Goal: Entertainment & Leisure: Browse casually

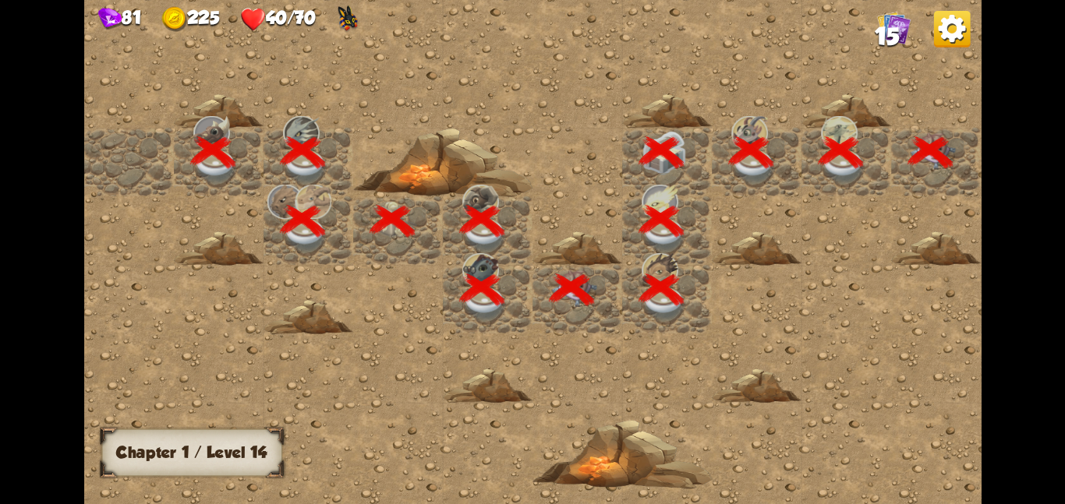
scroll to position [0, 299]
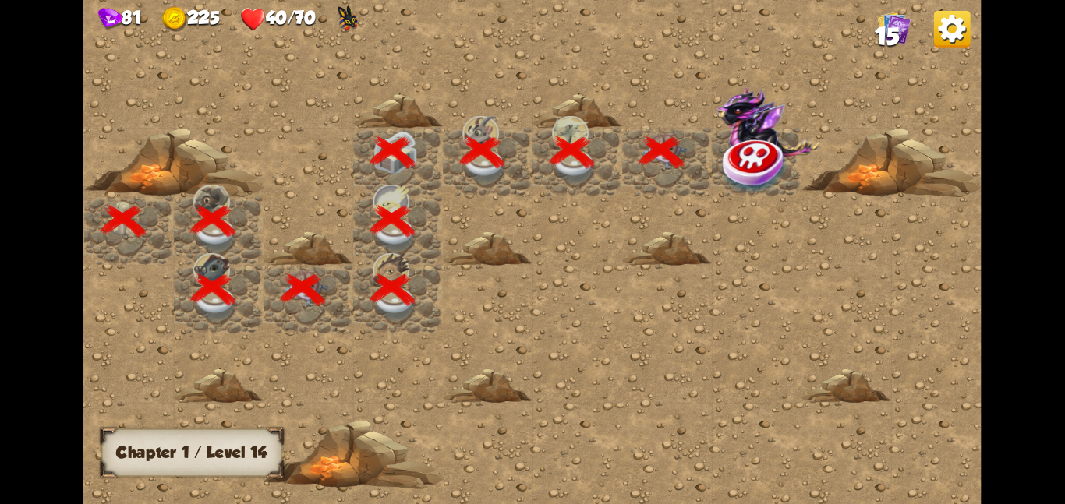
click at [770, 146] on img at bounding box center [755, 165] width 67 height 58
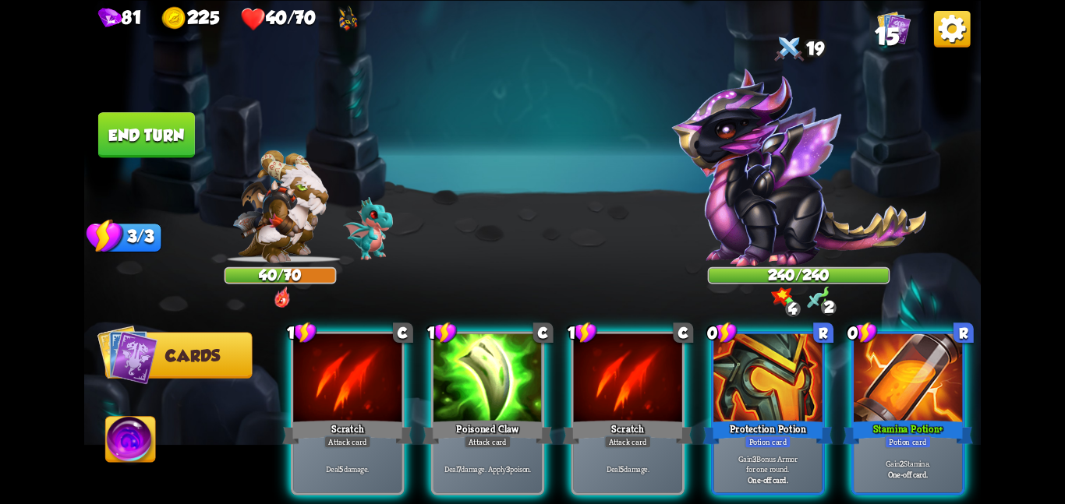
click at [848, 379] on div "1 C Scratch Attack card Deal 5 damage. 1 C Poisoned Claw Attack card Deal 7 dam…" at bounding box center [621, 392] width 717 height 224
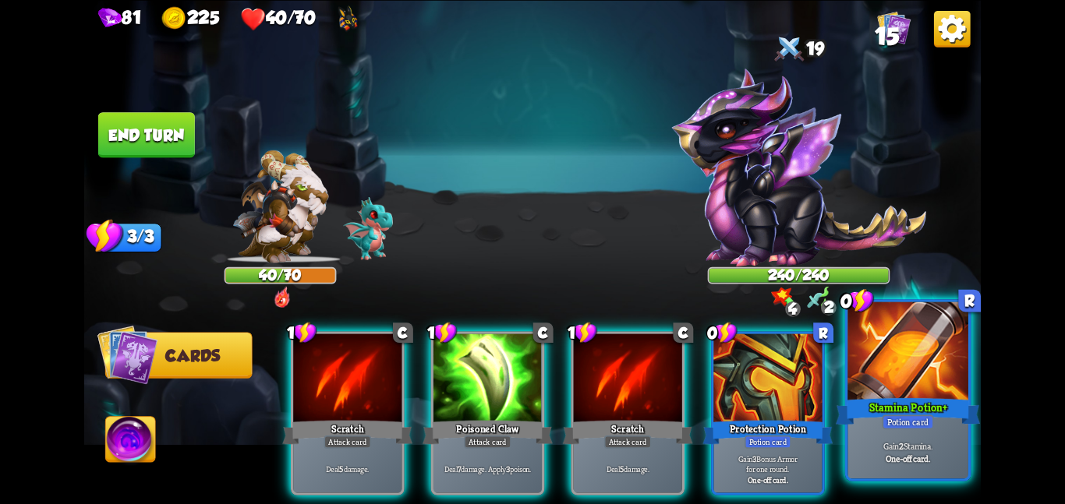
click at [899, 355] on div at bounding box center [907, 352] width 121 height 101
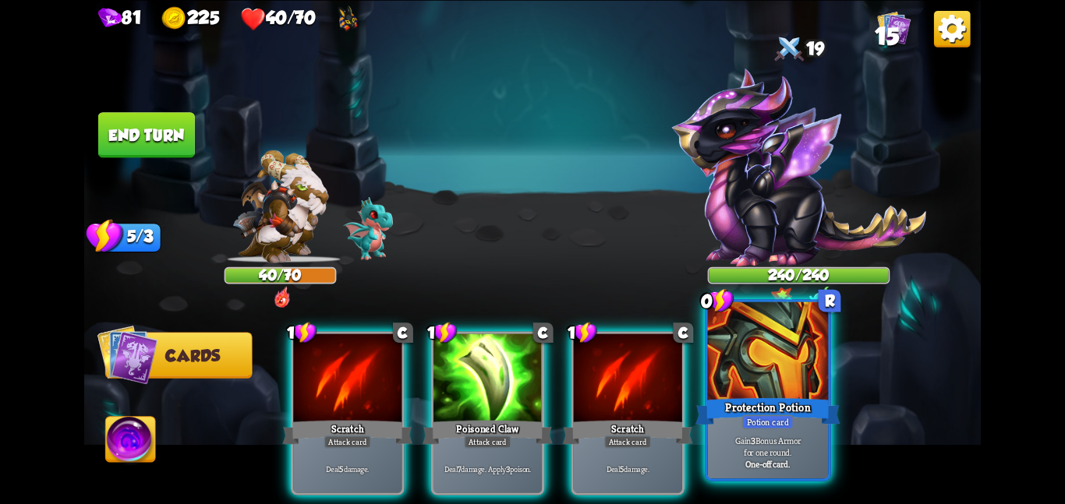
click at [800, 367] on div at bounding box center [768, 352] width 121 height 101
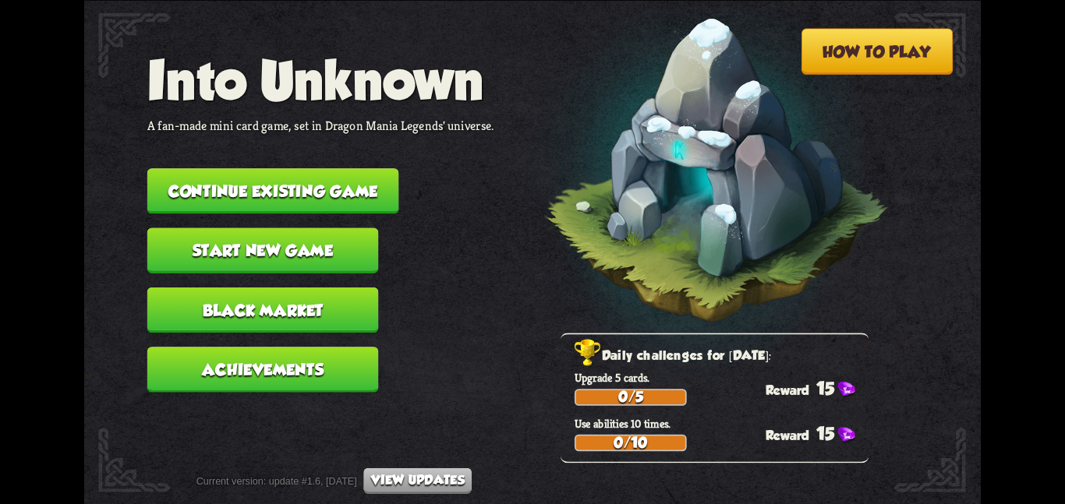
click at [305, 192] on button "Continue existing game" at bounding box center [273, 190] width 252 height 45
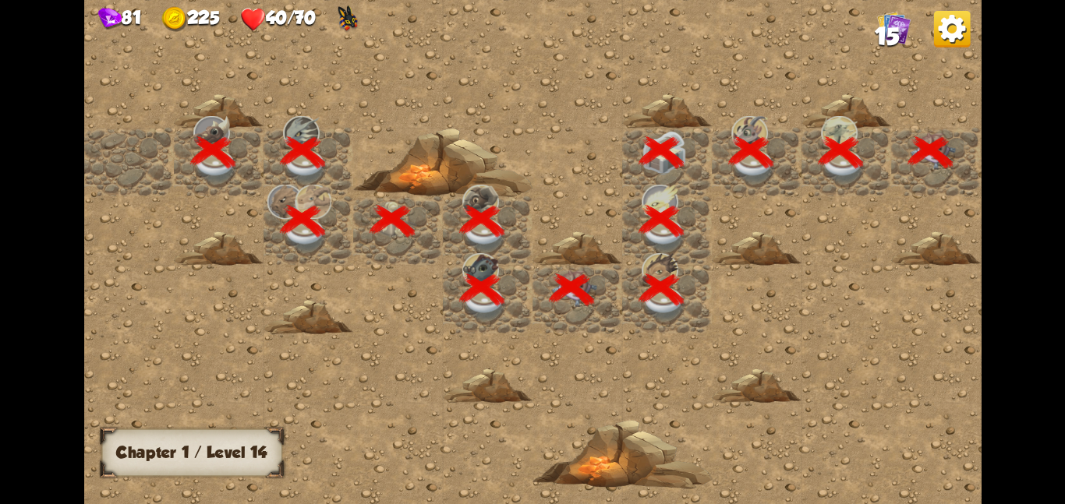
scroll to position [0, 299]
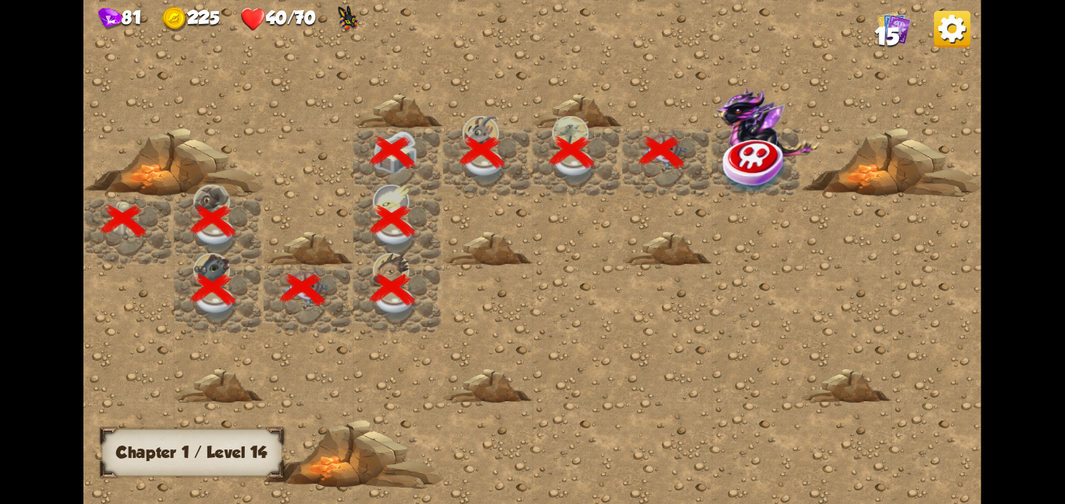
click at [763, 141] on img at bounding box center [755, 165] width 67 height 58
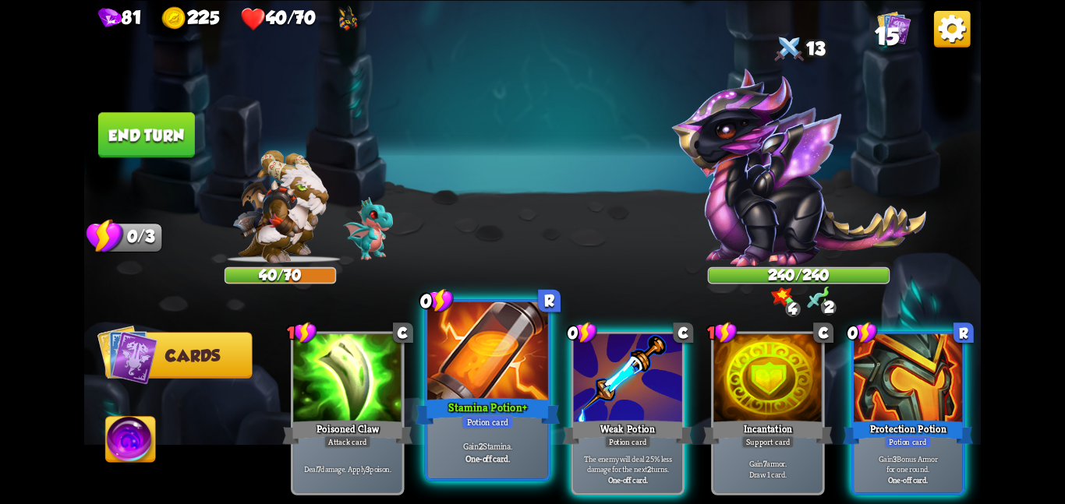
click at [545, 404] on div "Stamina Potion +" at bounding box center [487, 411] width 144 height 32
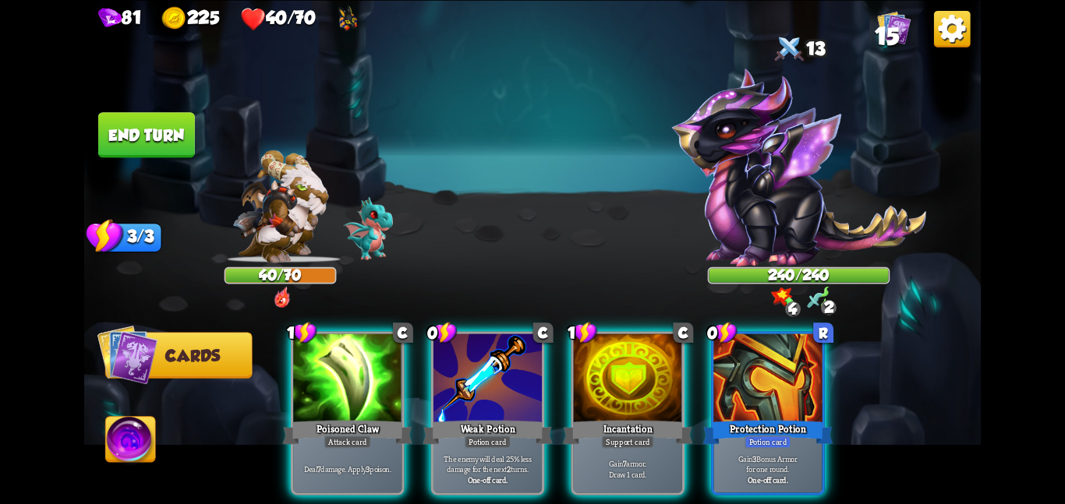
click at [545, 404] on div "1 C Poisoned Claw Attack card Deal 7 damage. Apply 3 poison. 0 C Weak Potion Po…" at bounding box center [621, 392] width 717 height 224
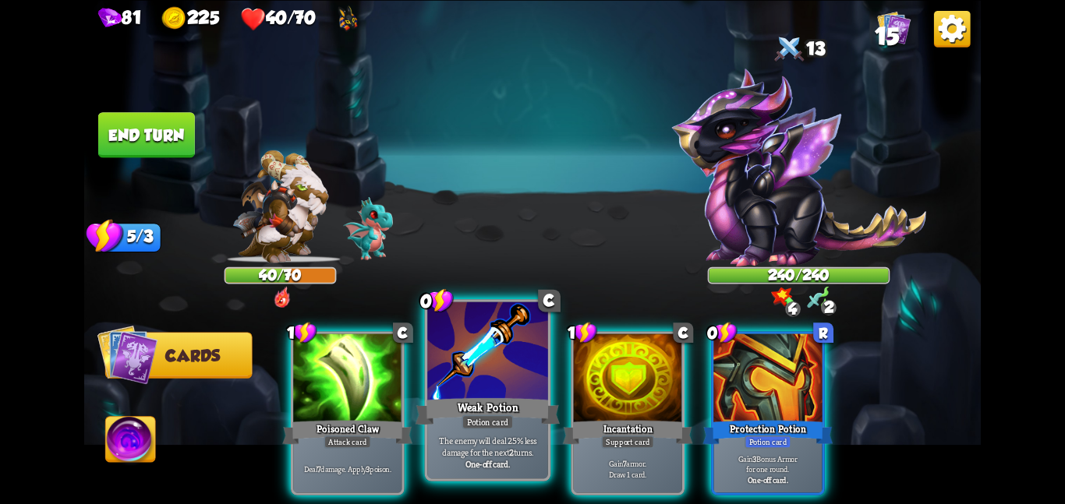
click at [482, 376] on div at bounding box center [487, 352] width 121 height 101
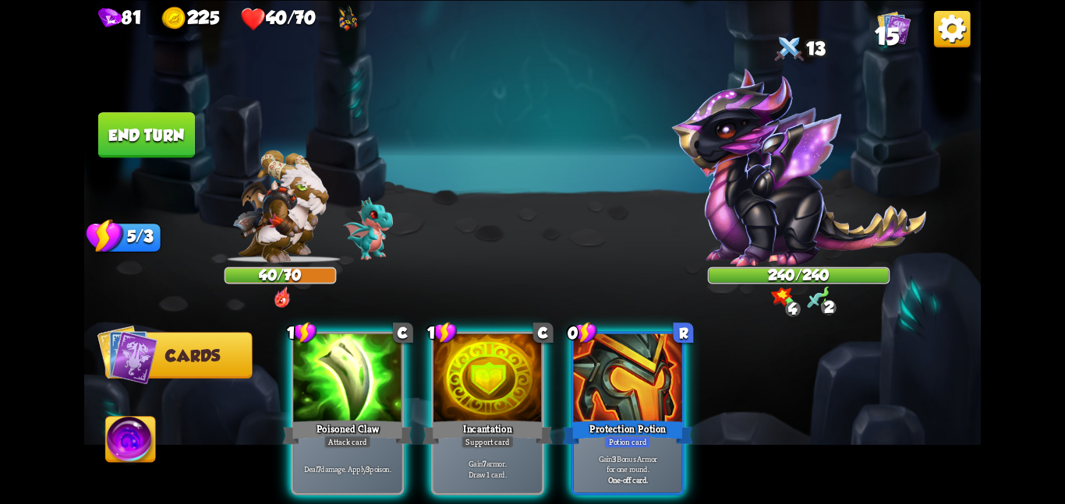
click at [482, 376] on div at bounding box center [487, 379] width 108 height 91
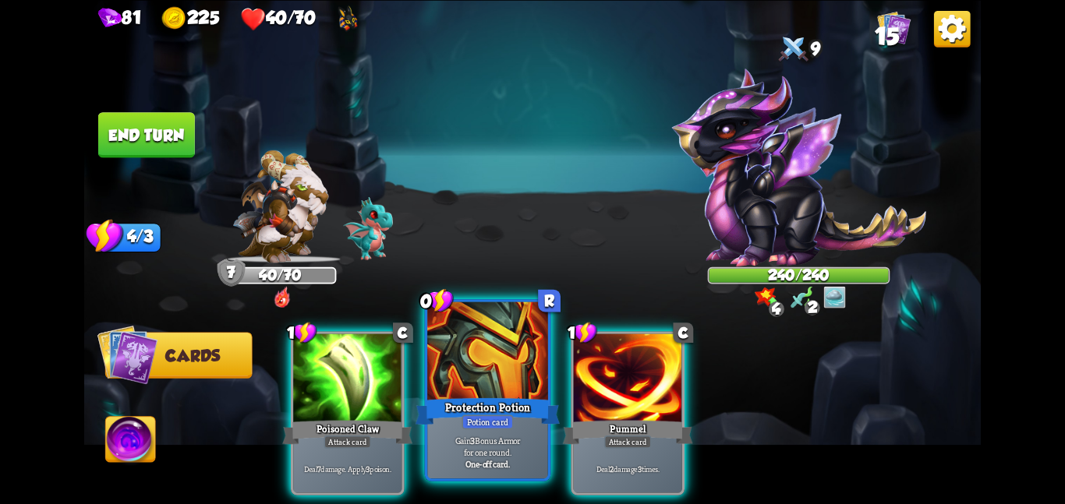
click at [488, 365] on div at bounding box center [487, 352] width 121 height 101
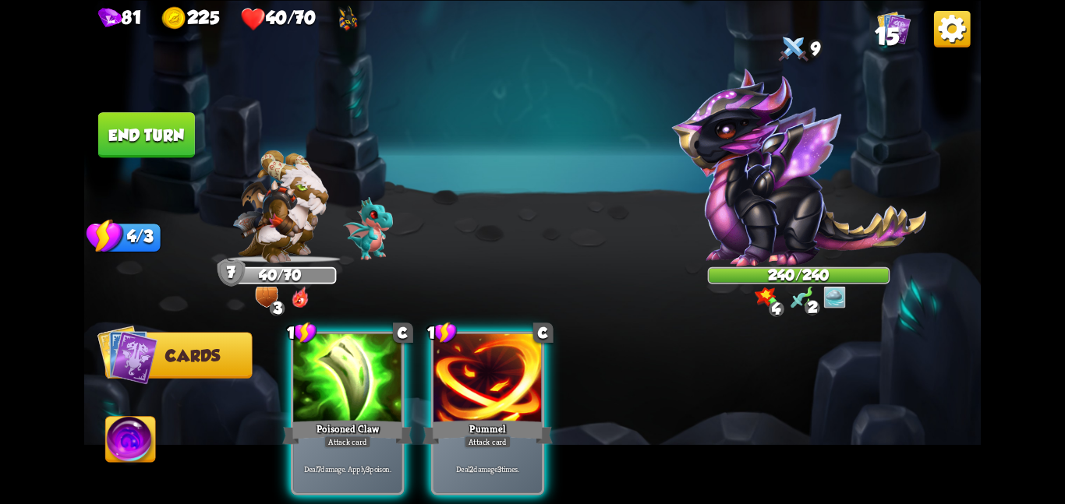
click at [488, 365] on div at bounding box center [487, 379] width 108 height 91
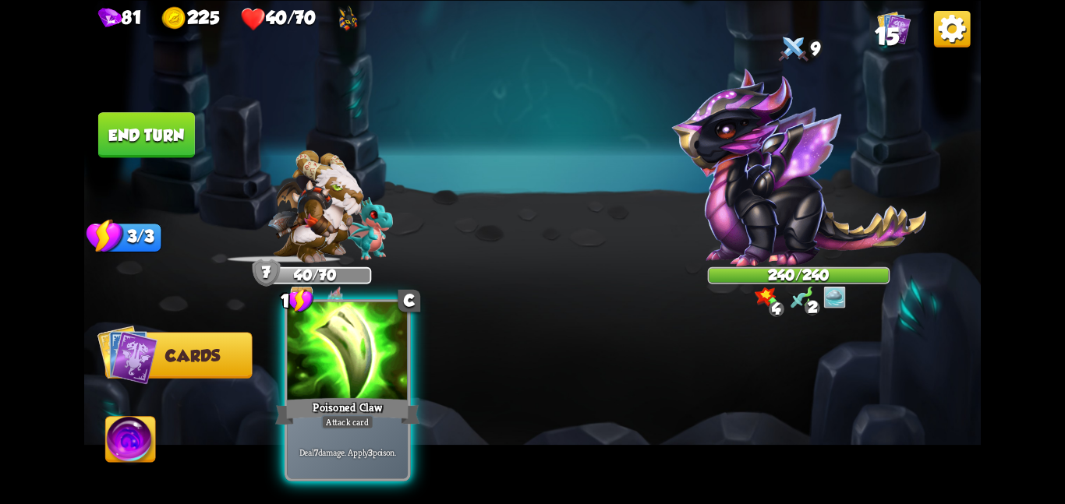
click at [307, 387] on div at bounding box center [347, 352] width 121 height 101
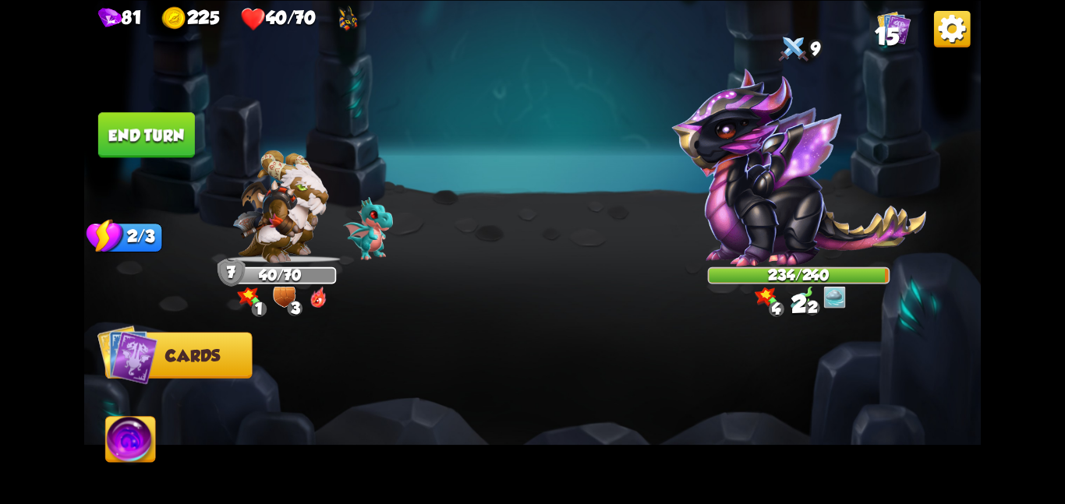
click at [164, 130] on button "End turn" at bounding box center [146, 134] width 97 height 45
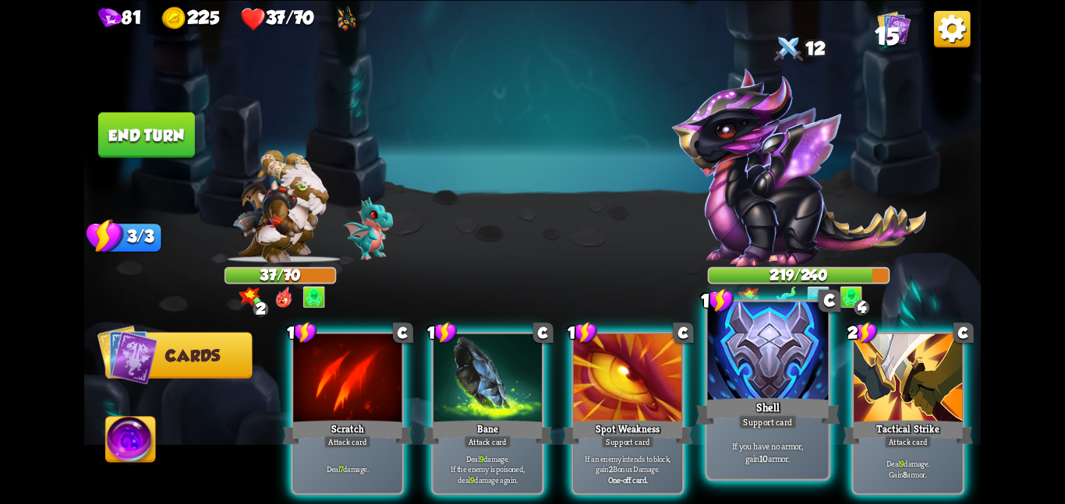
click at [726, 376] on div at bounding box center [768, 352] width 121 height 101
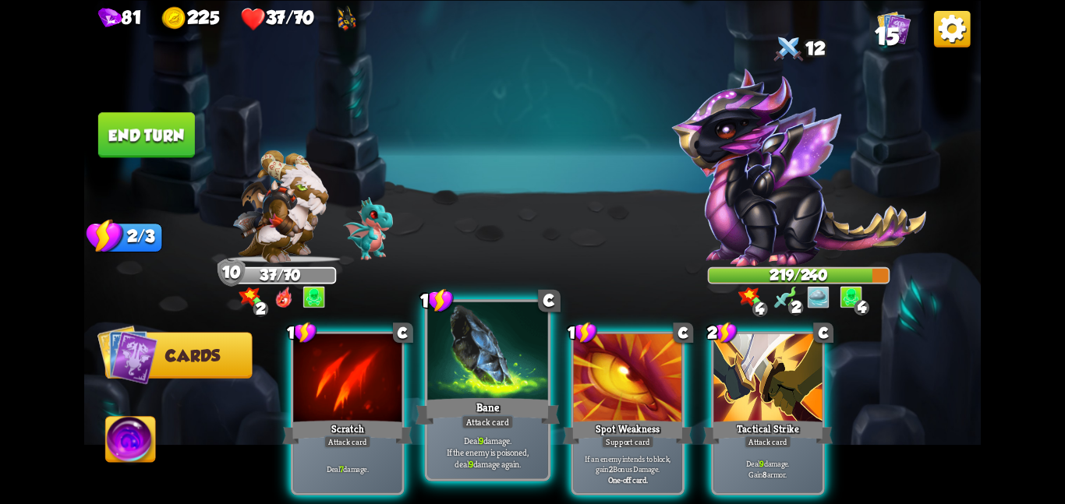
click at [486, 361] on div at bounding box center [487, 352] width 121 height 101
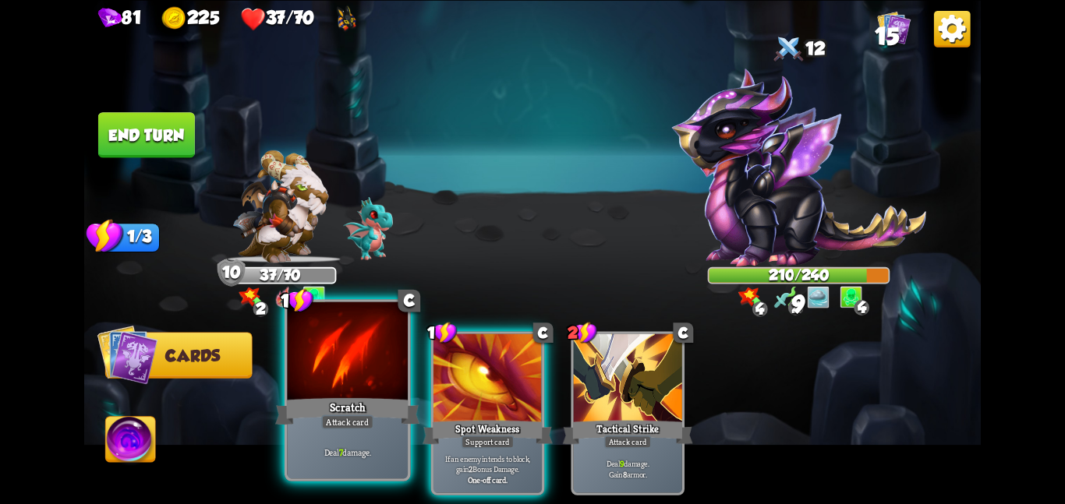
click at [342, 367] on div at bounding box center [347, 352] width 121 height 101
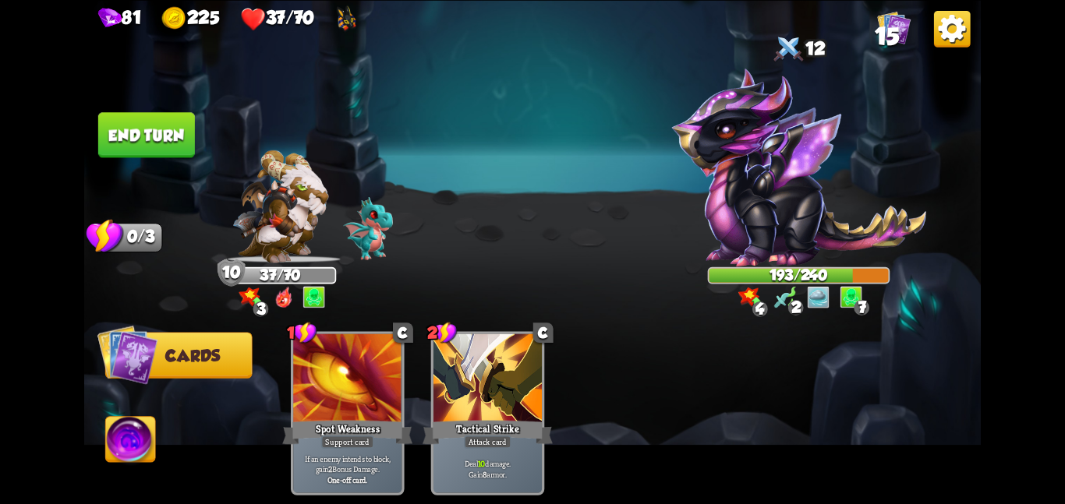
click at [160, 135] on button "End turn" at bounding box center [146, 134] width 97 height 45
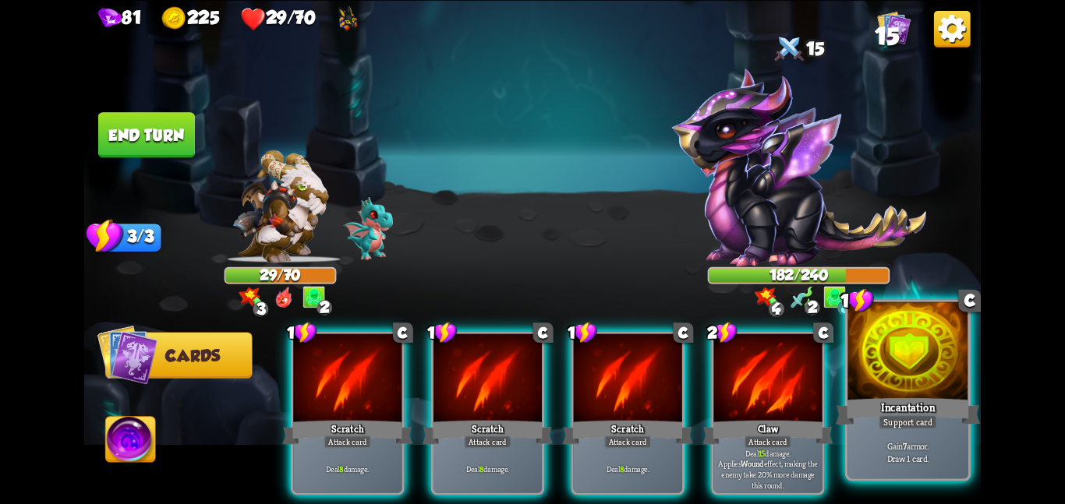
click at [865, 380] on div at bounding box center [907, 352] width 121 height 101
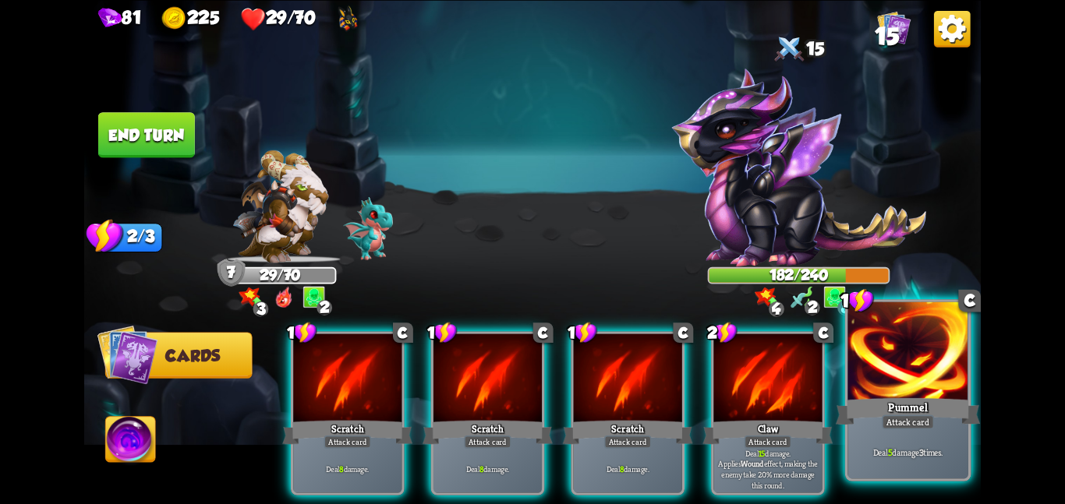
click at [854, 390] on div at bounding box center [907, 352] width 121 height 101
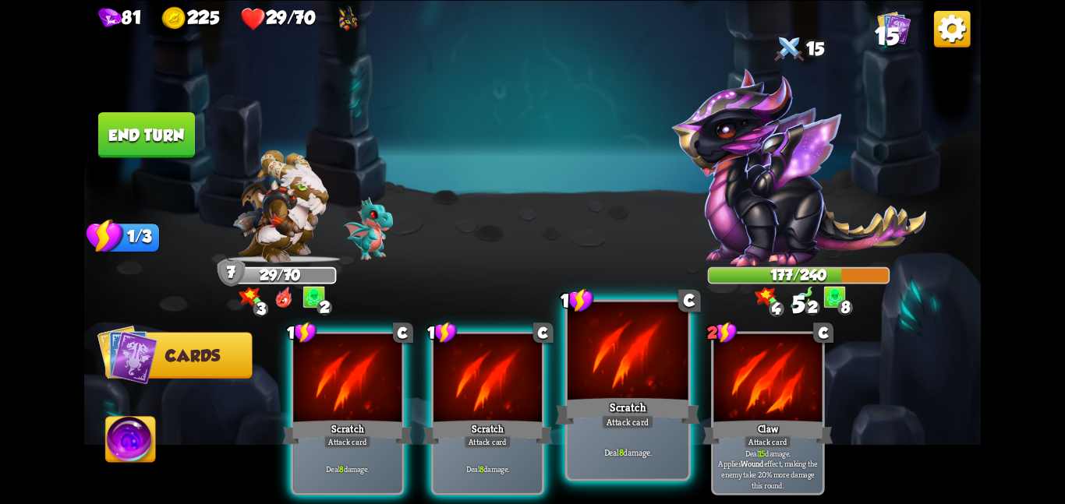
click at [662, 377] on div at bounding box center [627, 352] width 121 height 101
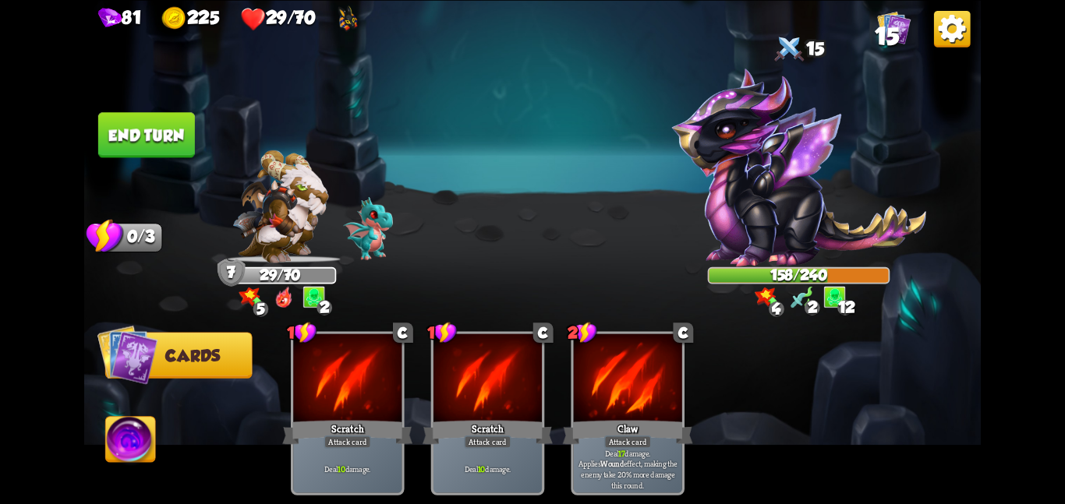
click at [185, 132] on button "End turn" at bounding box center [146, 134] width 97 height 45
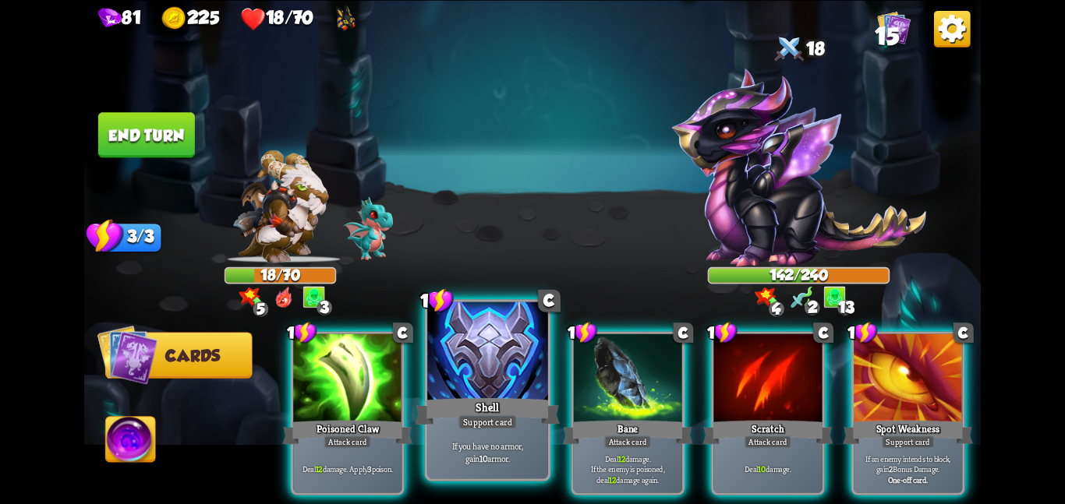
click at [477, 364] on div at bounding box center [487, 352] width 121 height 101
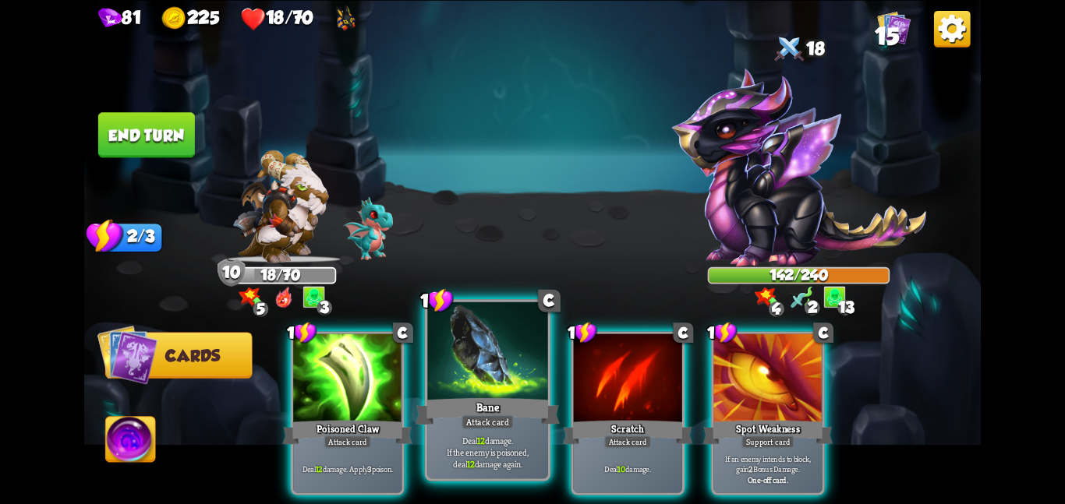
click at [468, 371] on div at bounding box center [487, 352] width 121 height 101
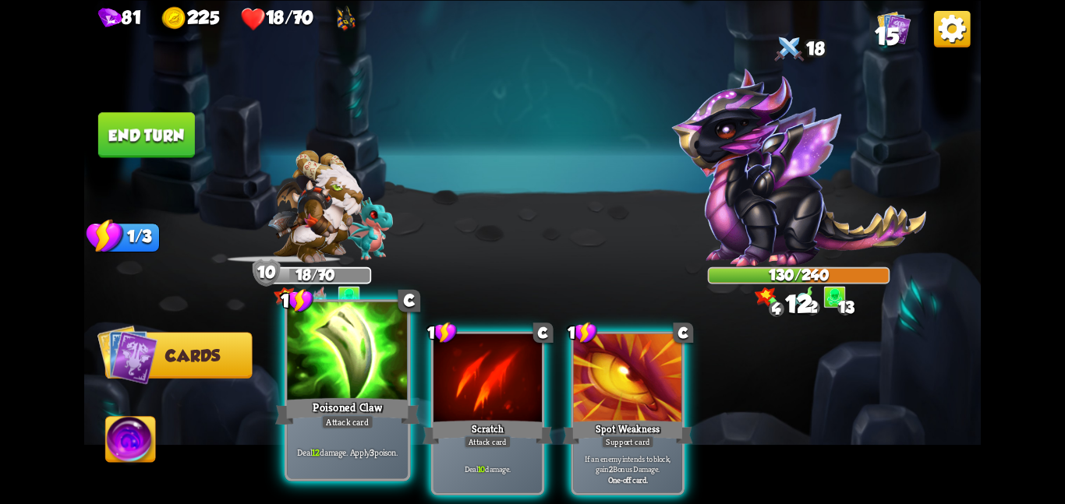
click at [360, 378] on div at bounding box center [347, 352] width 121 height 101
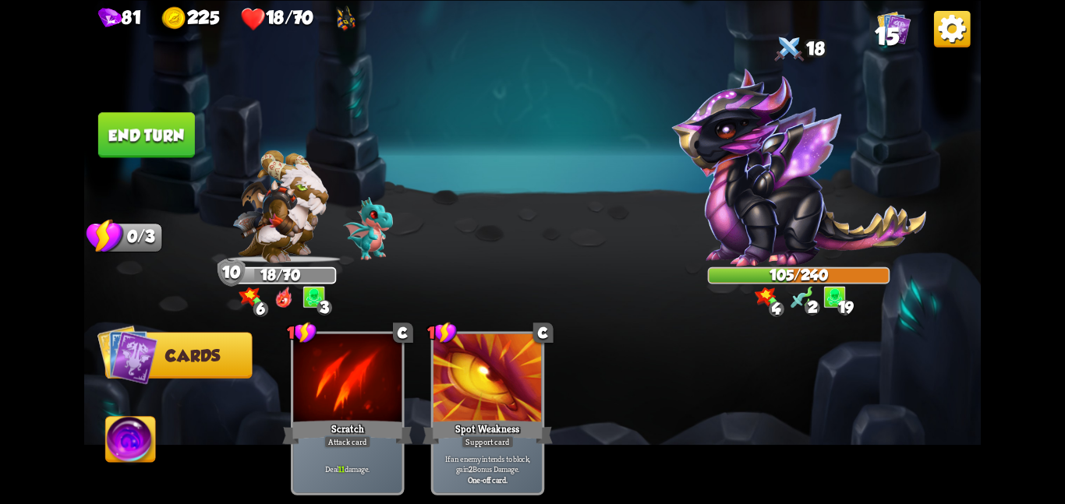
click at [168, 130] on button "End turn" at bounding box center [146, 134] width 97 height 45
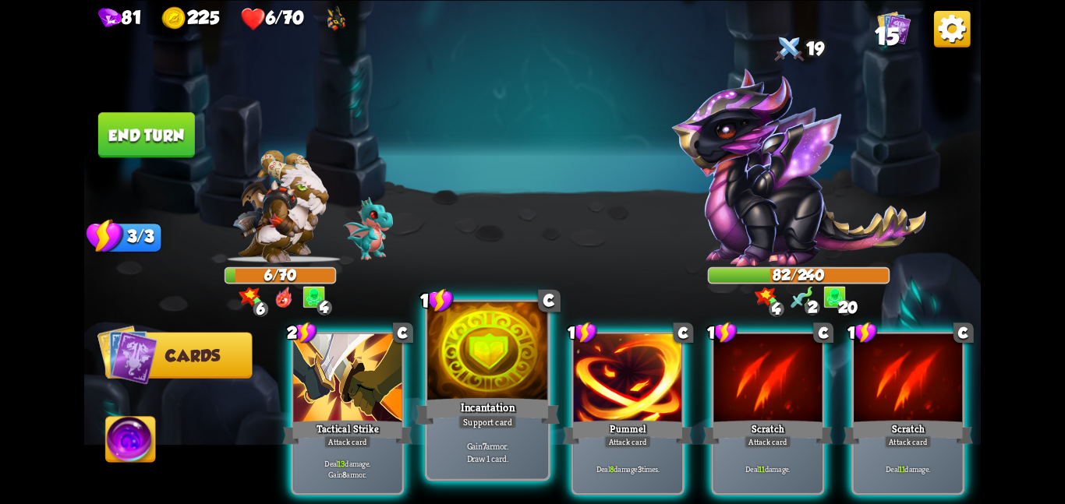
click at [468, 393] on div at bounding box center [487, 352] width 121 height 101
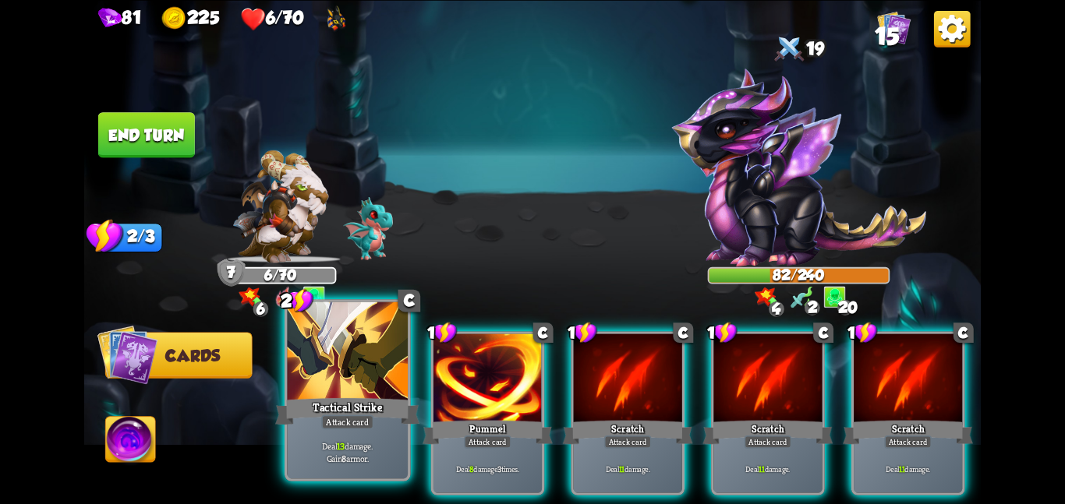
click at [370, 380] on div at bounding box center [347, 352] width 121 height 101
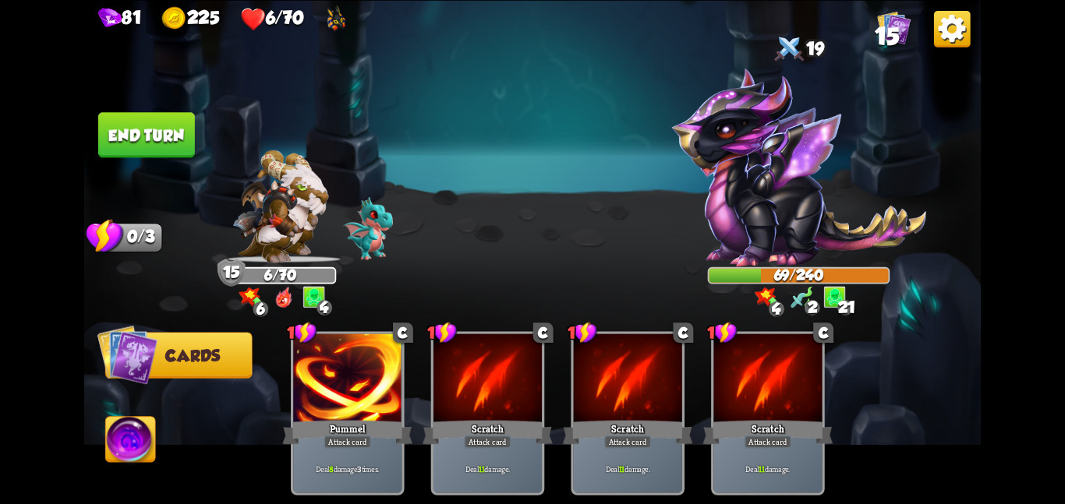
click at [131, 443] on img at bounding box center [131, 442] width 50 height 51
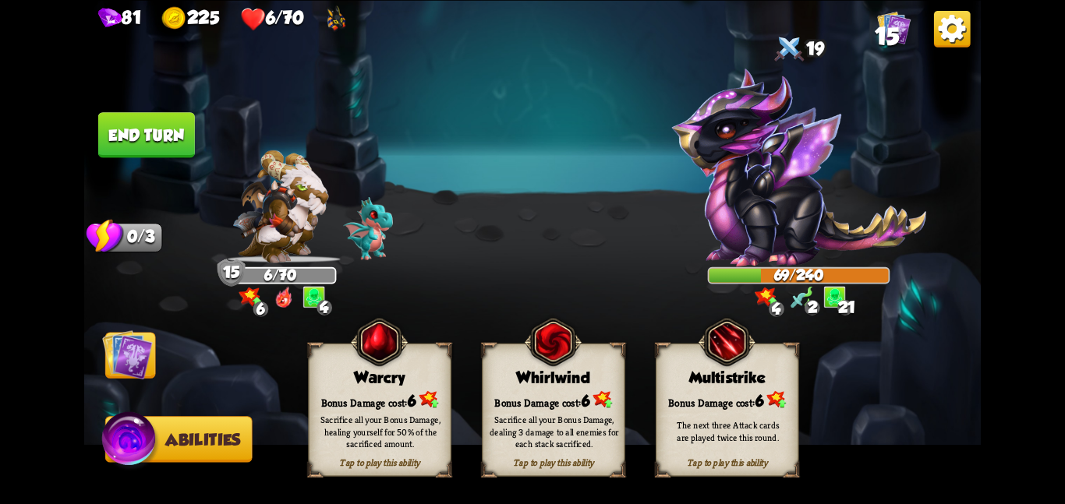
click at [579, 380] on div "Whirlwind" at bounding box center [553, 378] width 142 height 18
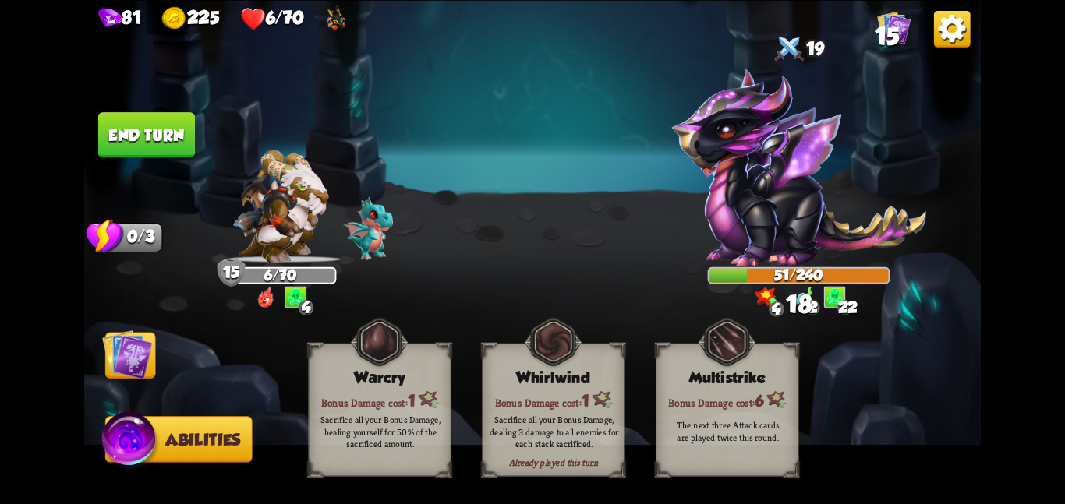
click at [129, 344] on img at bounding box center [127, 354] width 51 height 51
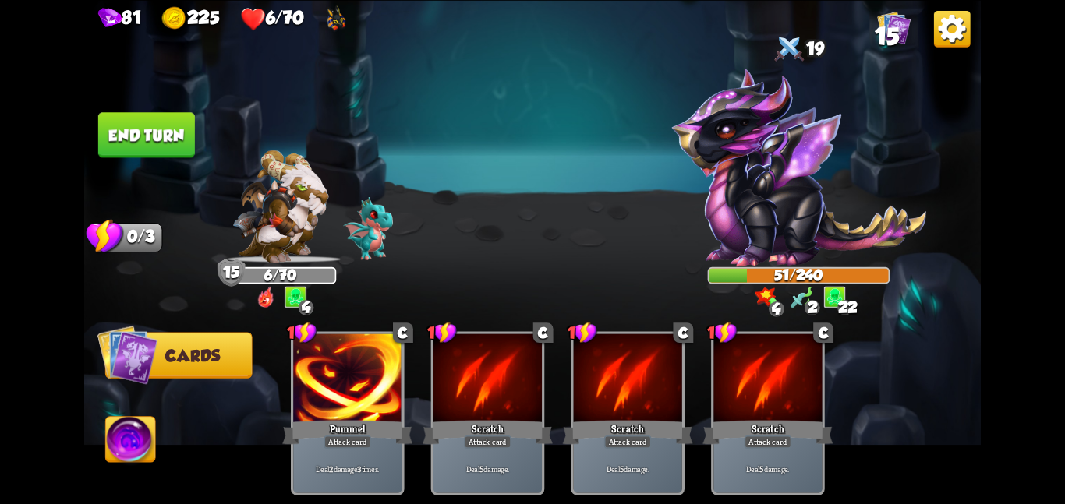
click at [146, 134] on button "End turn" at bounding box center [146, 134] width 97 height 45
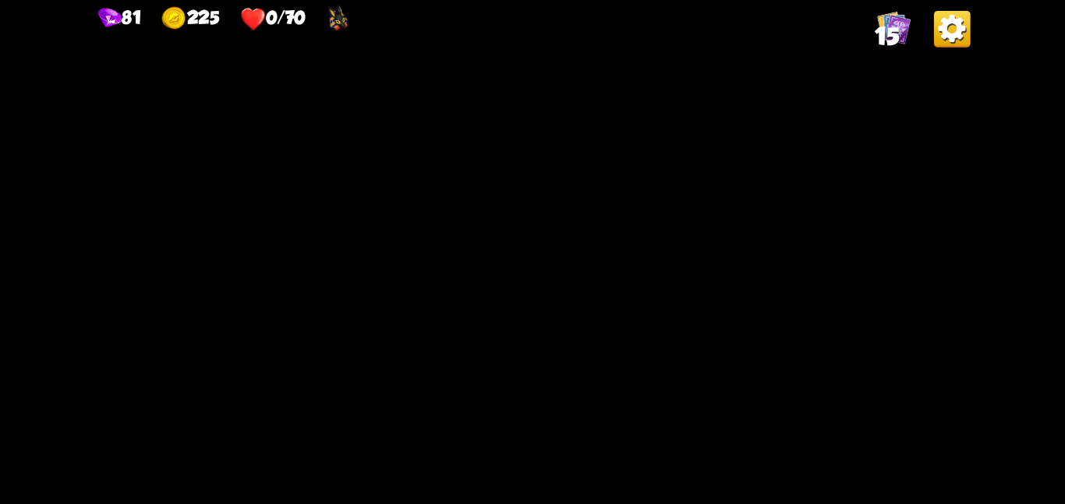
click at [135, 16] on div "81" at bounding box center [119, 18] width 43 height 23
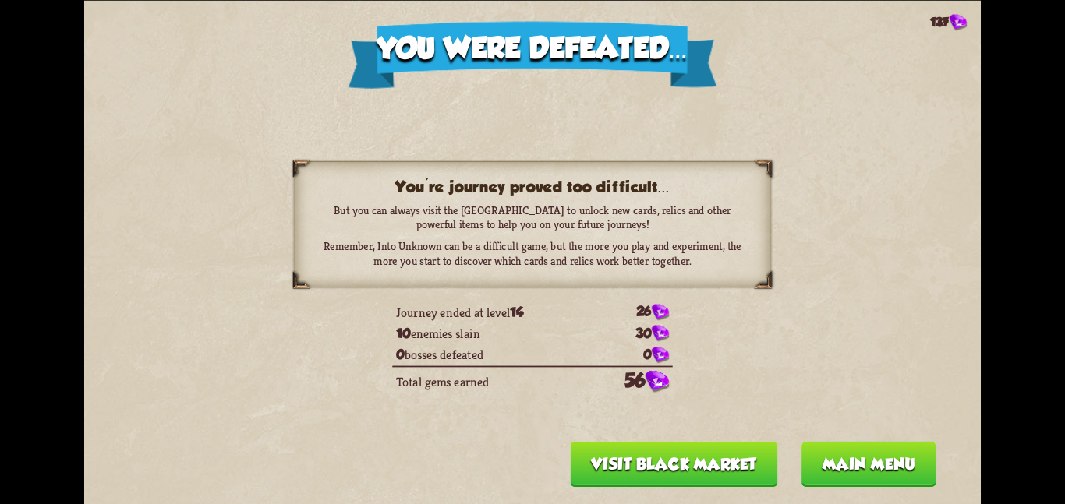
click at [826, 463] on button "Main menu" at bounding box center [868, 463] width 135 height 45
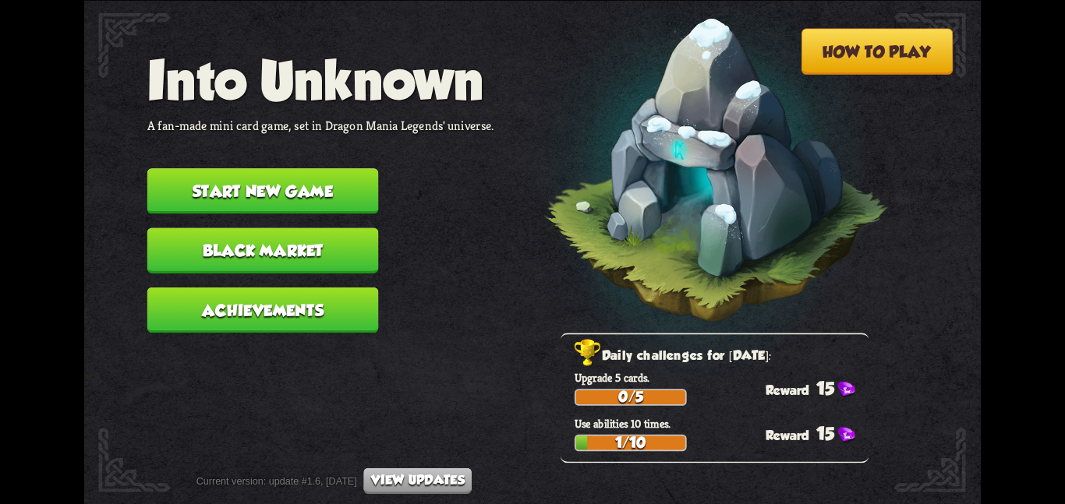
click at [313, 168] on button "Start new game" at bounding box center [262, 190] width 231 height 45
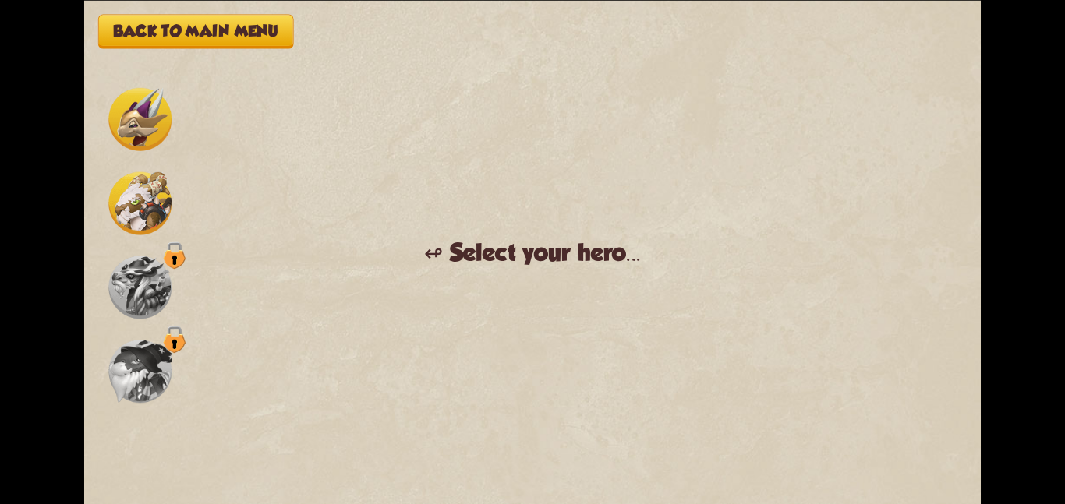
click at [115, 196] on img at bounding box center [139, 202] width 63 height 63
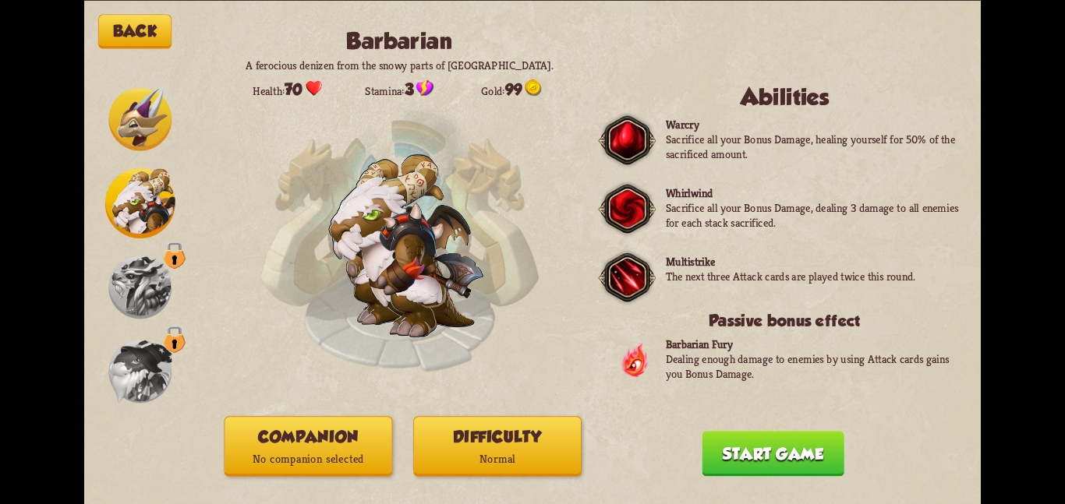
click at [247, 452] on p "No companion selected" at bounding box center [308, 458] width 167 height 23
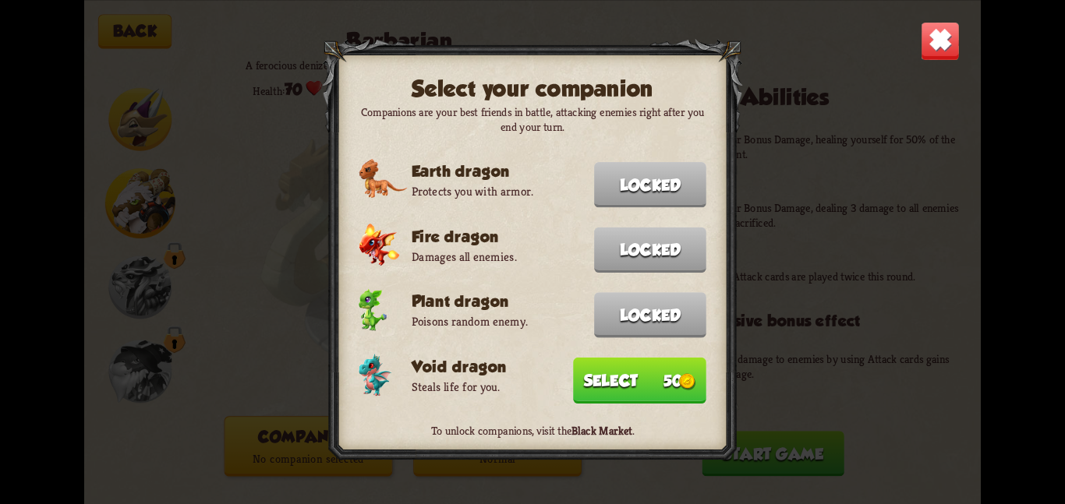
click at [627, 379] on button "Select 50" at bounding box center [639, 380] width 133 height 46
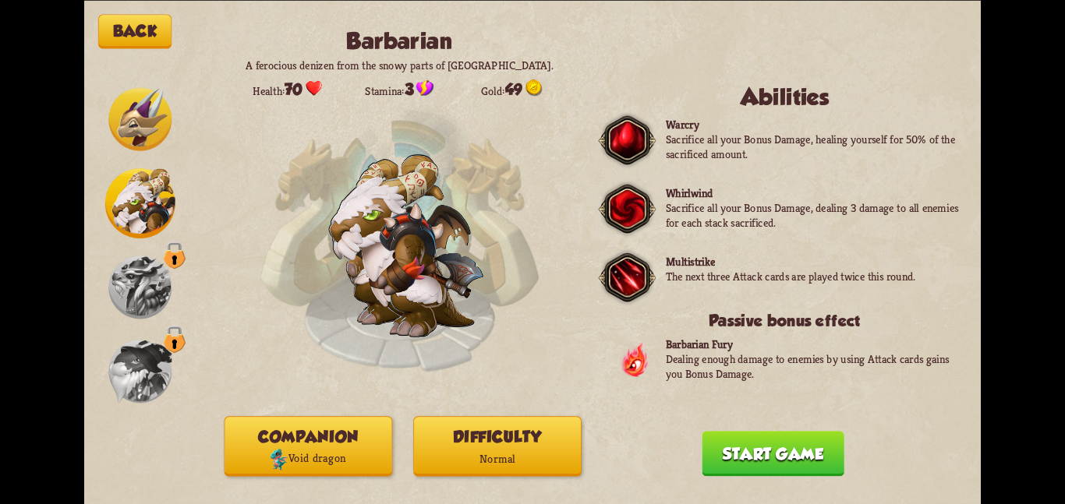
click at [523, 415] on div "Back Barbarian A ferocious denizen from the snowy parts of [GEOGRAPHIC_DATA]. H…" at bounding box center [532, 252] width 896 height 504
click at [525, 434] on button "Difficulty Normal" at bounding box center [497, 446] width 168 height 60
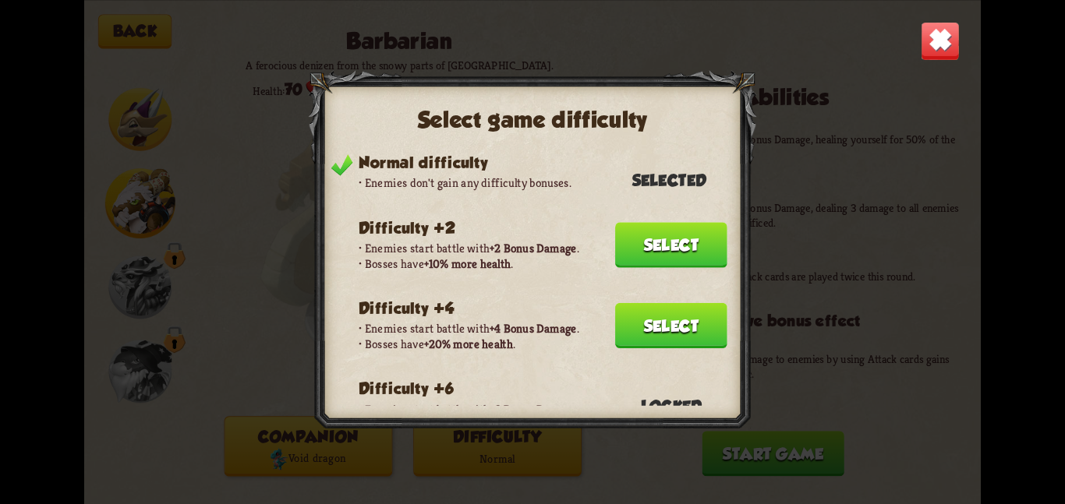
click at [685, 306] on button "Select" at bounding box center [671, 324] width 112 height 45
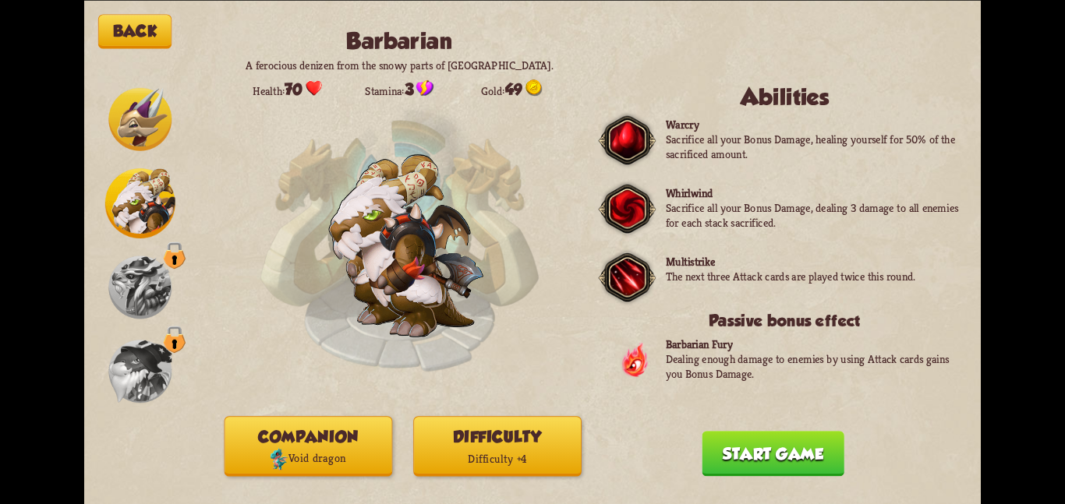
click at [717, 436] on button "Start game" at bounding box center [772, 453] width 142 height 45
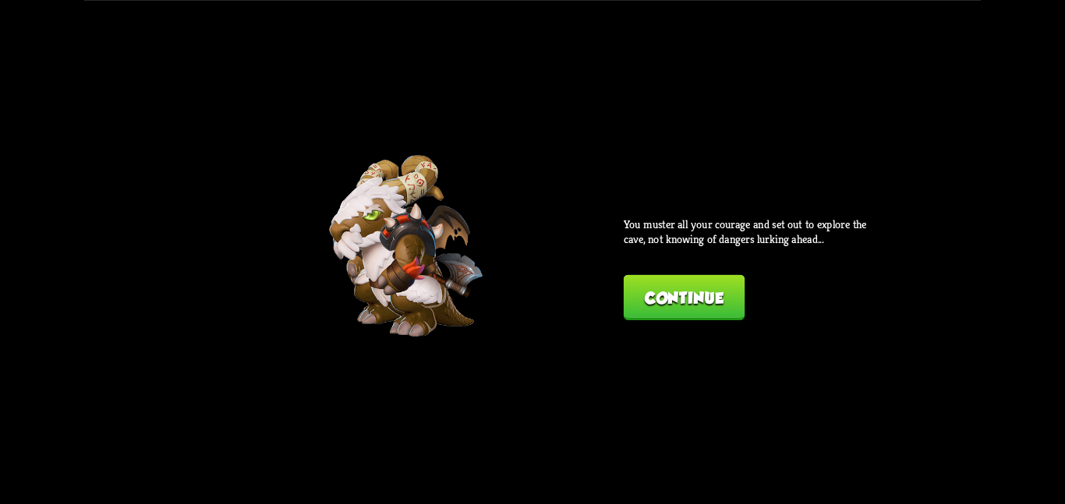
click at [691, 297] on button "Continue" at bounding box center [683, 296] width 121 height 45
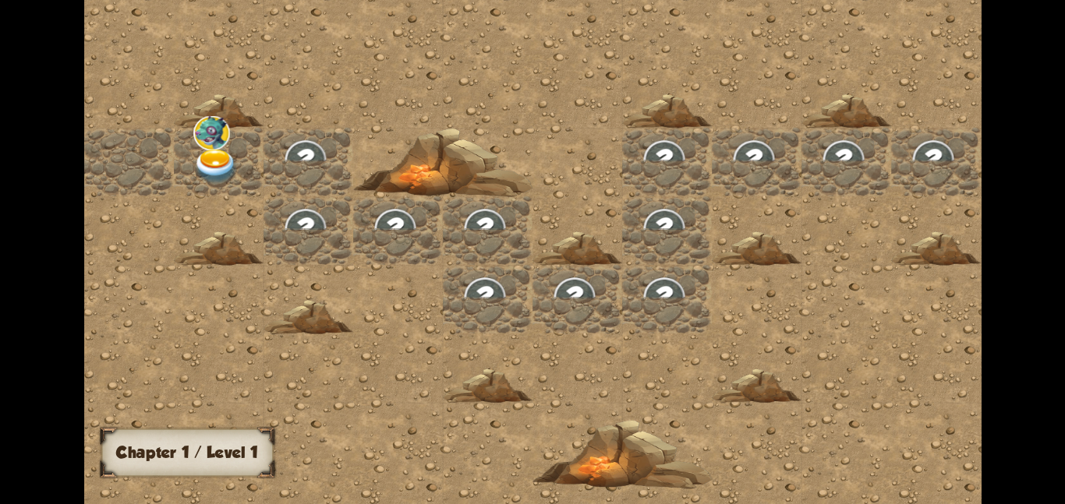
click at [223, 159] on img at bounding box center [215, 165] width 45 height 35
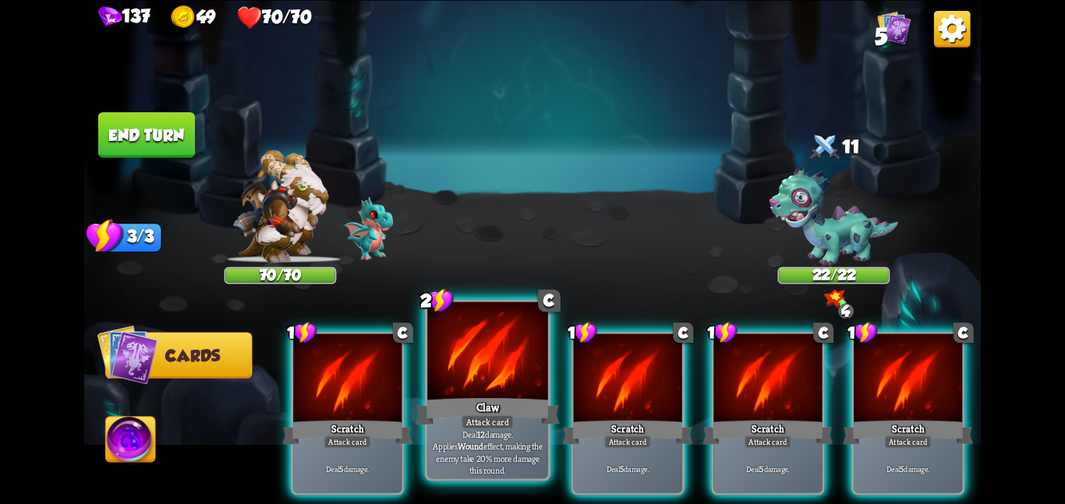
click at [479, 392] on div at bounding box center [487, 352] width 121 height 101
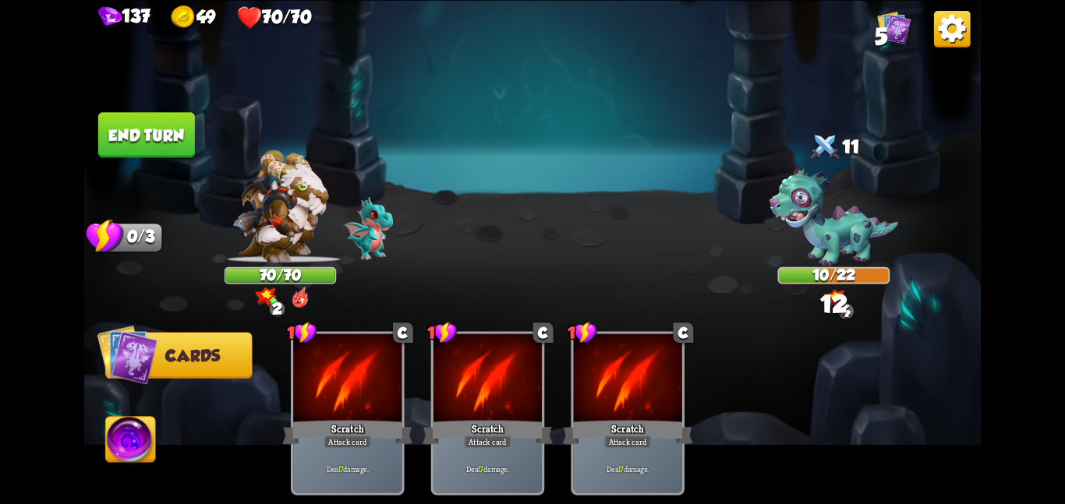
click at [156, 134] on button "End turn" at bounding box center [146, 134] width 97 height 45
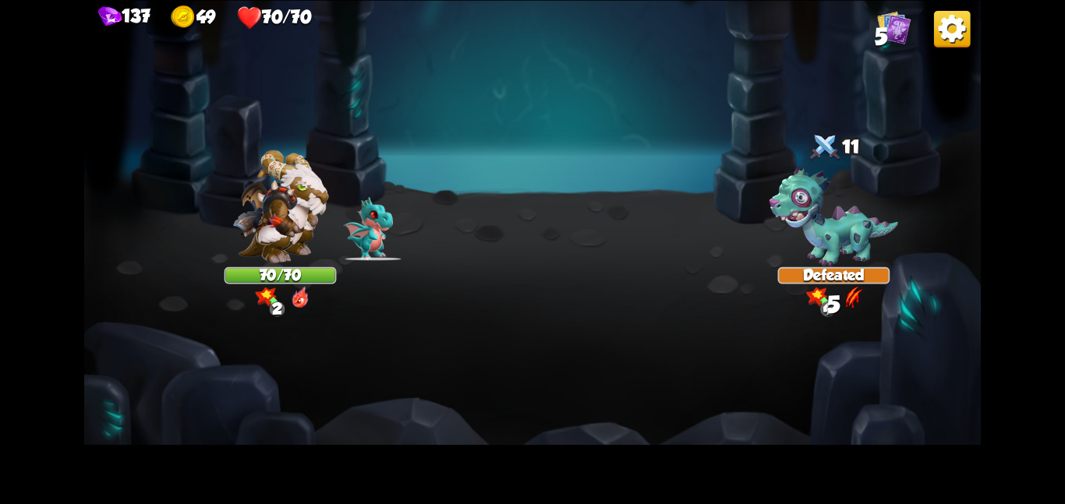
click at [888, 34] on img at bounding box center [894, 27] width 34 height 34
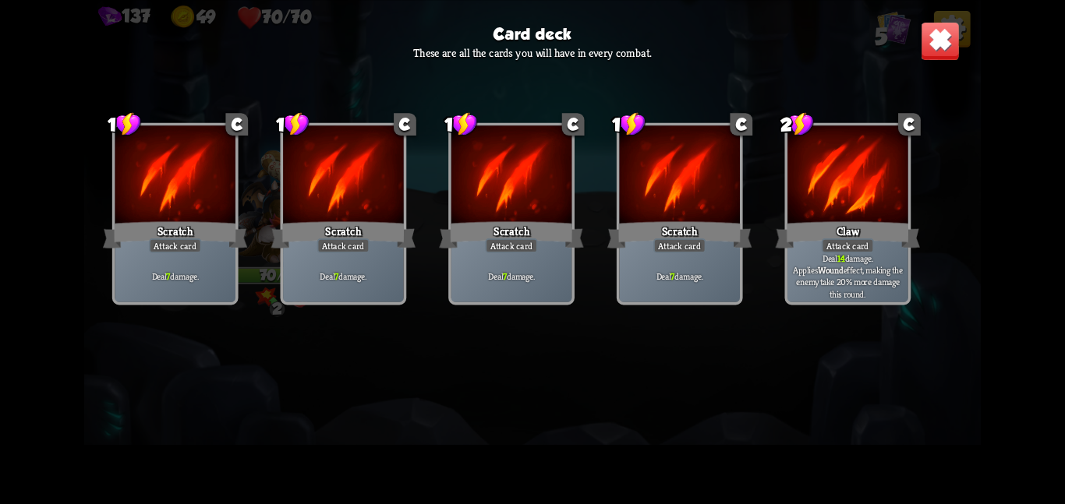
click at [928, 38] on img at bounding box center [939, 40] width 39 height 39
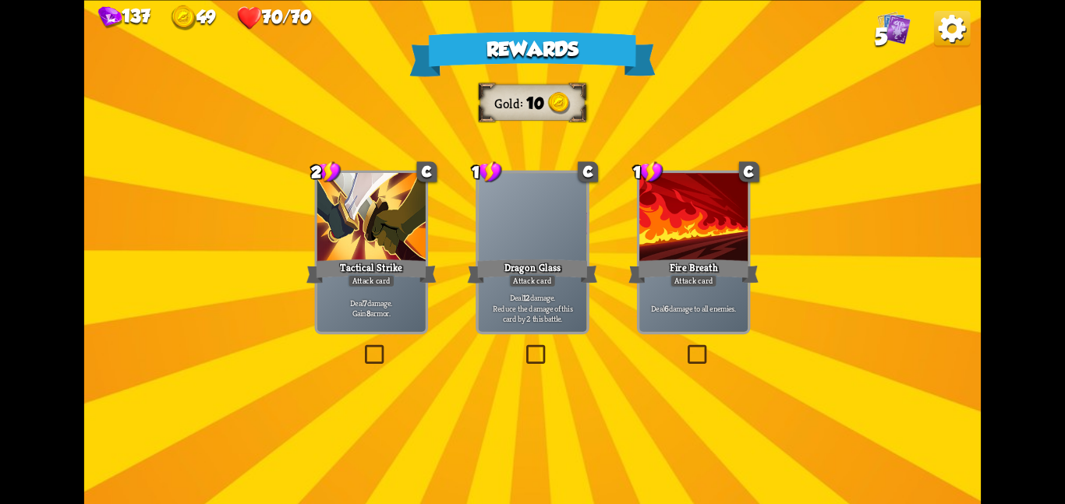
click at [416, 201] on div at bounding box center [371, 218] width 108 height 91
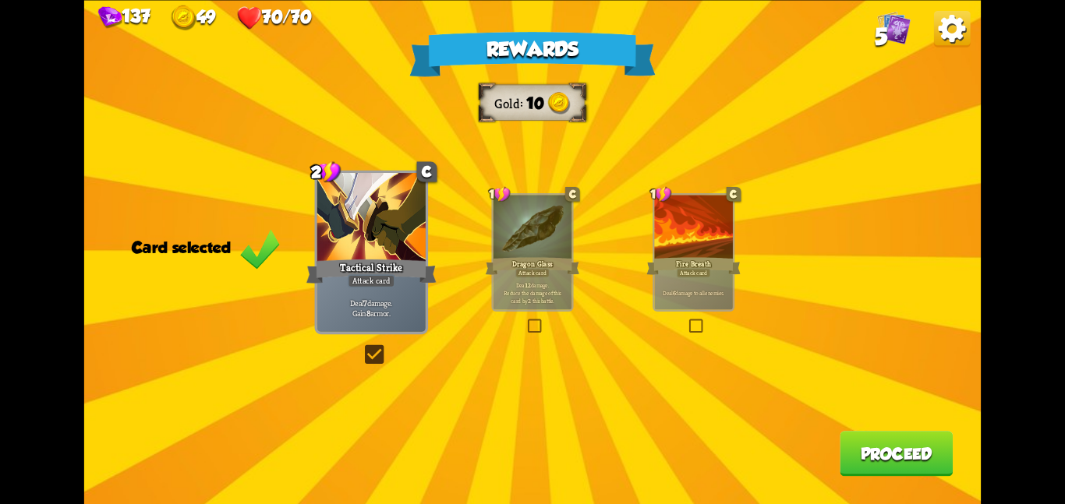
click at [903, 460] on button "Proceed" at bounding box center [895, 453] width 113 height 45
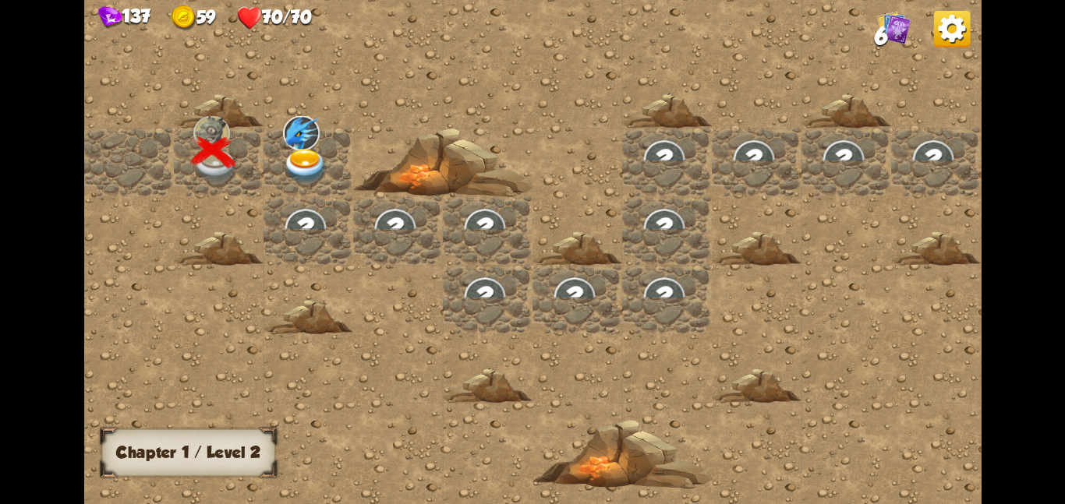
click at [277, 127] on div at bounding box center [308, 161] width 90 height 69
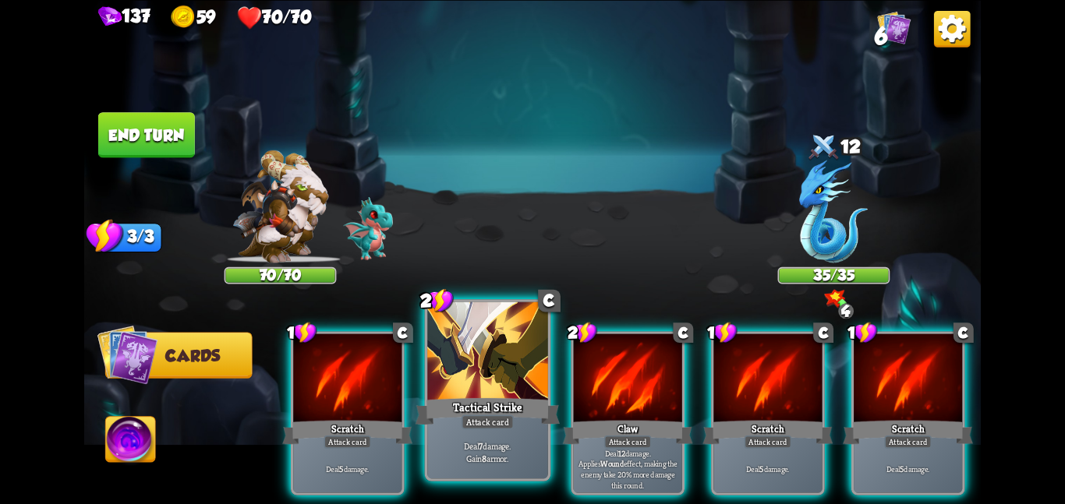
click at [505, 376] on div at bounding box center [487, 352] width 121 height 101
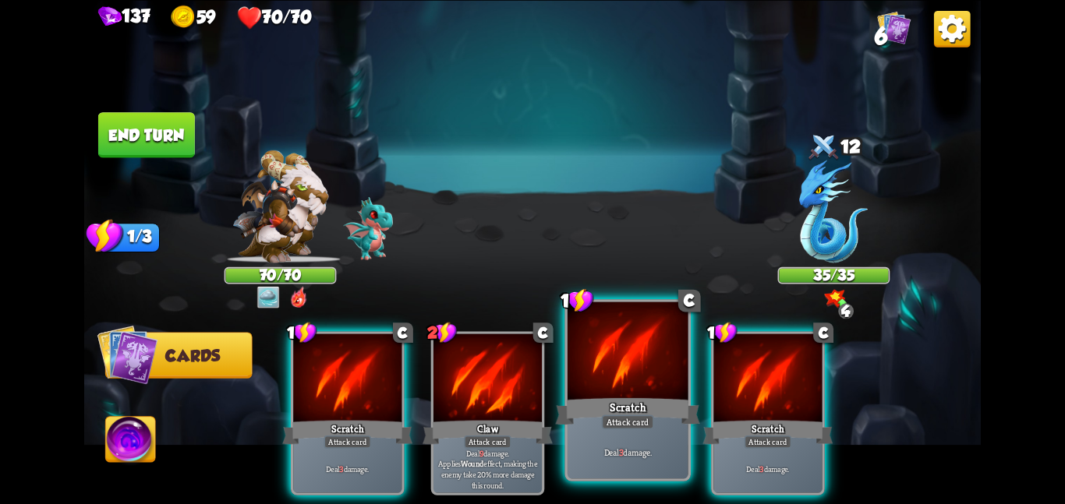
click at [584, 386] on div at bounding box center [627, 352] width 121 height 101
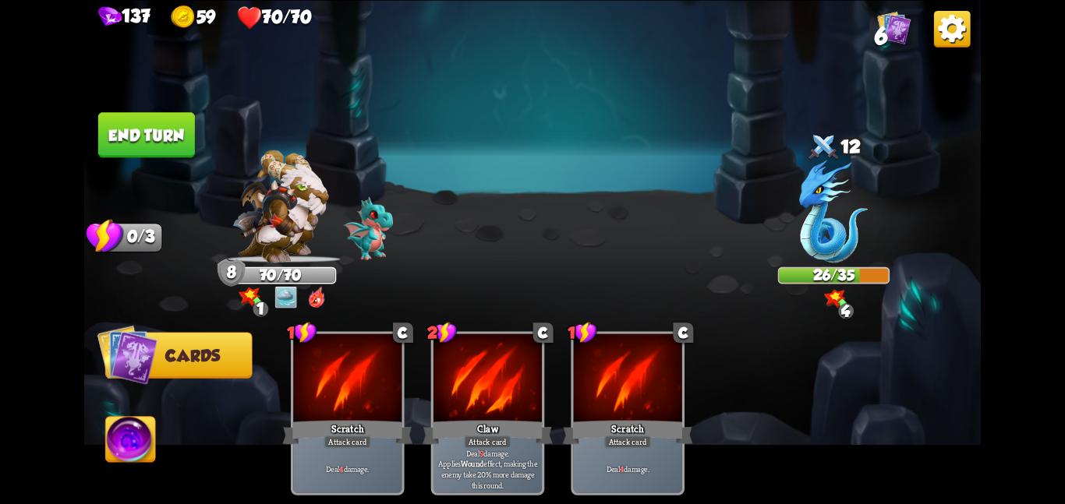
click at [143, 115] on button "End turn" at bounding box center [146, 134] width 97 height 45
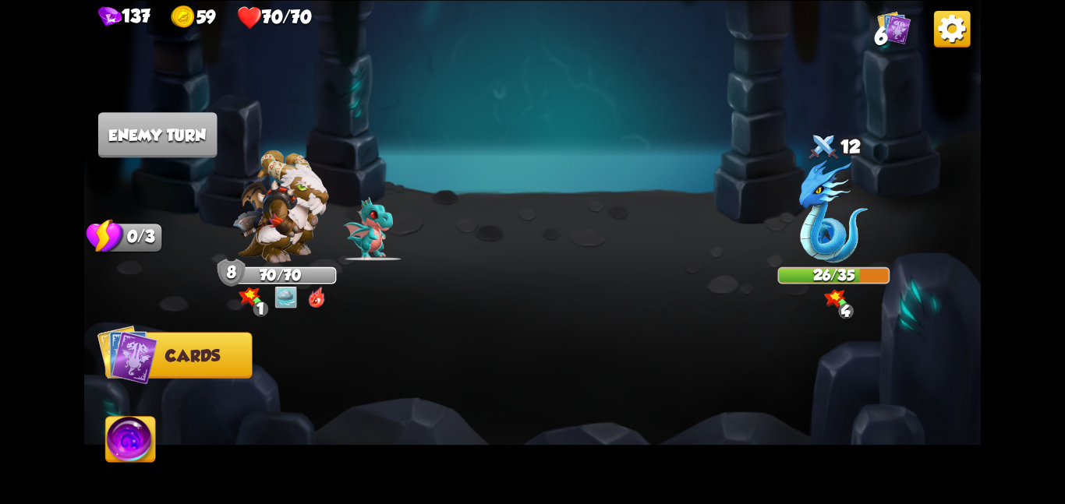
click at [228, 186] on div at bounding box center [280, 213] width 112 height 98
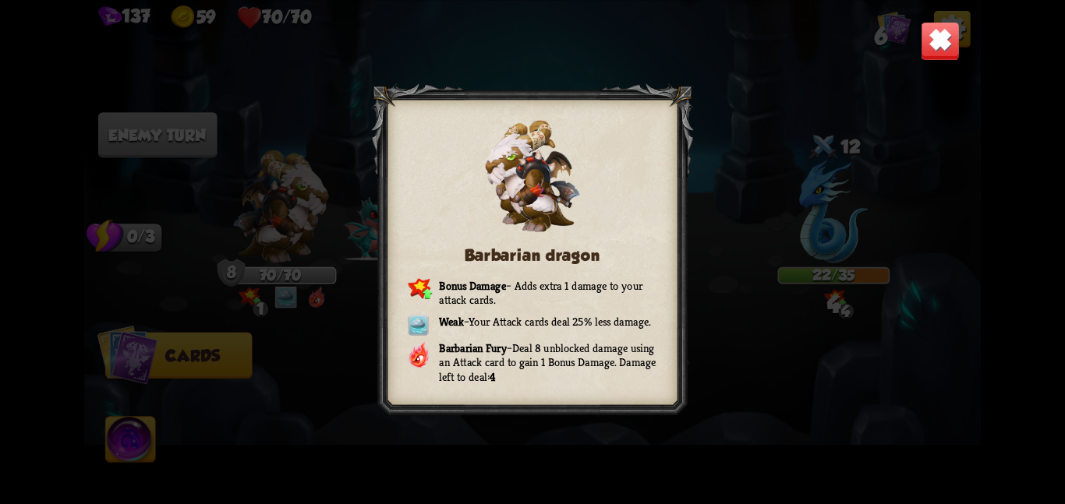
click at [941, 48] on img at bounding box center [939, 40] width 39 height 39
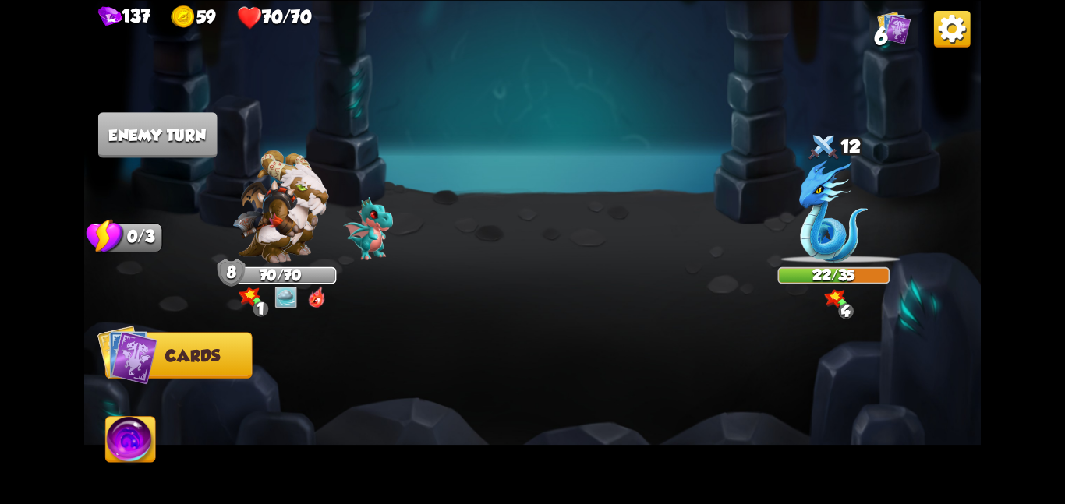
click at [302, 189] on img at bounding box center [280, 206] width 96 height 113
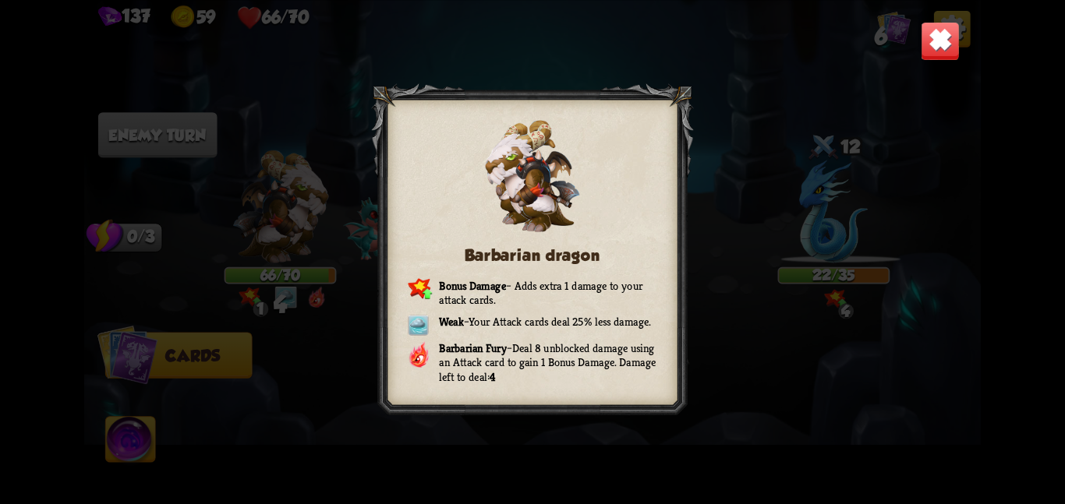
click at [924, 38] on img at bounding box center [939, 40] width 39 height 39
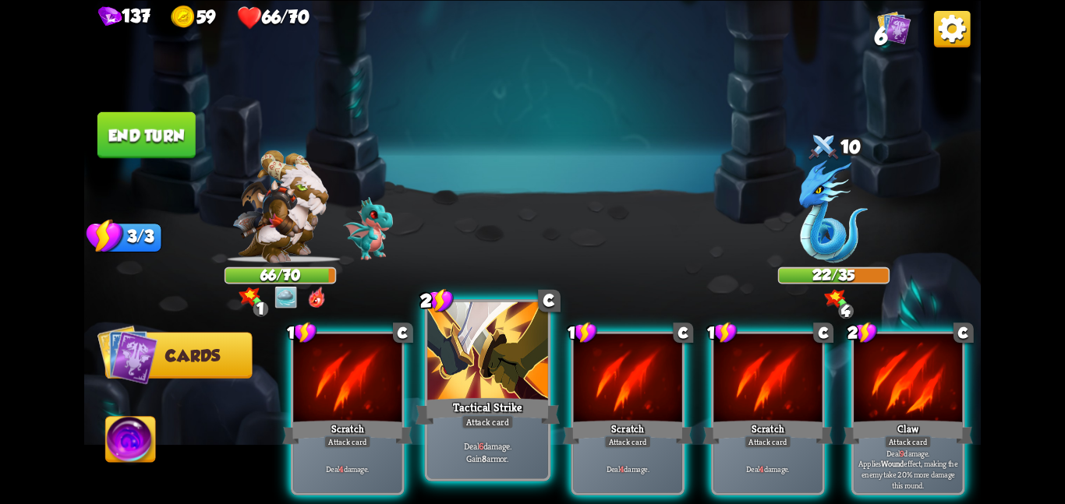
click at [504, 413] on div "Tactical Strike" at bounding box center [487, 411] width 144 height 32
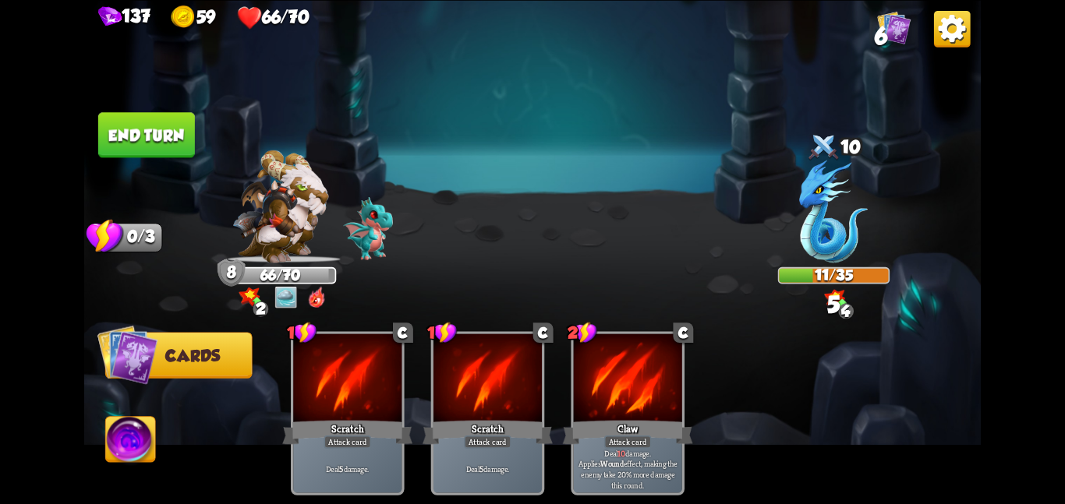
click at [117, 430] on img at bounding box center [131, 442] width 50 height 51
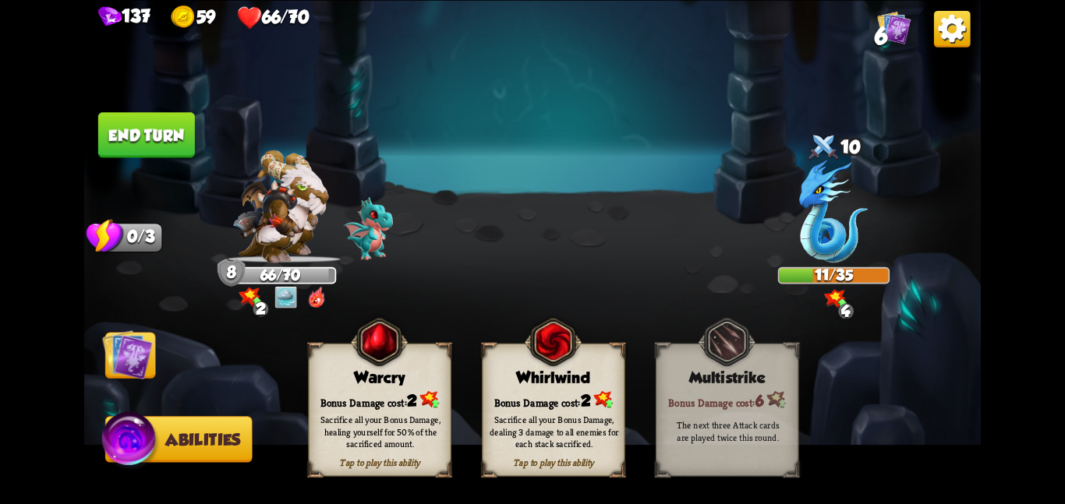
click at [407, 372] on div "Warcry" at bounding box center [380, 378] width 142 height 18
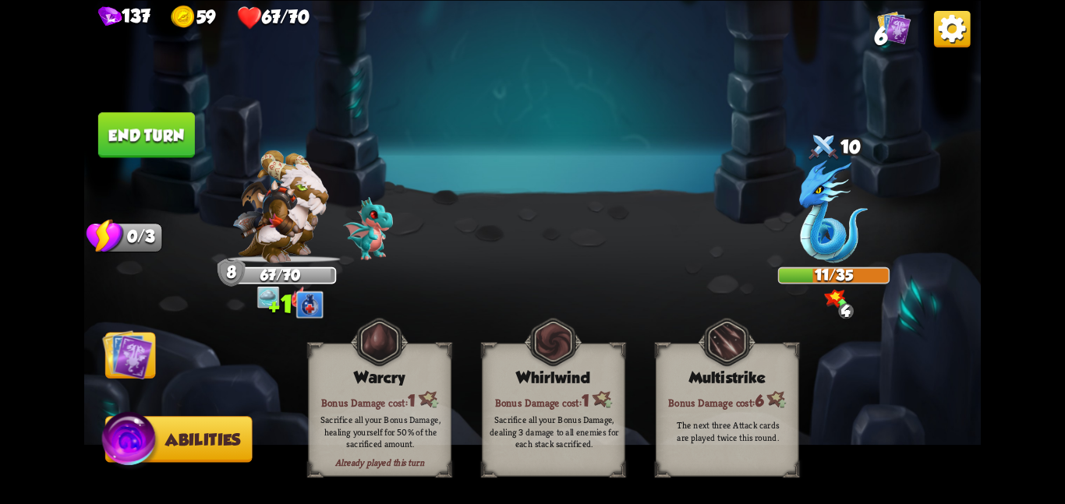
click at [138, 347] on img at bounding box center [127, 354] width 51 height 51
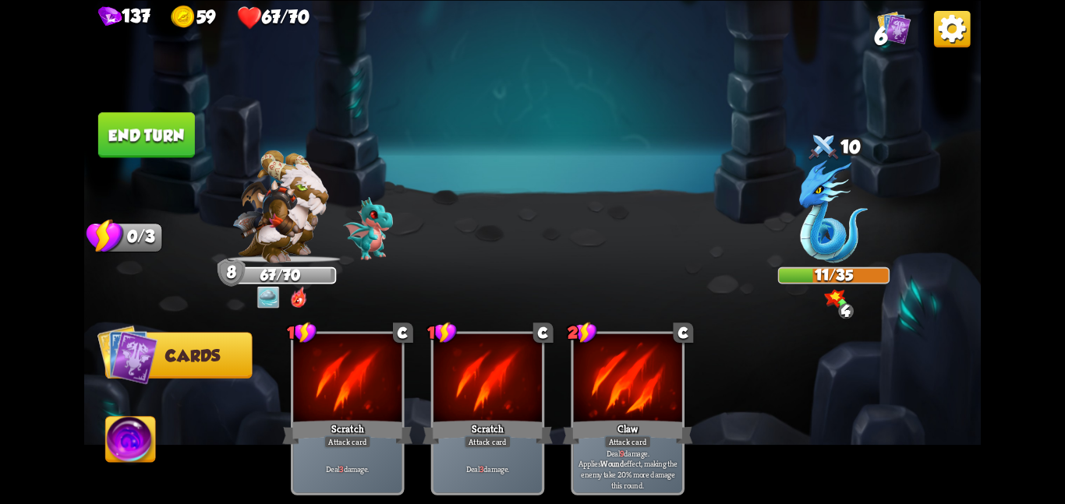
click at [164, 158] on img at bounding box center [532, 252] width 896 height 504
click at [178, 130] on button "End turn" at bounding box center [146, 134] width 97 height 45
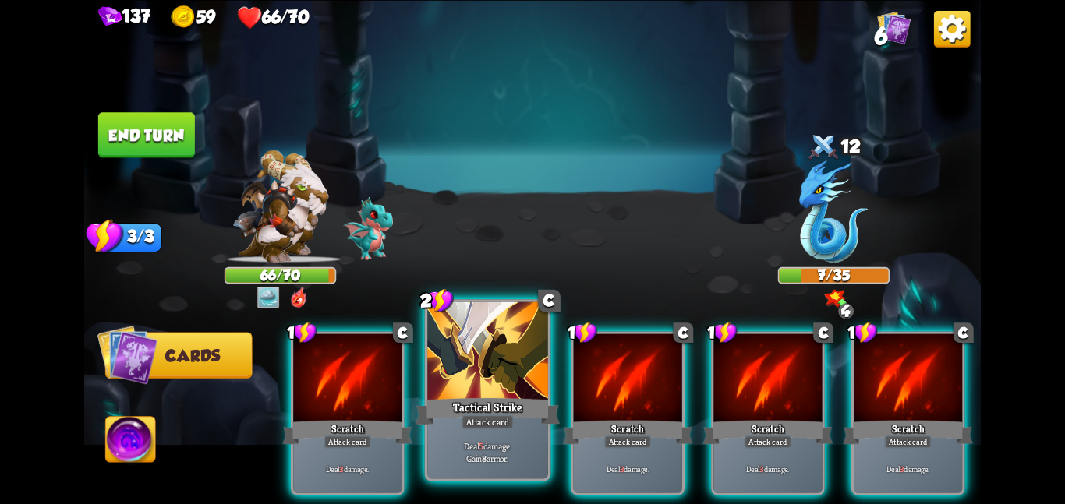
click at [504, 334] on div at bounding box center [487, 352] width 121 height 101
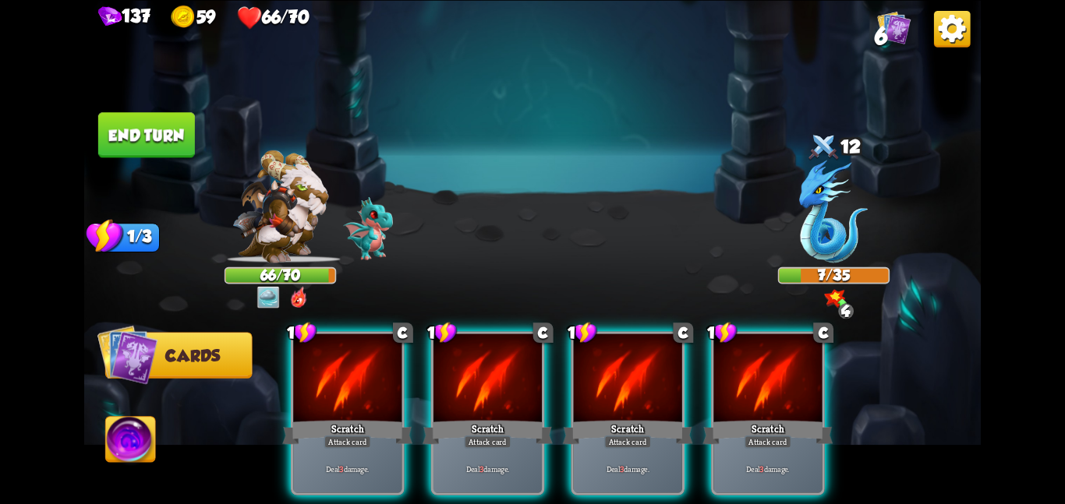
click at [504, 334] on div at bounding box center [487, 379] width 108 height 91
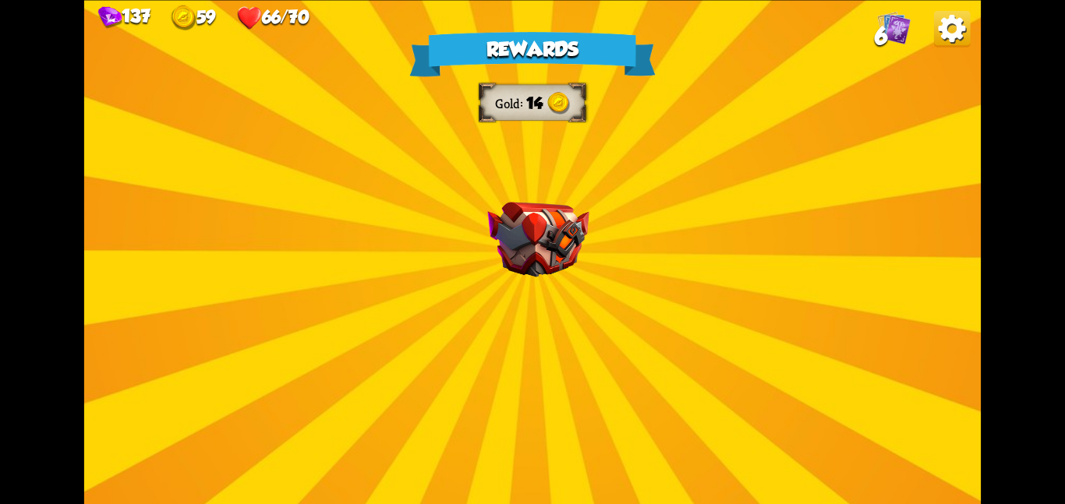
click at [686, 255] on div "Rewards Gold 14 Select a card 1 C Shell Support card If you have no armor, gain…" at bounding box center [532, 252] width 896 height 504
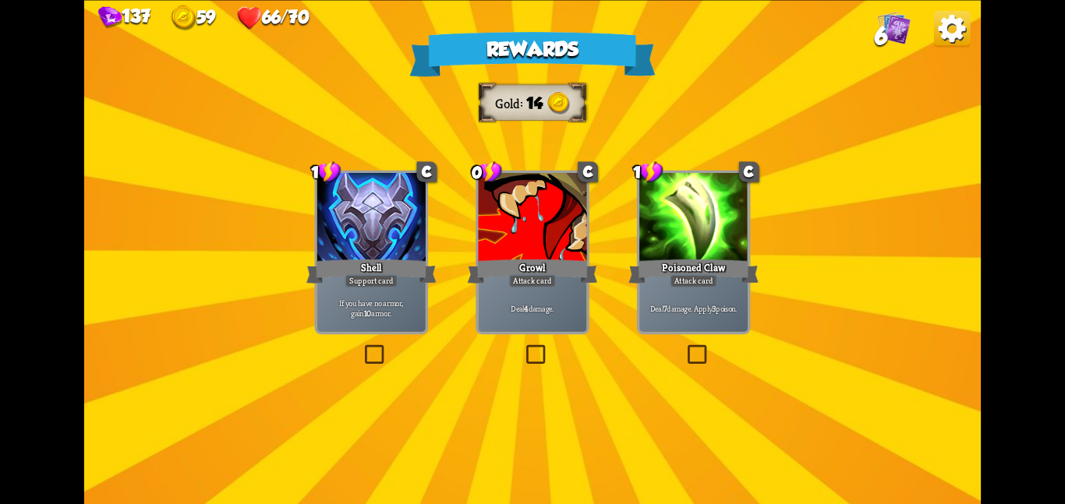
click at [364, 258] on div "Shell" at bounding box center [371, 270] width 130 height 29
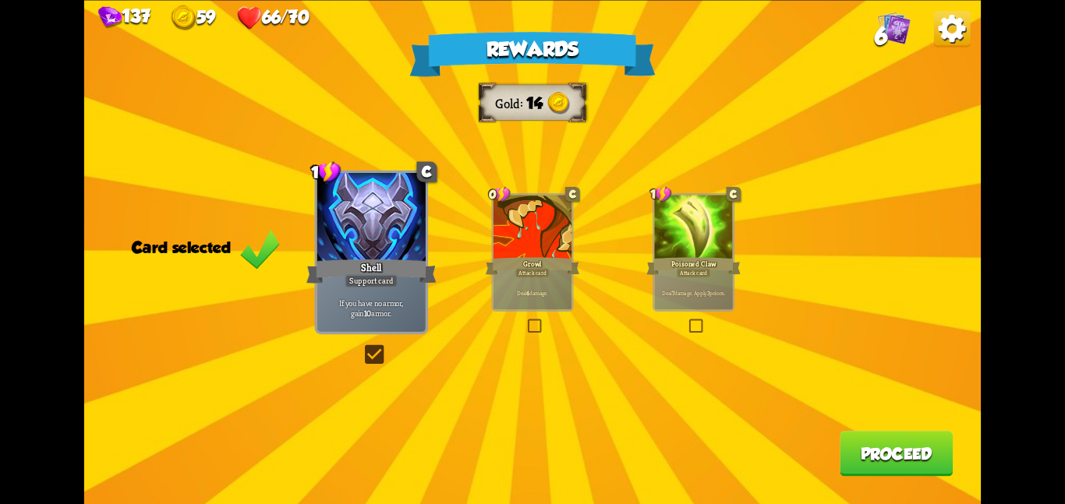
click at [863, 473] on button "Proceed" at bounding box center [895, 453] width 113 height 45
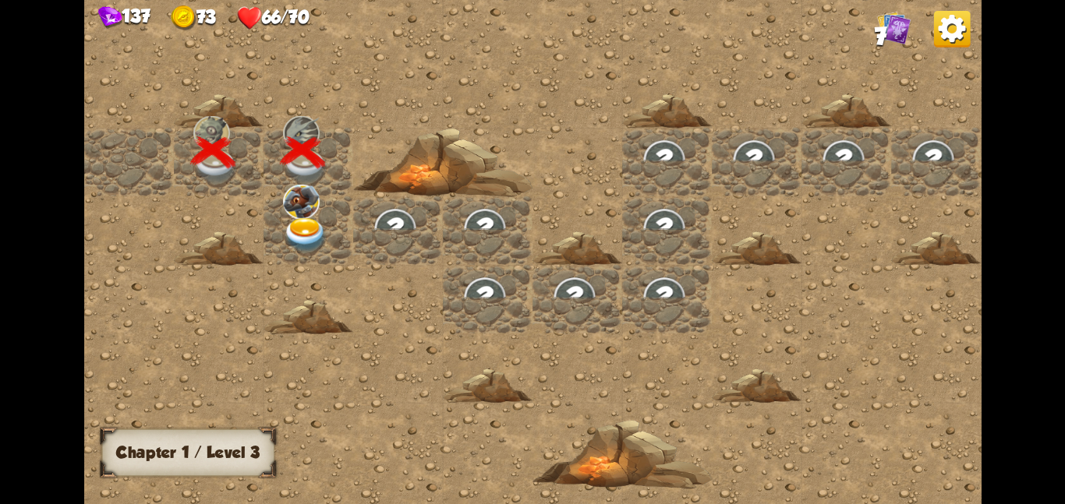
click at [281, 193] on div at bounding box center [308, 161] width 90 height 69
click at [290, 201] on img at bounding box center [301, 201] width 37 height 34
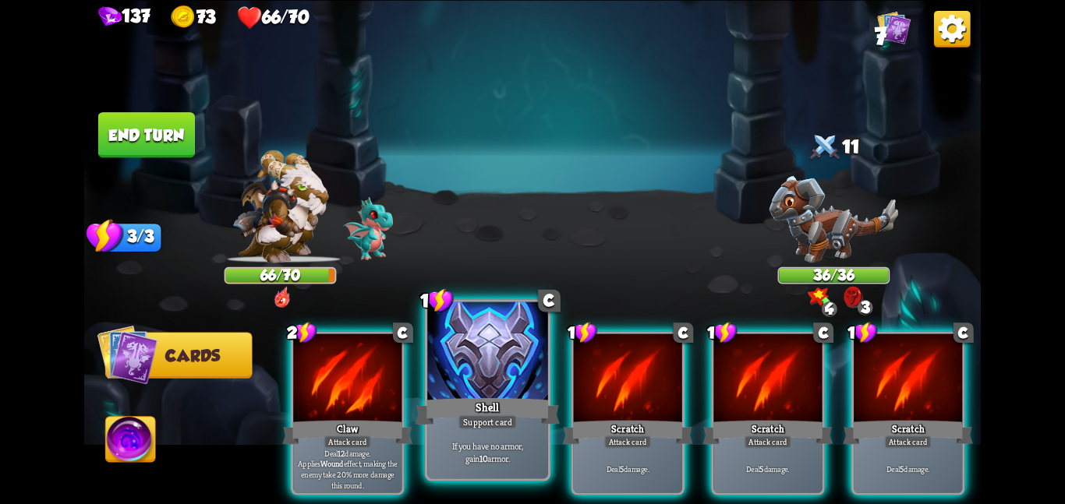
click at [481, 354] on div at bounding box center [487, 352] width 121 height 101
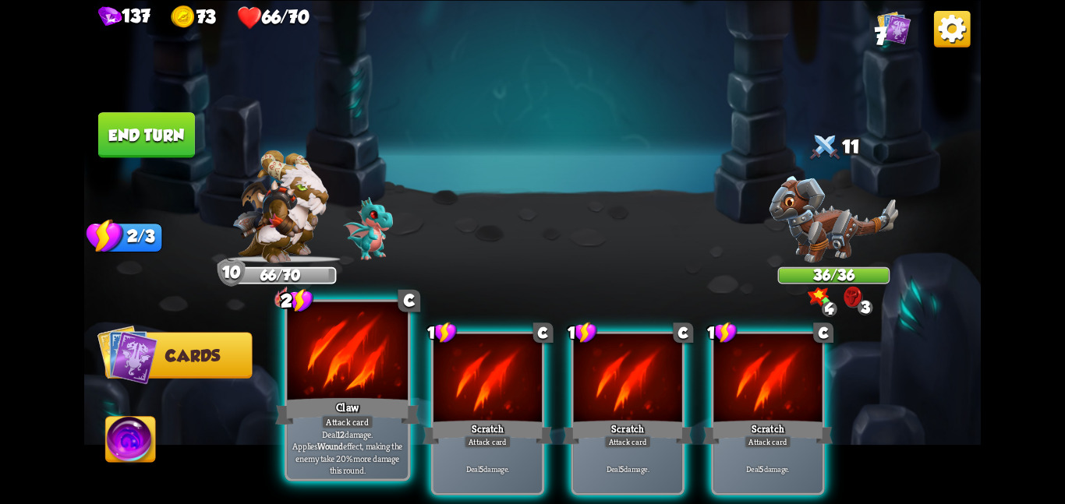
click at [358, 351] on div at bounding box center [347, 352] width 121 height 101
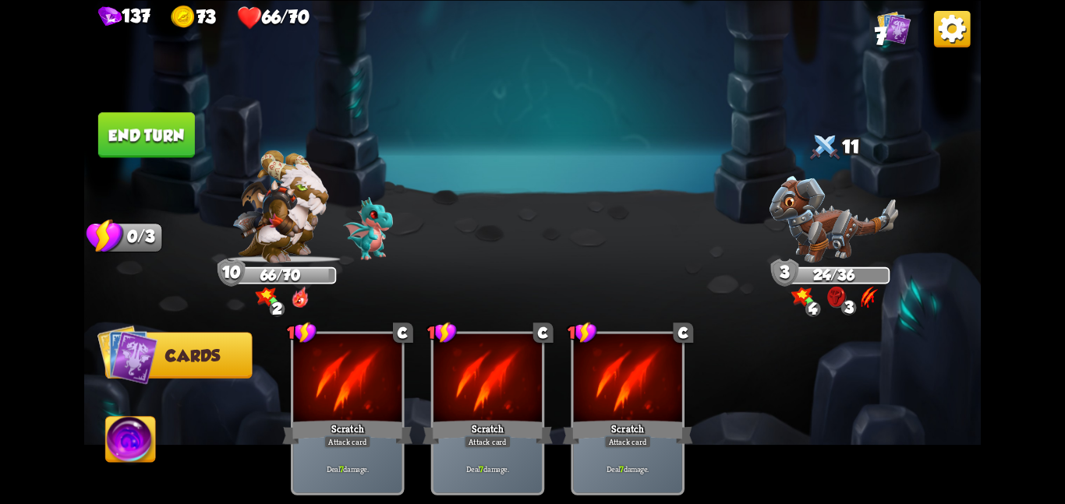
click at [137, 126] on button "End turn" at bounding box center [146, 134] width 97 height 45
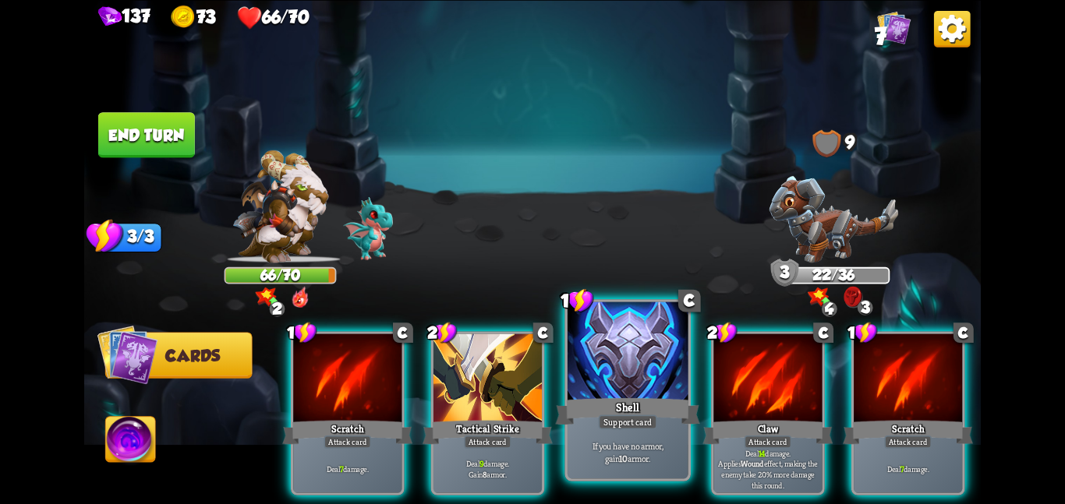
click at [628, 387] on div at bounding box center [627, 352] width 121 height 101
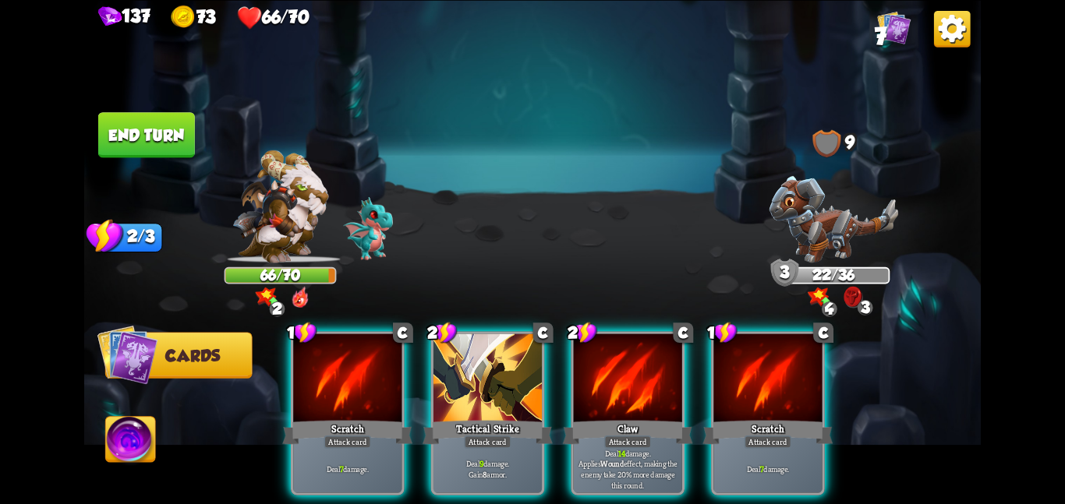
click at [628, 387] on div at bounding box center [628, 379] width 108 height 91
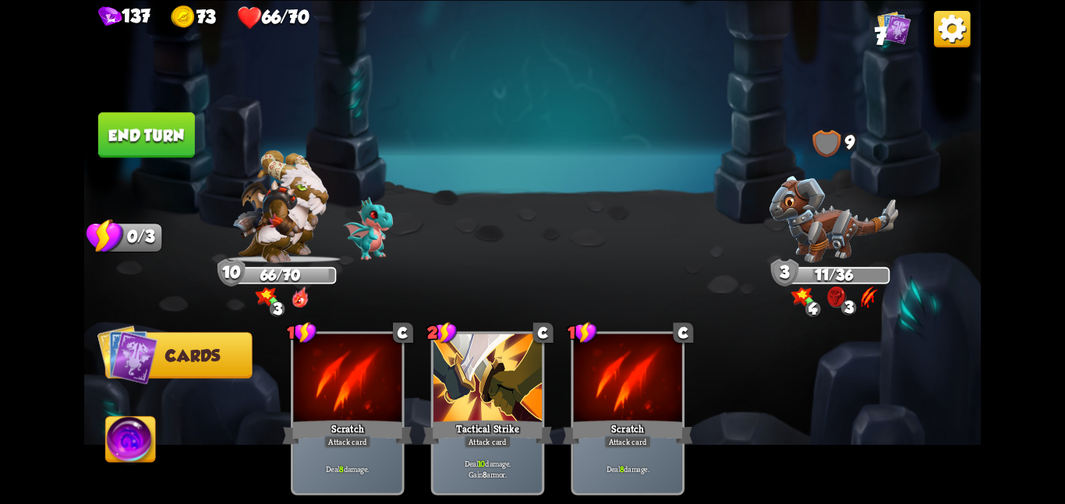
click at [105, 140] on button "End turn" at bounding box center [146, 134] width 97 height 45
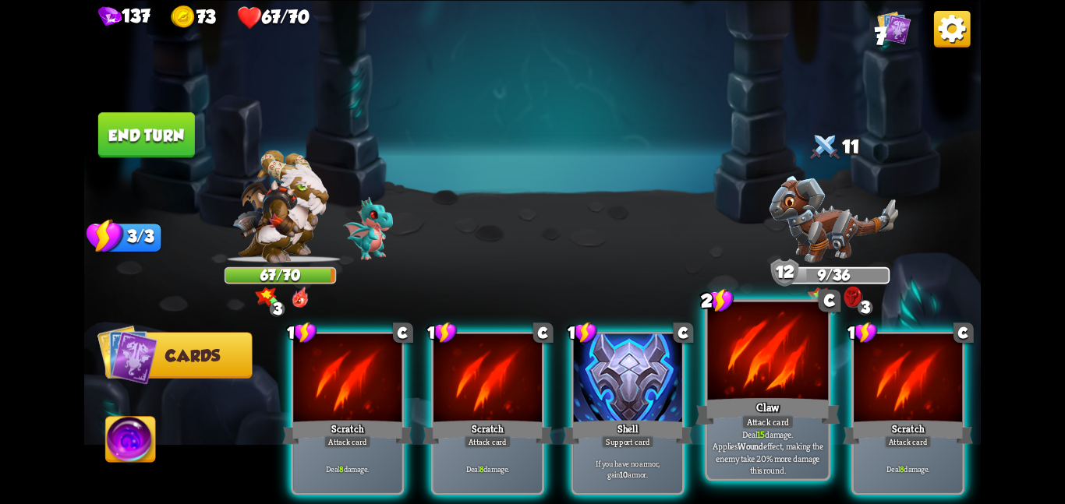
click at [759, 395] on div "Claw" at bounding box center [767, 411] width 144 height 32
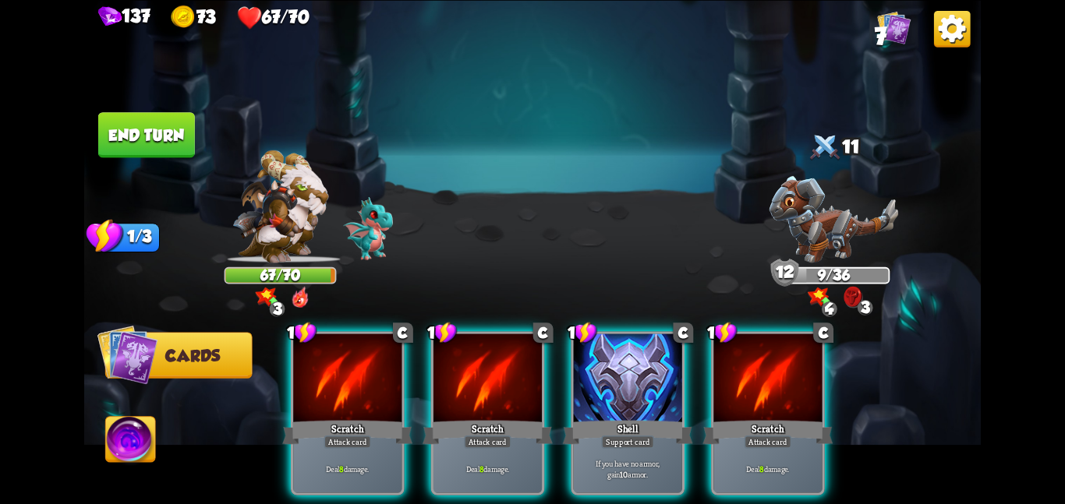
click at [759, 418] on div "Scratch" at bounding box center [767, 432] width 130 height 29
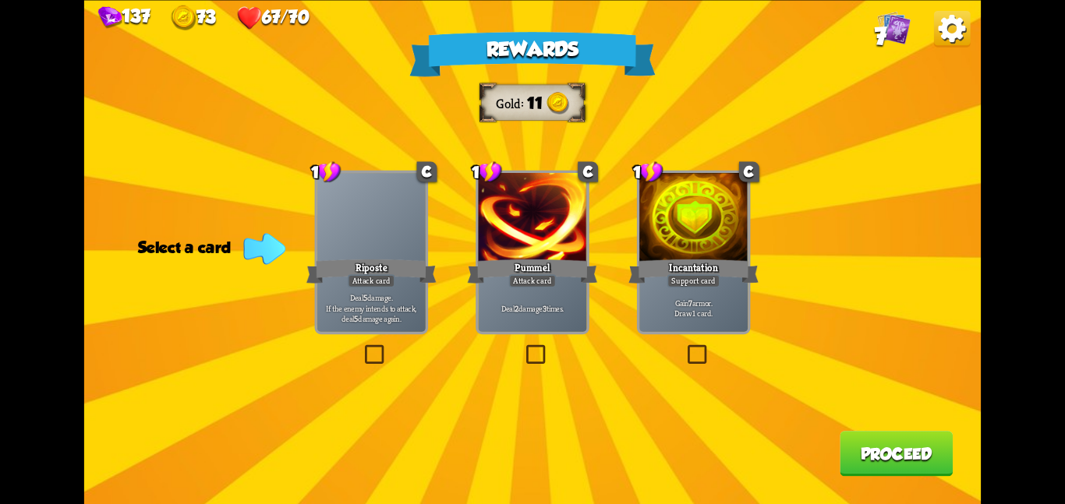
click at [682, 255] on div at bounding box center [693, 218] width 108 height 91
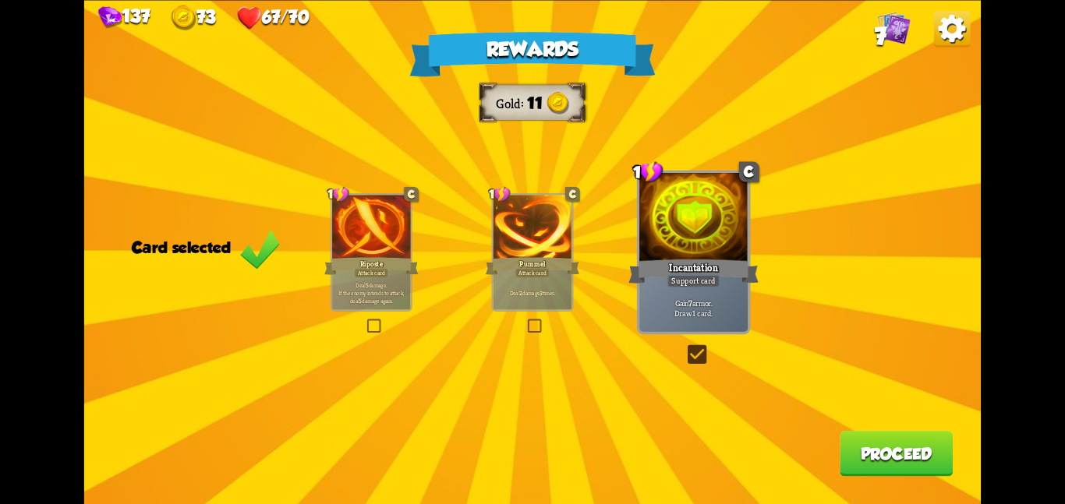
click at [911, 464] on button "Proceed" at bounding box center [895, 453] width 113 height 45
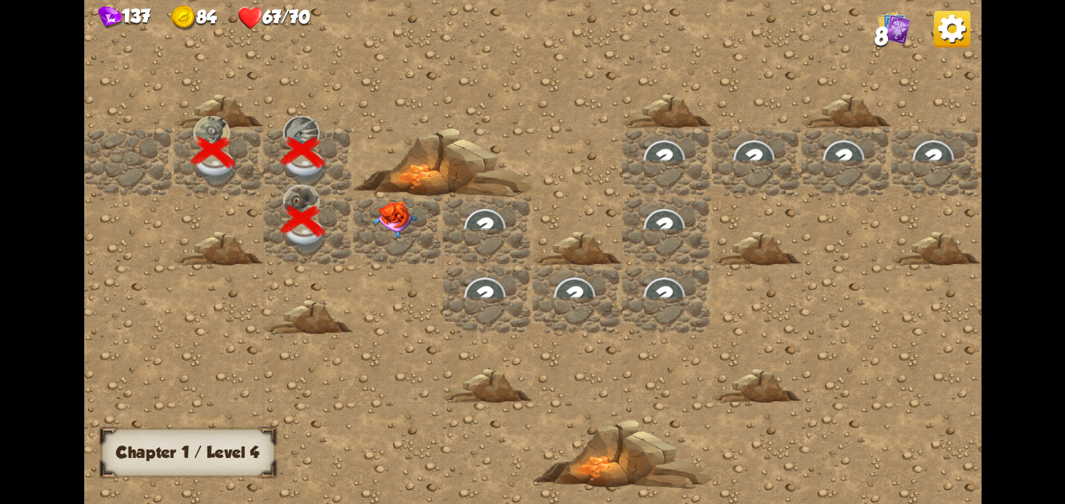
click at [427, 207] on div at bounding box center [398, 230] width 90 height 69
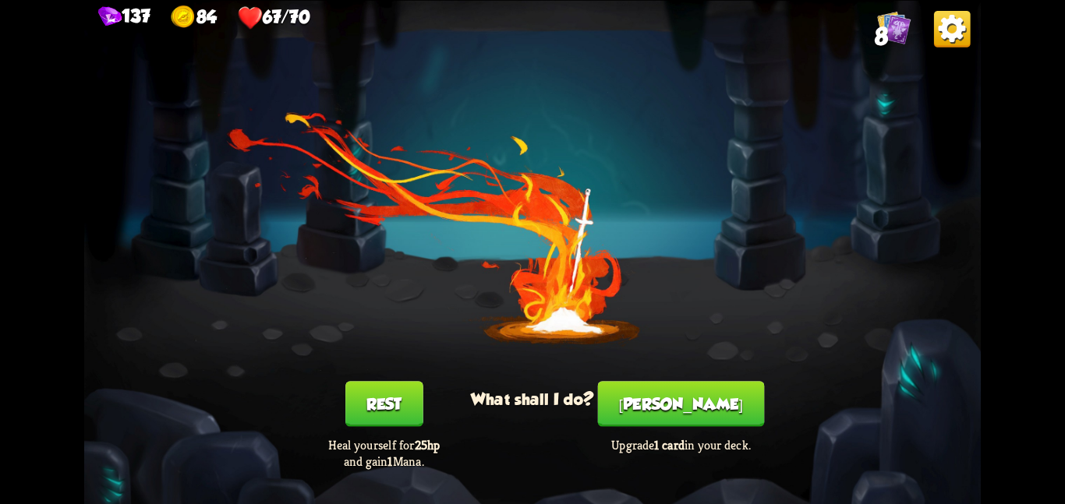
click at [673, 408] on button "[PERSON_NAME]" at bounding box center [681, 403] width 167 height 45
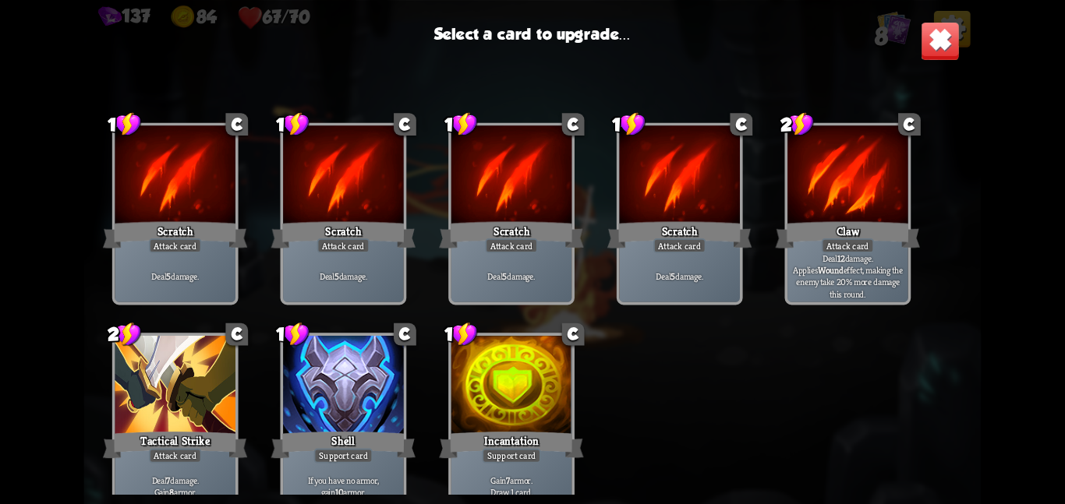
scroll to position [23, 0]
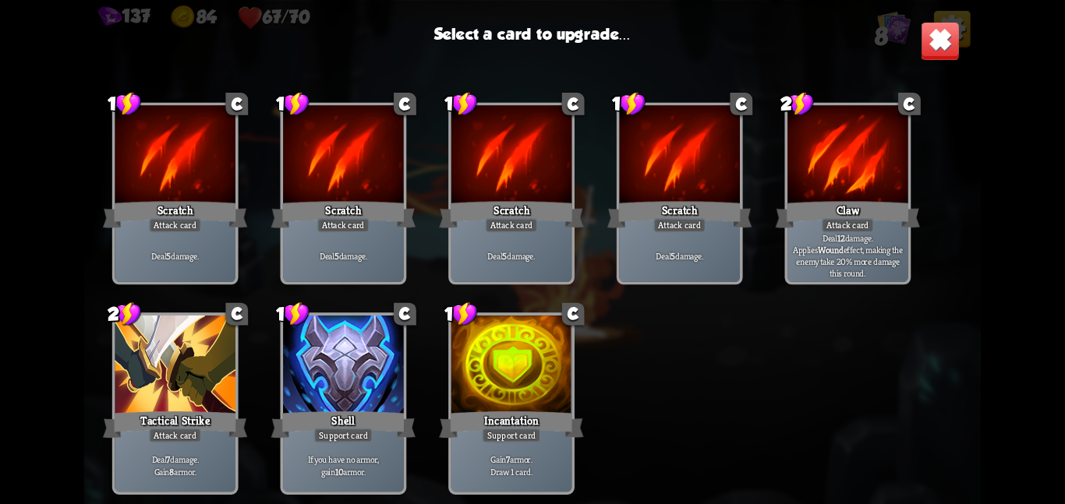
click at [158, 392] on div at bounding box center [175, 366] width 121 height 101
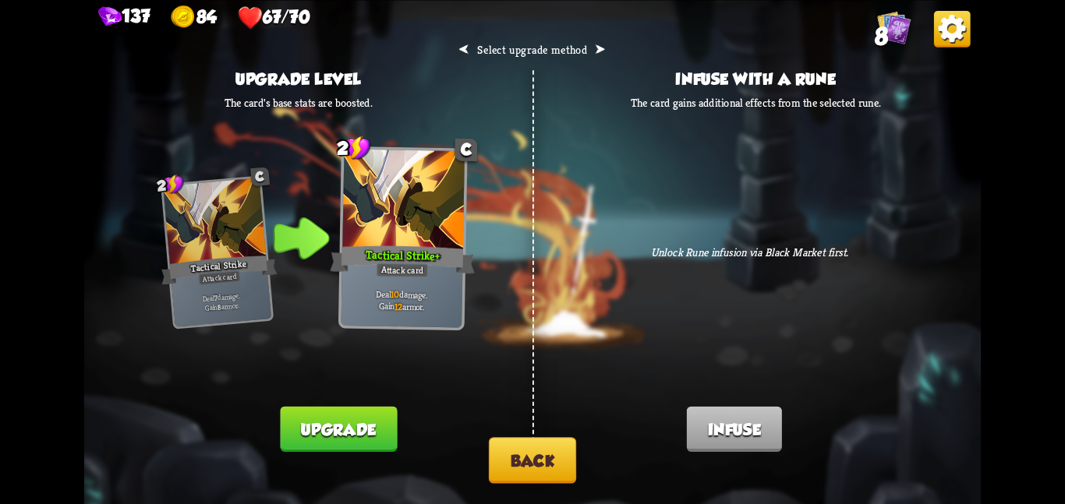
click at [323, 426] on button "Upgrade" at bounding box center [339, 428] width 117 height 45
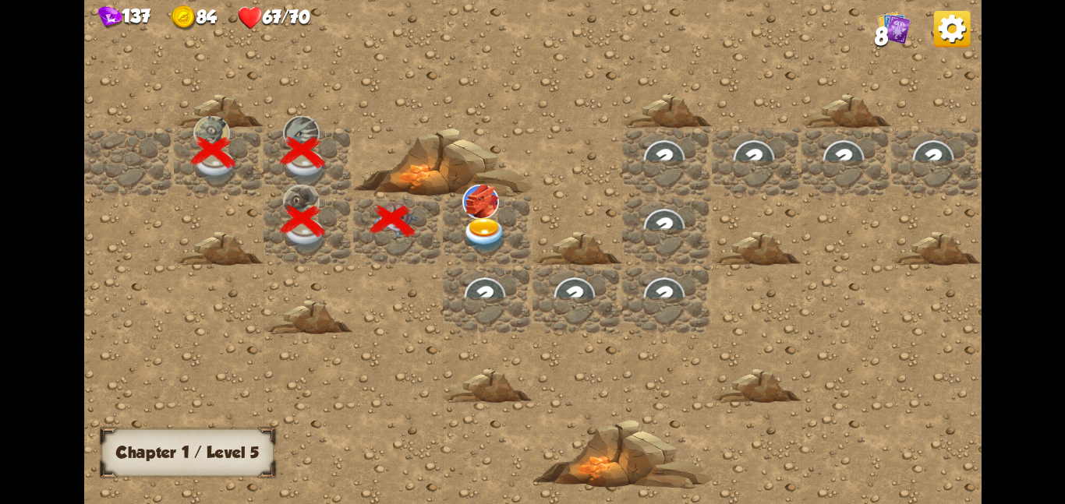
click at [486, 206] on img at bounding box center [480, 201] width 37 height 34
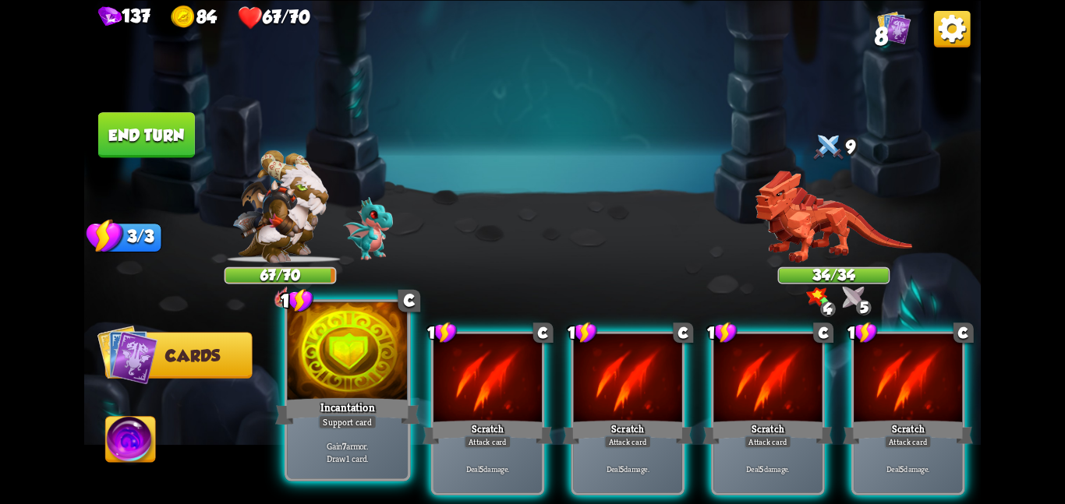
click at [389, 395] on div "Incantation" at bounding box center [347, 411] width 144 height 32
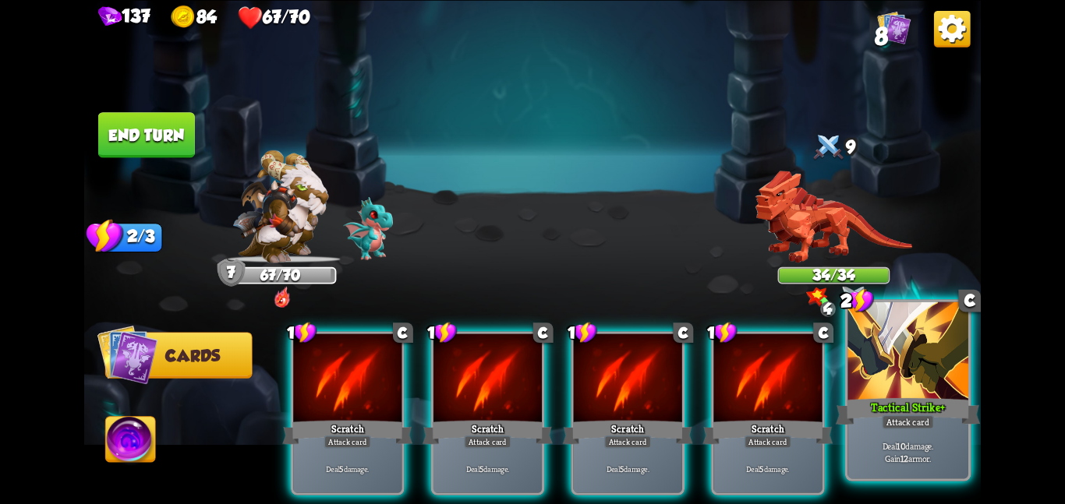
click at [906, 422] on div "Attack card" at bounding box center [907, 422] width 52 height 15
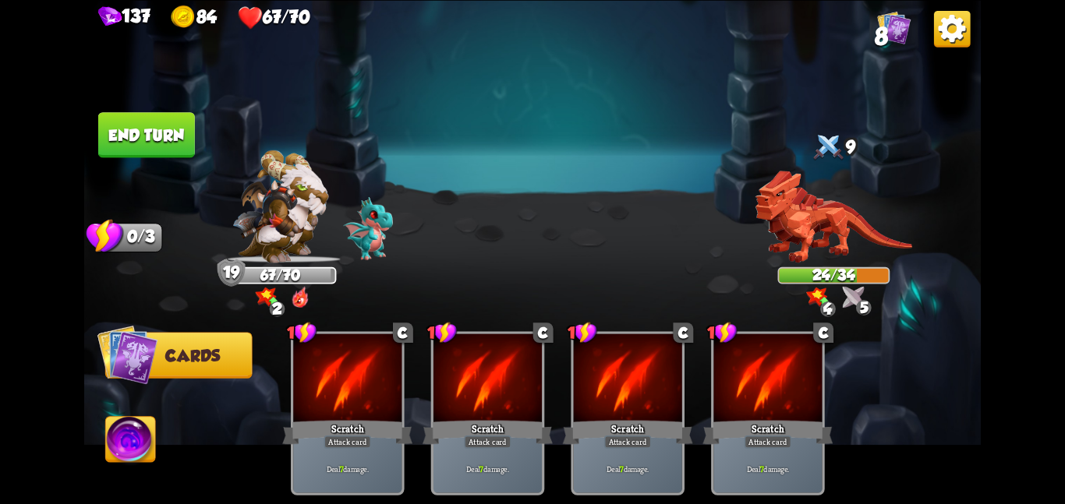
click at [158, 142] on button "End turn" at bounding box center [146, 134] width 97 height 45
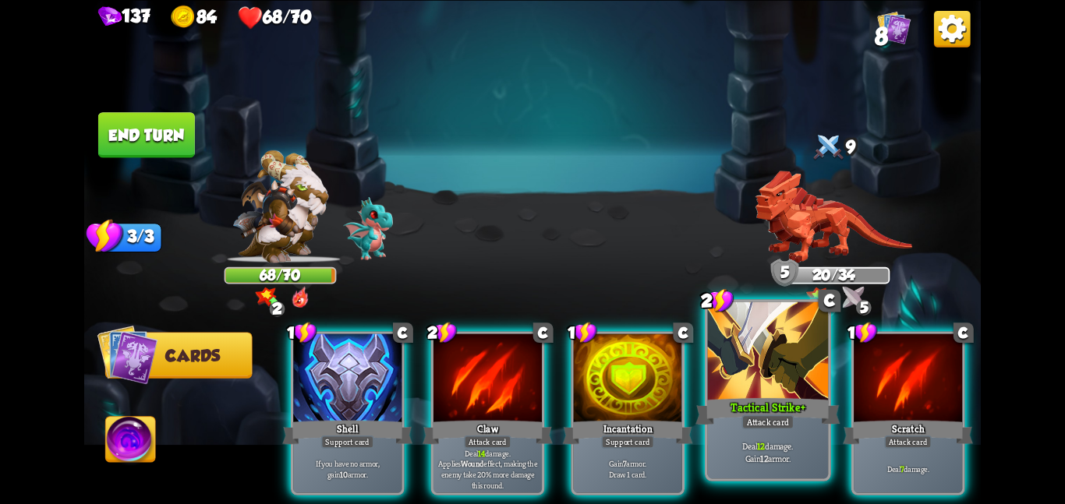
click at [743, 410] on div "Tactical Strike +" at bounding box center [767, 411] width 144 height 32
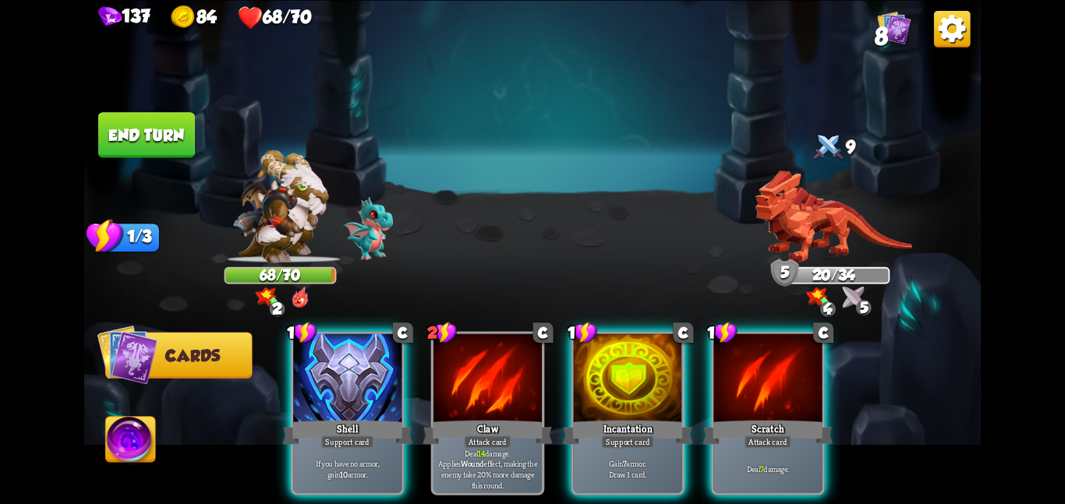
click at [743, 418] on div "Scratch" at bounding box center [767, 432] width 130 height 29
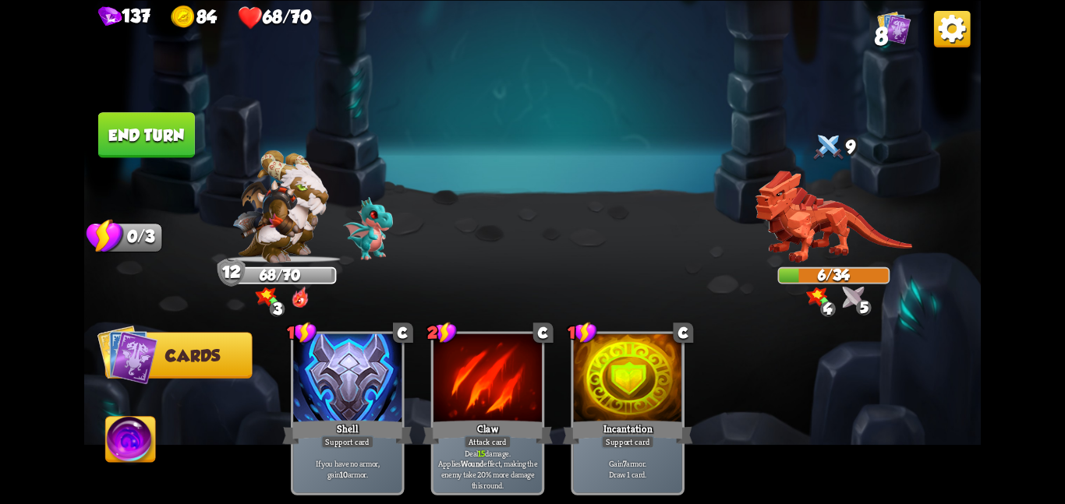
click at [155, 142] on button "End turn" at bounding box center [146, 134] width 97 height 45
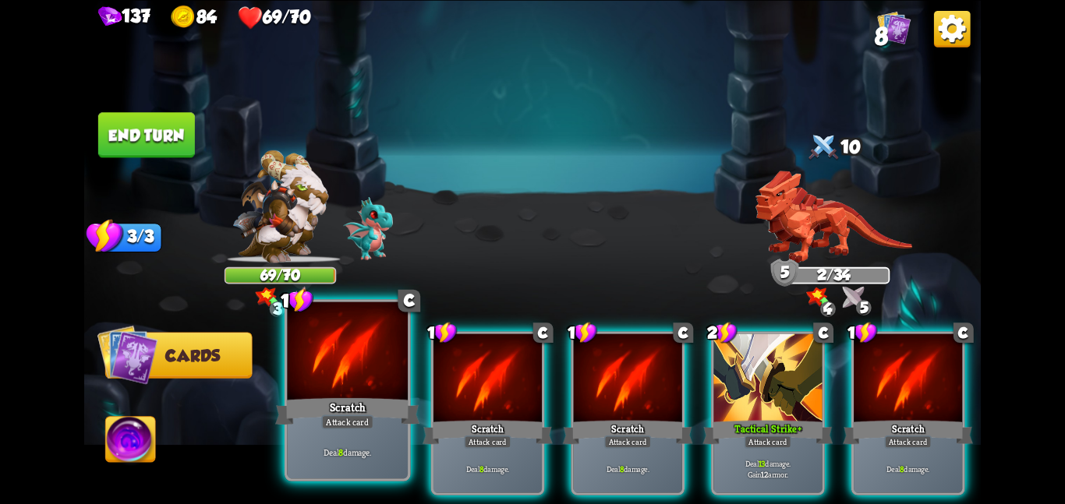
click at [348, 417] on div "Attack card" at bounding box center [347, 422] width 52 height 15
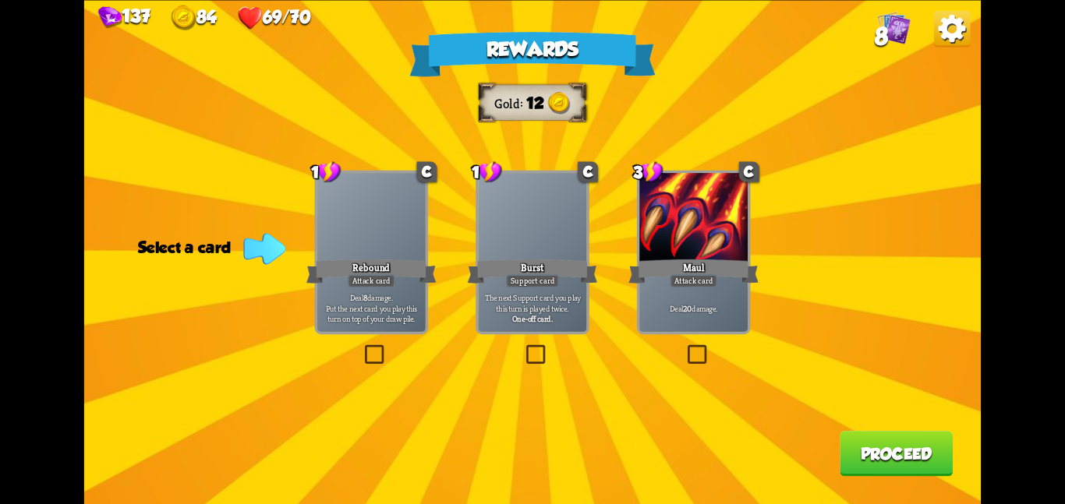
click at [584, 287] on div "The next Support card you play this turn is played twice. One-off card." at bounding box center [532, 308] width 108 height 48
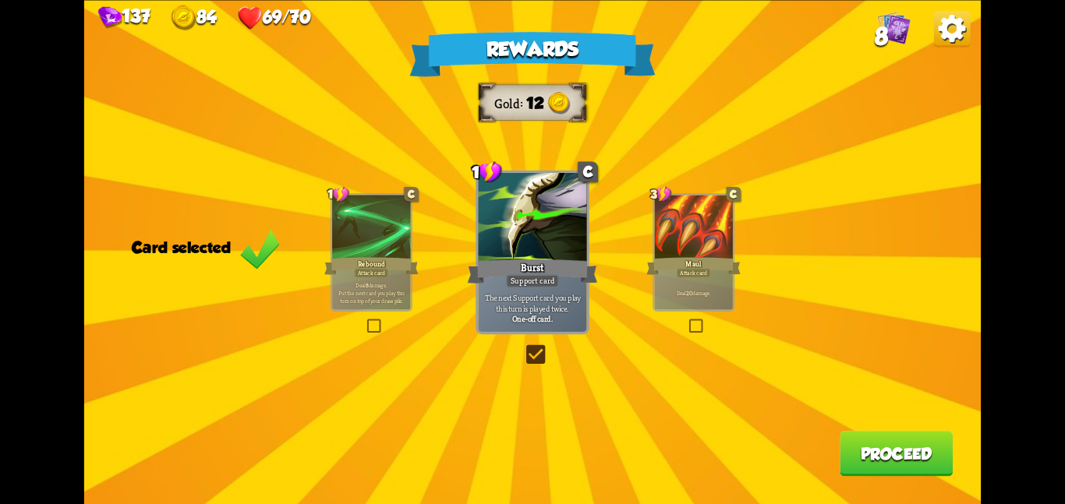
click at [857, 446] on button "Proceed" at bounding box center [895, 453] width 113 height 45
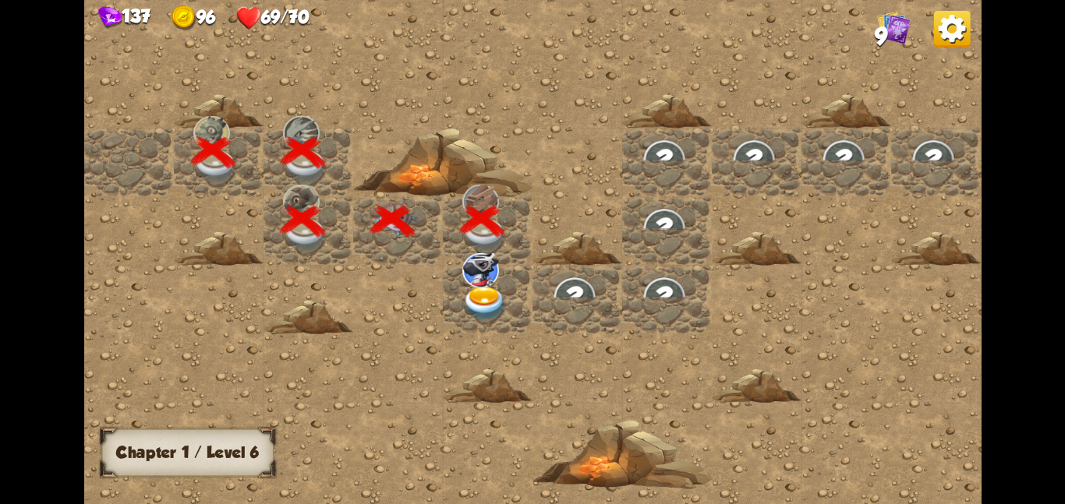
click at [491, 288] on img at bounding box center [484, 303] width 45 height 35
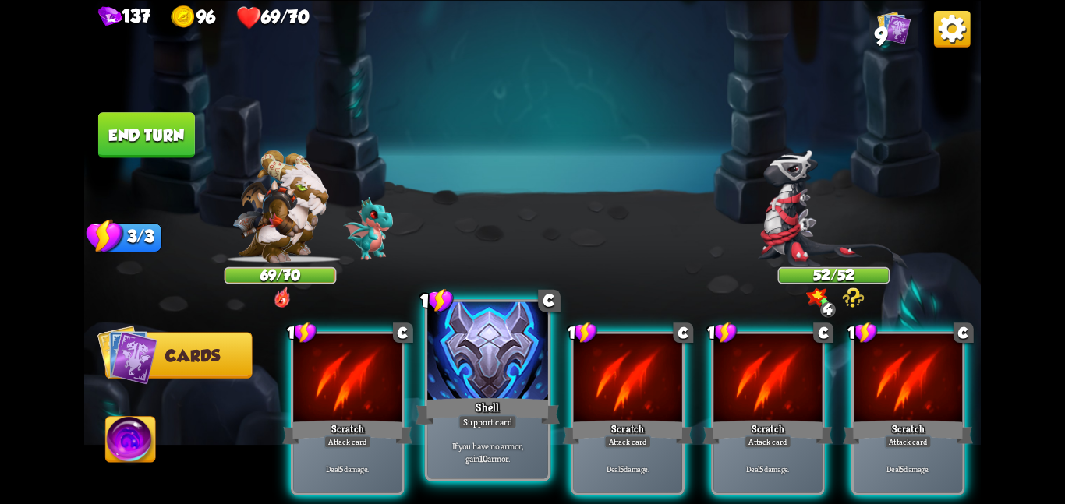
click at [509, 350] on div at bounding box center [487, 352] width 121 height 101
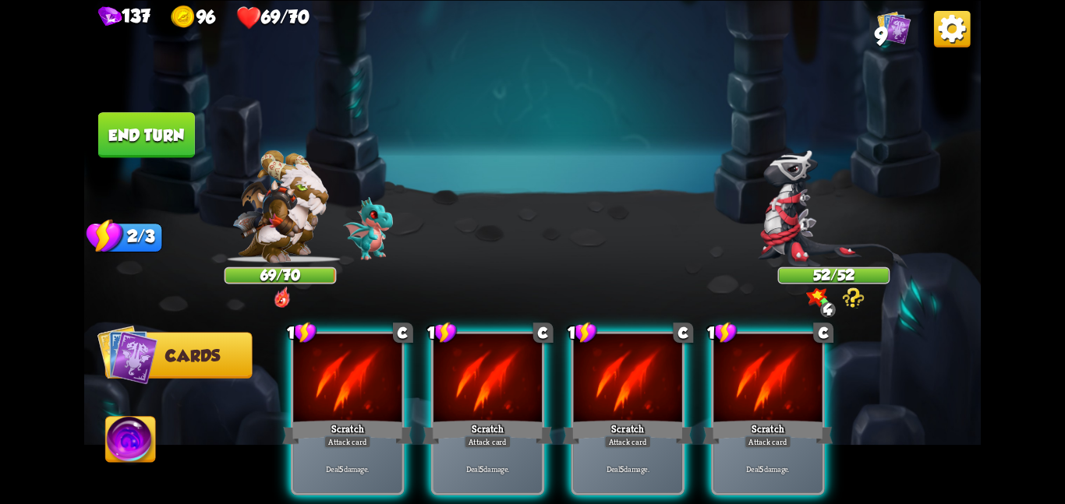
click at [509, 350] on div at bounding box center [487, 379] width 108 height 91
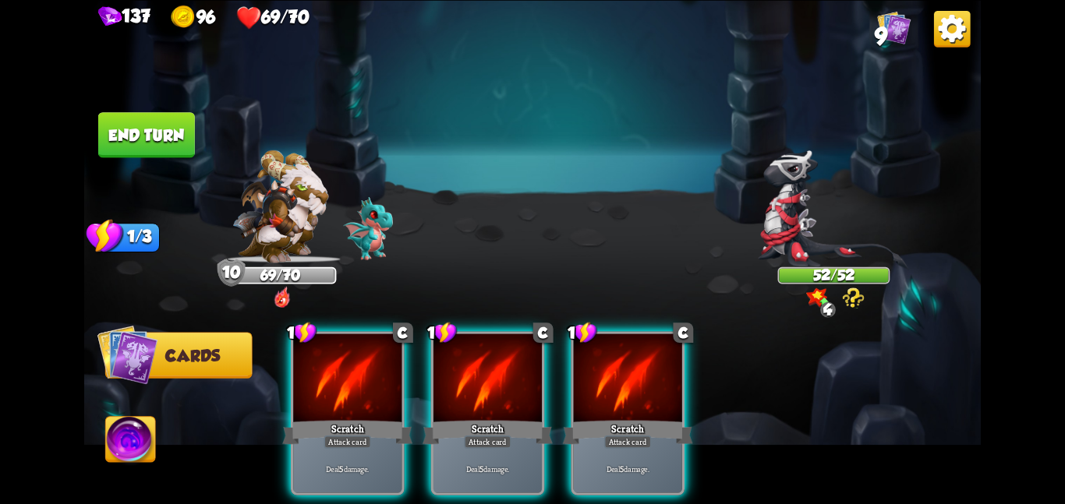
click at [509, 350] on div at bounding box center [487, 379] width 108 height 91
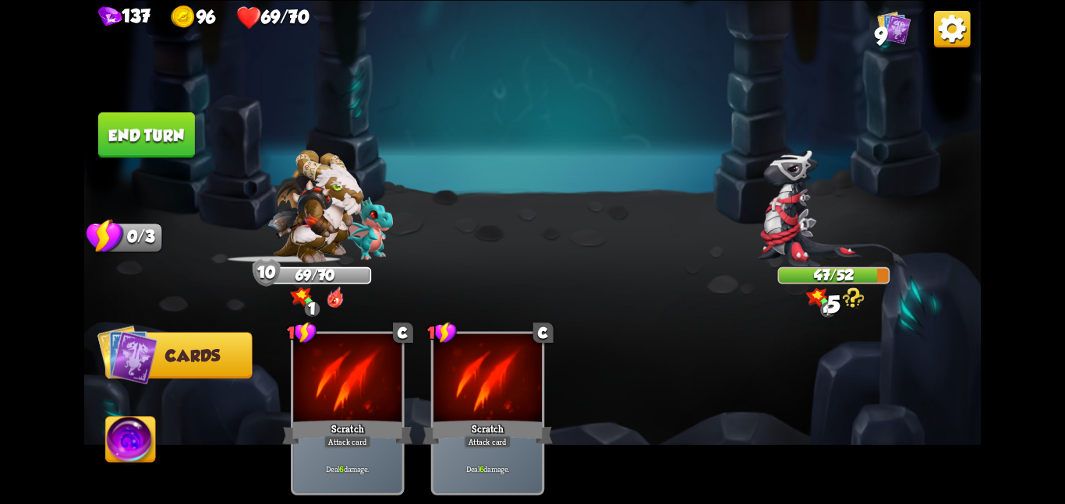
click at [165, 127] on button "End turn" at bounding box center [146, 134] width 97 height 45
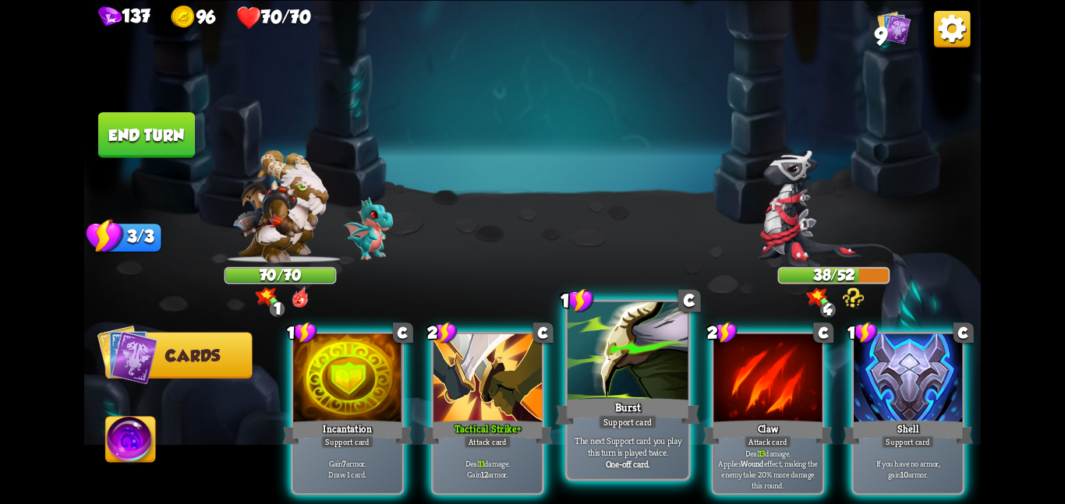
click at [617, 351] on div at bounding box center [627, 352] width 121 height 101
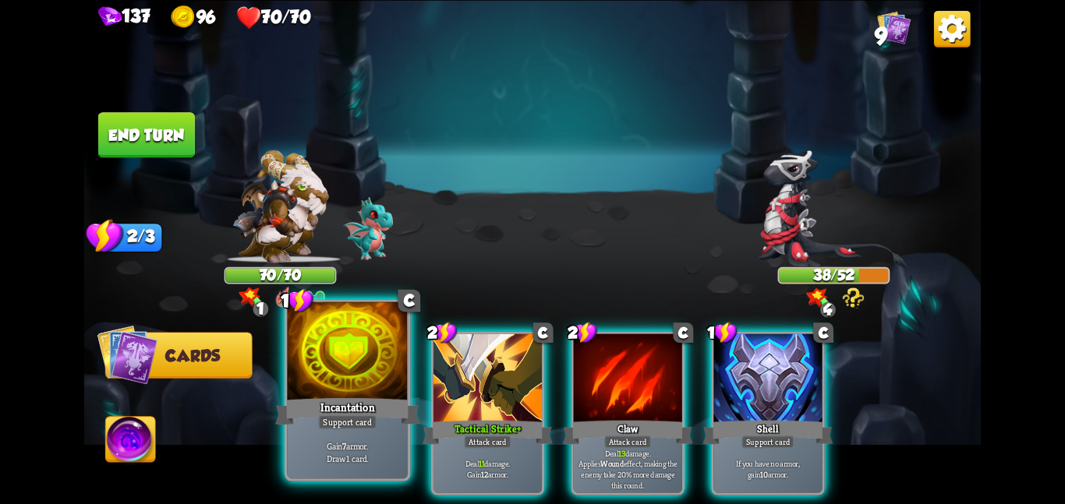
click at [358, 396] on div "Incantation" at bounding box center [347, 411] width 144 height 32
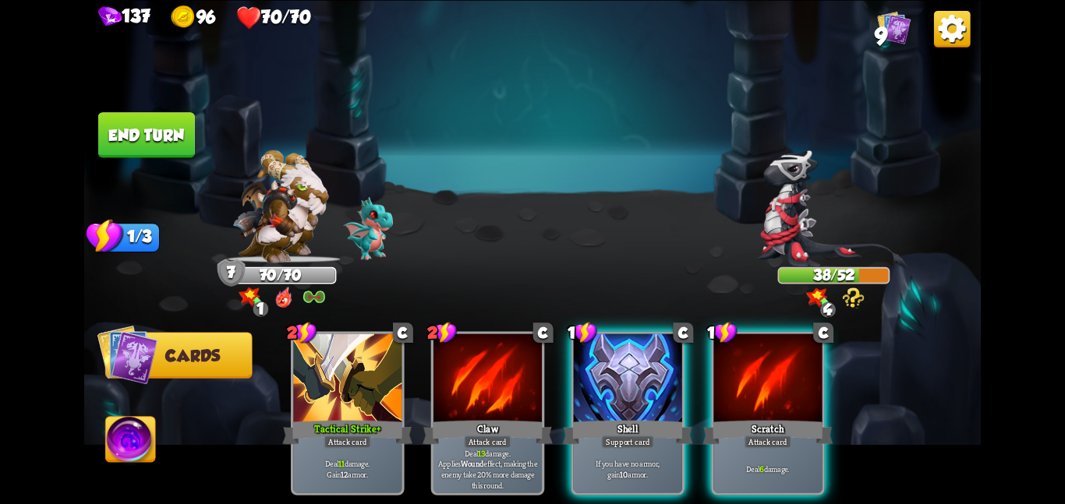
click at [291, 260] on img at bounding box center [280, 206] width 96 height 113
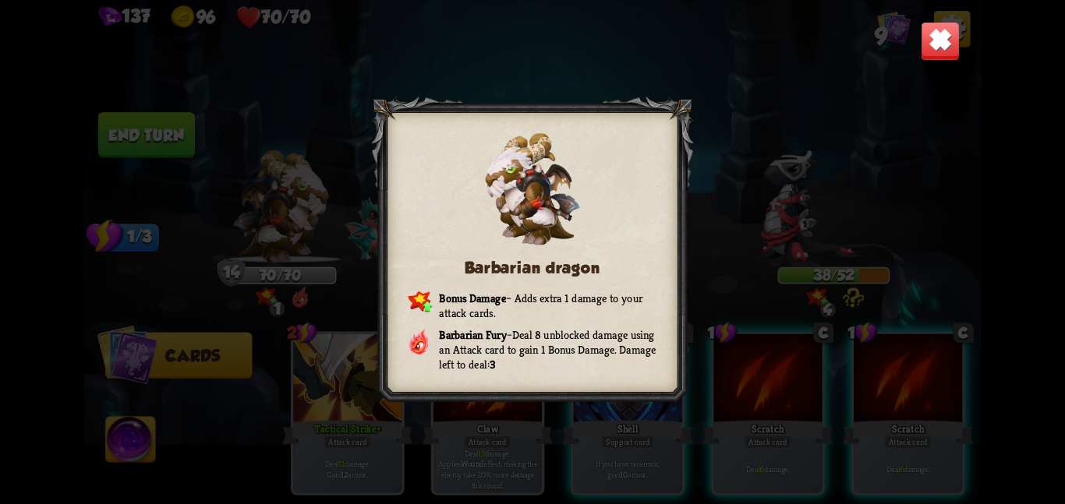
click at [945, 42] on img at bounding box center [939, 40] width 39 height 39
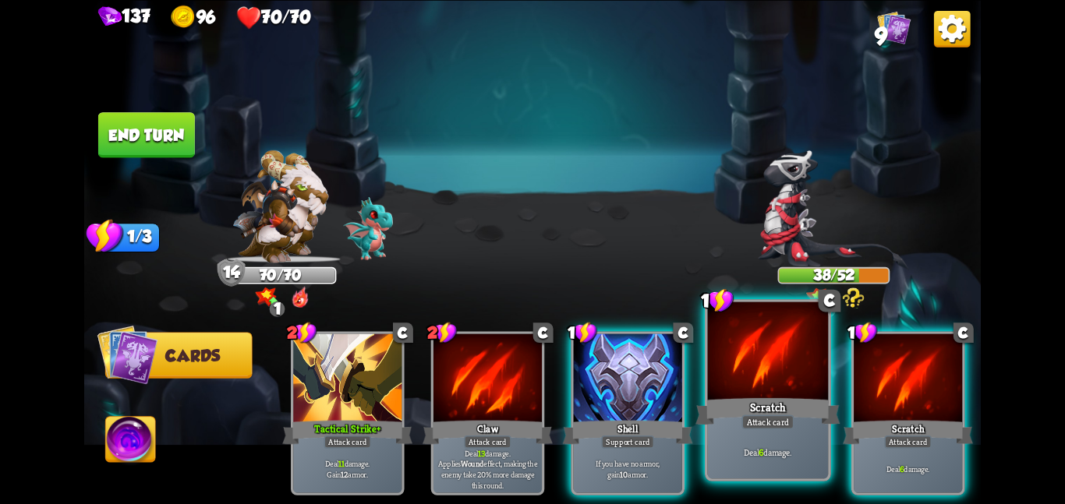
click at [724, 347] on div at bounding box center [768, 352] width 121 height 101
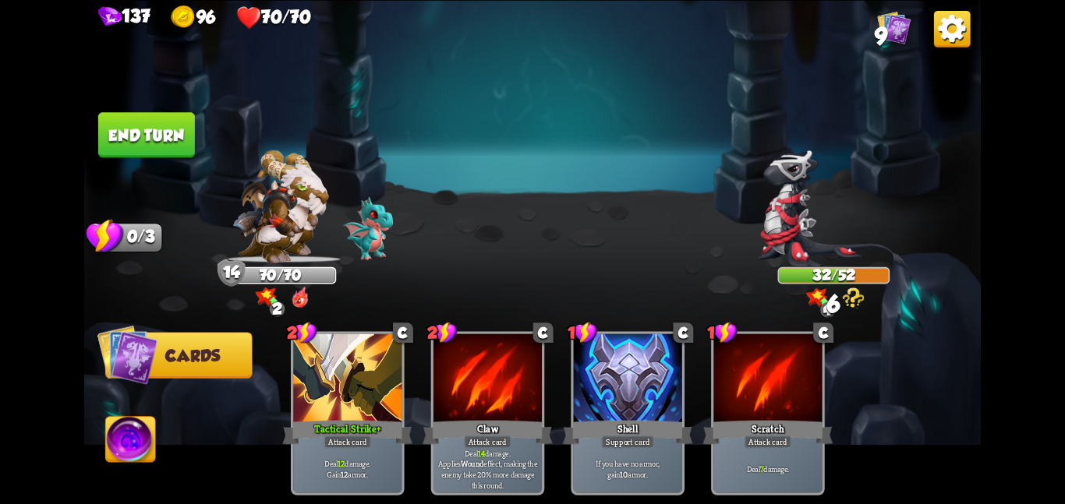
click at [129, 134] on button "End turn" at bounding box center [146, 134] width 97 height 45
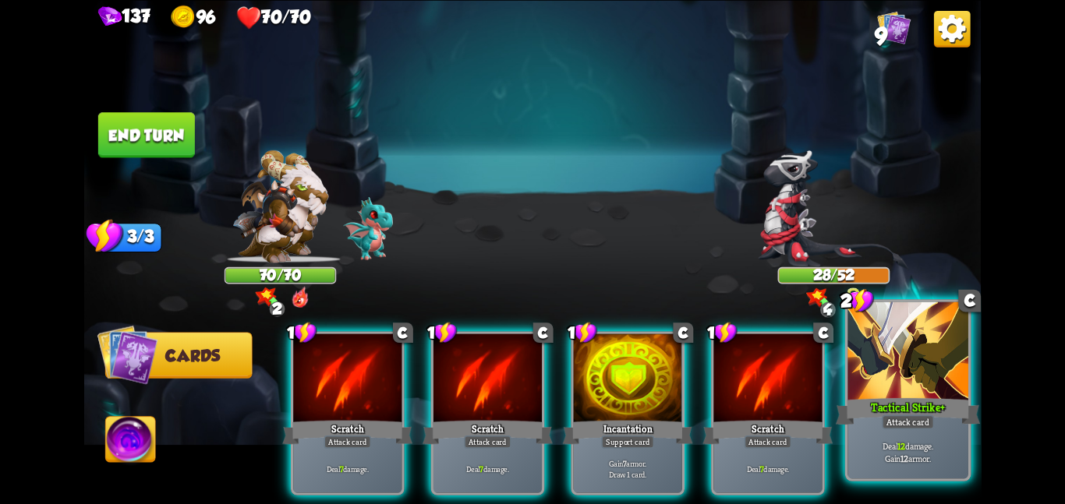
click at [892, 375] on div at bounding box center [907, 352] width 121 height 101
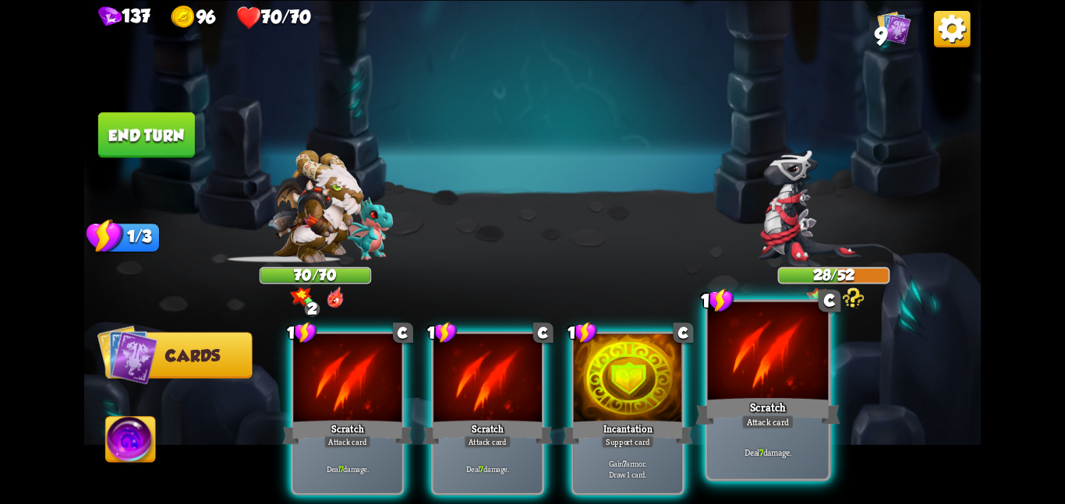
click at [745, 409] on div "Scratch" at bounding box center [767, 411] width 144 height 32
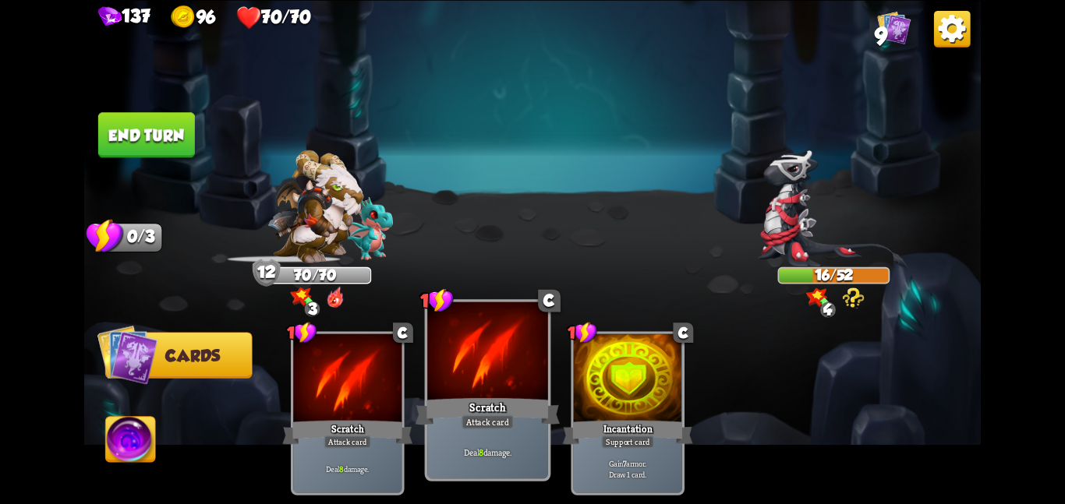
click at [428, 440] on div "Deal 8 damage." at bounding box center [487, 452] width 121 height 52
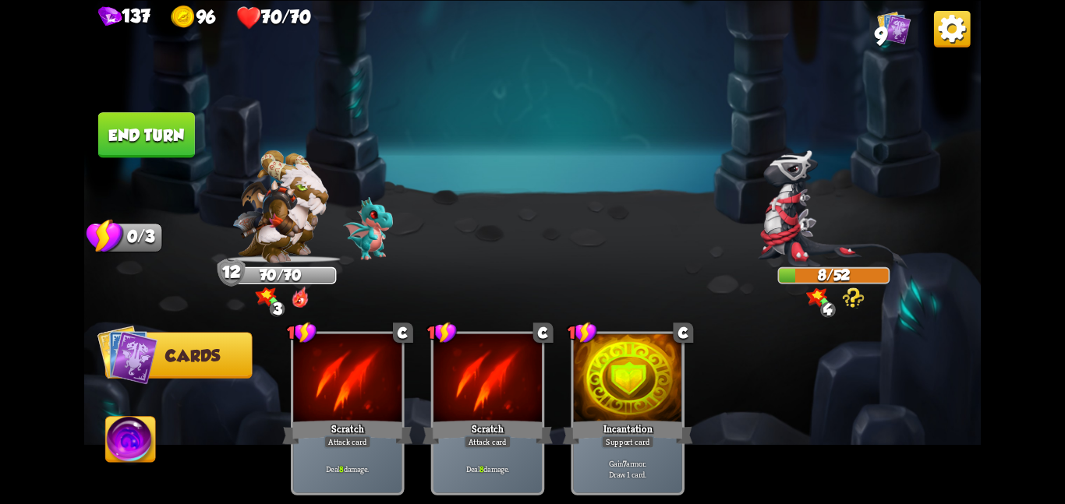
click at [136, 436] on img at bounding box center [131, 442] width 50 height 51
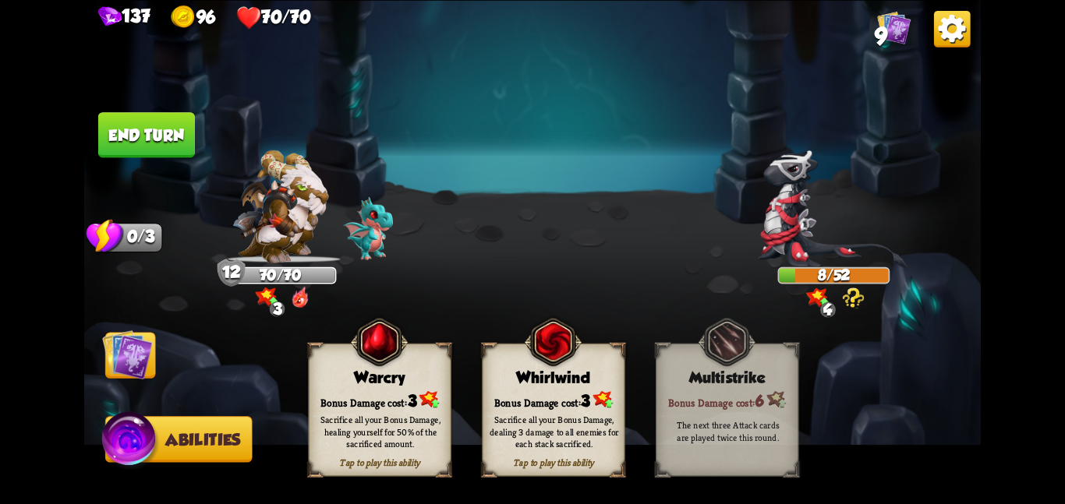
click at [576, 372] on div "Whirlwind" at bounding box center [553, 378] width 142 height 18
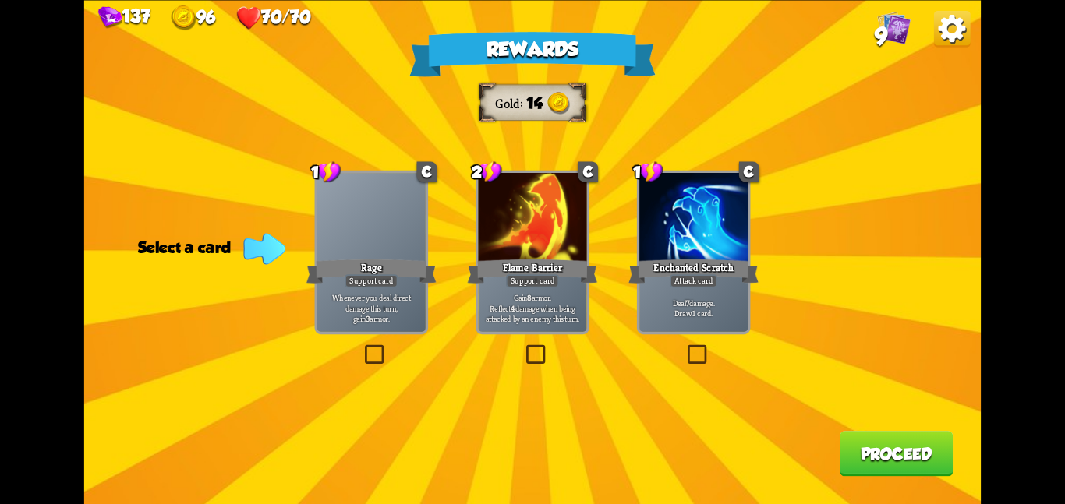
click at [509, 219] on div at bounding box center [532, 218] width 108 height 91
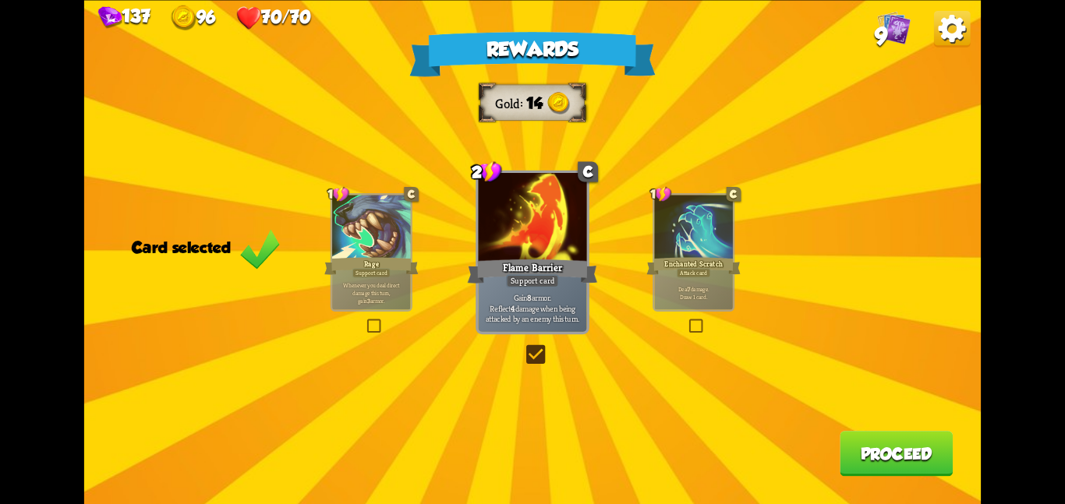
click at [862, 442] on button "Proceed" at bounding box center [895, 453] width 113 height 45
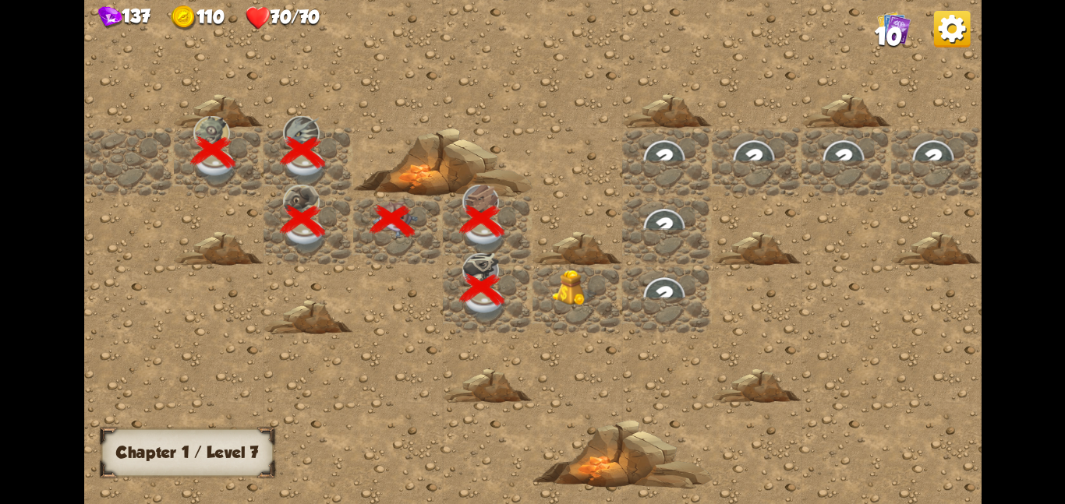
click at [588, 308] on div at bounding box center [577, 298] width 90 height 69
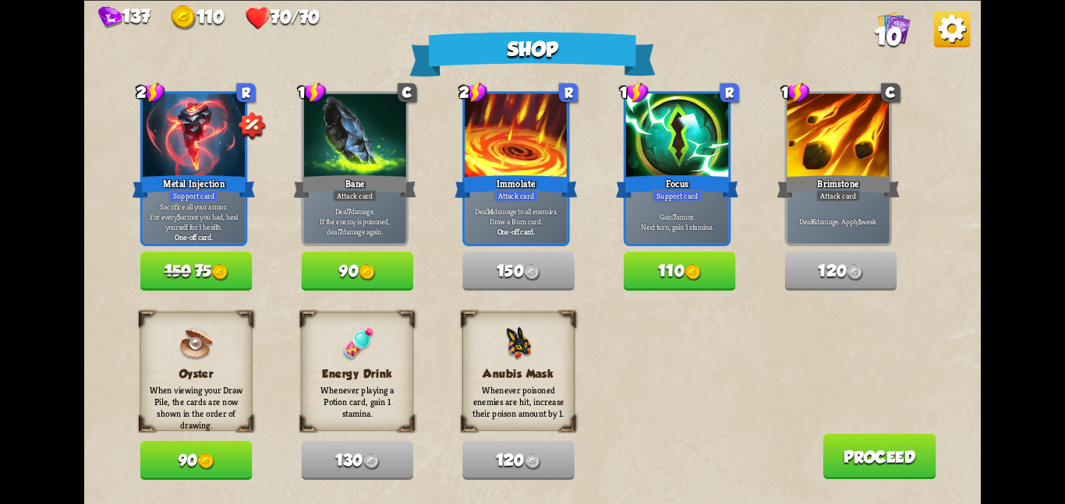
click at [856, 461] on button "Proceed" at bounding box center [878, 455] width 113 height 45
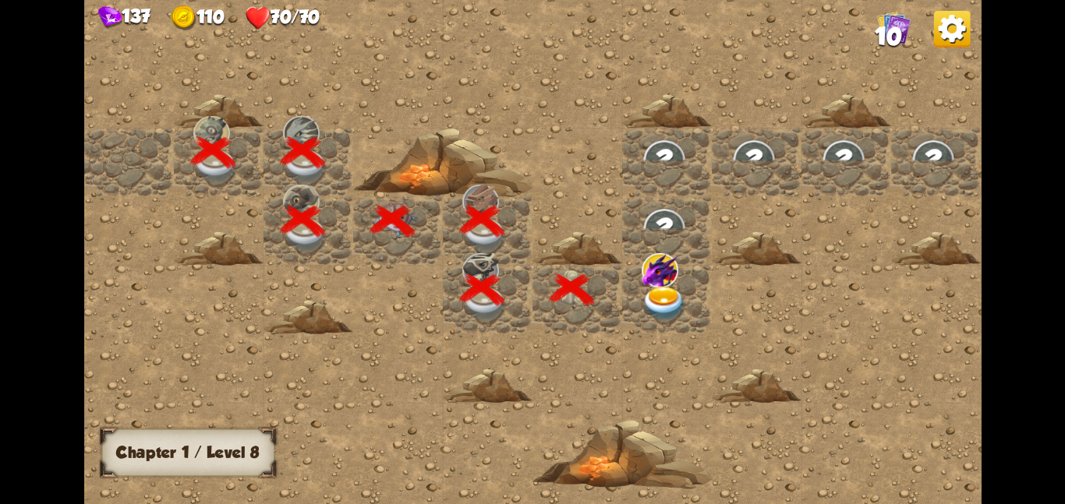
click at [680, 307] on img at bounding box center [663, 303] width 45 height 35
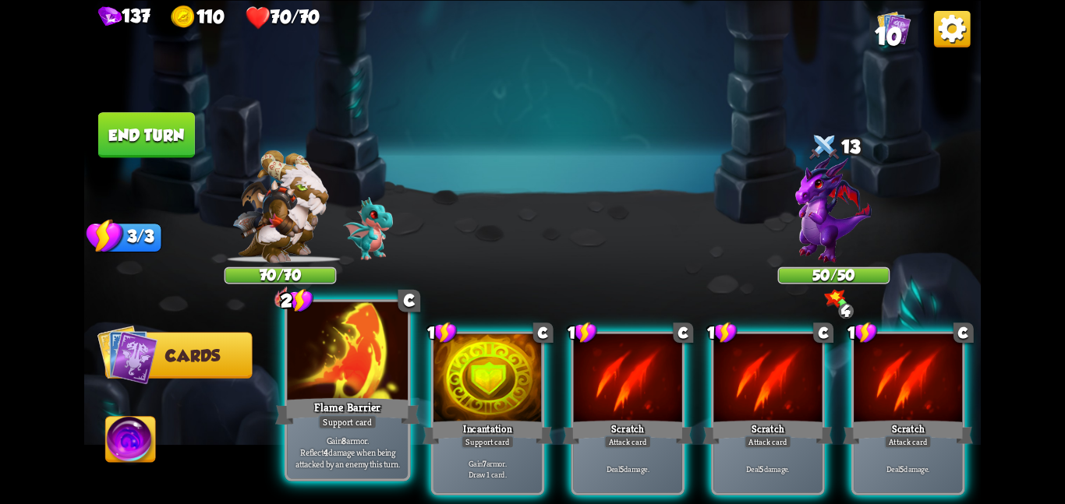
click at [386, 376] on div at bounding box center [347, 352] width 121 height 101
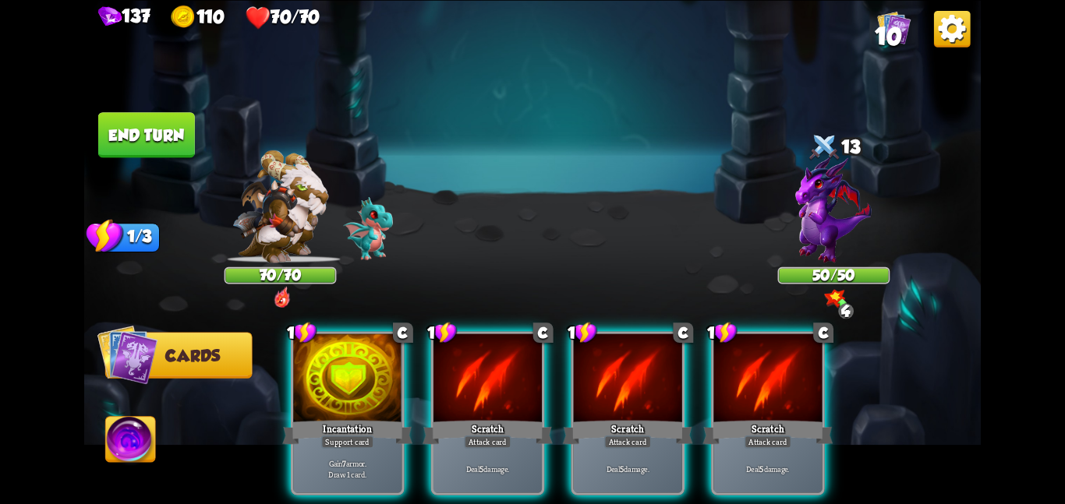
click at [386, 376] on div at bounding box center [347, 379] width 108 height 91
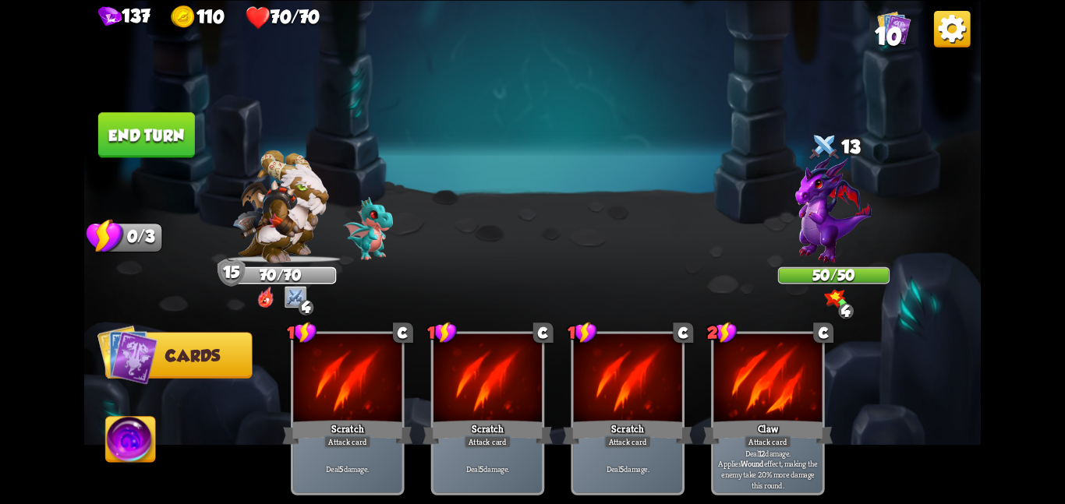
click at [142, 139] on button "End turn" at bounding box center [146, 134] width 97 height 45
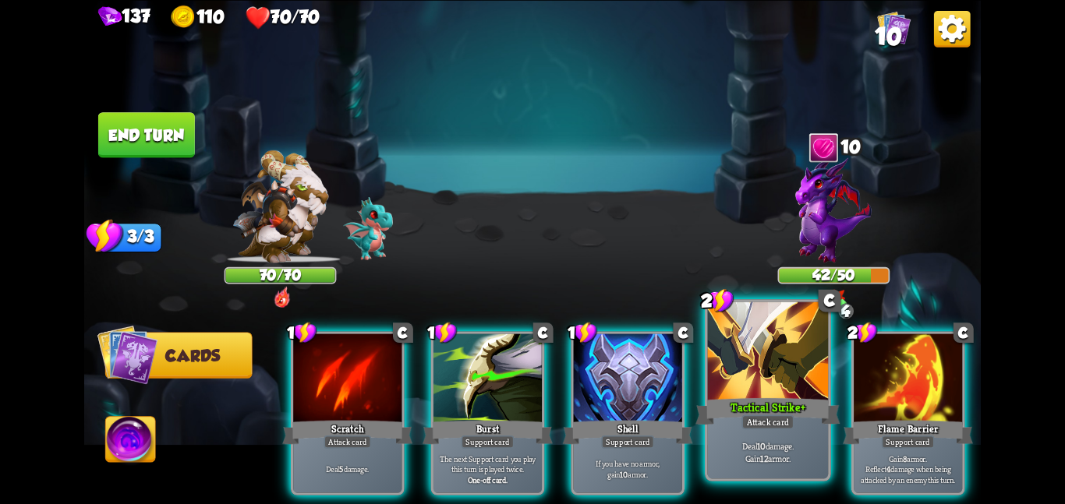
click at [729, 404] on div "Tactical Strike +" at bounding box center [767, 411] width 144 height 32
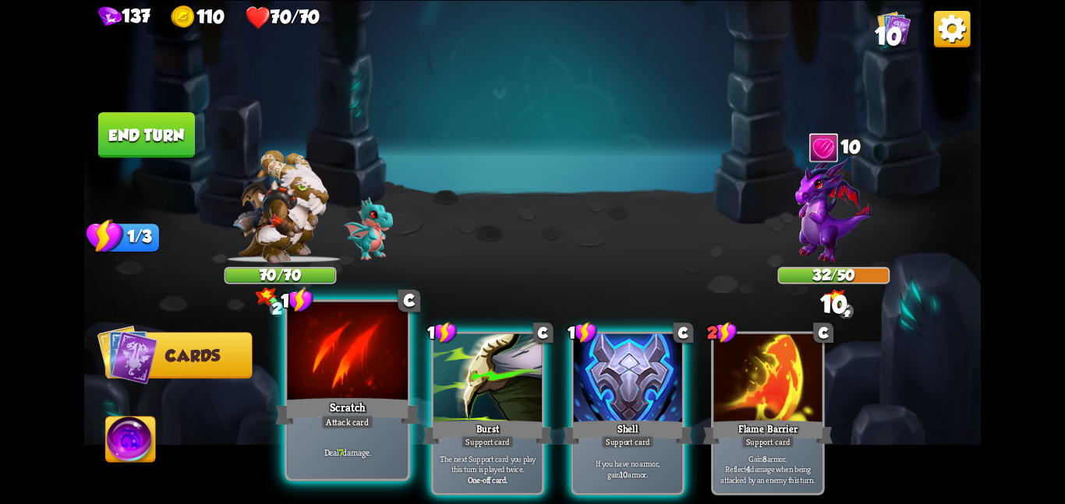
click at [351, 374] on div at bounding box center [347, 352] width 121 height 101
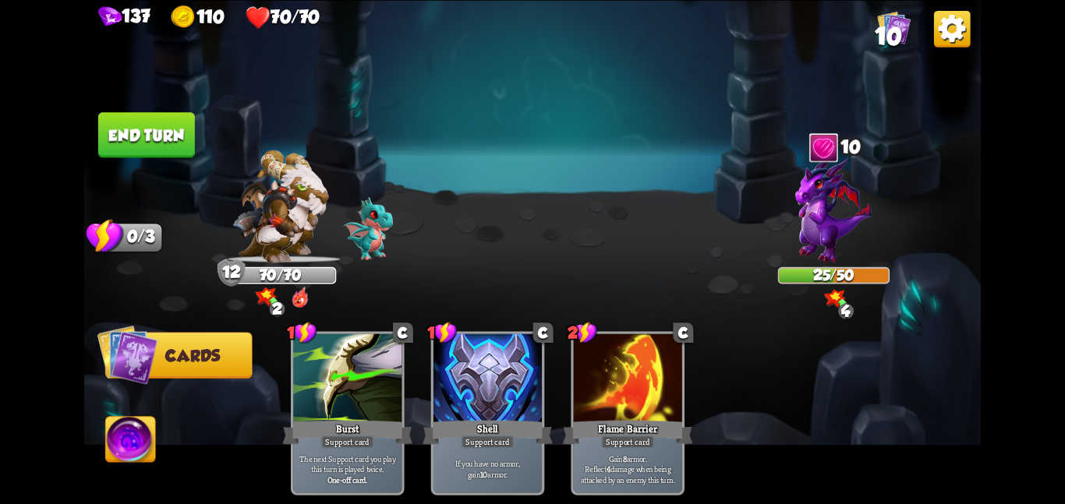
click at [102, 147] on button "End turn" at bounding box center [146, 134] width 97 height 45
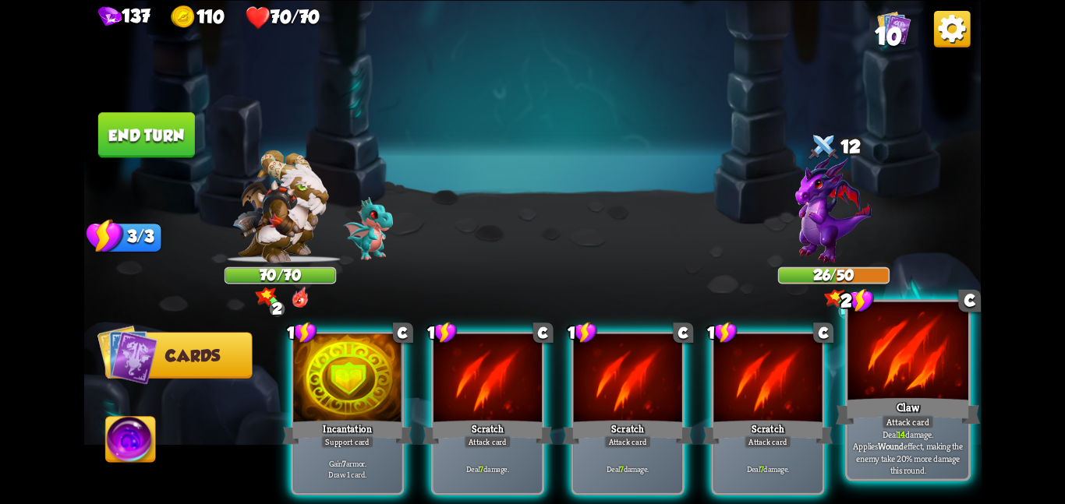
click at [897, 403] on div "Claw" at bounding box center [907, 411] width 144 height 32
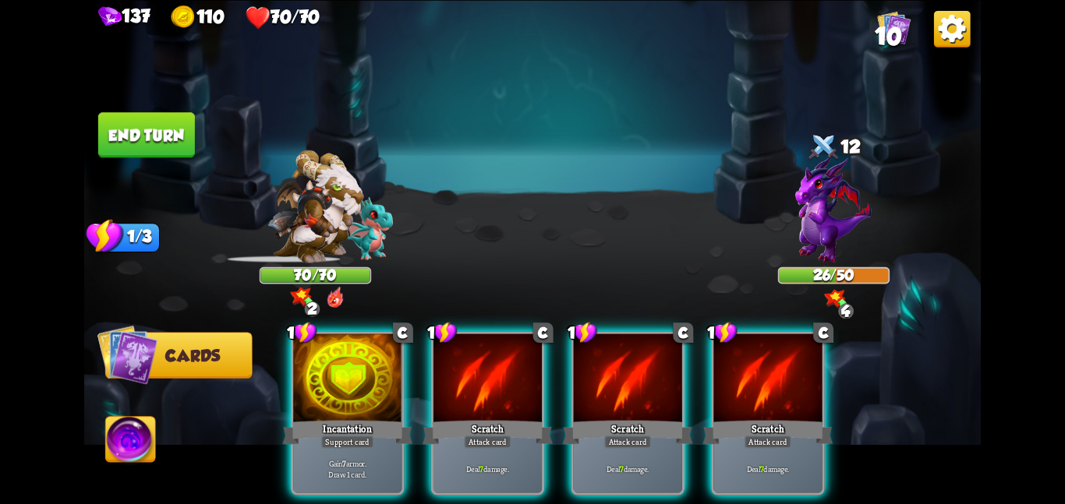
click at [839, 394] on div "1 C Incantation Support card Gain 7 armor. Draw 1 card. 1 C Scratch Attack card…" at bounding box center [621, 392] width 717 height 224
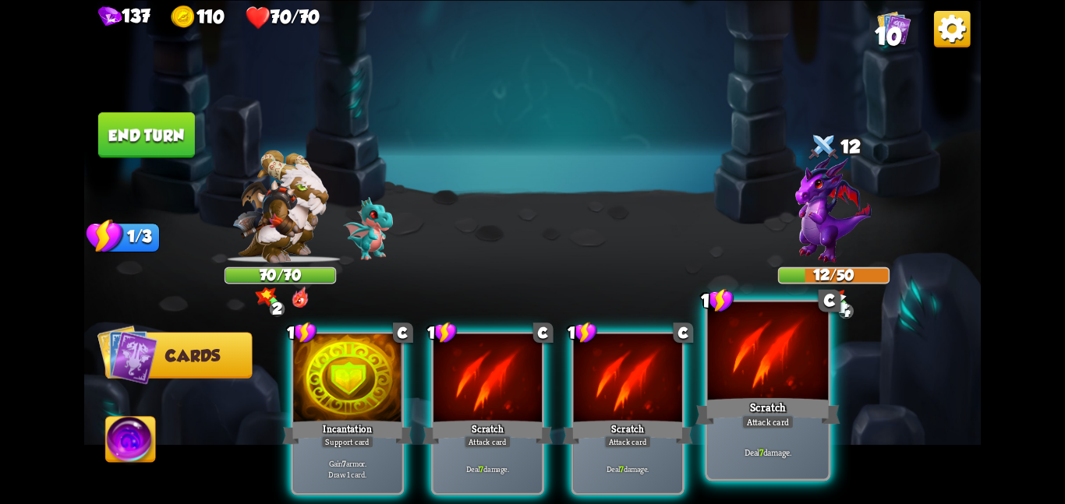
click at [746, 375] on div at bounding box center [768, 352] width 121 height 101
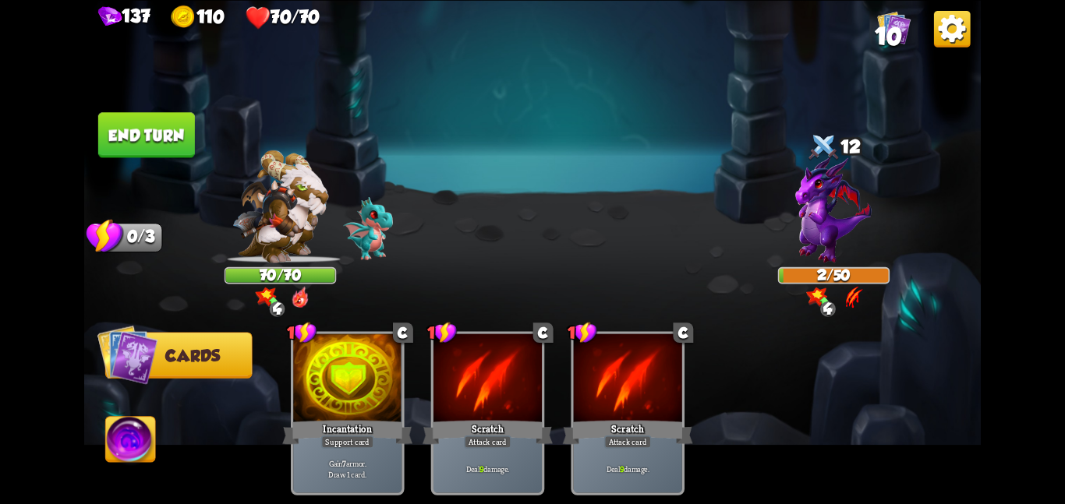
click at [185, 112] on button "End turn" at bounding box center [146, 134] width 97 height 45
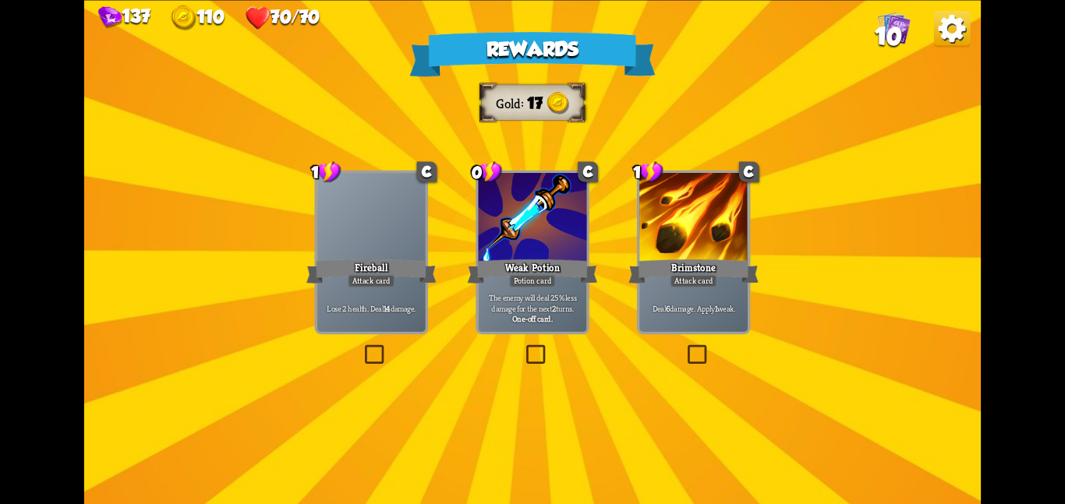
click at [478, 255] on div at bounding box center [532, 218] width 108 height 91
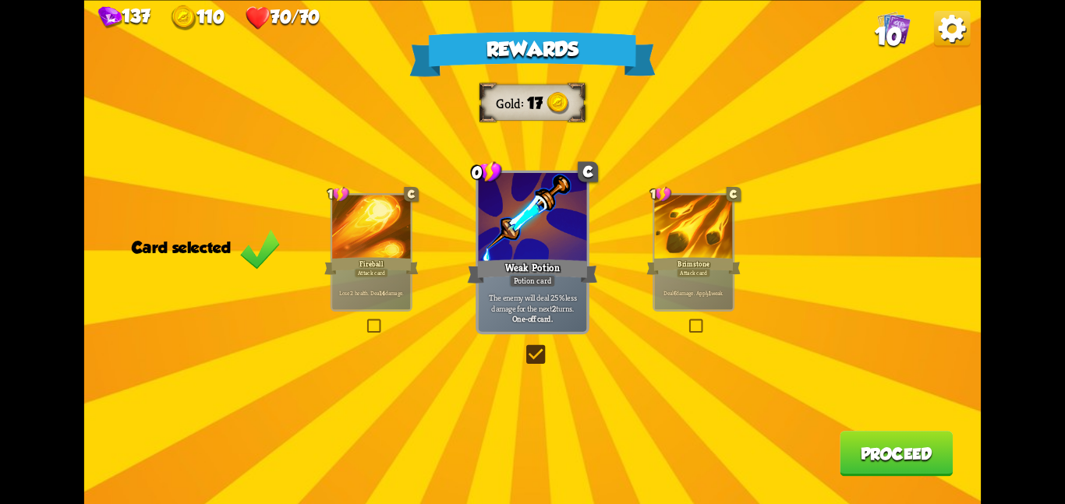
click at [923, 452] on button "Proceed" at bounding box center [895, 453] width 113 height 45
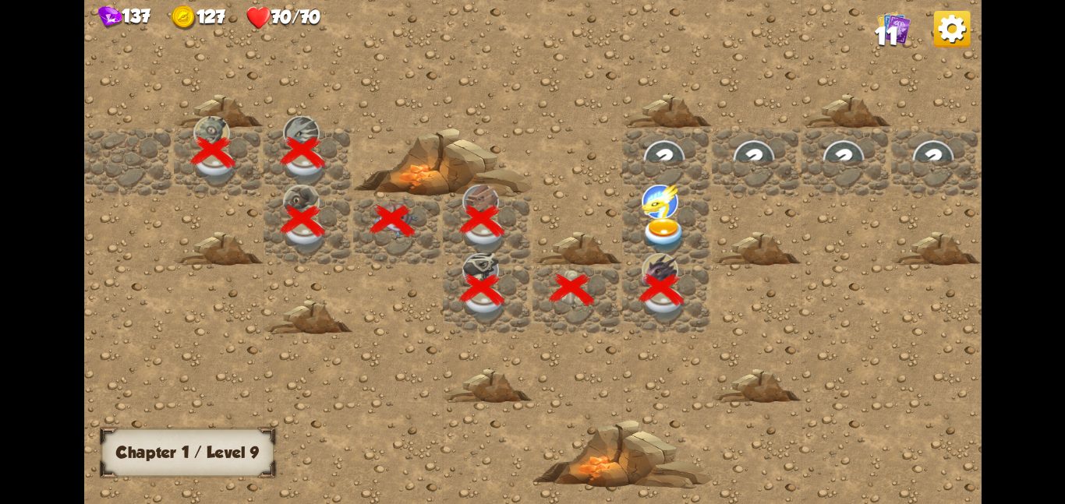
click at [642, 211] on img at bounding box center [659, 201] width 37 height 34
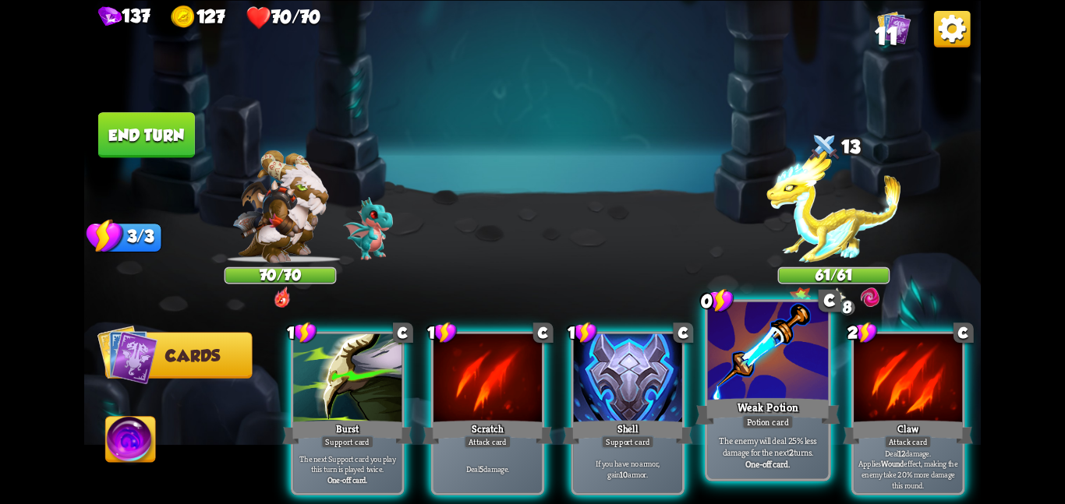
click at [739, 374] on div at bounding box center [768, 352] width 121 height 101
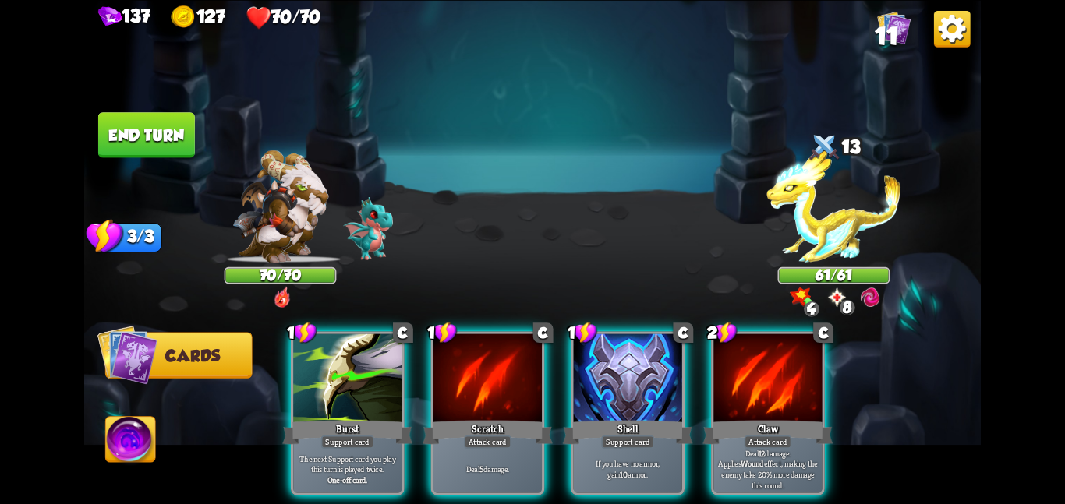
click at [739, 374] on div at bounding box center [767, 379] width 108 height 91
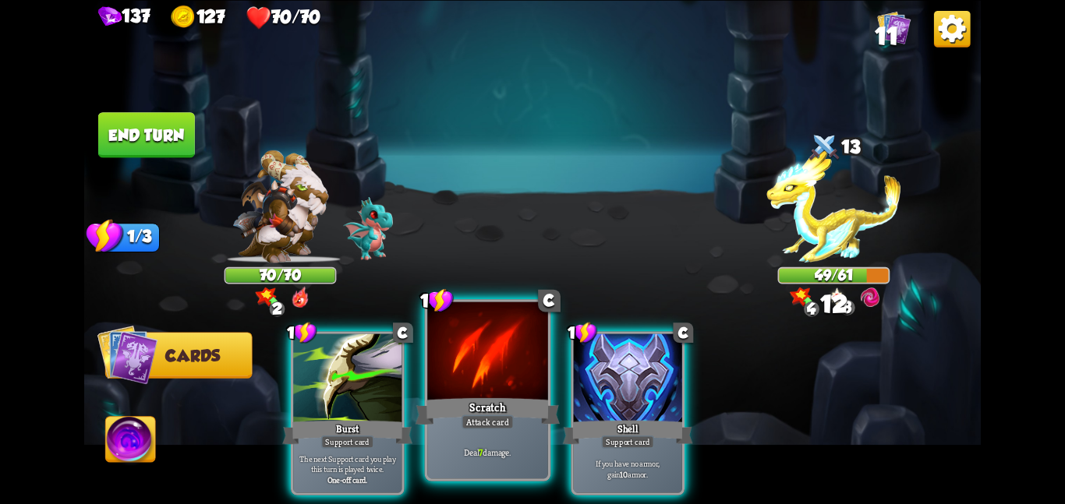
click at [479, 377] on div at bounding box center [487, 352] width 121 height 101
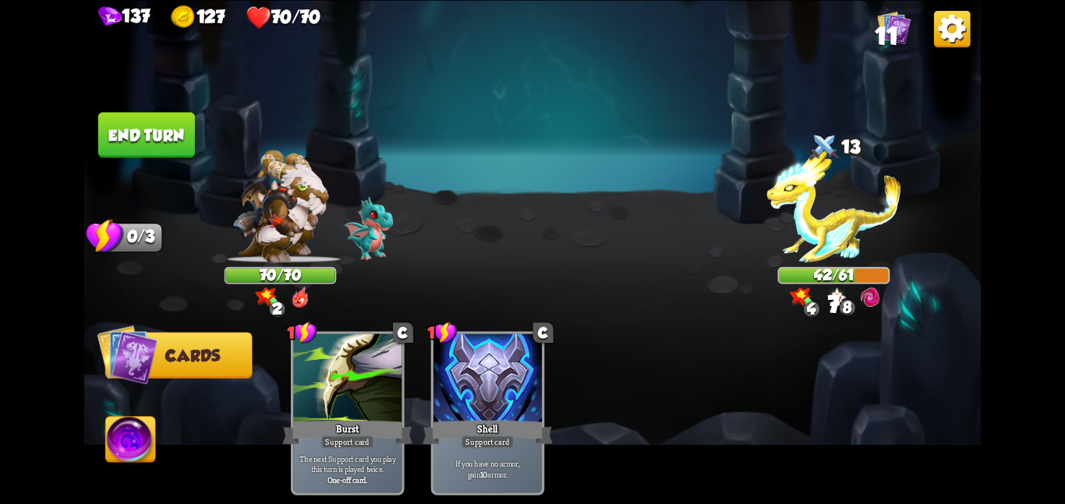
click at [160, 125] on button "End turn" at bounding box center [146, 134] width 97 height 45
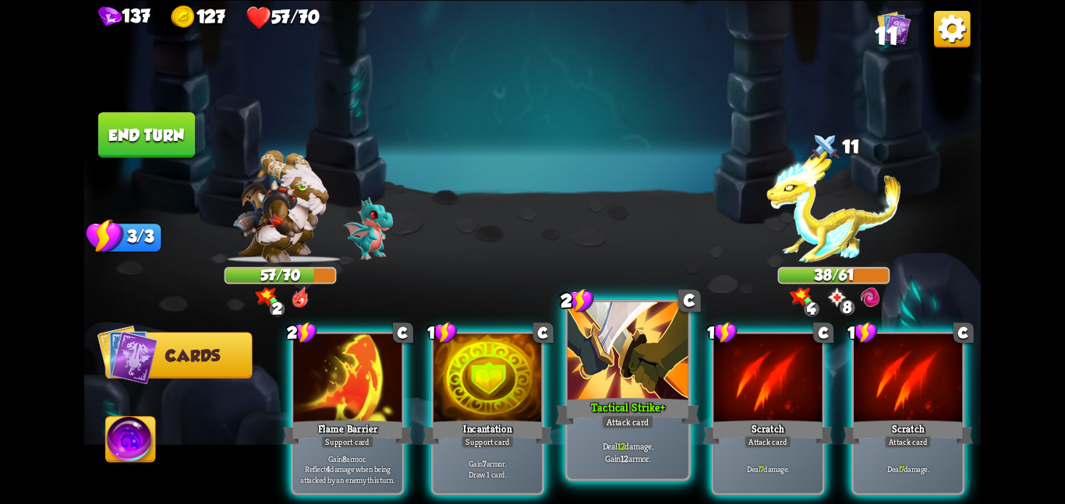
click at [600, 440] on p "Deal 12 damage. Gain 12 armor." at bounding box center [627, 452] width 115 height 24
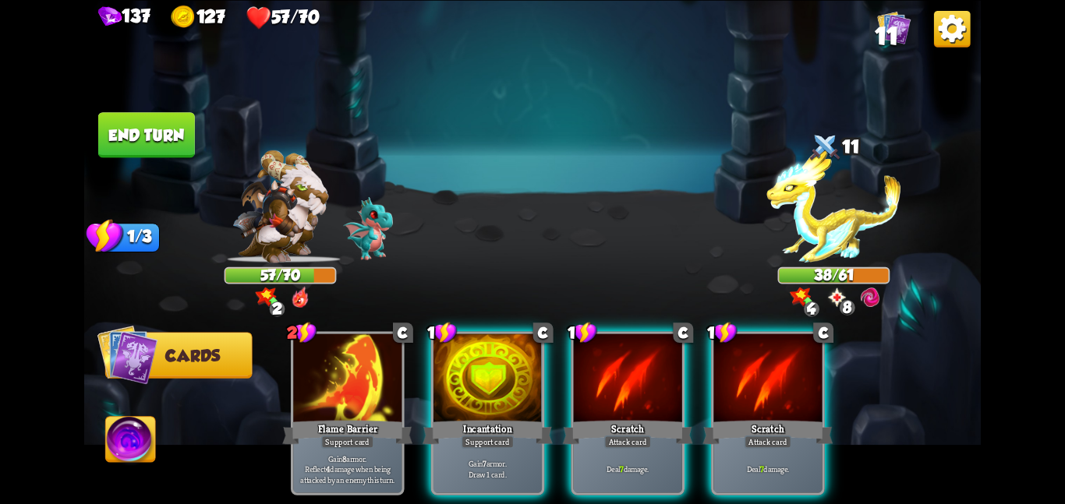
click at [600, 445] on div "Deal 7 damage." at bounding box center [628, 469] width 108 height 48
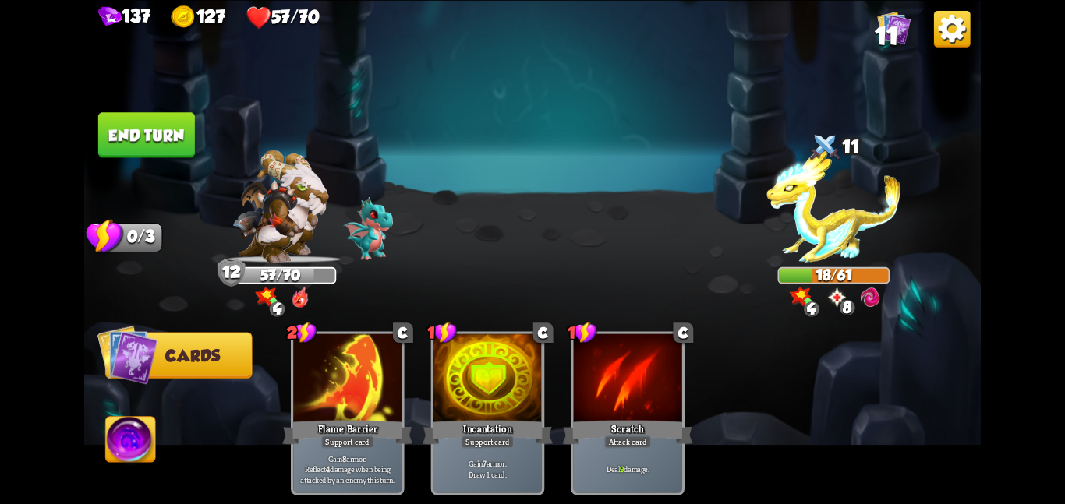
click at [145, 125] on button "End turn" at bounding box center [146, 134] width 97 height 45
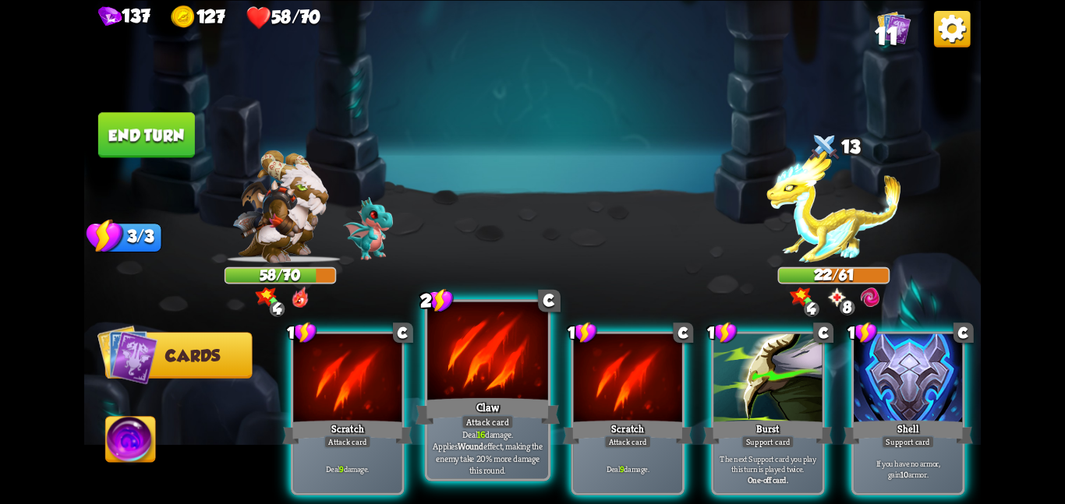
click at [456, 348] on div at bounding box center [487, 352] width 121 height 101
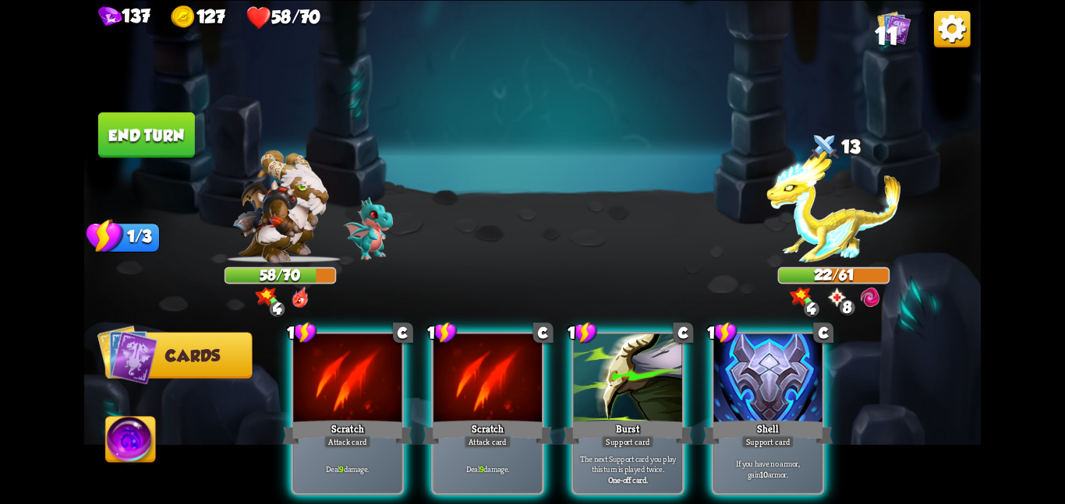
click at [456, 348] on div at bounding box center [487, 379] width 108 height 91
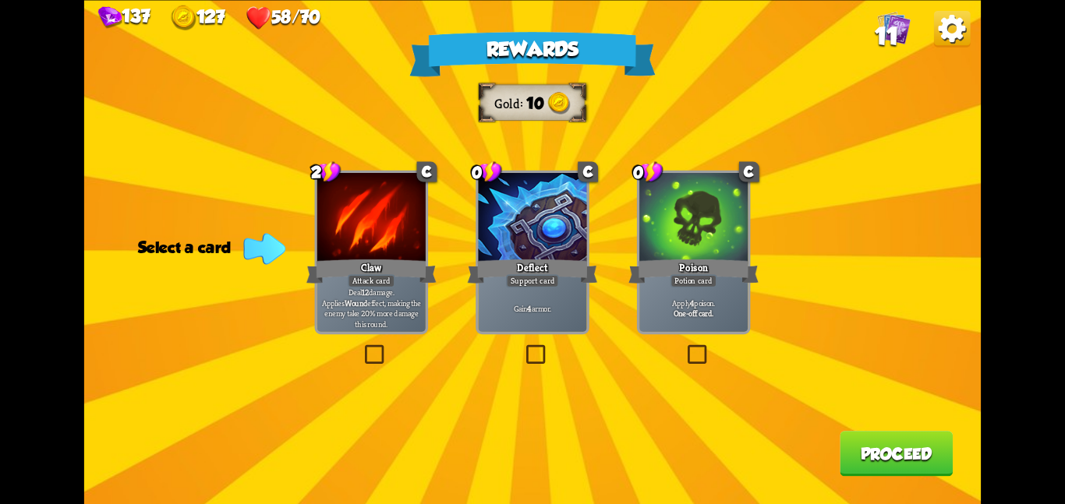
click at [707, 214] on div at bounding box center [693, 218] width 108 height 91
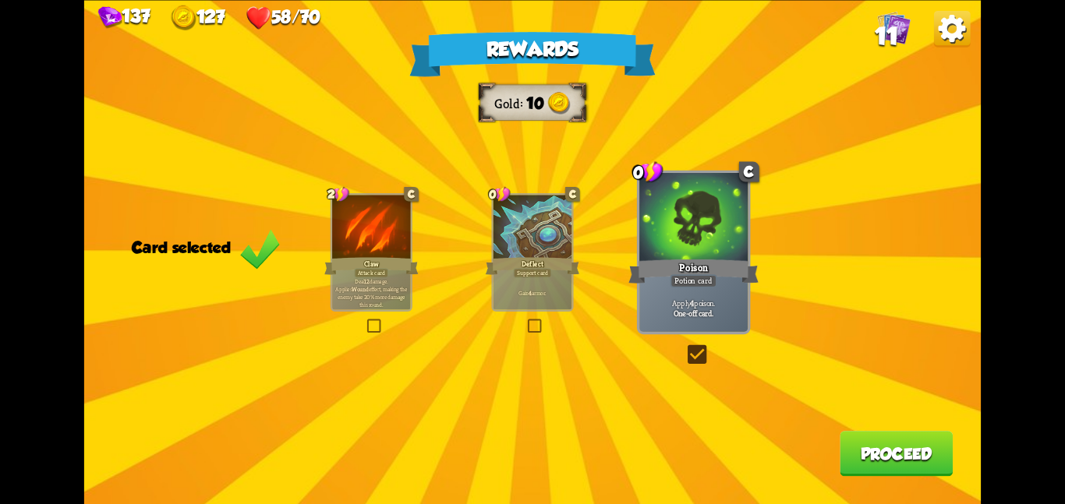
click at [855, 454] on button "Proceed" at bounding box center [895, 453] width 113 height 45
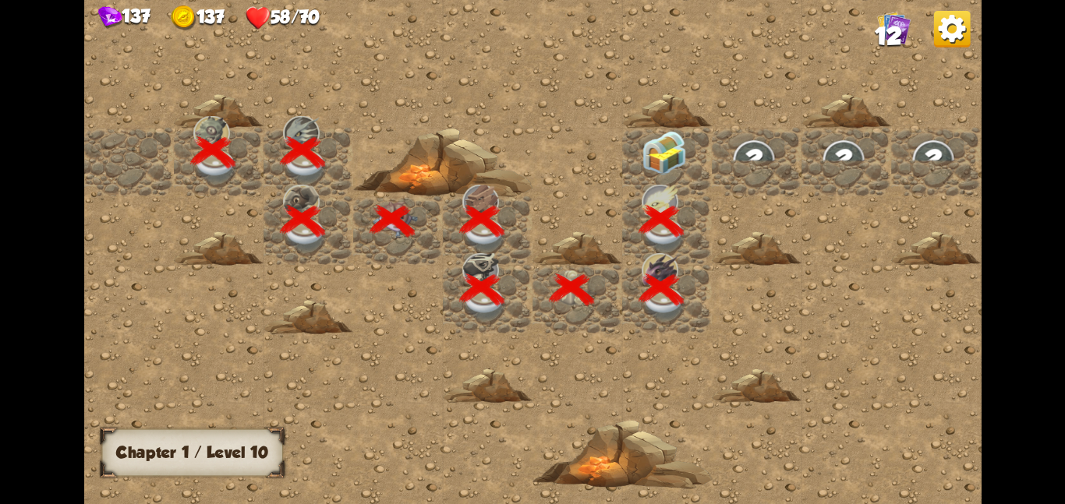
click at [646, 150] on img at bounding box center [663, 152] width 45 height 44
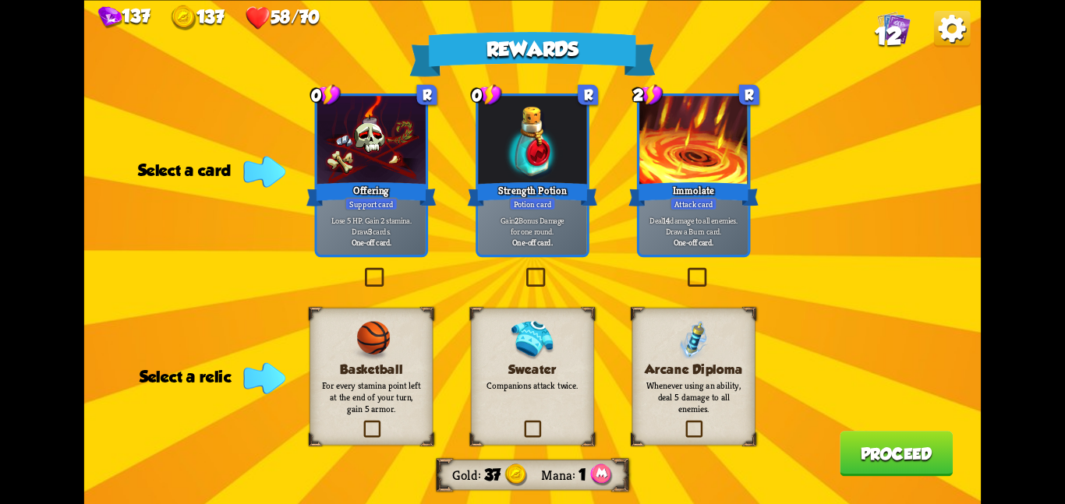
click at [381, 369] on h3 "Basketball" at bounding box center [371, 369] width 100 height 15
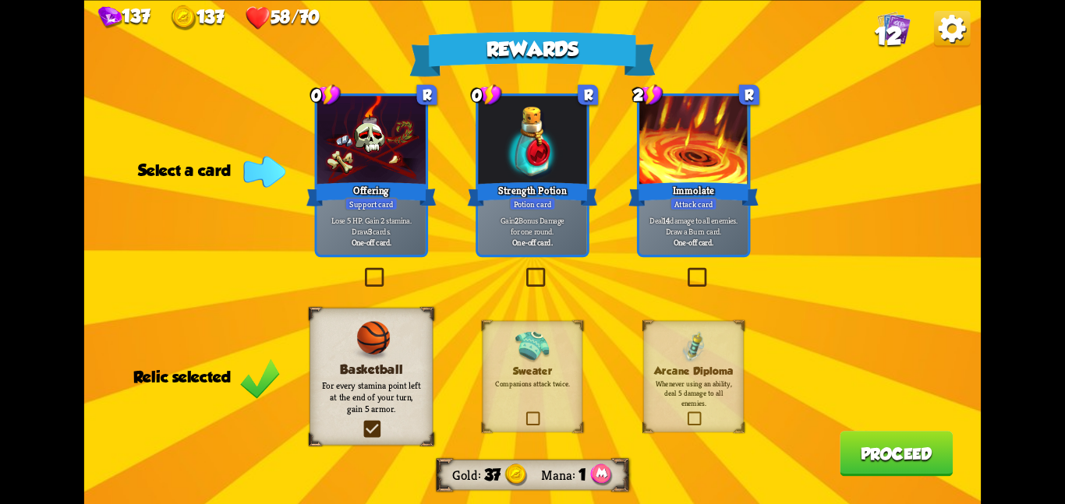
click at [352, 150] on div at bounding box center [371, 141] width 108 height 91
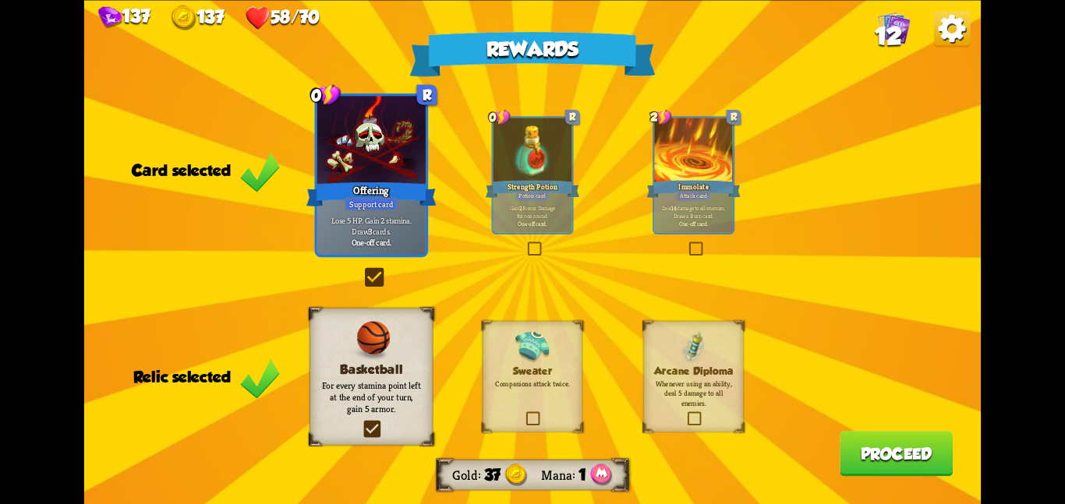
click at [908, 440] on button "Proceed" at bounding box center [895, 453] width 113 height 45
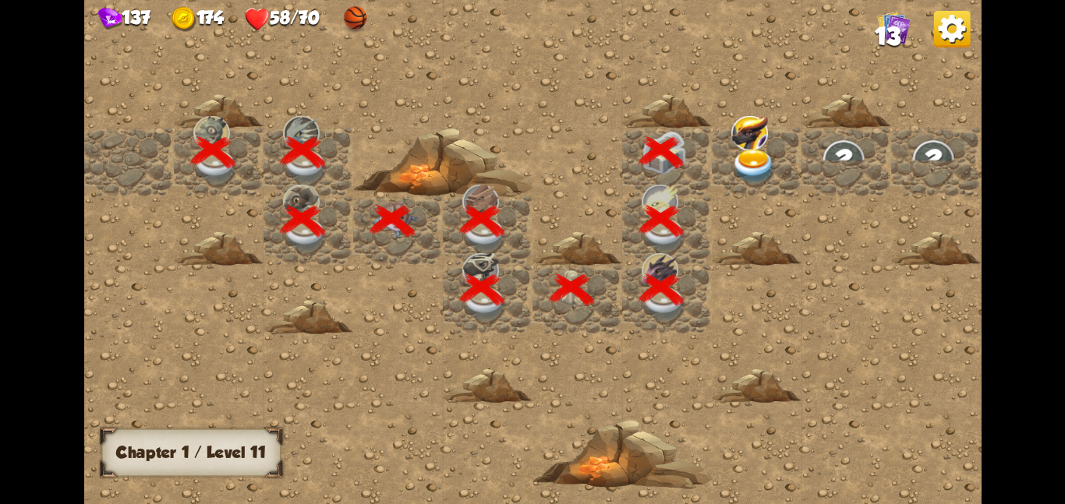
scroll to position [0, 299]
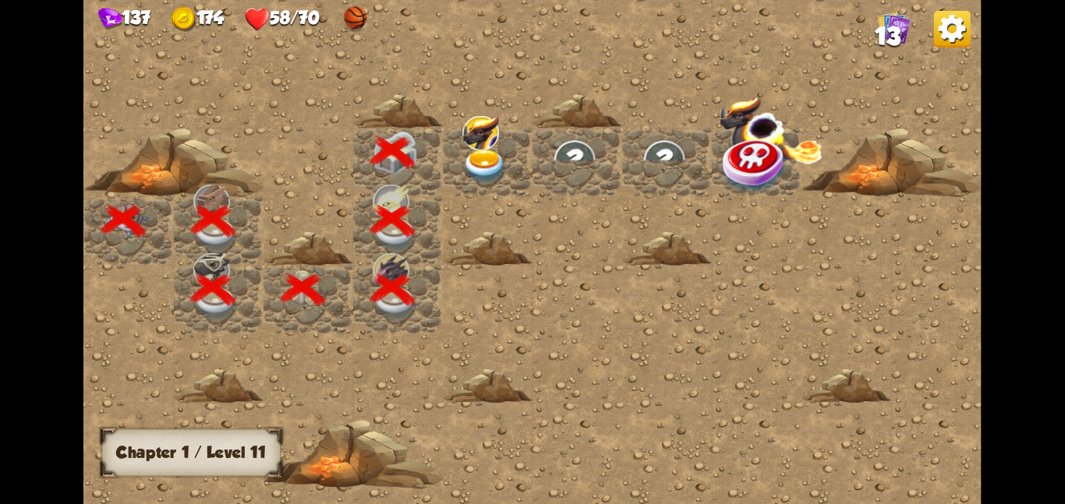
click at [496, 143] on img at bounding box center [480, 132] width 37 height 34
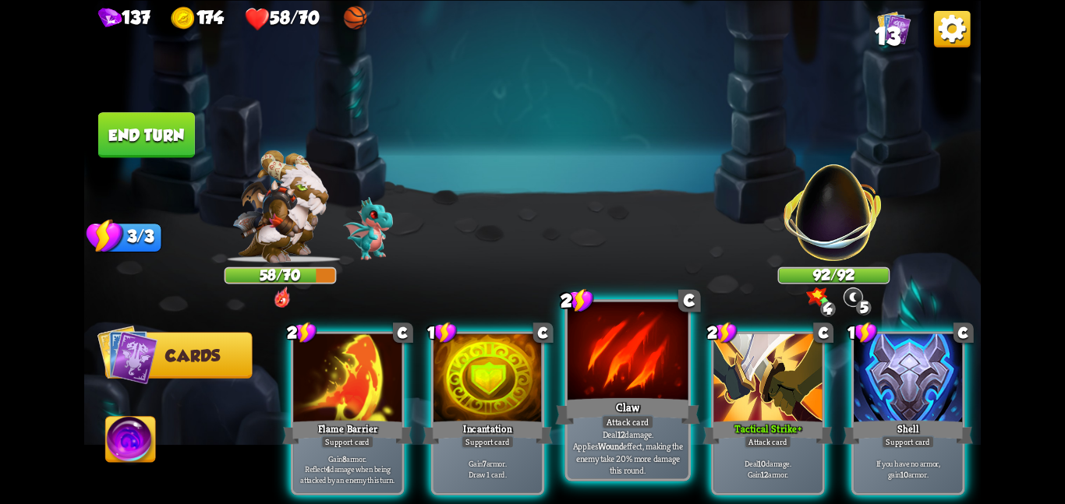
click at [635, 376] on div at bounding box center [627, 352] width 121 height 101
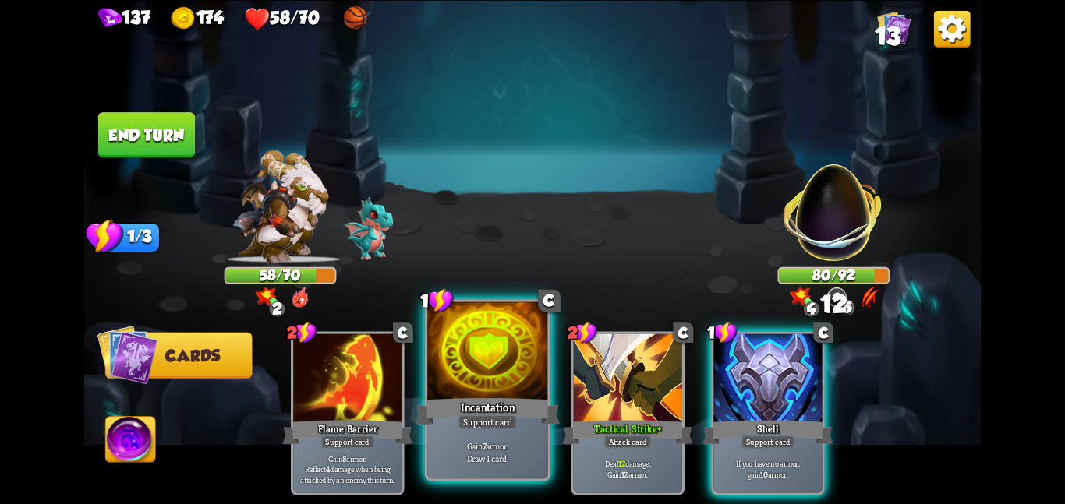
click at [451, 393] on div at bounding box center [487, 352] width 121 height 101
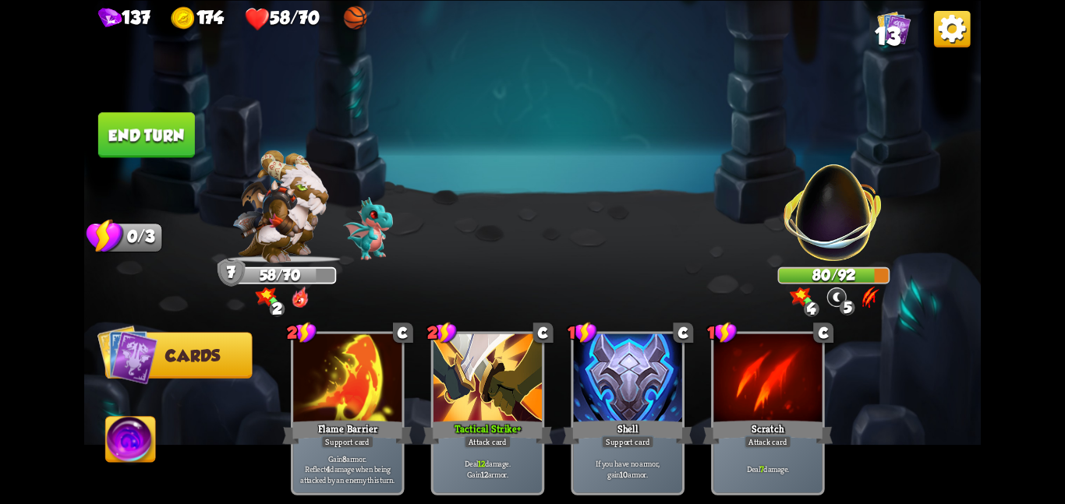
click at [130, 122] on button "End turn" at bounding box center [146, 134] width 97 height 45
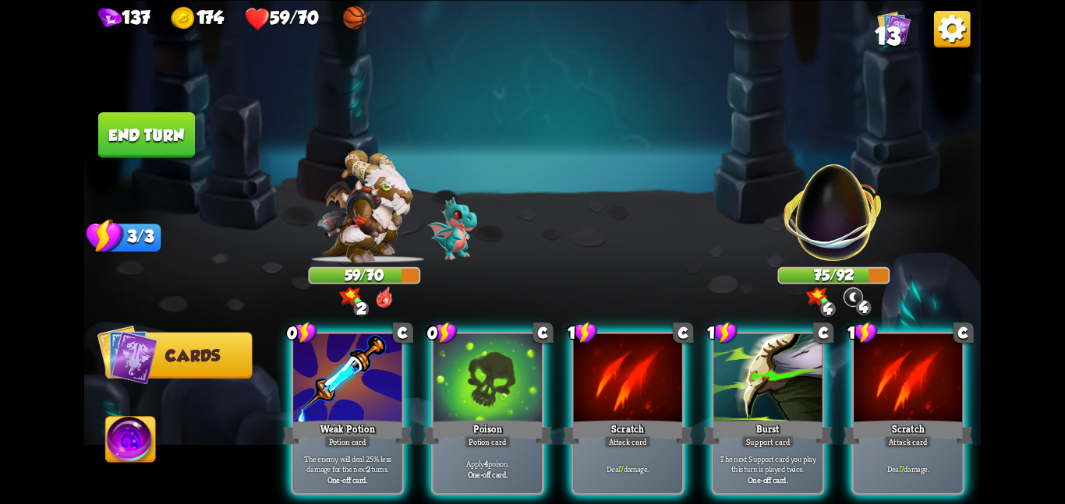
click at [281, 375] on div "0 C Weak Potion Potion card The enemy will deal 25% less damage for the next 2 …" at bounding box center [621, 392] width 717 height 224
click at [289, 373] on div "0 C Weak Potion Potion card The enemy will deal 25% less damage for the next 2 …" at bounding box center [621, 392] width 717 height 224
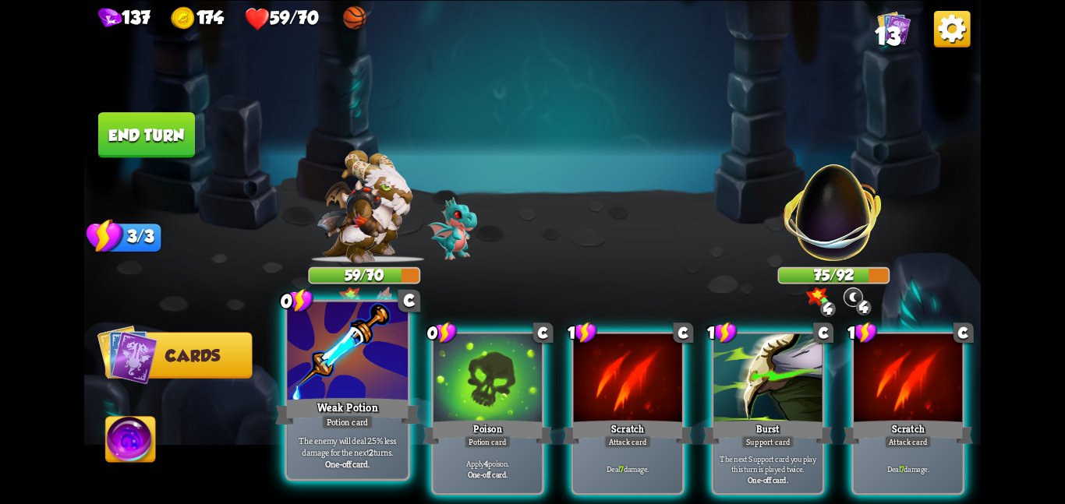
click at [347, 368] on div at bounding box center [347, 352] width 121 height 101
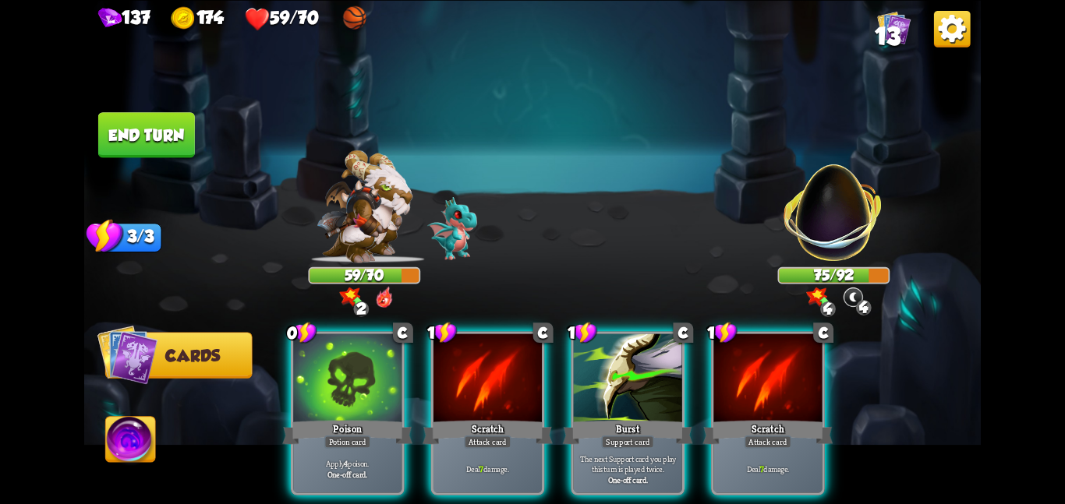
click at [347, 368] on div at bounding box center [347, 379] width 108 height 91
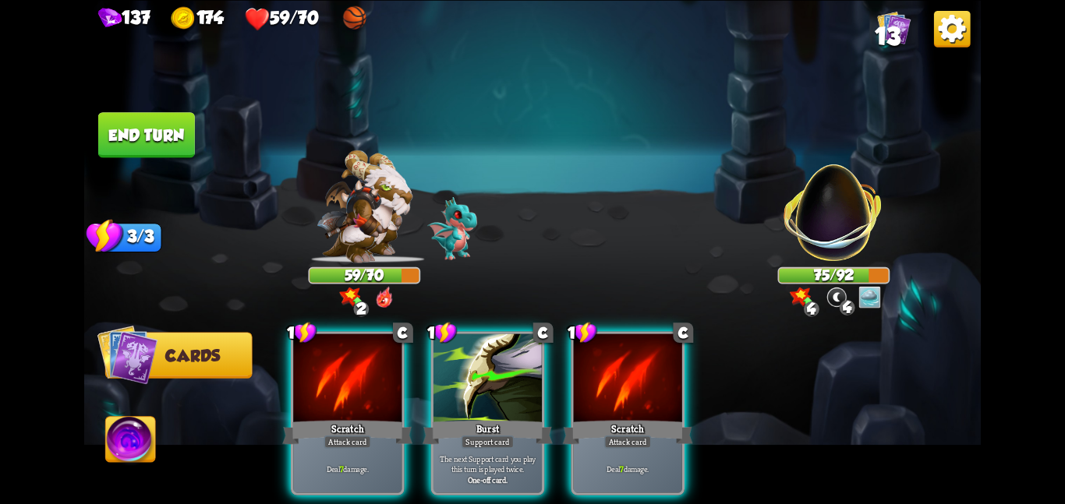
click at [347, 368] on div at bounding box center [347, 379] width 108 height 91
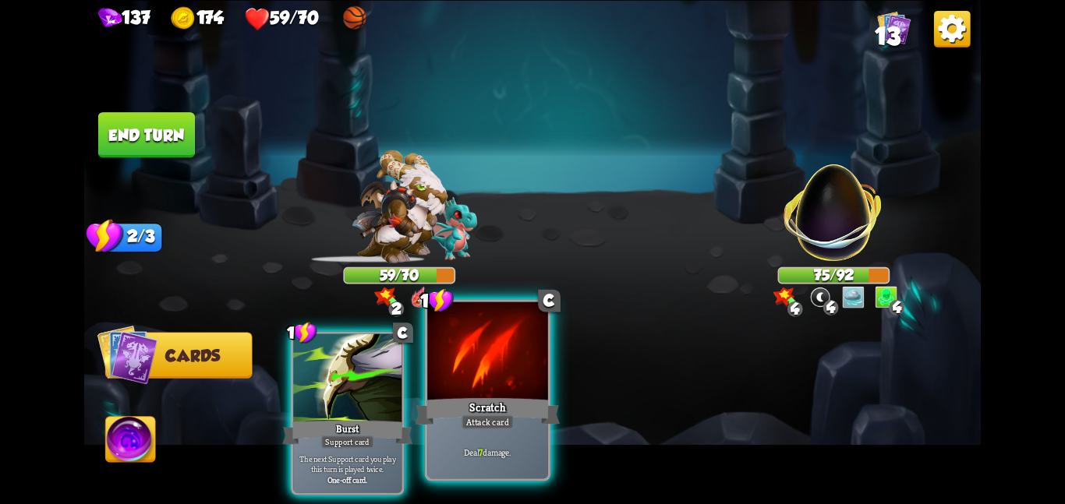
click at [490, 376] on div at bounding box center [487, 352] width 121 height 101
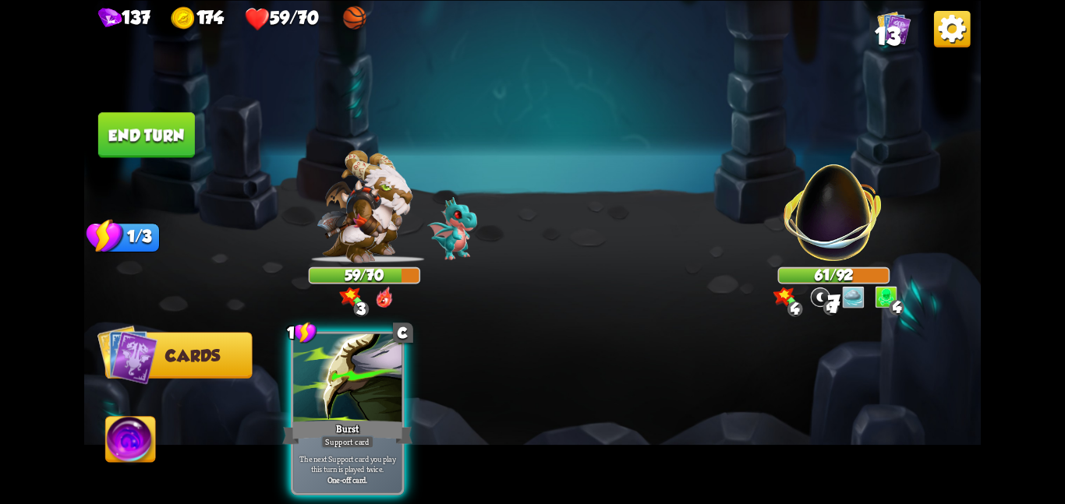
click at [126, 132] on button "End turn" at bounding box center [146, 134] width 97 height 45
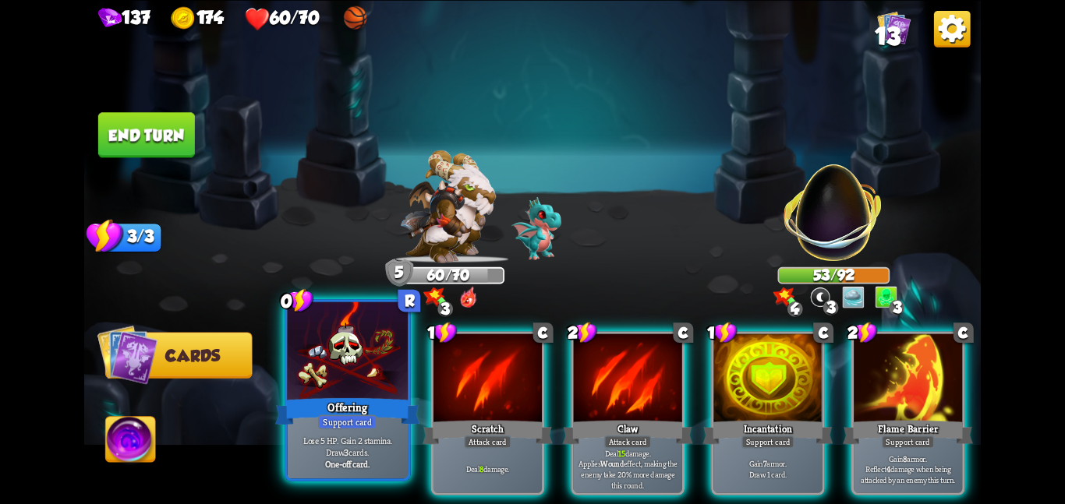
click at [306, 373] on div at bounding box center [347, 352] width 121 height 101
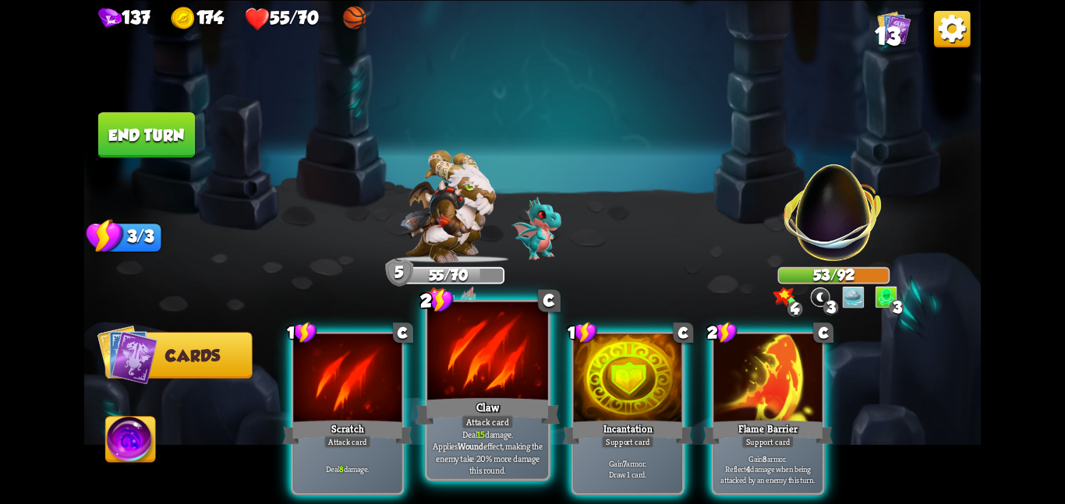
click at [445, 385] on div at bounding box center [487, 352] width 121 height 101
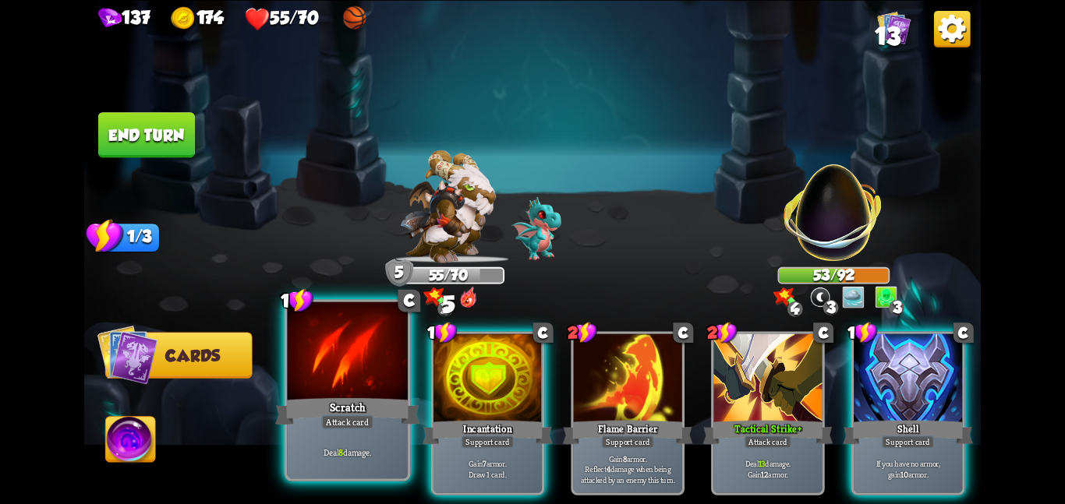
click at [327, 397] on div "Scratch" at bounding box center [347, 411] width 144 height 32
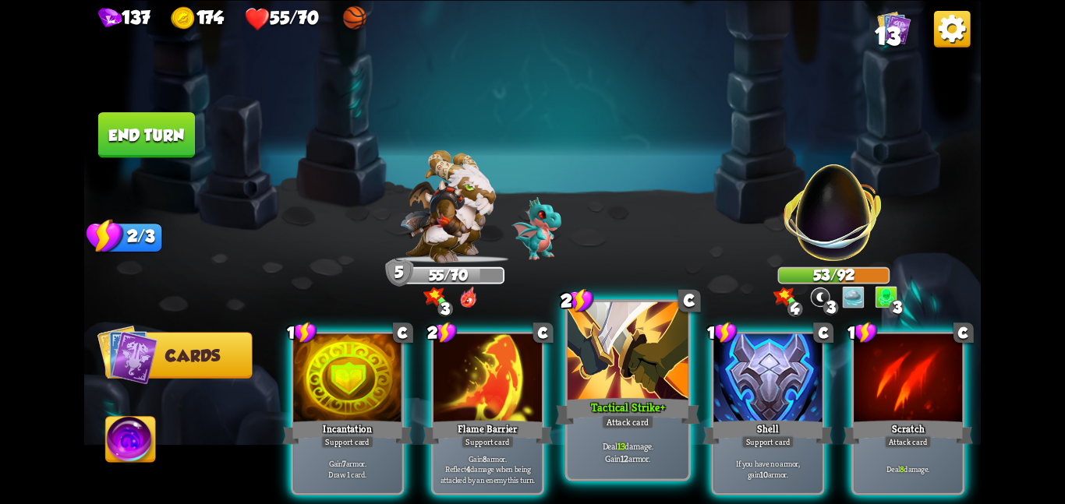
click at [599, 362] on div at bounding box center [627, 352] width 121 height 101
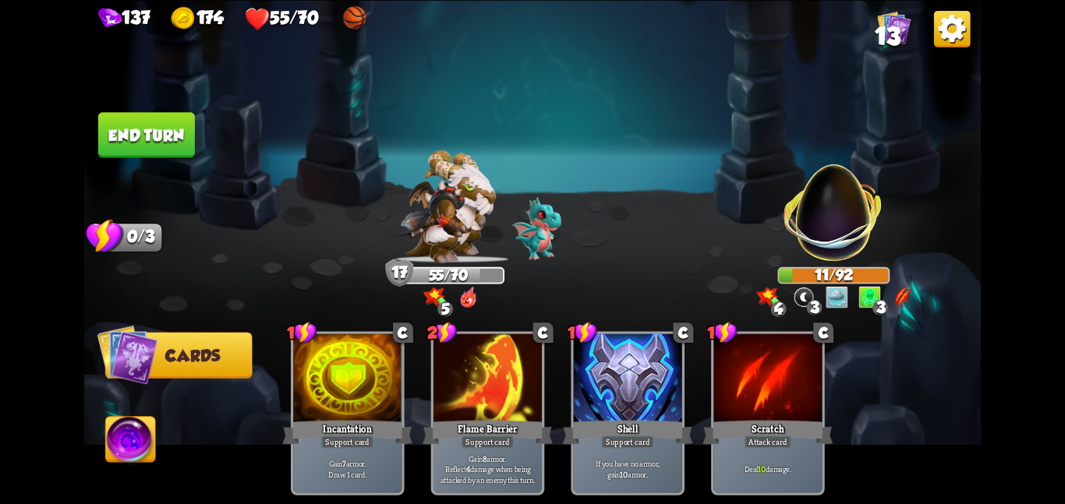
click at [150, 112] on button "End turn" at bounding box center [146, 134] width 97 height 45
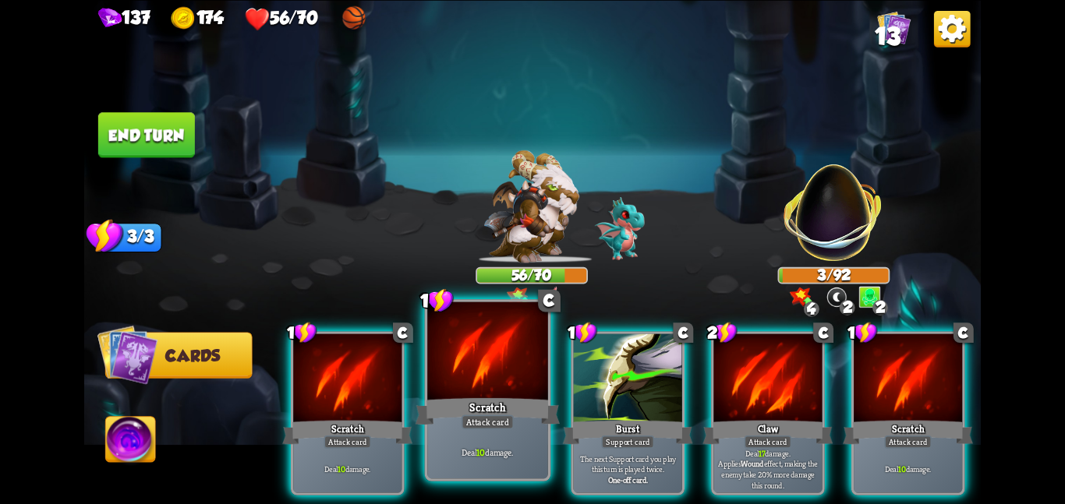
click at [439, 434] on div "Deal 10 damage." at bounding box center [487, 452] width 121 height 52
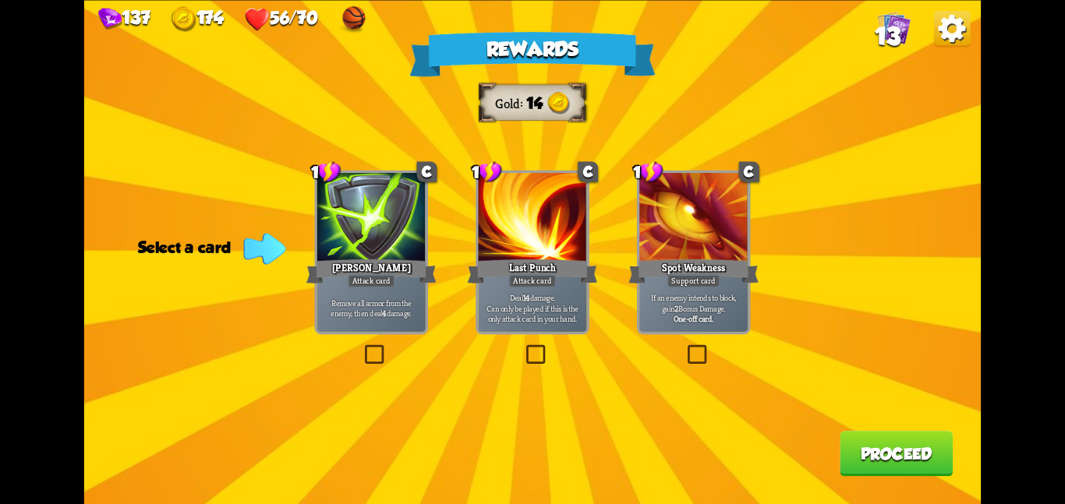
click at [420, 315] on p "Remove all armor from the enemy, then deal 4 damage." at bounding box center [371, 307] width 103 height 21
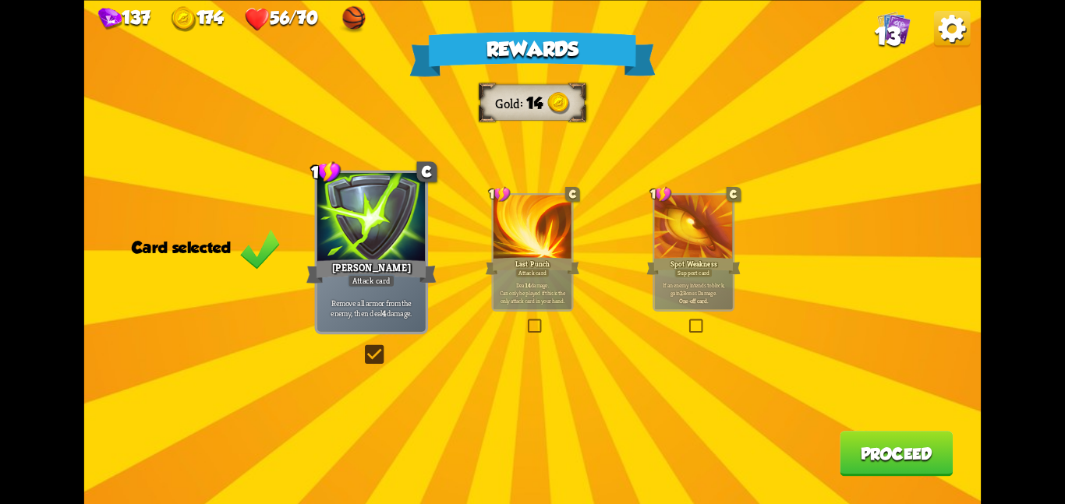
click at [853, 433] on div "Rewards Gold 14 Card selected 1 C [PERSON_NAME] Attack card Remove all armor fr…" at bounding box center [532, 252] width 896 height 504
click at [847, 448] on button "Proceed" at bounding box center [895, 453] width 113 height 45
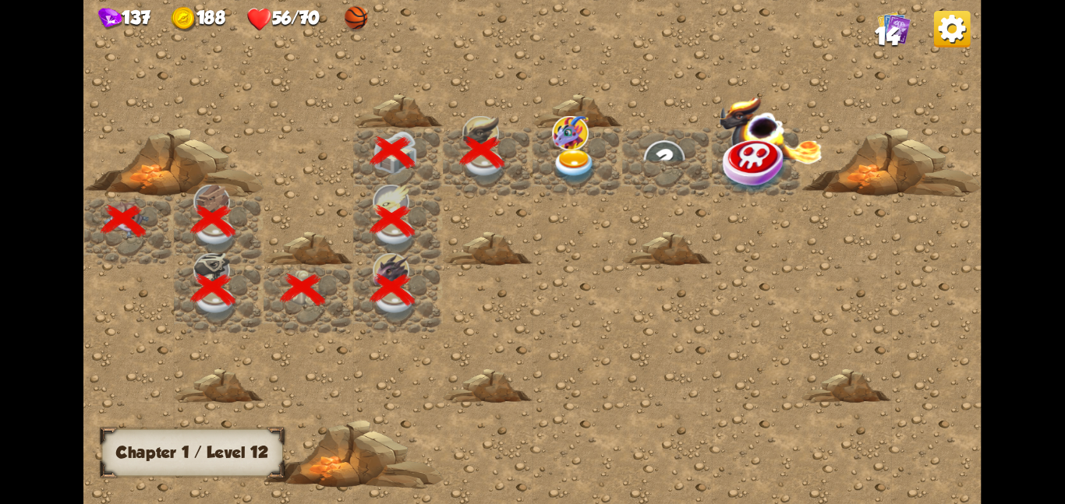
click at [597, 198] on div at bounding box center [397, 253] width 1165 height 524
click at [591, 169] on img at bounding box center [574, 165] width 45 height 35
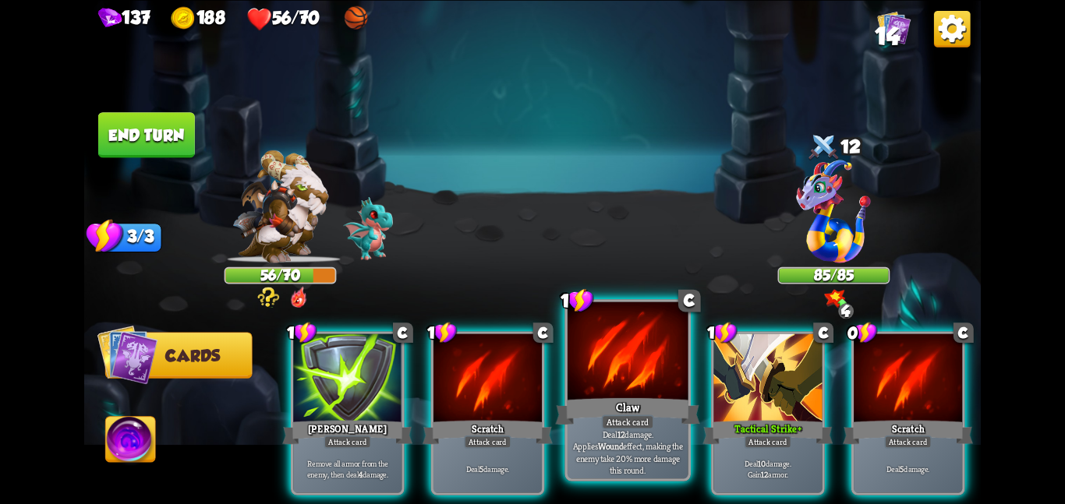
click at [591, 394] on div at bounding box center [627, 352] width 121 height 101
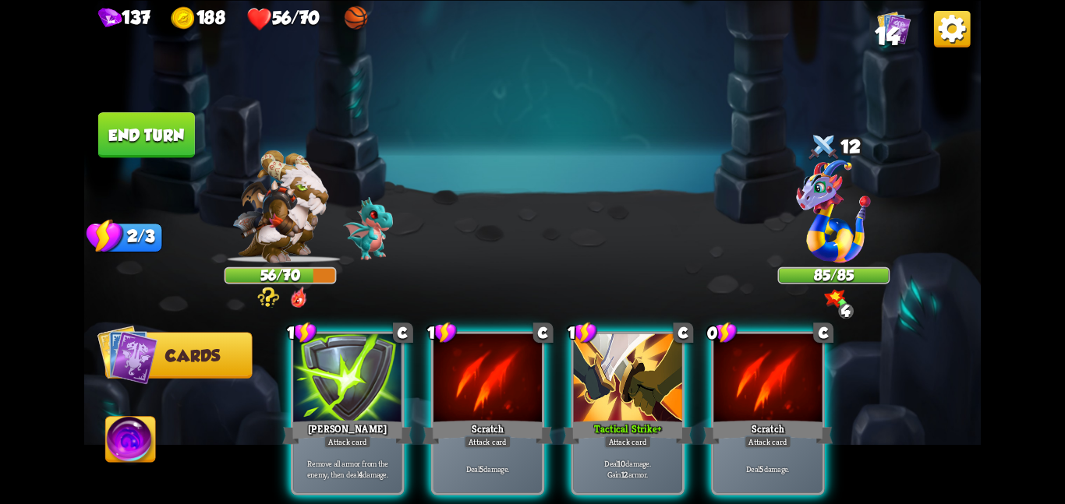
click at [591, 394] on div at bounding box center [628, 379] width 108 height 91
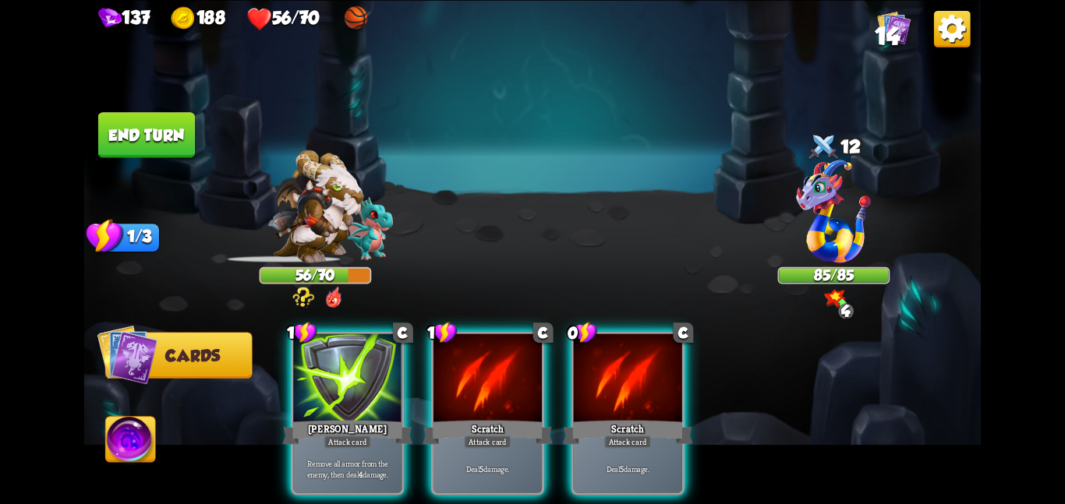
click at [591, 394] on div at bounding box center [628, 379] width 108 height 91
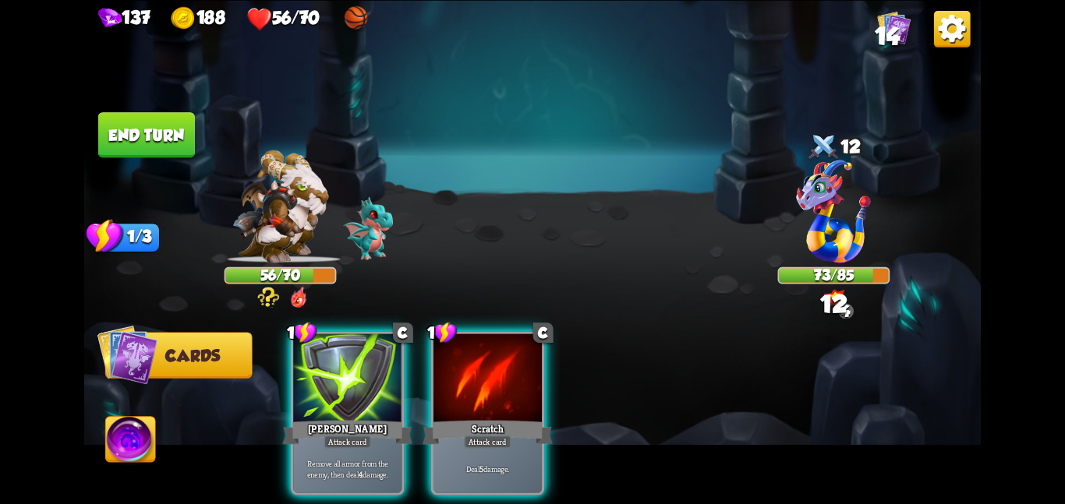
click at [591, 394] on div "1 C [PERSON_NAME] Attack card Remove all armor from the enemy, then deal 4 dama…" at bounding box center [621, 392] width 717 height 224
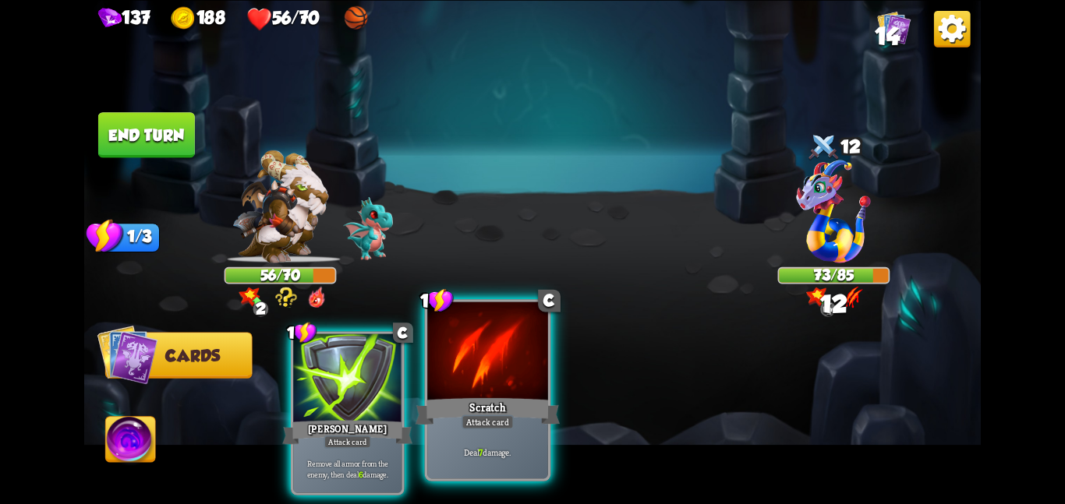
click at [479, 356] on div at bounding box center [487, 352] width 121 height 101
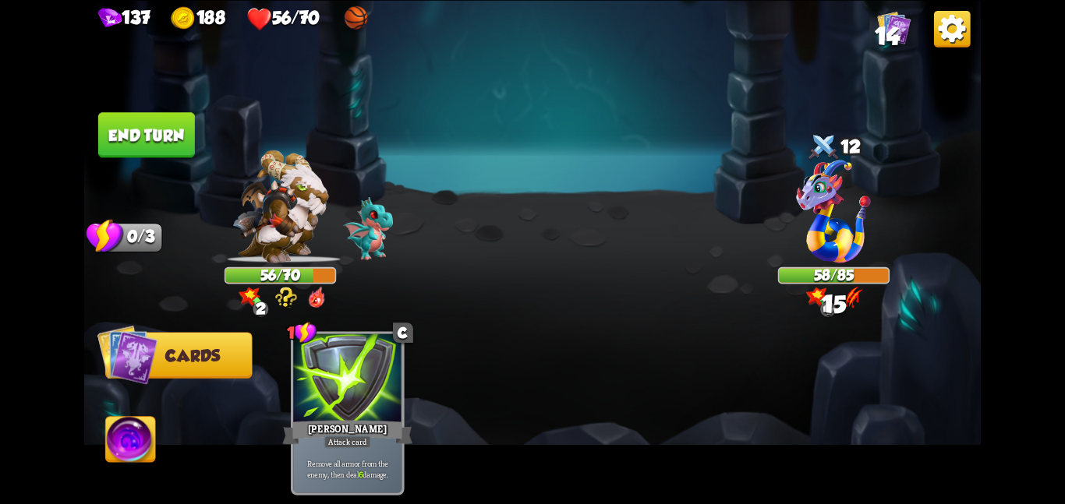
click at [115, 134] on button "End turn" at bounding box center [146, 134] width 97 height 45
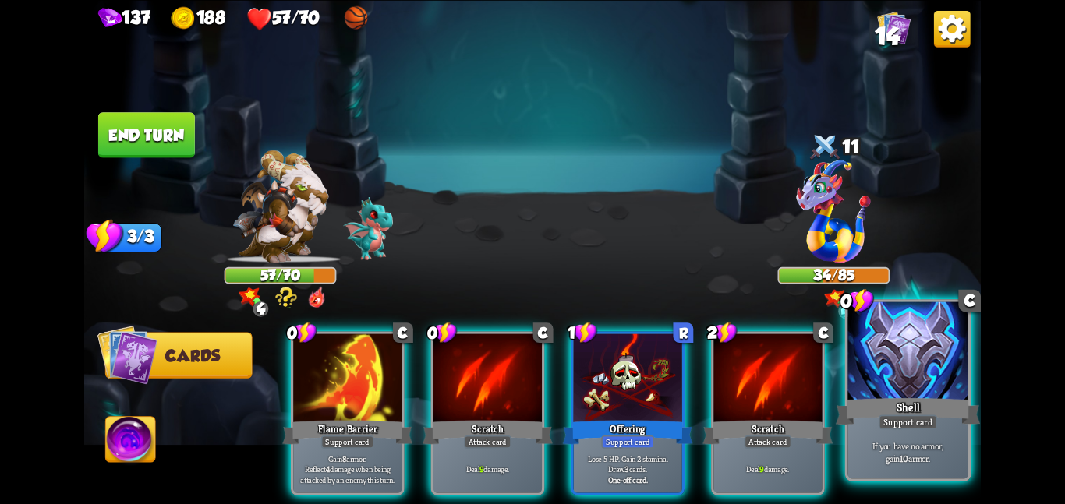
click at [853, 362] on div at bounding box center [907, 352] width 121 height 101
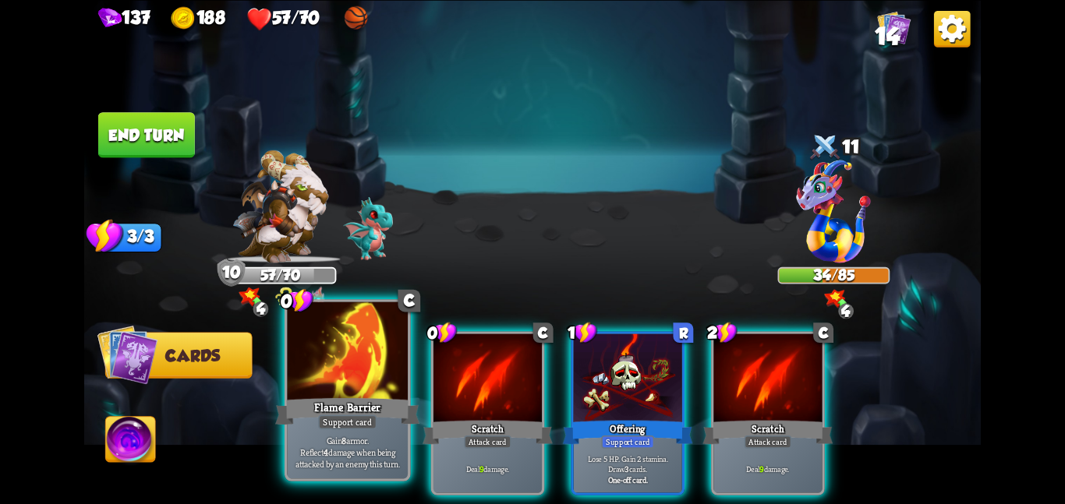
click at [292, 355] on div at bounding box center [347, 352] width 121 height 101
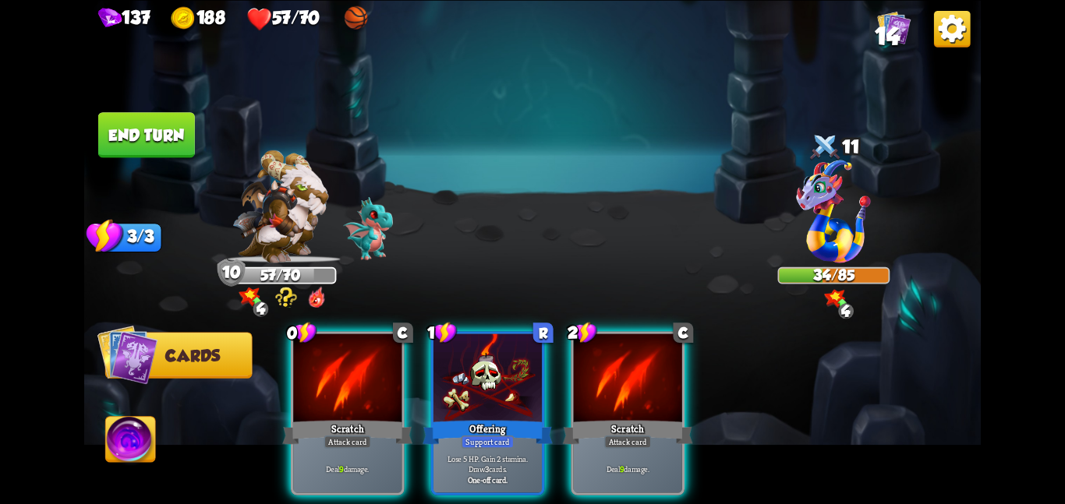
click at [293, 355] on div at bounding box center [347, 379] width 108 height 91
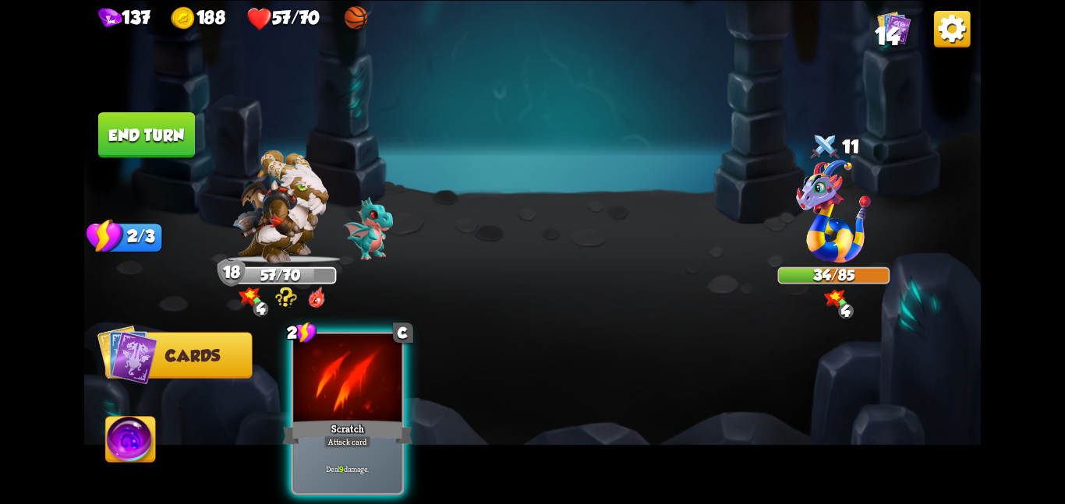
click at [293, 355] on div at bounding box center [347, 379] width 108 height 91
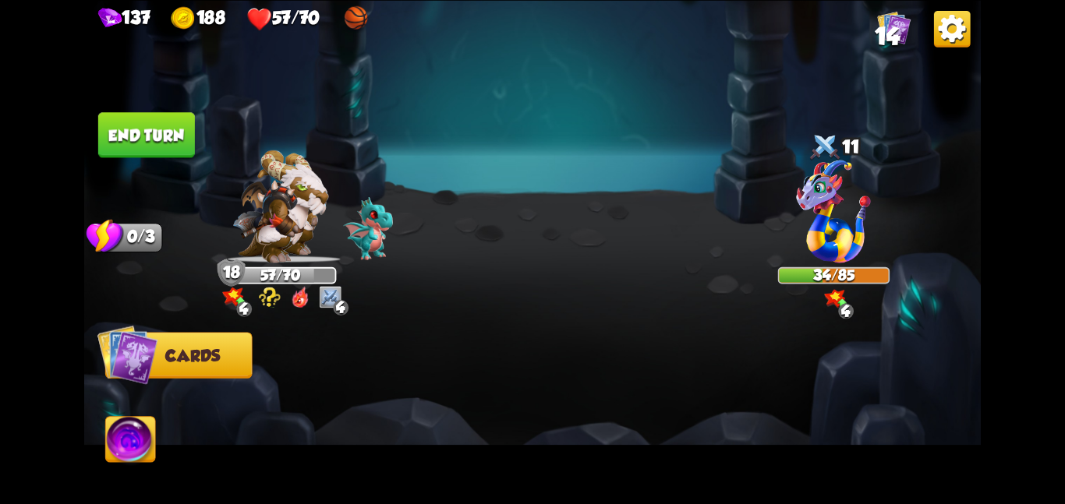
click at [292, 355] on div at bounding box center [621, 392] width 717 height 224
click at [118, 116] on button "End turn" at bounding box center [146, 134] width 97 height 45
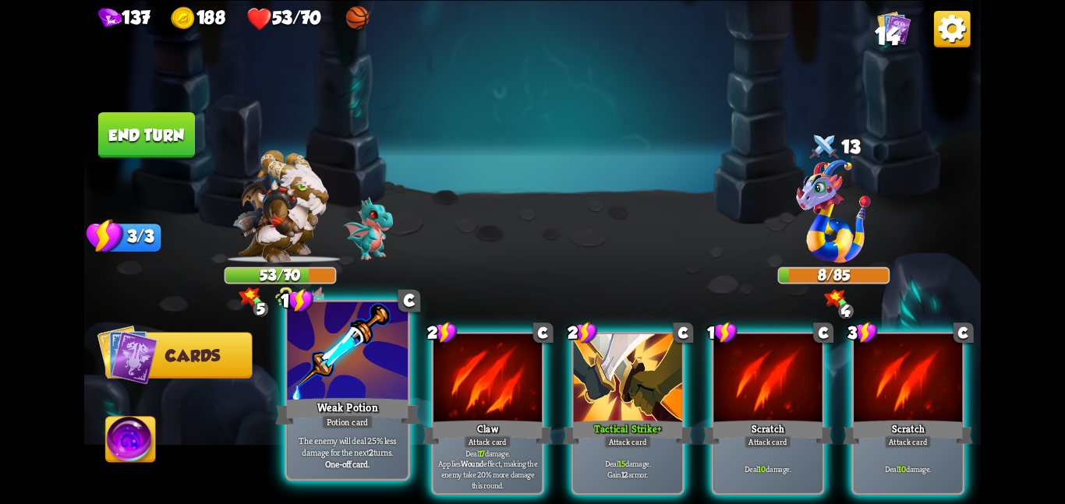
click at [402, 372] on div at bounding box center [347, 352] width 121 height 101
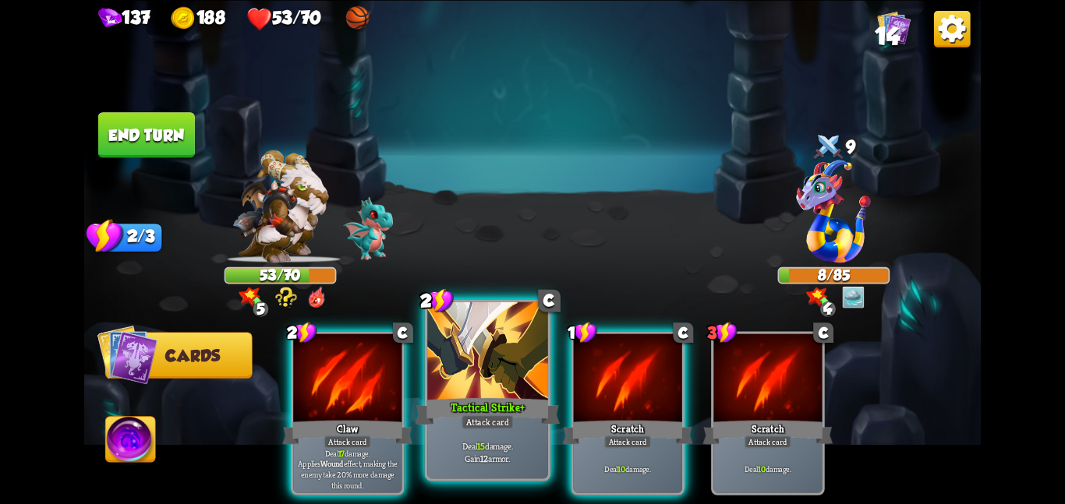
click at [484, 373] on div at bounding box center [487, 352] width 121 height 101
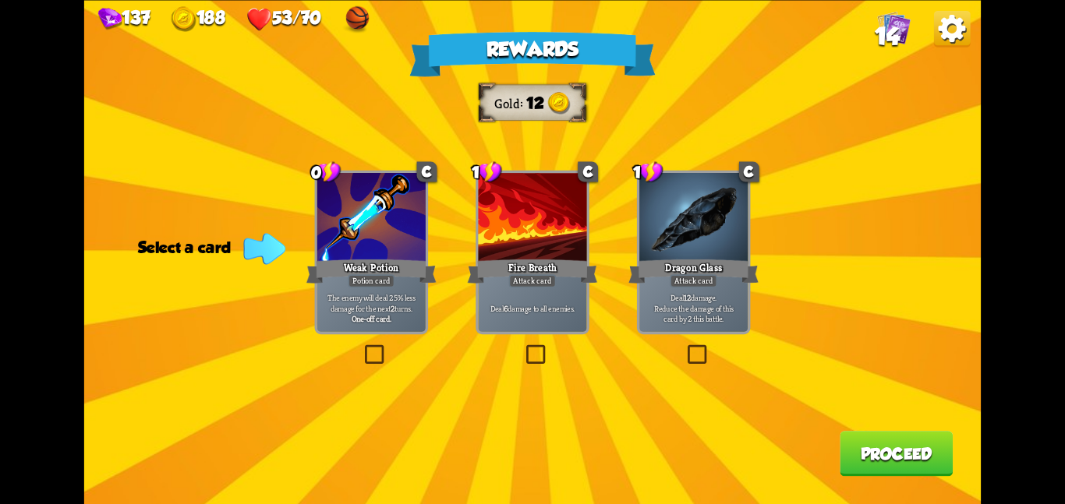
click at [673, 253] on div at bounding box center [693, 218] width 108 height 91
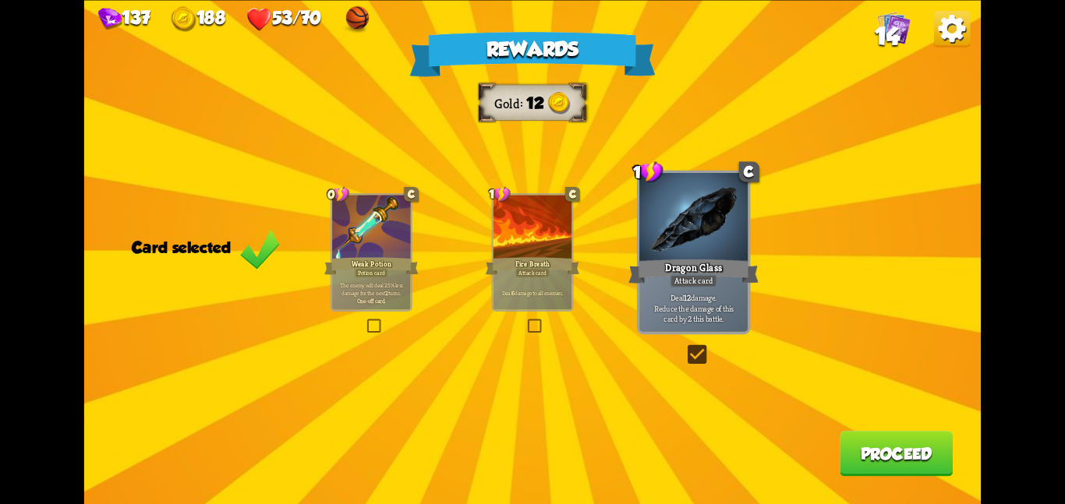
click at [862, 454] on button "Proceed" at bounding box center [895, 453] width 113 height 45
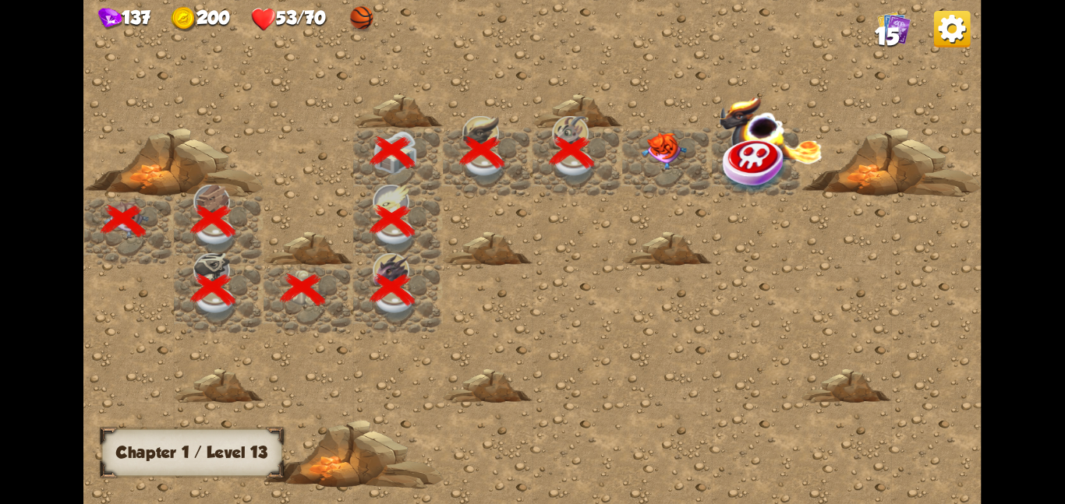
click at [673, 171] on div at bounding box center [667, 161] width 90 height 69
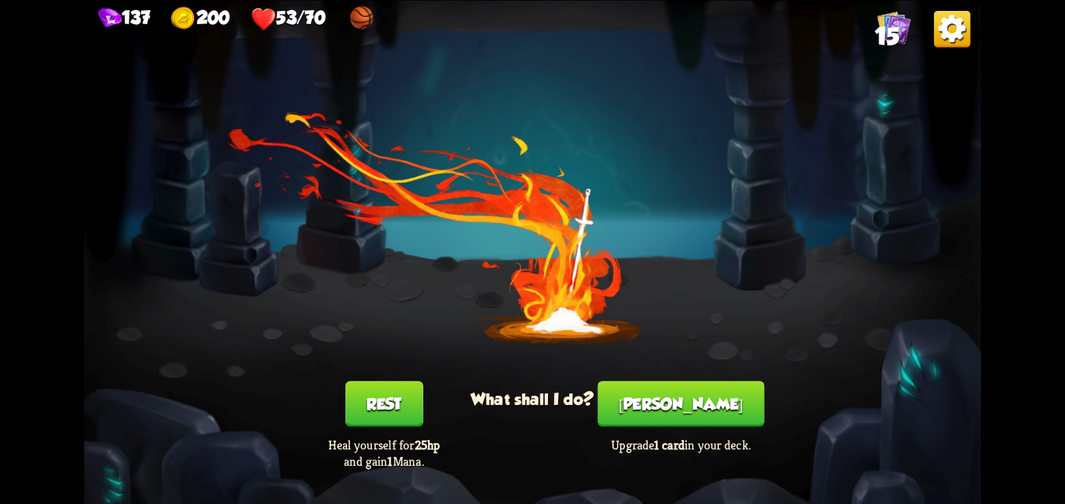
click at [669, 411] on button "[PERSON_NAME]" at bounding box center [681, 403] width 167 height 45
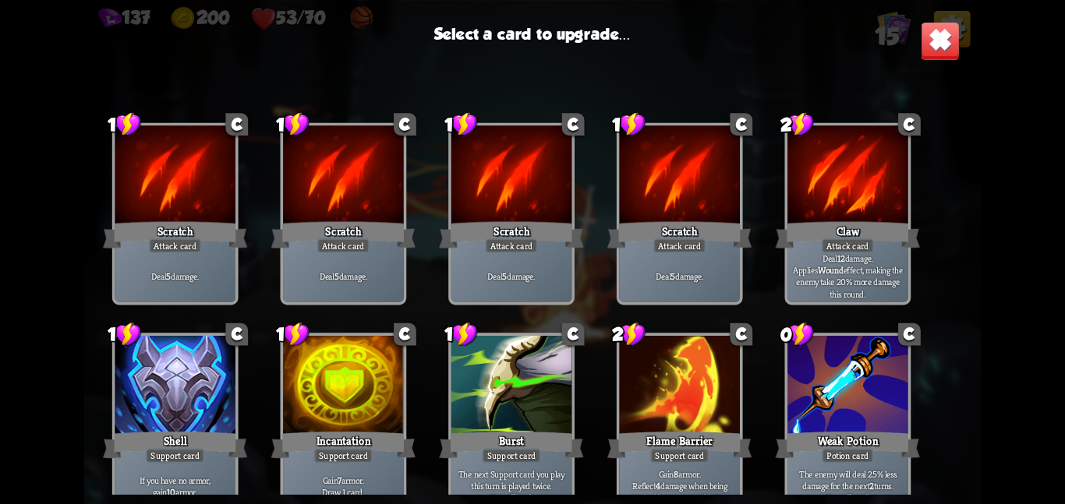
scroll to position [256, 0]
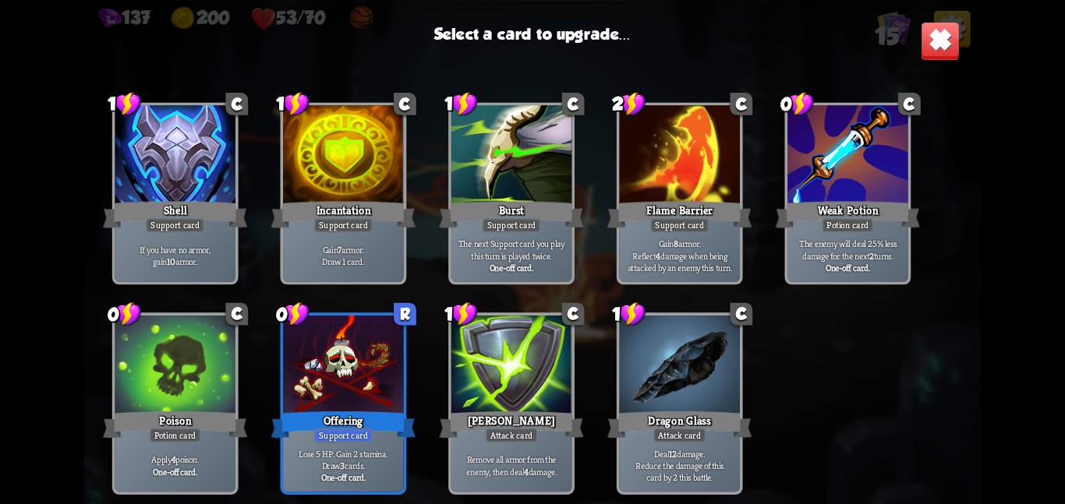
click at [377, 370] on div at bounding box center [343, 366] width 121 height 101
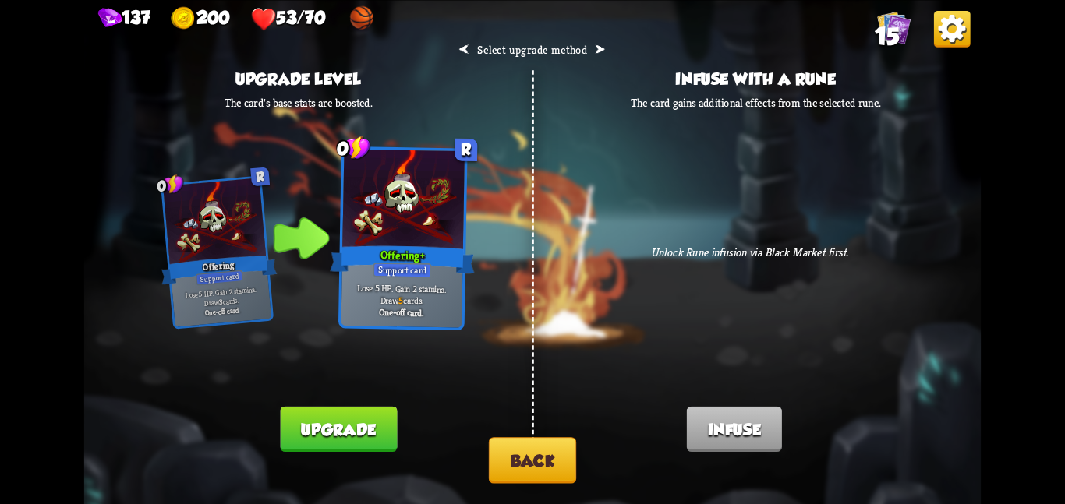
click at [531, 467] on button "Back" at bounding box center [532, 460] width 87 height 46
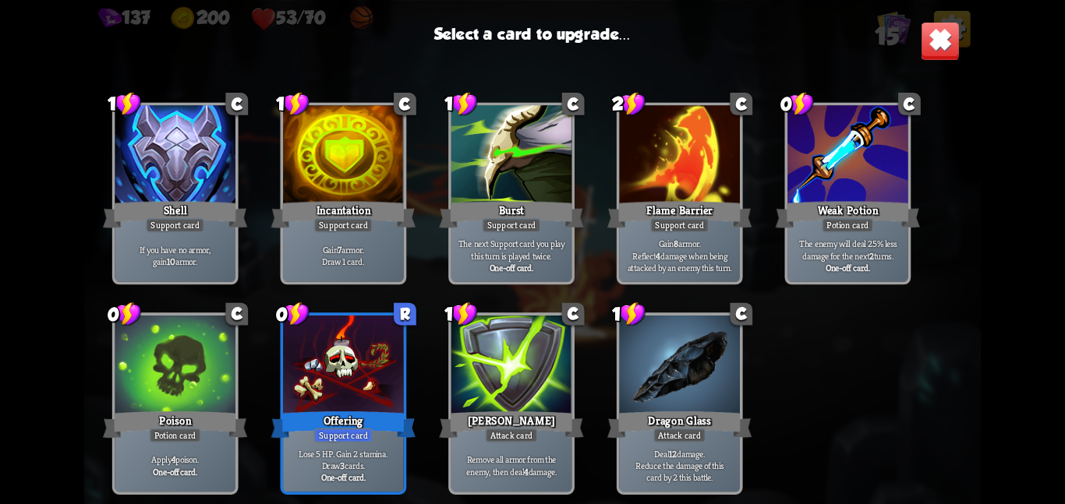
click at [155, 368] on div at bounding box center [175, 366] width 121 height 101
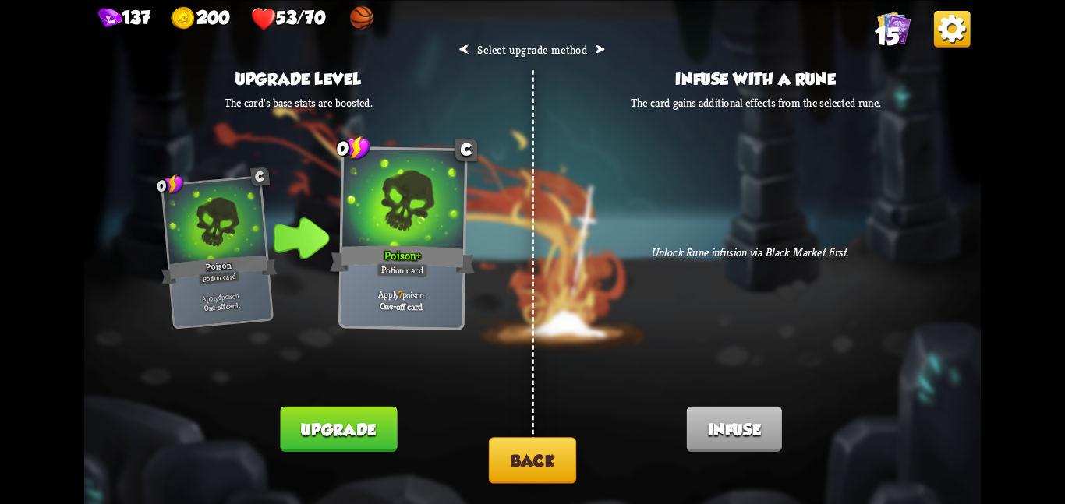
click at [288, 413] on button "Upgrade" at bounding box center [339, 428] width 117 height 45
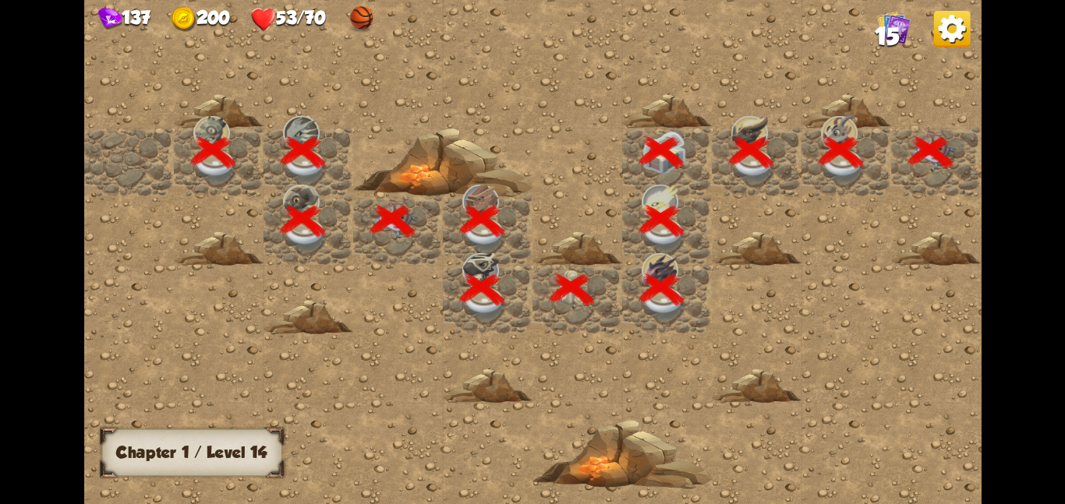
scroll to position [0, 299]
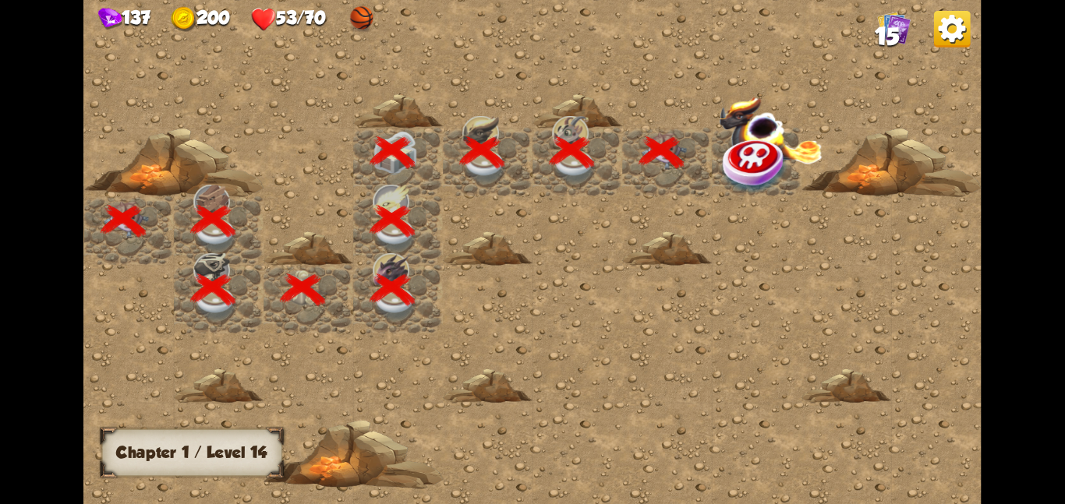
click at [715, 172] on div at bounding box center [757, 161] width 90 height 69
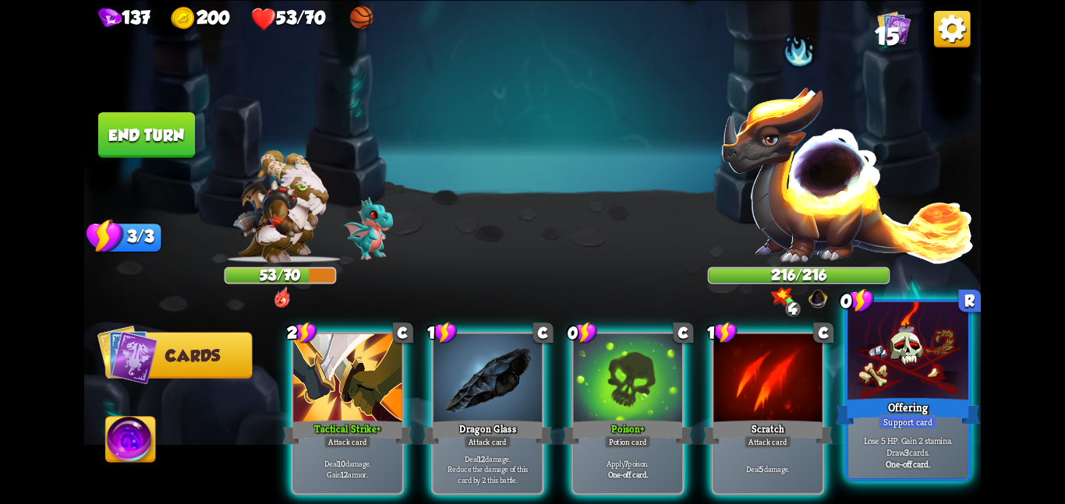
click at [899, 359] on div at bounding box center [907, 352] width 121 height 101
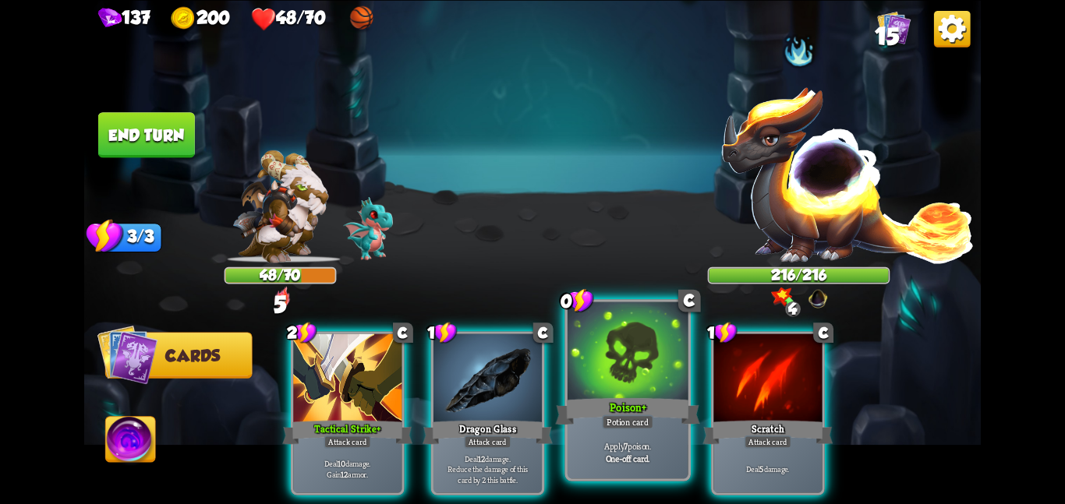
click at [636, 385] on div at bounding box center [627, 352] width 121 height 101
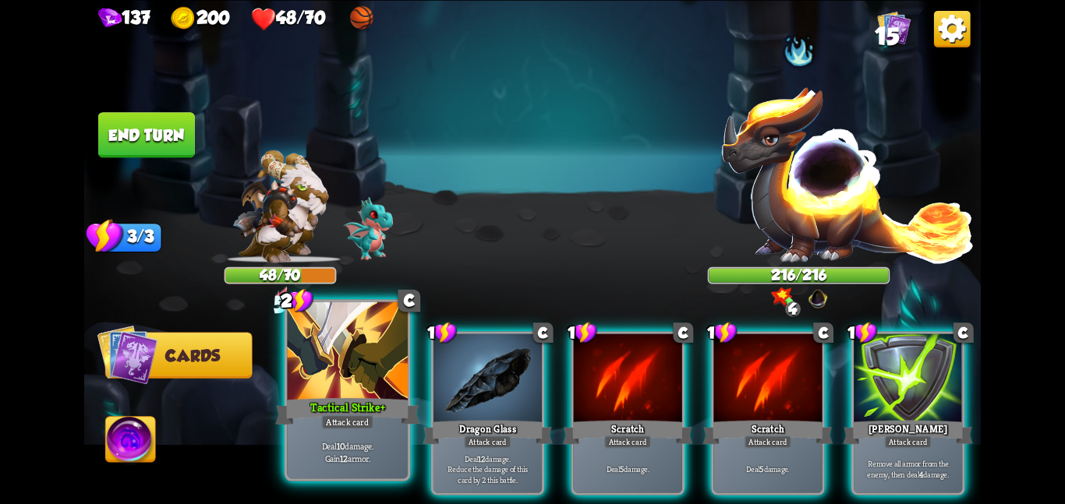
click at [347, 373] on div at bounding box center [347, 352] width 121 height 101
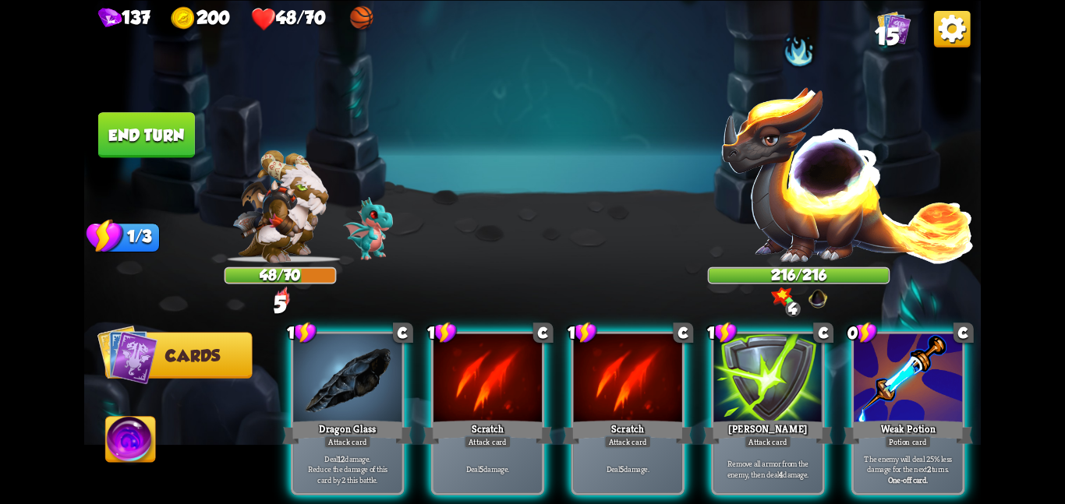
click at [347, 373] on div at bounding box center [347, 379] width 108 height 91
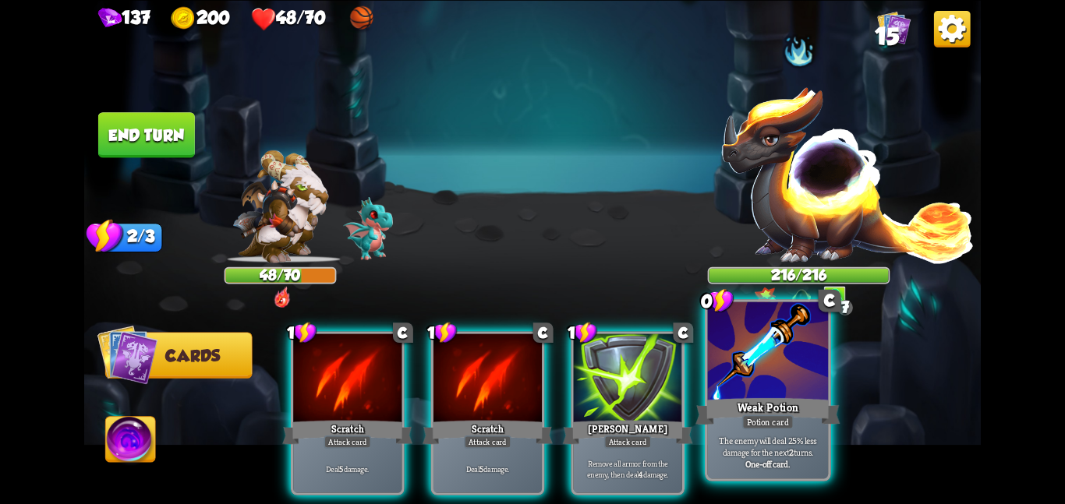
click at [728, 357] on div at bounding box center [768, 352] width 121 height 101
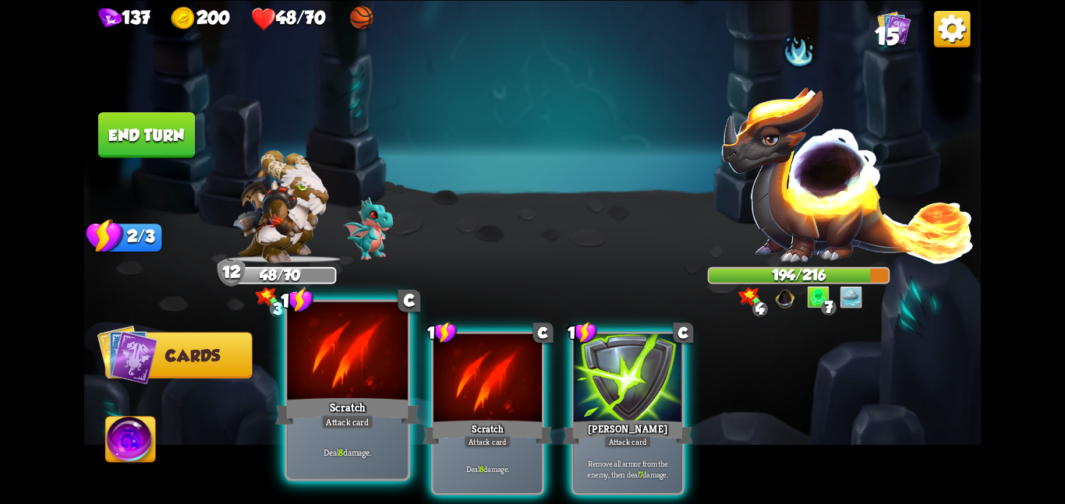
click at [393, 406] on div "Scratch" at bounding box center [347, 411] width 144 height 32
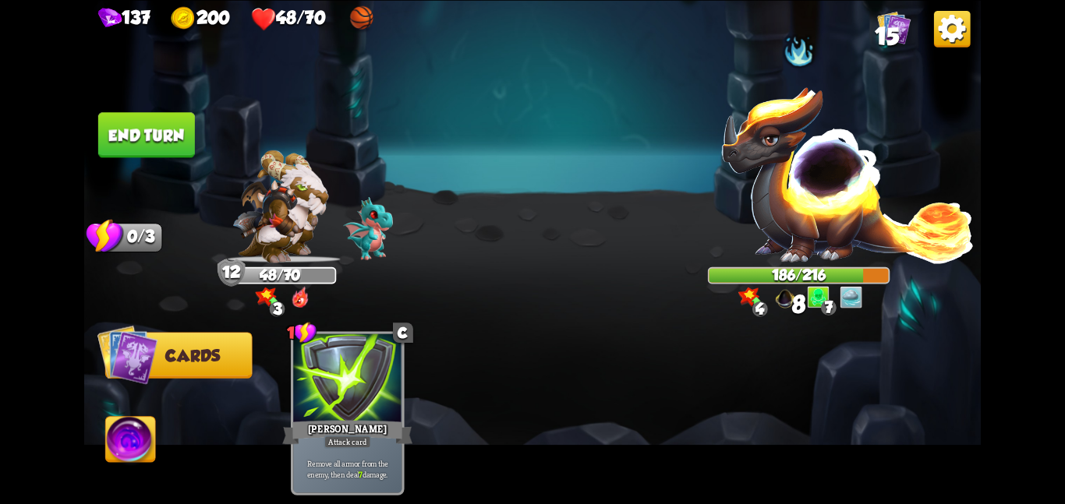
click at [190, 150] on button "End turn" at bounding box center [146, 134] width 97 height 45
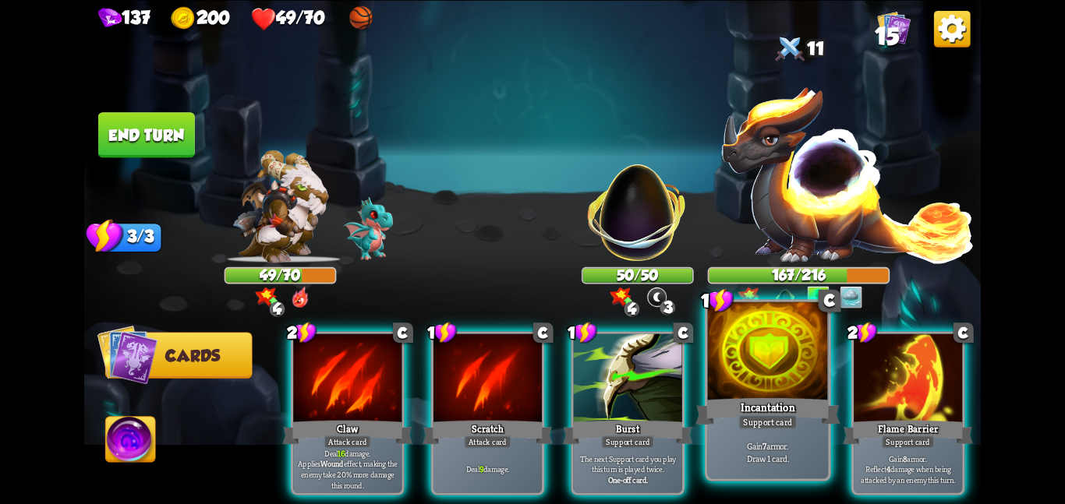
click at [737, 387] on div at bounding box center [768, 352] width 121 height 101
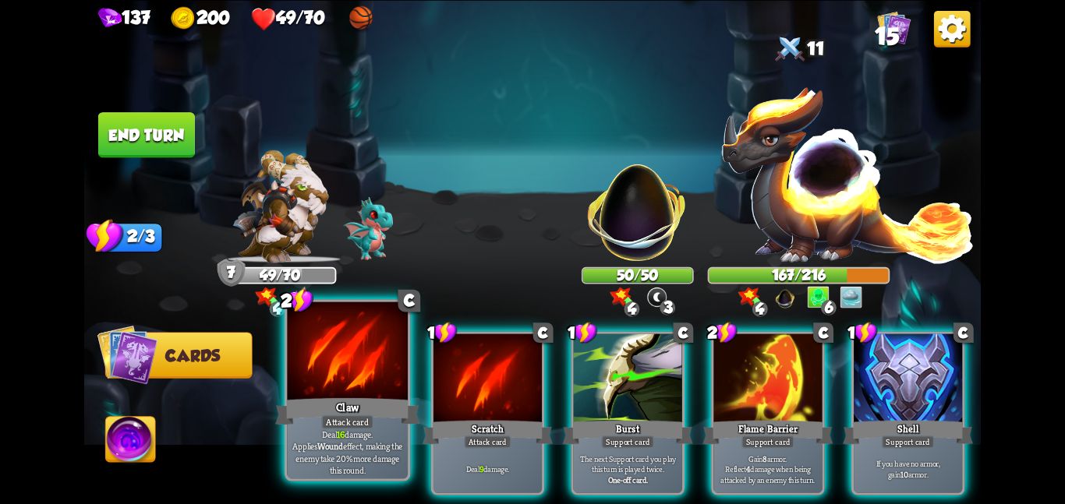
click at [336, 387] on div at bounding box center [347, 352] width 121 height 101
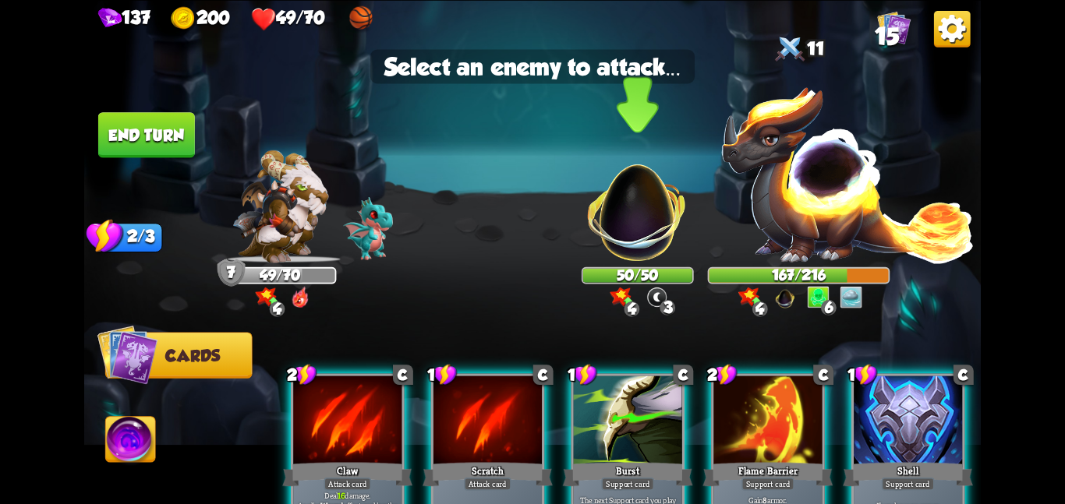
click at [652, 225] on img at bounding box center [637, 204] width 118 height 118
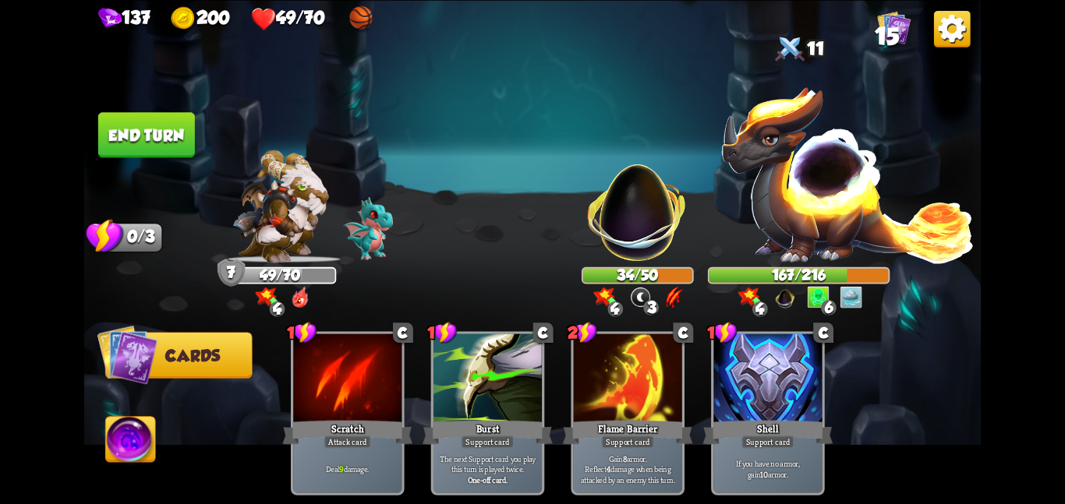
click at [130, 132] on button "End turn" at bounding box center [146, 134] width 97 height 45
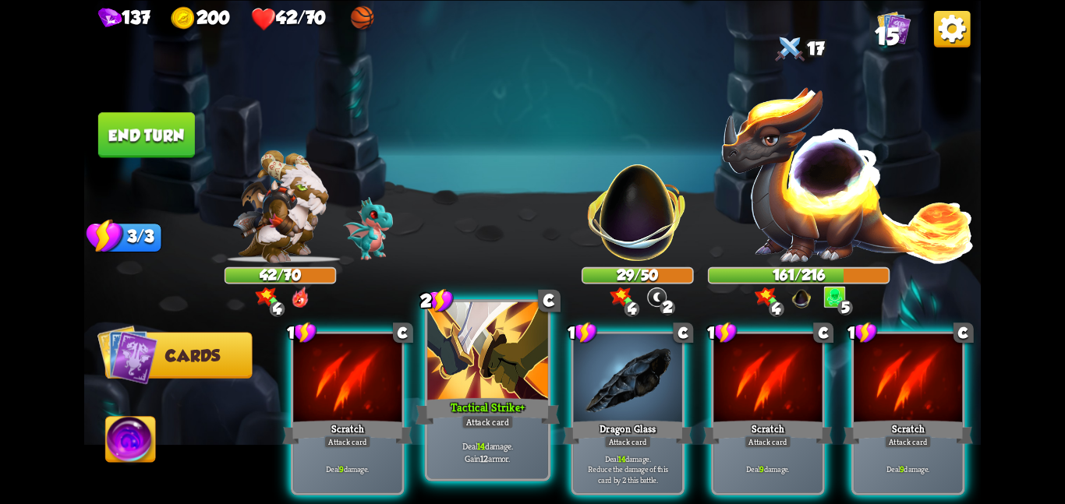
click at [478, 380] on div at bounding box center [487, 352] width 121 height 101
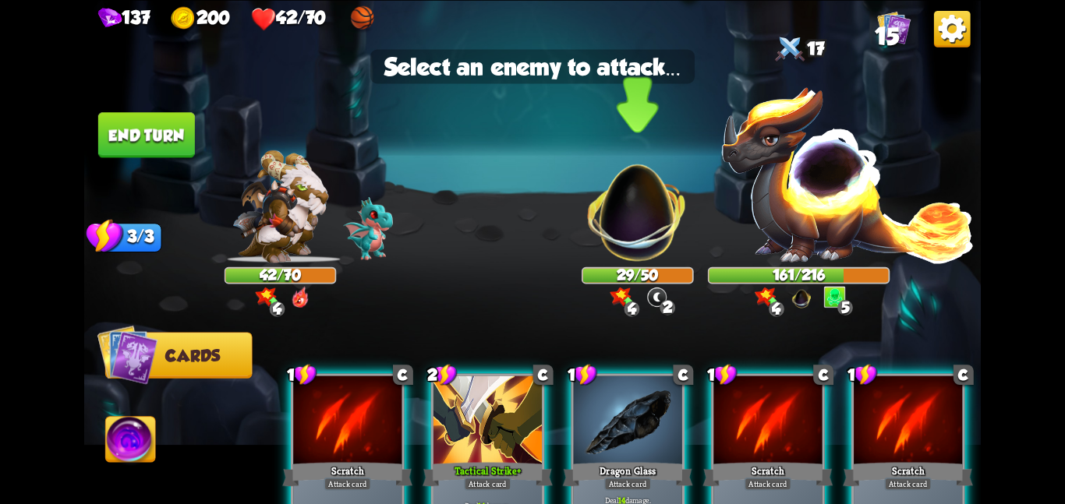
click at [603, 223] on img at bounding box center [637, 204] width 118 height 118
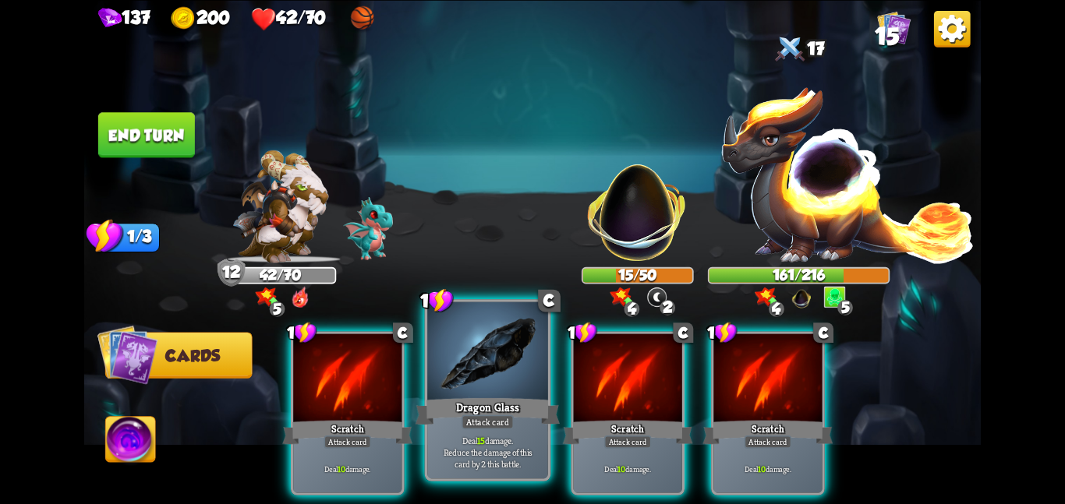
click at [475, 415] on div "Attack card" at bounding box center [487, 422] width 52 height 15
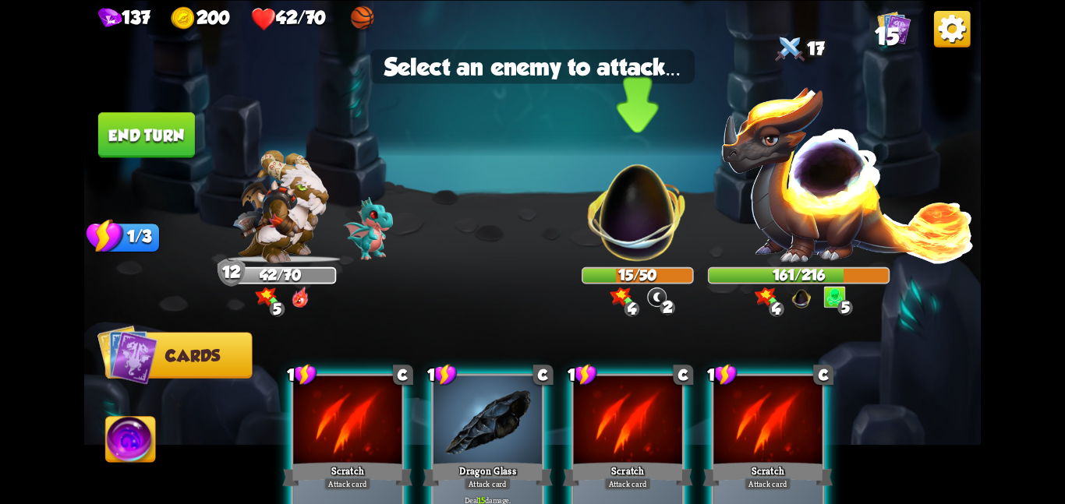
click at [644, 239] on img at bounding box center [637, 204] width 118 height 118
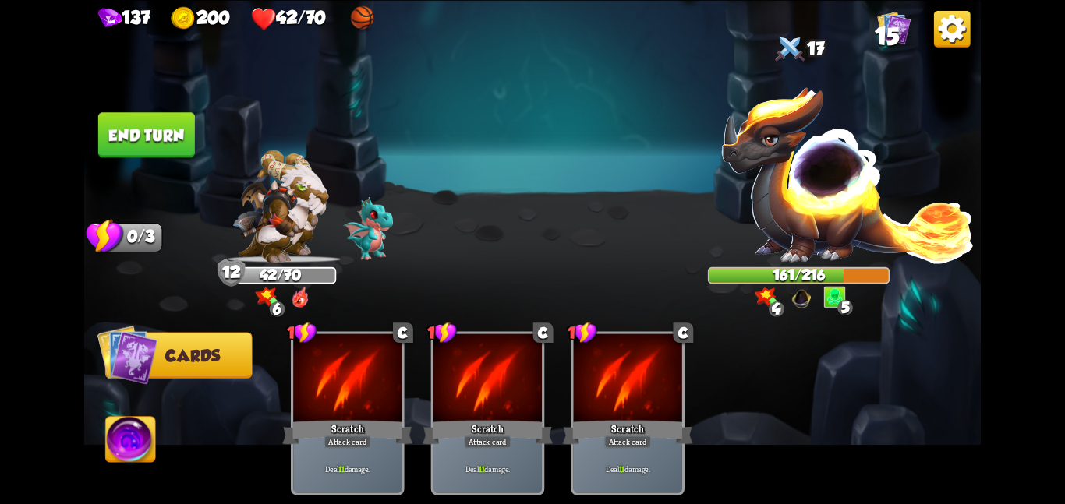
click at [154, 132] on button "End turn" at bounding box center [146, 134] width 97 height 45
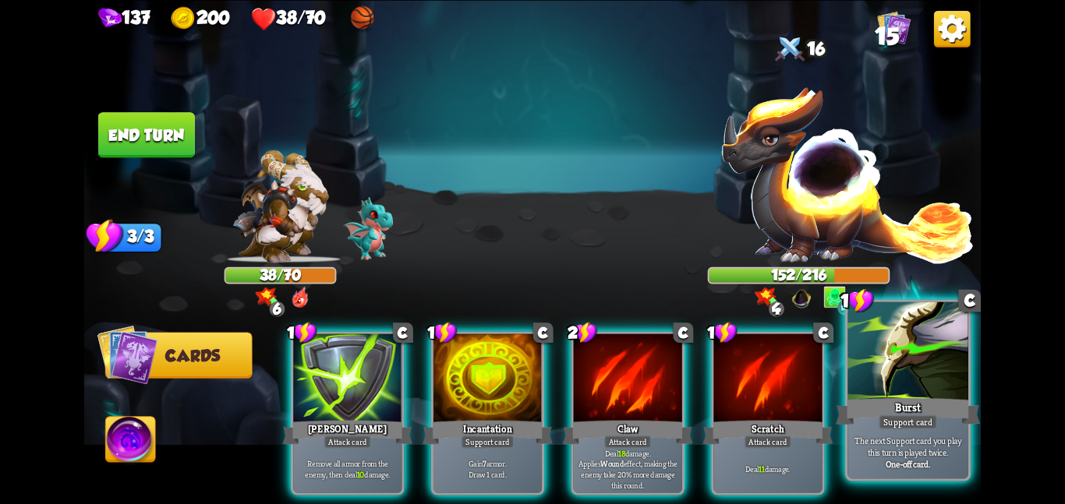
click at [932, 401] on div "Burst" at bounding box center [907, 411] width 144 height 32
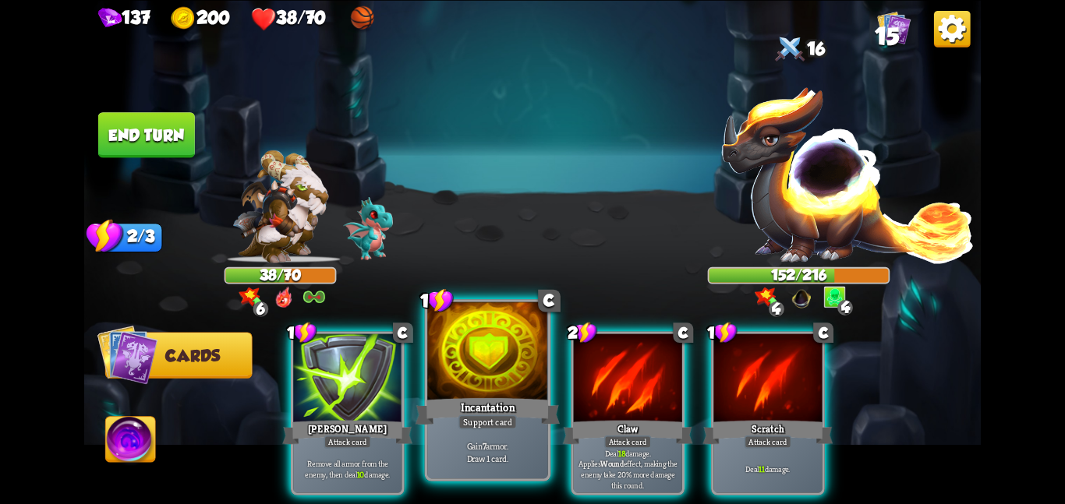
click at [521, 406] on div "Incantation" at bounding box center [487, 411] width 144 height 32
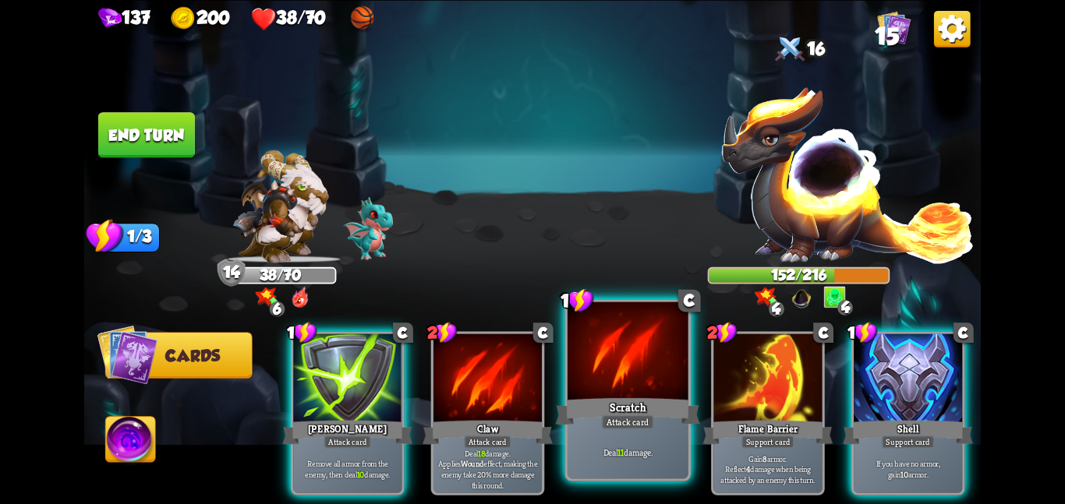
click at [630, 358] on div at bounding box center [627, 352] width 121 height 101
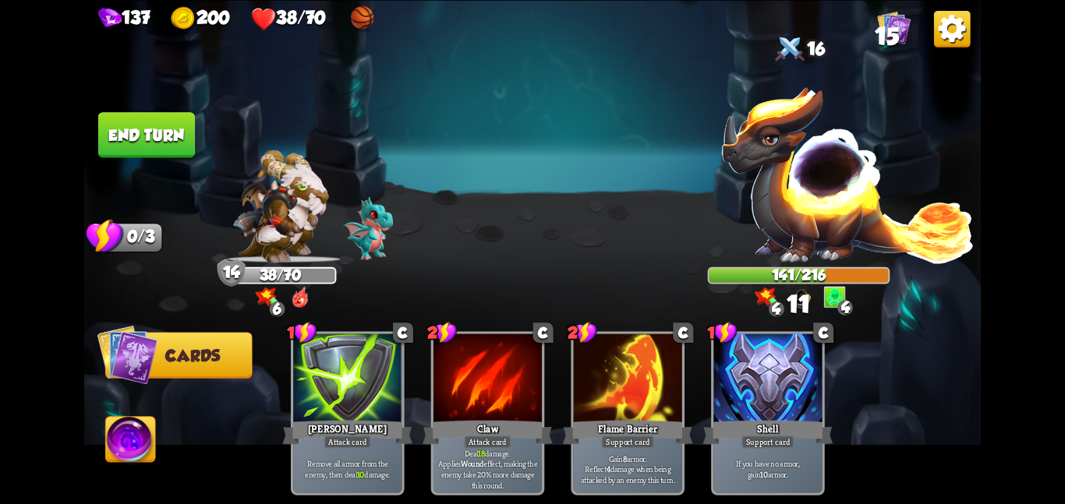
click at [162, 122] on button "End turn" at bounding box center [146, 134] width 97 height 45
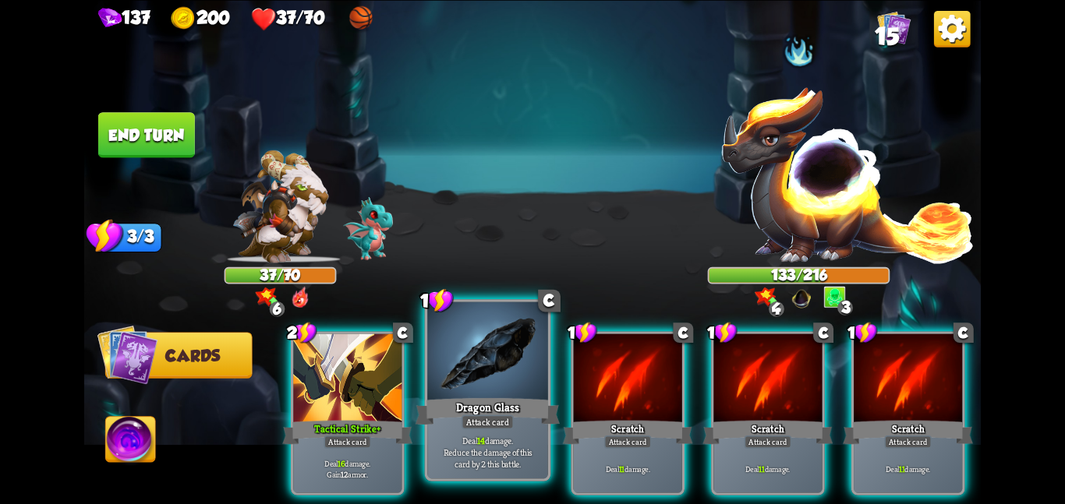
click at [504, 388] on div at bounding box center [487, 352] width 121 height 101
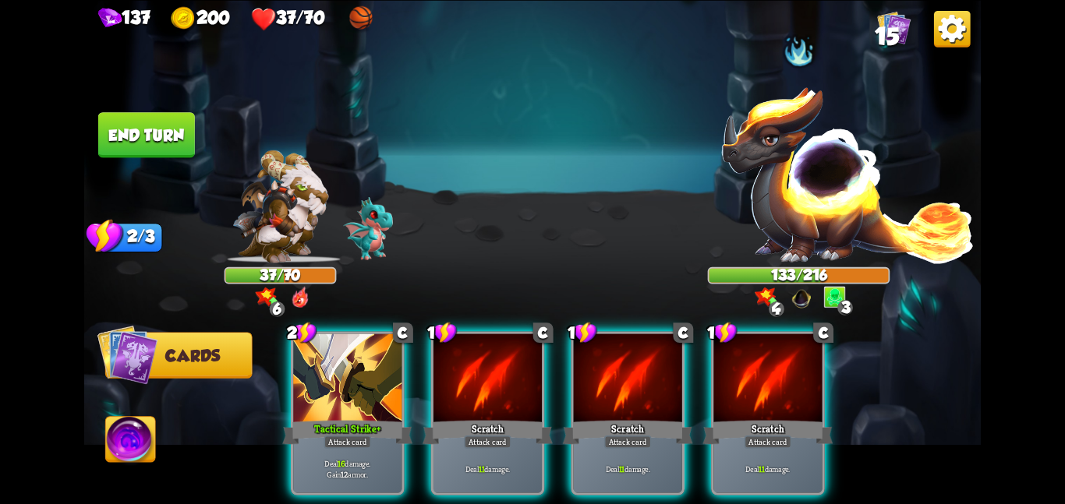
click at [504, 388] on div at bounding box center [487, 379] width 108 height 91
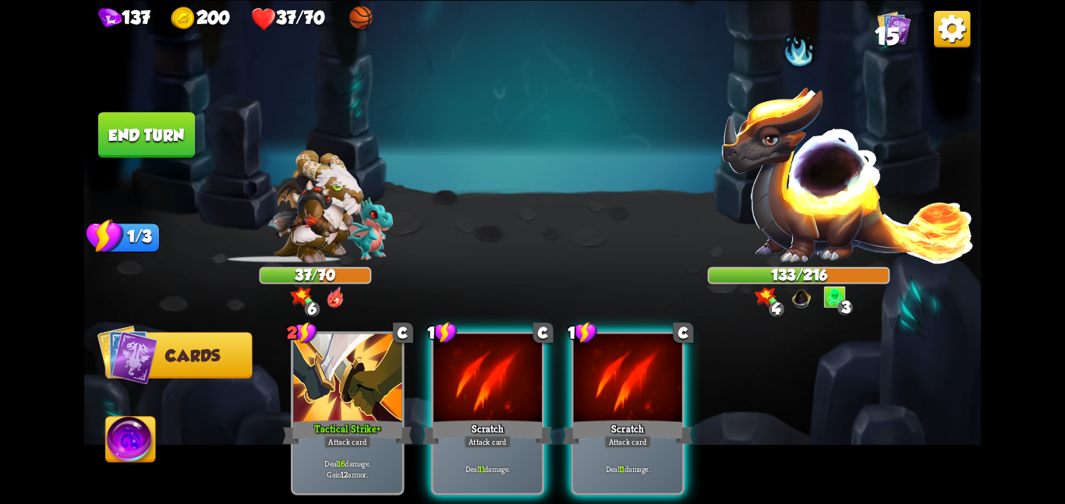
click at [504, 388] on div at bounding box center [487, 379] width 108 height 91
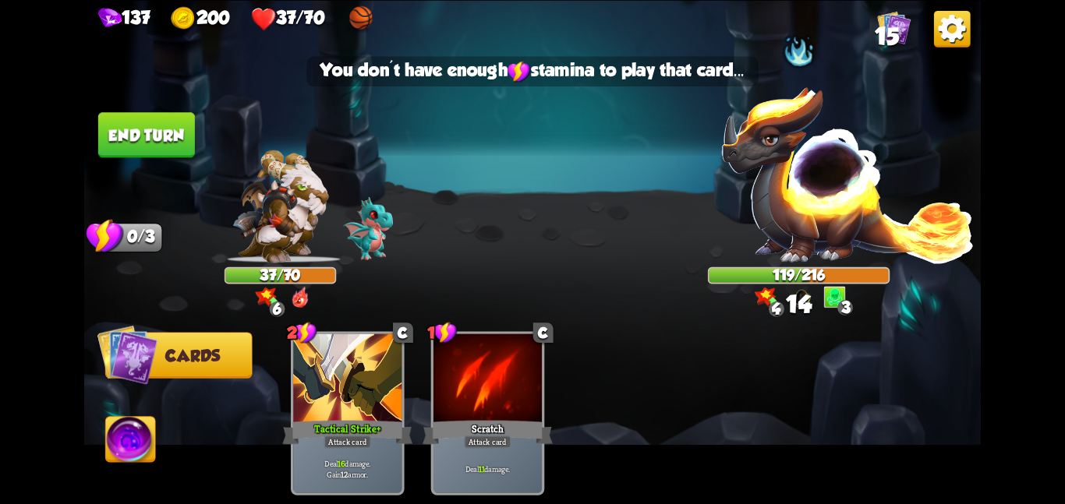
click at [475, 256] on img at bounding box center [532, 252] width 896 height 504
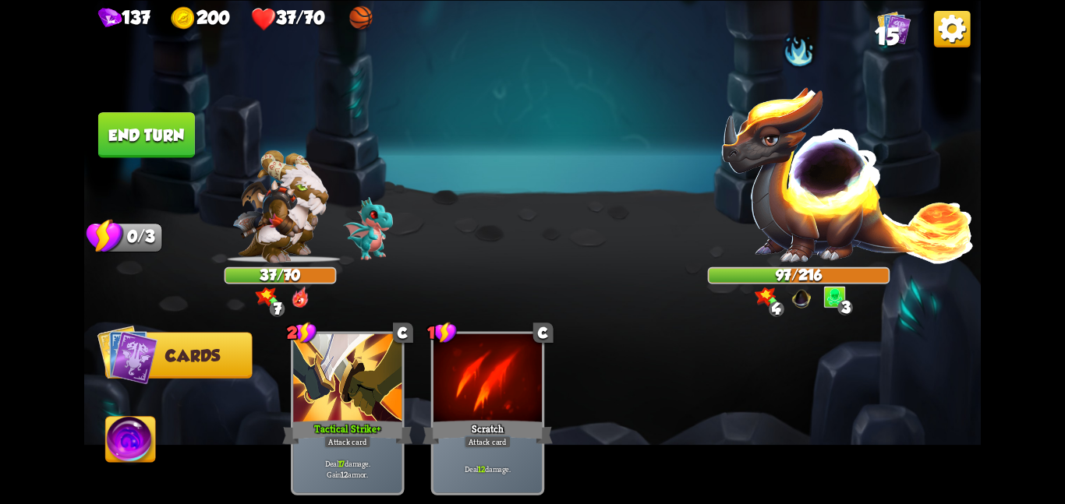
click at [132, 126] on button "End turn" at bounding box center [146, 134] width 97 height 45
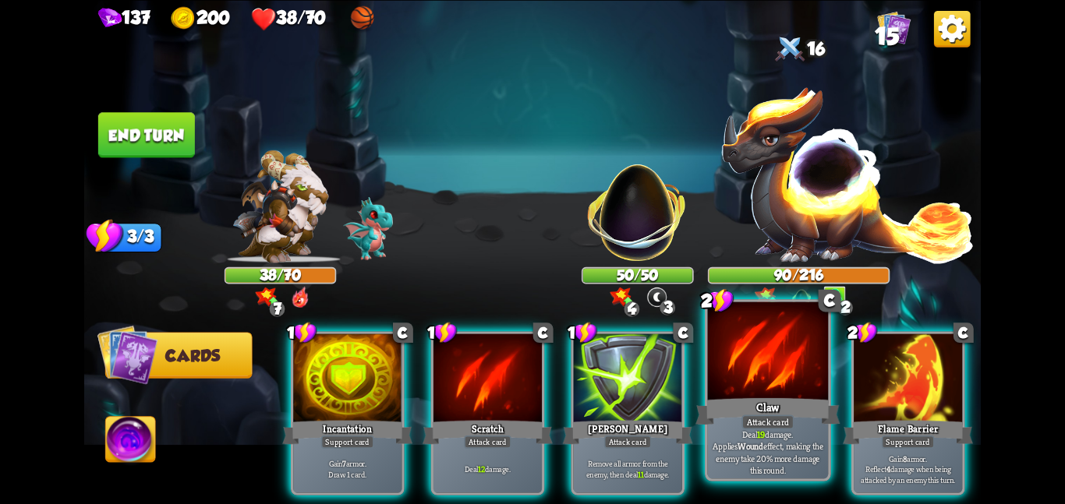
click at [737, 405] on div "Claw" at bounding box center [767, 411] width 144 height 32
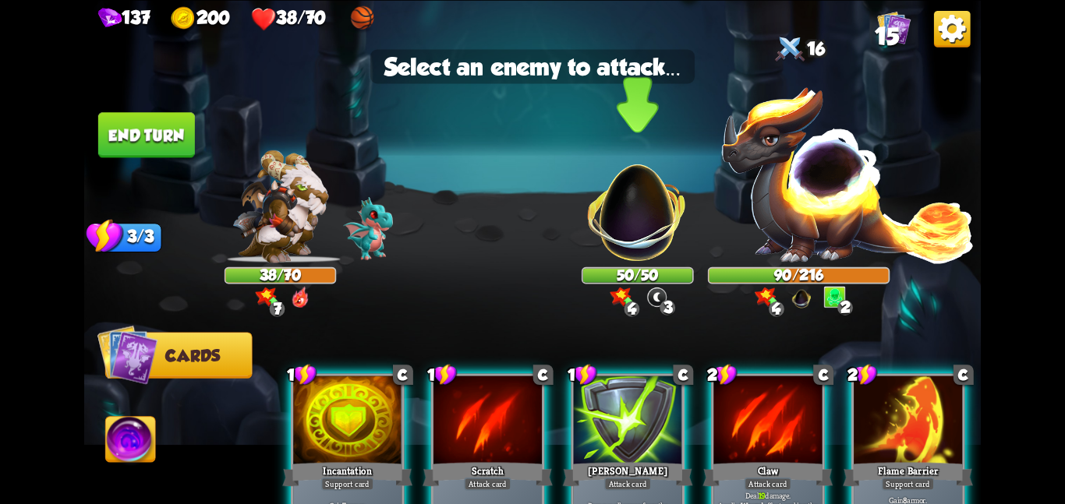
click at [620, 203] on img at bounding box center [637, 204] width 118 height 118
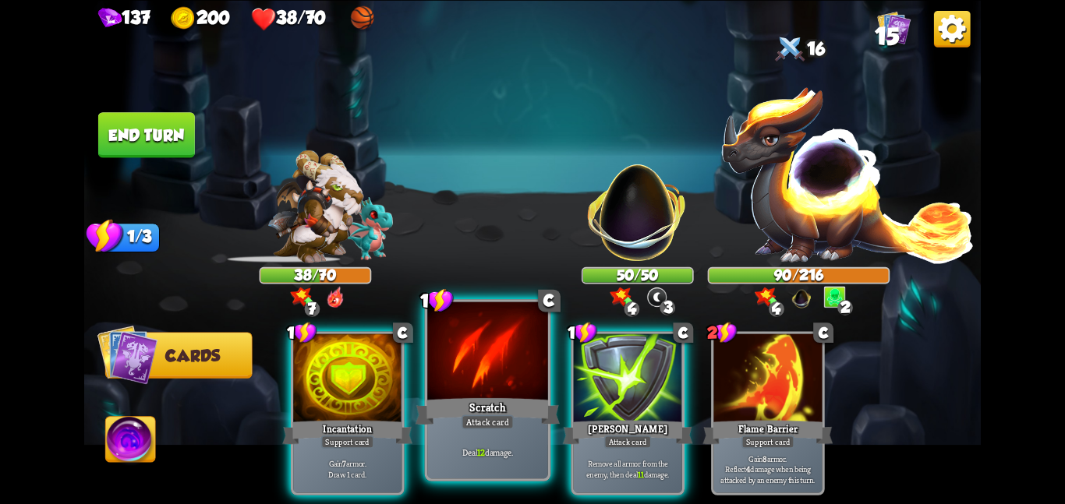
click at [499, 399] on div "Scratch" at bounding box center [487, 411] width 144 height 32
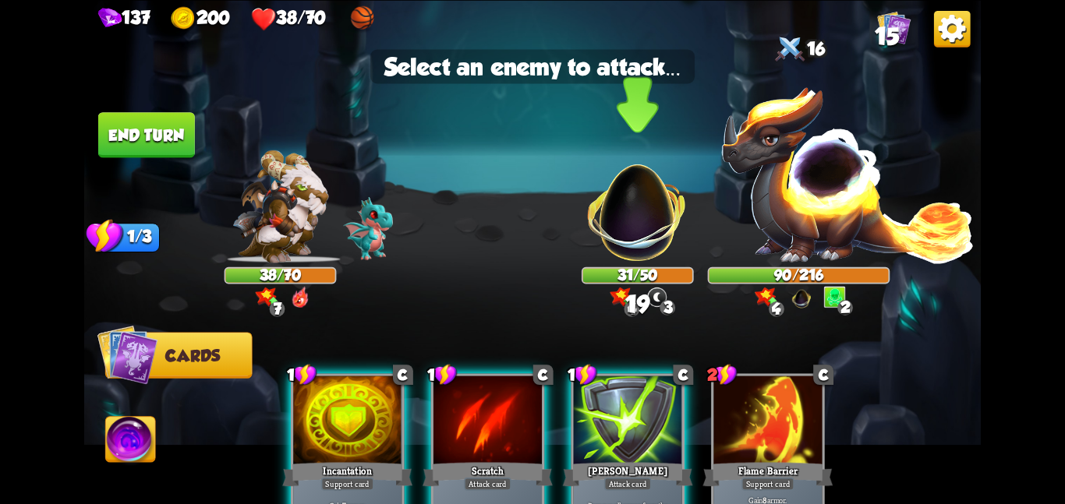
click at [633, 214] on img at bounding box center [637, 204] width 118 height 118
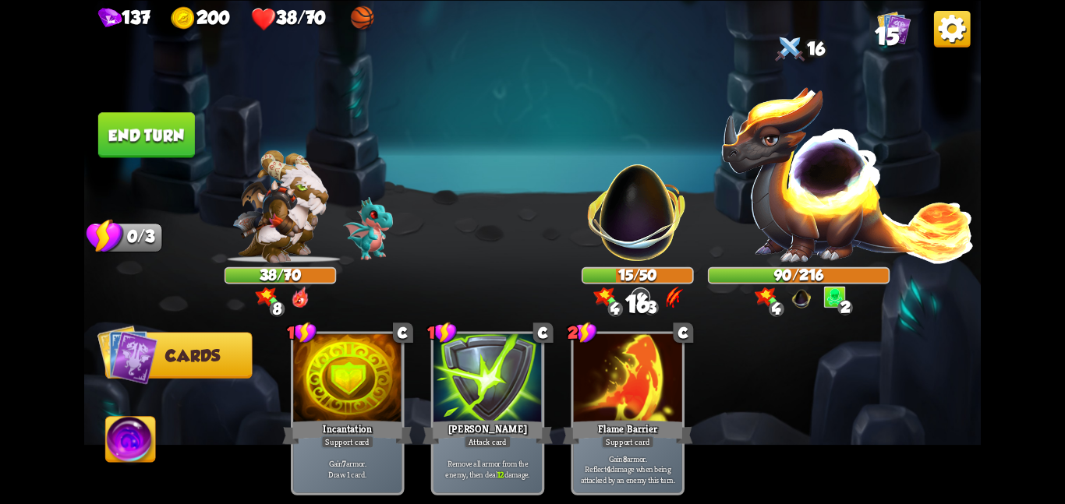
click at [129, 132] on button "End turn" at bounding box center [146, 134] width 97 height 45
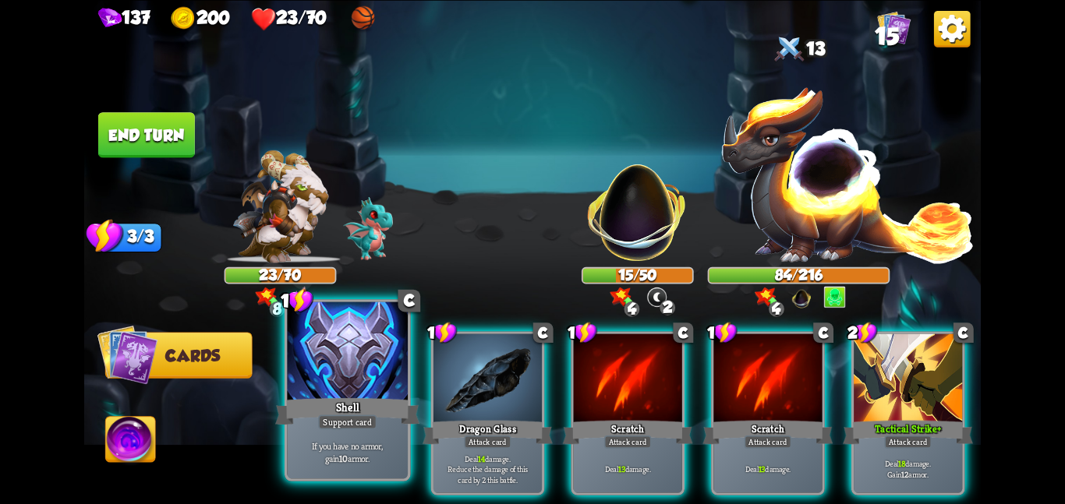
click at [307, 359] on div at bounding box center [347, 352] width 121 height 101
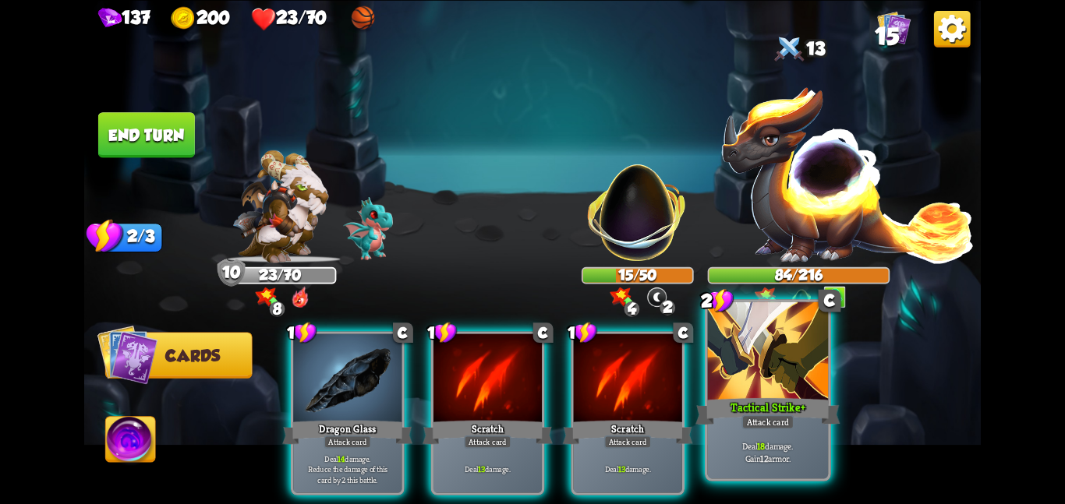
click at [730, 373] on div at bounding box center [768, 352] width 121 height 101
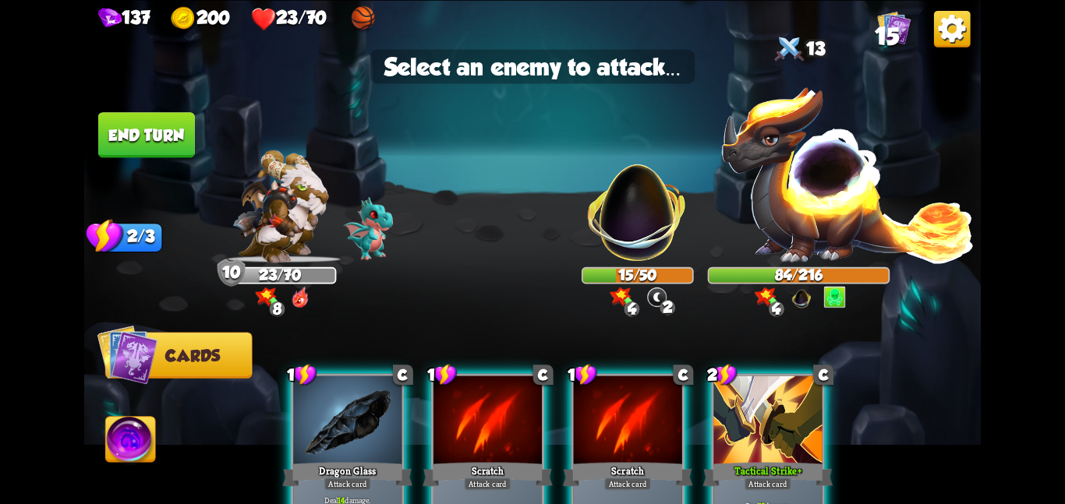
click at [655, 265] on img at bounding box center [532, 252] width 896 height 504
click at [651, 231] on img at bounding box center [637, 204] width 118 height 118
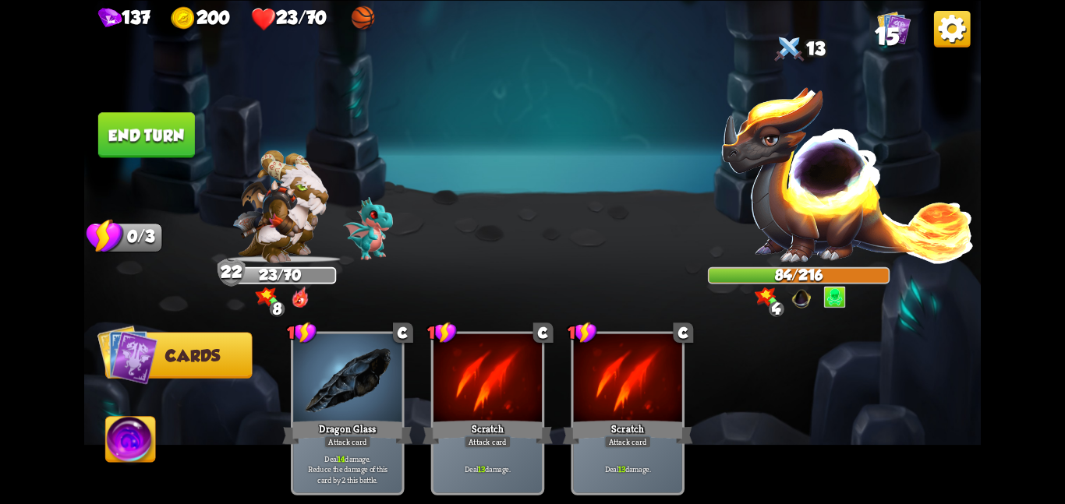
click at [175, 128] on button "End turn" at bounding box center [146, 134] width 97 height 45
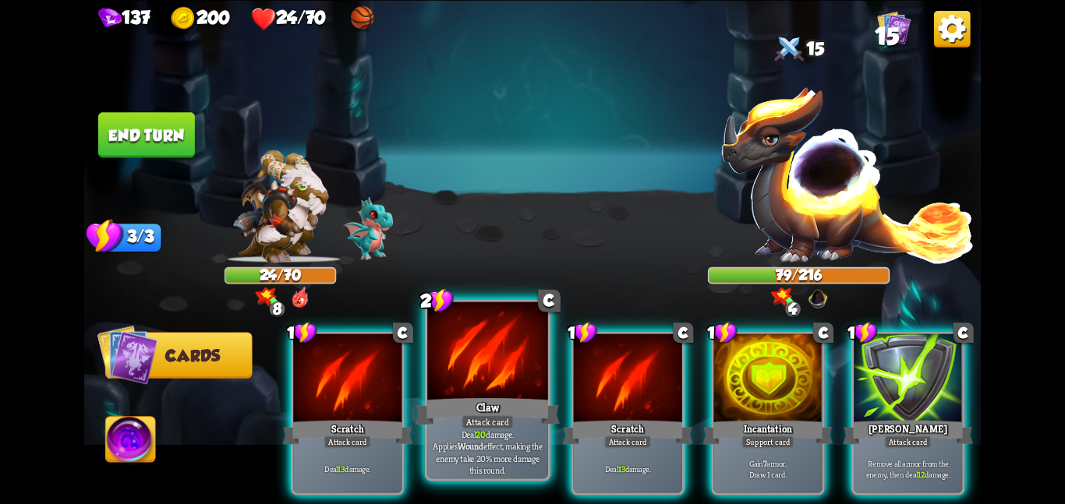
click at [549, 419] on div "Claw" at bounding box center [487, 411] width 144 height 32
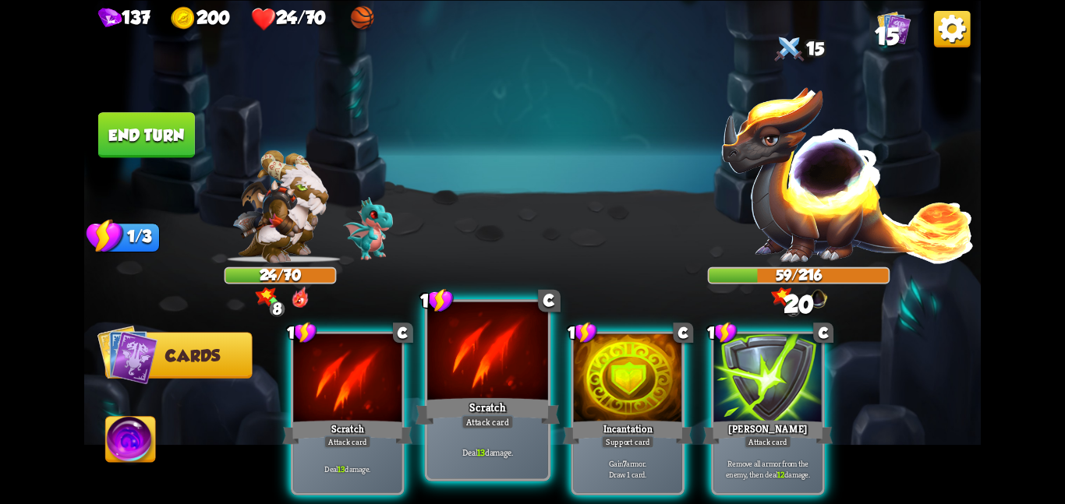
click at [519, 391] on div at bounding box center [487, 352] width 121 height 101
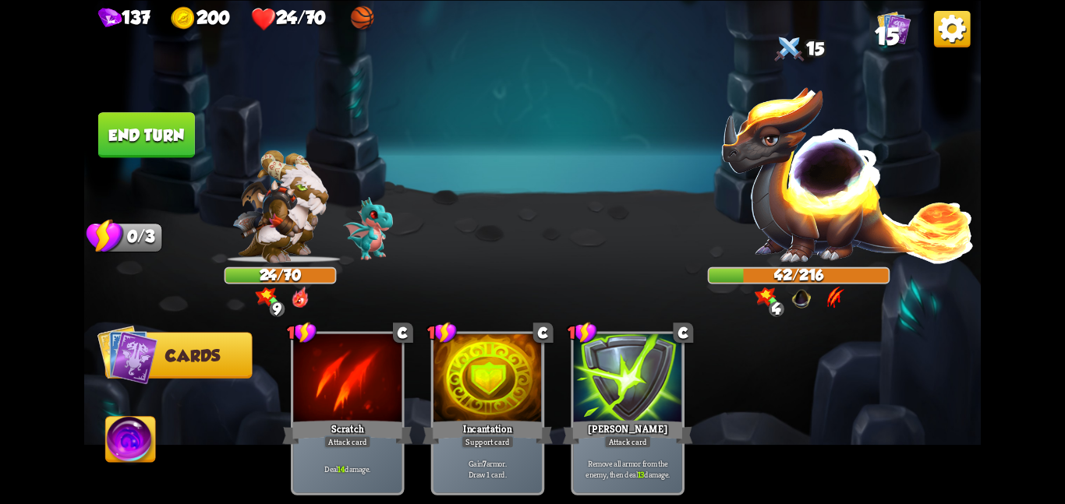
click at [139, 104] on img at bounding box center [532, 252] width 896 height 504
click at [119, 444] on img at bounding box center [131, 442] width 50 height 51
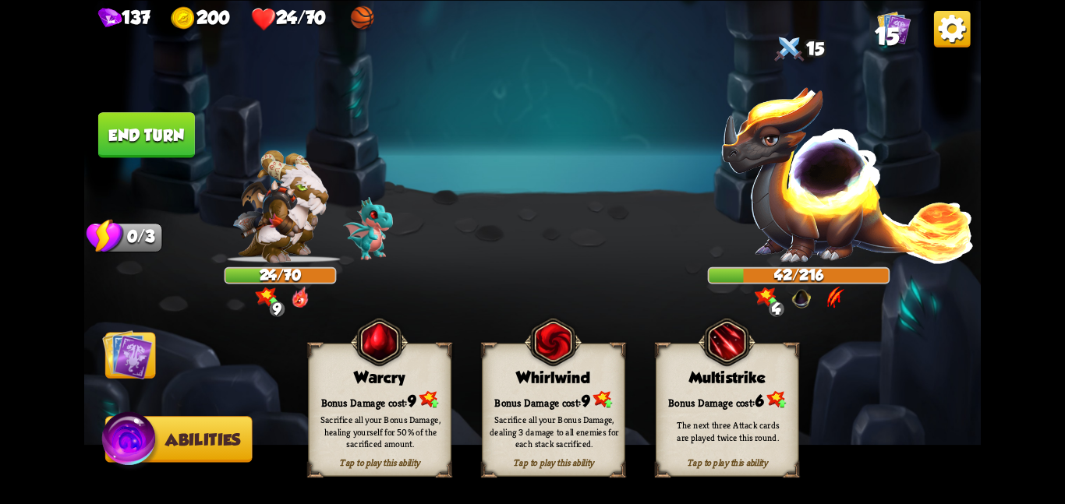
click at [571, 357] on img at bounding box center [553, 342] width 58 height 58
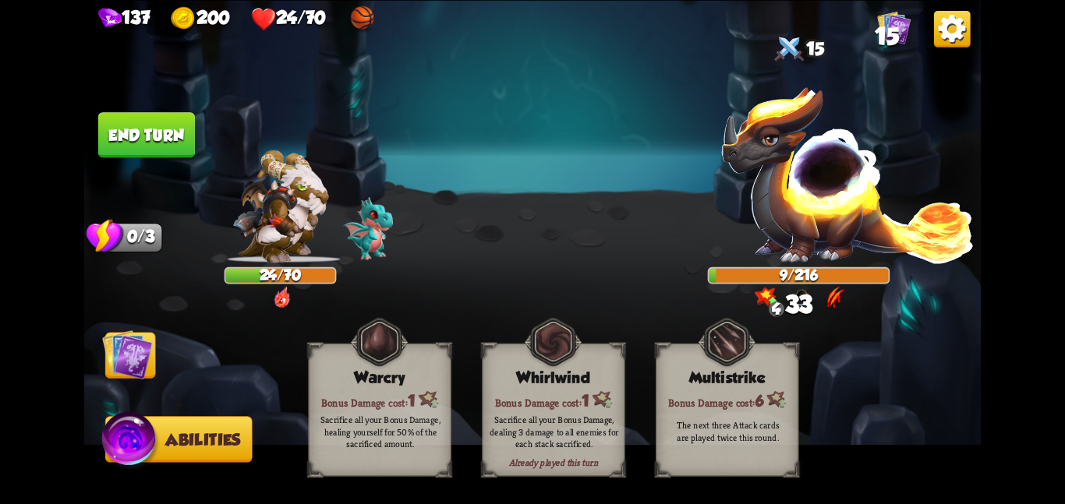
click at [115, 345] on img at bounding box center [127, 354] width 51 height 51
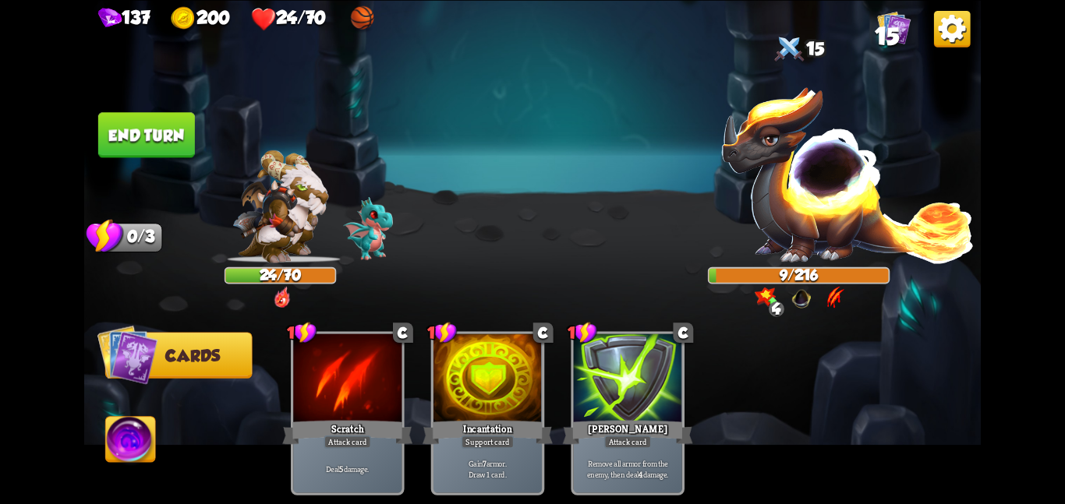
click at [152, 117] on button "End turn" at bounding box center [146, 134] width 97 height 45
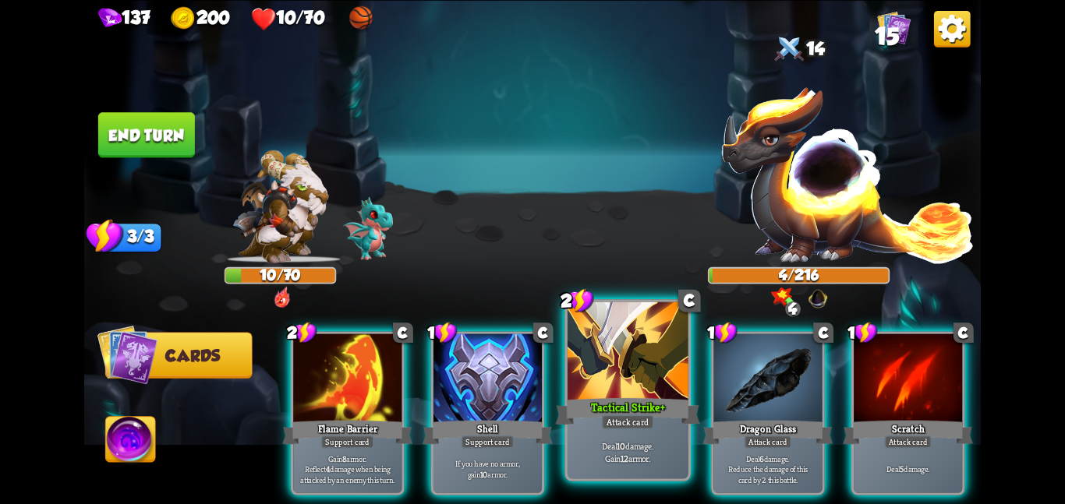
click at [609, 413] on div "Tactical Strike +" at bounding box center [627, 411] width 144 height 32
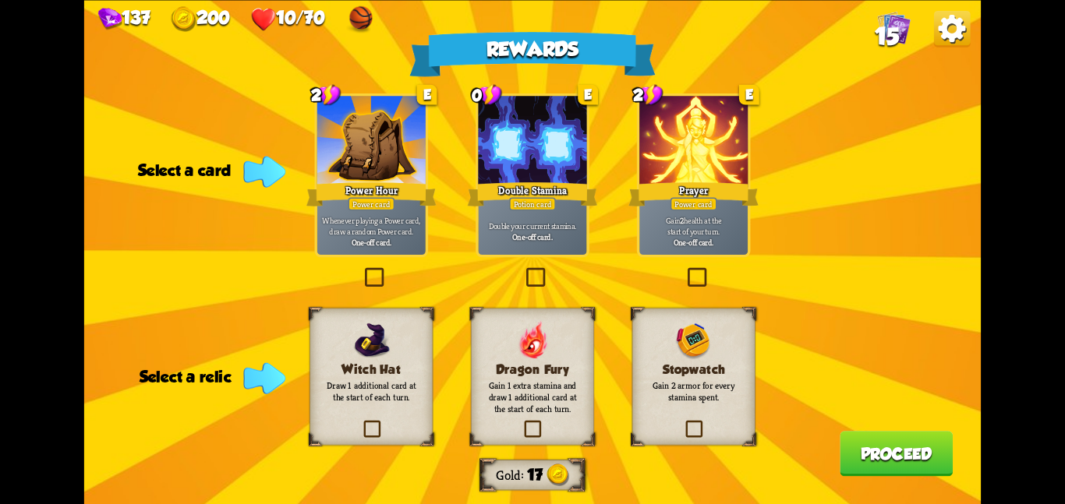
click at [591, 411] on div "Dragon Fury Gain 1 extra stamina and draw 1 additional card at the start of eac…" at bounding box center [532, 376] width 123 height 137
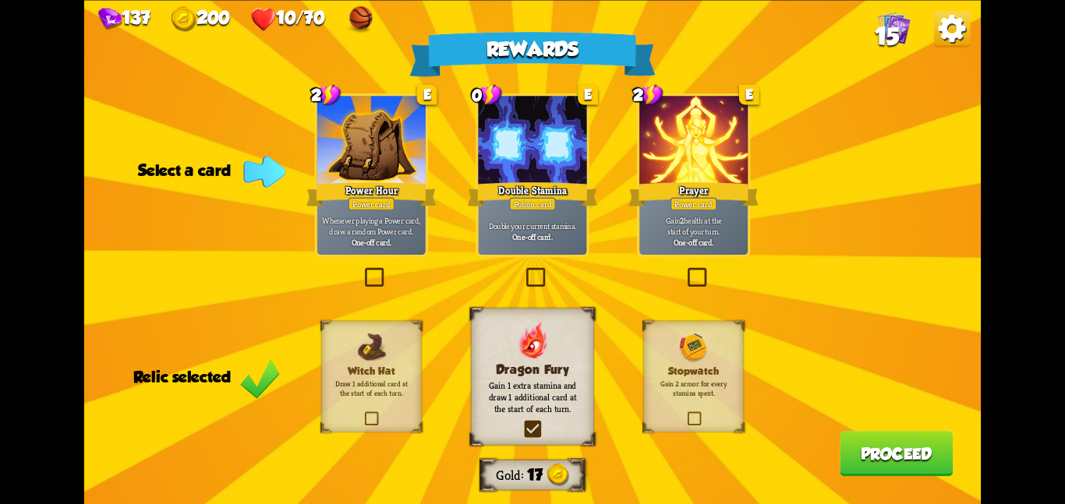
click at [707, 160] on div at bounding box center [693, 141] width 108 height 91
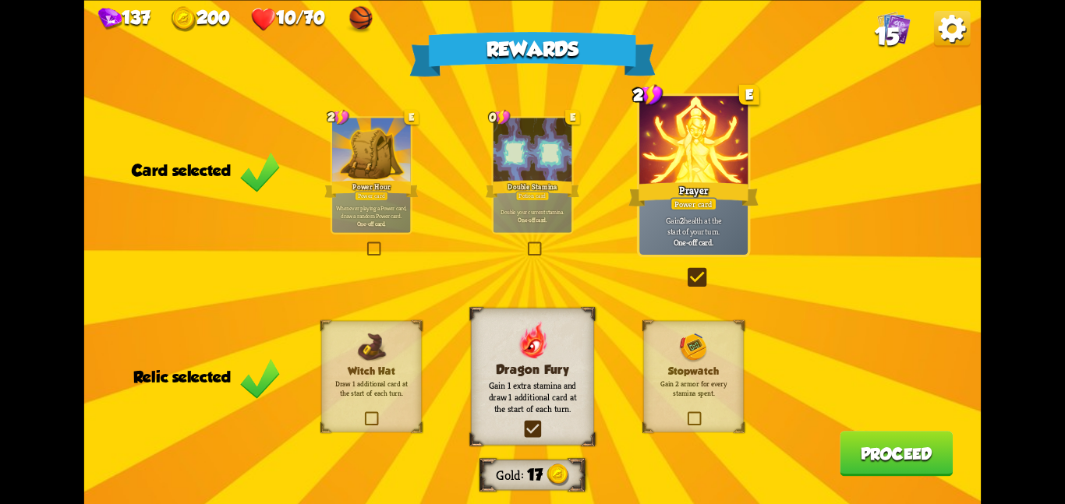
click at [863, 458] on button "Proceed" at bounding box center [895, 453] width 113 height 45
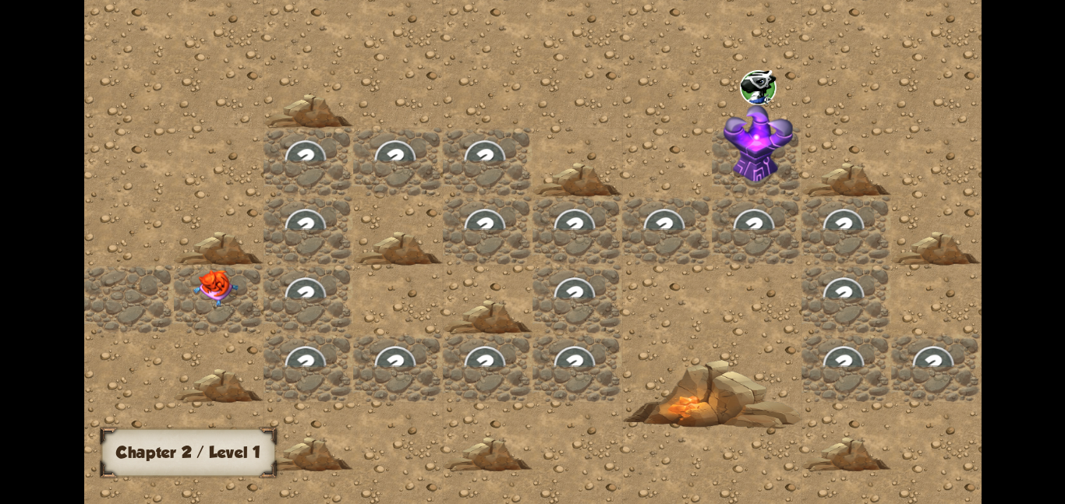
click at [214, 274] on img at bounding box center [215, 287] width 45 height 37
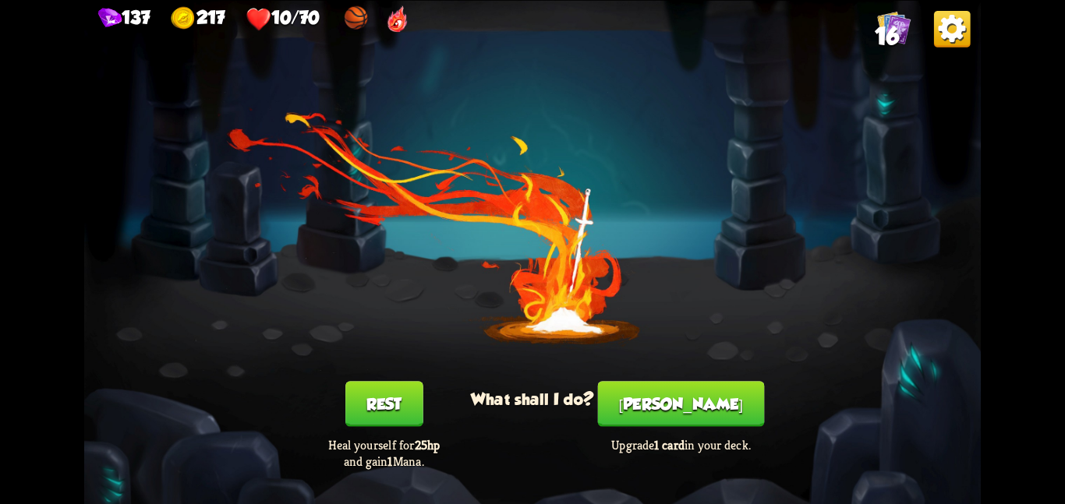
click at [350, 392] on button "Rest" at bounding box center [384, 403] width 78 height 45
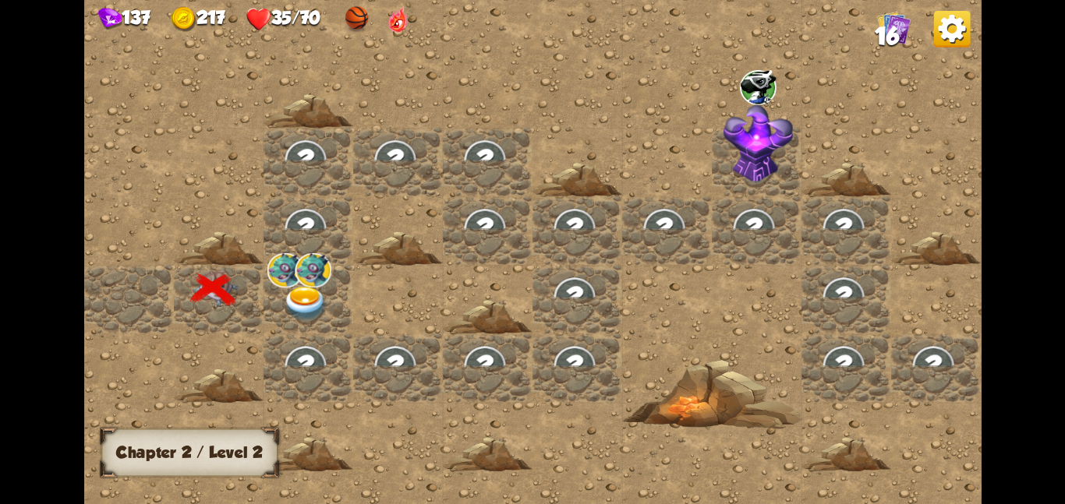
click at [323, 278] on img at bounding box center [313, 269] width 37 height 34
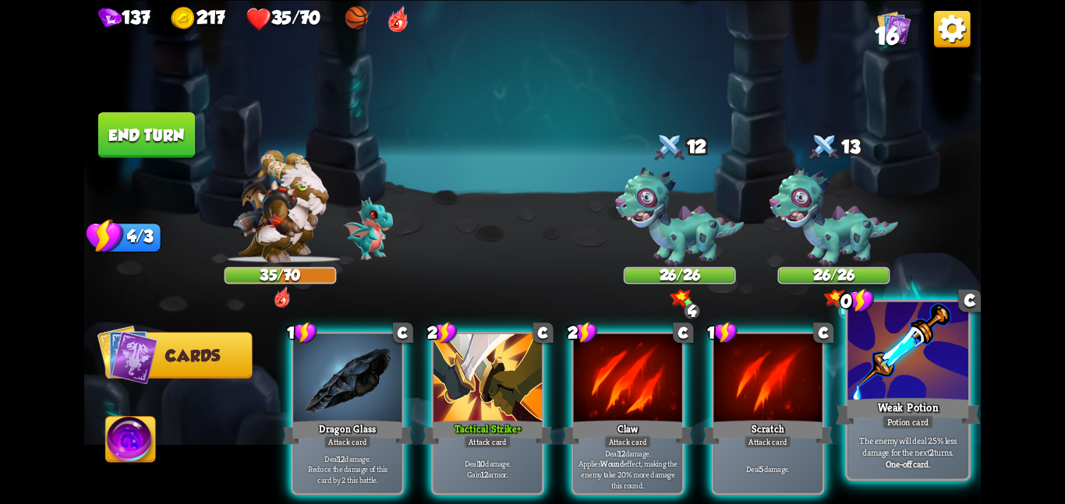
click at [894, 400] on div "Weak Potion" at bounding box center [907, 411] width 144 height 32
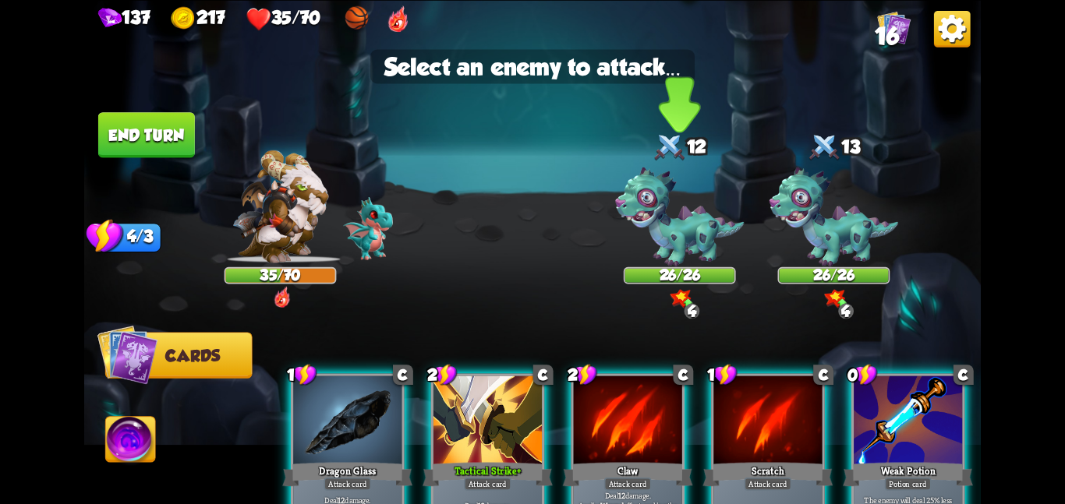
click at [704, 238] on img at bounding box center [679, 217] width 129 height 100
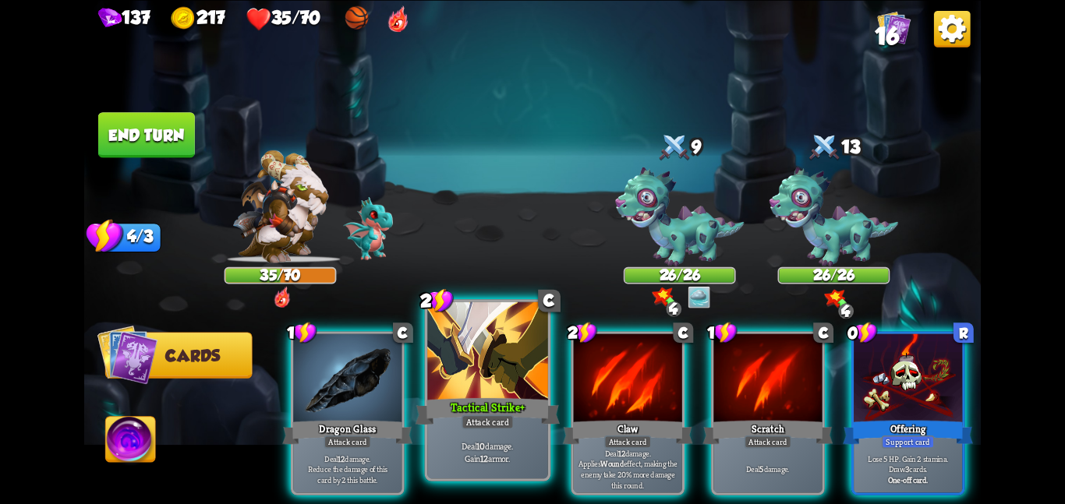
click at [522, 368] on div at bounding box center [487, 352] width 121 height 101
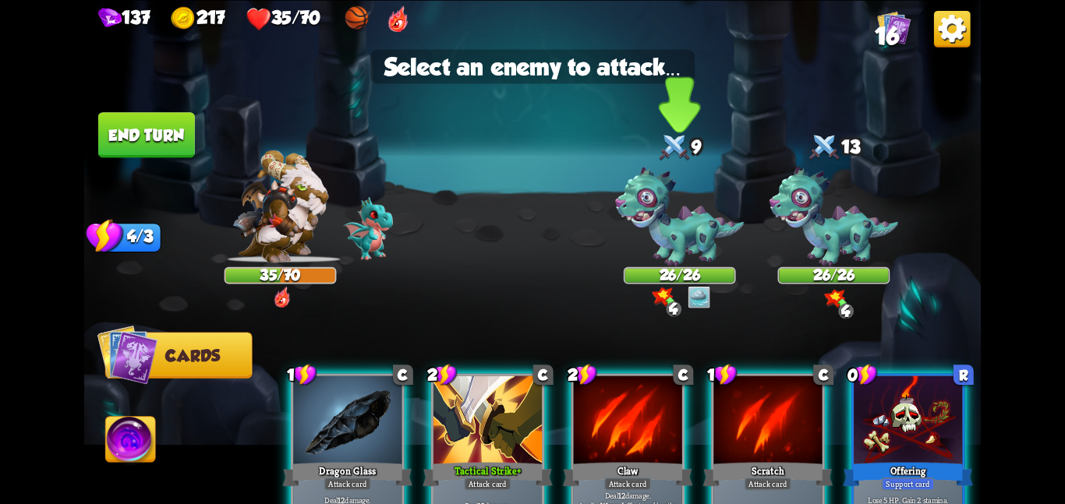
click at [678, 246] on img at bounding box center [679, 217] width 129 height 100
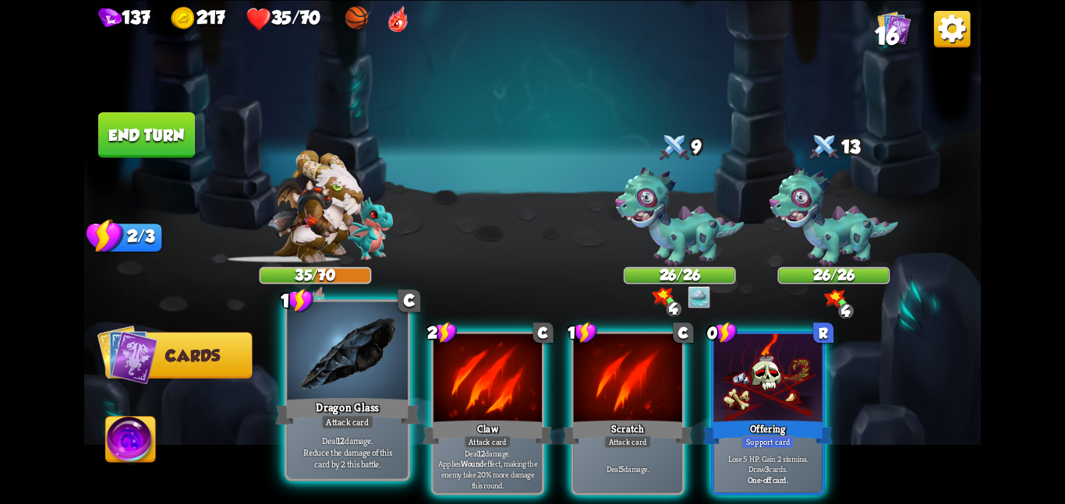
click at [344, 409] on div "Dragon Glass" at bounding box center [347, 411] width 144 height 32
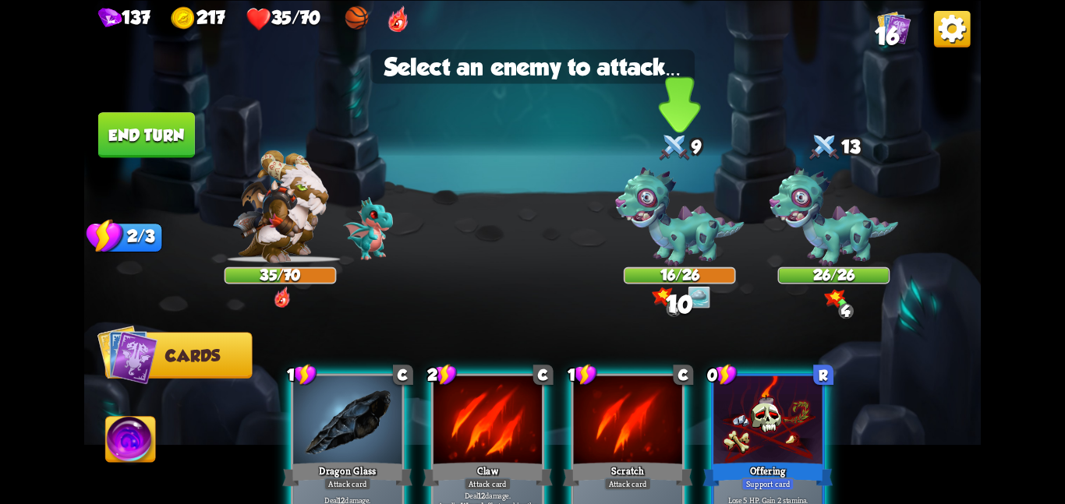
click at [625, 271] on div "16/26" at bounding box center [679, 275] width 109 height 14
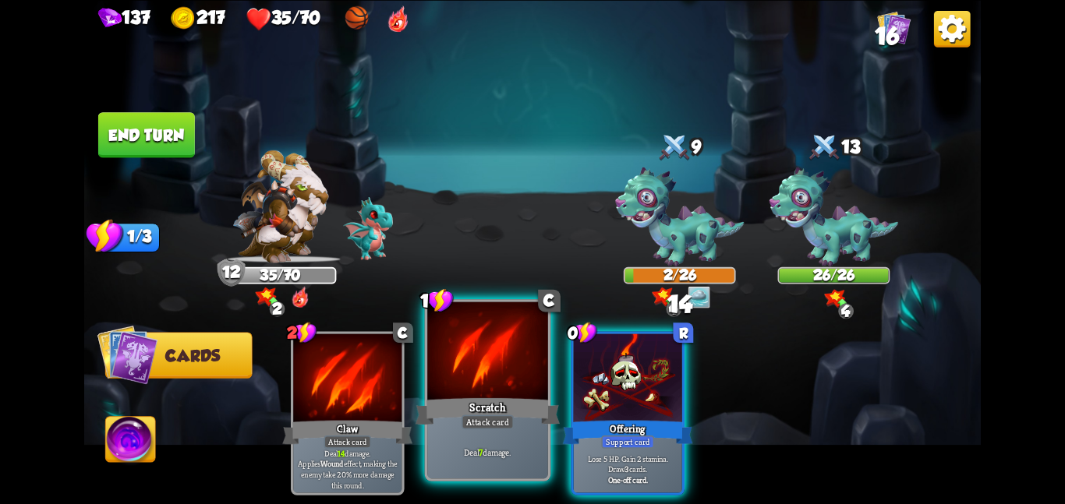
click at [438, 373] on div at bounding box center [487, 352] width 121 height 101
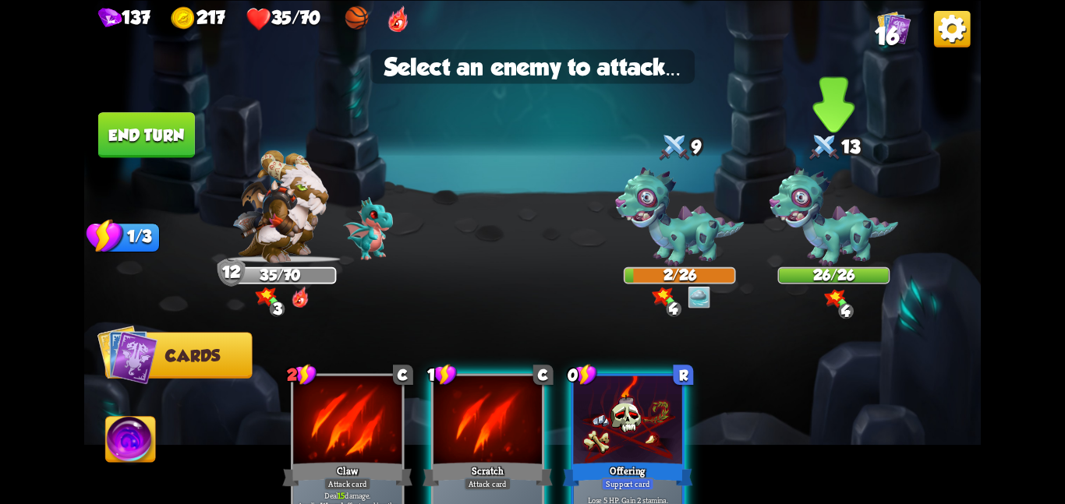
click at [789, 217] on img at bounding box center [833, 217] width 129 height 100
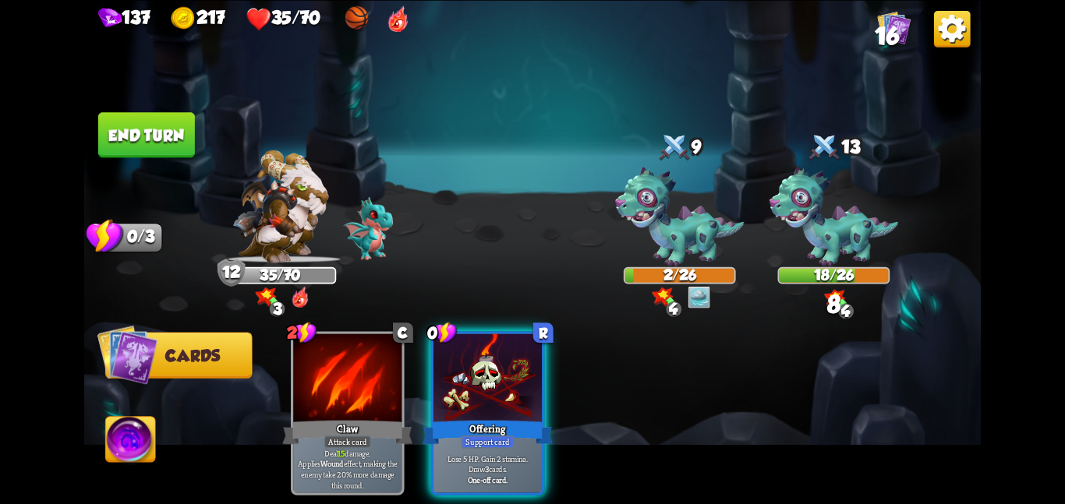
click at [138, 143] on button "End turn" at bounding box center [146, 134] width 97 height 45
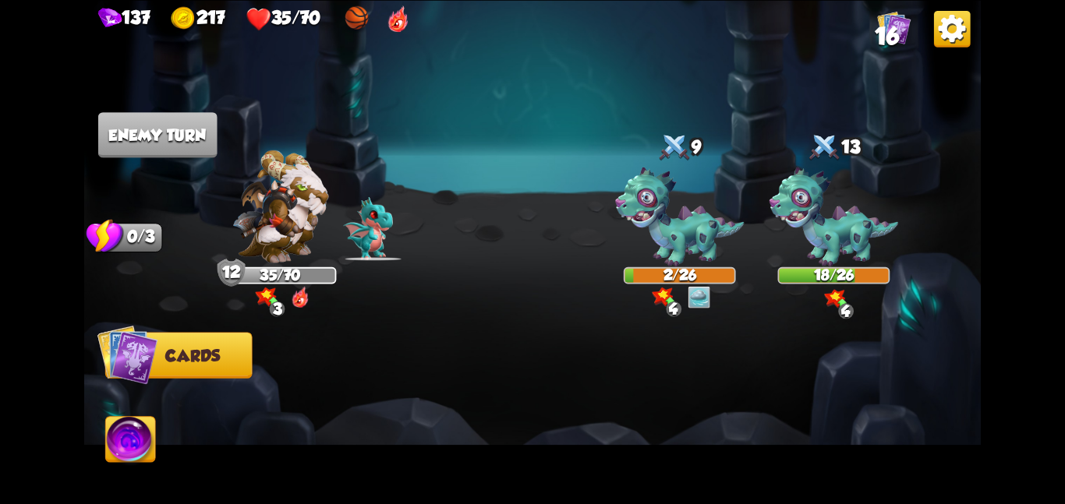
click at [109, 433] on img at bounding box center [131, 442] width 50 height 51
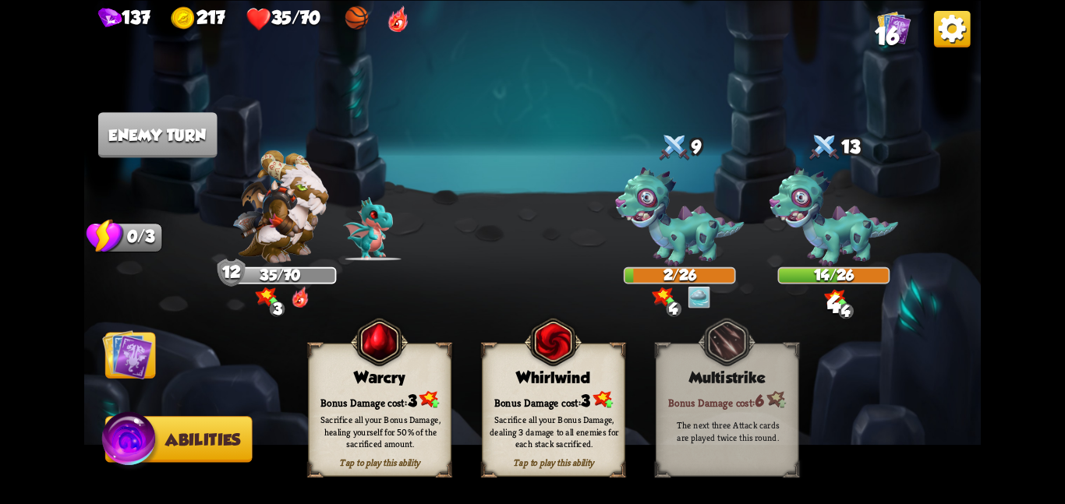
click at [556, 364] on img at bounding box center [553, 342] width 58 height 58
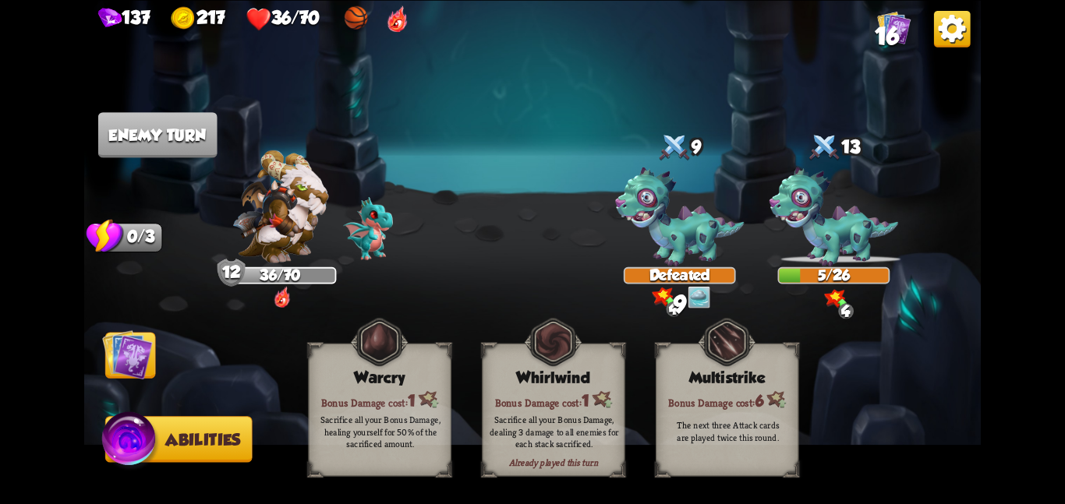
click at [130, 344] on img at bounding box center [127, 354] width 51 height 51
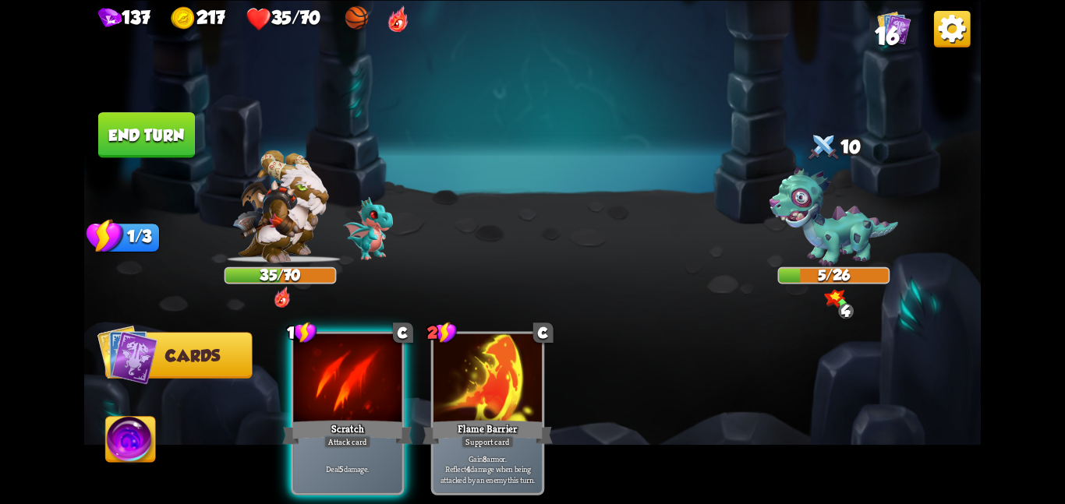
click at [393, 348] on div at bounding box center [347, 379] width 108 height 91
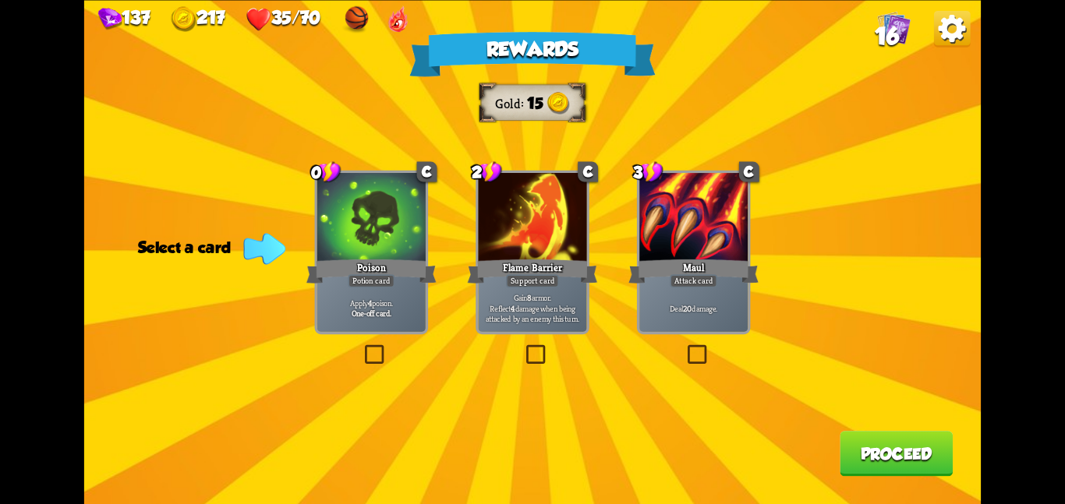
click at [393, 348] on div "Rewards Gold 15 Select a card 0 C Poison Potion card Apply 4 poison. One-off ca…" at bounding box center [532, 252] width 896 height 504
click at [383, 277] on div "Potion card" at bounding box center [371, 280] width 47 height 13
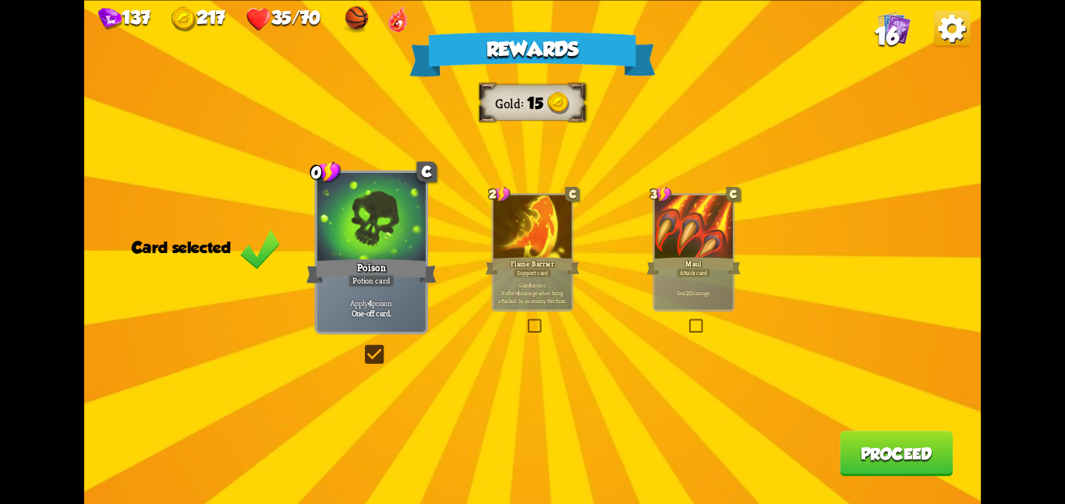
click at [866, 464] on button "Proceed" at bounding box center [895, 453] width 113 height 45
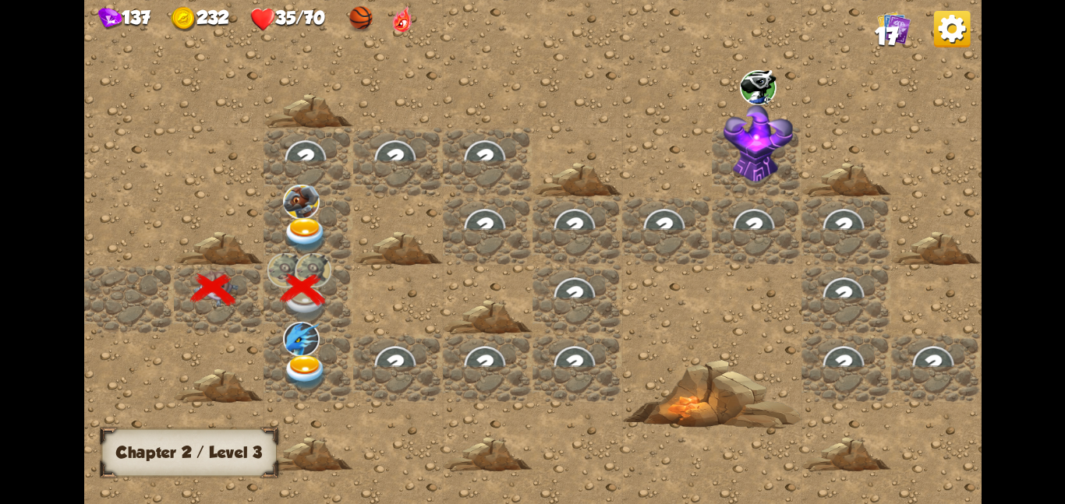
click at [313, 333] on img at bounding box center [301, 338] width 37 height 34
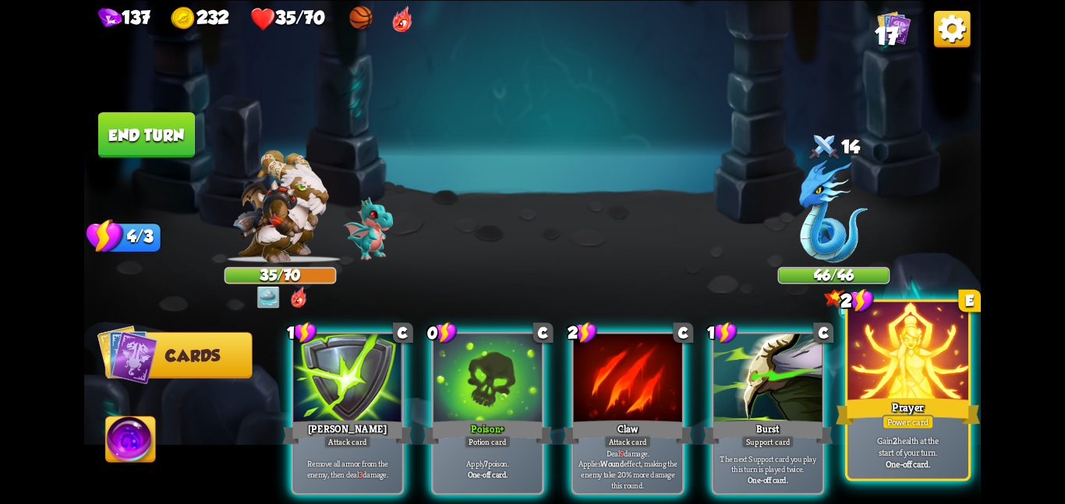
click at [894, 378] on div at bounding box center [907, 352] width 121 height 101
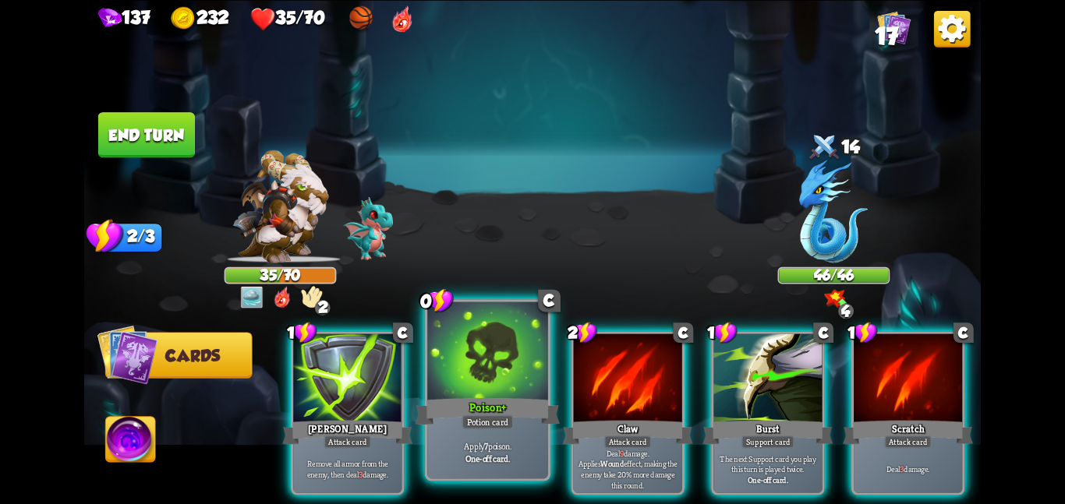
click at [495, 390] on div at bounding box center [487, 352] width 121 height 101
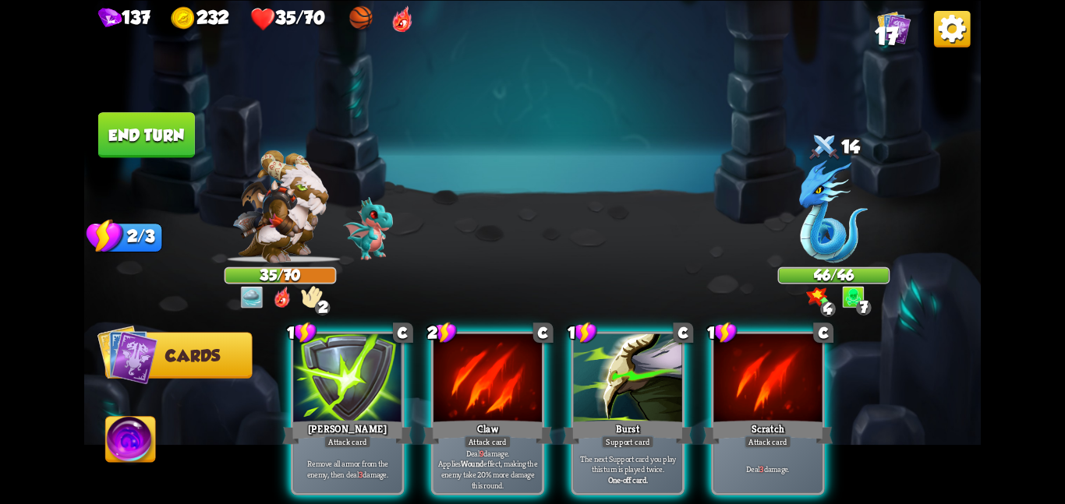
click at [153, 148] on button "End turn" at bounding box center [146, 134] width 97 height 45
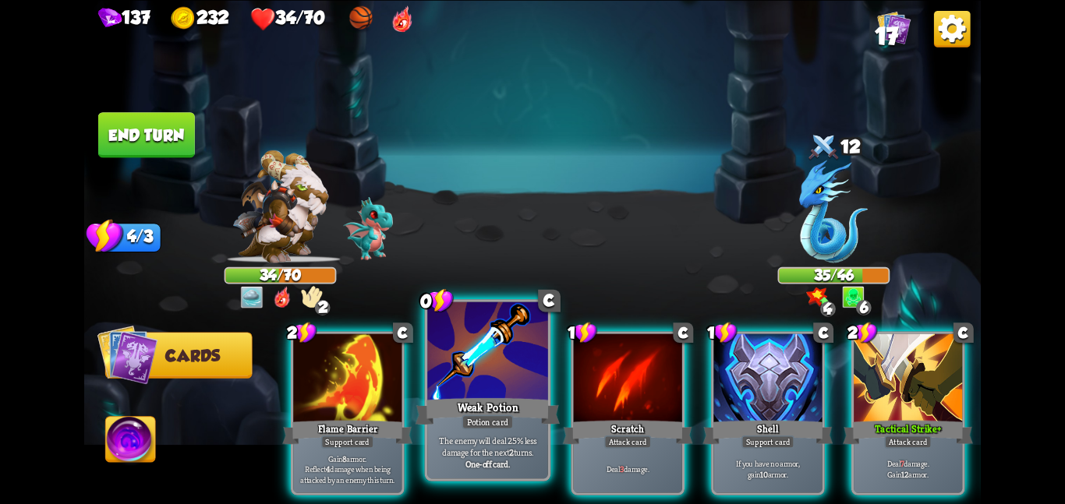
click at [477, 383] on div at bounding box center [487, 352] width 121 height 101
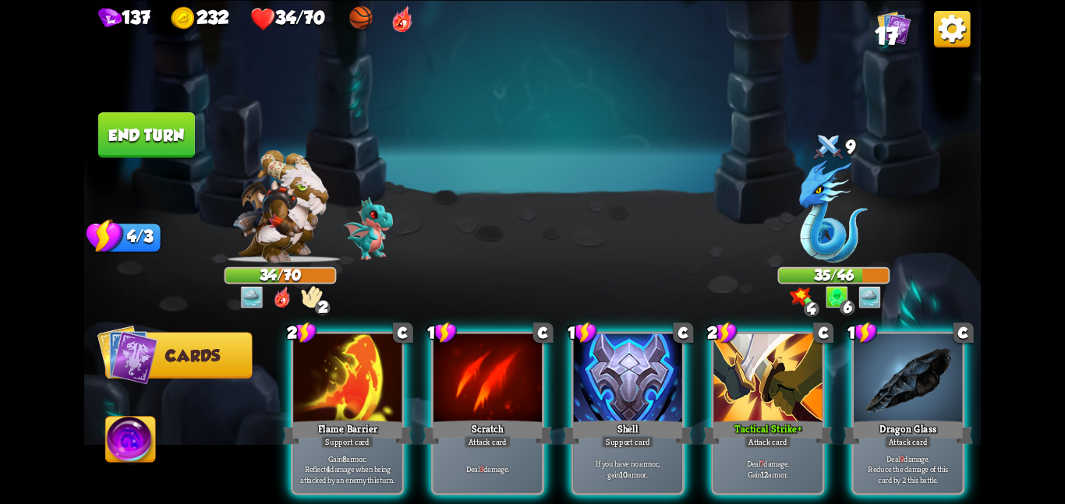
click at [171, 143] on button "End turn" at bounding box center [146, 134] width 97 height 45
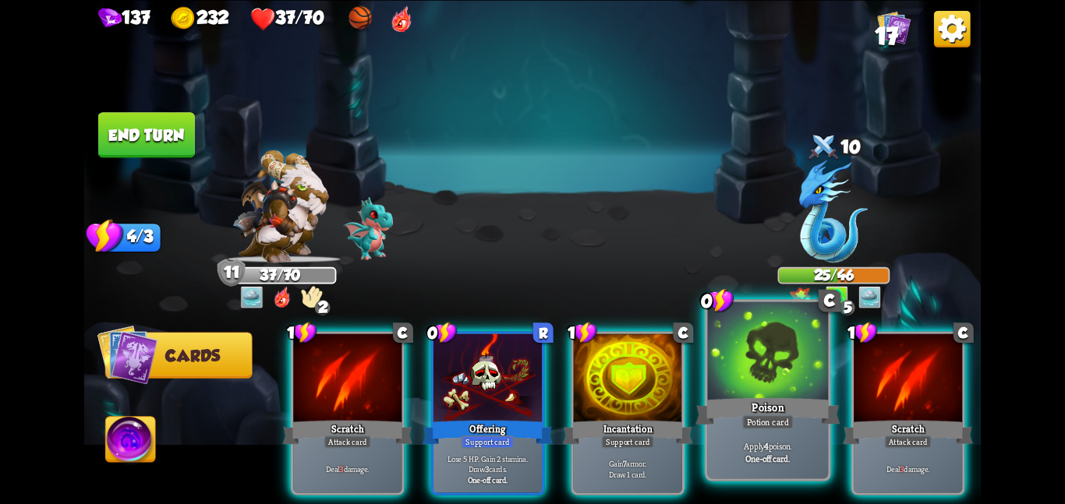
click at [754, 376] on div at bounding box center [768, 352] width 121 height 101
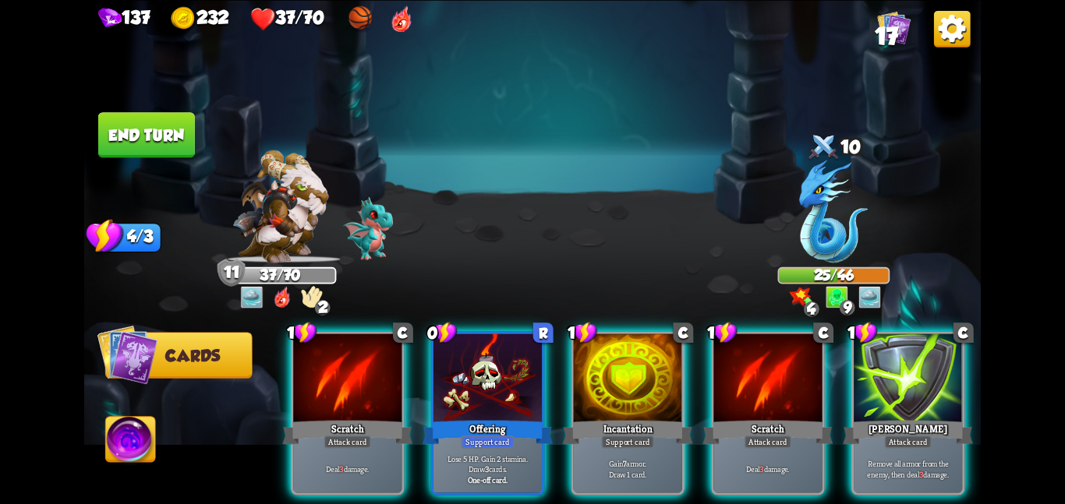
click at [139, 116] on button "End turn" at bounding box center [146, 134] width 97 height 45
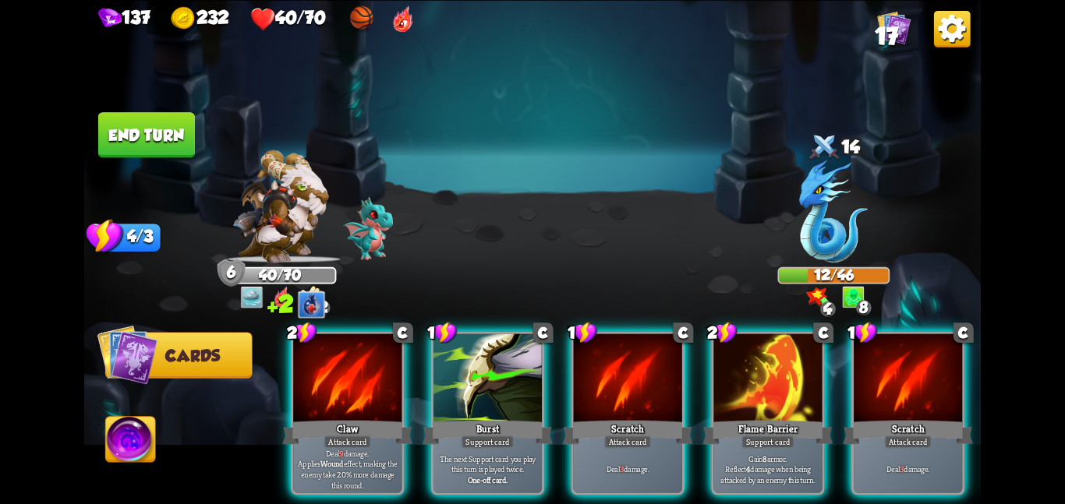
scroll to position [0, 148]
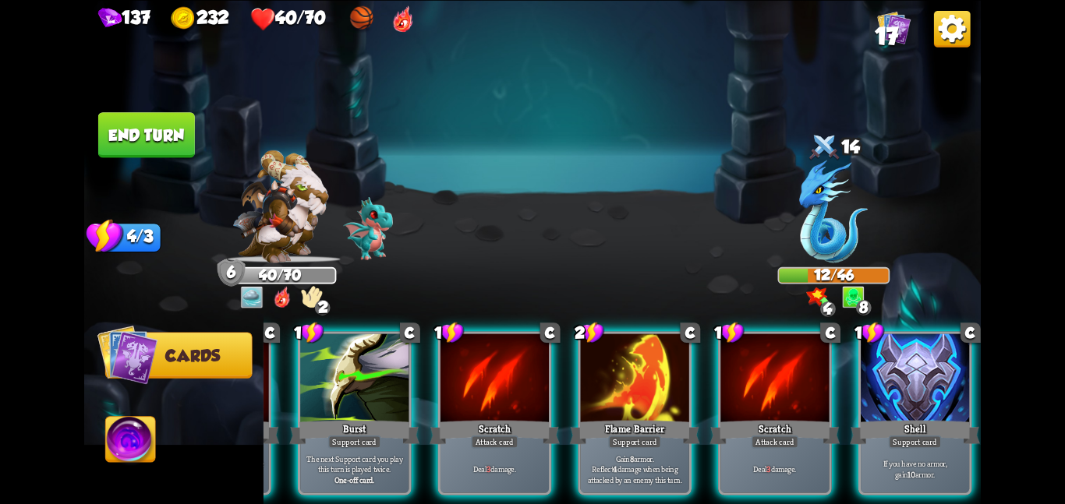
click at [166, 121] on button "End turn" at bounding box center [146, 134] width 97 height 45
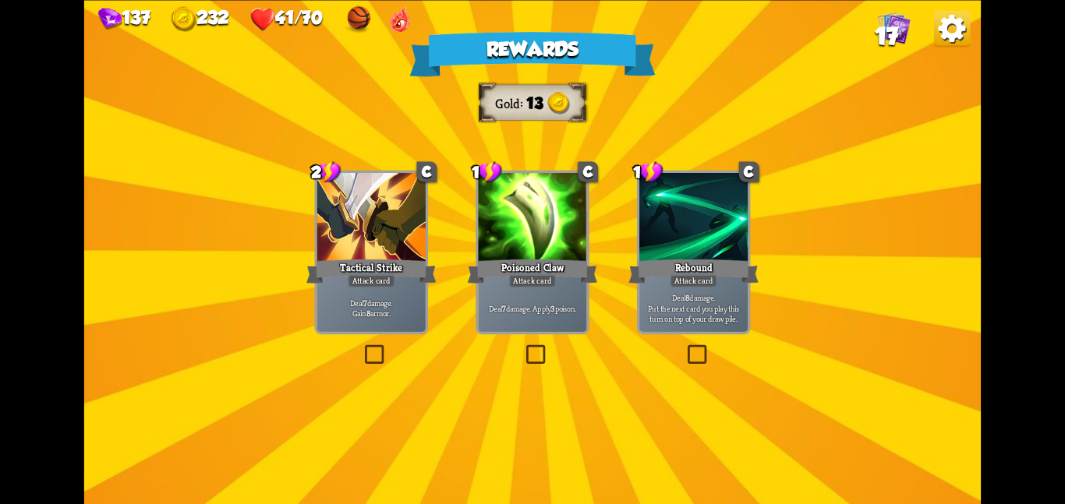
click at [502, 200] on div at bounding box center [532, 218] width 108 height 91
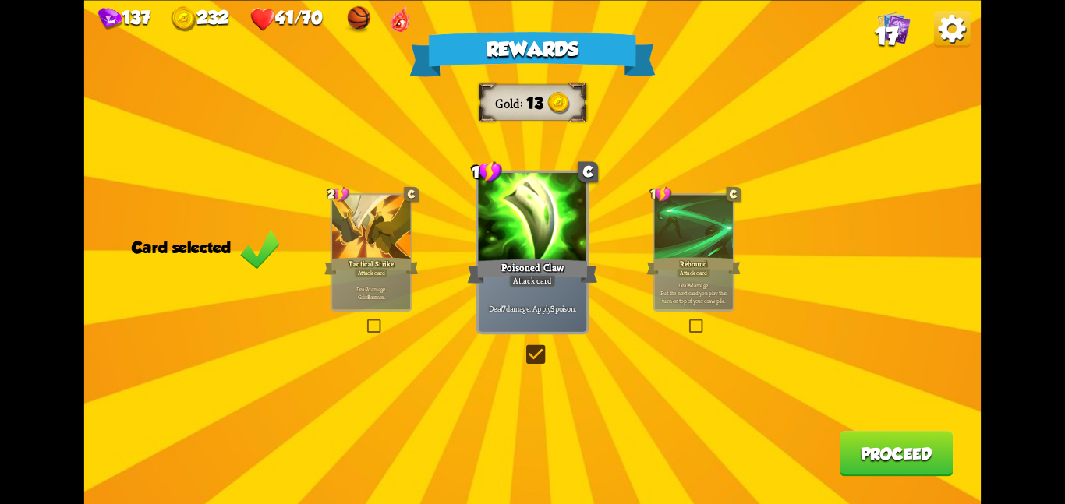
click at [907, 471] on button "Proceed" at bounding box center [895, 453] width 113 height 45
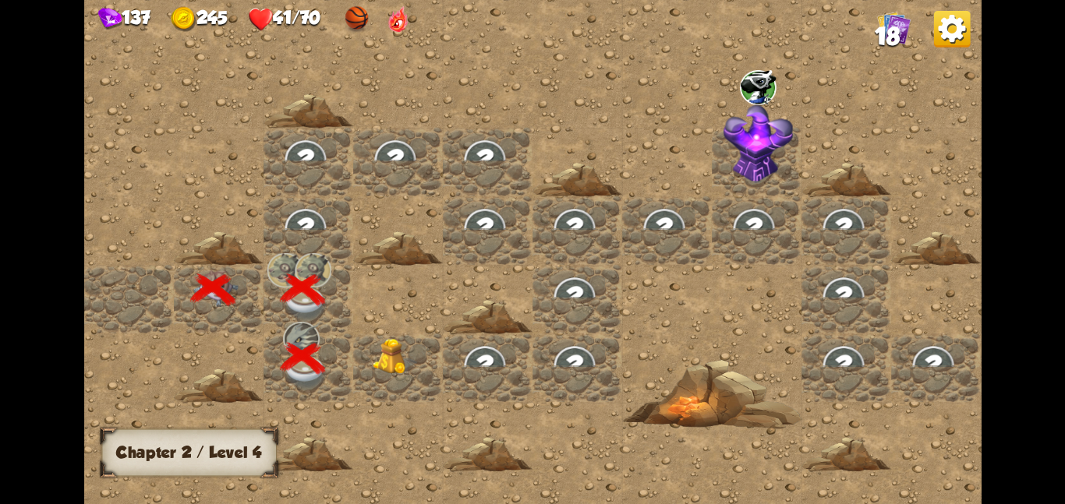
click at [373, 339] on img at bounding box center [395, 356] width 45 height 37
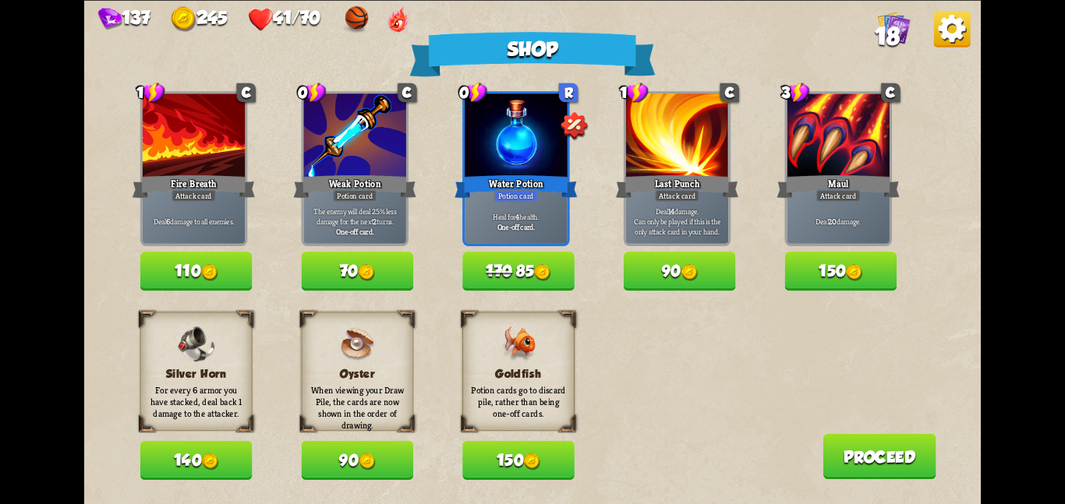
click at [492, 457] on button "150" at bounding box center [518, 460] width 112 height 39
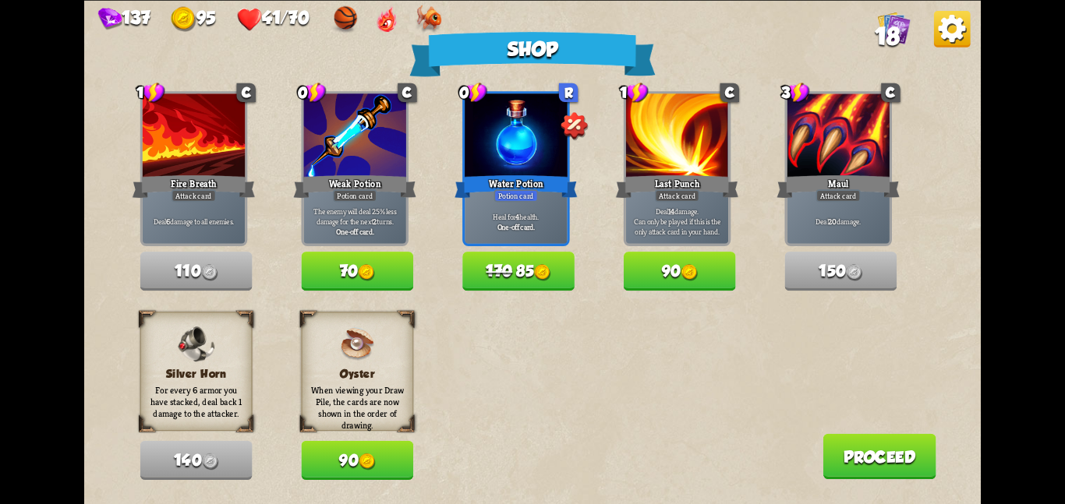
click at [834, 447] on button "Proceed" at bounding box center [878, 455] width 113 height 45
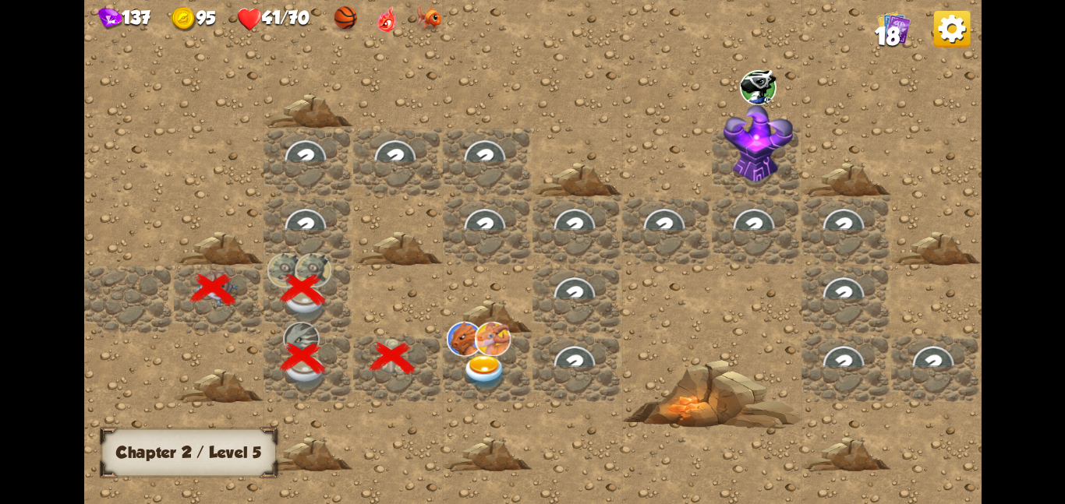
click at [521, 359] on div at bounding box center [488, 367] width 90 height 69
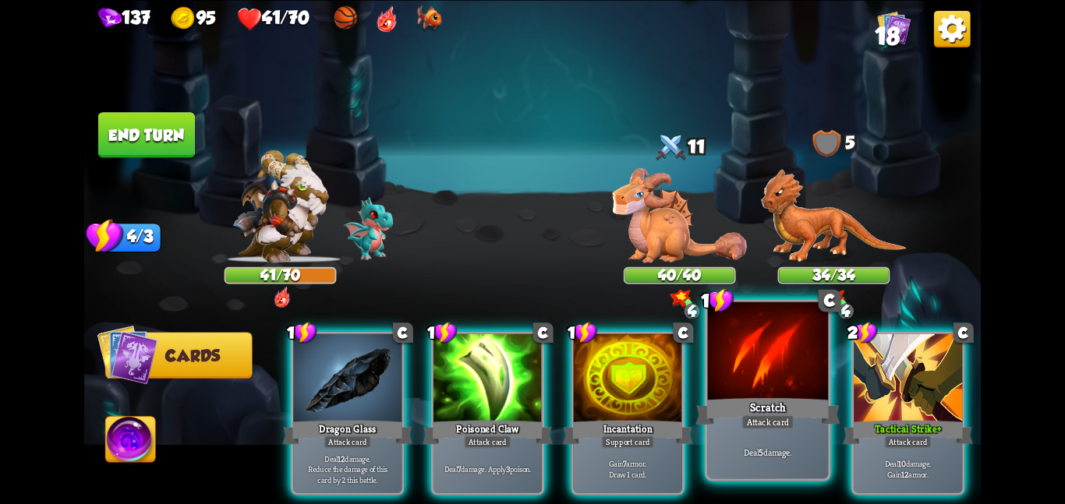
scroll to position [0, 148]
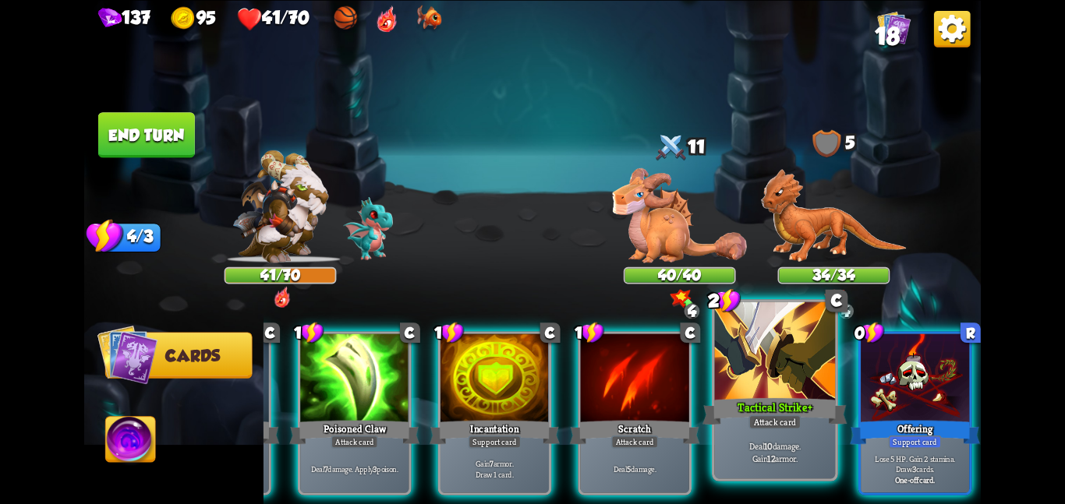
click at [800, 406] on div "Tactical Strike +" at bounding box center [774, 411] width 144 height 32
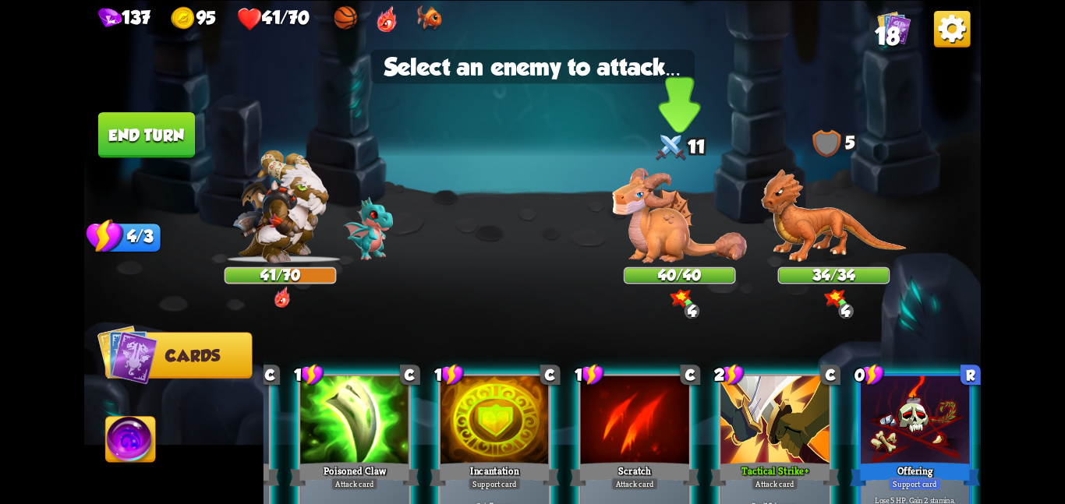
click at [675, 222] on img at bounding box center [679, 215] width 135 height 94
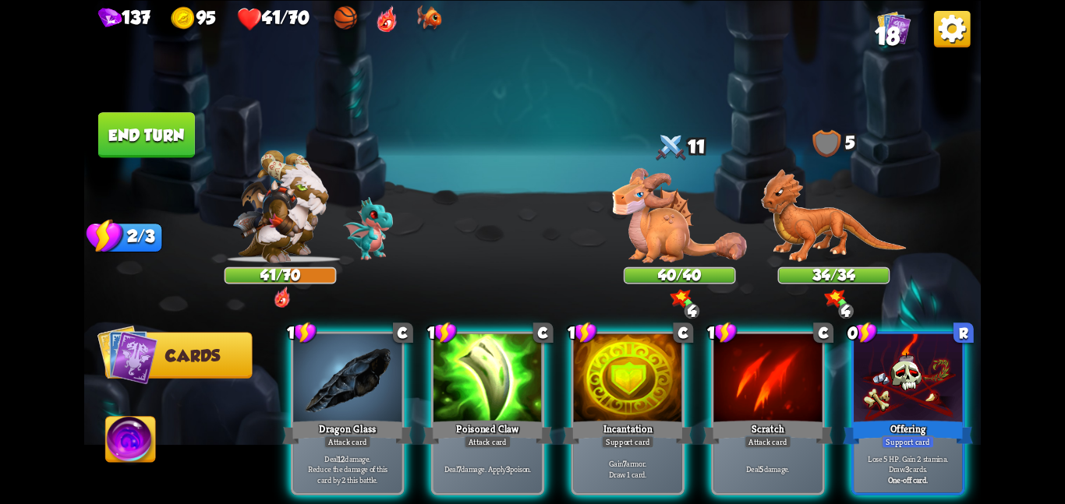
scroll to position [0, 0]
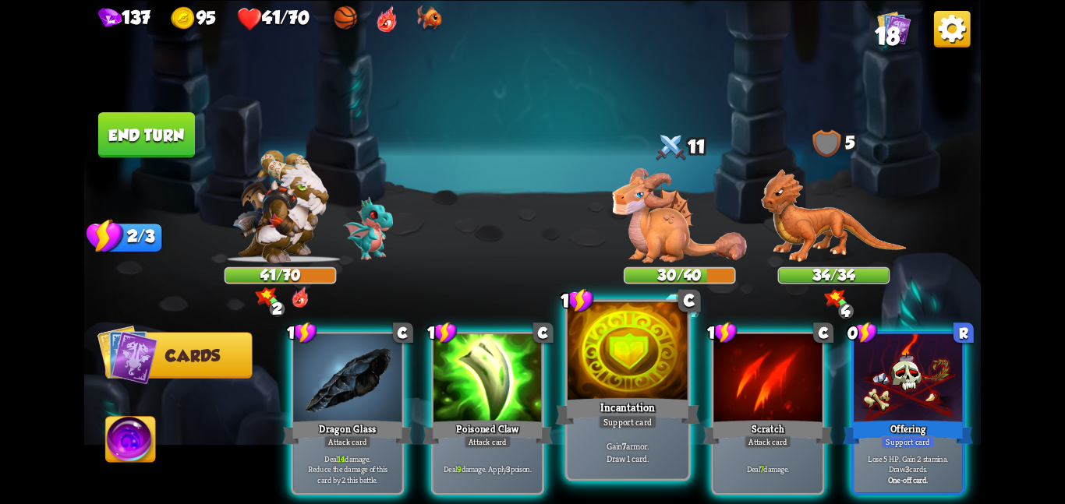
click at [598, 383] on div at bounding box center [627, 352] width 121 height 101
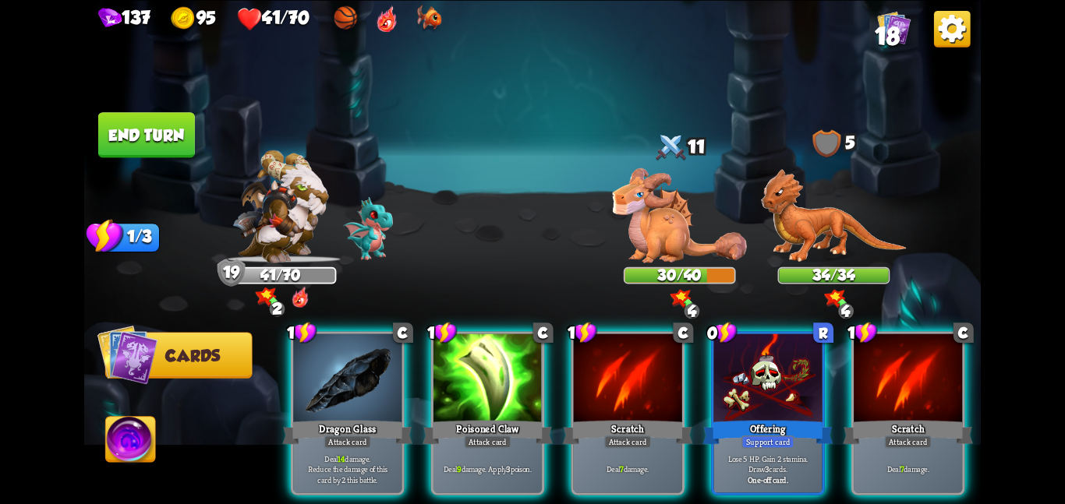
click at [141, 108] on img at bounding box center [532, 252] width 896 height 504
click at [147, 115] on button "End turn" at bounding box center [146, 134] width 97 height 45
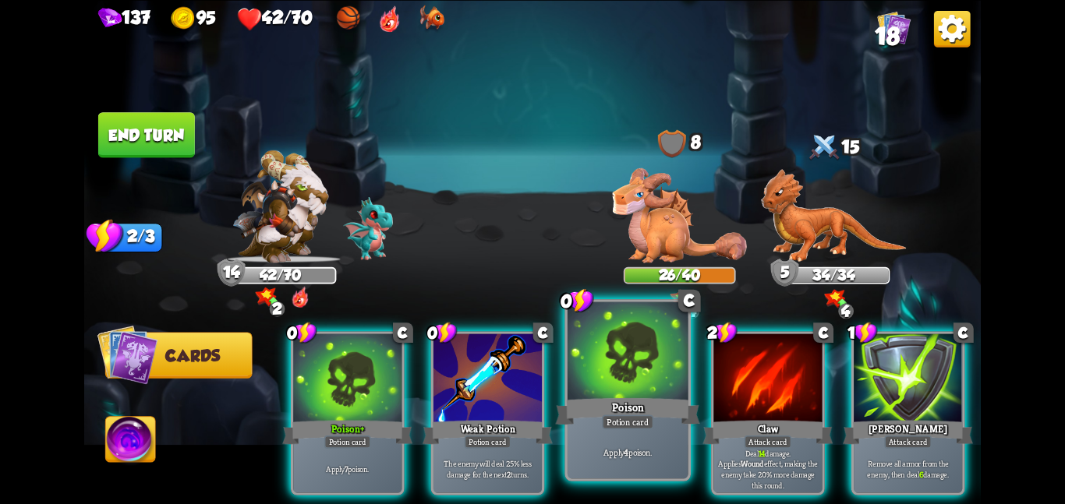
scroll to position [0, 148]
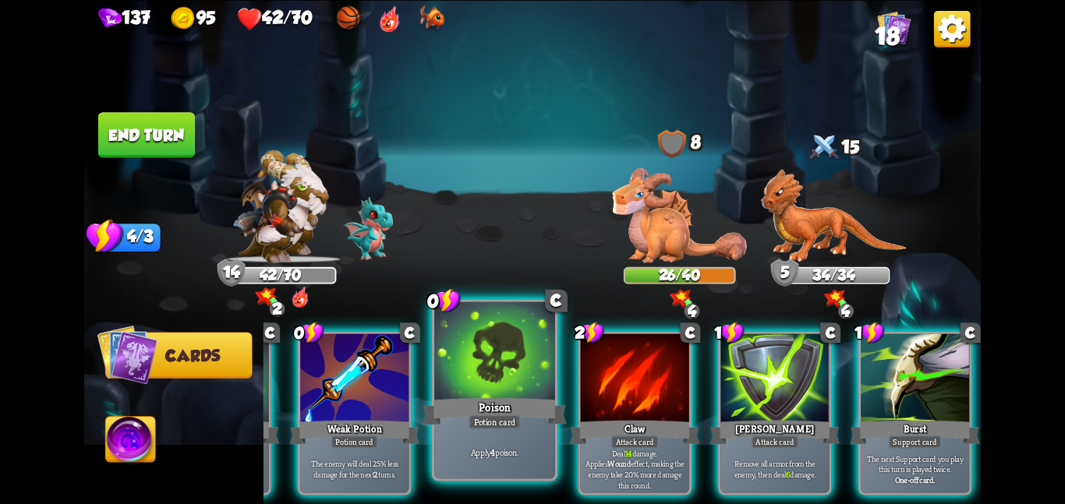
click at [447, 392] on div at bounding box center [494, 352] width 121 height 101
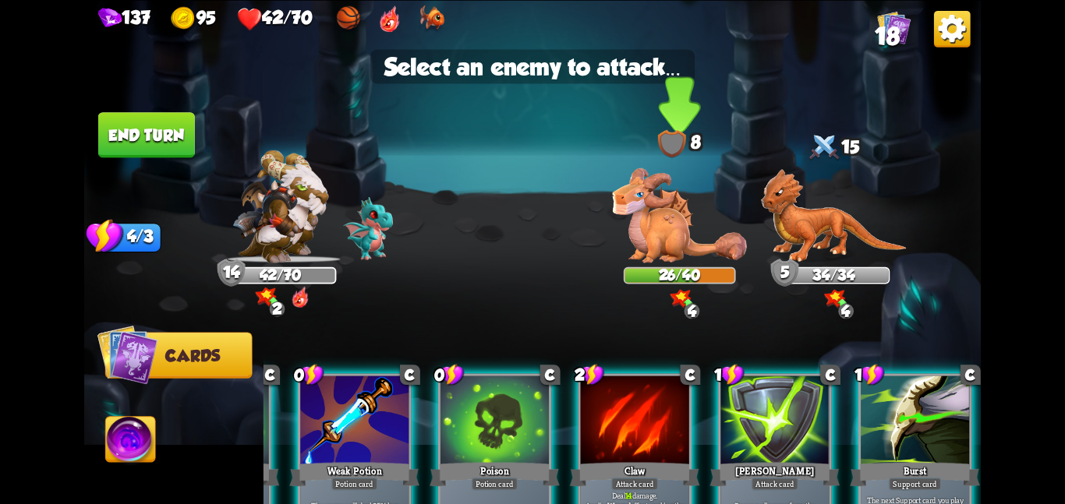
click at [623, 197] on img at bounding box center [679, 215] width 135 height 94
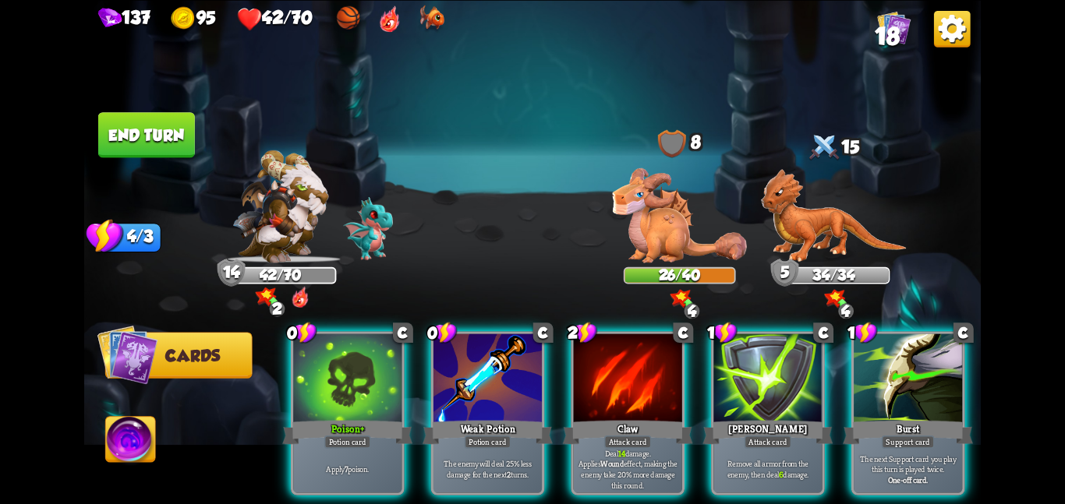
scroll to position [0, 0]
click at [408, 373] on div "0 C Poison + Potion card Apply 7 poison. 0 C Weak Potion Potion card The enemy …" at bounding box center [621, 392] width 717 height 224
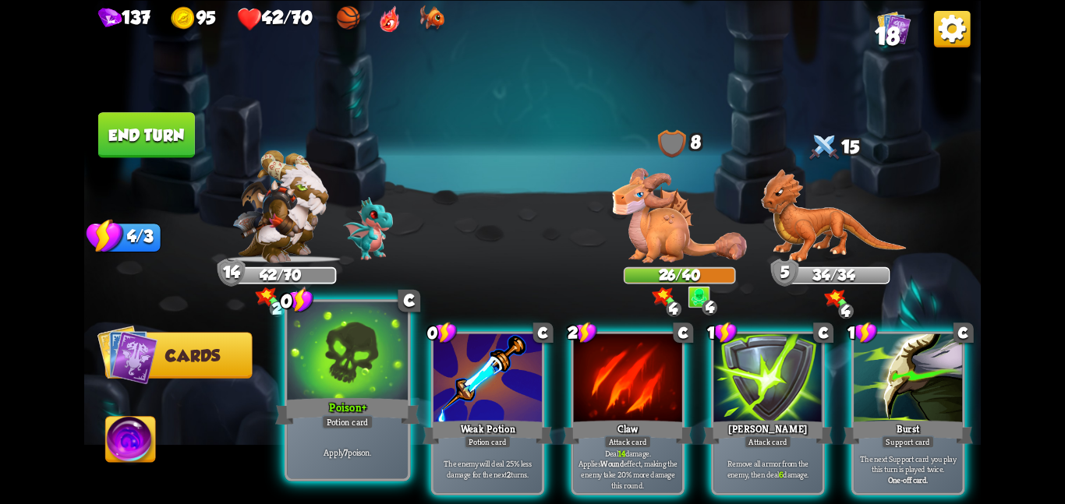
click at [350, 365] on div at bounding box center [347, 352] width 121 height 101
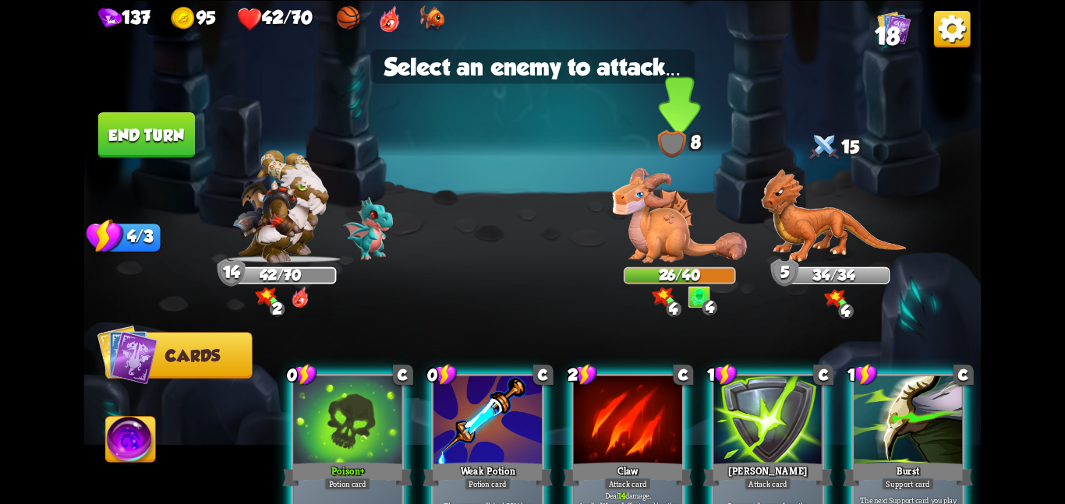
click at [669, 220] on img at bounding box center [679, 215] width 135 height 94
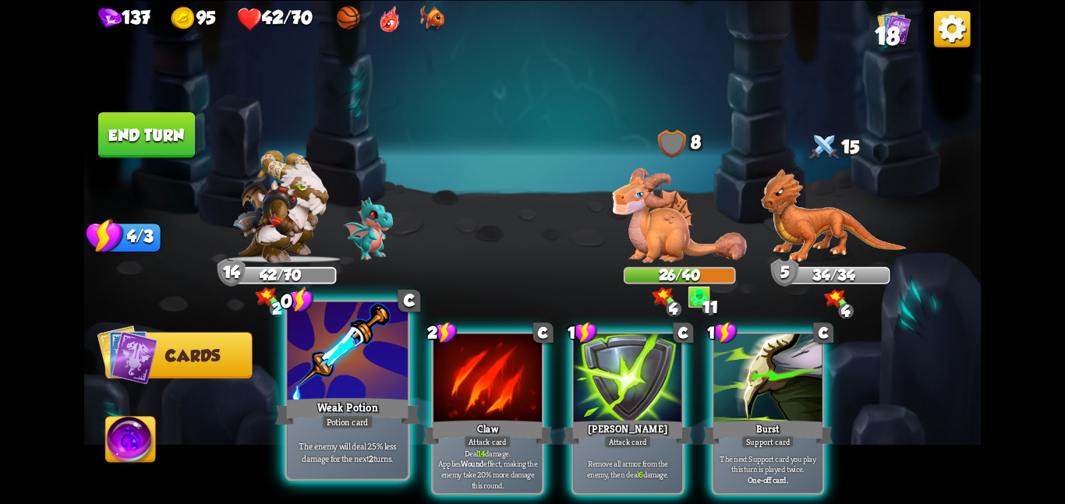
click at [351, 412] on div "Weak Potion" at bounding box center [347, 411] width 144 height 32
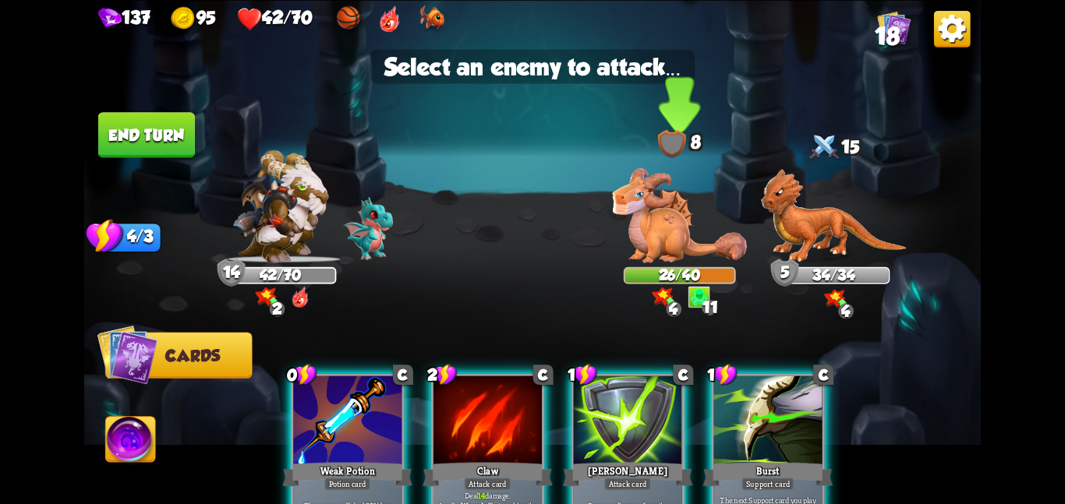
click at [630, 248] on img at bounding box center [679, 215] width 135 height 94
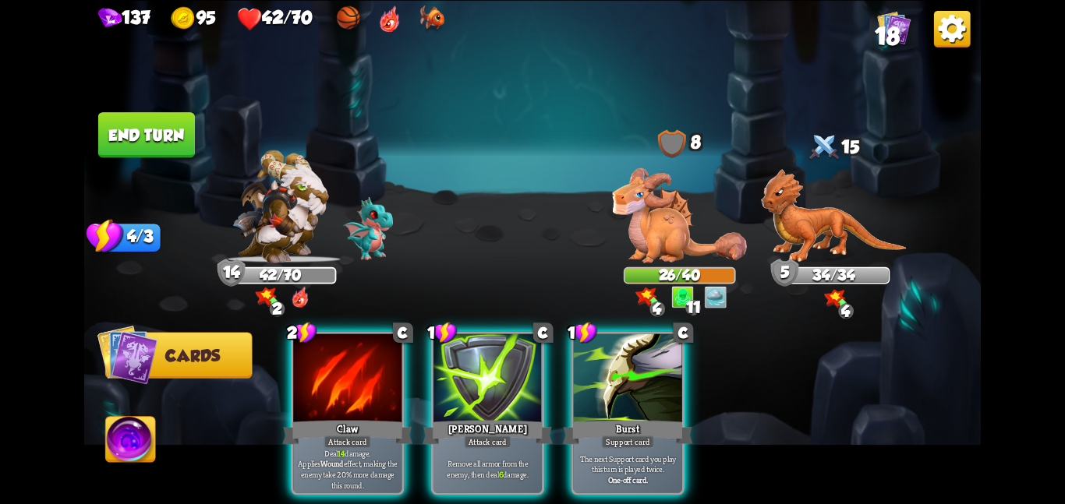
click at [170, 139] on button "End turn" at bounding box center [146, 134] width 97 height 45
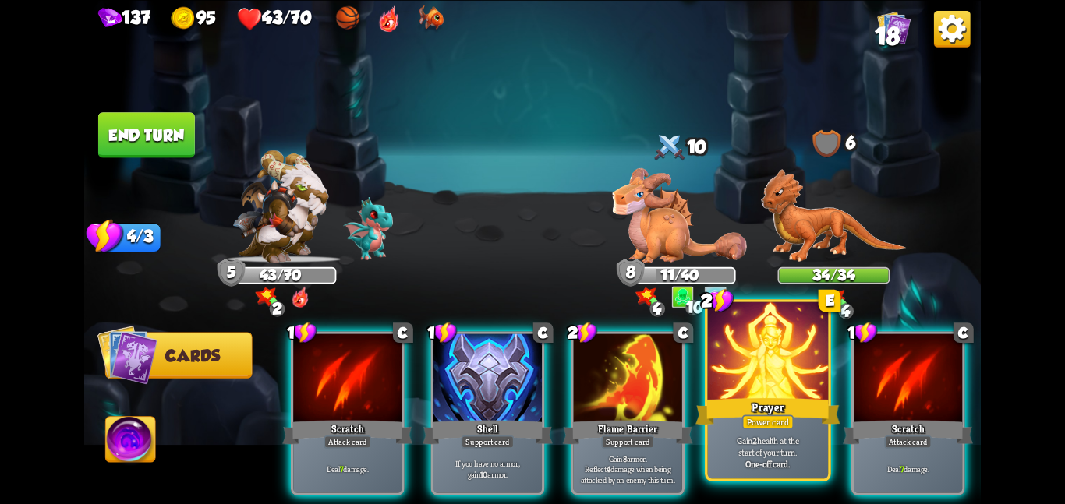
click at [737, 421] on div "Prayer" at bounding box center [767, 411] width 144 height 32
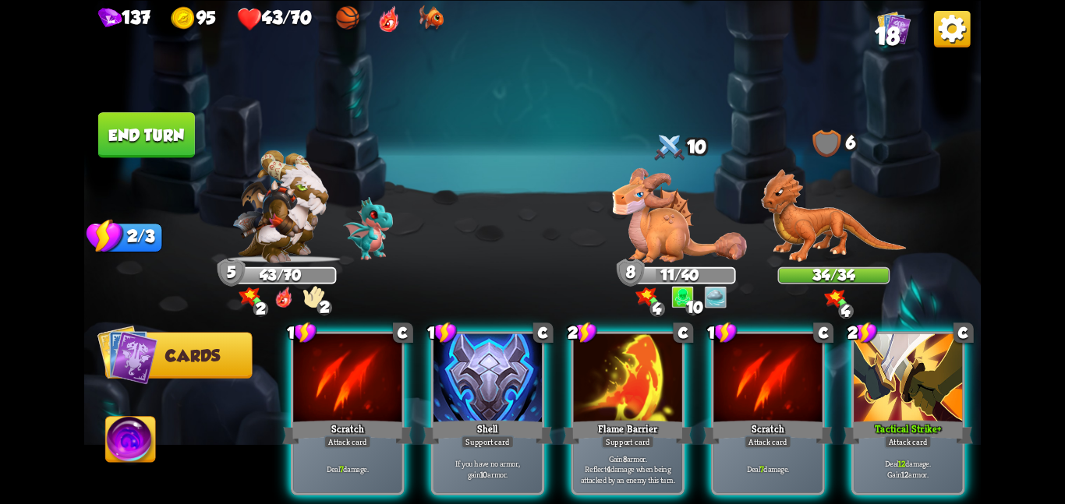
click at [190, 137] on button "End turn" at bounding box center [146, 134] width 97 height 45
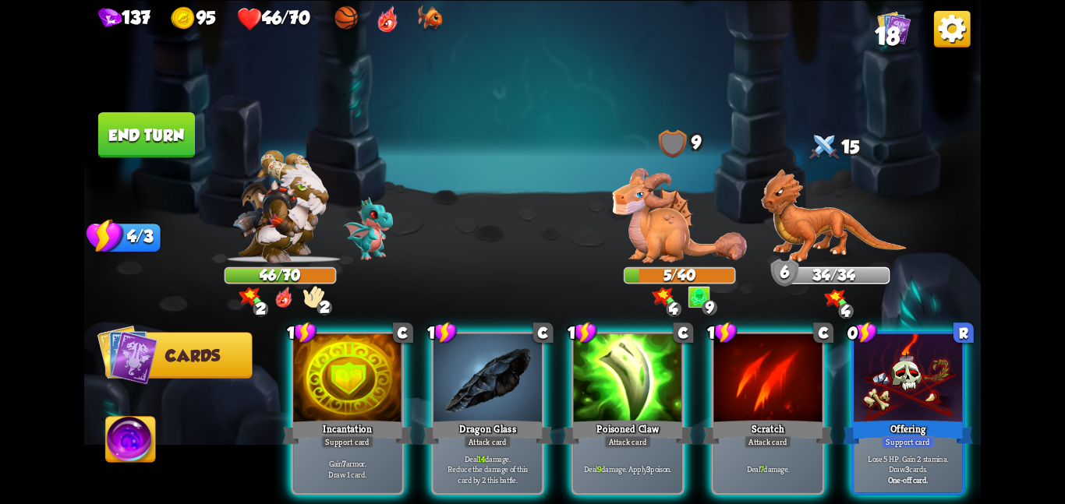
click at [190, 137] on button "End turn" at bounding box center [146, 134] width 97 height 45
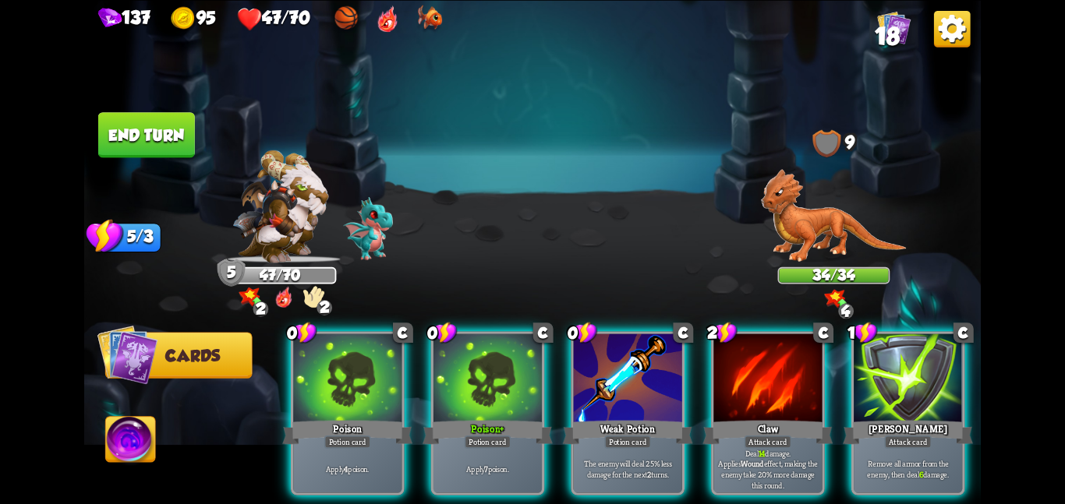
click at [190, 137] on button "End turn" at bounding box center [146, 134] width 97 height 45
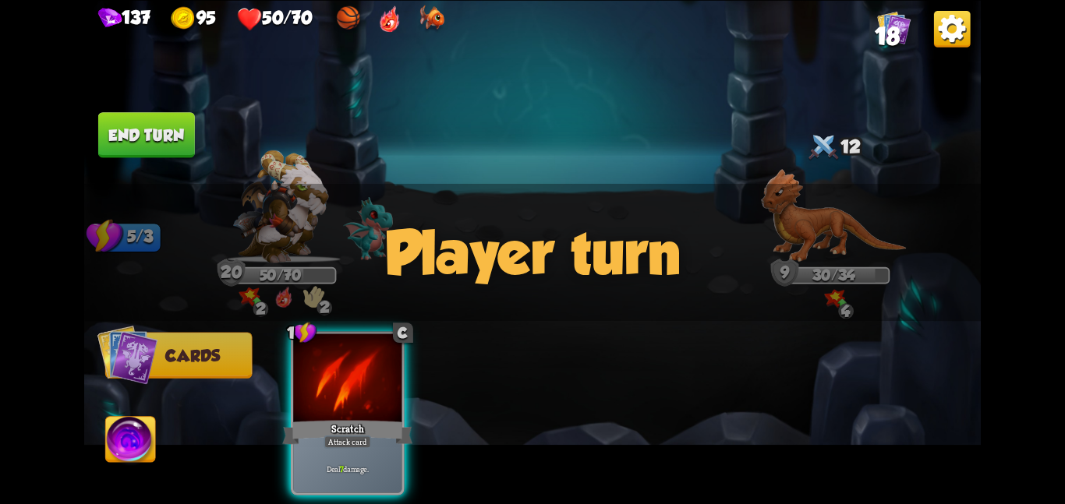
click at [190, 137] on button "End turn" at bounding box center [146, 134] width 97 height 45
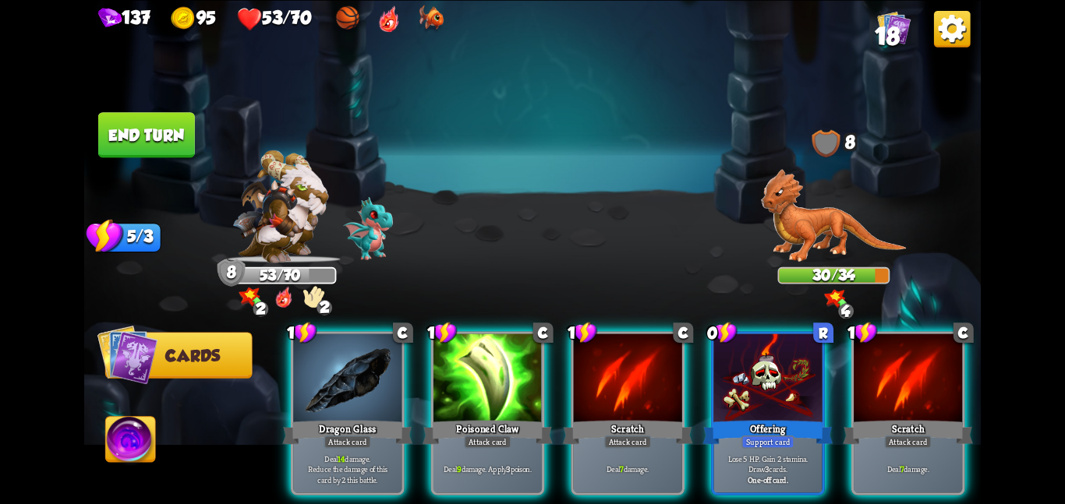
click at [190, 137] on button "End turn" at bounding box center [146, 134] width 97 height 45
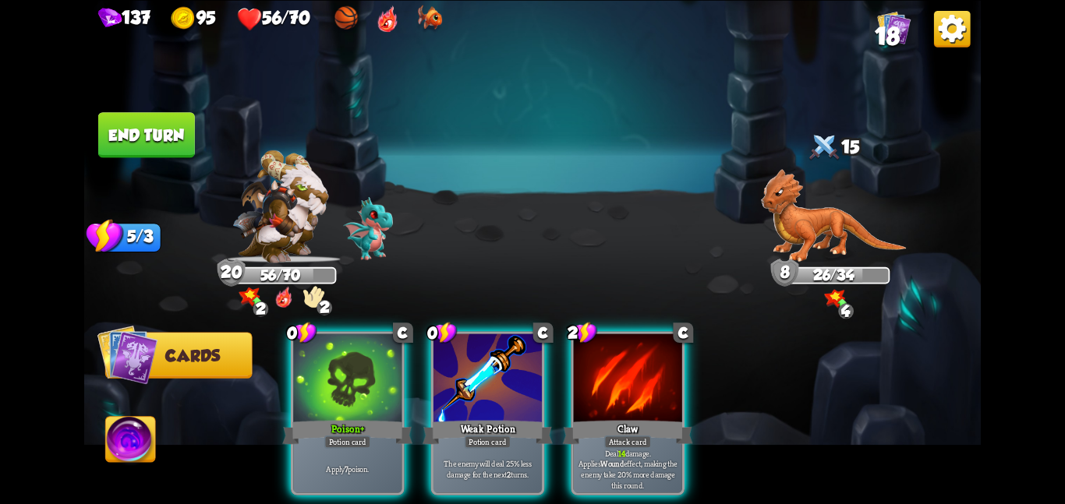
click at [190, 137] on button "End turn" at bounding box center [146, 134] width 97 height 45
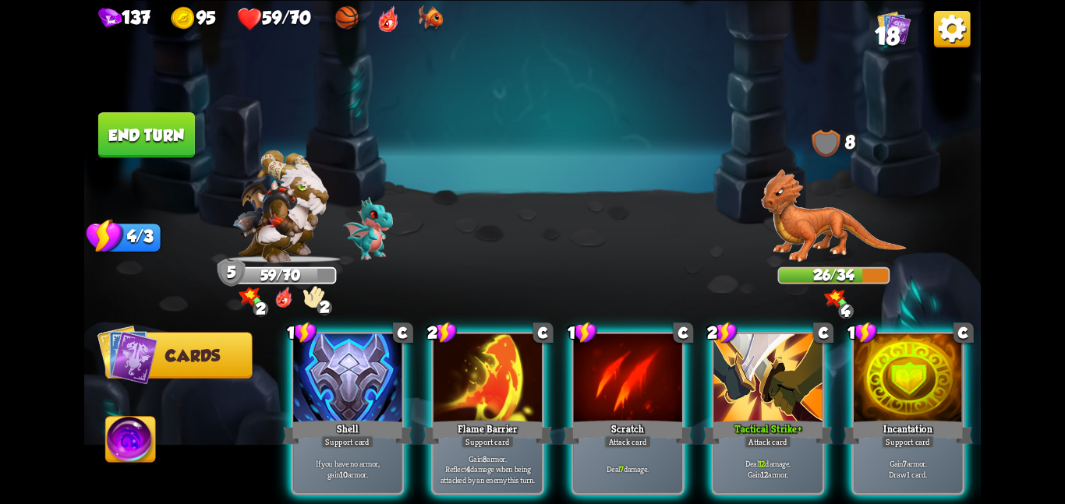
click at [193, 139] on button "End turn" at bounding box center [146, 134] width 97 height 45
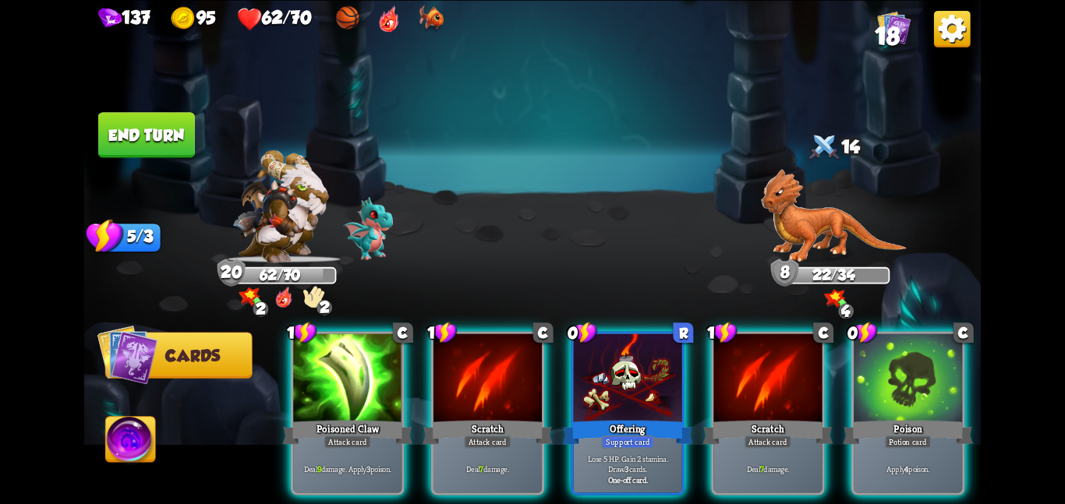
click at [193, 139] on button "End turn" at bounding box center [146, 134] width 97 height 45
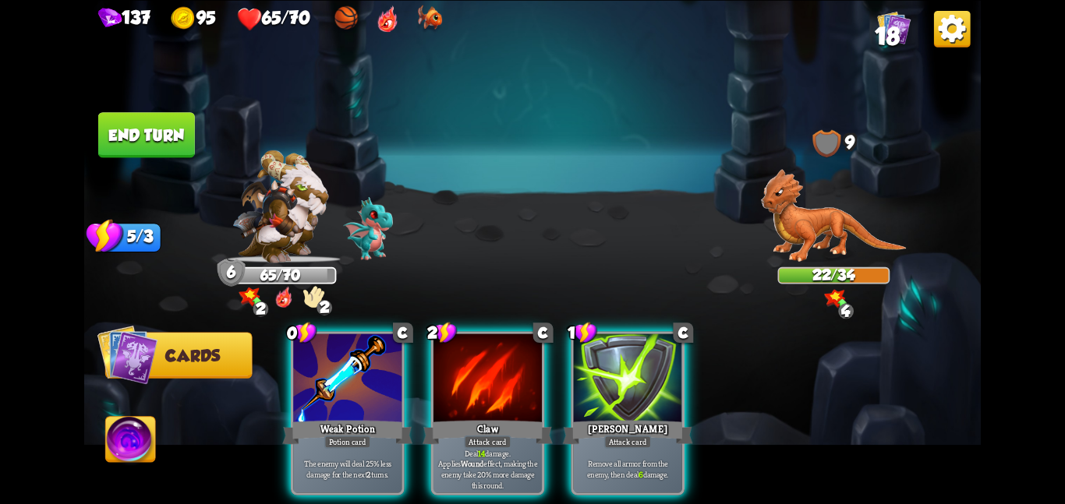
click at [193, 139] on button "End turn" at bounding box center [146, 134] width 97 height 45
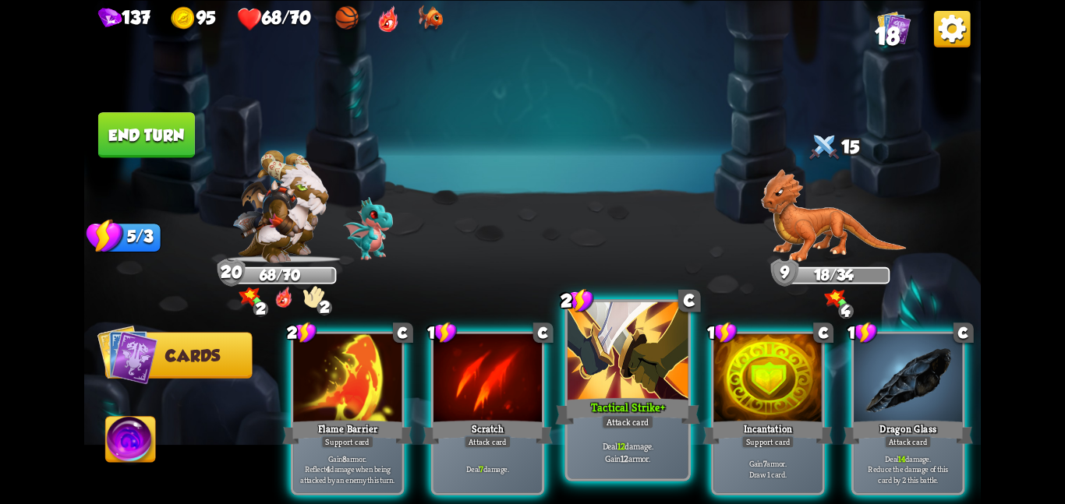
click at [652, 400] on div "Tactical Strike +" at bounding box center [627, 411] width 144 height 32
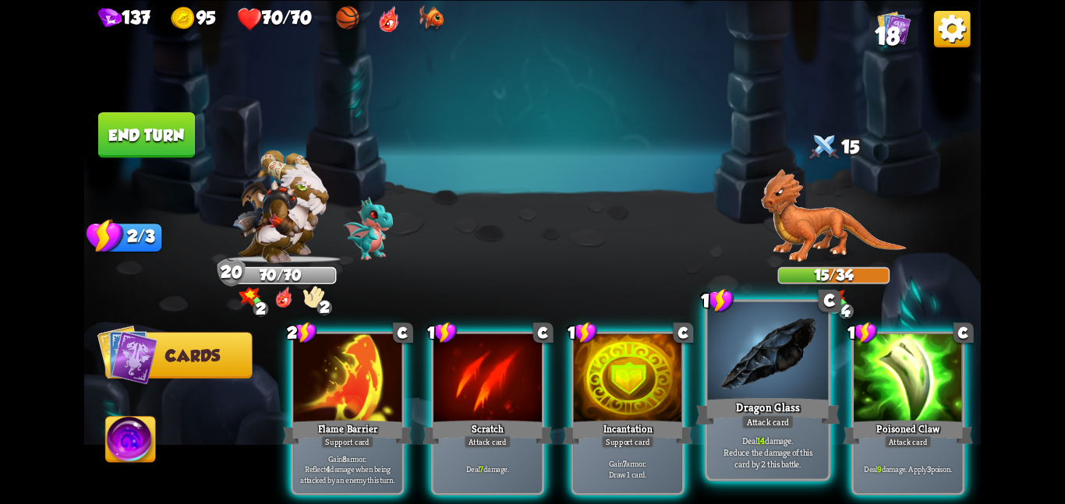
click at [719, 366] on div at bounding box center [768, 352] width 121 height 101
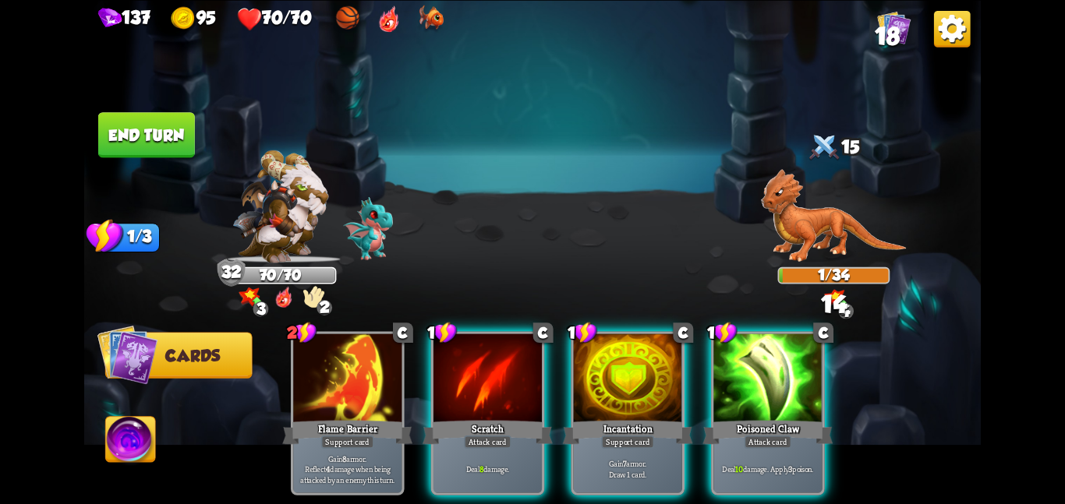
click at [155, 115] on button "End turn" at bounding box center [146, 134] width 97 height 45
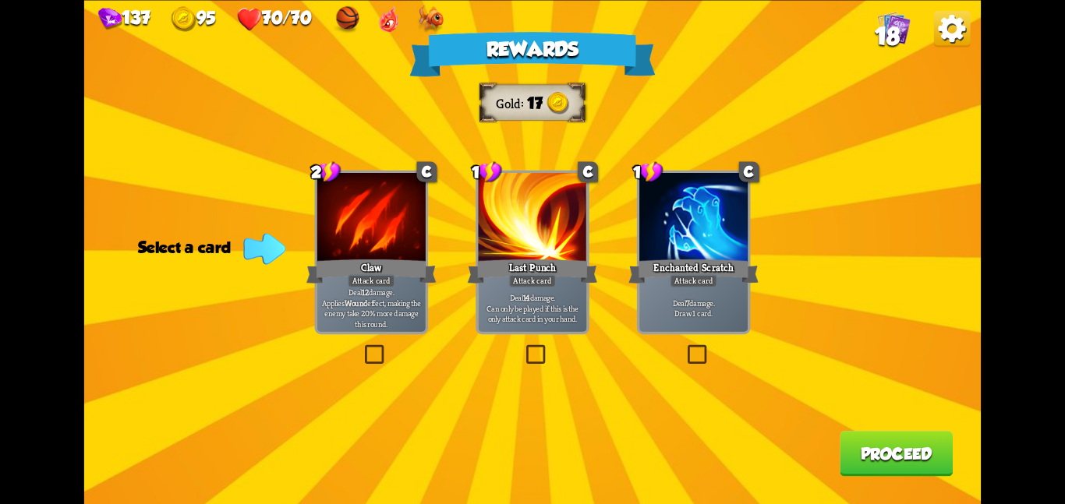
click at [349, 192] on div at bounding box center [371, 218] width 108 height 91
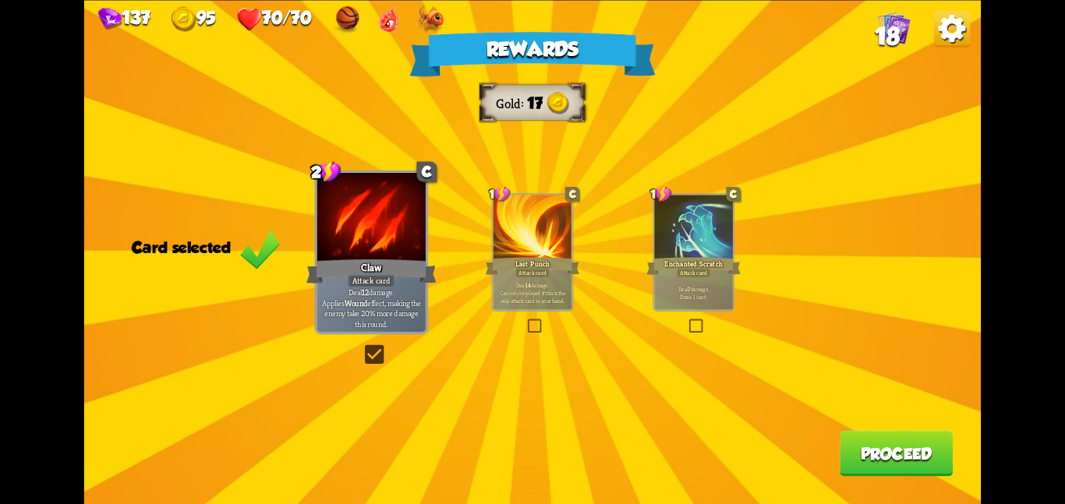
click at [858, 454] on button "Proceed" at bounding box center [895, 453] width 113 height 45
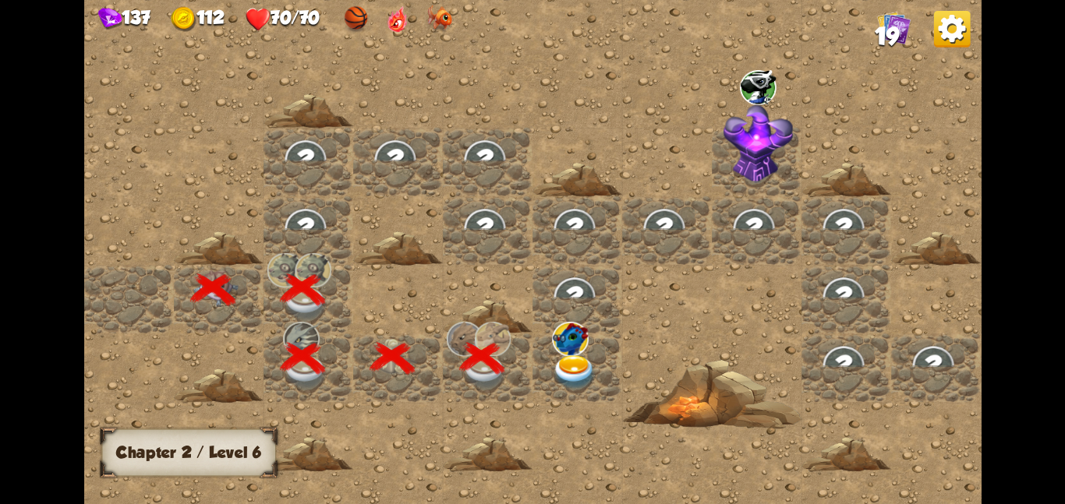
click at [605, 337] on div at bounding box center [577, 367] width 90 height 69
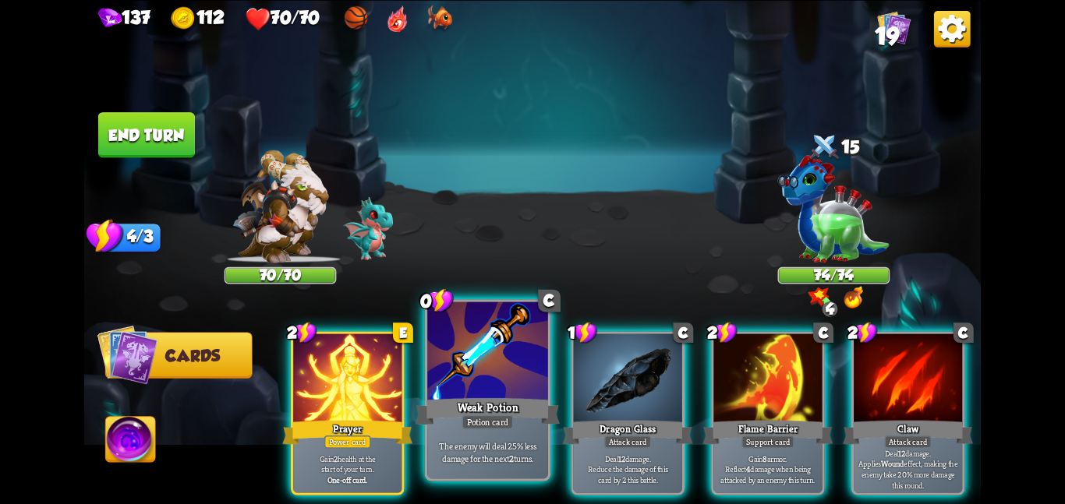
click at [509, 358] on div at bounding box center [487, 352] width 121 height 101
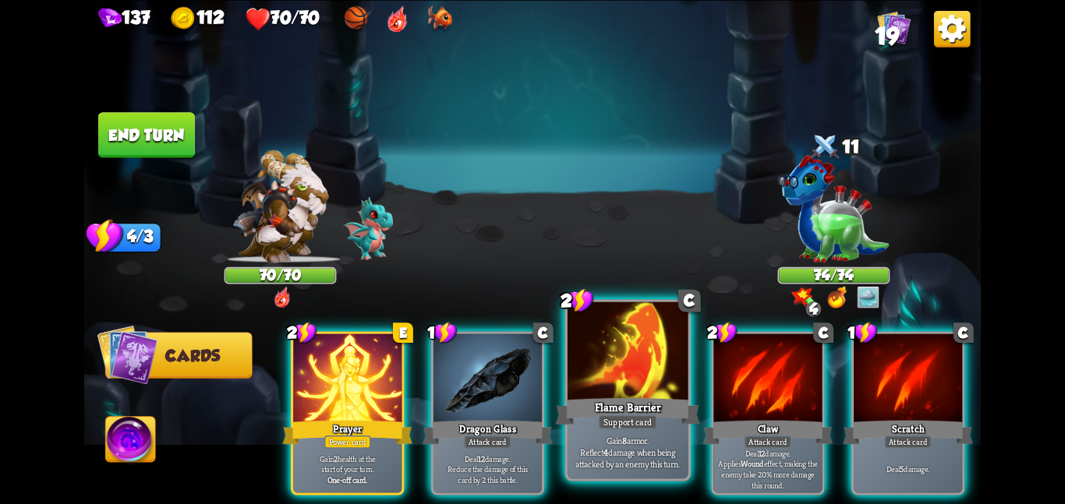
click at [641, 383] on div at bounding box center [627, 352] width 121 height 101
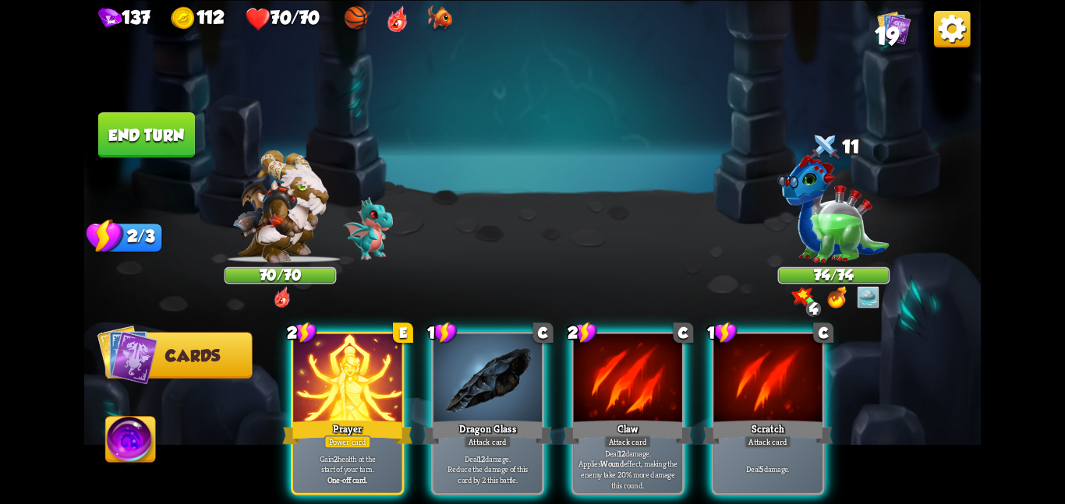
click at [641, 383] on div at bounding box center [628, 379] width 108 height 91
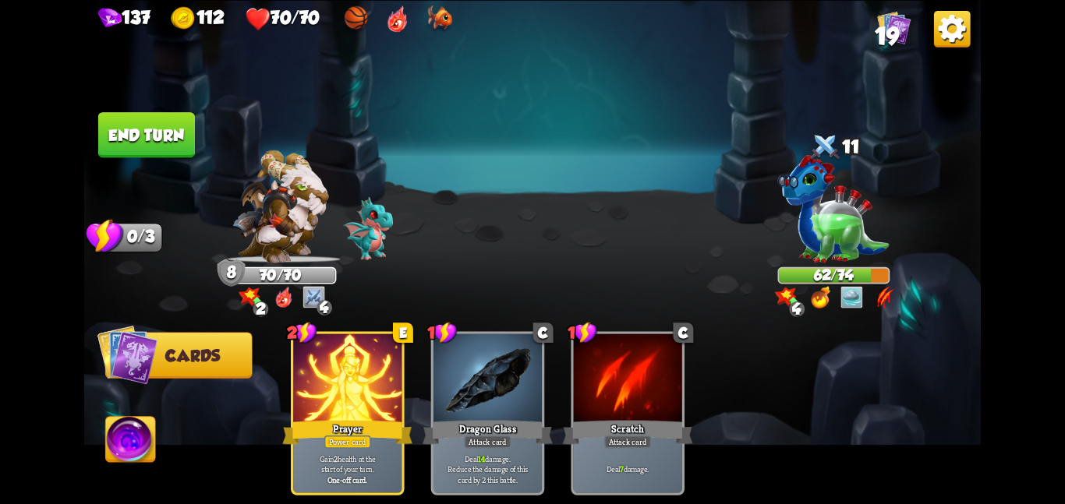
click at [182, 144] on button "End turn" at bounding box center [146, 134] width 97 height 45
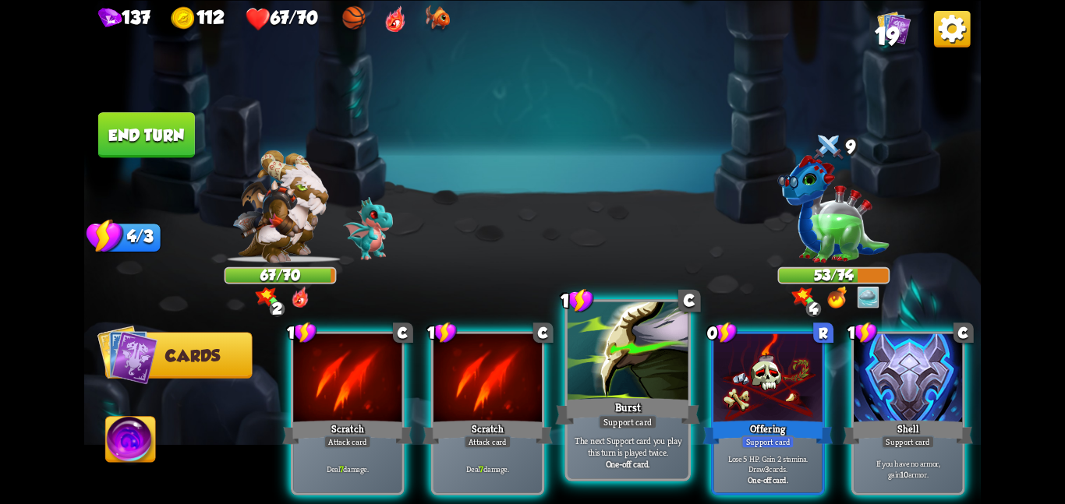
click at [616, 392] on div at bounding box center [627, 352] width 121 height 101
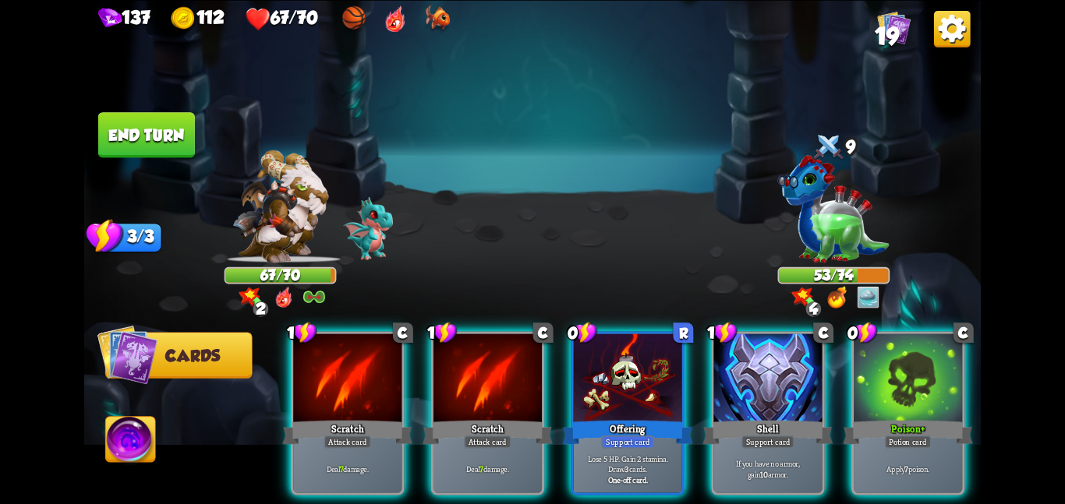
click at [616, 392] on div at bounding box center [628, 379] width 108 height 91
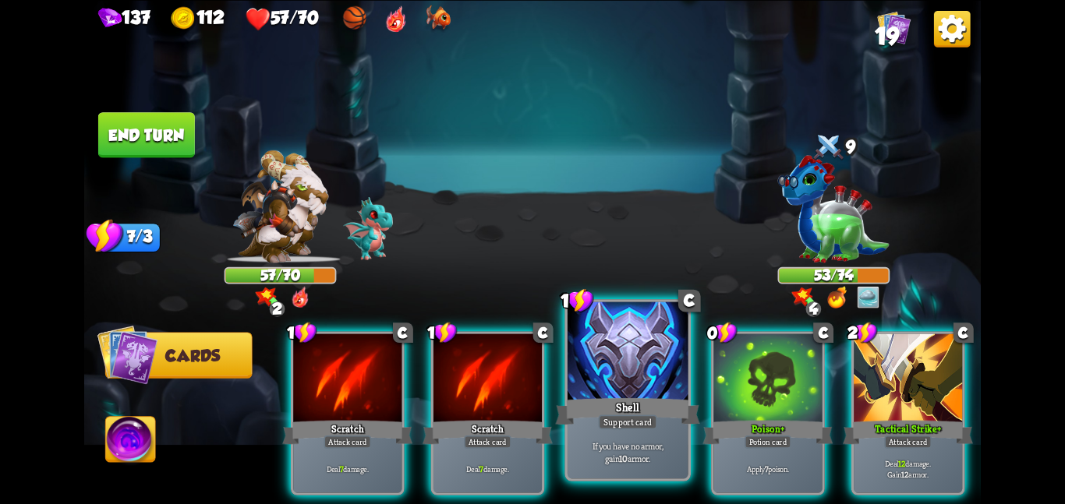
click at [627, 394] on div at bounding box center [627, 352] width 121 height 101
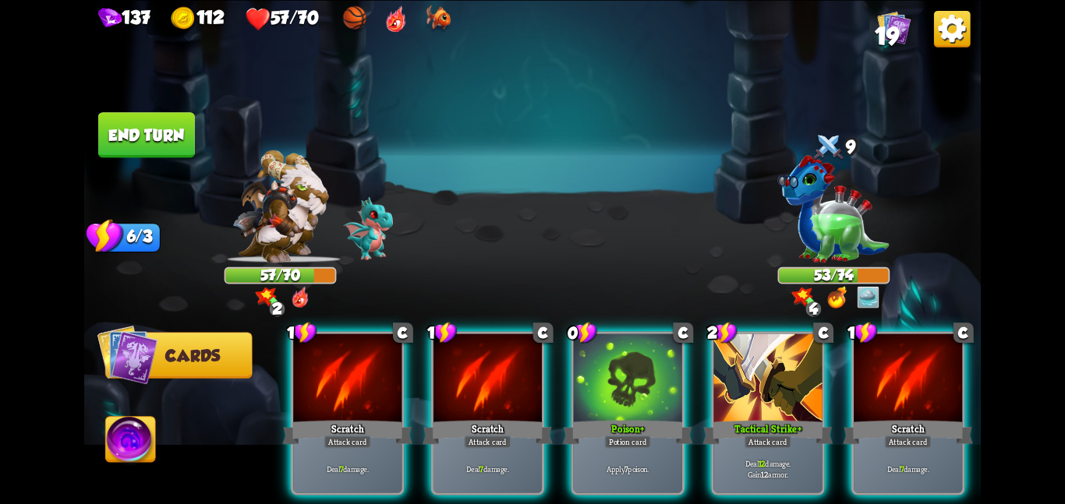
click at [627, 394] on div at bounding box center [628, 379] width 108 height 91
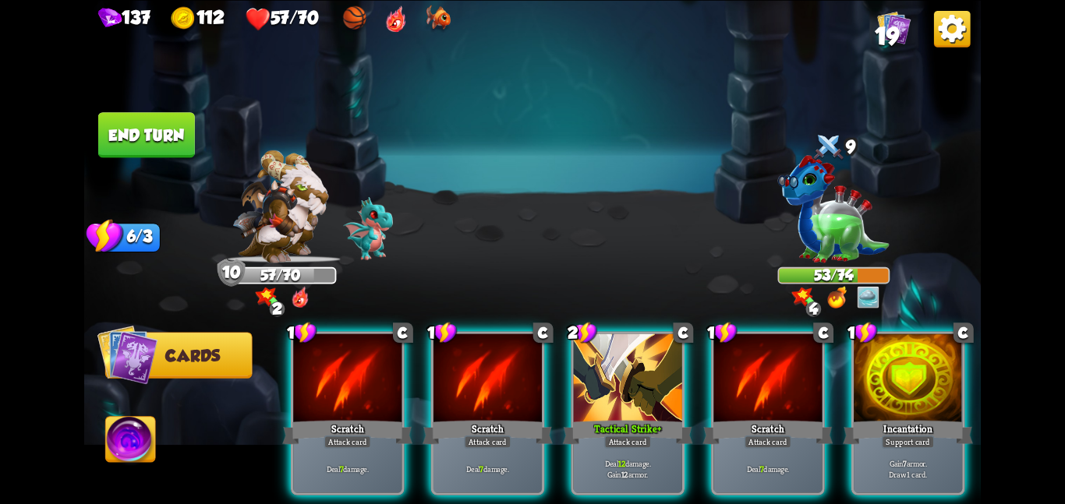
click at [627, 394] on div at bounding box center [628, 379] width 108 height 91
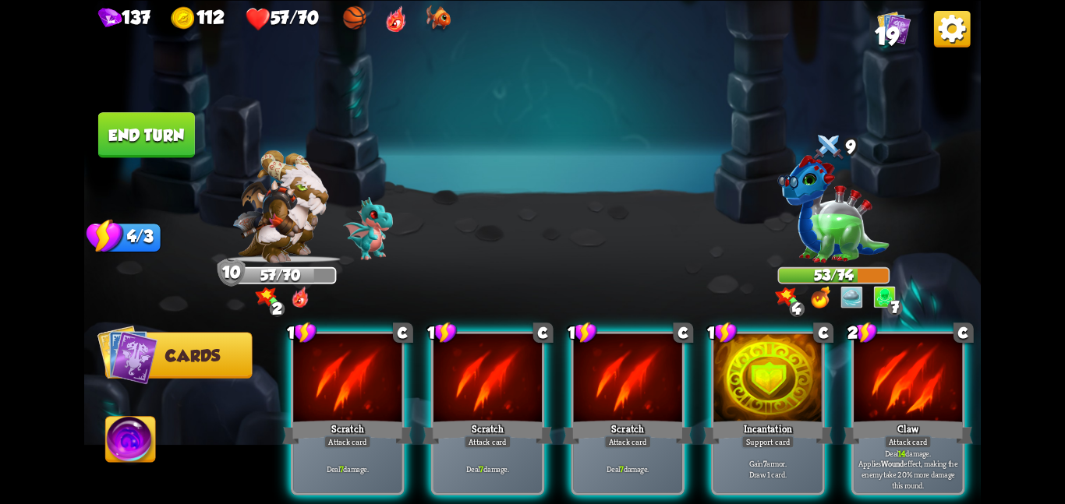
click at [627, 394] on div at bounding box center [628, 379] width 108 height 91
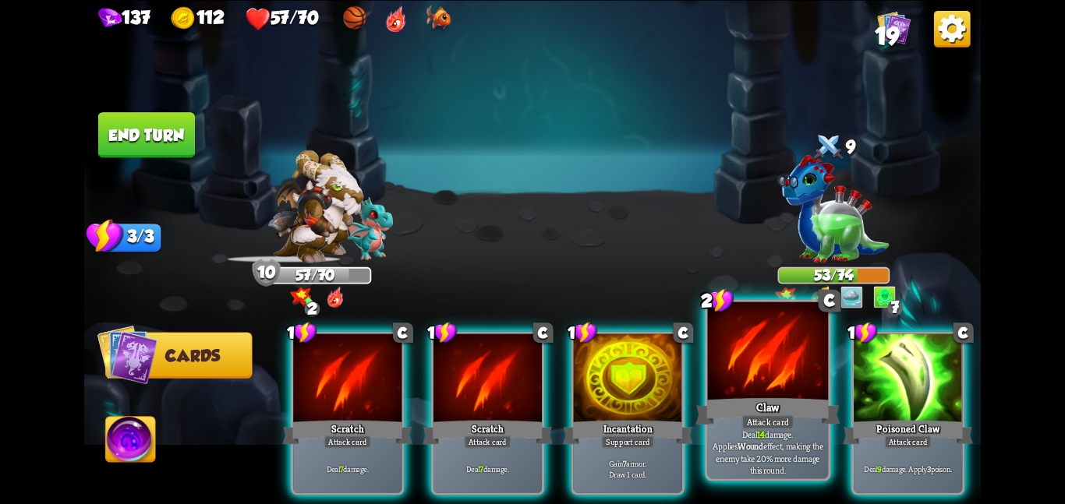
click at [747, 373] on div at bounding box center [768, 352] width 121 height 101
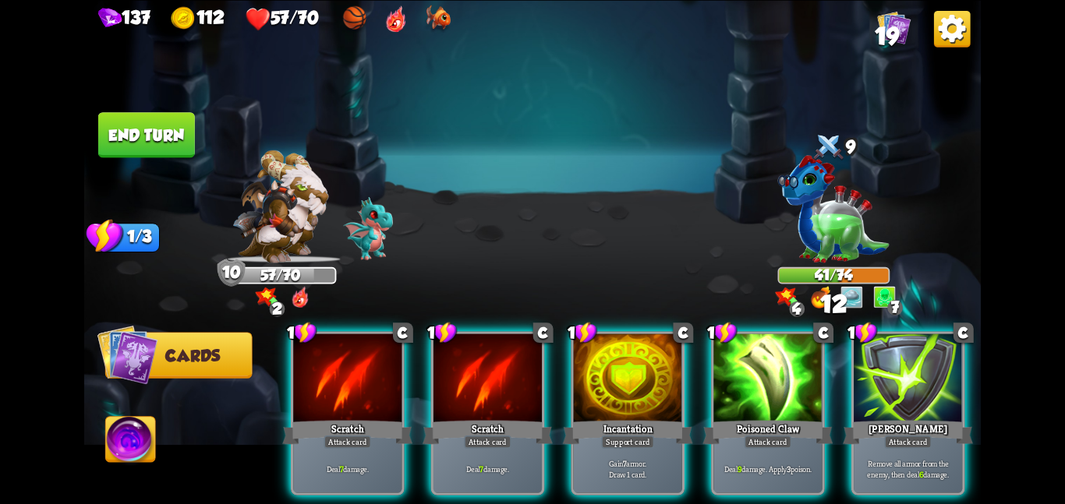
click at [747, 373] on div at bounding box center [767, 379] width 108 height 91
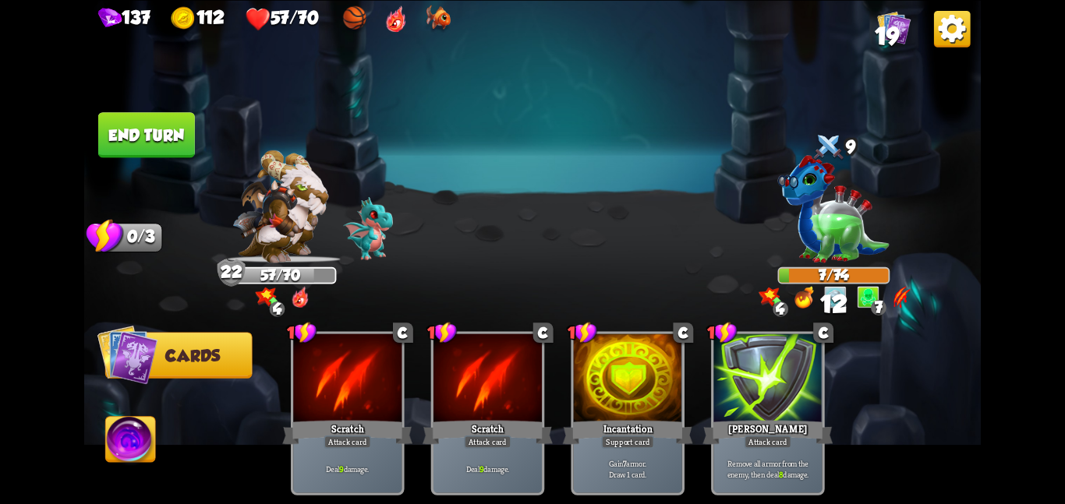
click at [143, 125] on button "End turn" at bounding box center [146, 134] width 97 height 45
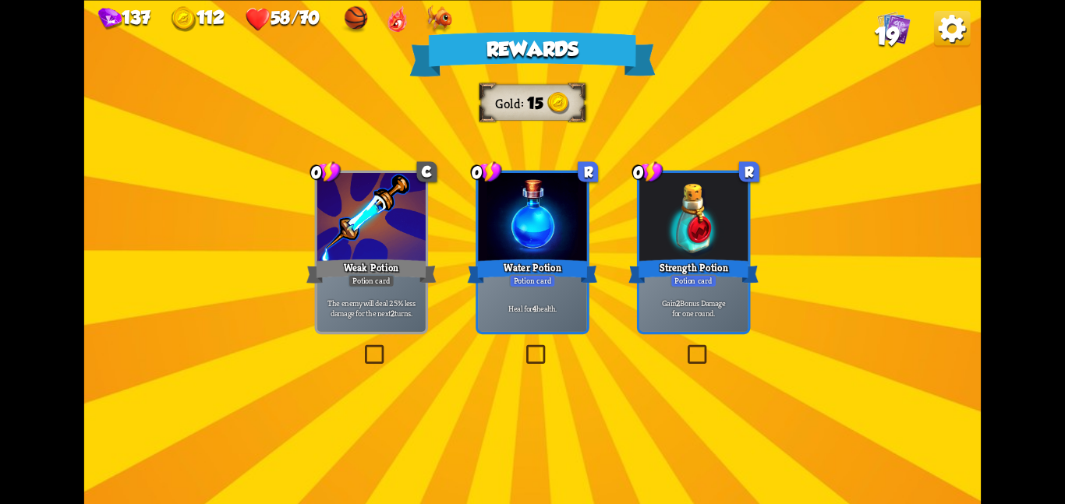
click at [531, 204] on div at bounding box center [532, 218] width 108 height 91
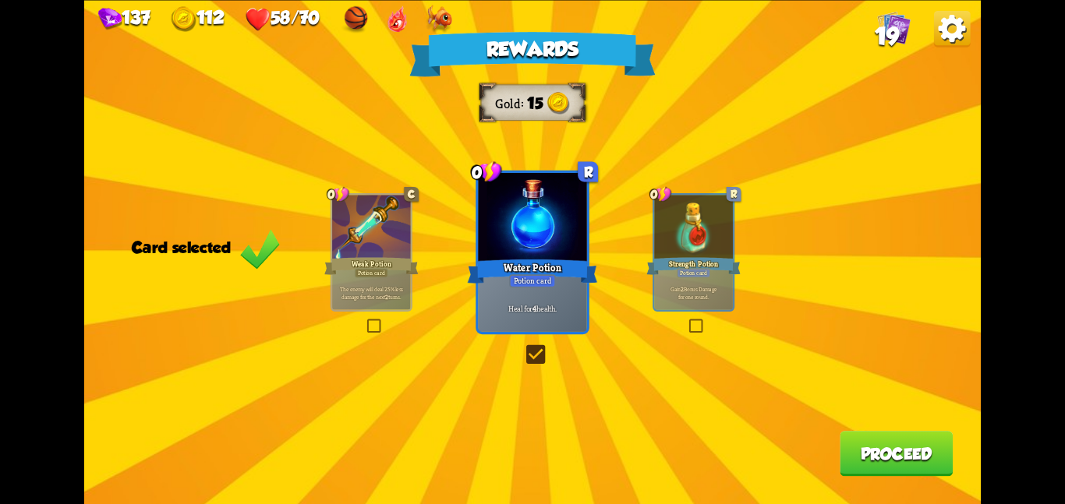
click at [837, 465] on div "Rewards Gold 15 Card selected 0 C Weak Potion Potion card The enemy will deal 2…" at bounding box center [532, 252] width 896 height 504
click at [868, 459] on button "Proceed" at bounding box center [895, 453] width 113 height 45
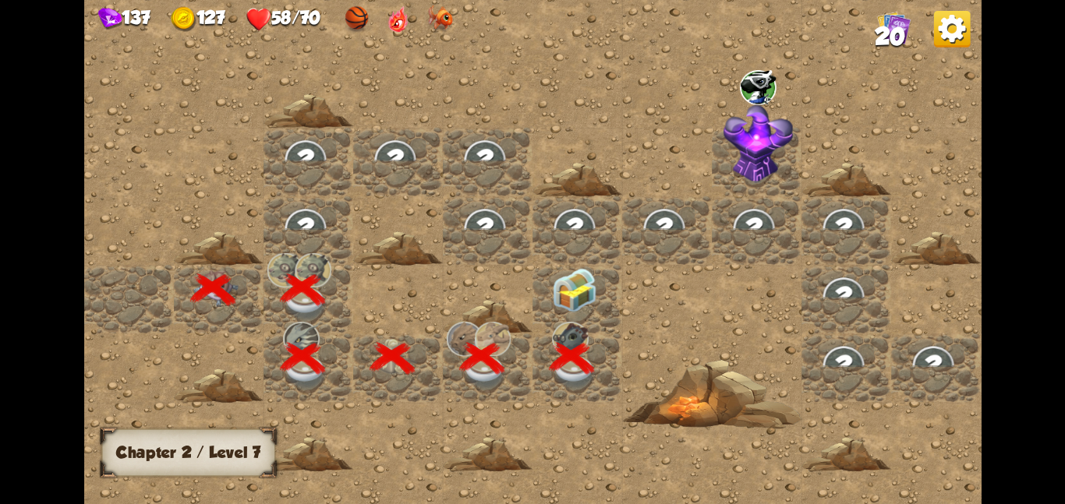
click at [553, 260] on div at bounding box center [577, 230] width 90 height 69
click at [556, 286] on img at bounding box center [574, 289] width 45 height 44
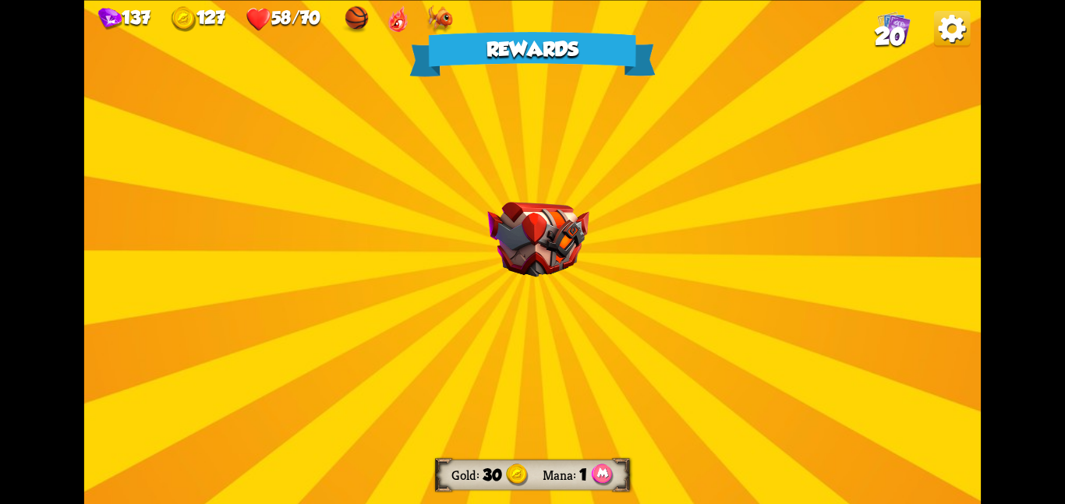
click at [556, 286] on div "Rewards Gold 30 Mana 1 Select a card 1 R Disarm Support card Enemy loses 2 Bonu…" at bounding box center [532, 252] width 896 height 504
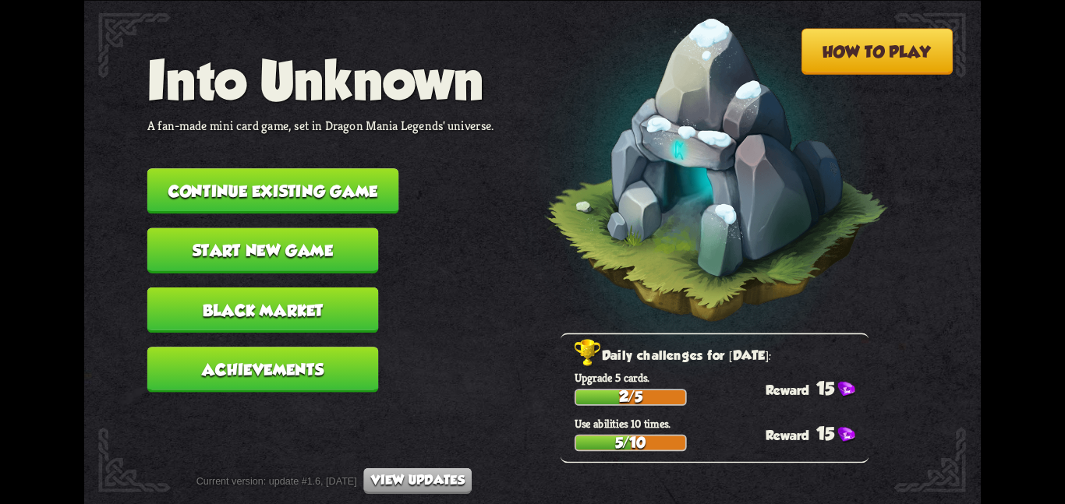
click at [353, 185] on button "Continue existing game" at bounding box center [273, 190] width 252 height 45
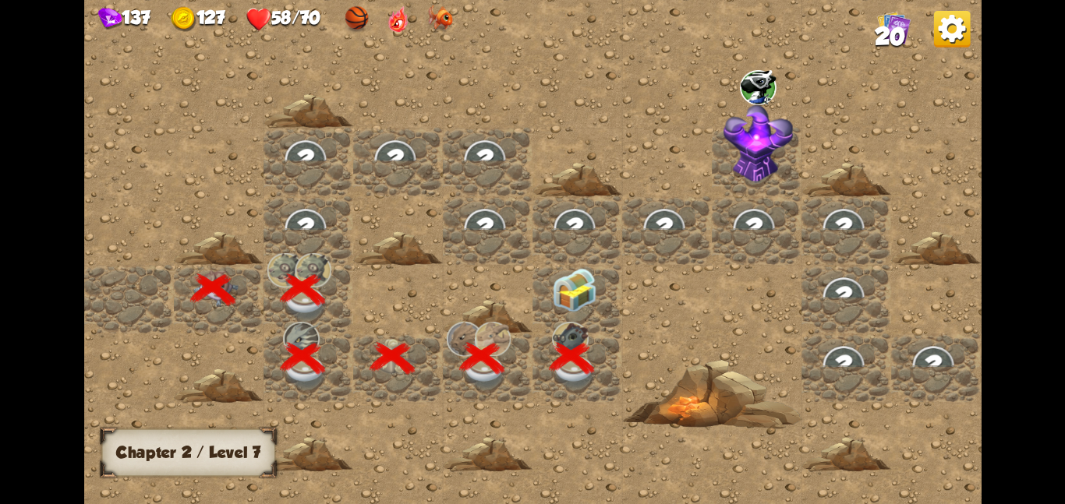
click at [573, 291] on img at bounding box center [574, 289] width 45 height 44
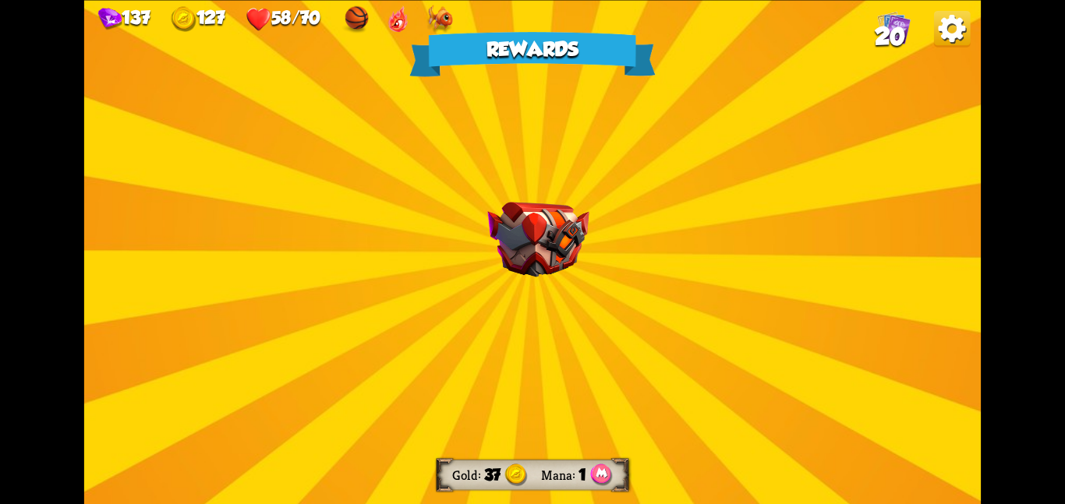
click at [519, 135] on div "Rewards Gold 37 Mana 1 Select a card 3 R Hibernate Support card Gain 12 armor. …" at bounding box center [532, 252] width 896 height 504
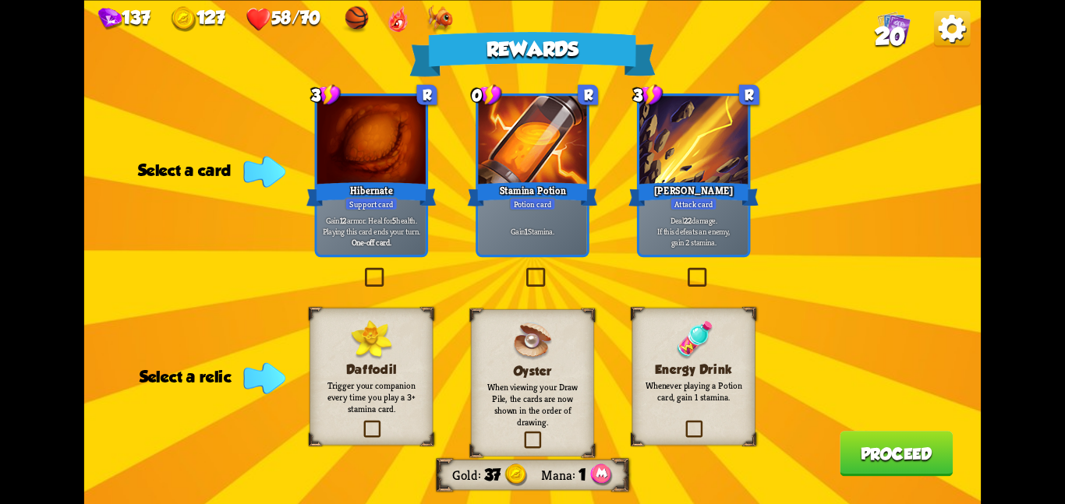
click at [676, 344] on img at bounding box center [693, 340] width 41 height 41
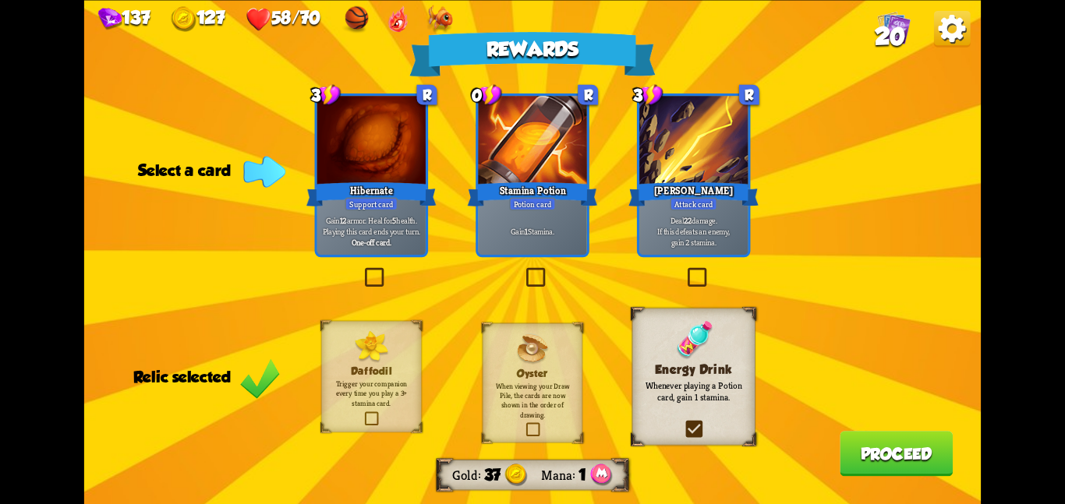
click at [536, 216] on div "Gain 1 Stamina." at bounding box center [532, 231] width 108 height 48
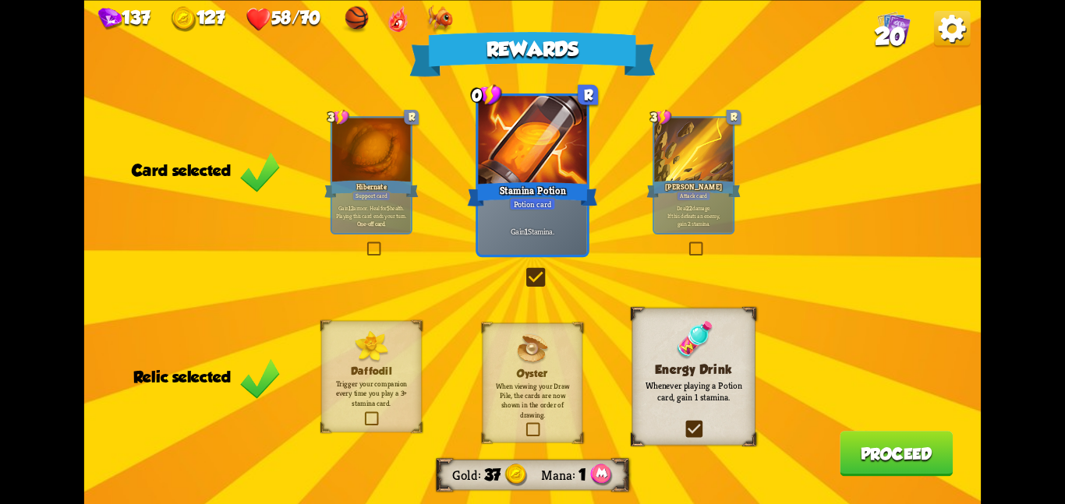
click at [846, 447] on button "Proceed" at bounding box center [895, 453] width 113 height 45
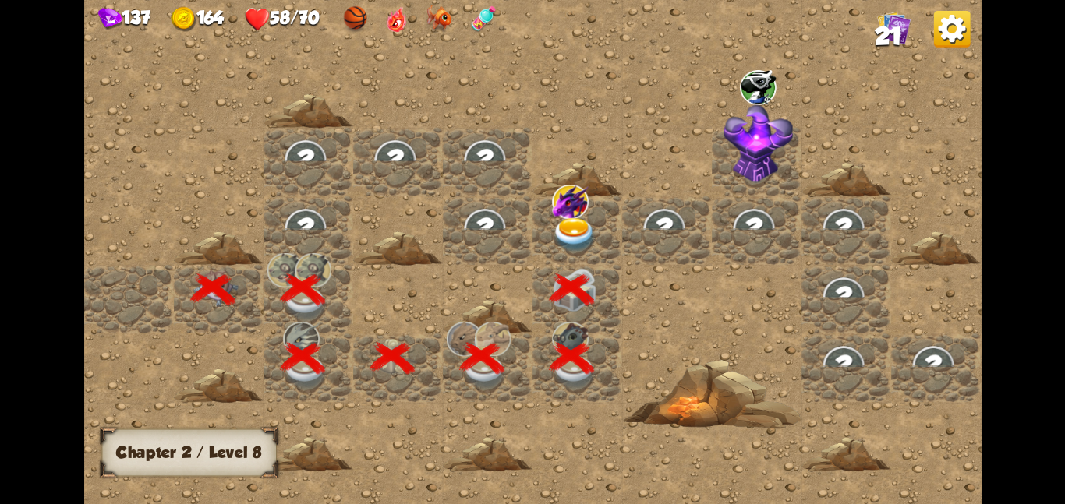
click at [577, 229] on img at bounding box center [574, 234] width 45 height 35
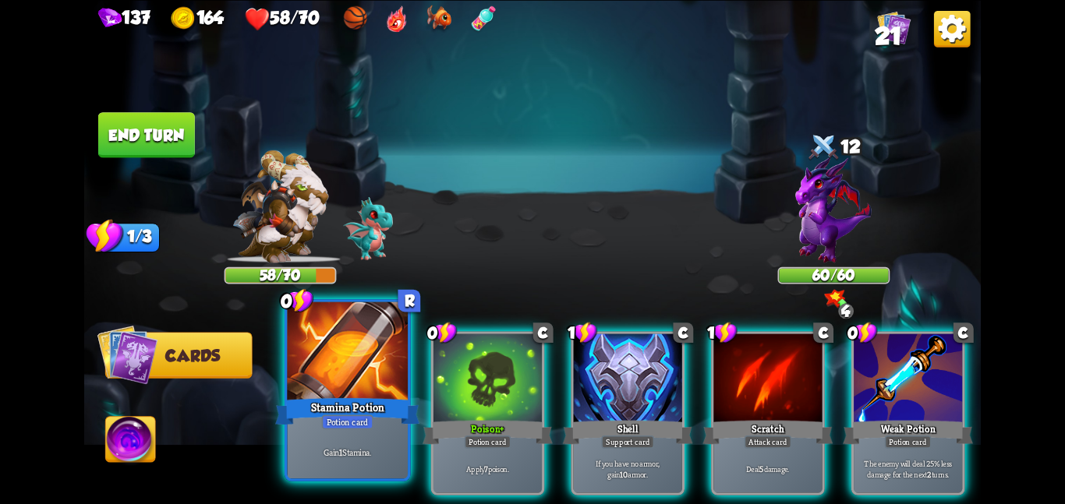
click at [383, 354] on div at bounding box center [347, 352] width 121 height 101
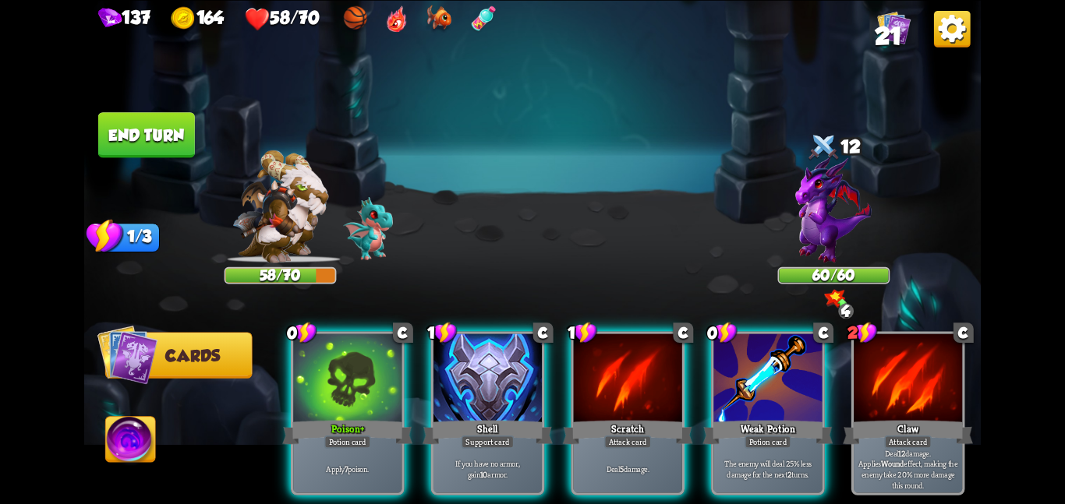
click at [383, 354] on div at bounding box center [347, 379] width 108 height 91
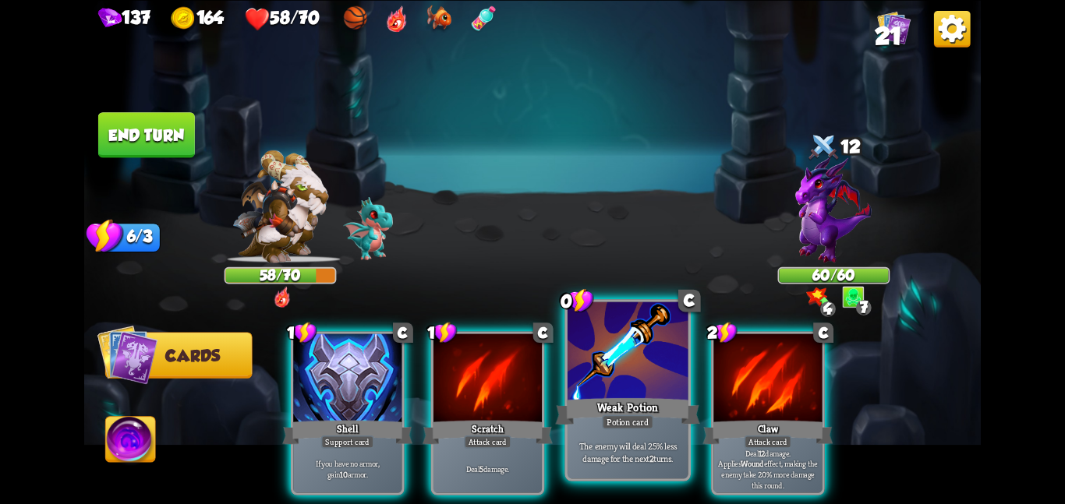
click at [584, 380] on div at bounding box center [627, 352] width 121 height 101
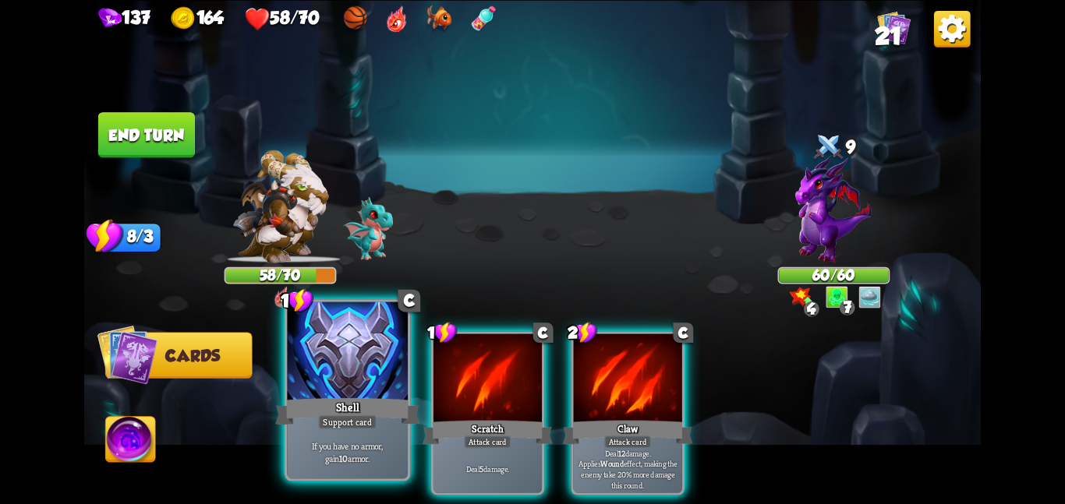
click at [362, 371] on div at bounding box center [347, 352] width 121 height 101
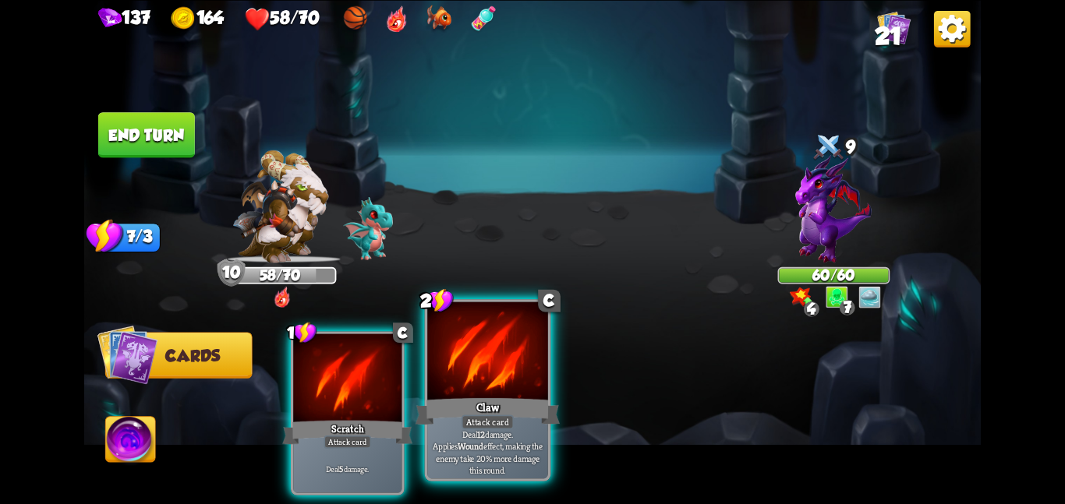
click at [454, 371] on div at bounding box center [487, 352] width 121 height 101
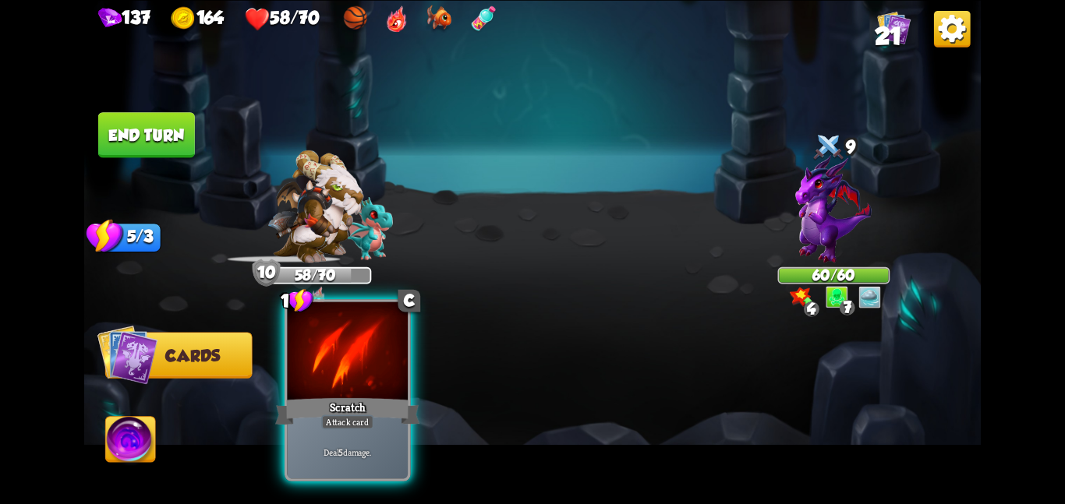
click at [367, 357] on div at bounding box center [347, 352] width 121 height 101
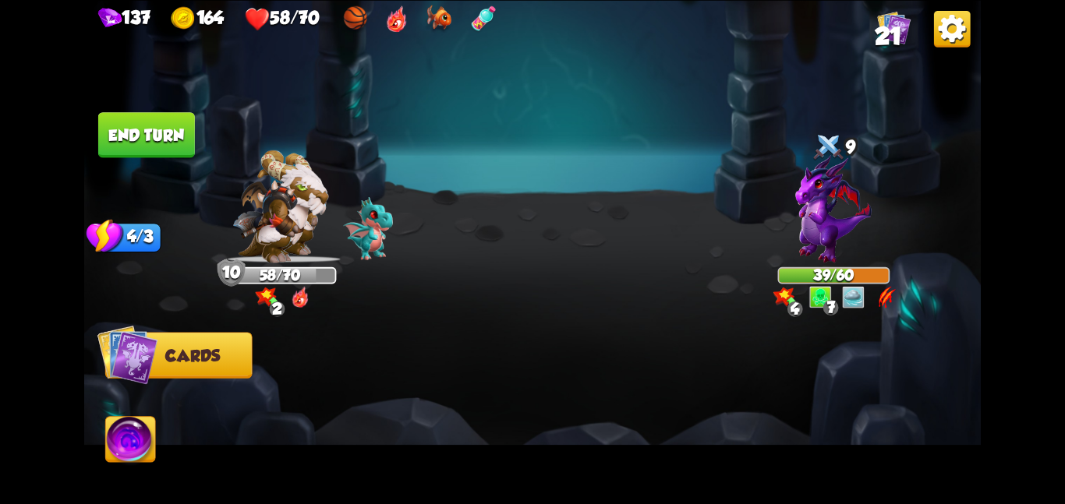
click at [146, 132] on button "End turn" at bounding box center [146, 134] width 97 height 45
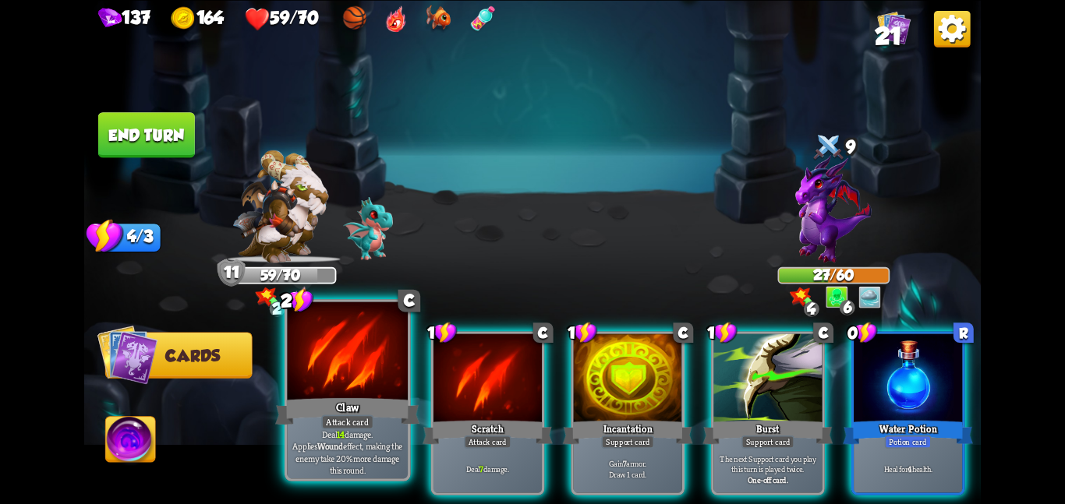
scroll to position [0, 148]
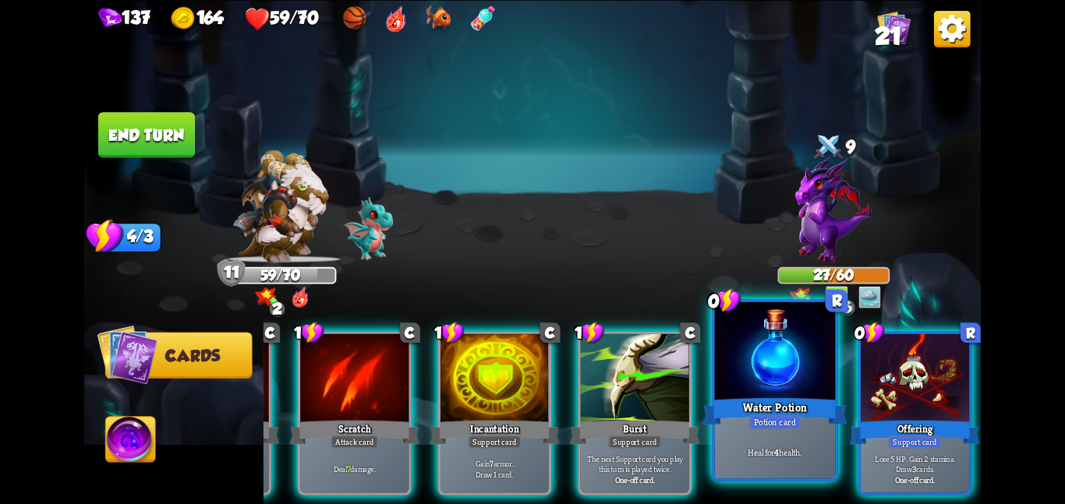
click at [806, 385] on div at bounding box center [775, 352] width 121 height 101
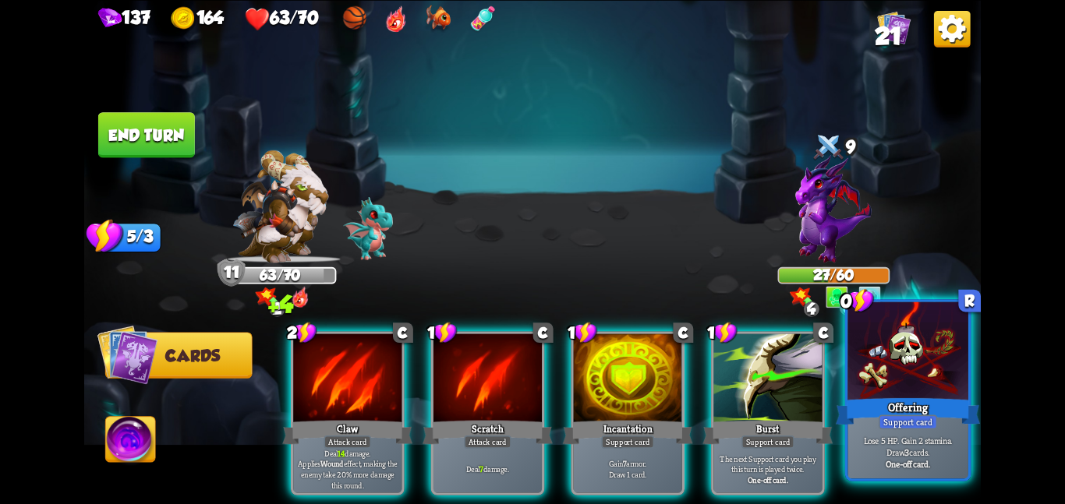
click at [908, 415] on div "Support card" at bounding box center [907, 422] width 58 height 15
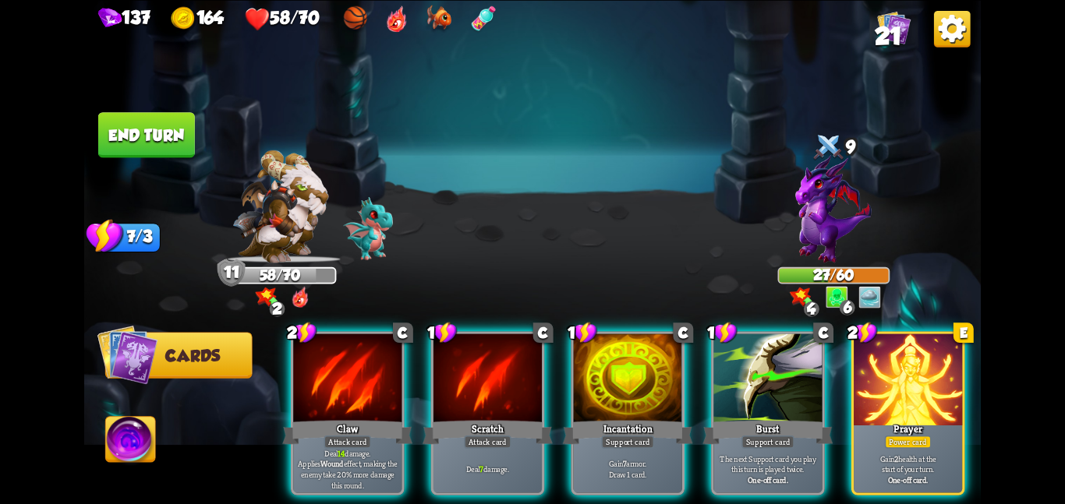
click at [908, 435] on div "Power card" at bounding box center [908, 441] width 47 height 13
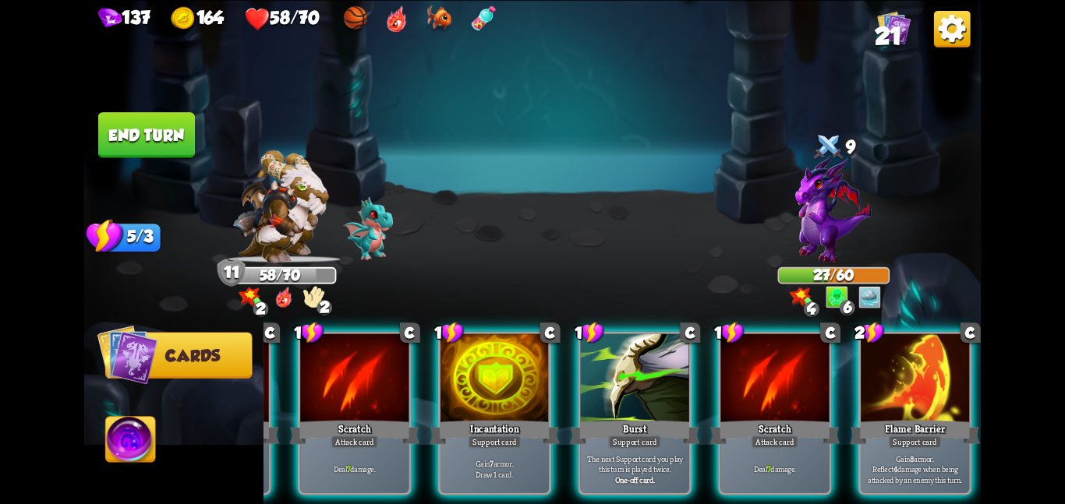
scroll to position [0, 148]
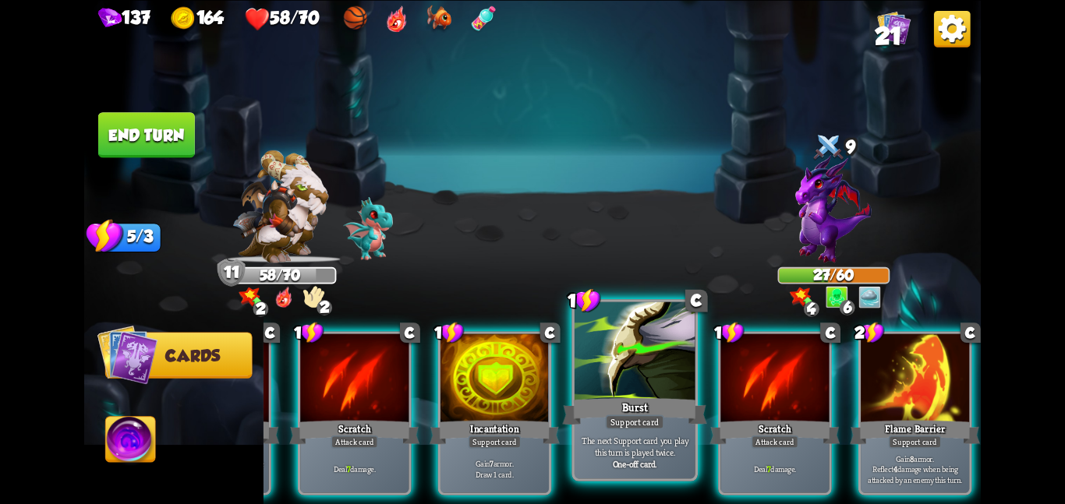
click at [595, 409] on div "Burst" at bounding box center [634, 411] width 144 height 32
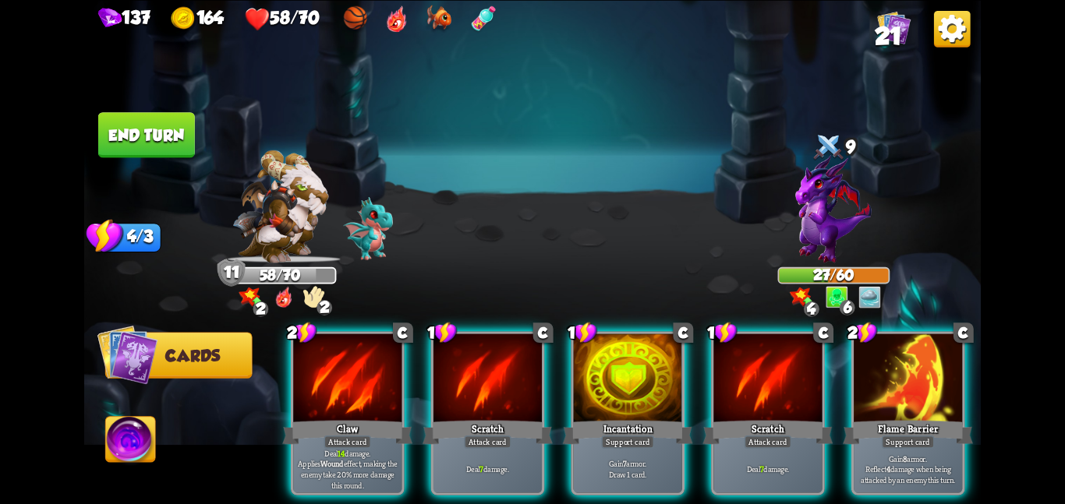
scroll to position [0, 0]
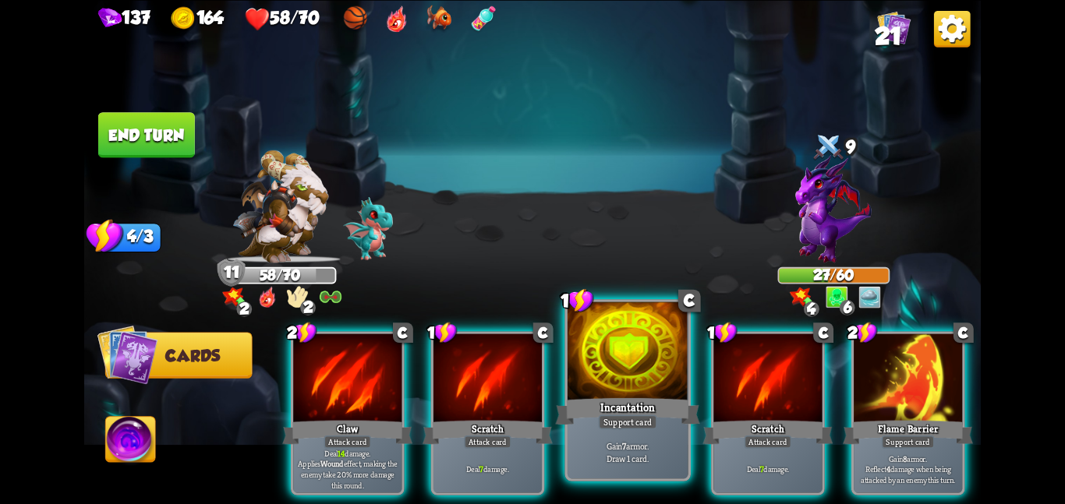
click at [612, 362] on div at bounding box center [627, 352] width 121 height 101
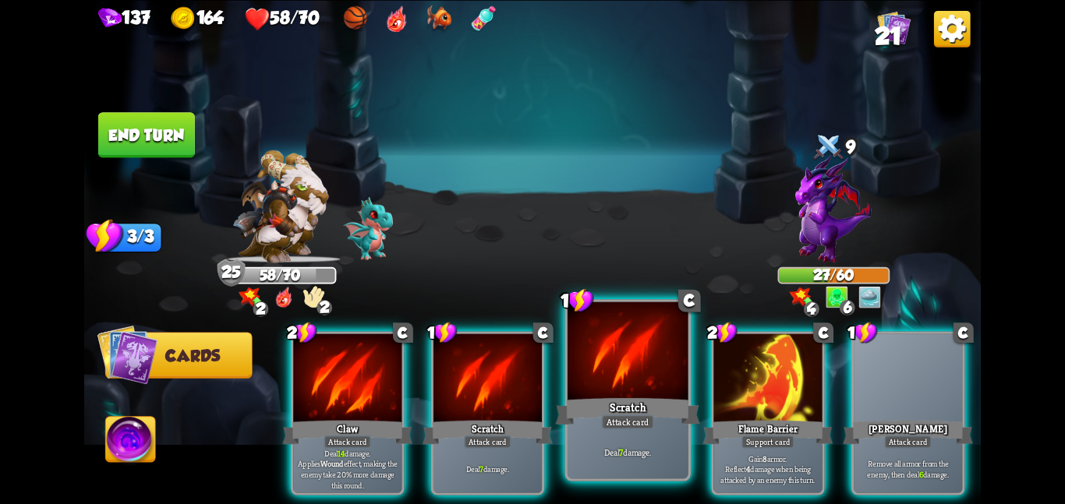
scroll to position [0, 148]
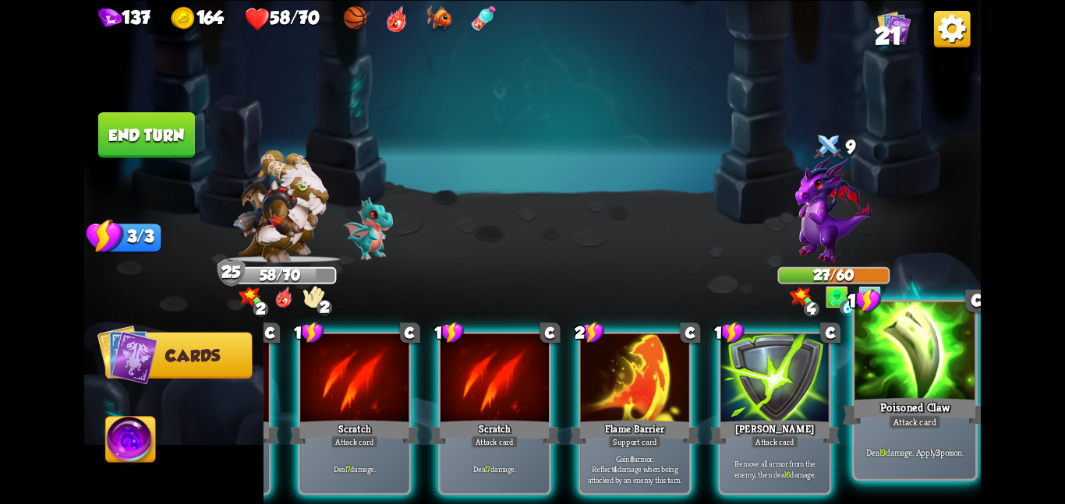
click at [878, 419] on div "Poisoned Claw" at bounding box center [914, 411] width 144 height 32
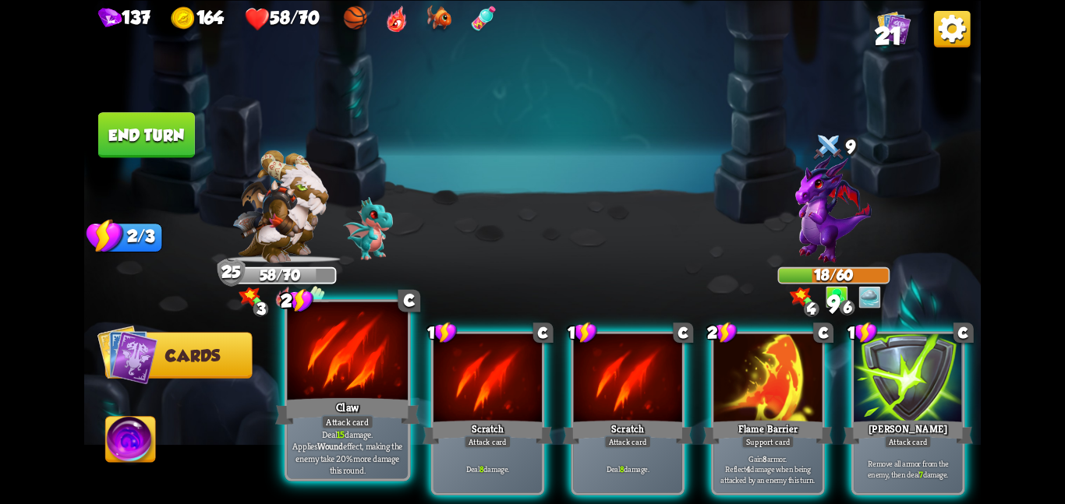
click at [400, 389] on div at bounding box center [347, 352] width 121 height 101
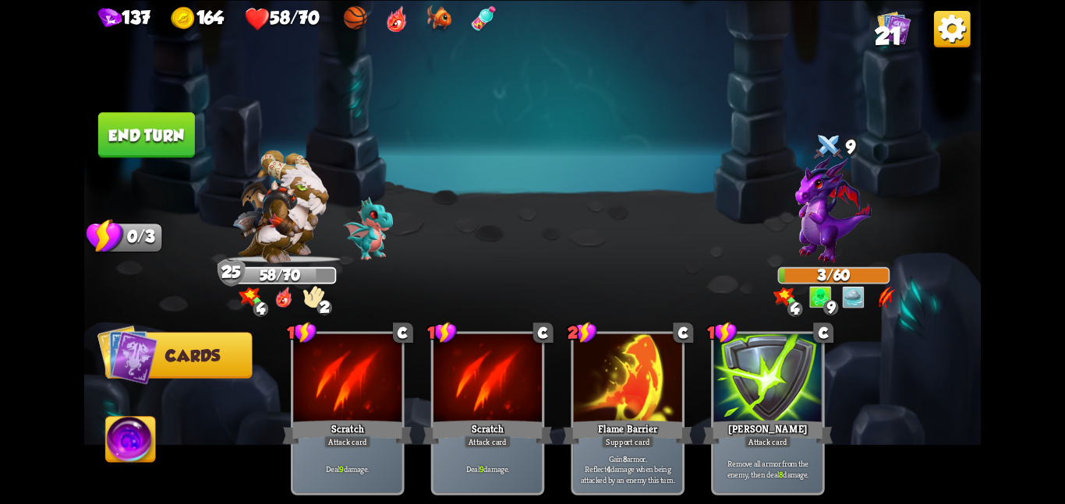
click at [133, 147] on button "End turn" at bounding box center [146, 134] width 97 height 45
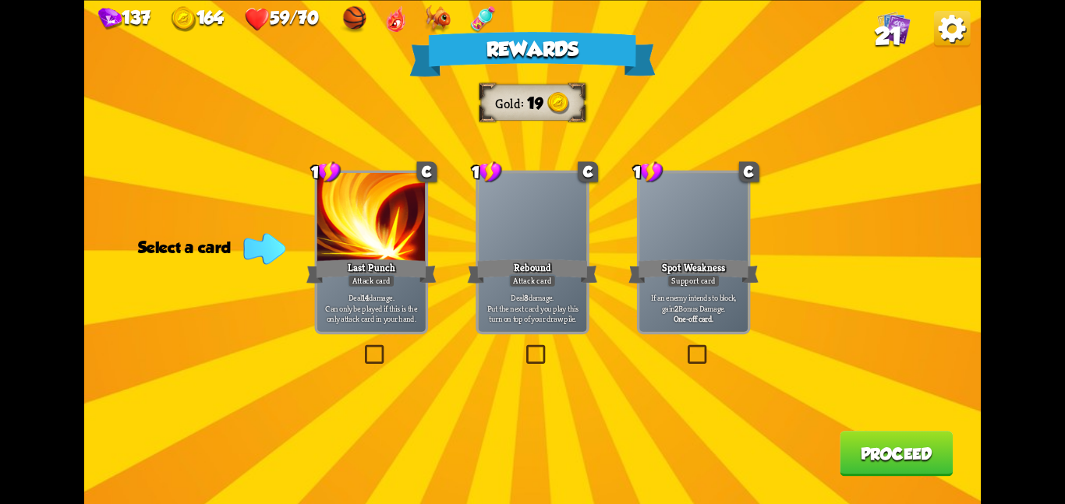
click at [508, 213] on div at bounding box center [532, 218] width 108 height 91
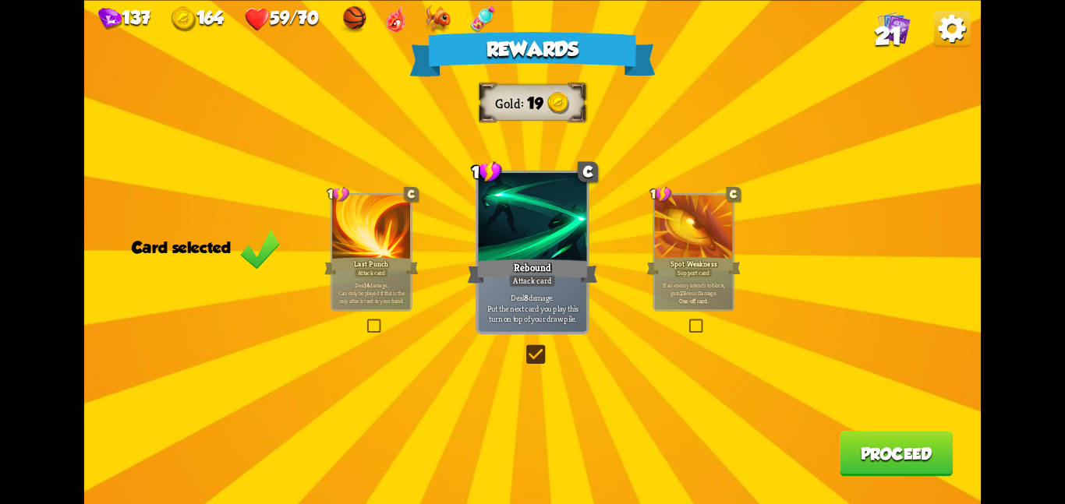
click at [860, 447] on button "Proceed" at bounding box center [895, 453] width 113 height 45
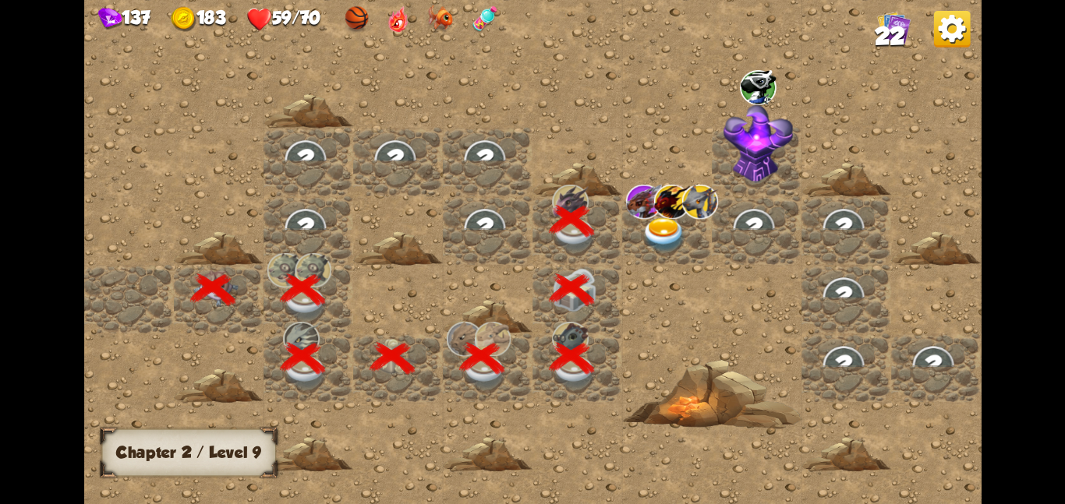
click at [667, 198] on img at bounding box center [671, 201] width 37 height 34
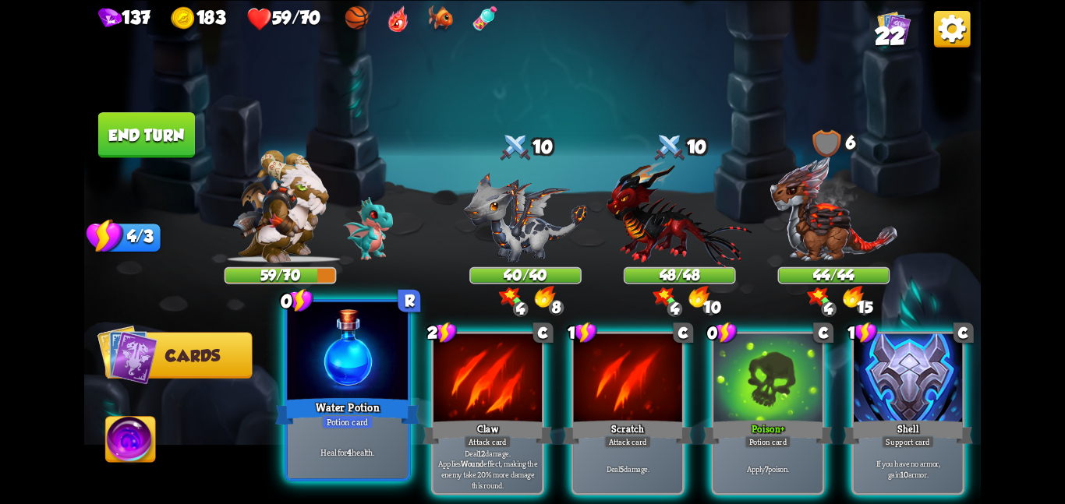
click at [360, 353] on div at bounding box center [347, 352] width 121 height 101
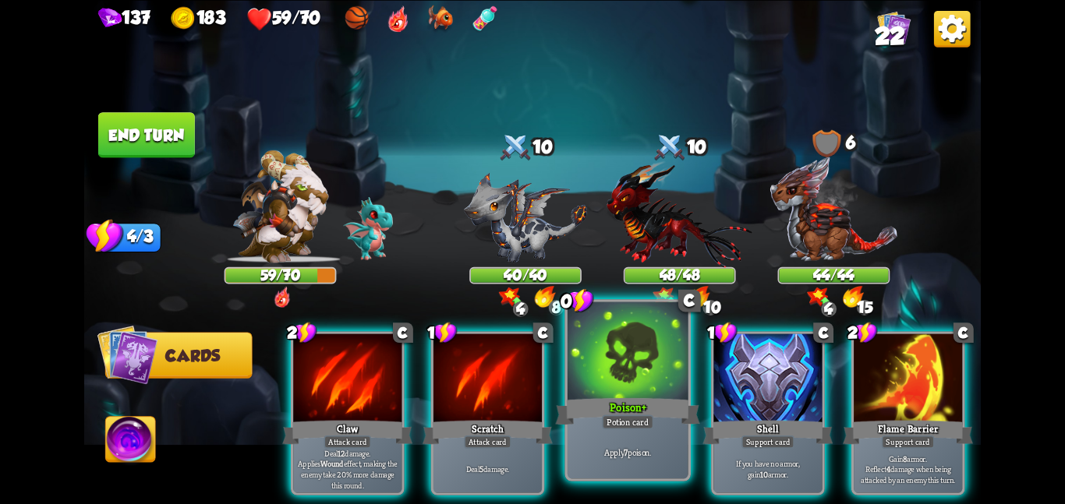
click at [658, 404] on div "Poison +" at bounding box center [627, 411] width 144 height 32
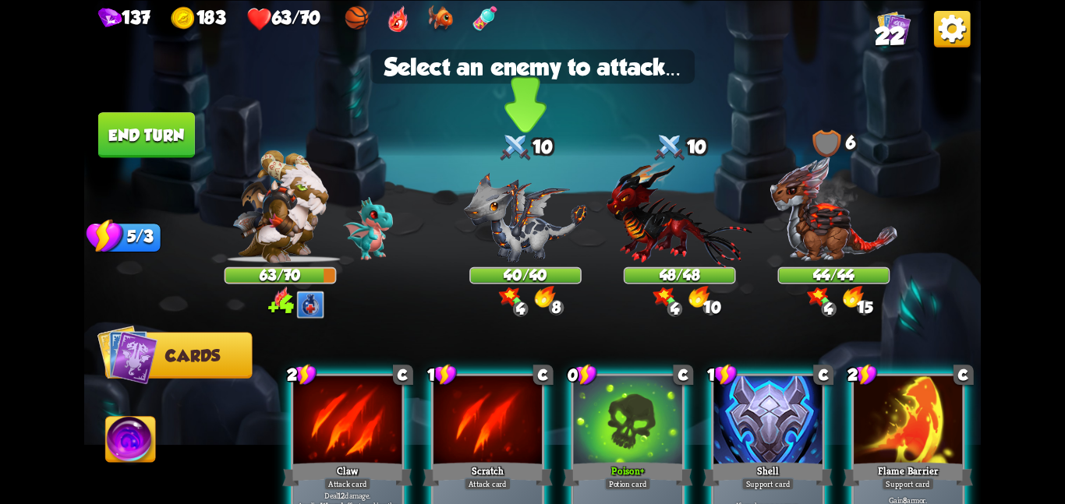
click at [542, 253] on img at bounding box center [525, 217] width 123 height 90
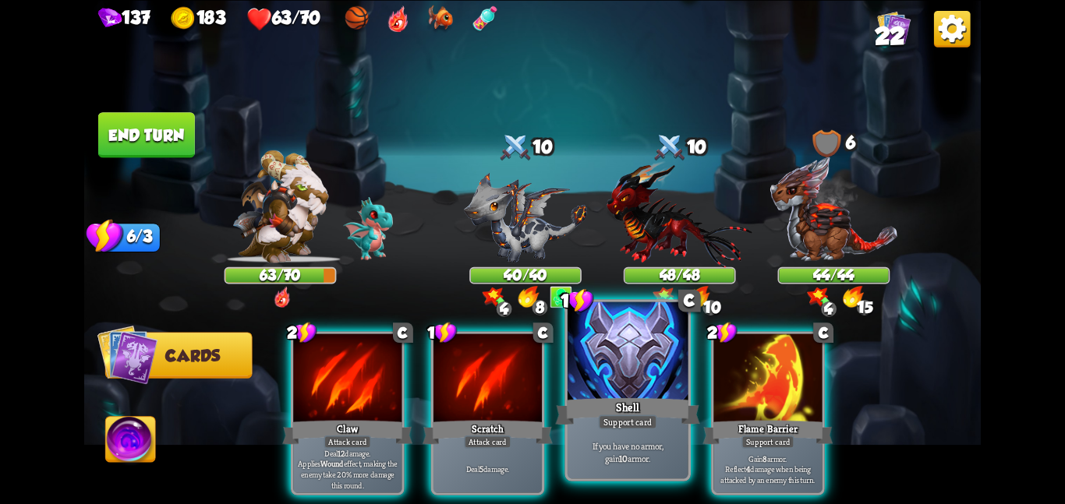
click at [572, 351] on div at bounding box center [627, 352] width 121 height 101
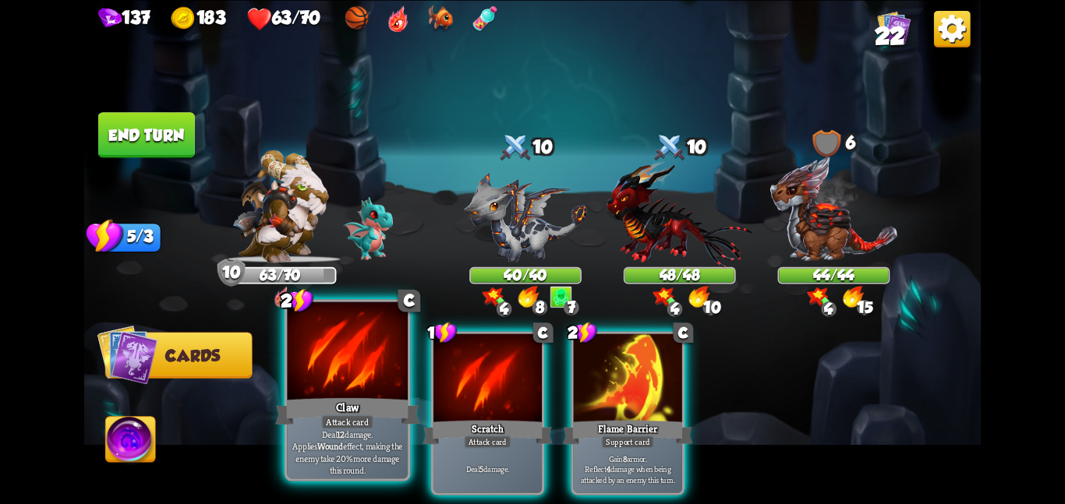
click at [327, 378] on div at bounding box center [347, 352] width 121 height 101
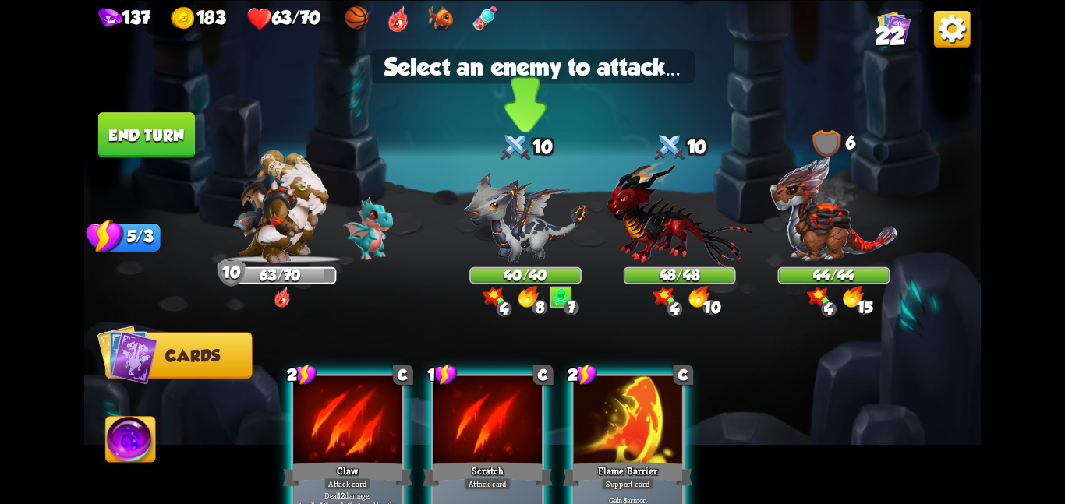
click at [517, 293] on div "4 0 8 7" at bounding box center [525, 297] width 100 height 23
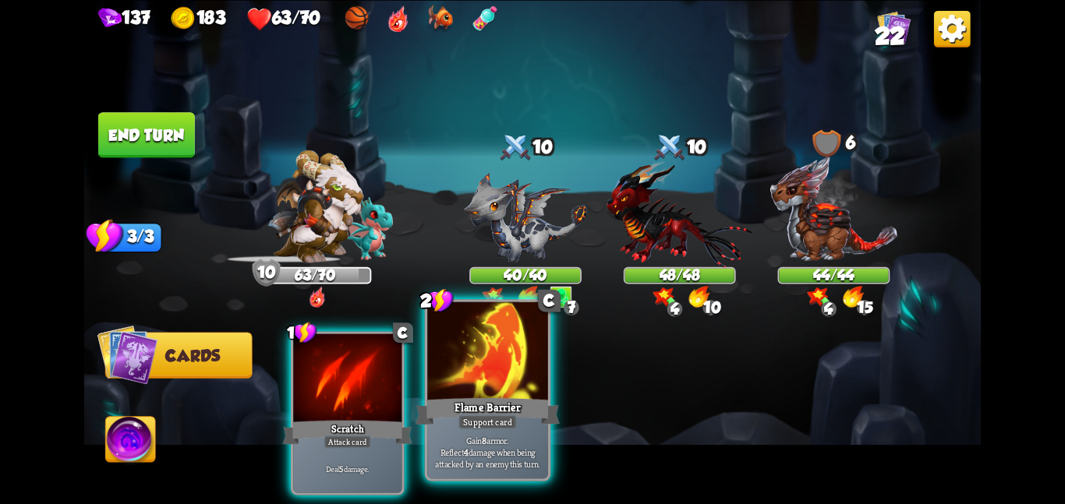
click at [521, 382] on div at bounding box center [487, 352] width 121 height 101
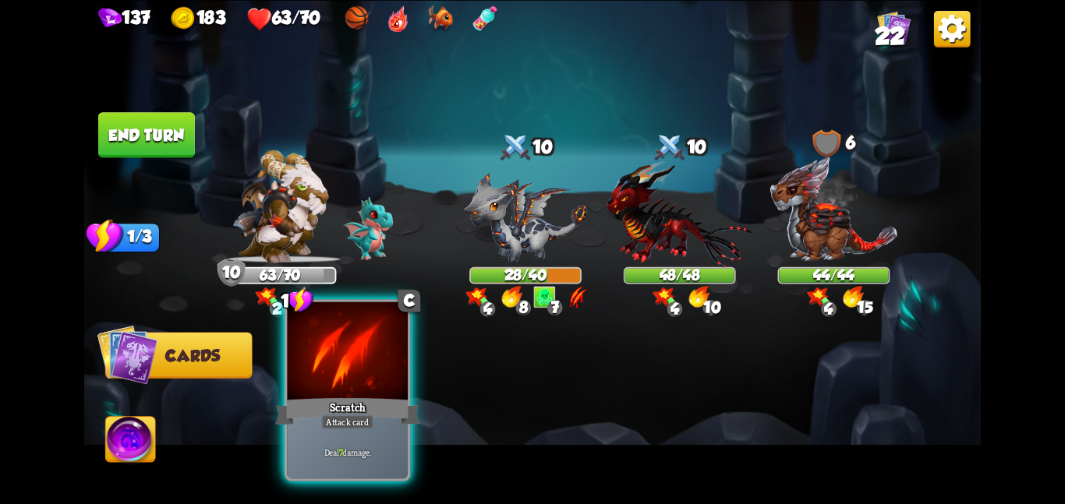
click at [358, 438] on div "Deal 7 damage." at bounding box center [347, 452] width 121 height 52
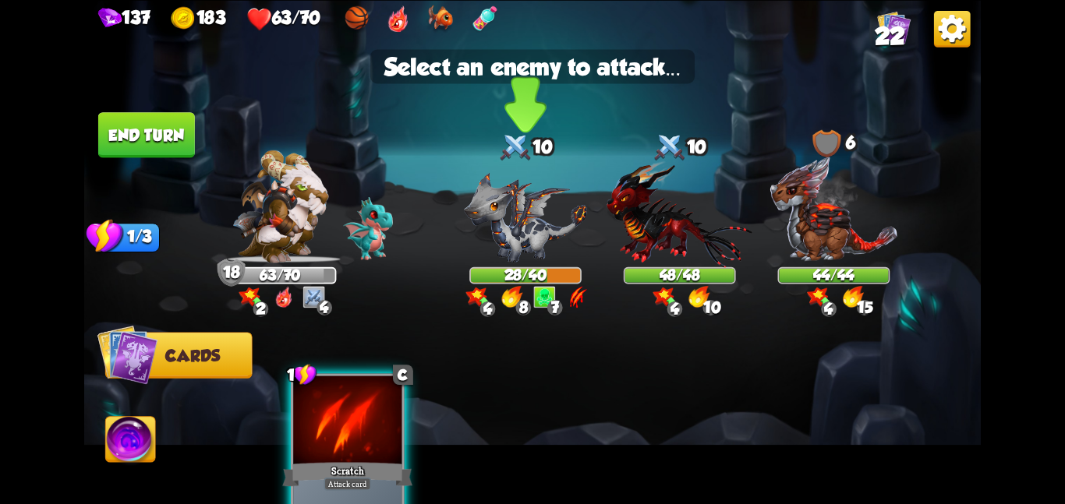
click at [507, 234] on img at bounding box center [525, 217] width 123 height 90
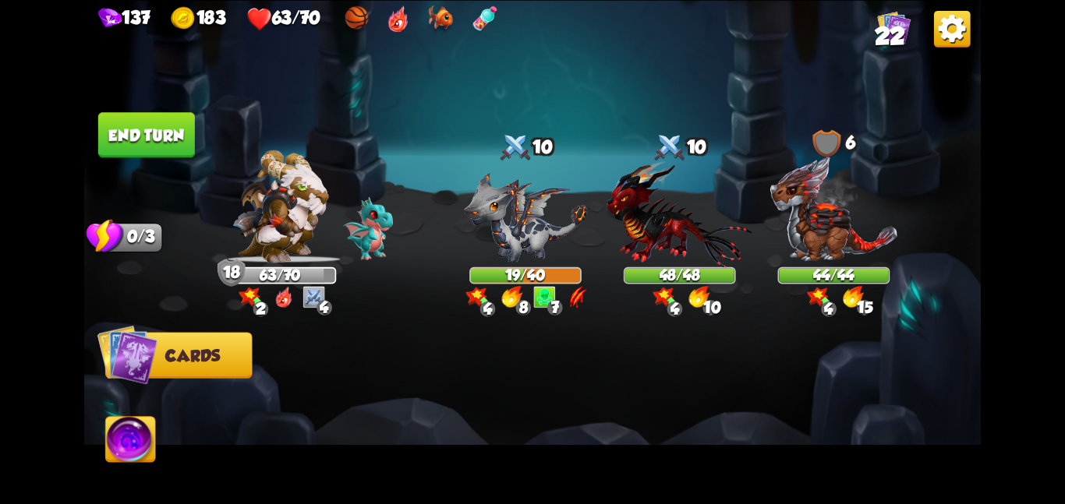
click at [130, 123] on button "End turn" at bounding box center [146, 134] width 97 height 45
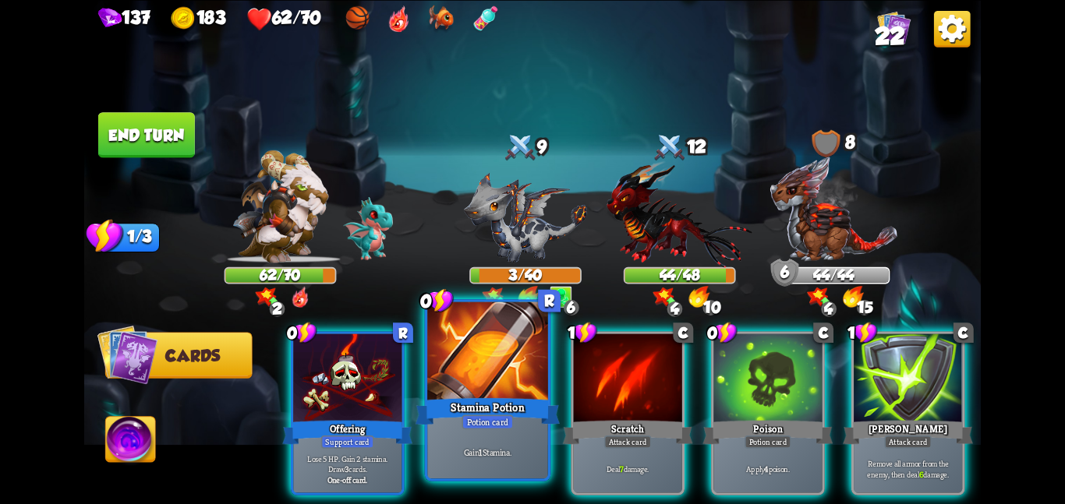
click at [468, 411] on div "Stamina Potion" at bounding box center [487, 411] width 144 height 32
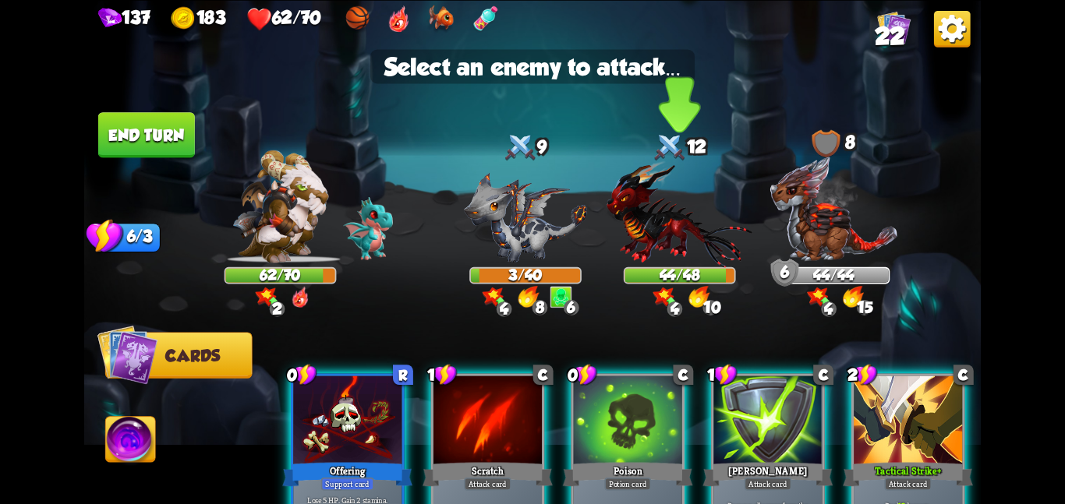
click at [641, 228] on img at bounding box center [679, 213] width 146 height 107
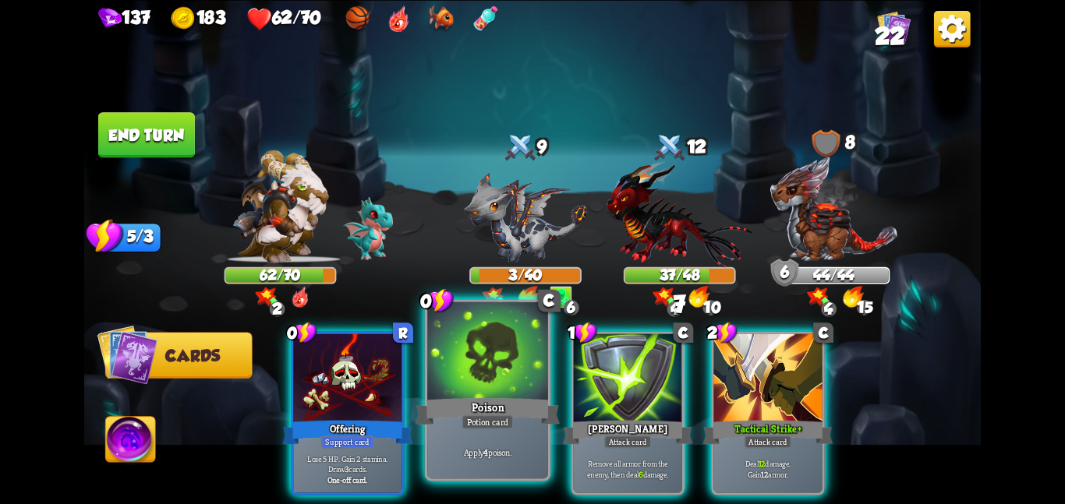
click at [514, 399] on div "Poison" at bounding box center [487, 411] width 144 height 32
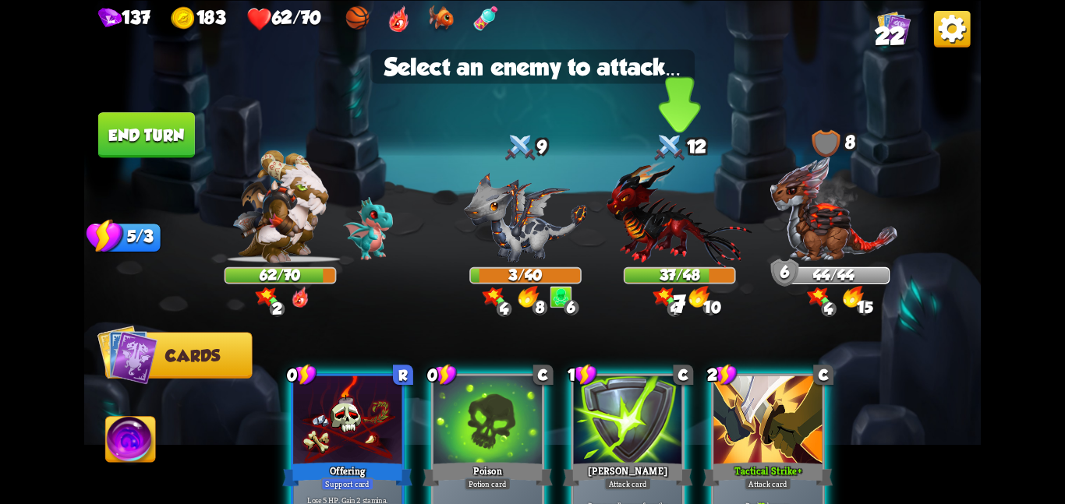
click at [678, 222] on img at bounding box center [679, 213] width 146 height 107
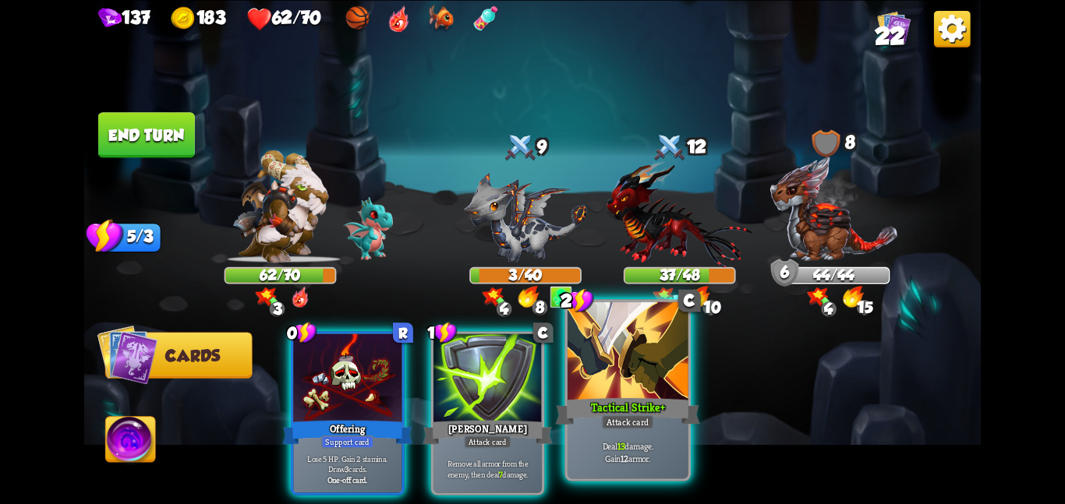
click at [655, 379] on div at bounding box center [627, 352] width 121 height 101
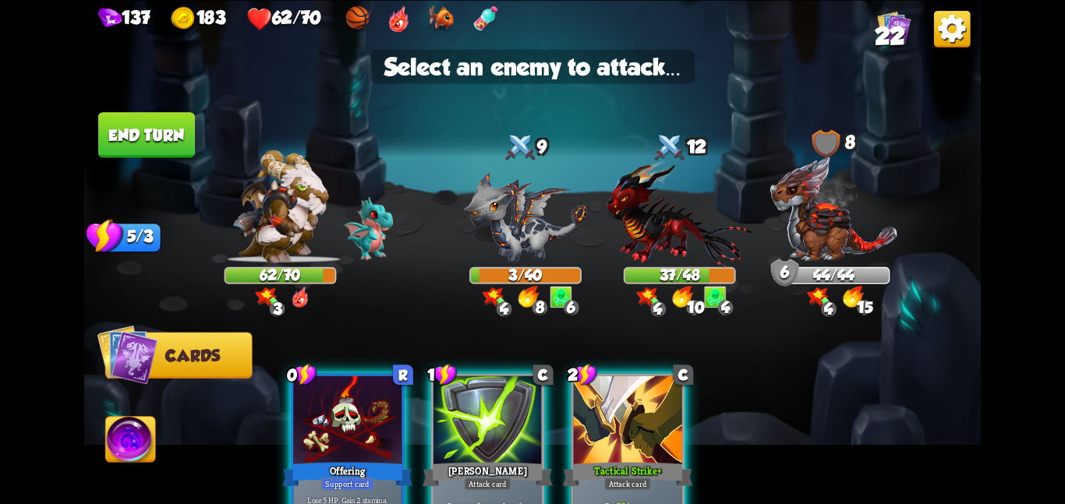
click at [655, 69] on div "Select an enemy to attack..." at bounding box center [532, 66] width 324 height 34
click at [637, 193] on img at bounding box center [679, 213] width 146 height 107
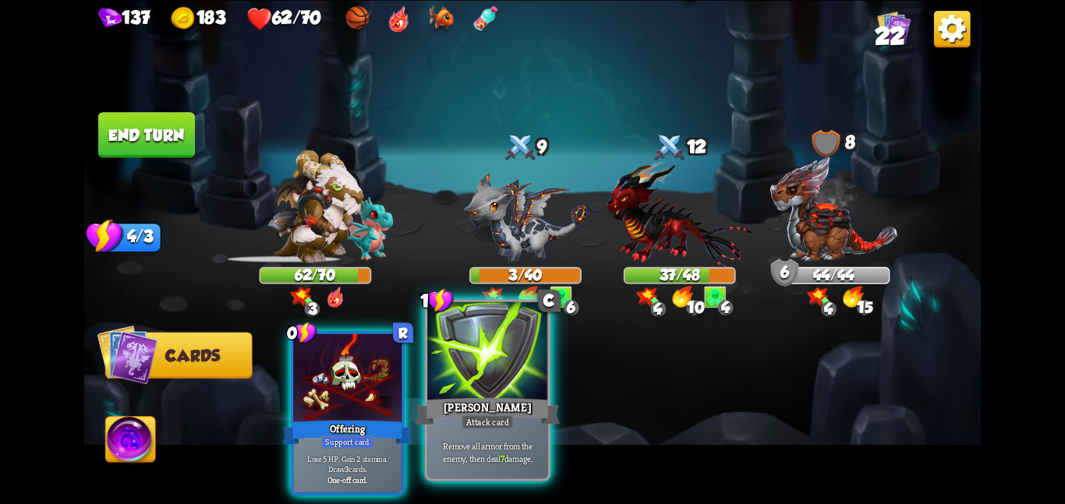
click at [481, 372] on div at bounding box center [487, 352] width 121 height 101
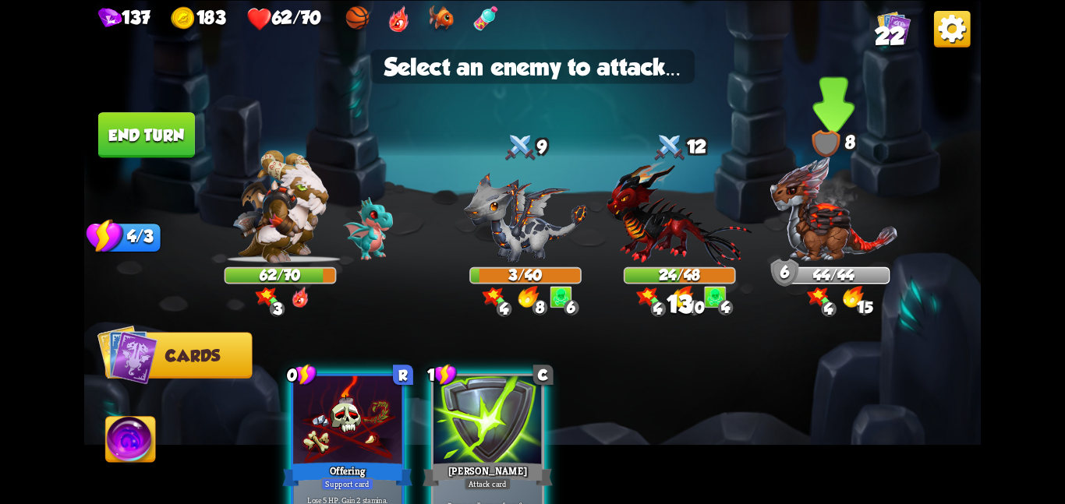
click at [832, 243] on img at bounding box center [833, 209] width 129 height 108
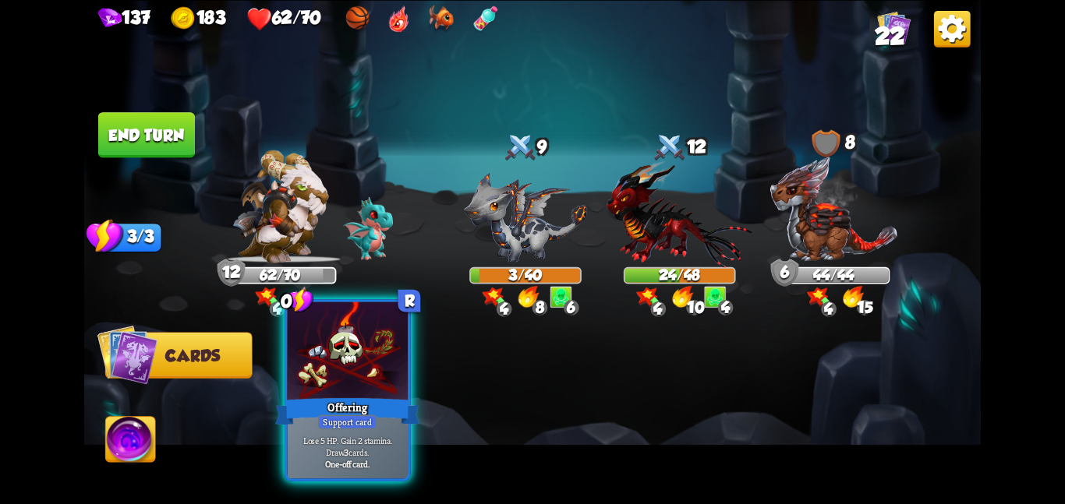
click at [352, 415] on div "Support card" at bounding box center [347, 422] width 58 height 15
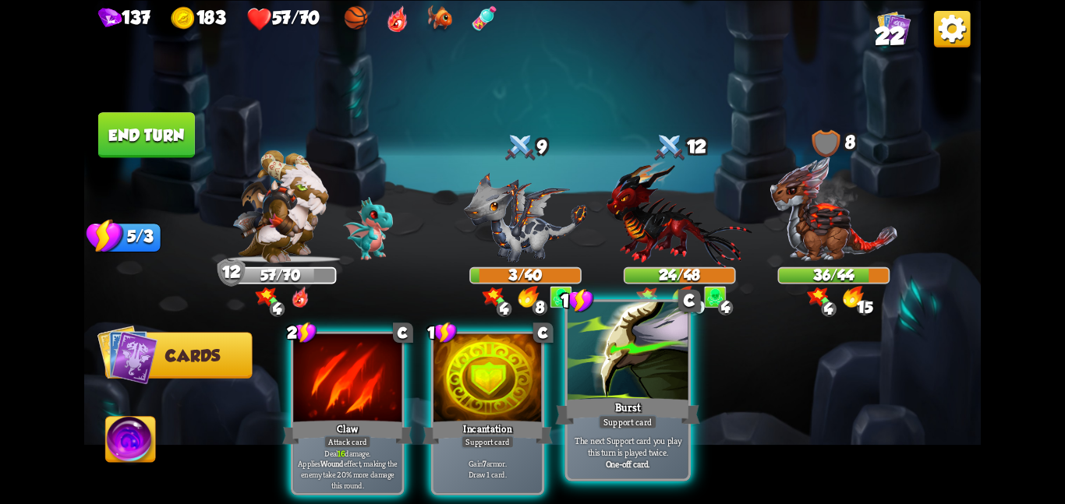
click at [571, 402] on div "Burst" at bounding box center [627, 411] width 144 height 32
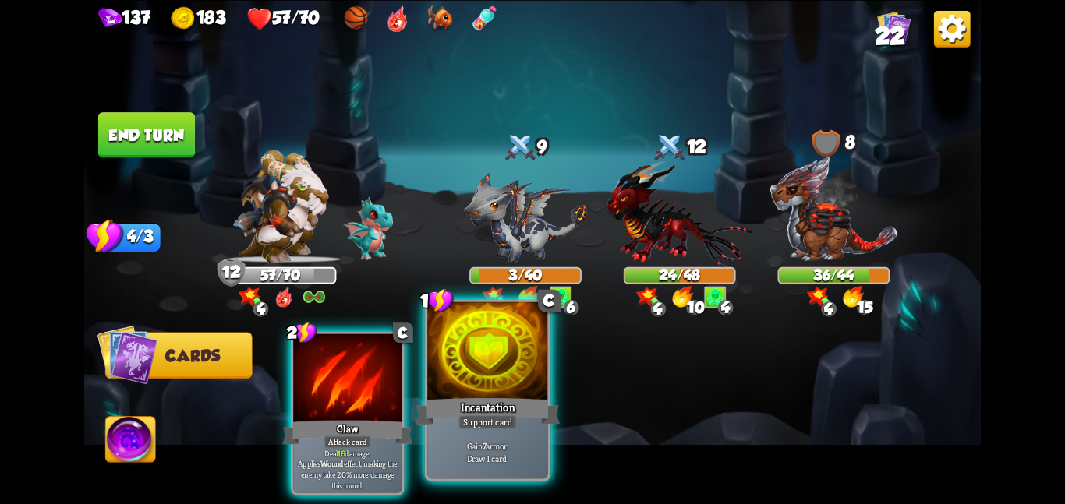
click at [500, 397] on div "Incantation" at bounding box center [487, 411] width 144 height 32
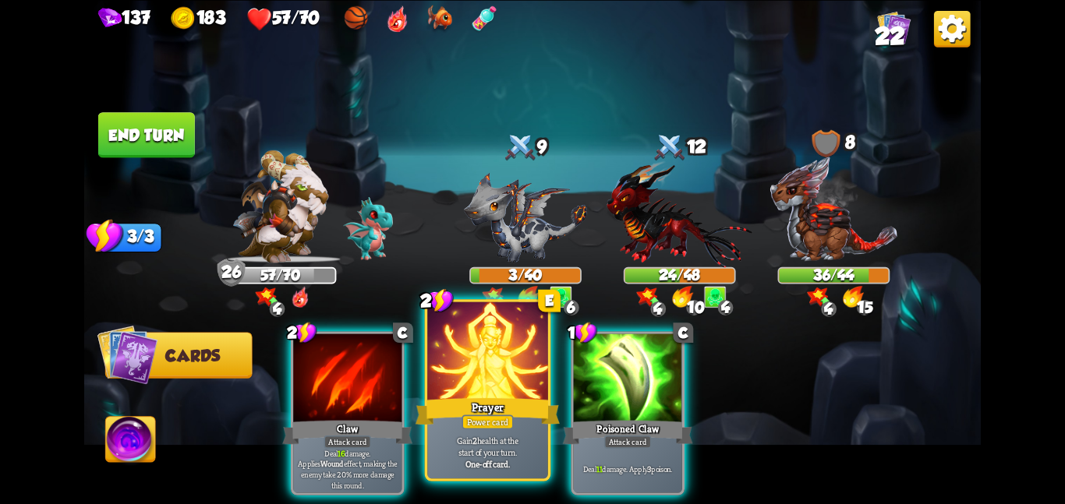
click at [497, 388] on div at bounding box center [487, 352] width 121 height 101
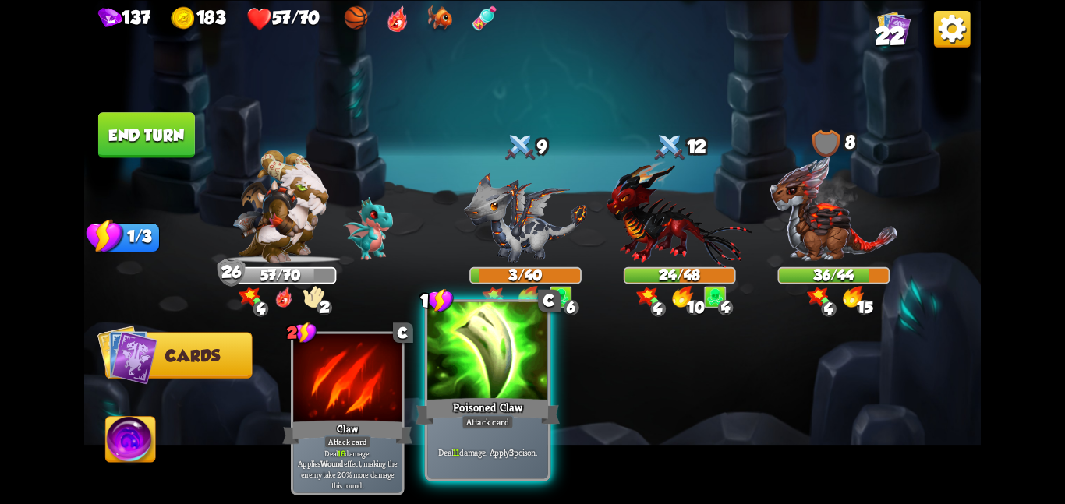
click at [481, 372] on div at bounding box center [487, 352] width 121 height 101
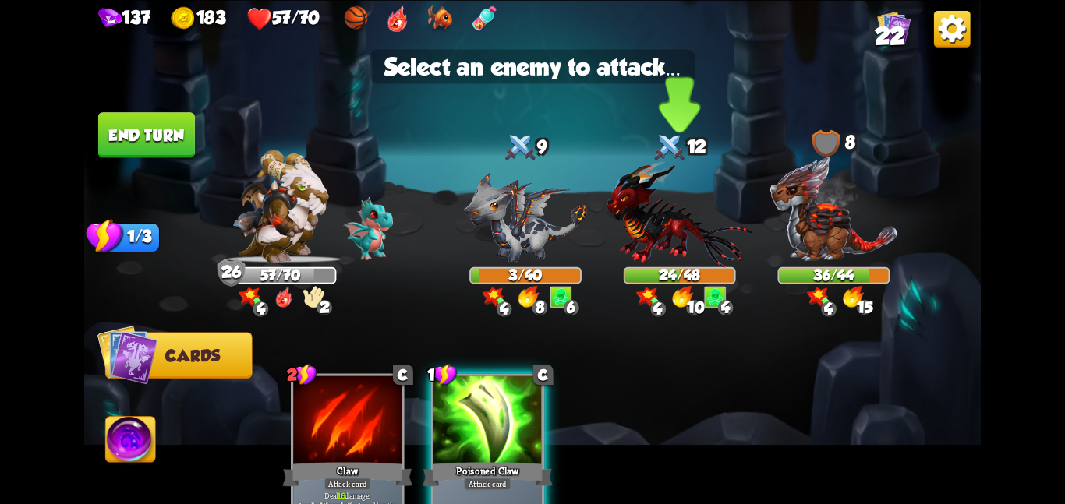
click at [676, 257] on img at bounding box center [679, 213] width 146 height 107
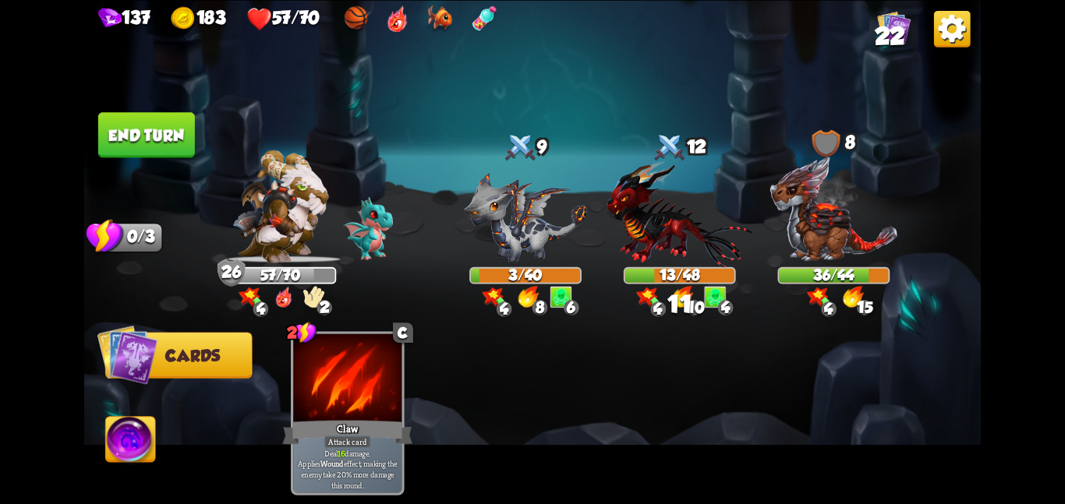
click at [164, 120] on button "End turn" at bounding box center [146, 134] width 97 height 45
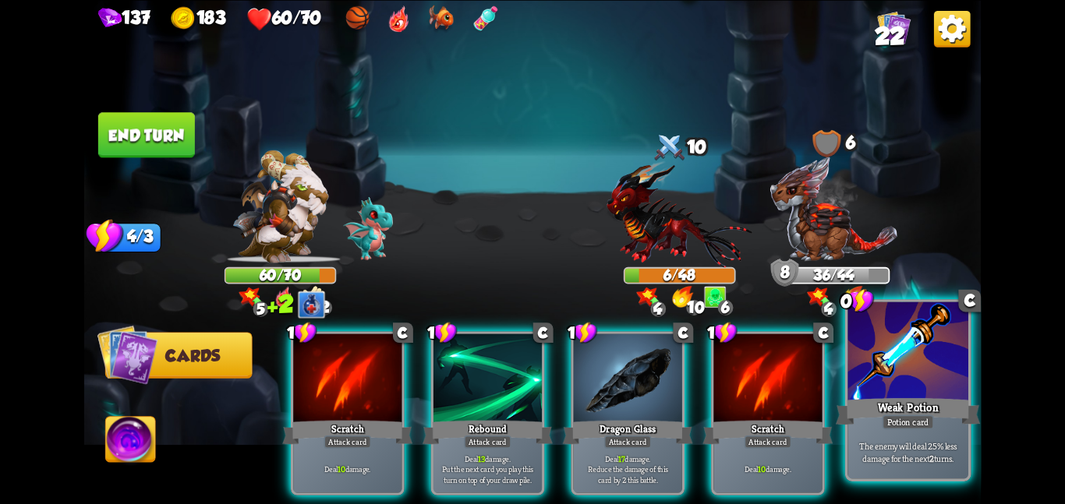
click at [861, 356] on div at bounding box center [907, 352] width 121 height 101
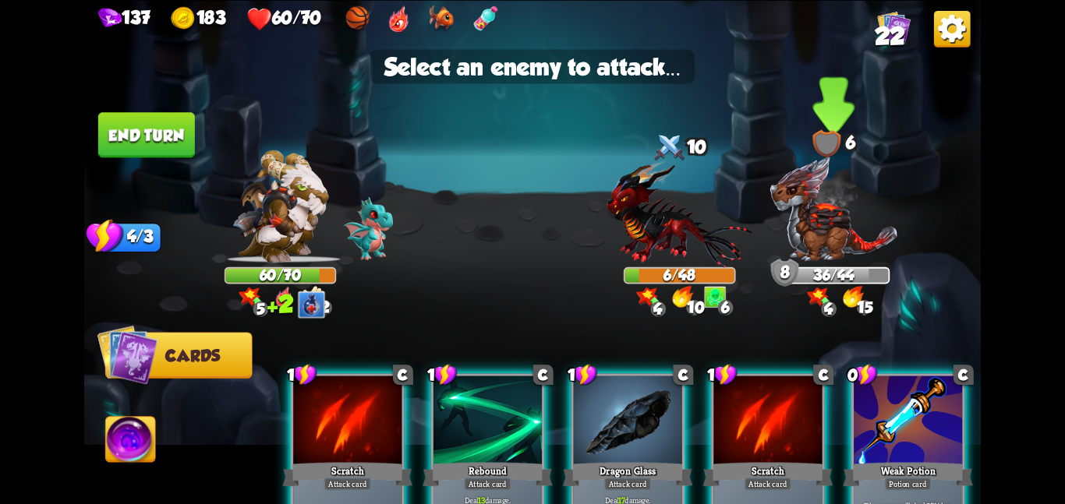
click at [807, 240] on img at bounding box center [833, 209] width 129 height 108
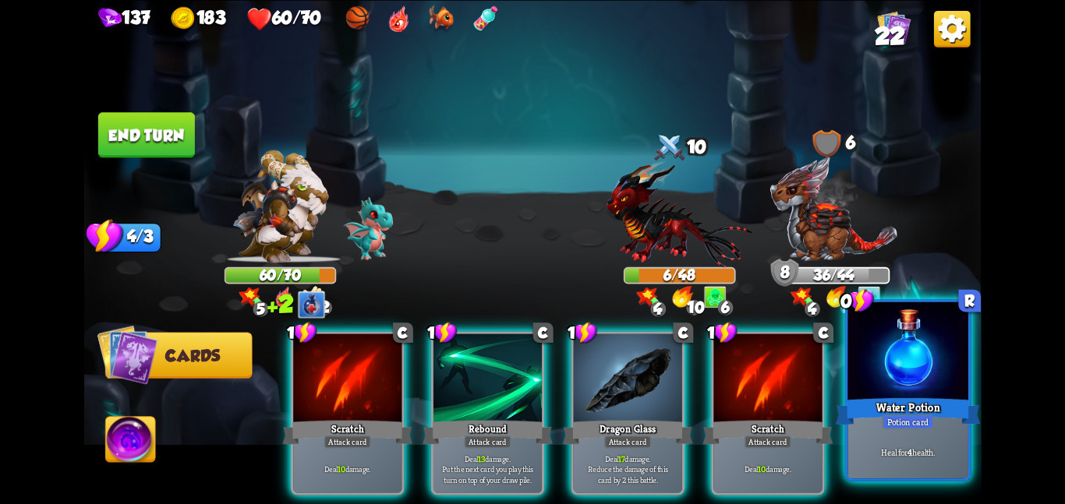
click at [930, 450] on p "Heal for 4 health." at bounding box center [907, 452] width 115 height 12
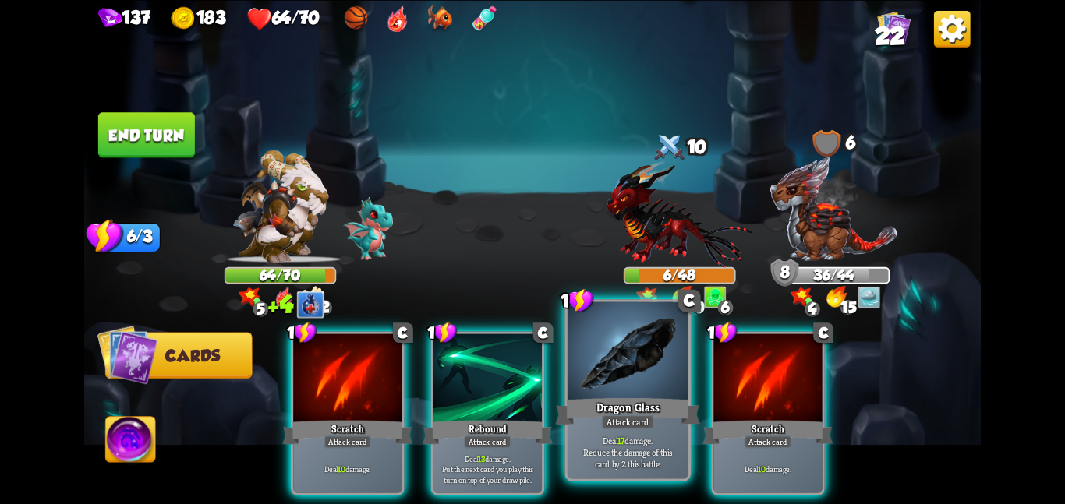
click at [602, 362] on div at bounding box center [627, 352] width 121 height 101
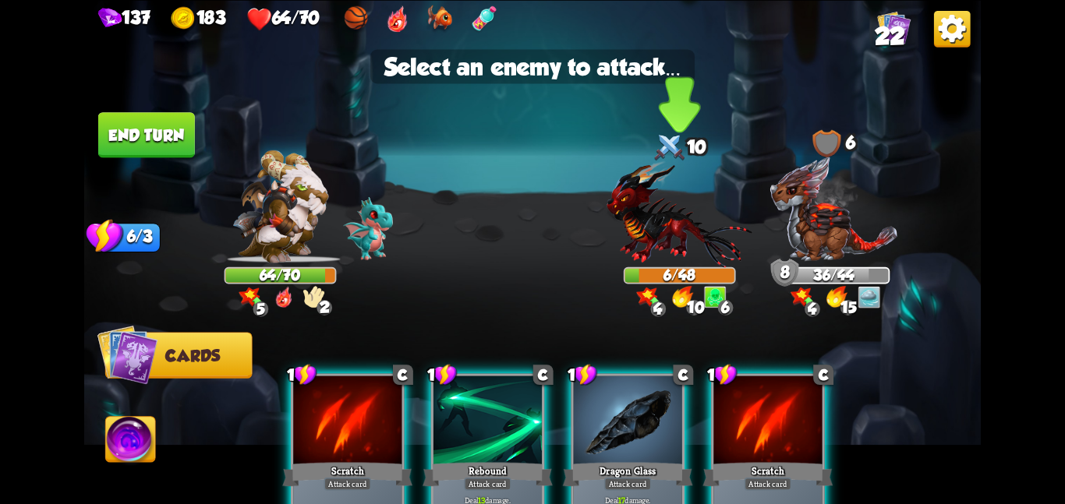
click at [636, 257] on img at bounding box center [679, 213] width 146 height 107
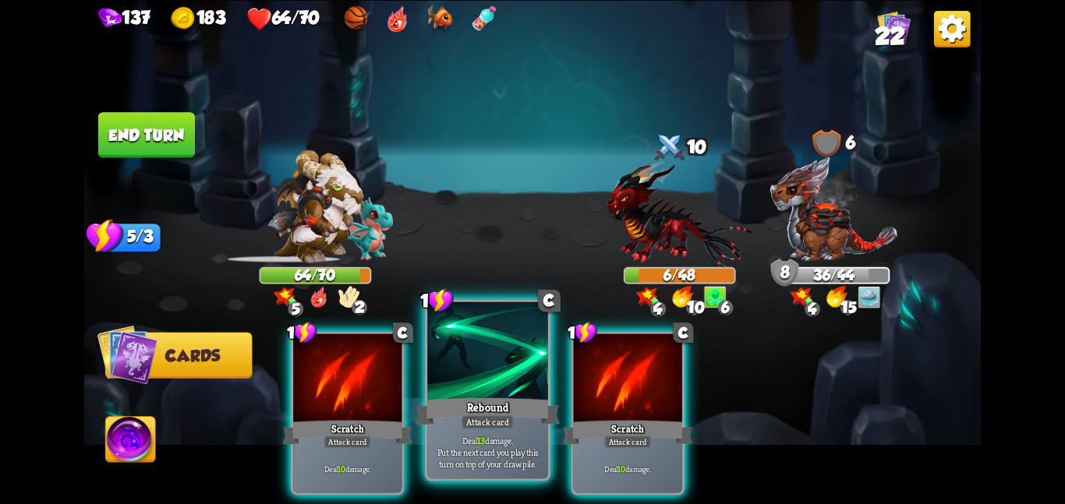
click at [529, 357] on div at bounding box center [487, 352] width 121 height 101
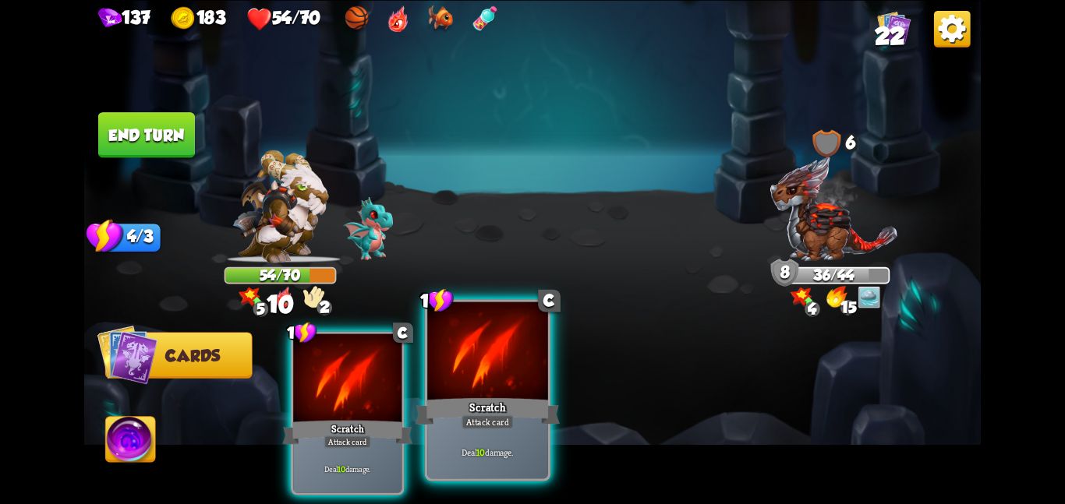
click at [454, 380] on div at bounding box center [487, 352] width 121 height 101
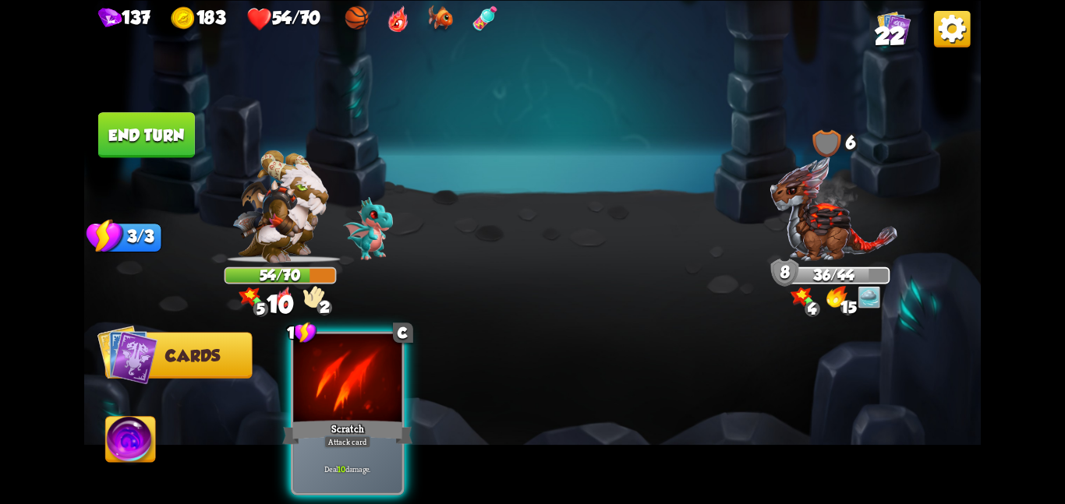
click at [422, 382] on div "1 C Scratch Attack card Deal 10 damage." at bounding box center [621, 392] width 717 height 224
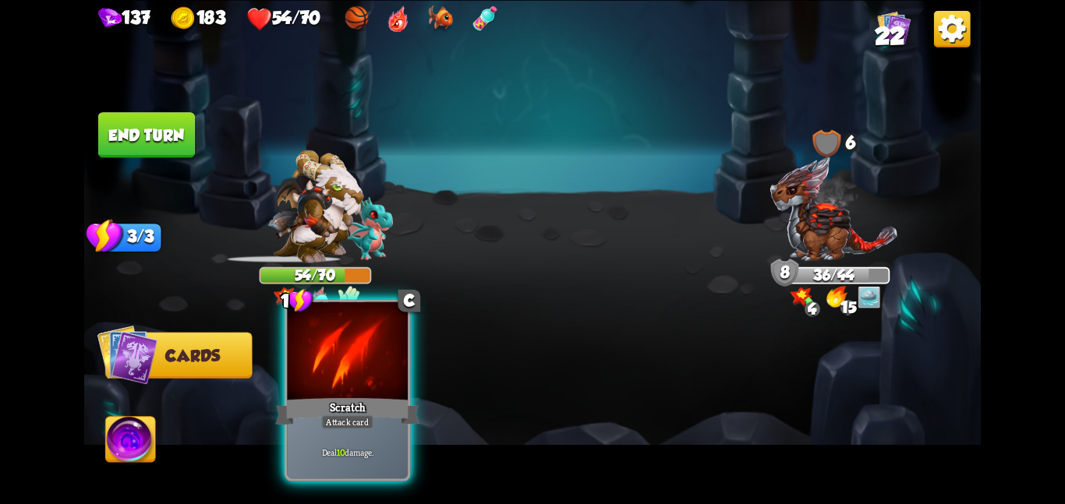
click at [359, 379] on div at bounding box center [347, 352] width 121 height 101
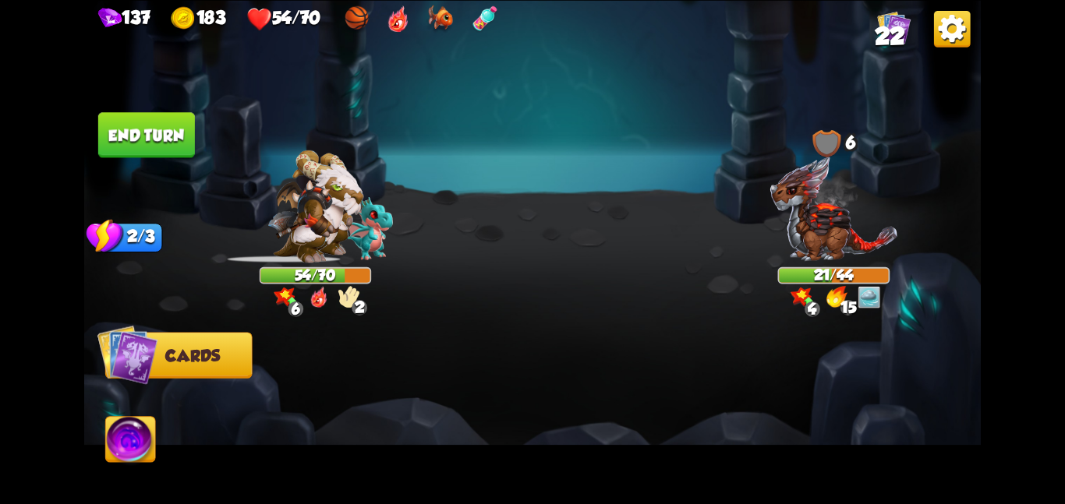
click at [155, 140] on button "End turn" at bounding box center [146, 134] width 97 height 45
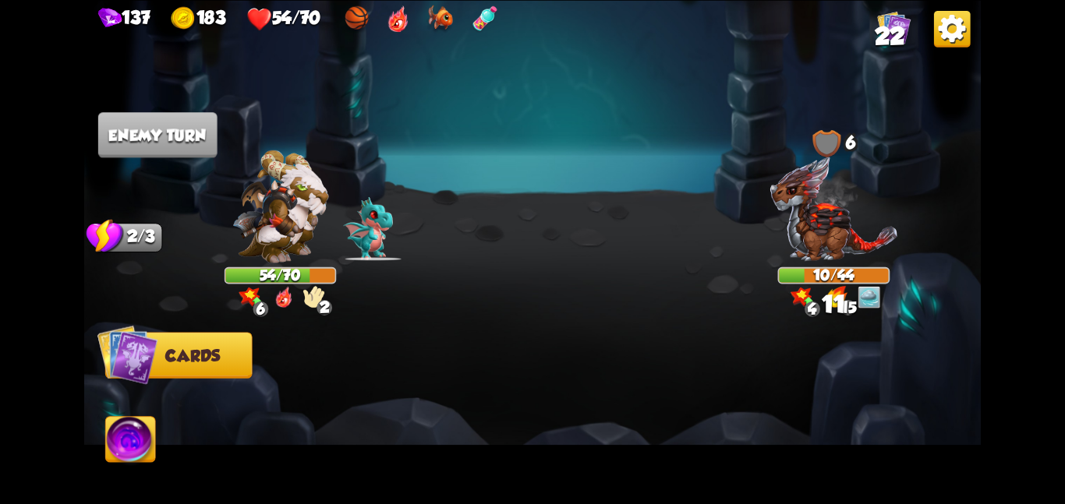
click at [135, 435] on img at bounding box center [131, 442] width 50 height 51
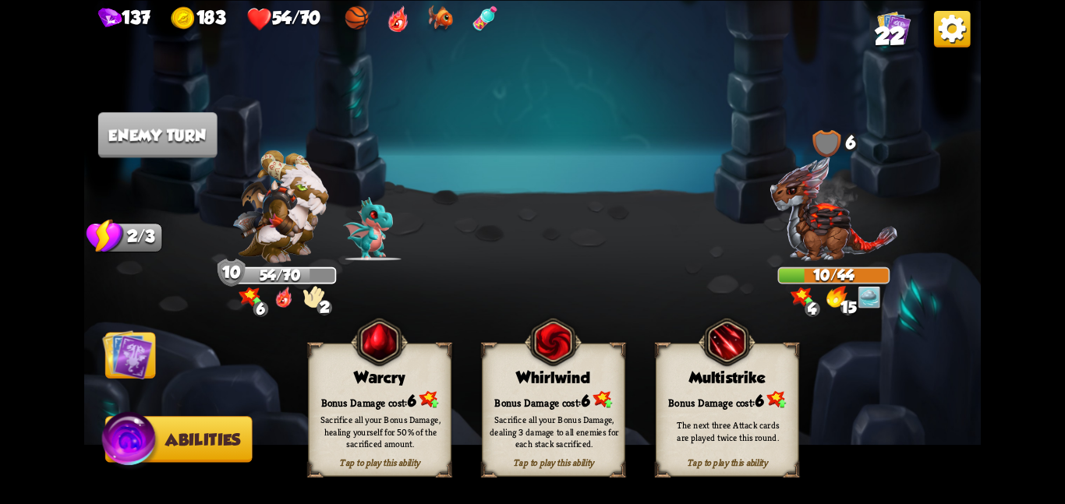
click at [582, 383] on div "Tap to play this ability Whirlwind Bonus Damage cost: 6 Sacrifice all your Bonu…" at bounding box center [553, 409] width 143 height 133
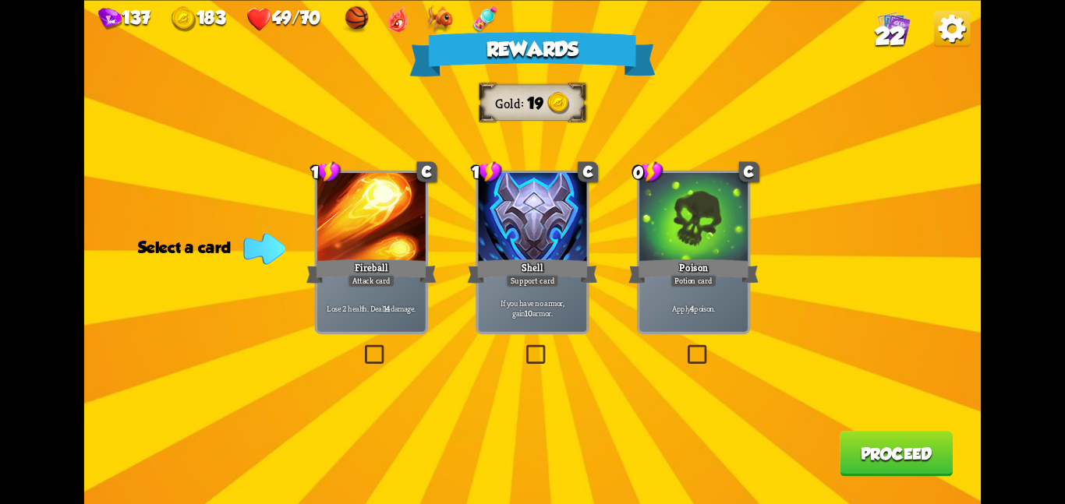
click at [683, 262] on div "Poison" at bounding box center [693, 270] width 130 height 29
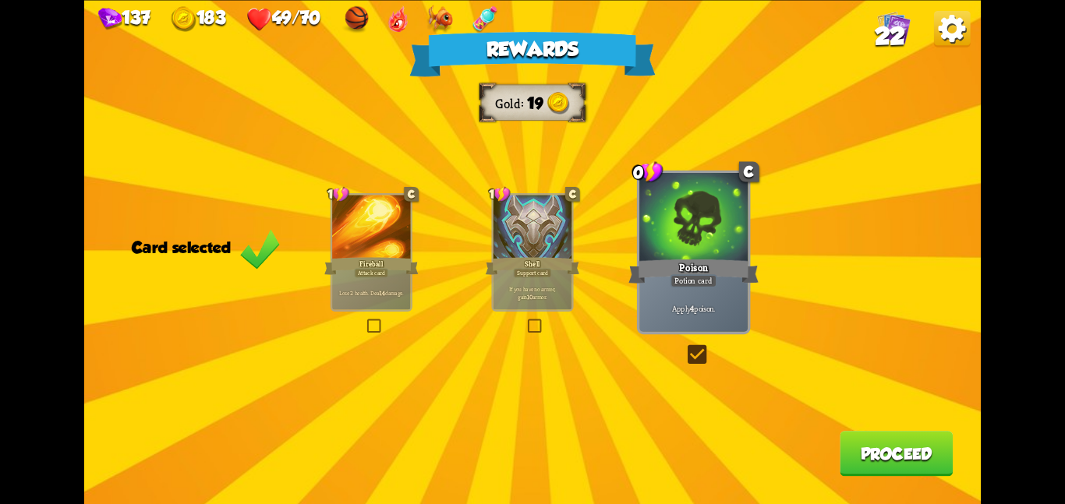
click at [848, 447] on button "Proceed" at bounding box center [895, 453] width 113 height 45
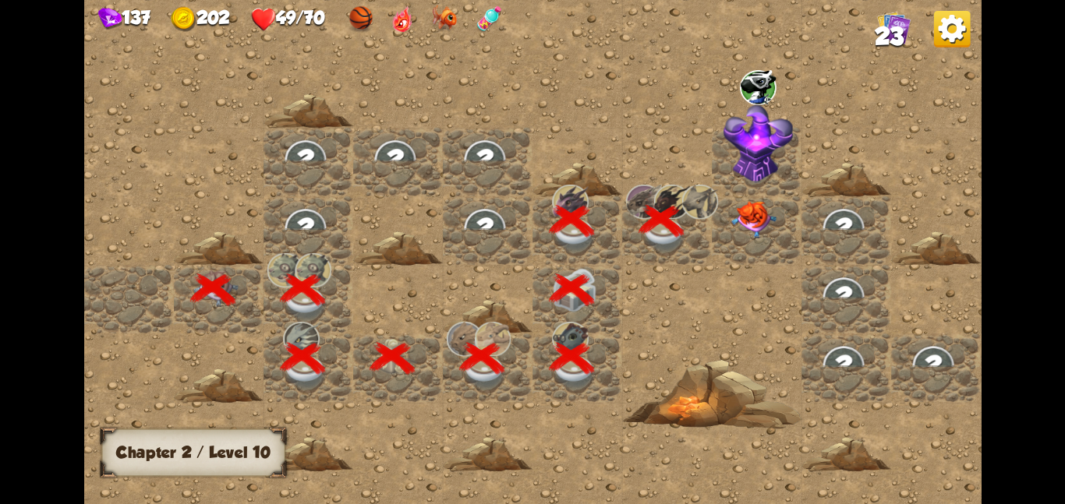
click at [762, 224] on img at bounding box center [753, 218] width 45 height 37
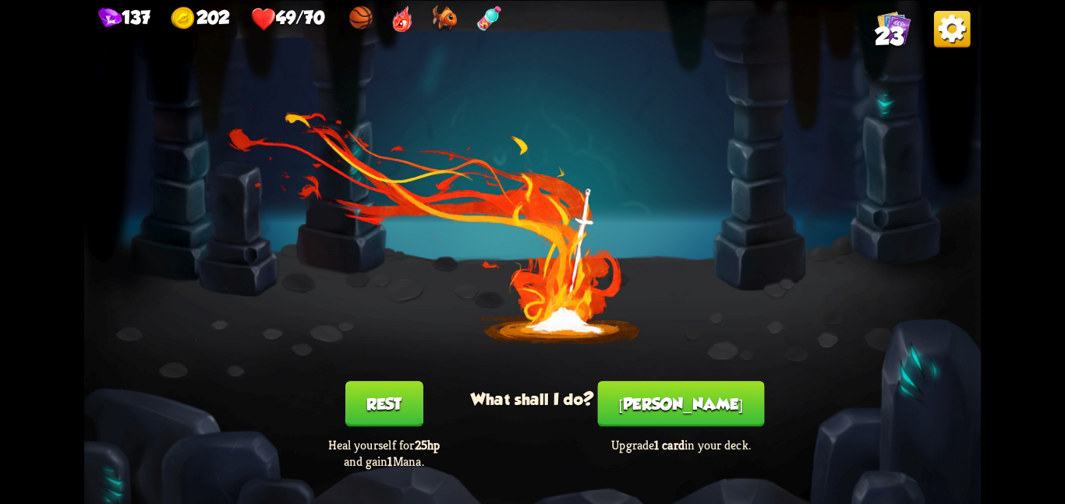
click at [687, 412] on button "[PERSON_NAME]" at bounding box center [681, 403] width 167 height 45
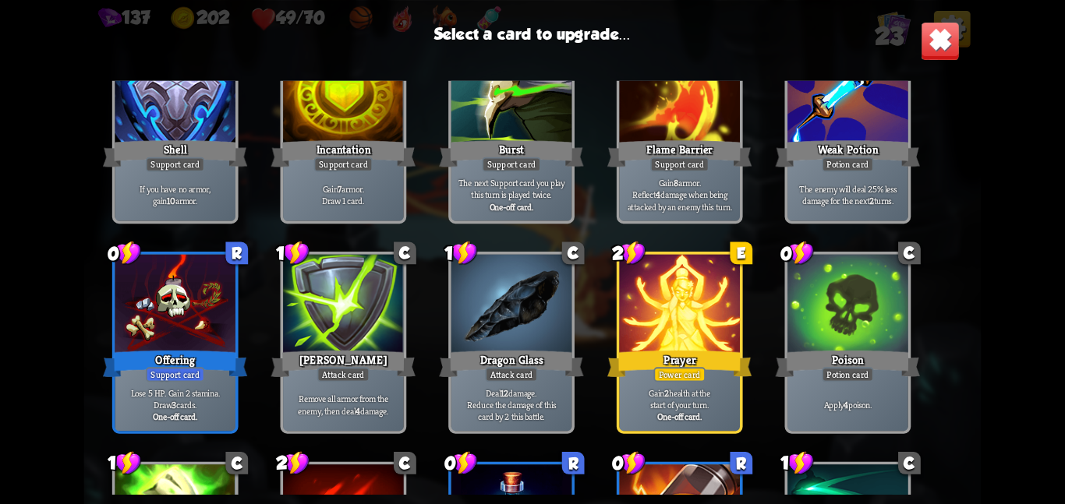
scroll to position [327, 0]
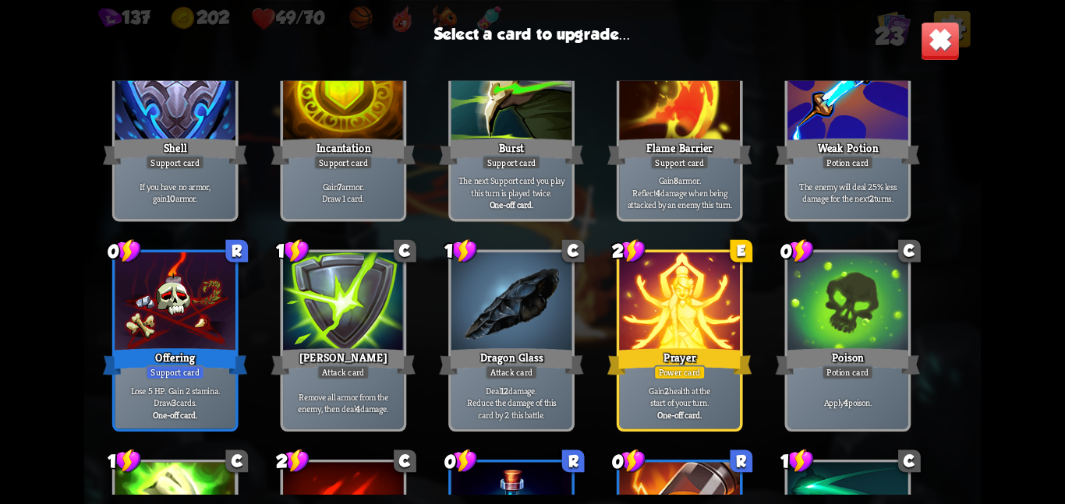
click at [694, 303] on div at bounding box center [679, 302] width 121 height 101
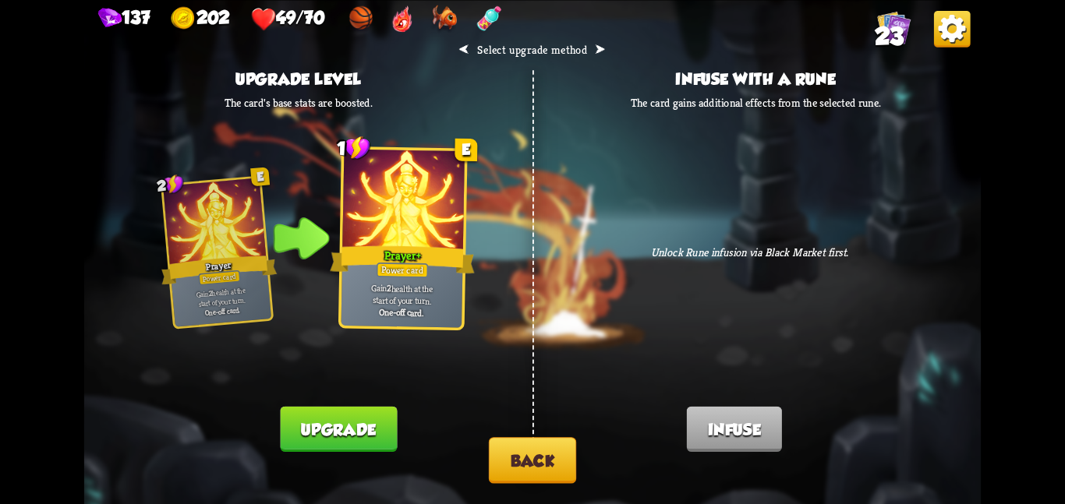
click at [556, 464] on button "Back" at bounding box center [532, 460] width 87 height 46
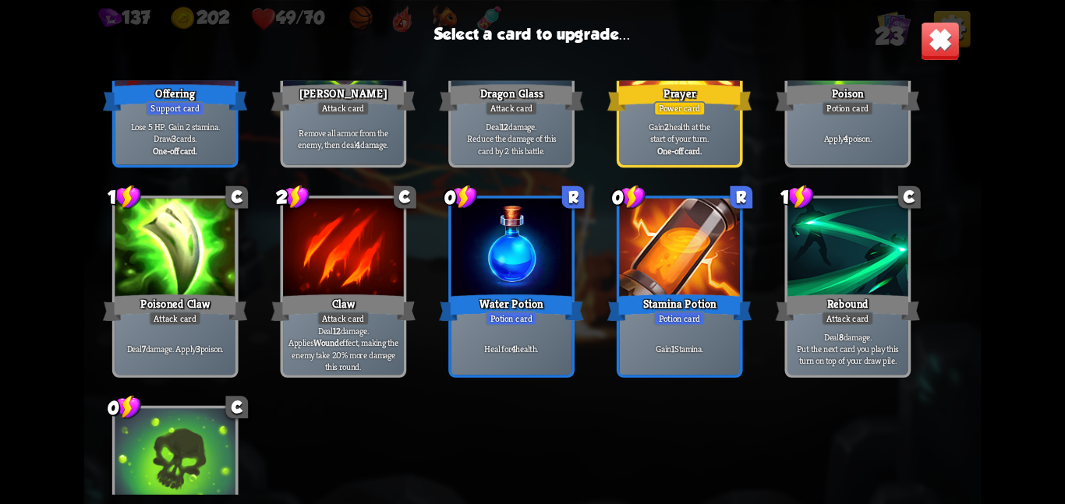
scroll to position [641, 0]
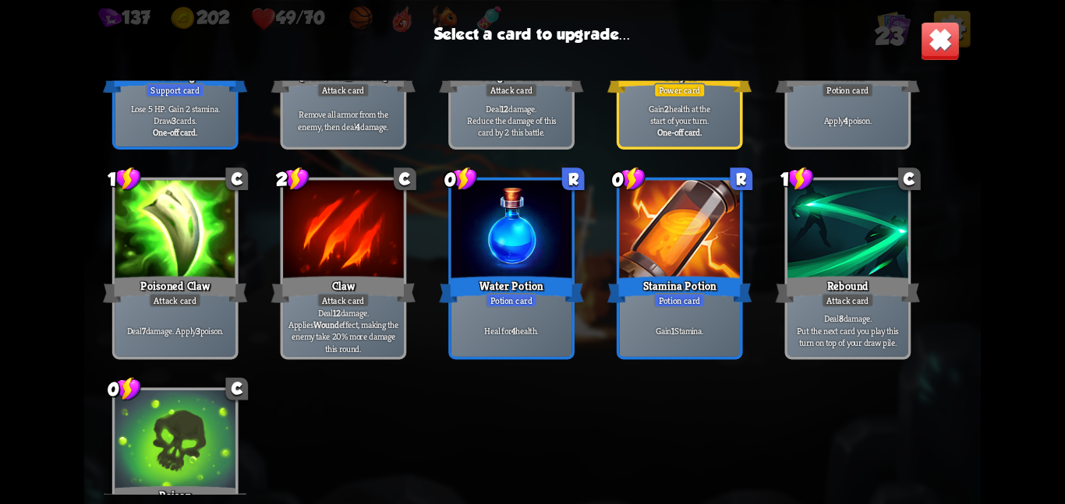
click at [656, 311] on div "Gain 1 Stamina." at bounding box center [679, 330] width 121 height 52
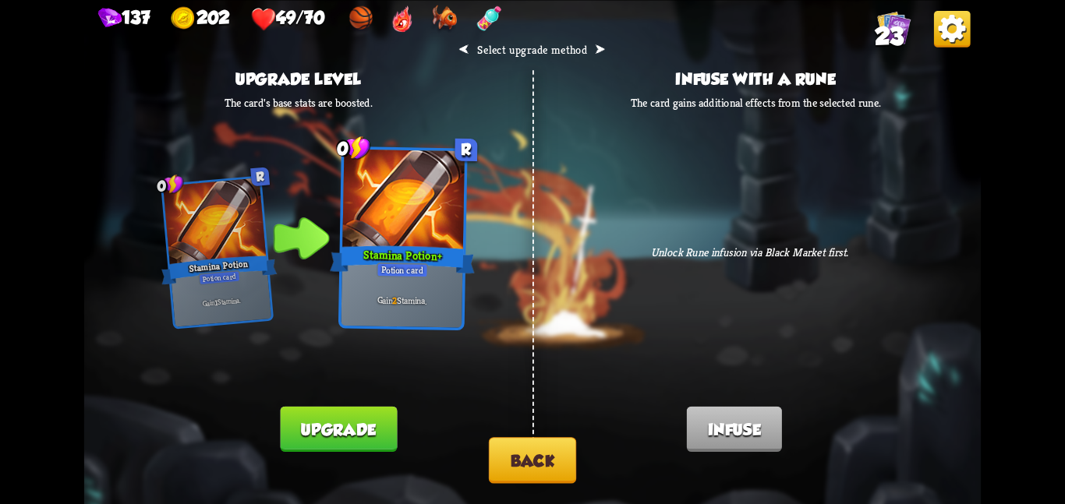
click at [362, 415] on button "Upgrade" at bounding box center [339, 428] width 117 height 45
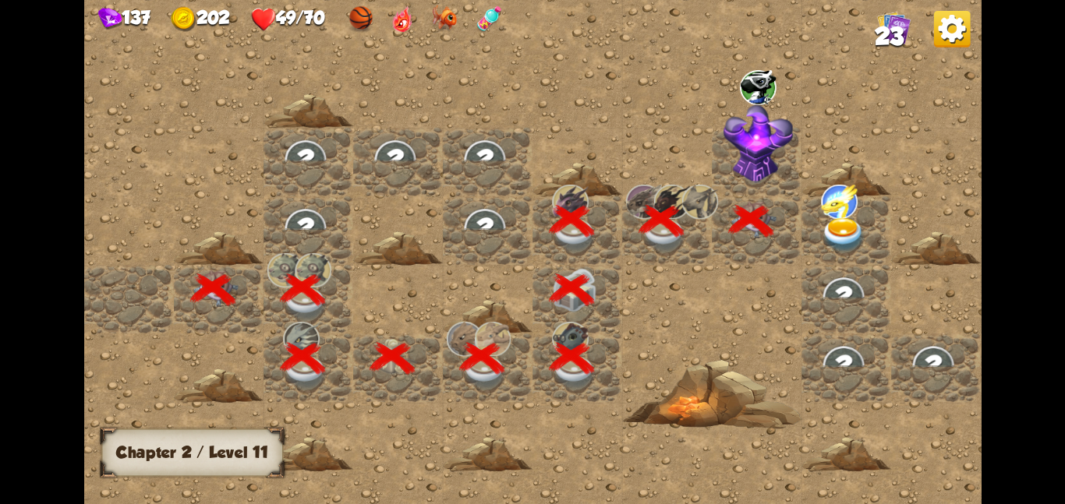
scroll to position [0, 299]
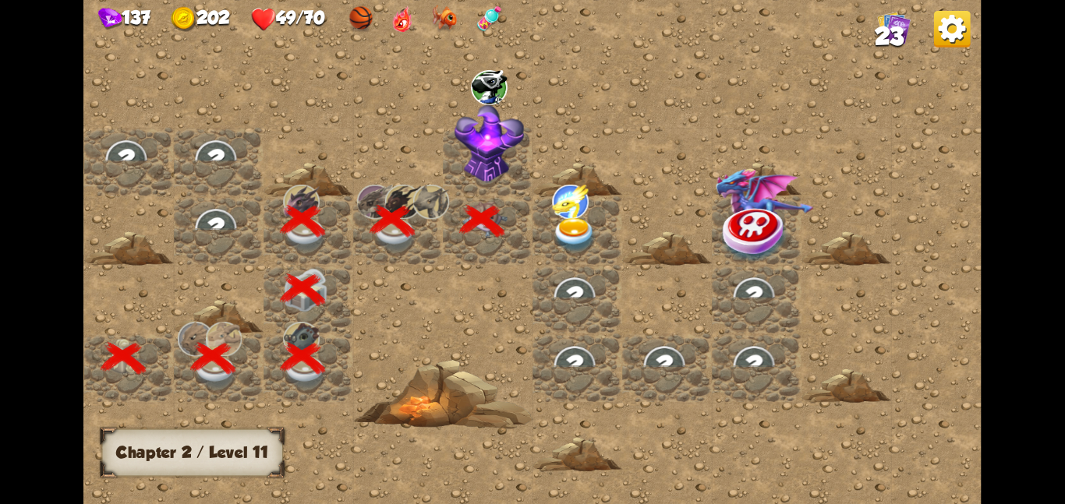
click at [491, 161] on img at bounding box center [489, 143] width 70 height 79
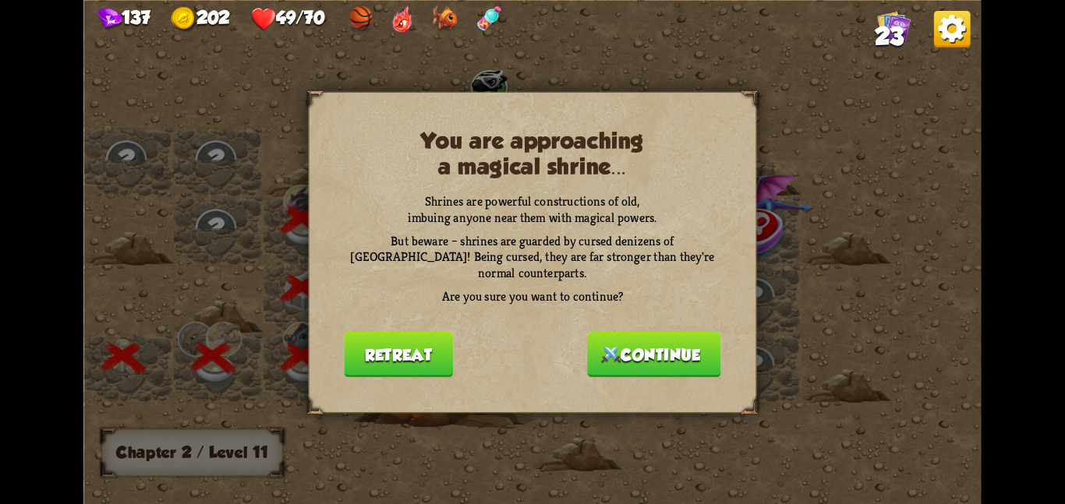
click at [672, 331] on button "Continue" at bounding box center [654, 353] width 134 height 45
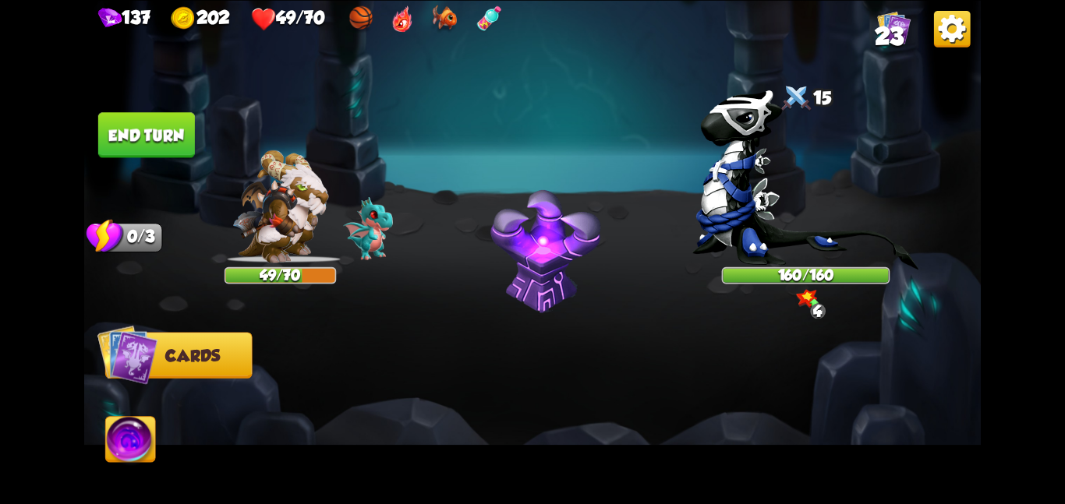
click at [741, 156] on img at bounding box center [805, 180] width 227 height 181
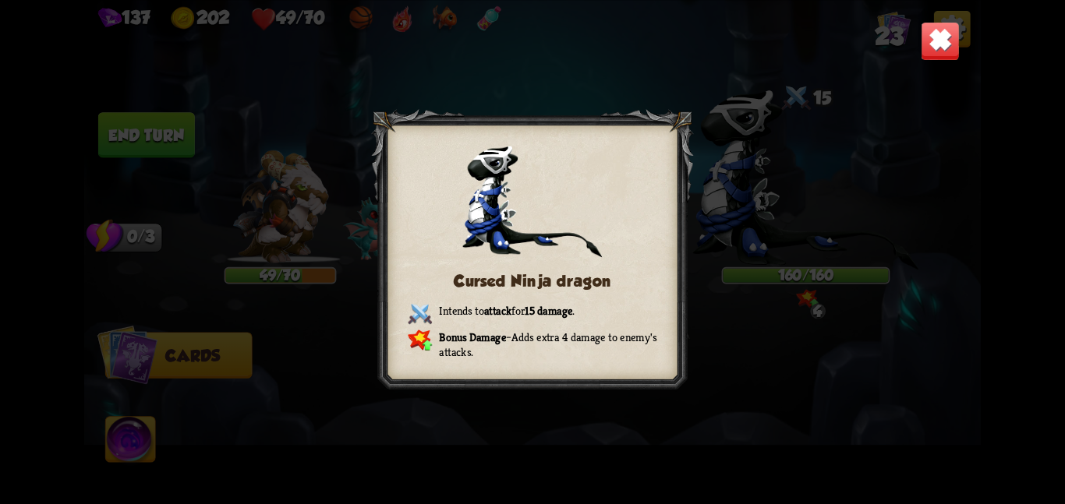
click at [928, 56] on img at bounding box center [939, 40] width 39 height 39
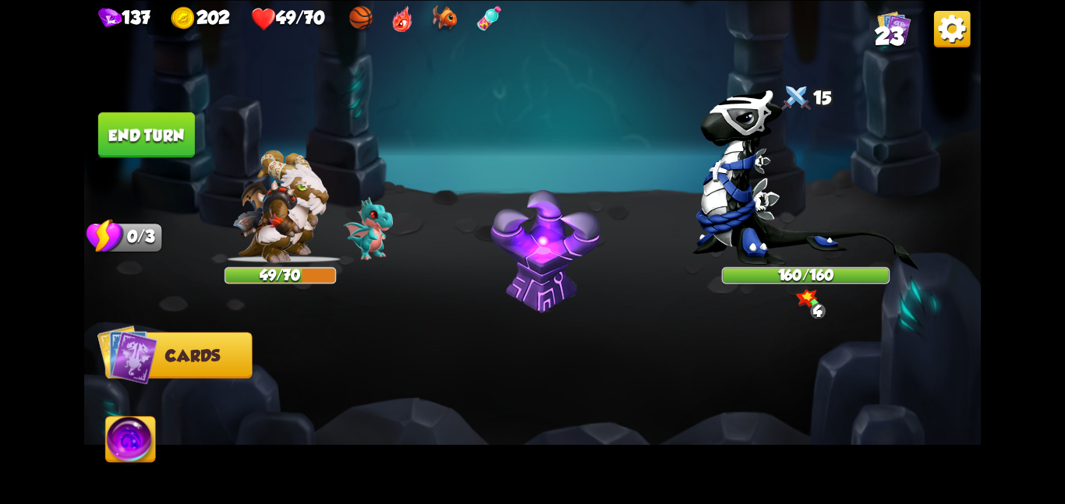
click at [155, 125] on button "End turn" at bounding box center [146, 134] width 97 height 45
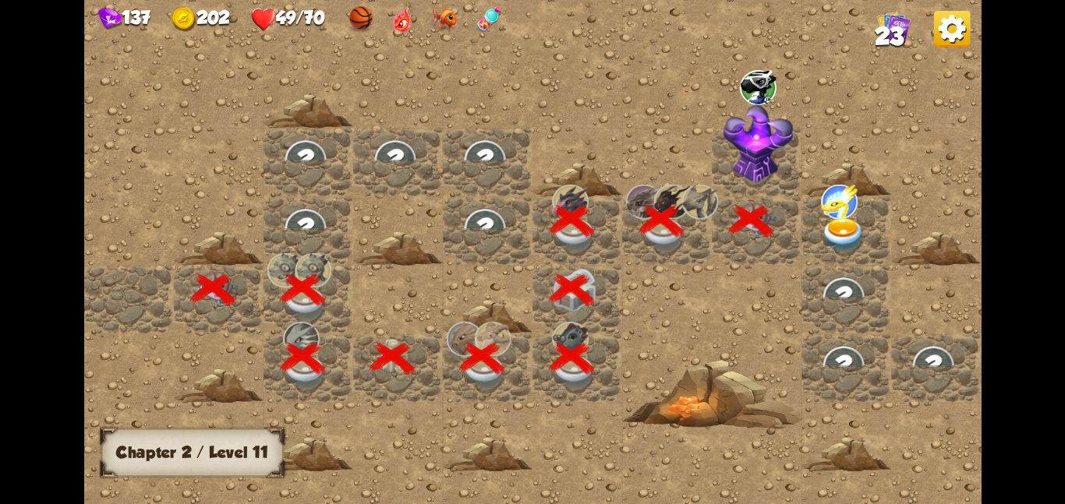
scroll to position [0, 299]
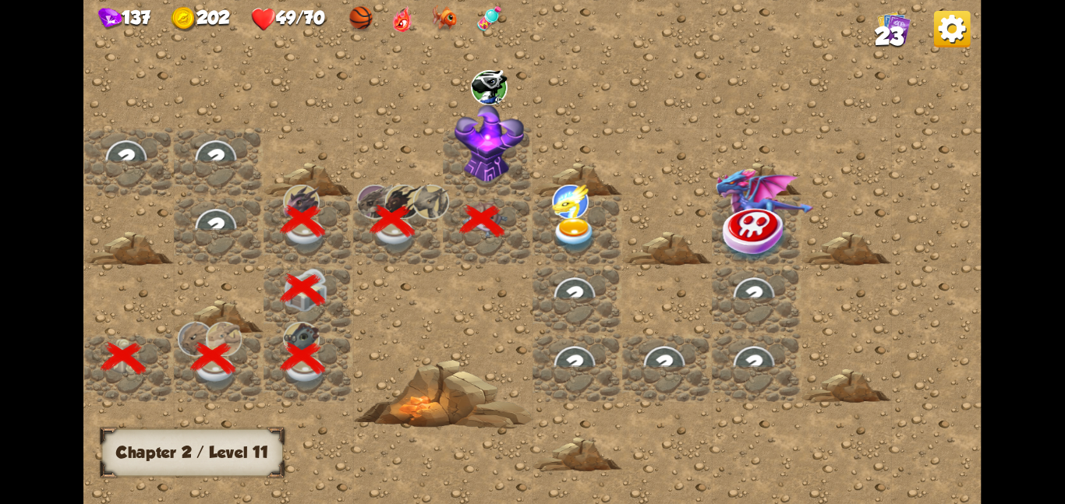
click at [479, 135] on img at bounding box center [489, 143] width 70 height 79
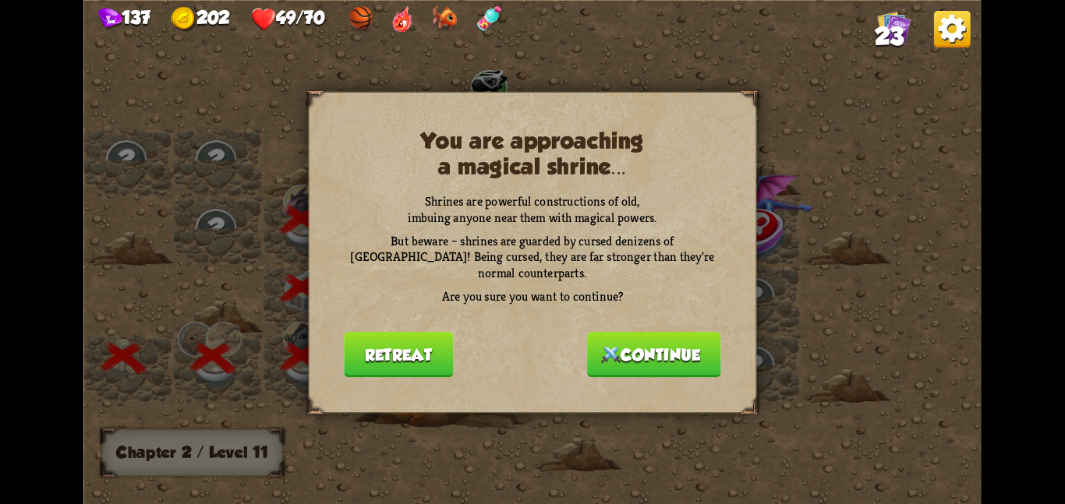
click at [609, 346] on img at bounding box center [610, 354] width 19 height 17
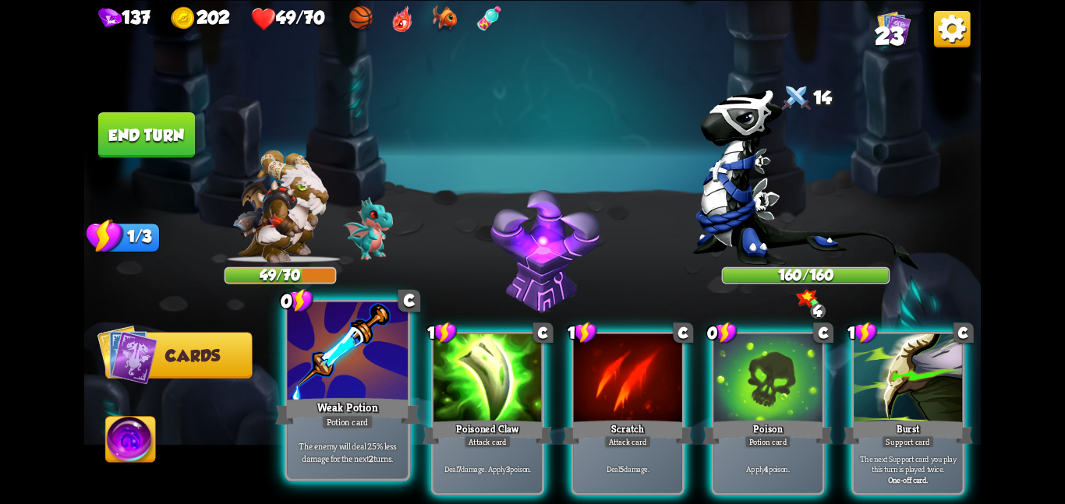
click at [382, 358] on div at bounding box center [347, 352] width 121 height 101
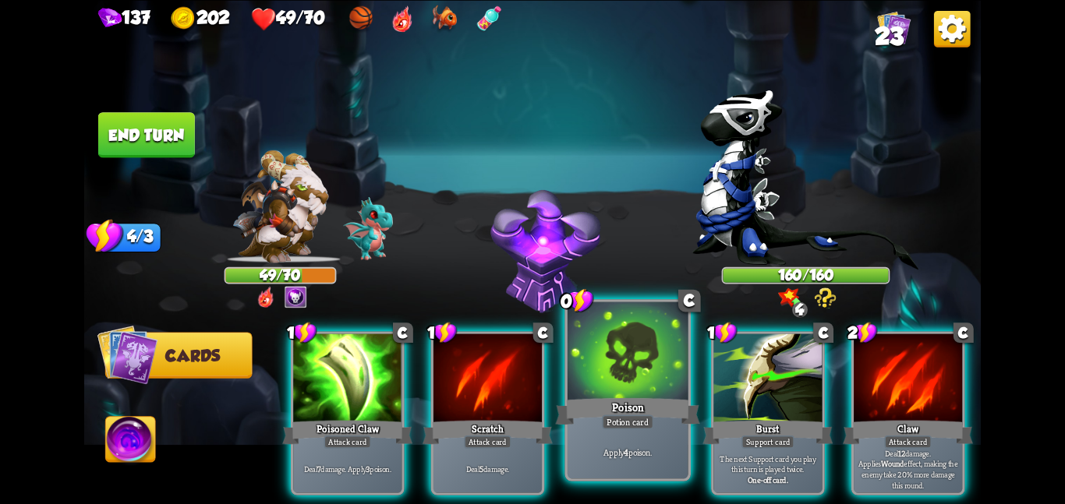
click at [631, 353] on div at bounding box center [627, 352] width 121 height 101
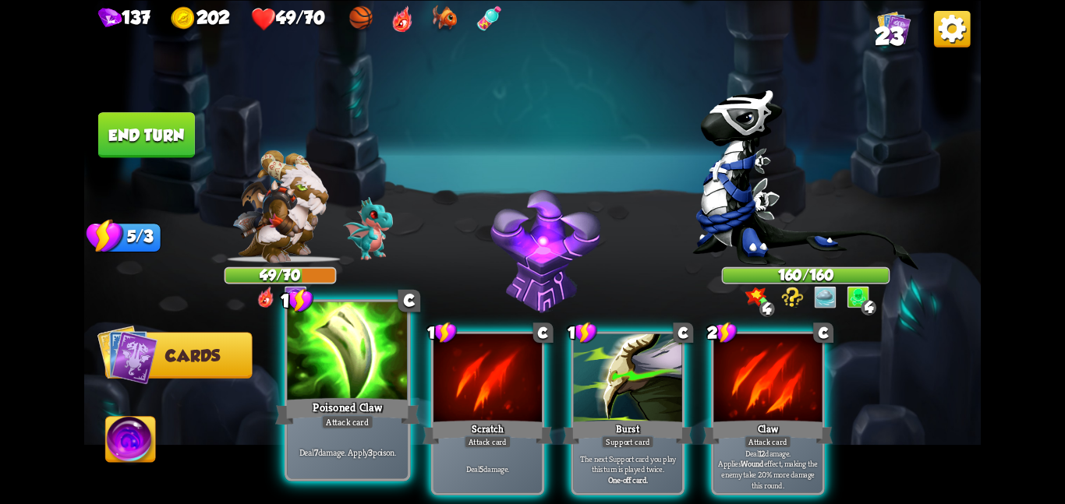
click at [361, 376] on div at bounding box center [347, 352] width 121 height 101
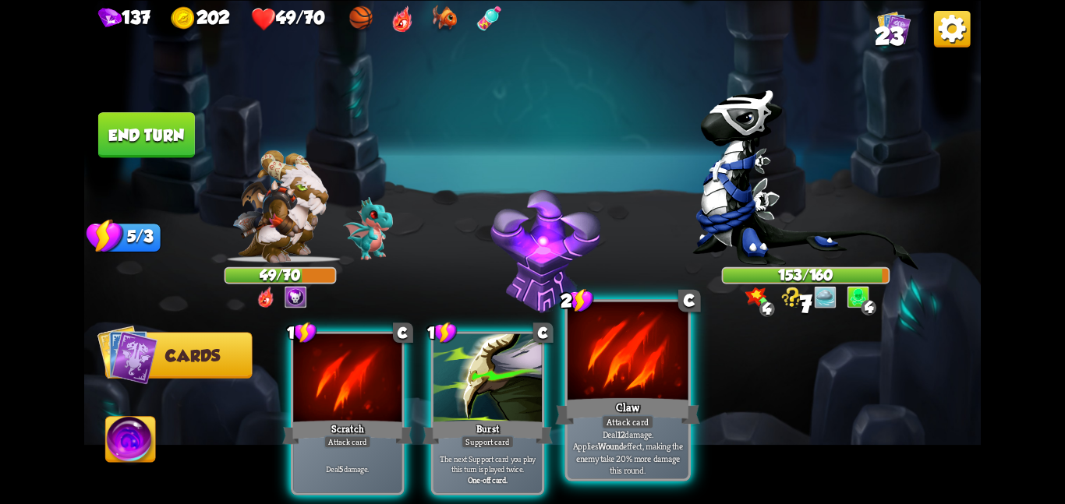
click at [612, 384] on div at bounding box center [627, 352] width 121 height 101
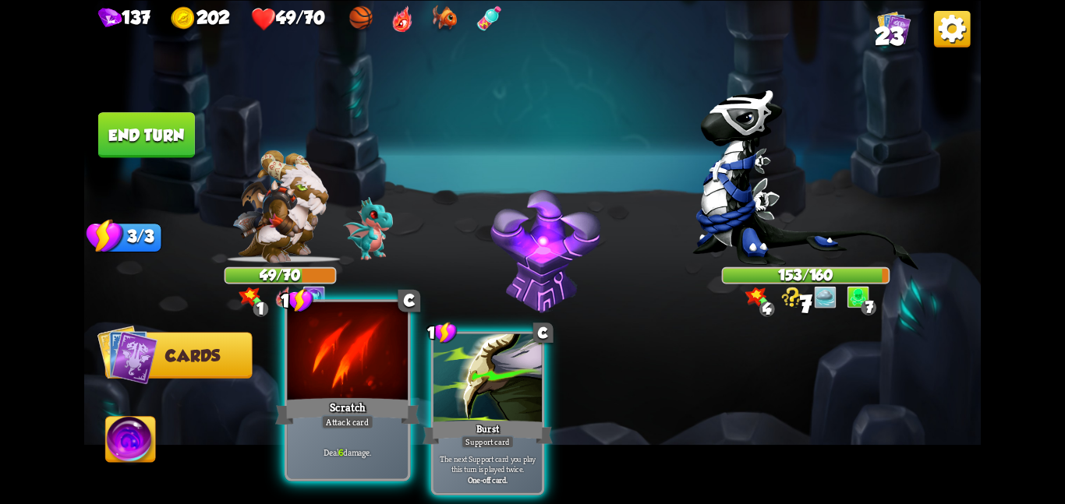
click at [383, 390] on div at bounding box center [347, 352] width 121 height 101
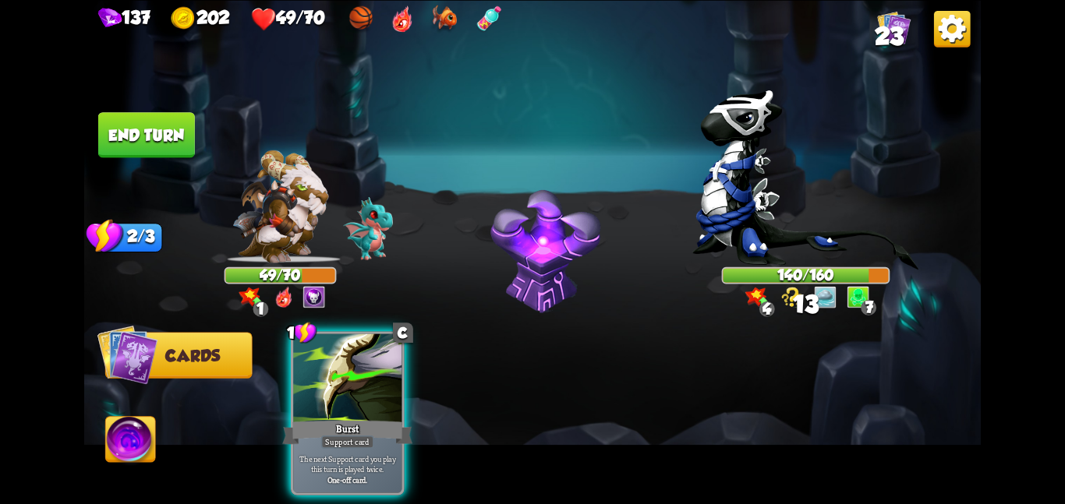
click at [185, 150] on button "End turn" at bounding box center [146, 134] width 97 height 45
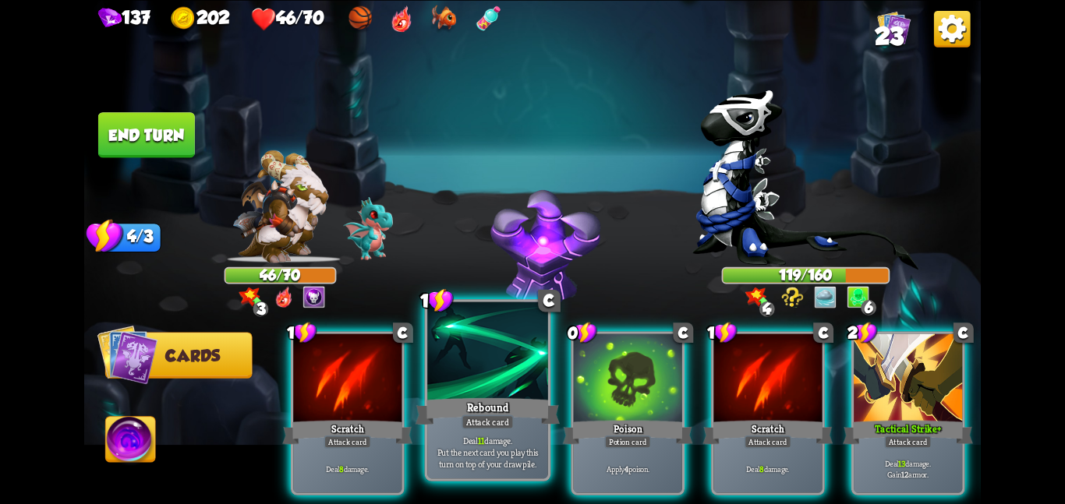
click at [489, 385] on div at bounding box center [487, 352] width 121 height 101
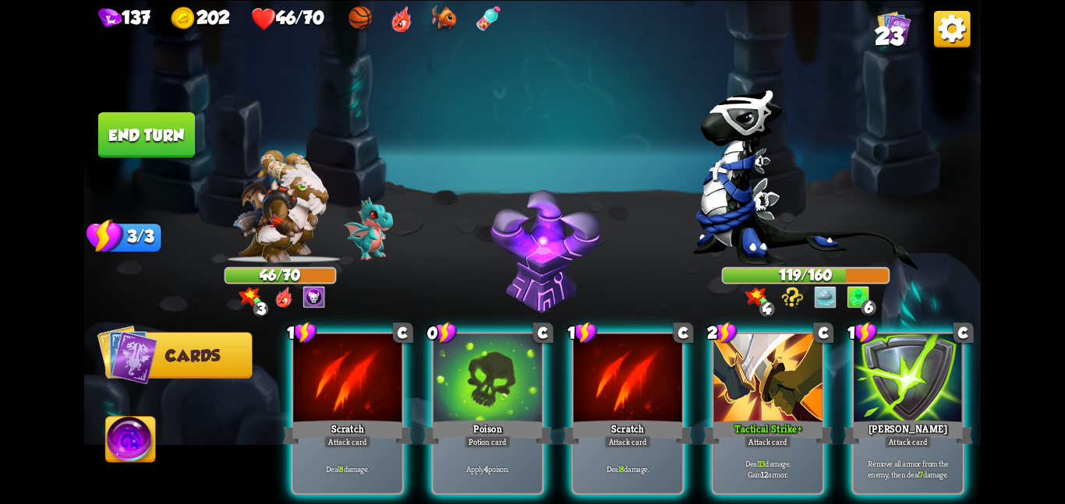
click at [489, 385] on div at bounding box center [487, 379] width 108 height 91
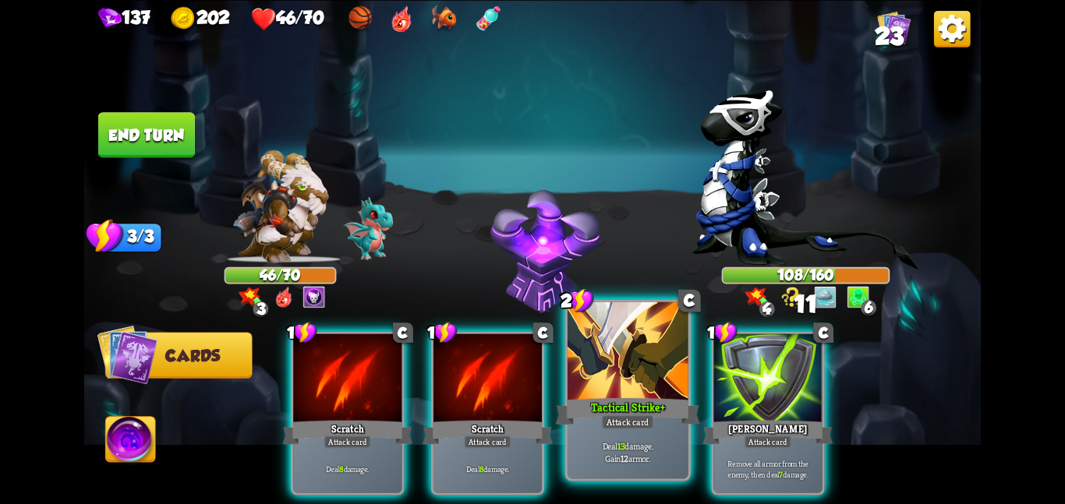
click at [611, 391] on div at bounding box center [627, 352] width 121 height 101
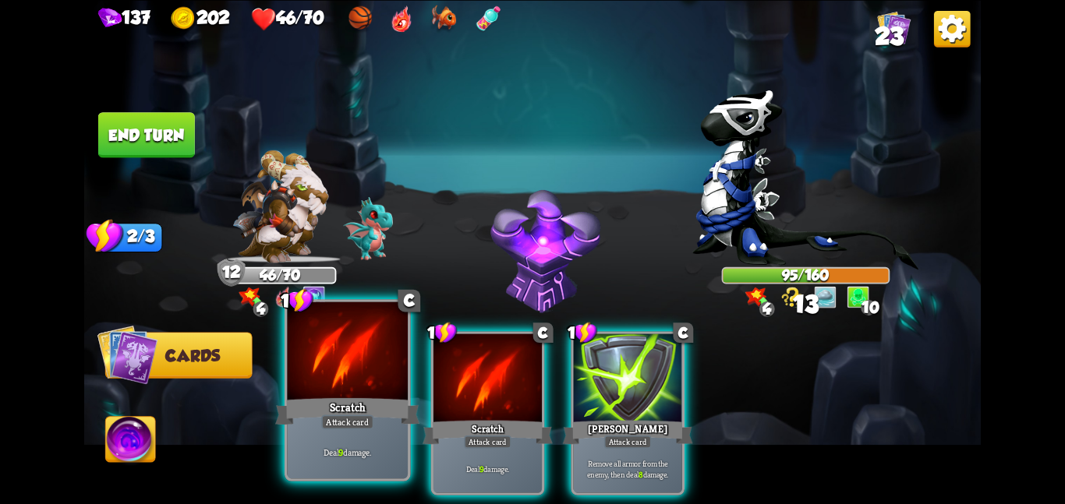
click at [380, 373] on div at bounding box center [347, 352] width 121 height 101
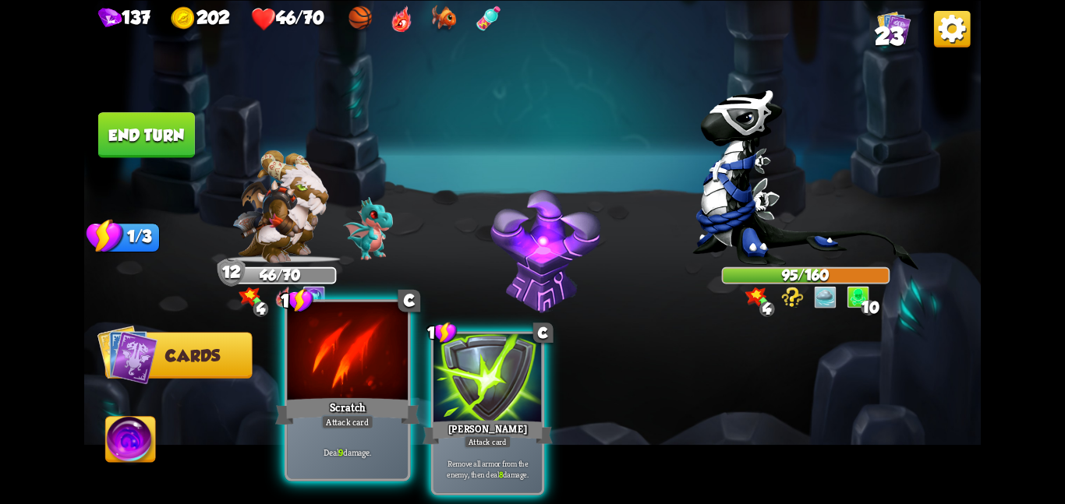
click at [380, 373] on div at bounding box center [347, 352] width 121 height 101
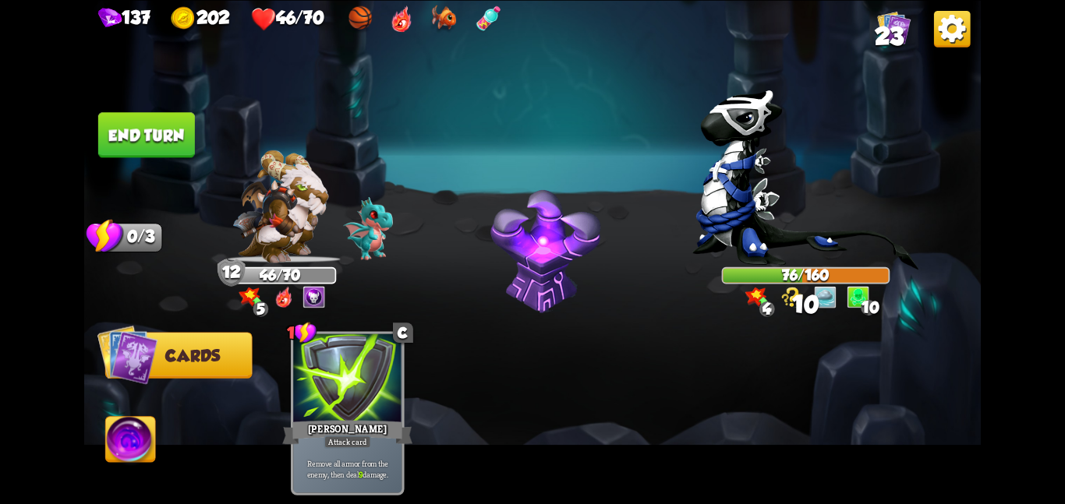
click at [92, 126] on img at bounding box center [532, 252] width 896 height 504
click at [125, 123] on button "End turn" at bounding box center [146, 134] width 97 height 45
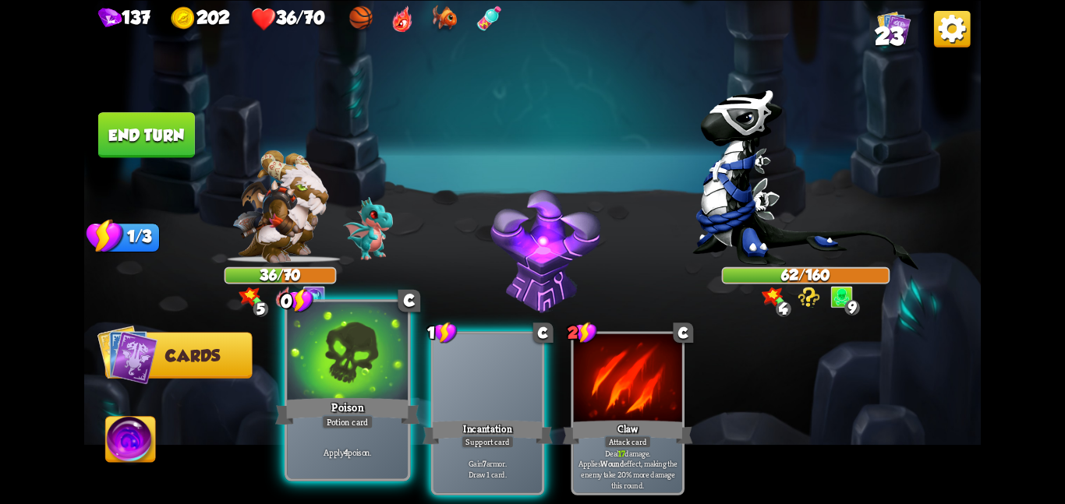
click at [365, 394] on div at bounding box center [347, 352] width 121 height 101
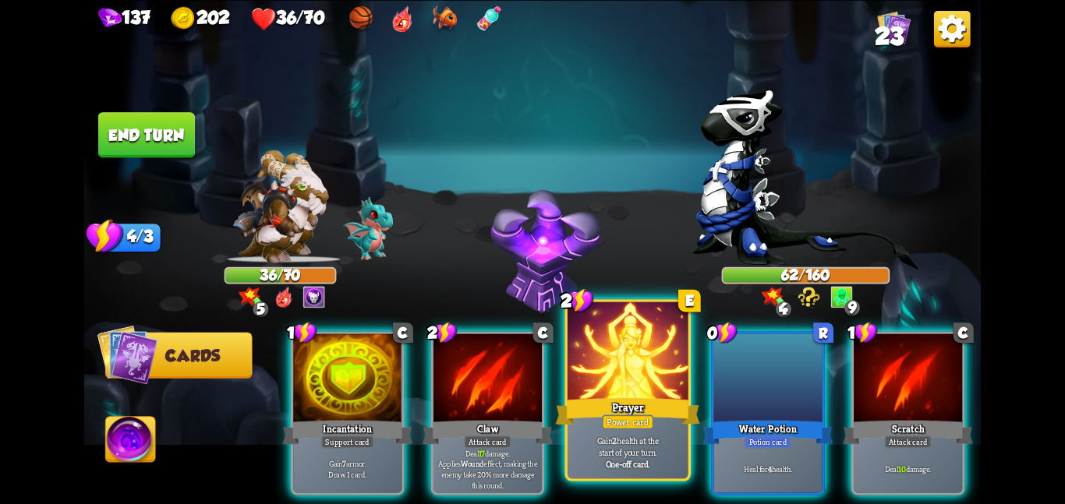
click at [662, 394] on div at bounding box center [627, 352] width 121 height 101
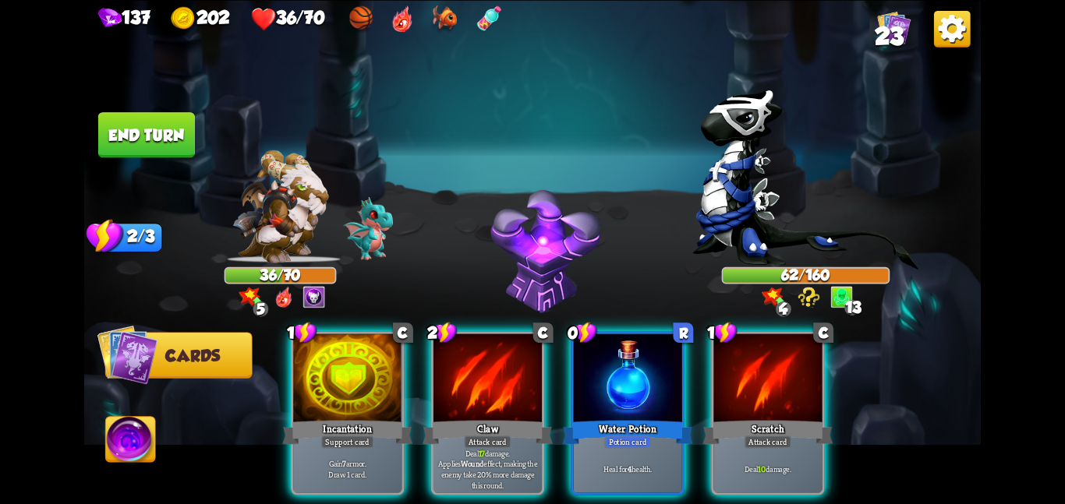
click at [662, 394] on div at bounding box center [628, 379] width 108 height 91
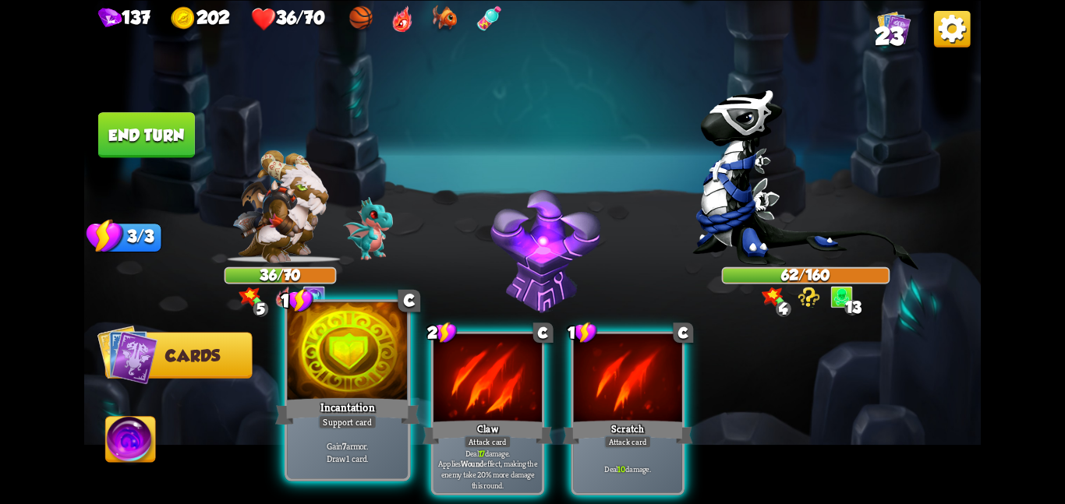
click at [374, 387] on div at bounding box center [347, 352] width 121 height 101
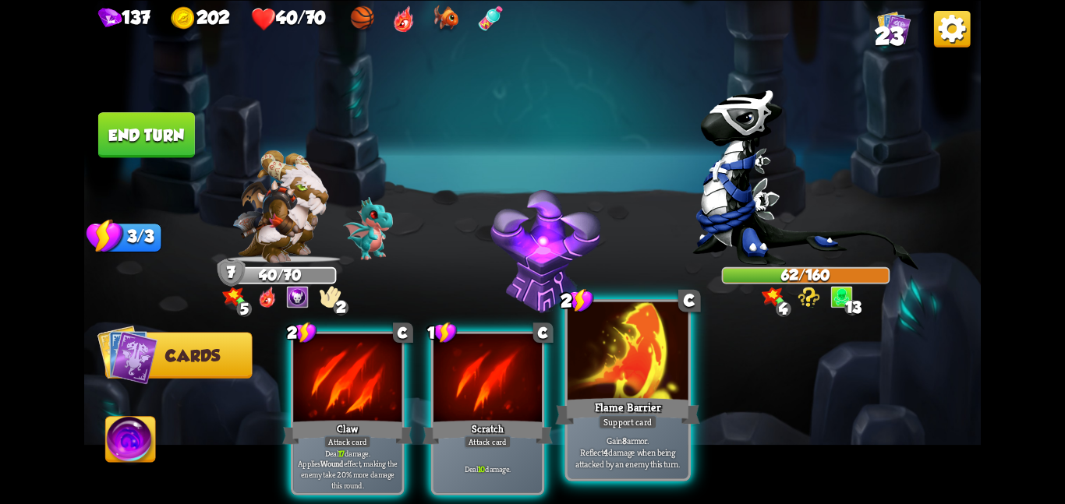
click at [595, 402] on div "Flame Barrier" at bounding box center [627, 411] width 144 height 32
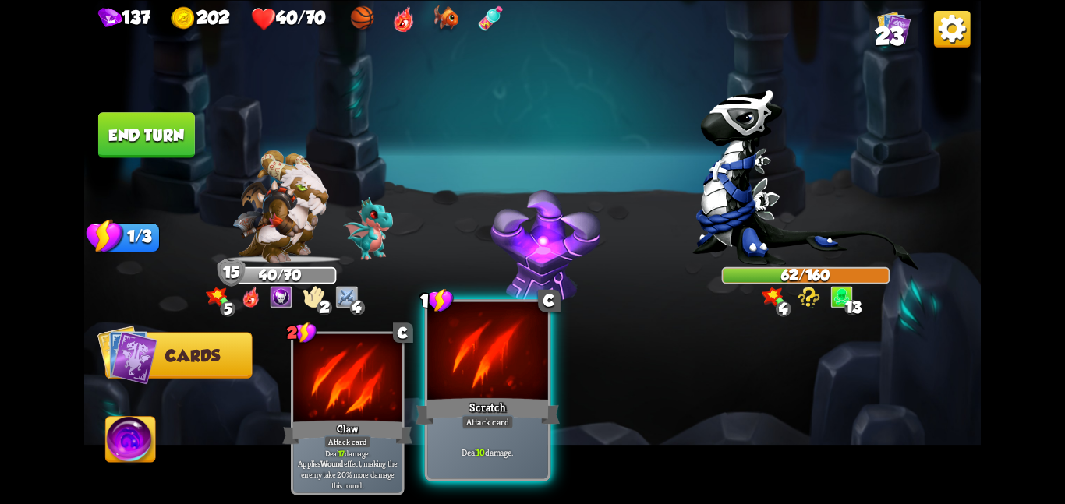
click at [479, 378] on div at bounding box center [487, 352] width 121 height 101
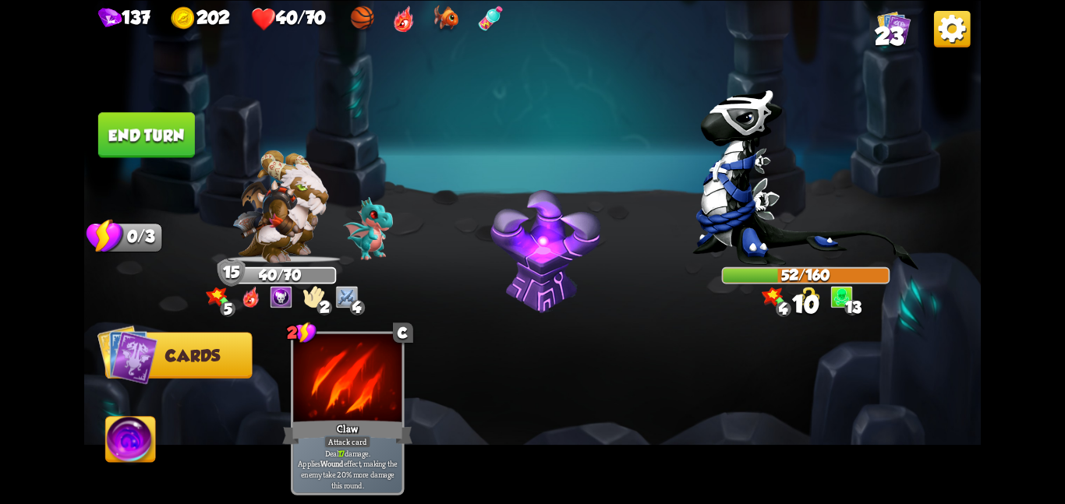
click at [165, 125] on button "End turn" at bounding box center [146, 134] width 97 height 45
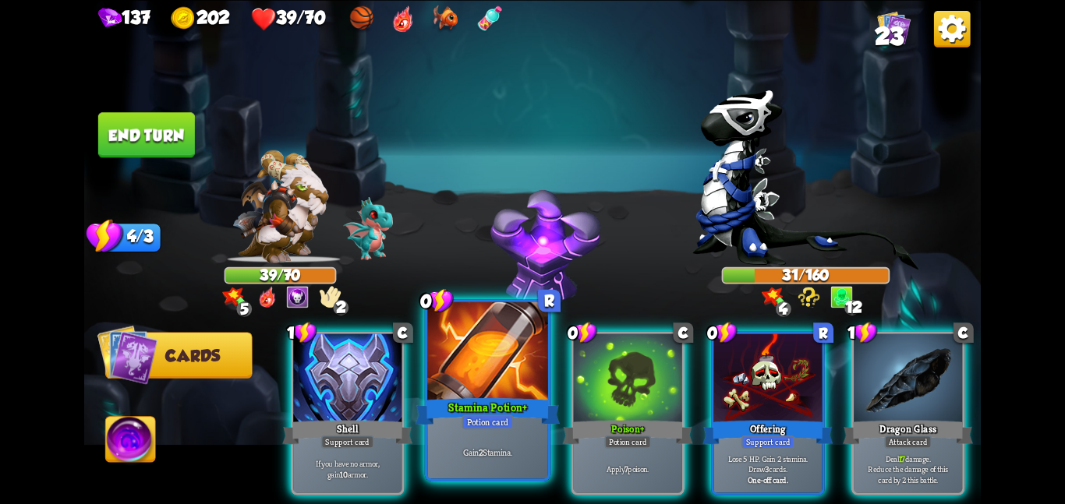
click at [456, 329] on div at bounding box center [487, 352] width 121 height 101
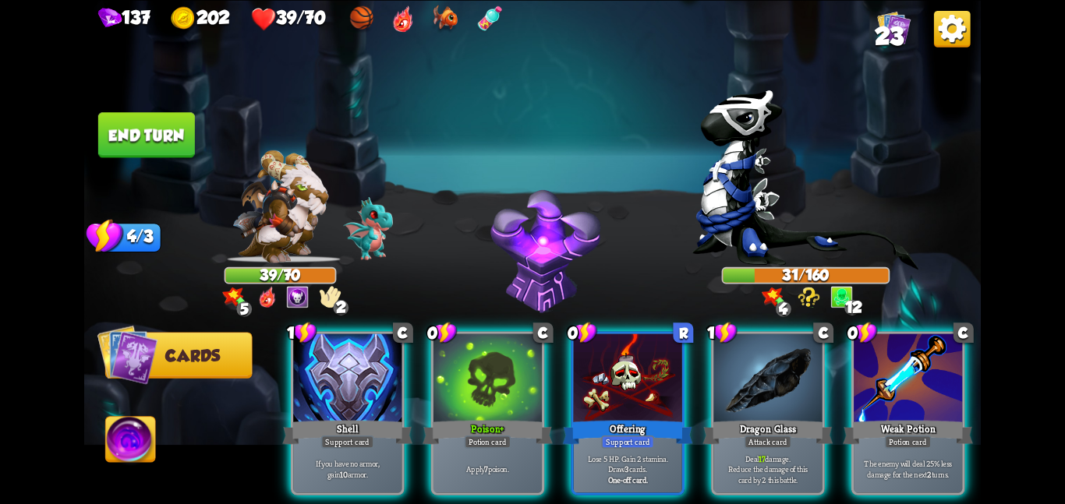
click at [456, 334] on div at bounding box center [487, 379] width 108 height 91
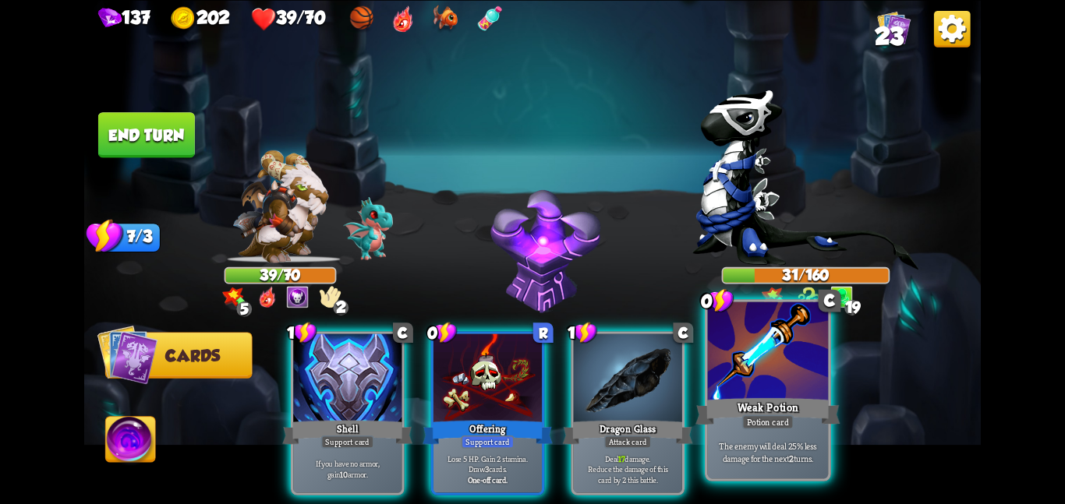
click at [758, 363] on div at bounding box center [768, 352] width 121 height 101
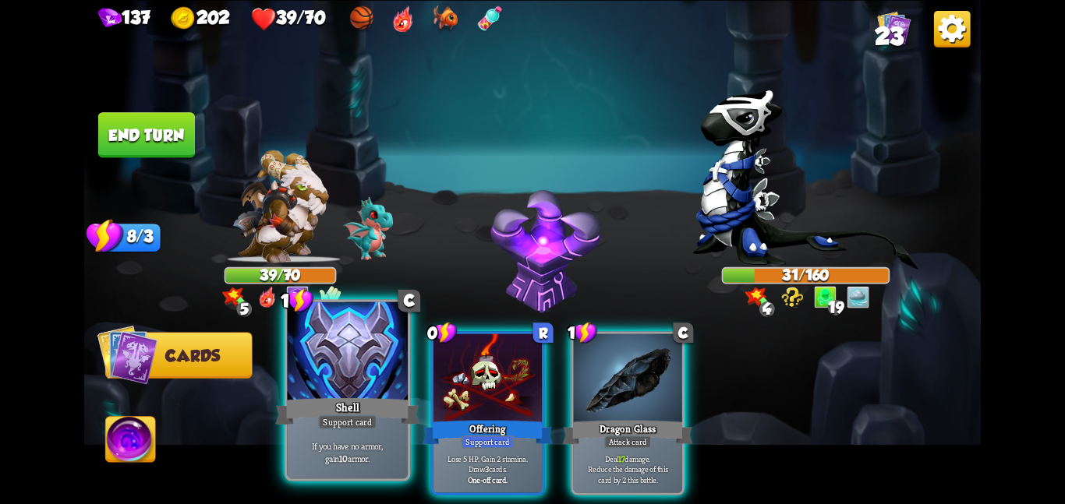
click at [322, 394] on div at bounding box center [347, 352] width 121 height 101
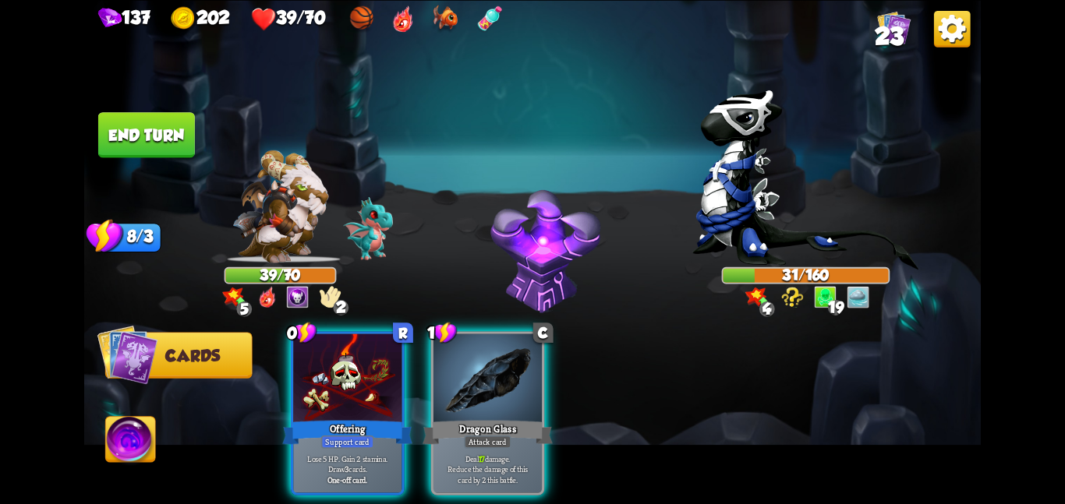
click at [322, 394] on div at bounding box center [347, 379] width 108 height 91
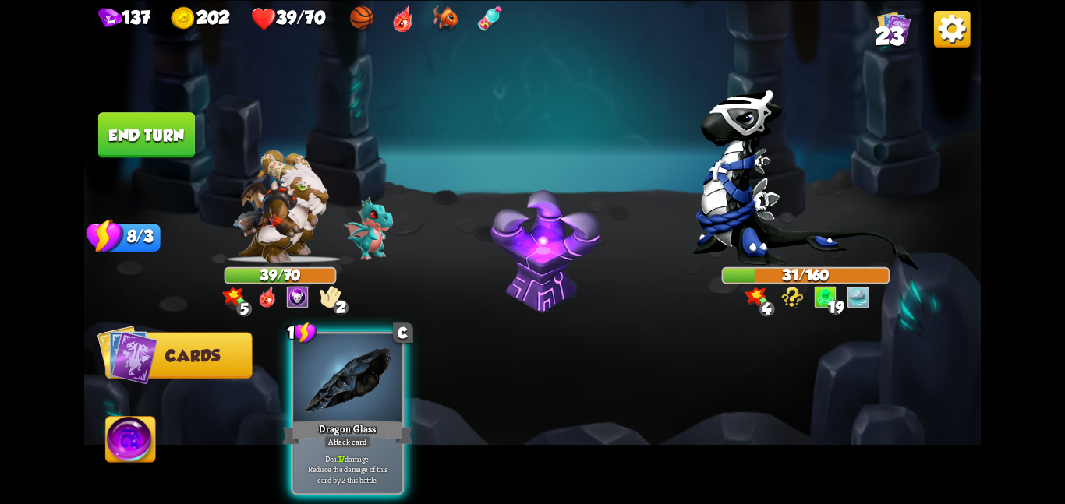
click at [322, 394] on div at bounding box center [347, 379] width 108 height 91
click at [322, 394] on div "1 C Dragon Glass Attack card Deal 17 damage. Reduce the damage of this card by …" at bounding box center [621, 392] width 717 height 224
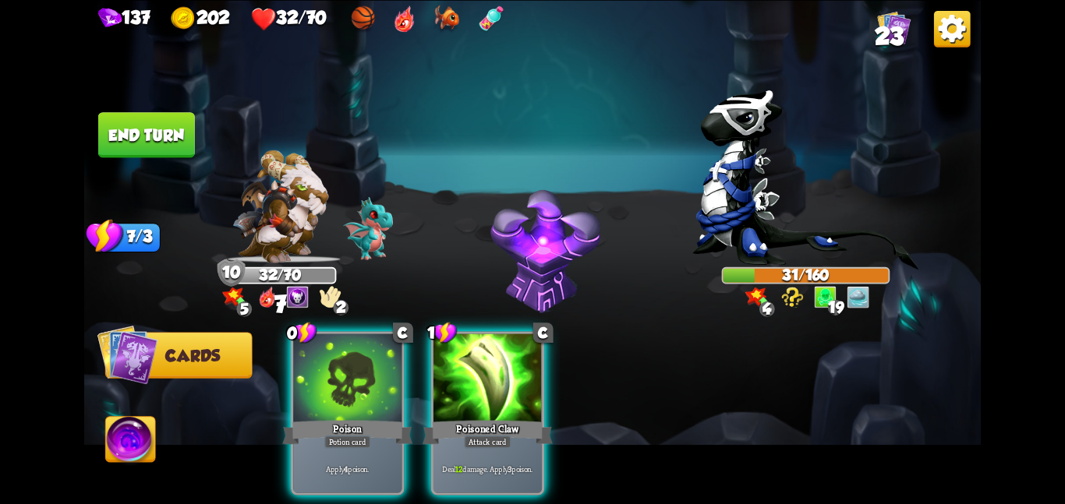
click at [322, 394] on div at bounding box center [347, 379] width 108 height 91
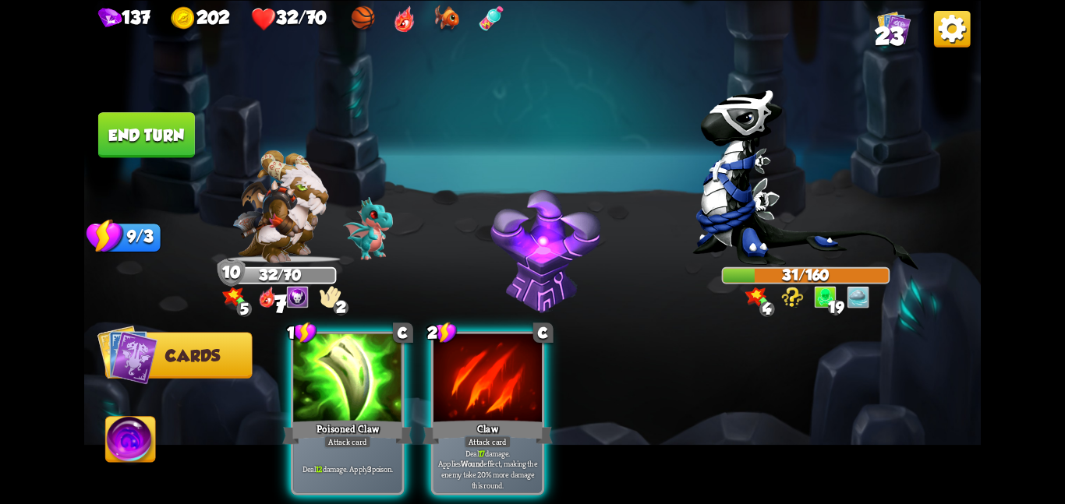
click at [322, 394] on div at bounding box center [347, 379] width 108 height 91
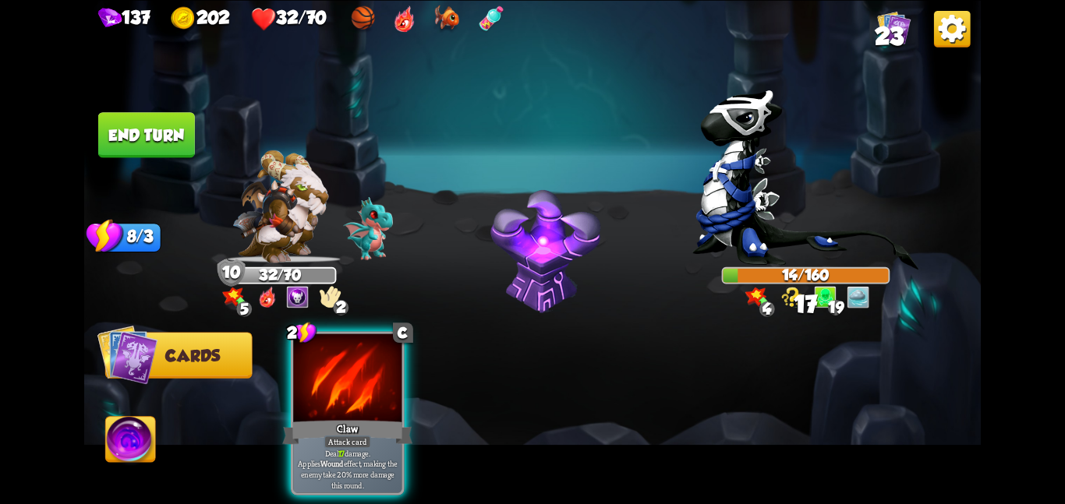
click at [322, 394] on div at bounding box center [347, 379] width 108 height 91
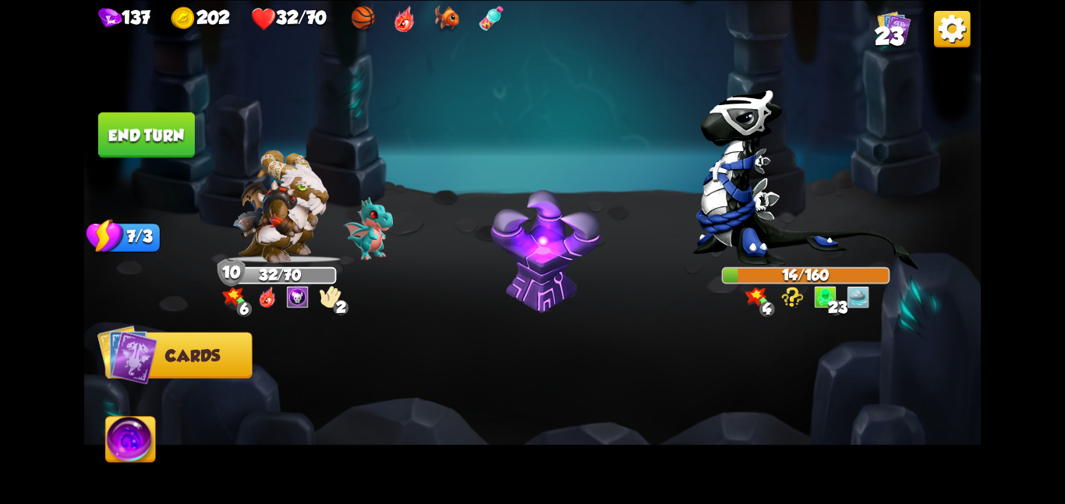
click at [164, 143] on button "End turn" at bounding box center [146, 134] width 97 height 45
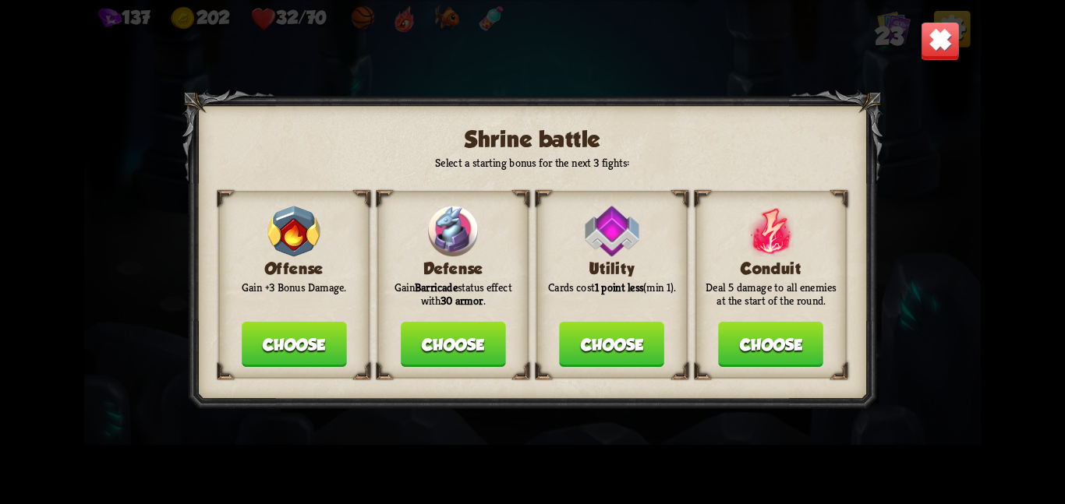
click at [298, 342] on button "Choose" at bounding box center [294, 344] width 105 height 45
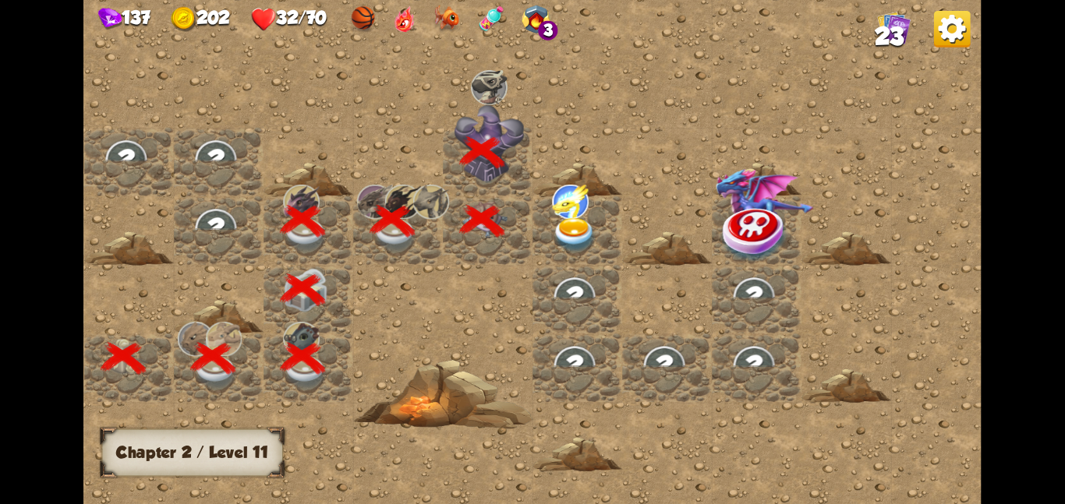
click at [555, 230] on img at bounding box center [574, 234] width 45 height 35
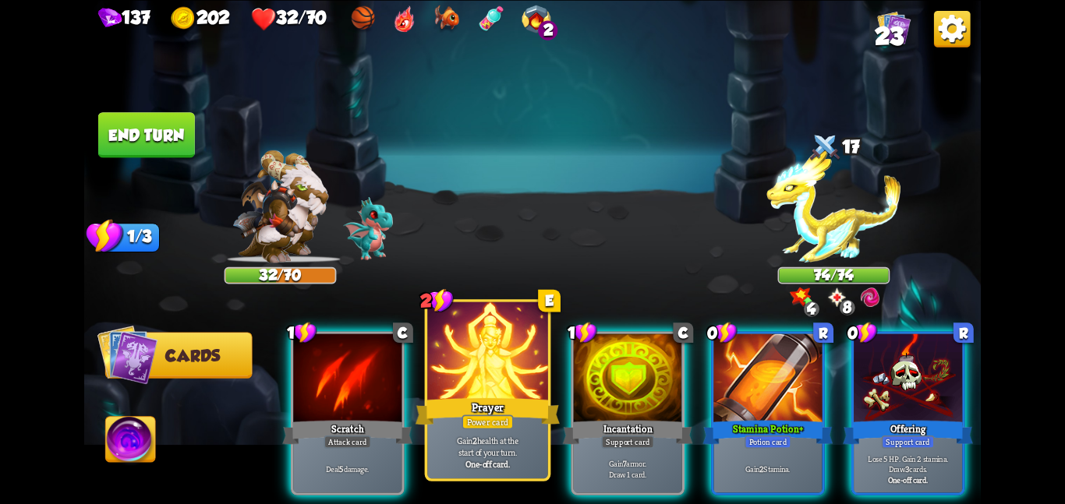
click at [466, 407] on div "Prayer" at bounding box center [487, 411] width 144 height 32
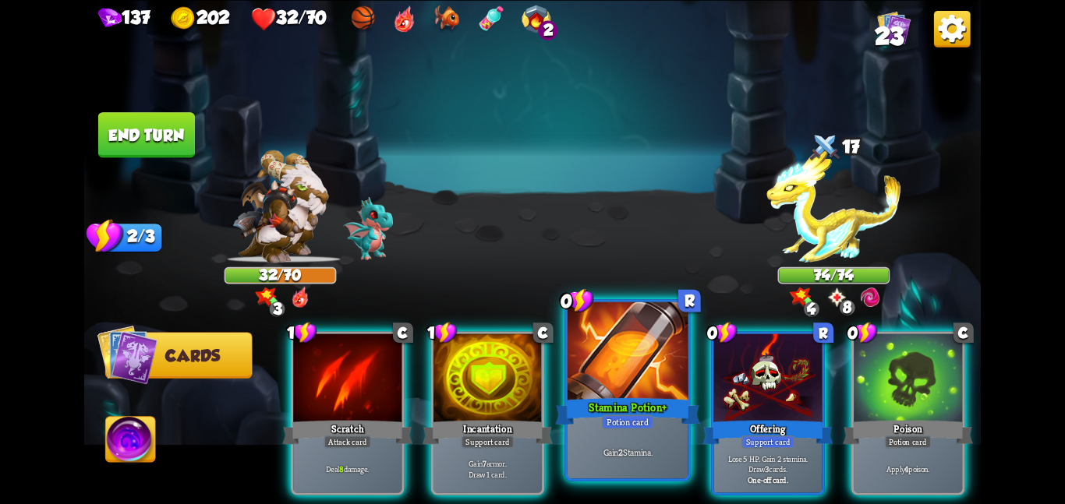
click at [632, 375] on div at bounding box center [627, 352] width 121 height 101
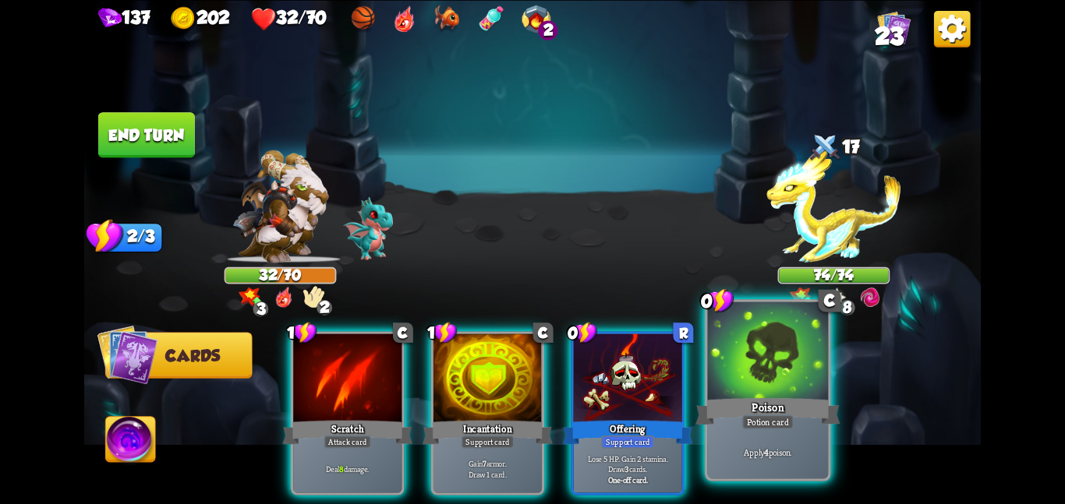
click at [734, 370] on div at bounding box center [768, 352] width 121 height 101
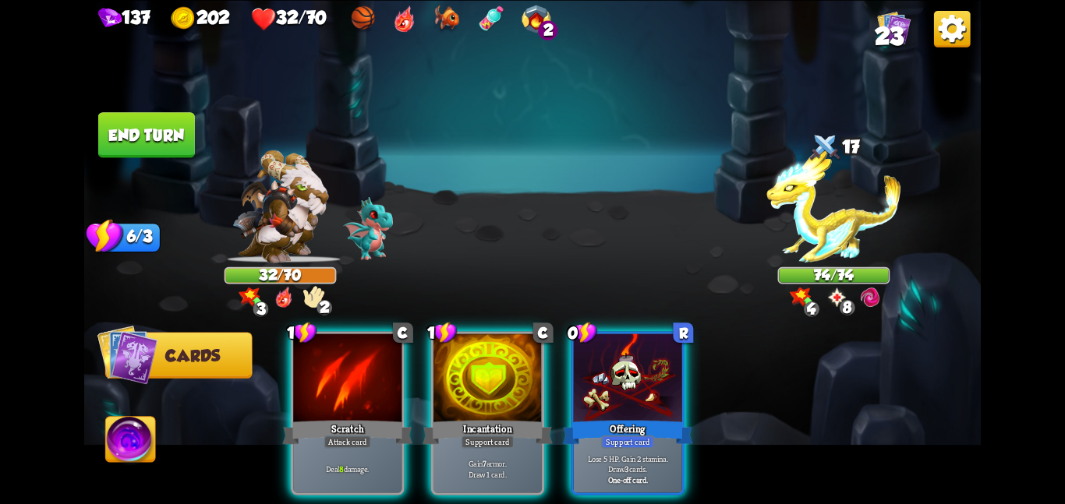
click at [173, 139] on button "End turn" at bounding box center [146, 134] width 97 height 45
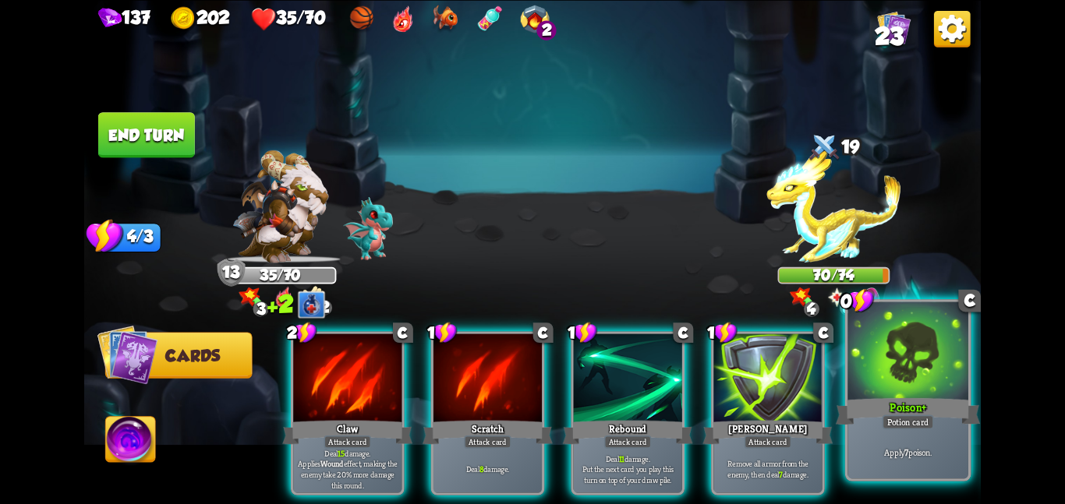
click at [864, 399] on div "Poison +" at bounding box center [907, 411] width 144 height 32
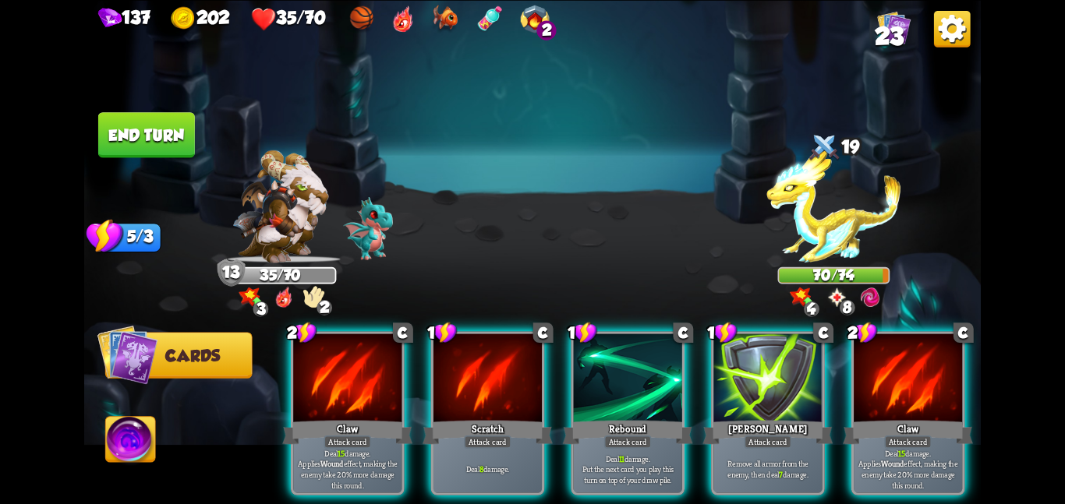
click at [160, 137] on button "End turn" at bounding box center [146, 134] width 97 height 45
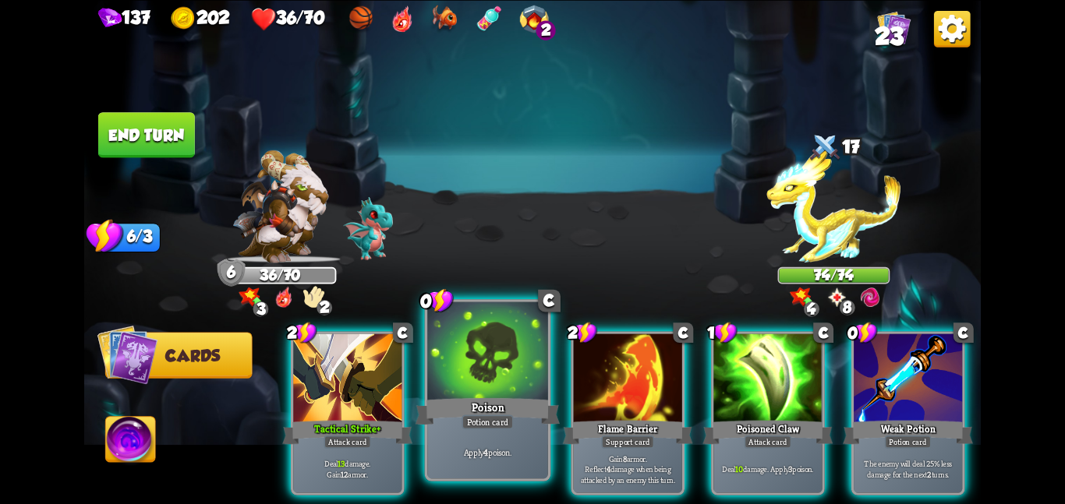
click at [468, 358] on div at bounding box center [487, 352] width 121 height 101
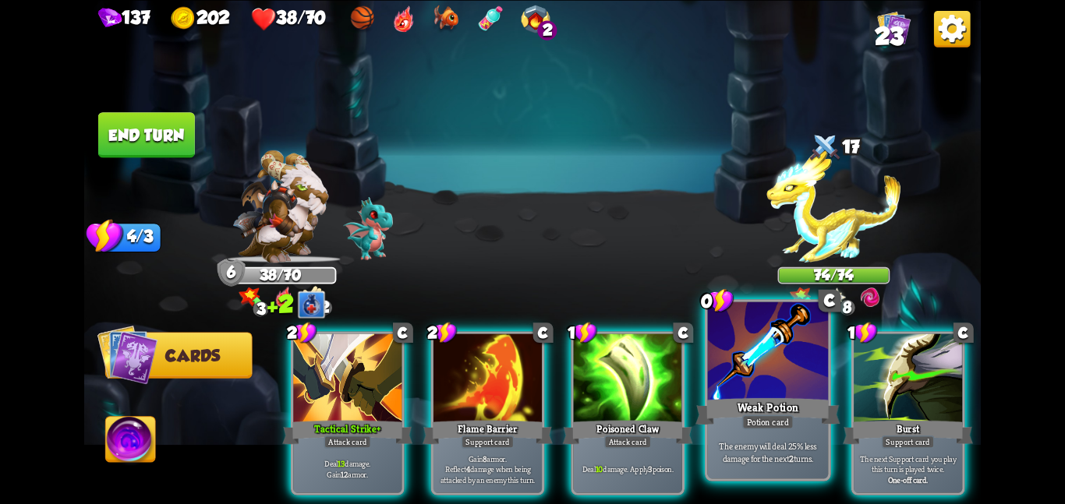
click at [743, 380] on div at bounding box center [768, 352] width 121 height 101
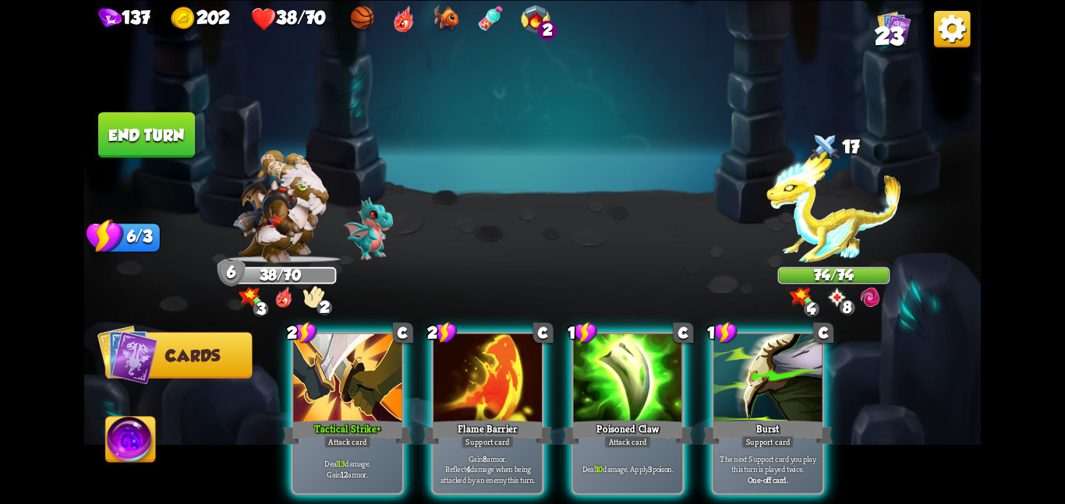
click at [176, 128] on button "End turn" at bounding box center [146, 134] width 97 height 45
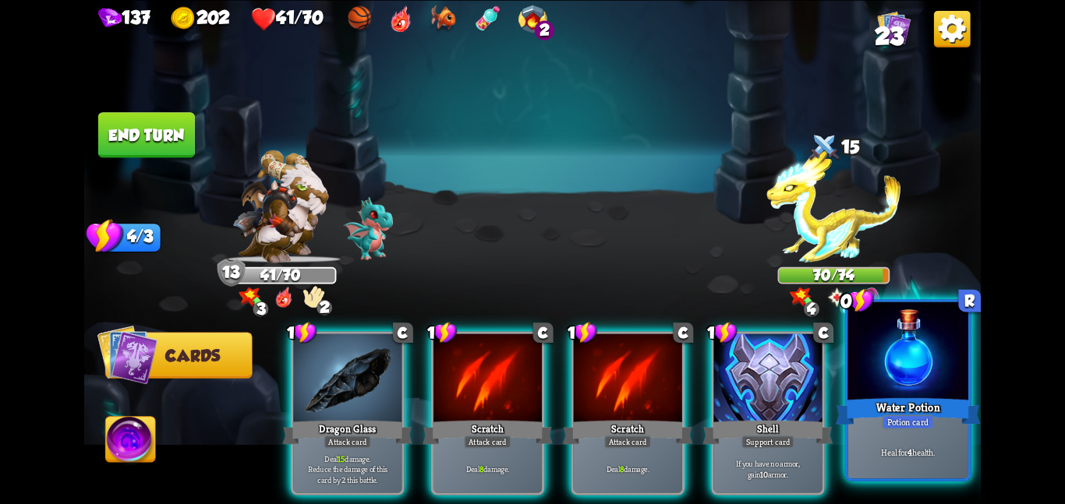
click at [866, 466] on div "Heal for 4 health." at bounding box center [907, 452] width 121 height 52
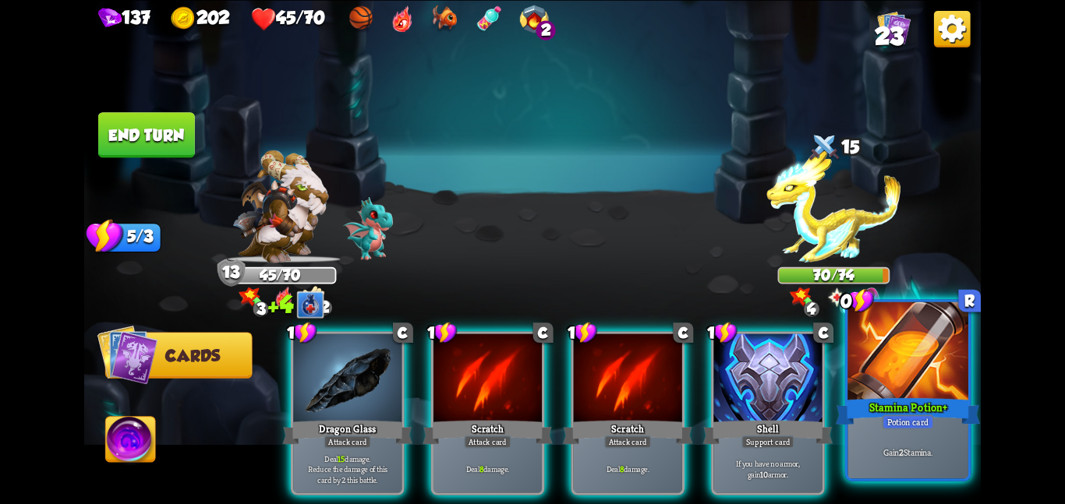
click at [900, 387] on div at bounding box center [907, 352] width 121 height 101
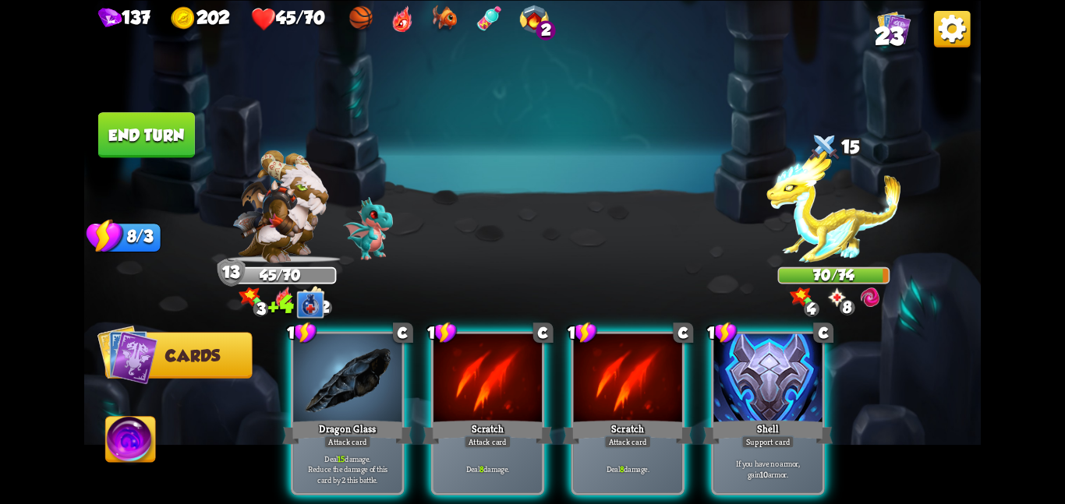
click at [129, 101] on img at bounding box center [532, 252] width 896 height 504
click at [145, 123] on button "End turn" at bounding box center [146, 134] width 97 height 45
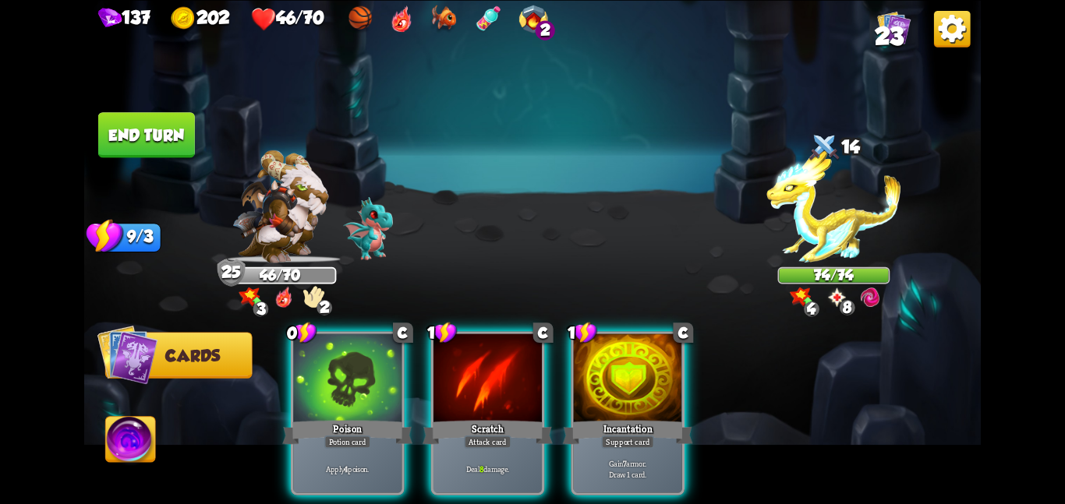
click at [158, 117] on button "End turn" at bounding box center [146, 134] width 97 height 45
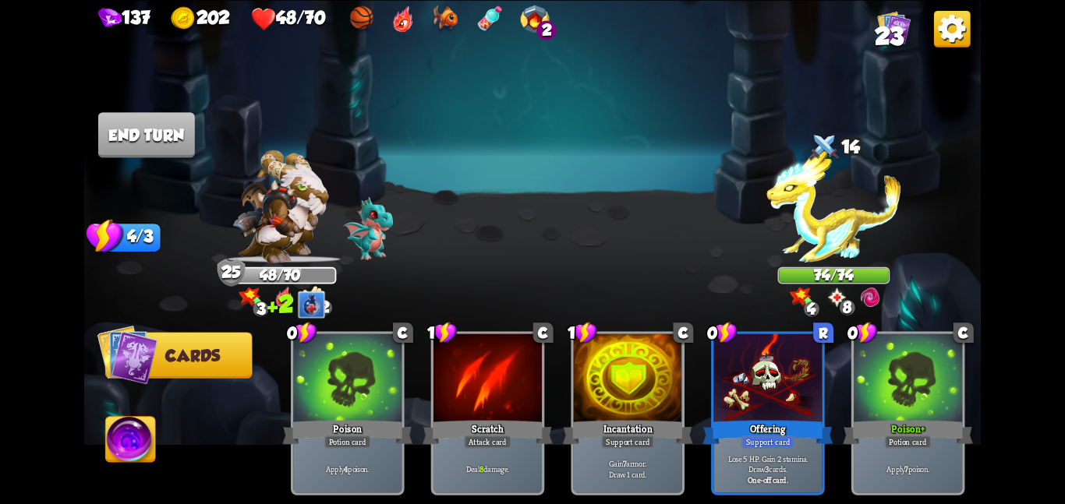
click at [839, 192] on img at bounding box center [833, 206] width 135 height 112
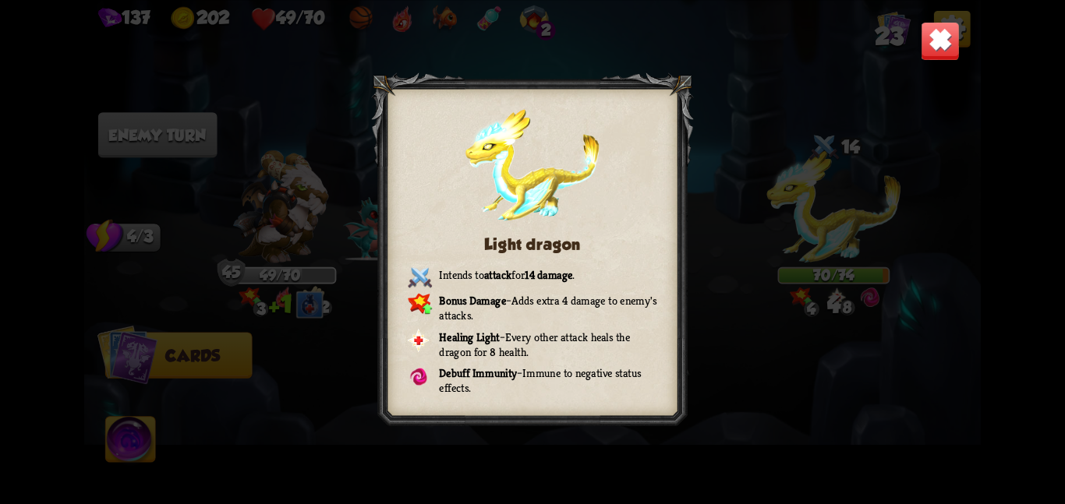
click at [938, 34] on img at bounding box center [939, 40] width 39 height 39
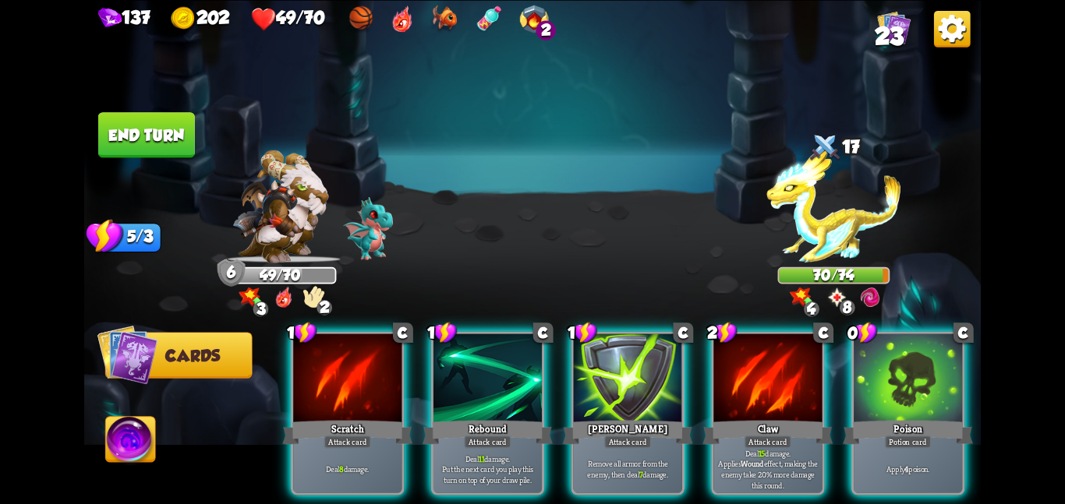
click at [134, 144] on button "End turn" at bounding box center [146, 134] width 97 height 45
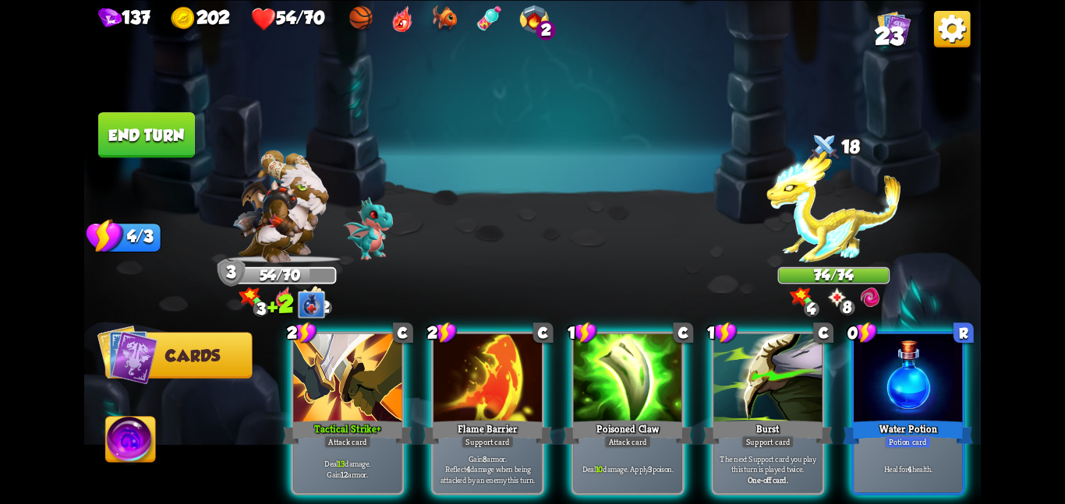
click at [466, 119] on img at bounding box center [532, 252] width 896 height 504
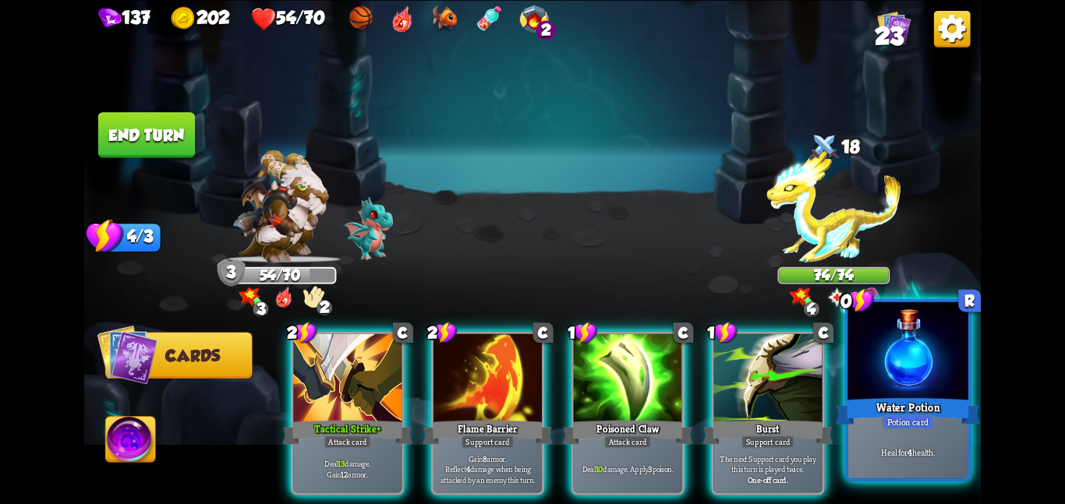
click at [877, 388] on div at bounding box center [907, 352] width 121 height 101
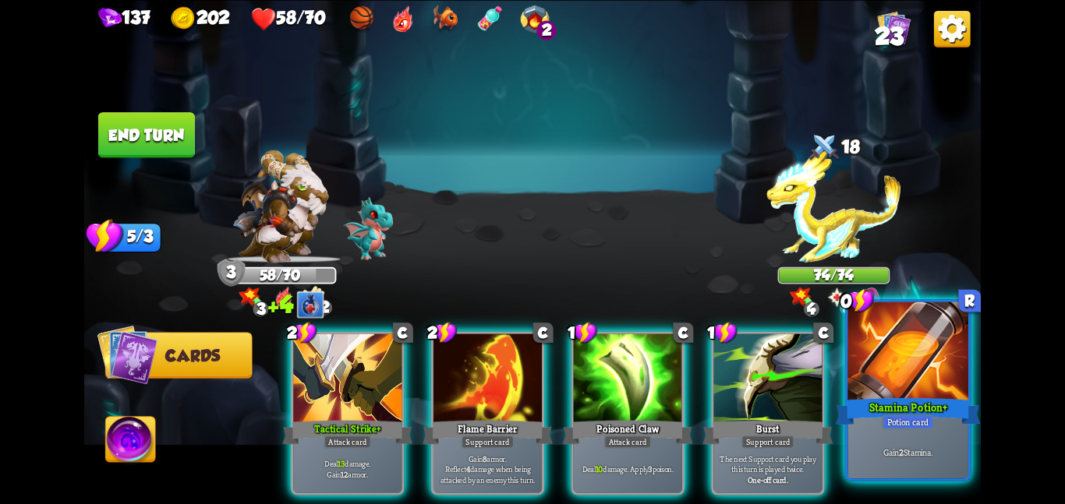
click at [944, 467] on div "Gain 2 Stamina." at bounding box center [907, 452] width 121 height 52
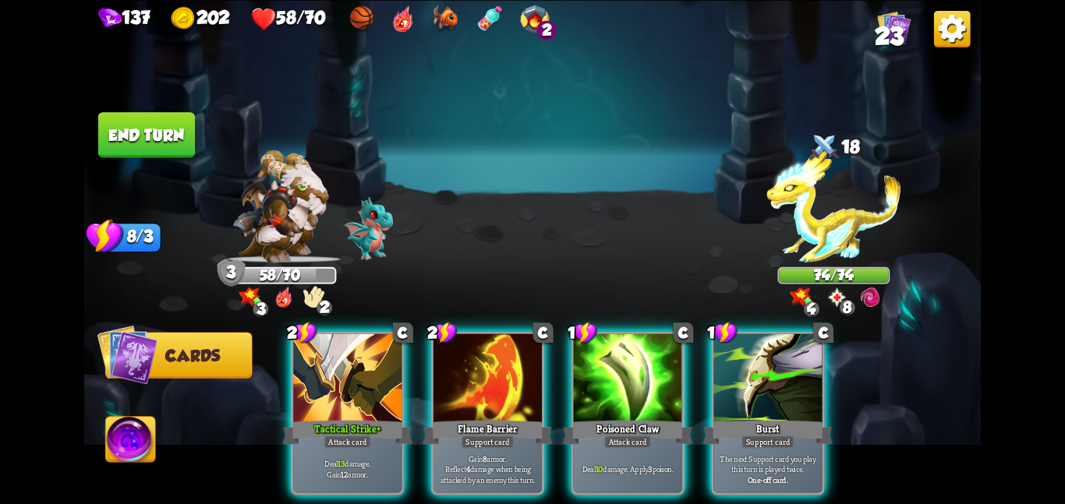
click at [286, 356] on div "2 C Tactical Strike + Attack card Deal 13 damage. Gain 12 armor. 2 C Flame Barr…" at bounding box center [621, 392] width 717 height 224
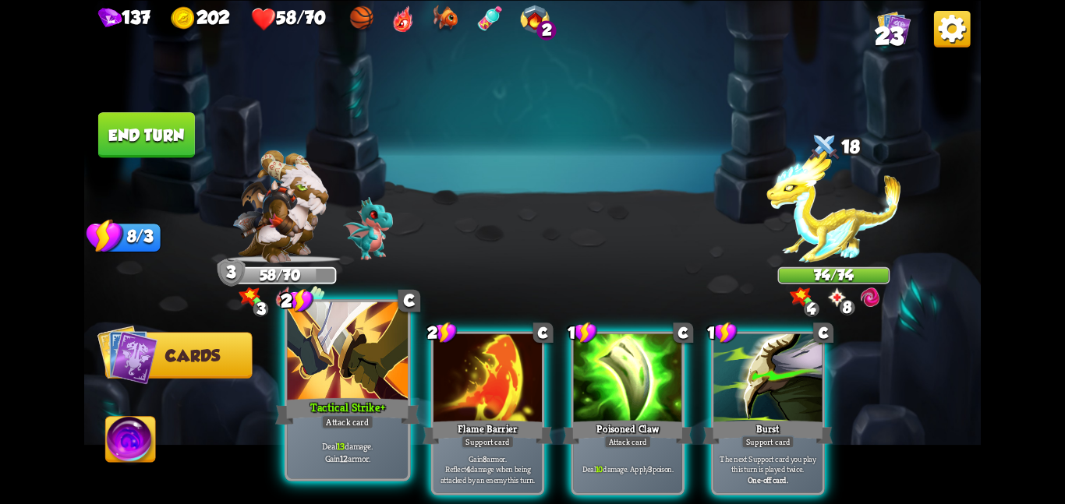
click at [348, 390] on div at bounding box center [347, 352] width 121 height 101
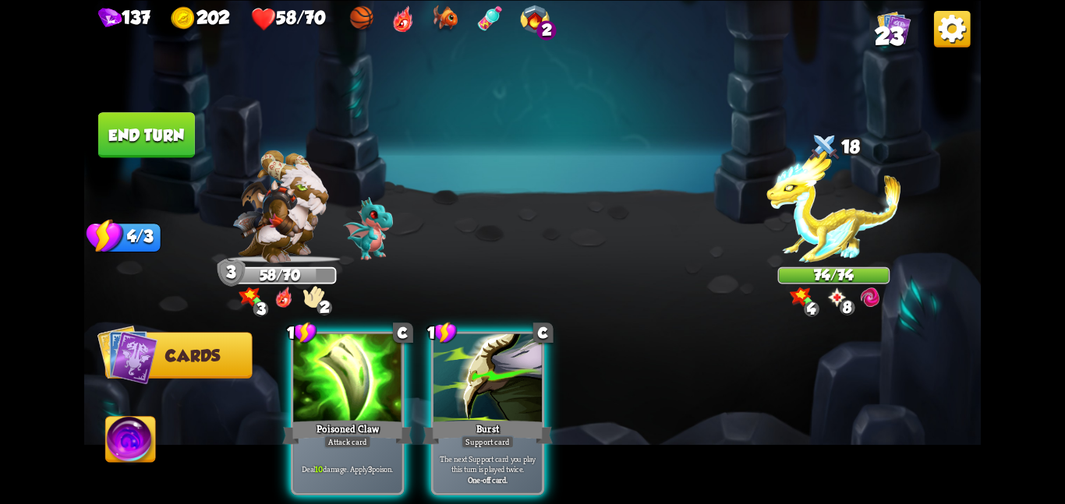
click at [348, 390] on div at bounding box center [347, 379] width 108 height 91
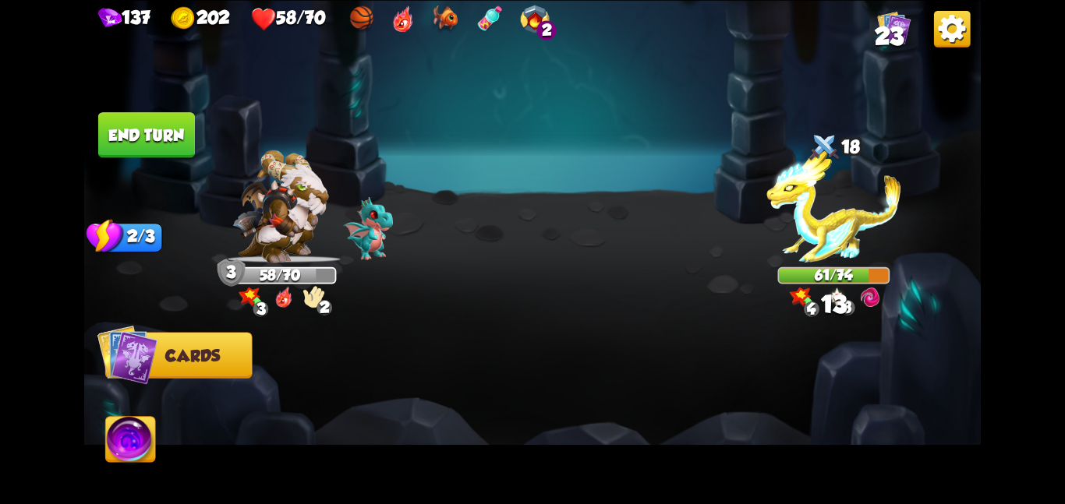
click at [152, 128] on button "End turn" at bounding box center [146, 134] width 97 height 45
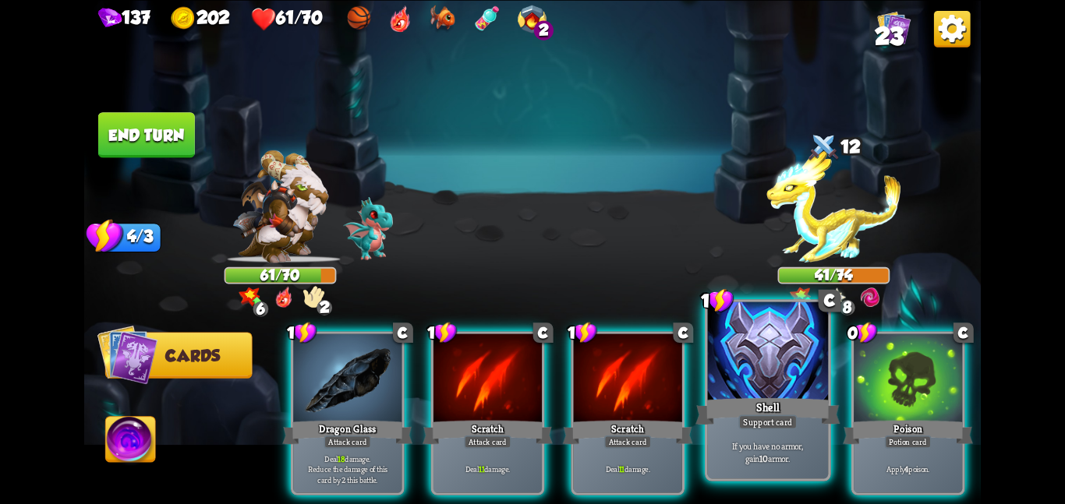
scroll to position [0, 148]
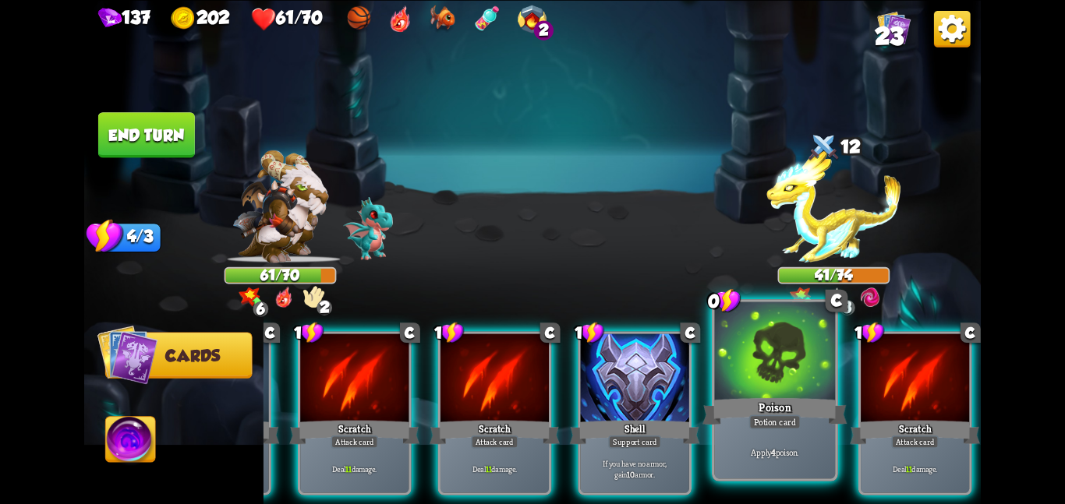
click at [794, 396] on div "Poison" at bounding box center [774, 411] width 144 height 32
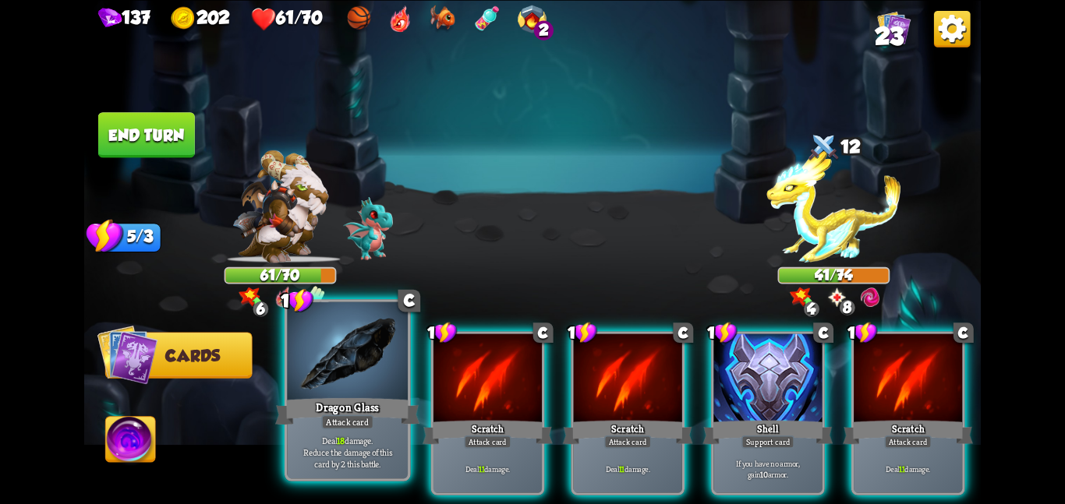
click at [305, 403] on div "Dragon Glass" at bounding box center [347, 411] width 144 height 32
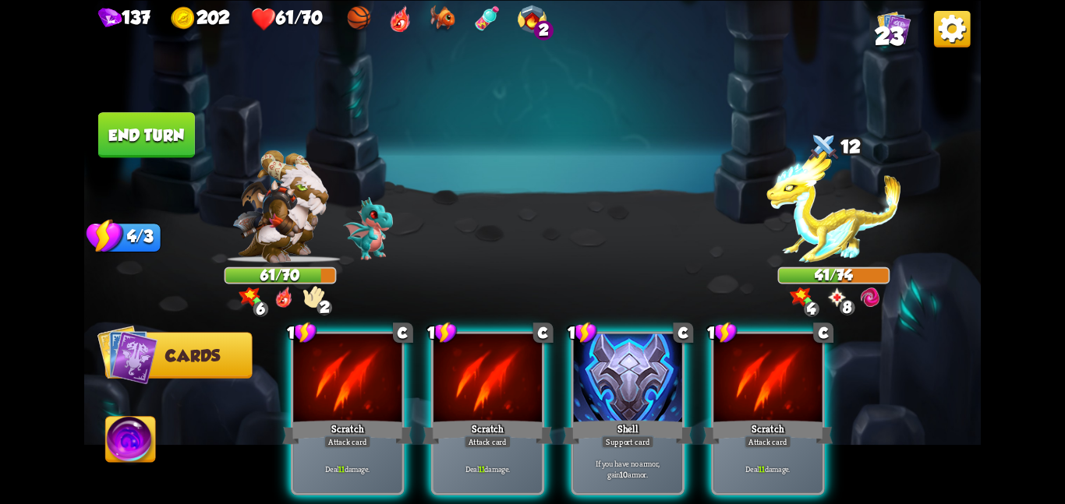
click at [305, 418] on div "Scratch" at bounding box center [347, 432] width 130 height 29
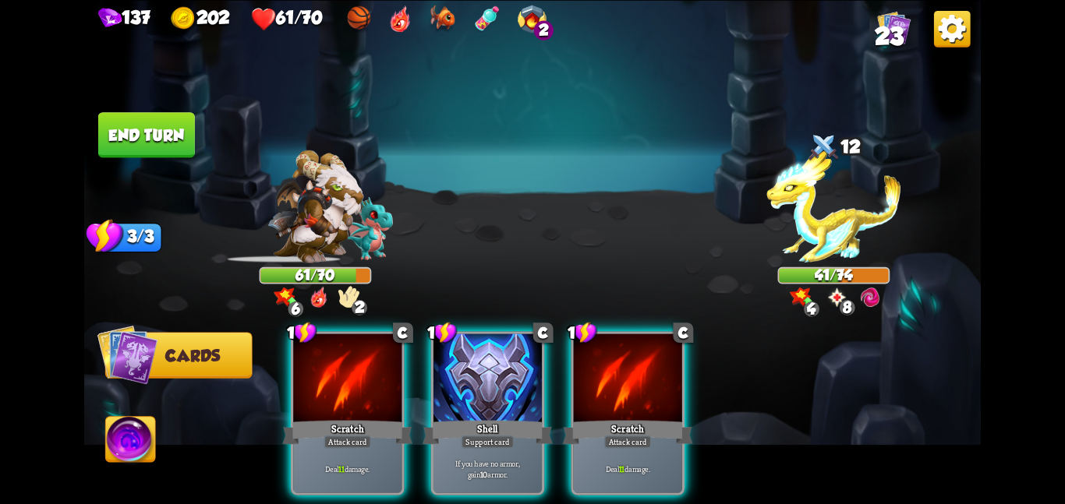
click at [305, 418] on div "Scratch" at bounding box center [347, 432] width 130 height 29
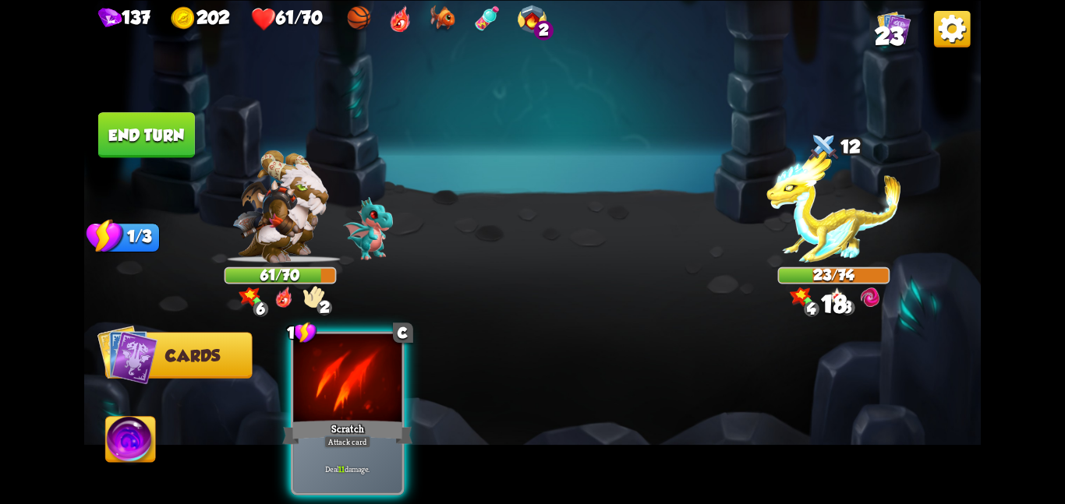
click at [305, 418] on div "Scratch" at bounding box center [347, 432] width 130 height 29
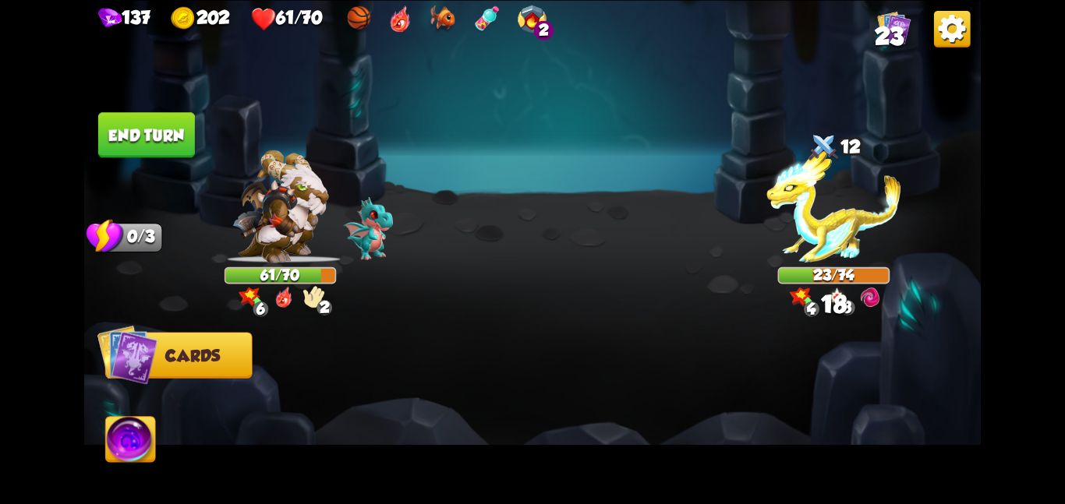
click at [305, 403] on div at bounding box center [621, 392] width 717 height 224
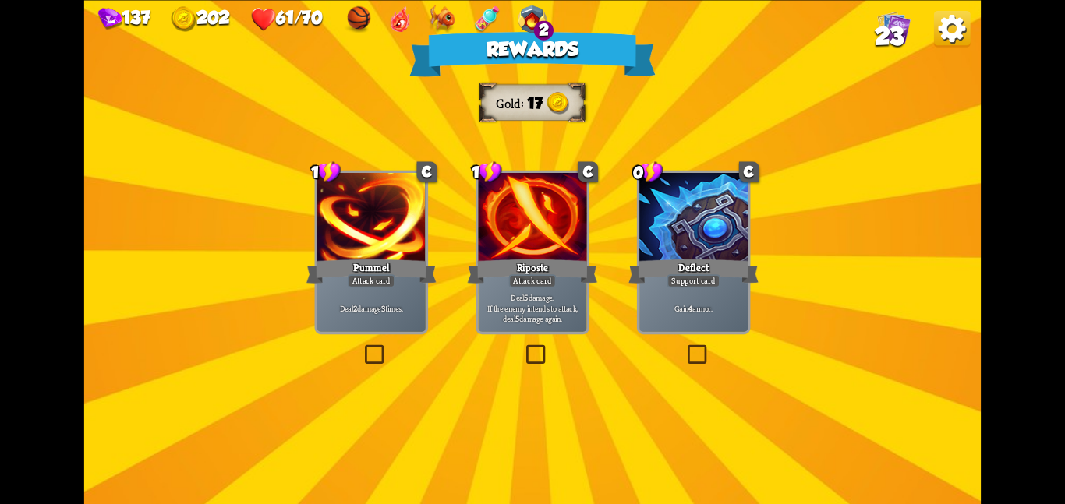
click at [365, 241] on div at bounding box center [371, 218] width 108 height 91
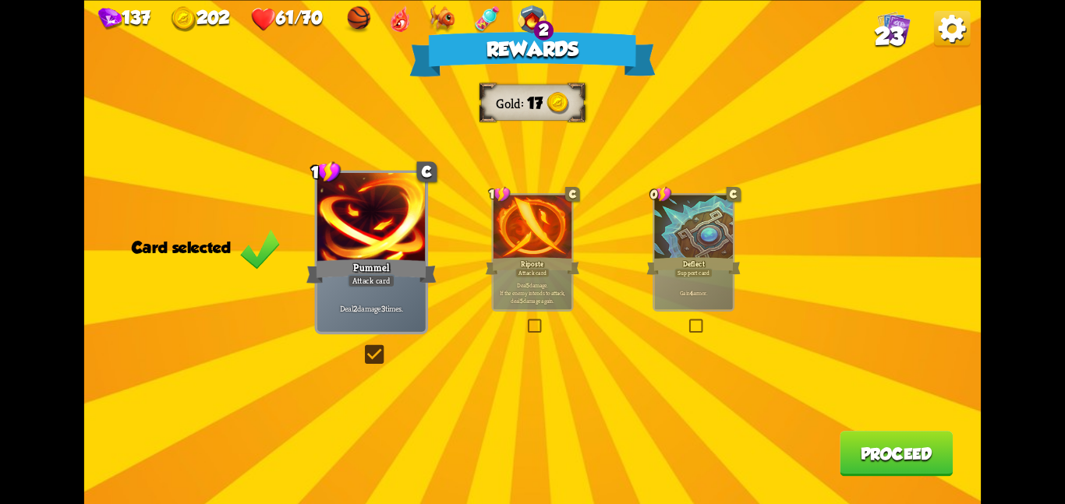
click at [915, 465] on button "Proceed" at bounding box center [895, 453] width 113 height 45
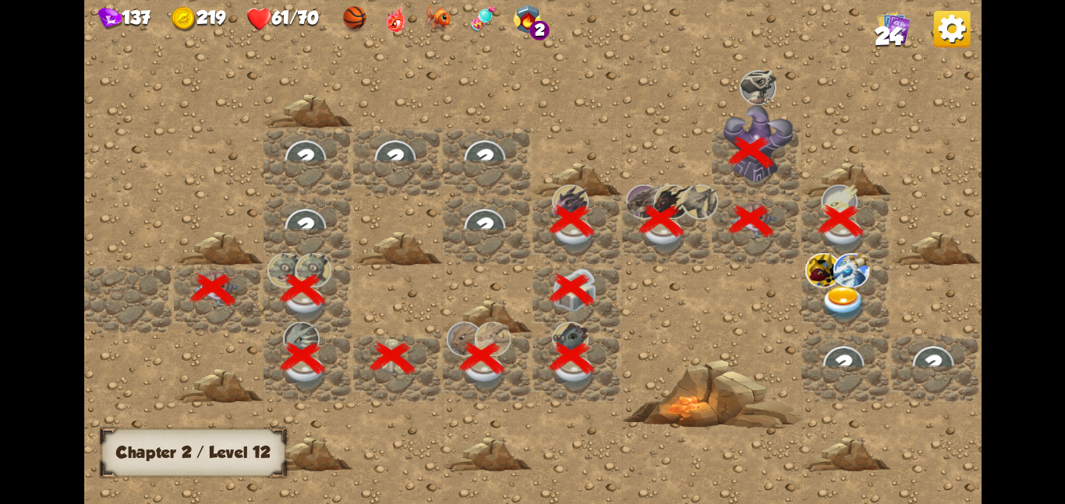
scroll to position [0, 299]
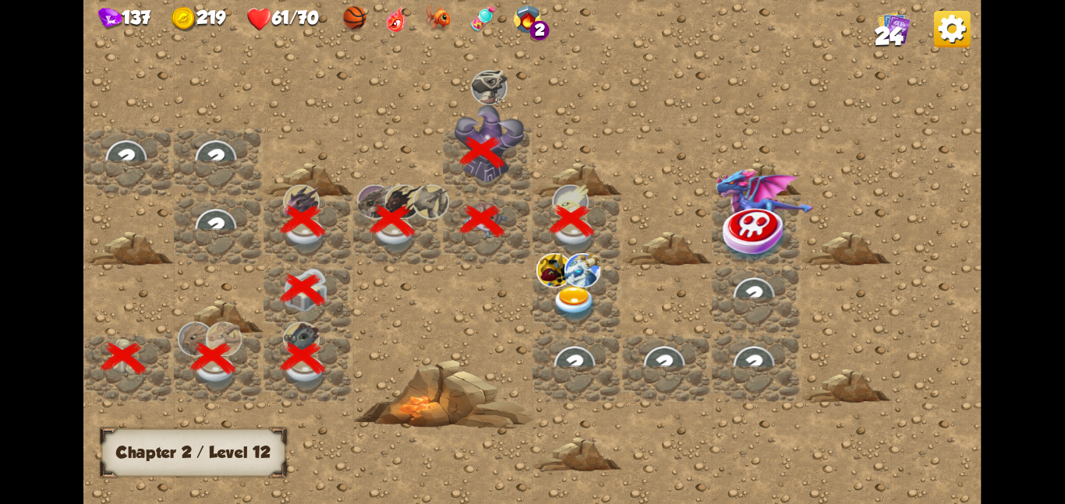
click at [605, 279] on div at bounding box center [577, 298] width 90 height 69
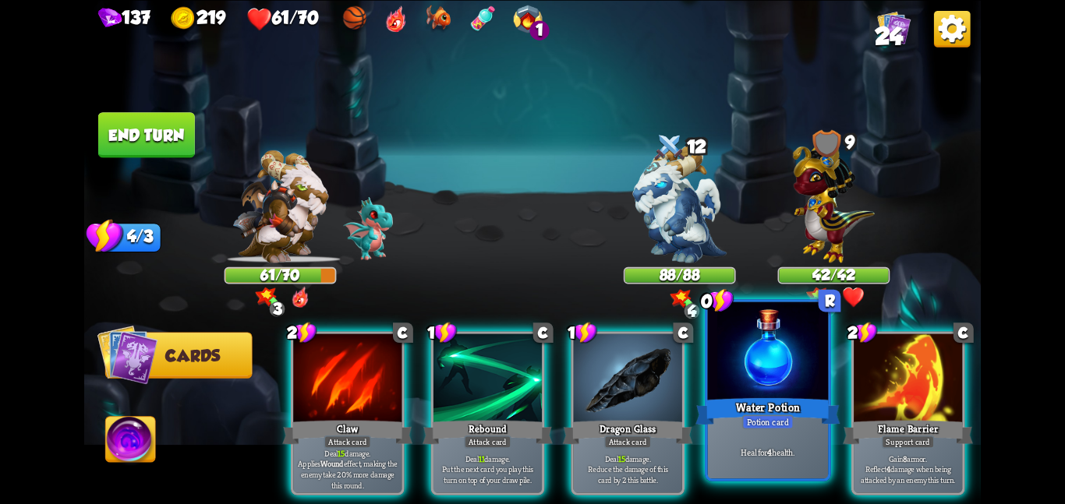
scroll to position [0, 148]
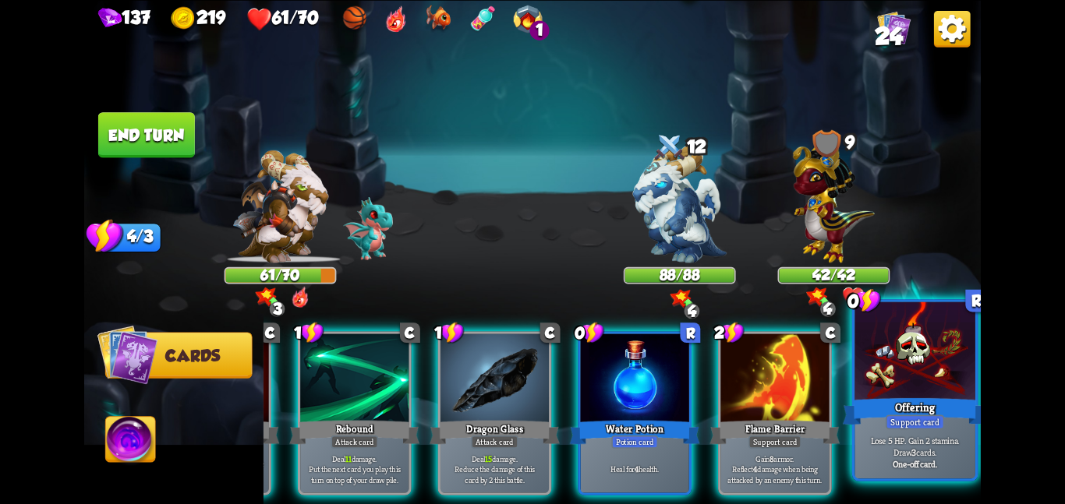
click at [911, 376] on div at bounding box center [914, 352] width 121 height 101
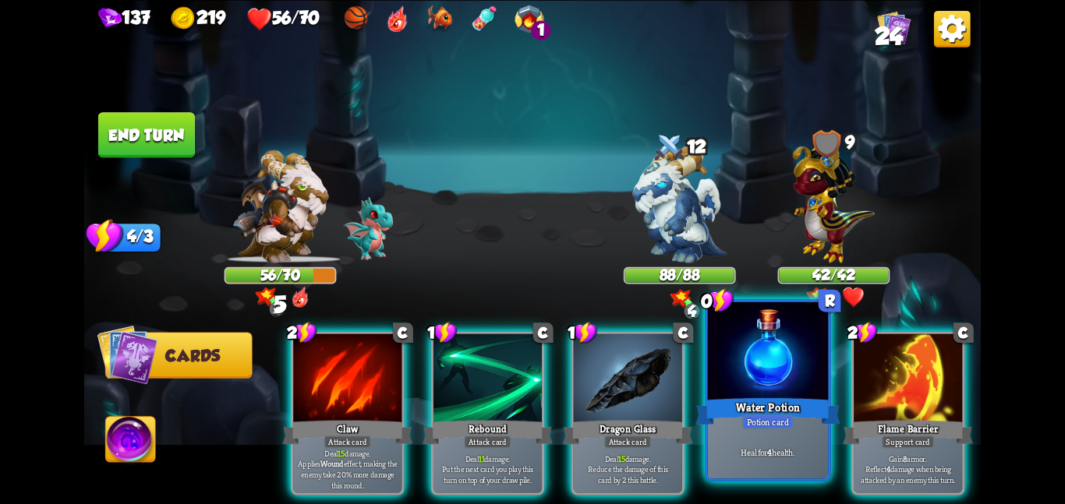
click at [741, 383] on div at bounding box center [768, 352] width 121 height 101
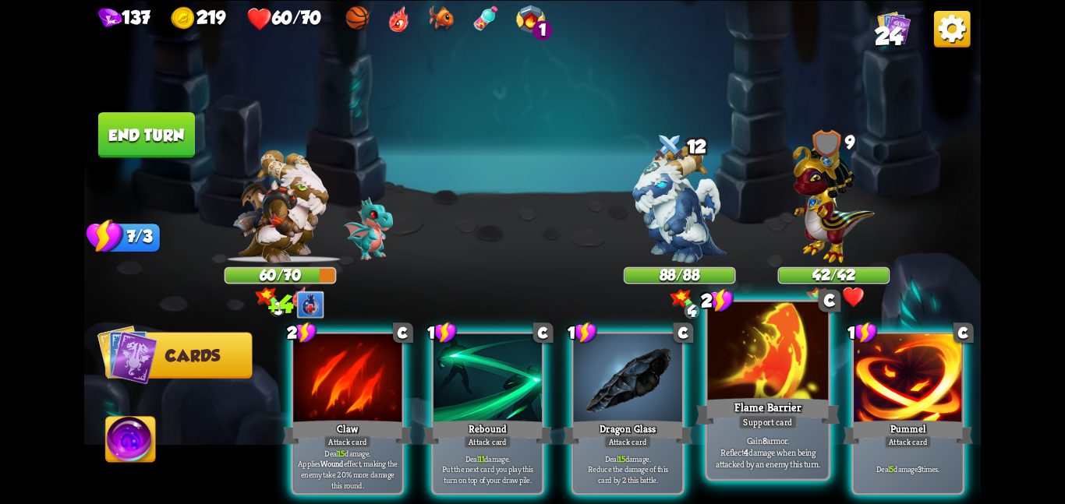
scroll to position [0, 304]
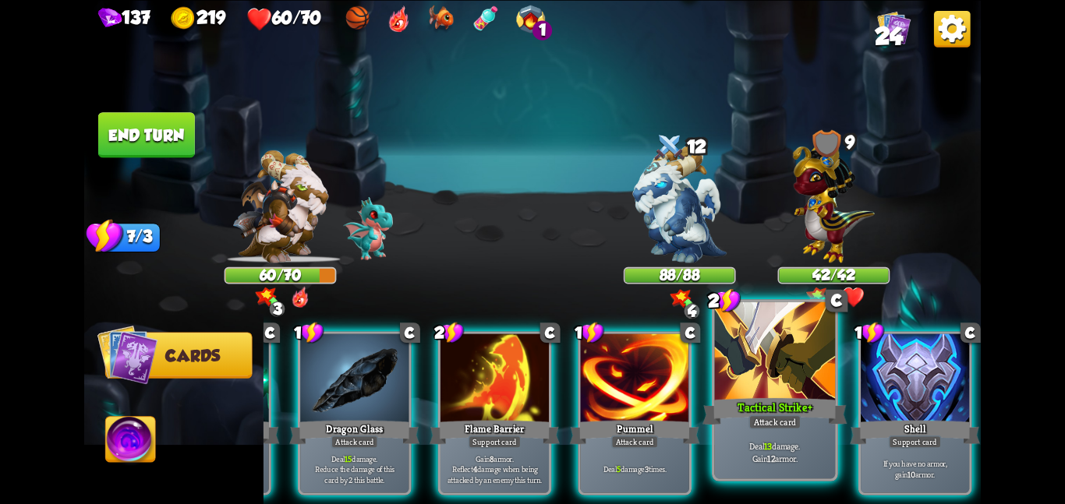
click at [748, 365] on div at bounding box center [775, 352] width 121 height 101
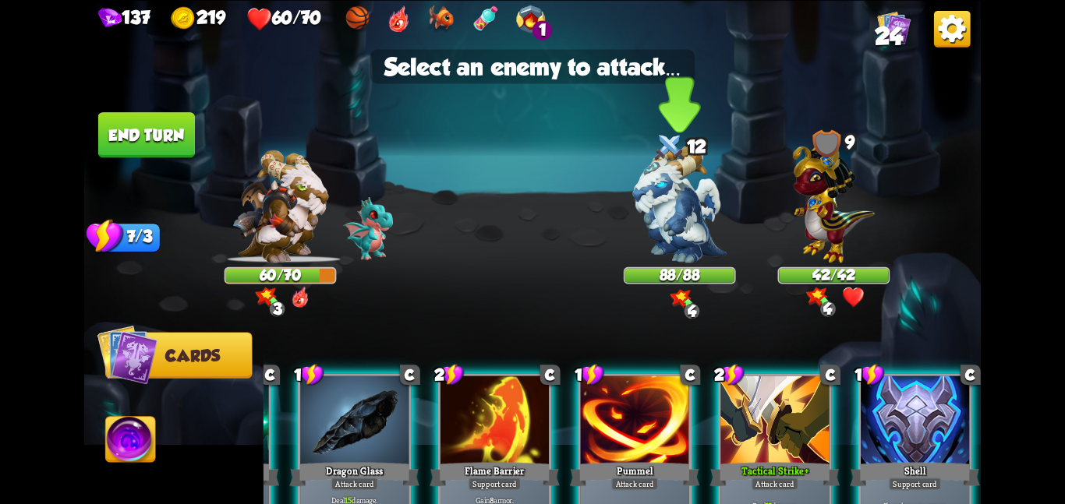
click at [673, 187] on img at bounding box center [680, 204] width 94 height 118
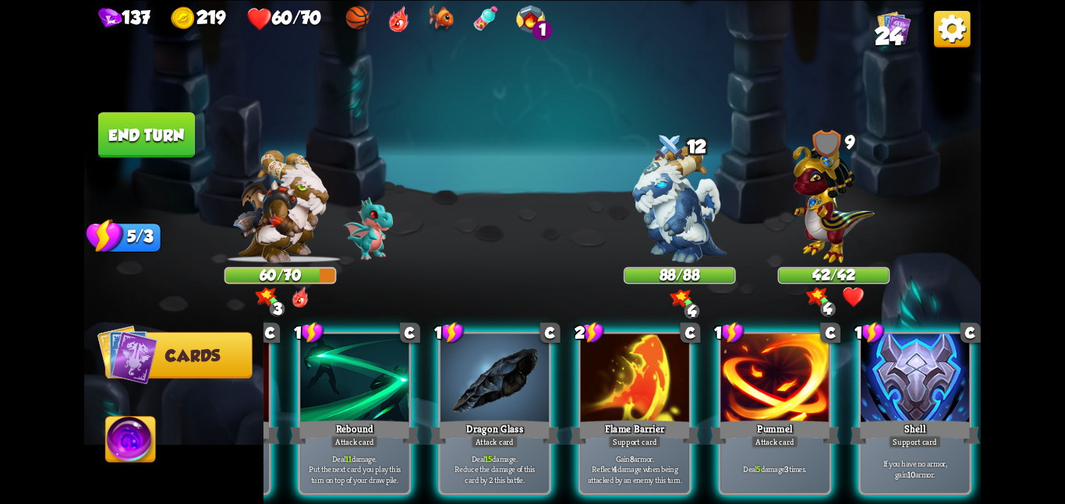
scroll to position [0, 148]
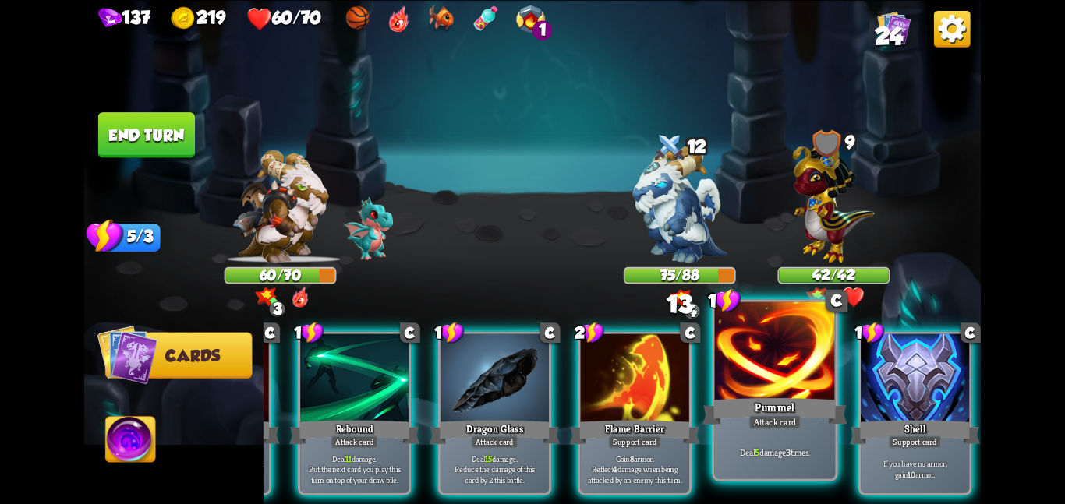
click at [727, 362] on div at bounding box center [775, 352] width 121 height 101
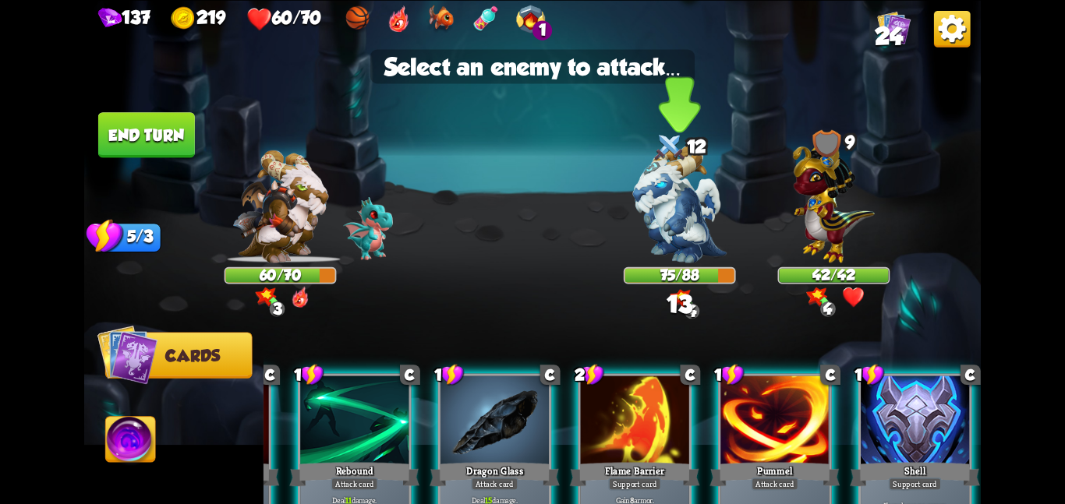
click at [672, 180] on img at bounding box center [680, 204] width 94 height 118
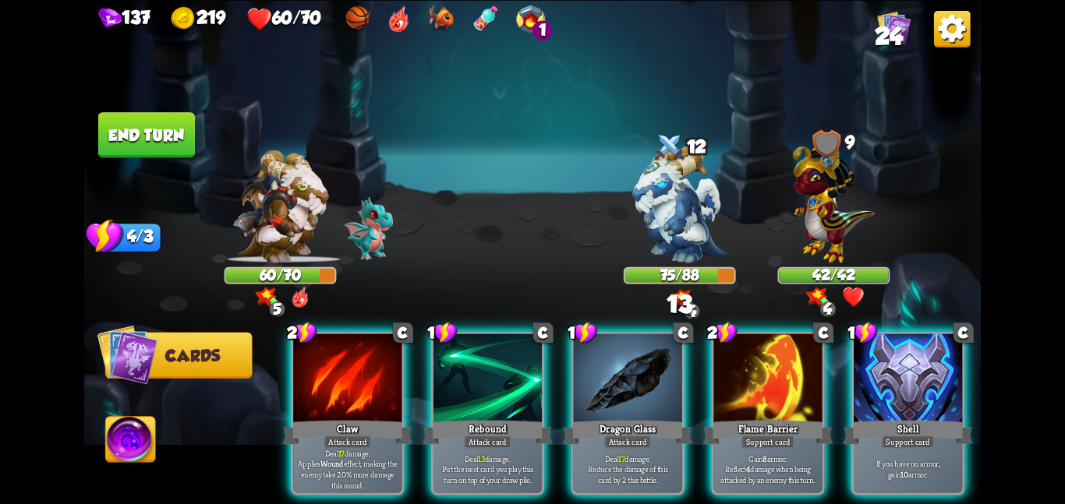
scroll to position [0, 0]
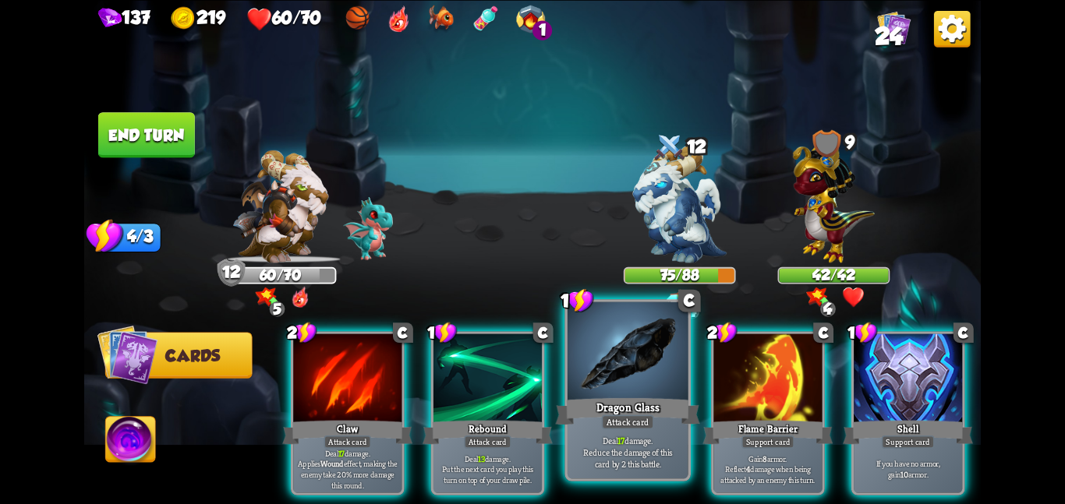
click at [570, 380] on div at bounding box center [627, 352] width 121 height 101
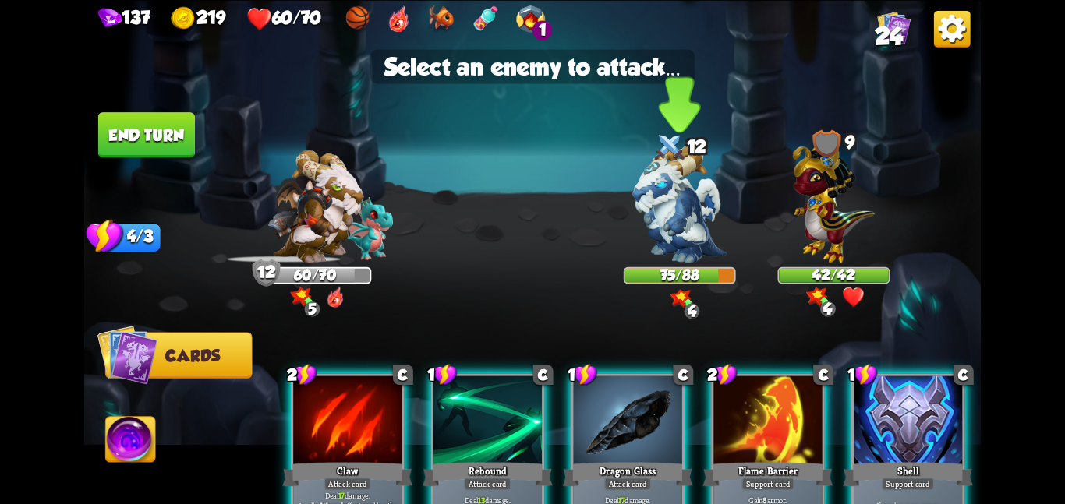
click at [661, 210] on img at bounding box center [680, 204] width 94 height 118
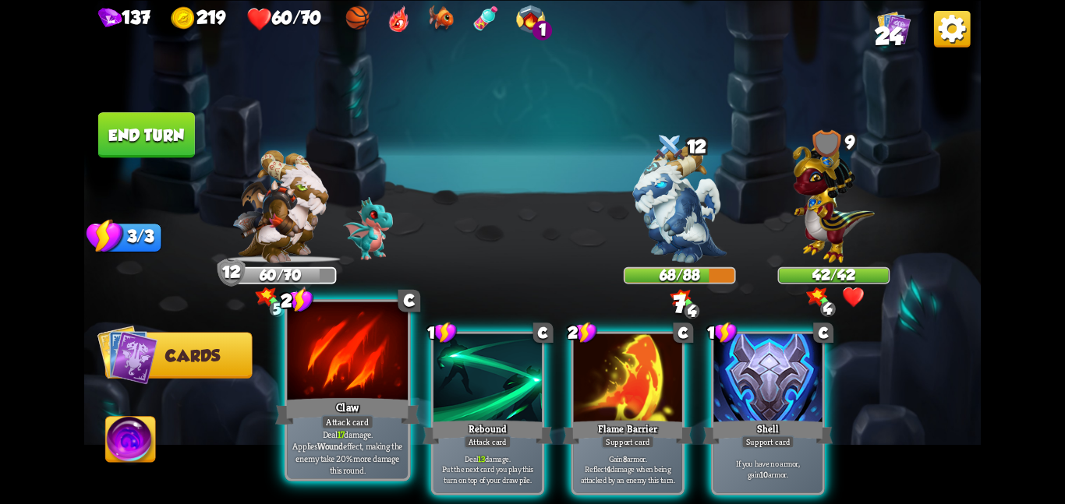
click at [403, 351] on div at bounding box center [347, 352] width 121 height 101
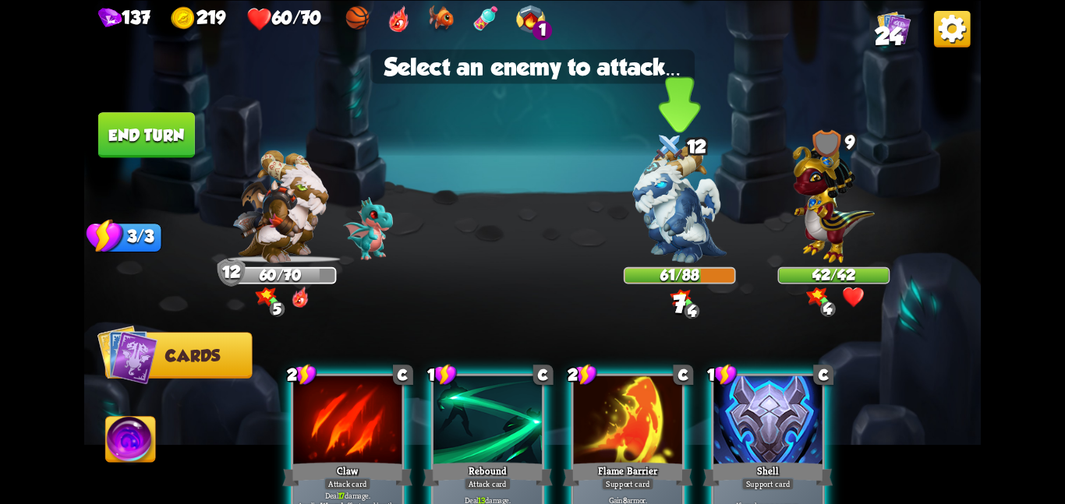
click at [623, 239] on div at bounding box center [679, 213] width 112 height 98
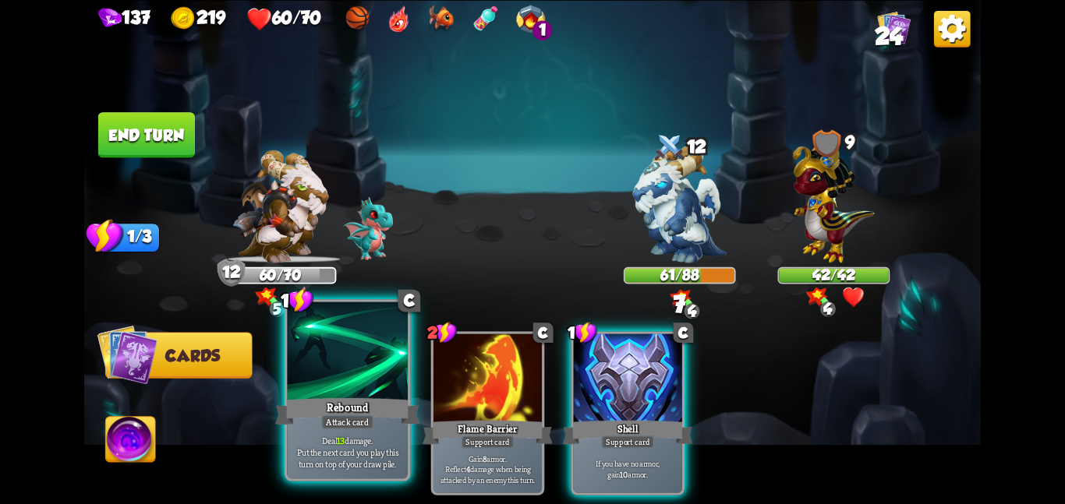
click at [397, 380] on div at bounding box center [347, 352] width 121 height 101
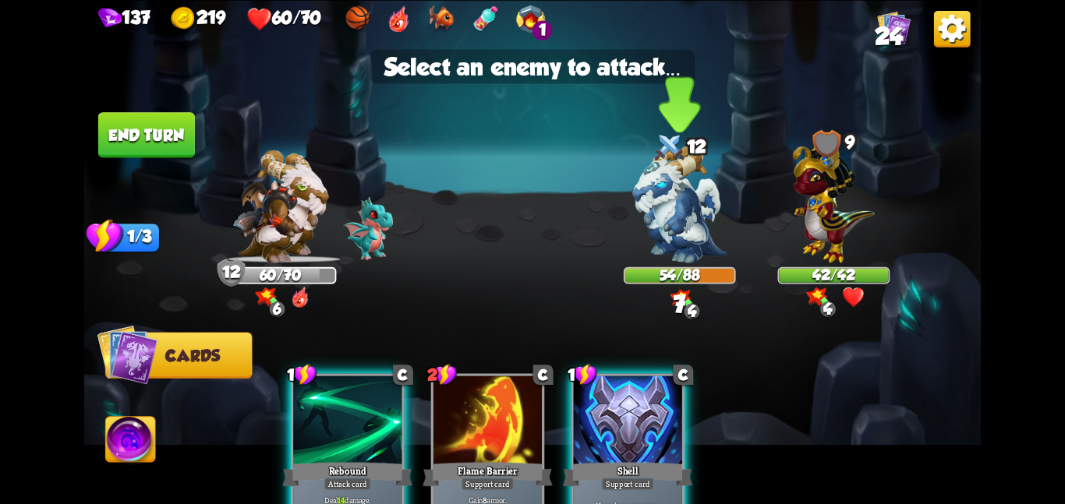
click at [637, 259] on img at bounding box center [680, 204] width 94 height 118
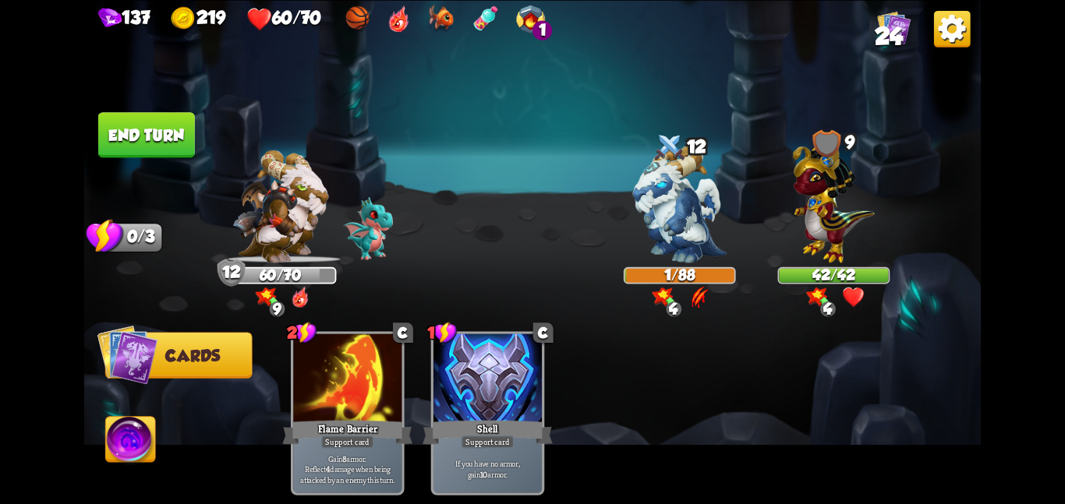
click at [161, 140] on button "End turn" at bounding box center [146, 134] width 97 height 45
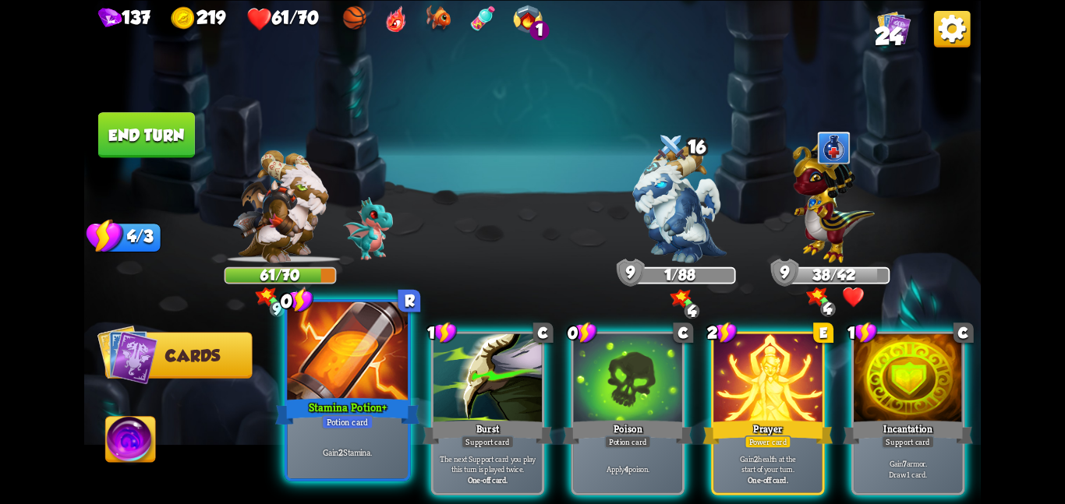
click at [371, 414] on div "Stamina Potion +" at bounding box center [347, 411] width 144 height 32
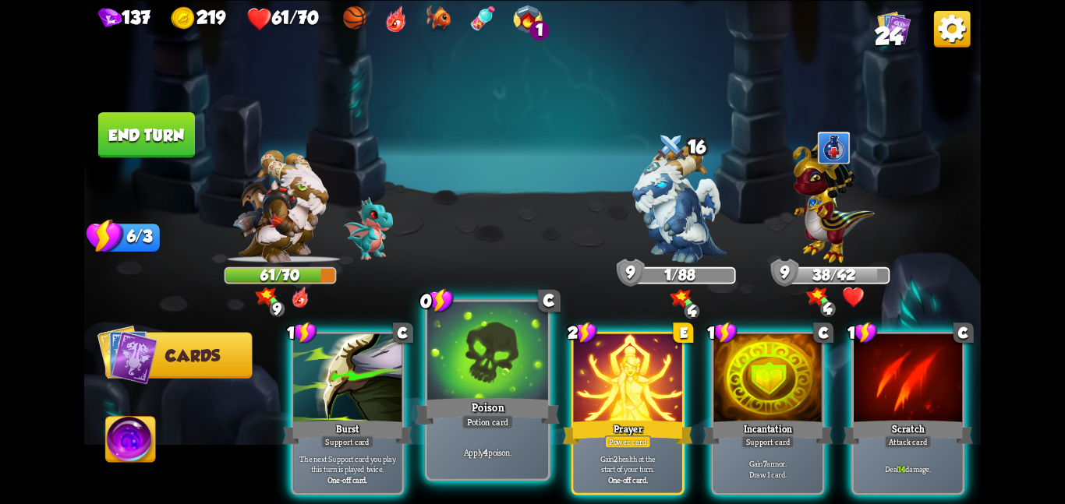
click at [548, 396] on div "Poison" at bounding box center [487, 411] width 144 height 32
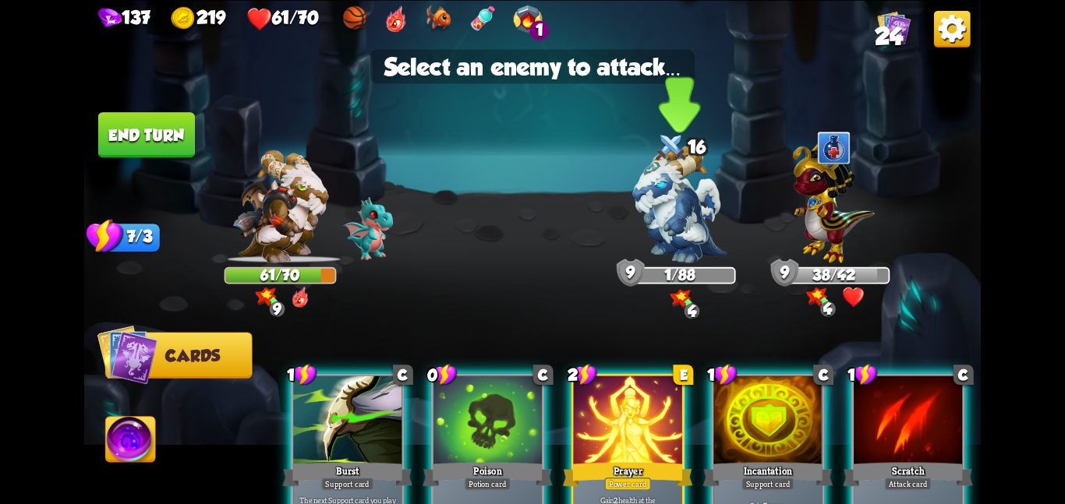
click at [669, 247] on img at bounding box center [680, 204] width 94 height 118
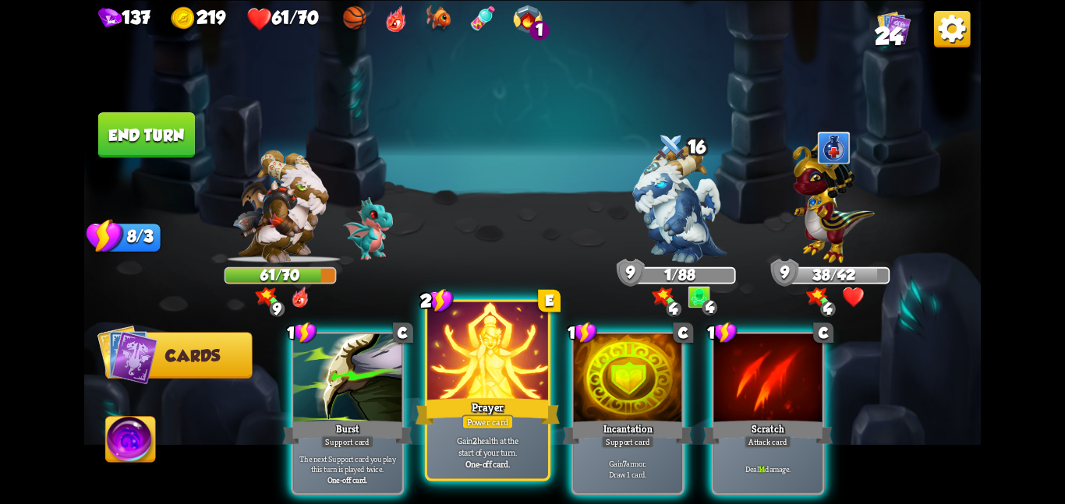
click at [494, 375] on div at bounding box center [487, 352] width 121 height 101
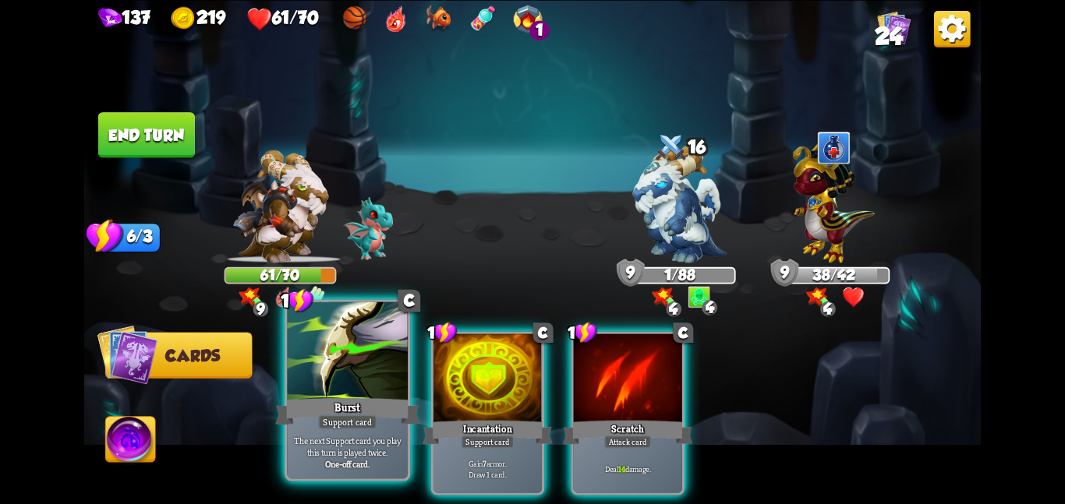
click at [368, 362] on div at bounding box center [347, 352] width 121 height 101
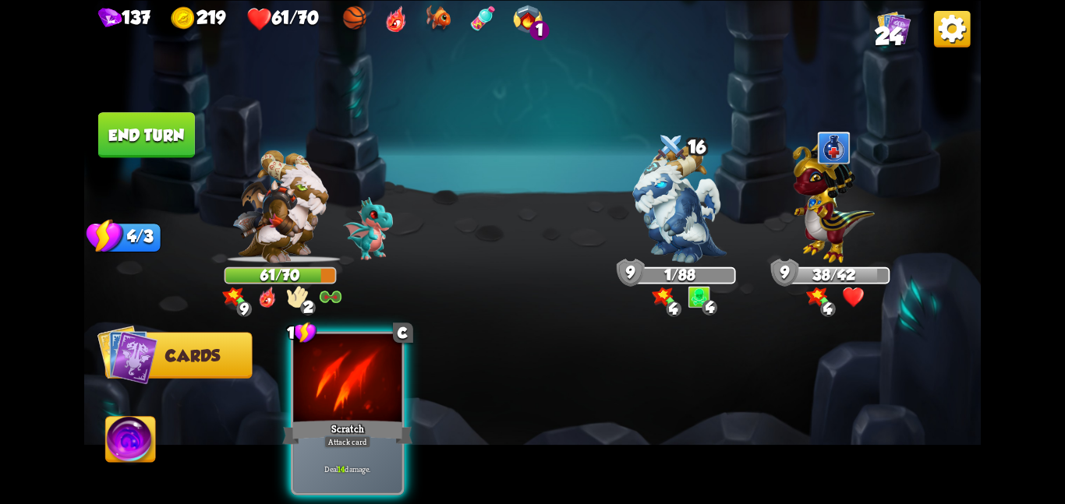
click at [368, 362] on div at bounding box center [347, 379] width 108 height 91
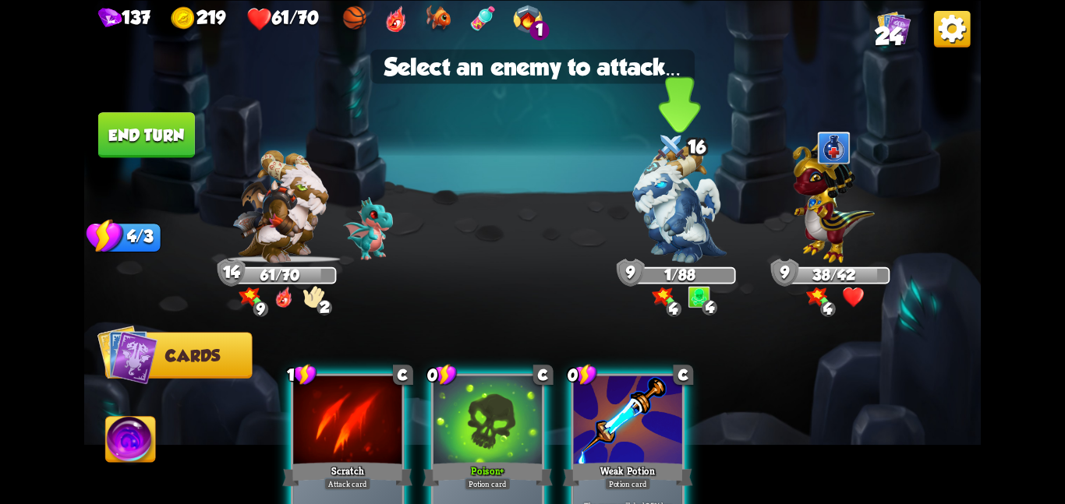
click at [679, 238] on img at bounding box center [680, 204] width 94 height 118
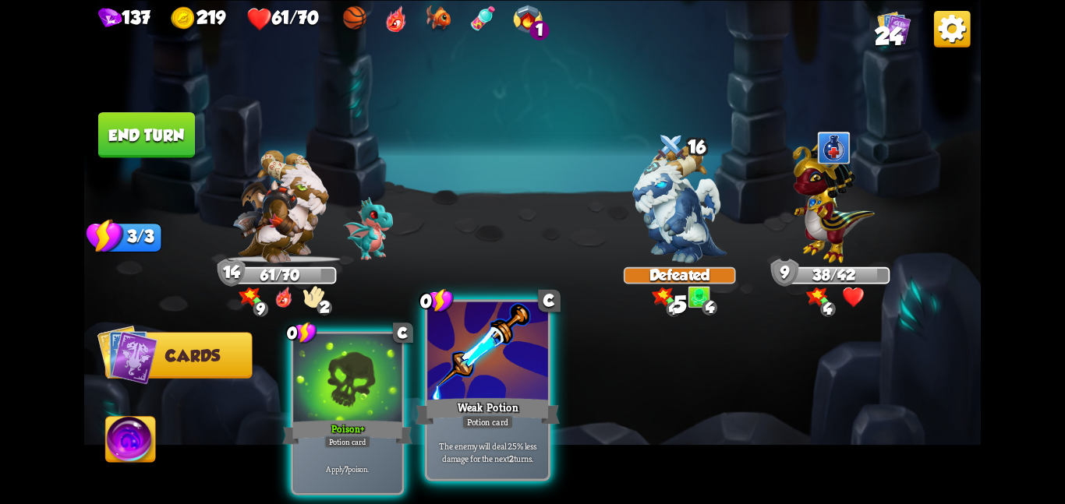
click at [440, 342] on div at bounding box center [487, 352] width 121 height 101
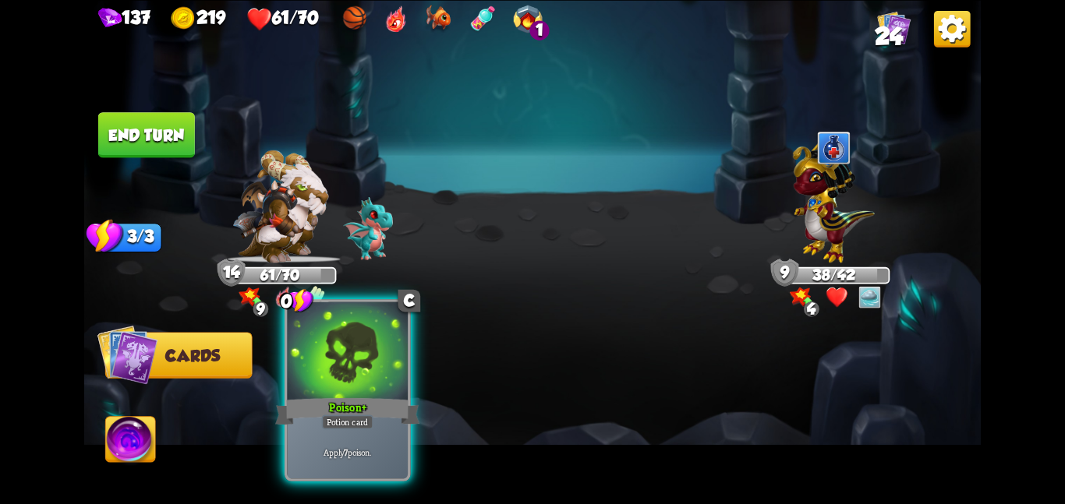
click at [362, 361] on div at bounding box center [347, 352] width 121 height 101
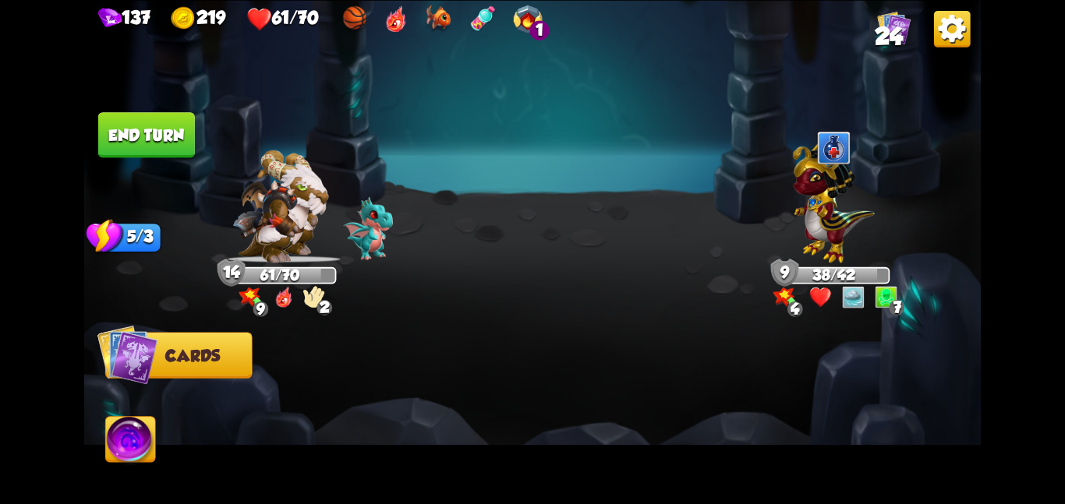
click at [154, 103] on img at bounding box center [532, 252] width 896 height 504
click at [161, 132] on button "End turn" at bounding box center [146, 134] width 97 height 45
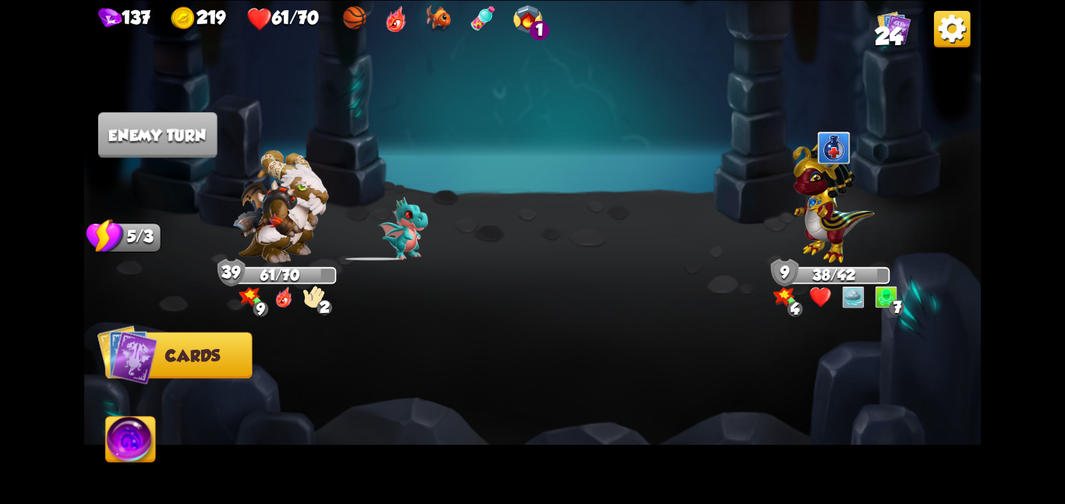
click at [408, 166] on img at bounding box center [532, 252] width 896 height 504
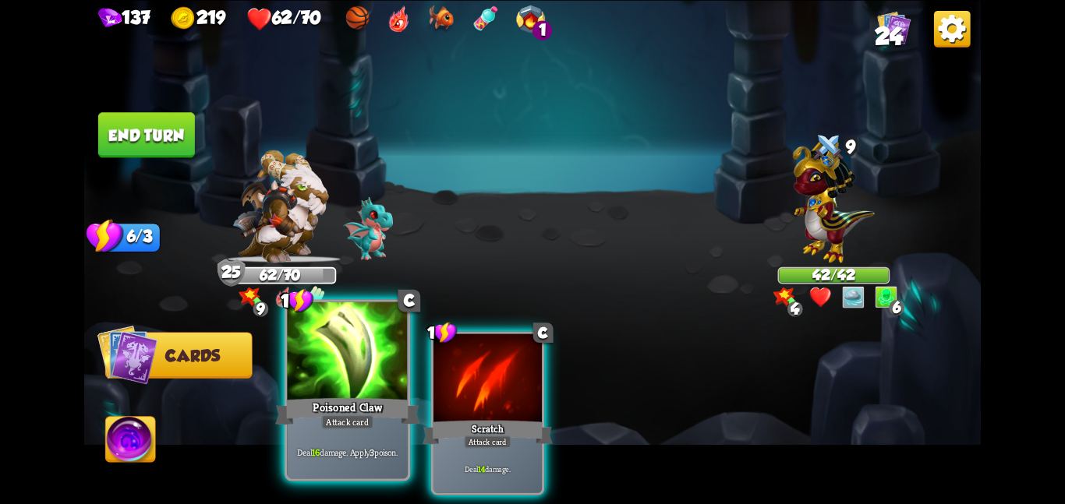
click at [358, 408] on div "Poisoned Claw" at bounding box center [347, 411] width 144 height 32
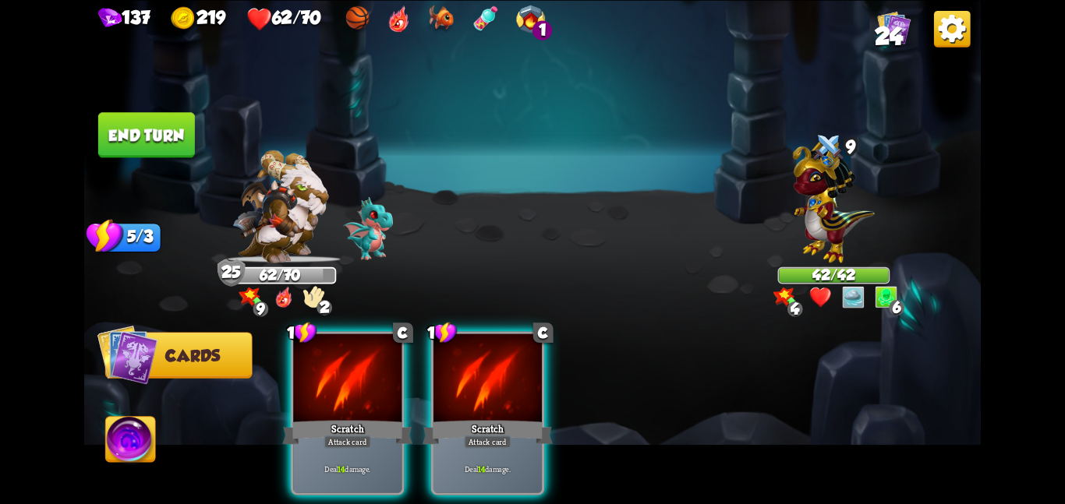
click at [358, 418] on div "Scratch" at bounding box center [347, 432] width 130 height 29
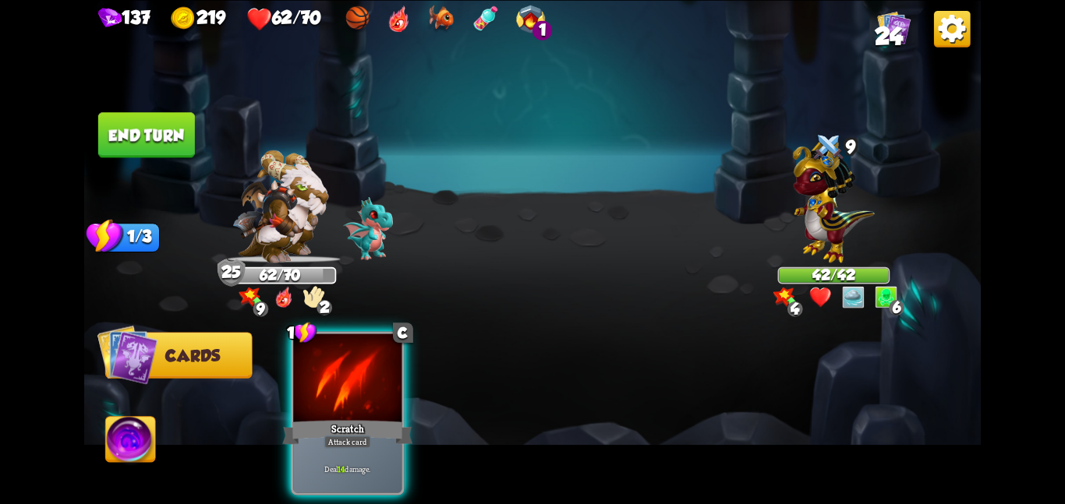
click at [358, 418] on div "Scratch" at bounding box center [347, 432] width 130 height 29
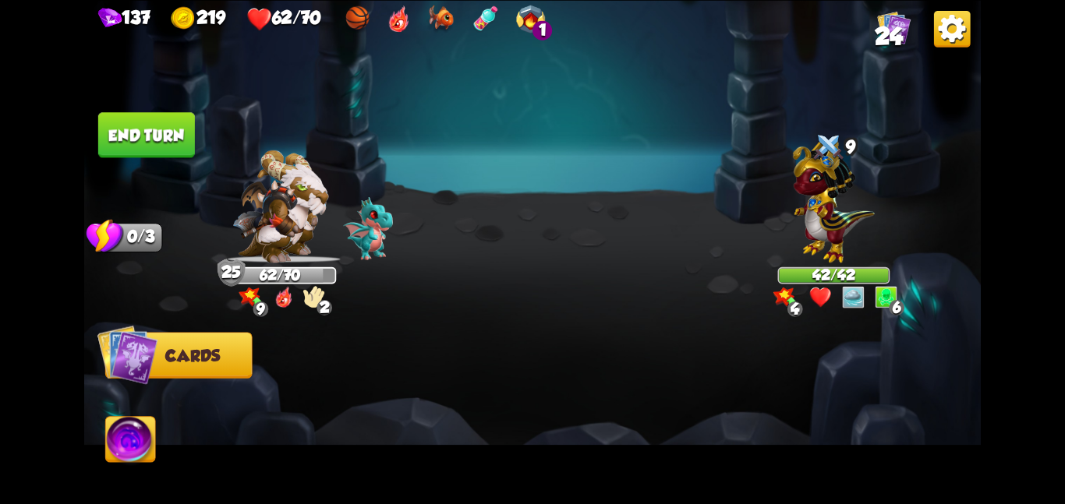
click at [358, 408] on div at bounding box center [621, 392] width 717 height 224
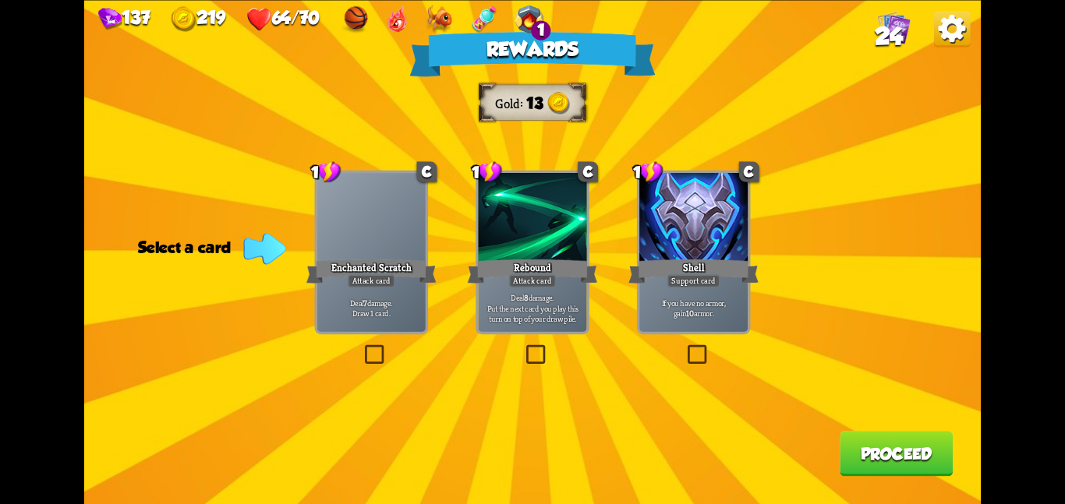
click at [673, 265] on div "Shell" at bounding box center [693, 270] width 130 height 29
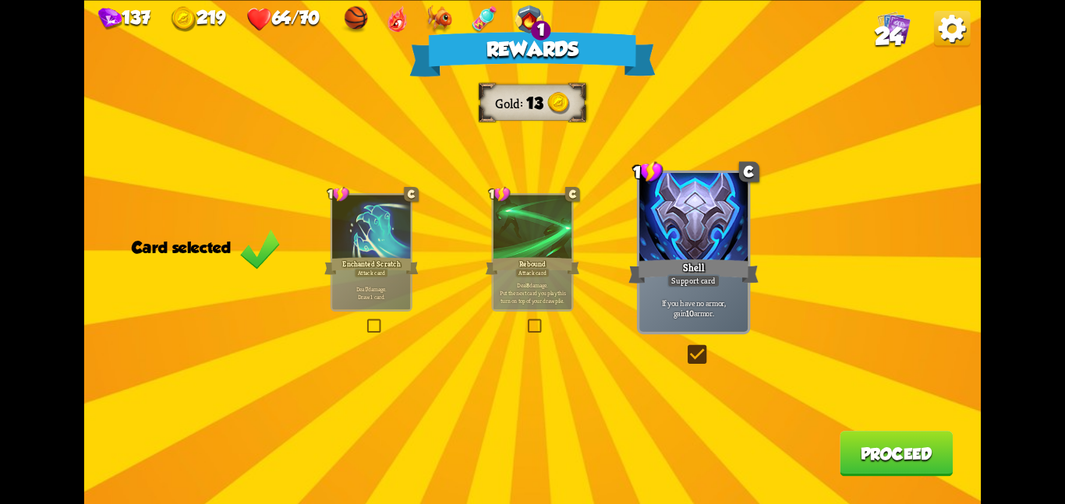
click at [834, 458] on div "Rewards Gold 13 Card selected 1 C Enchanted Scratch Attack card Deal 7 damage. …" at bounding box center [532, 252] width 896 height 504
click at [895, 447] on button "Proceed" at bounding box center [895, 453] width 113 height 45
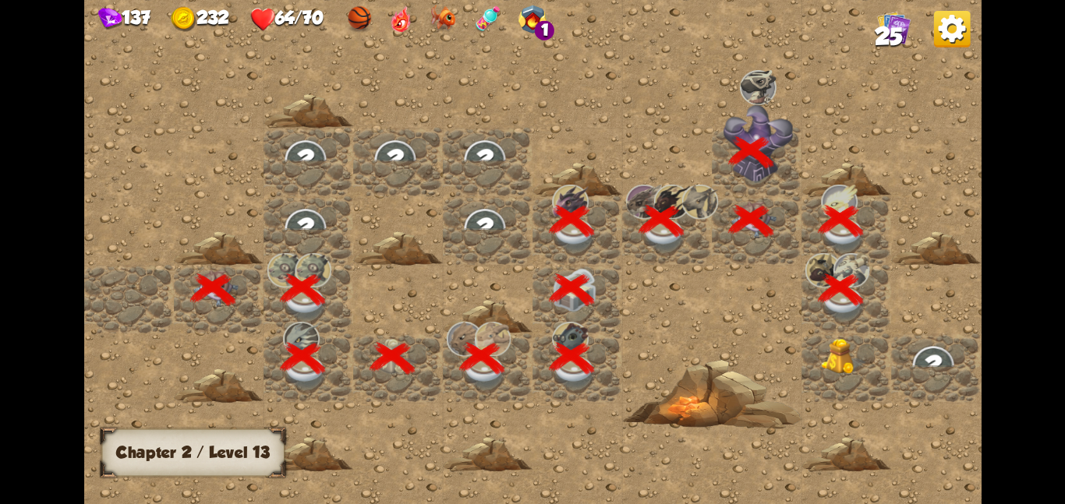
scroll to position [0, 299]
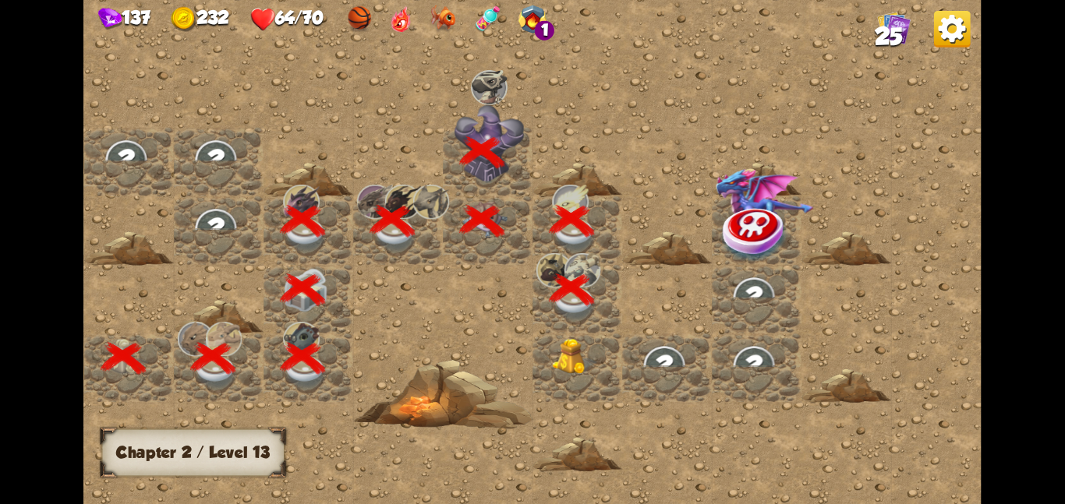
click at [576, 360] on img at bounding box center [574, 356] width 45 height 37
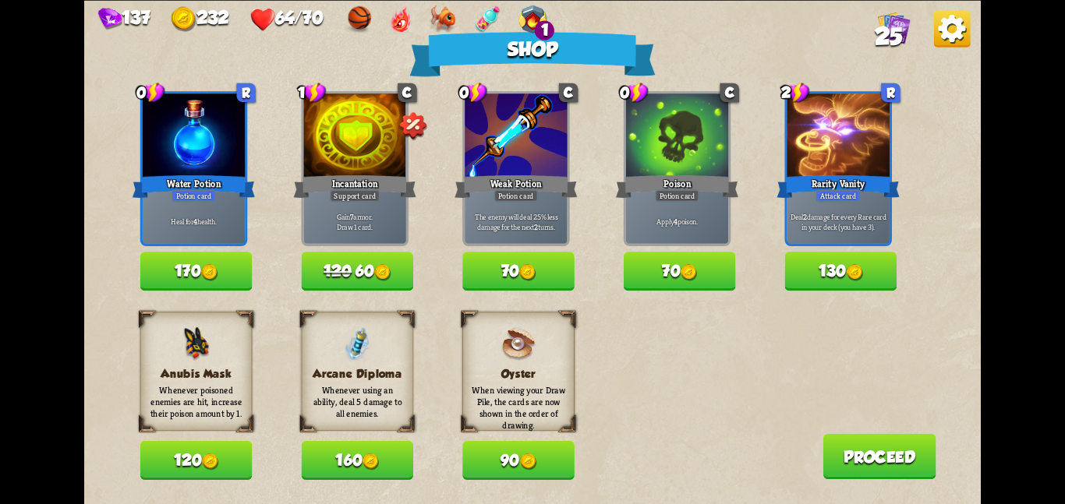
click at [217, 443] on button "120" at bounding box center [196, 460] width 112 height 39
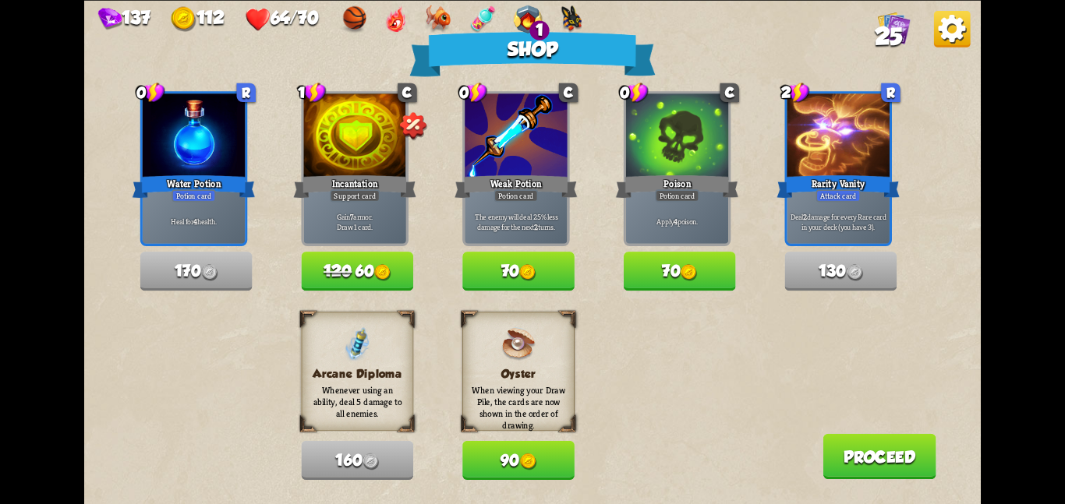
click at [851, 449] on button "Proceed" at bounding box center [878, 455] width 113 height 45
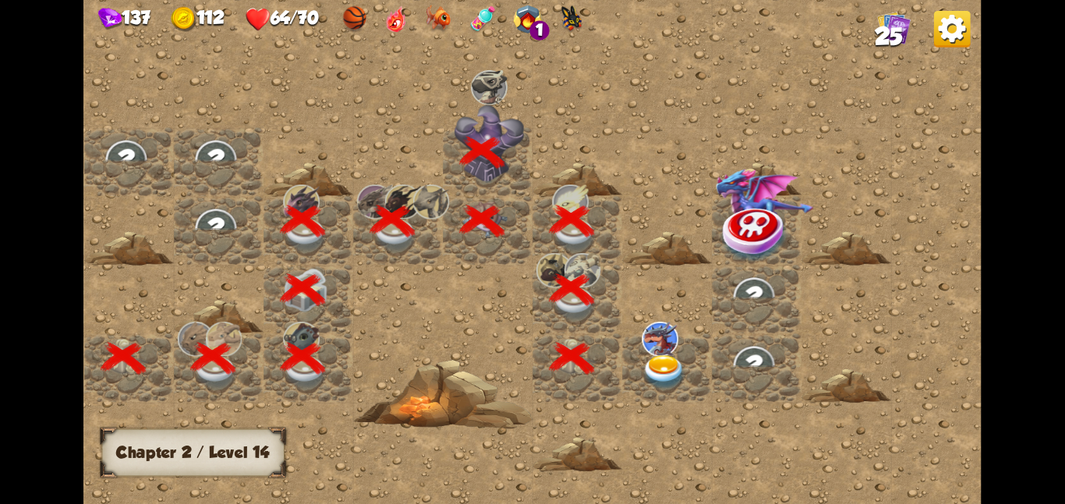
click at [663, 363] on img at bounding box center [663, 372] width 45 height 35
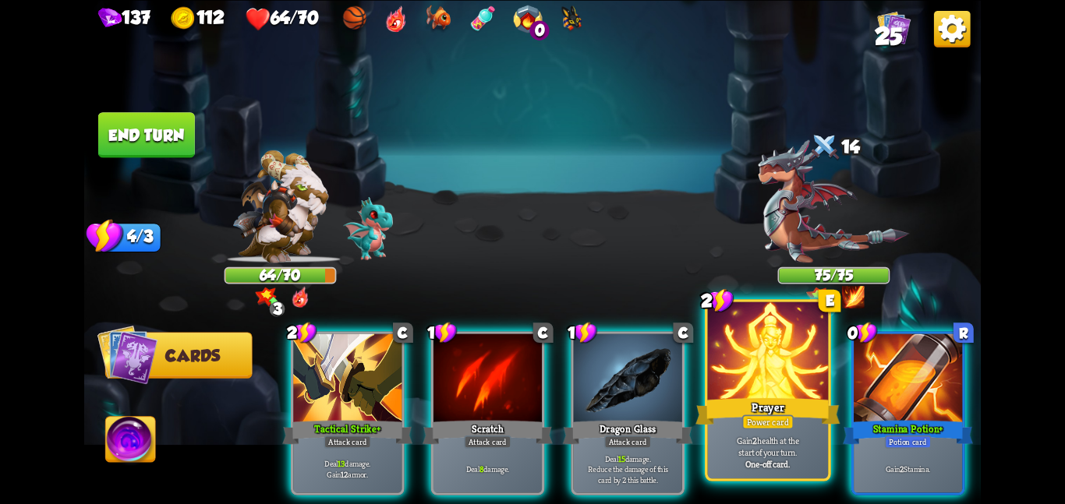
click at [759, 389] on div at bounding box center [768, 352] width 121 height 101
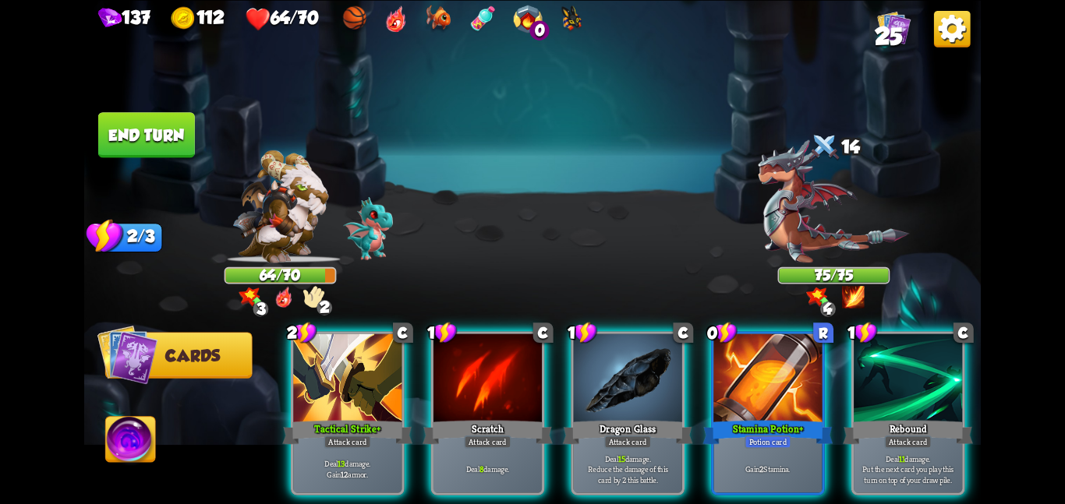
click at [759, 389] on div at bounding box center [767, 379] width 108 height 91
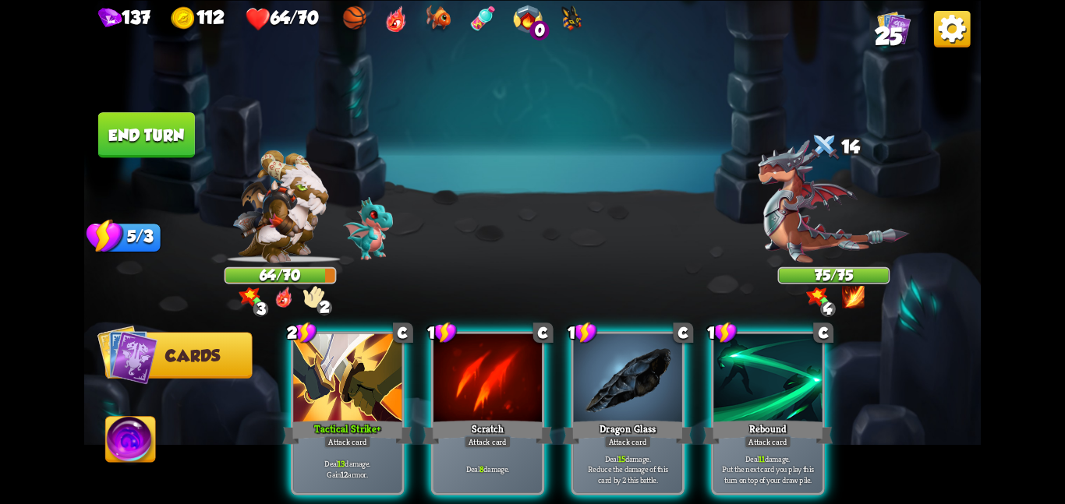
click at [759, 389] on div at bounding box center [767, 379] width 108 height 91
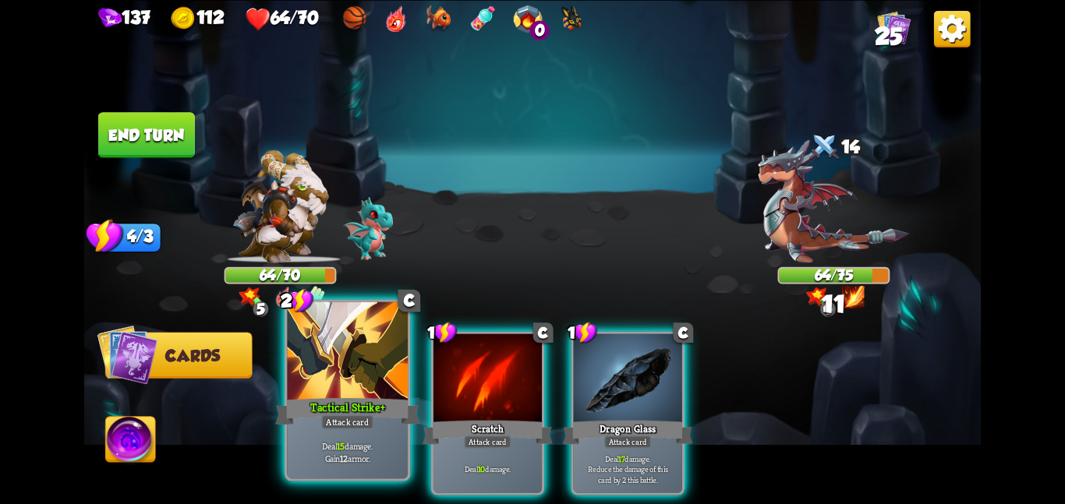
click at [399, 387] on div at bounding box center [347, 352] width 121 height 101
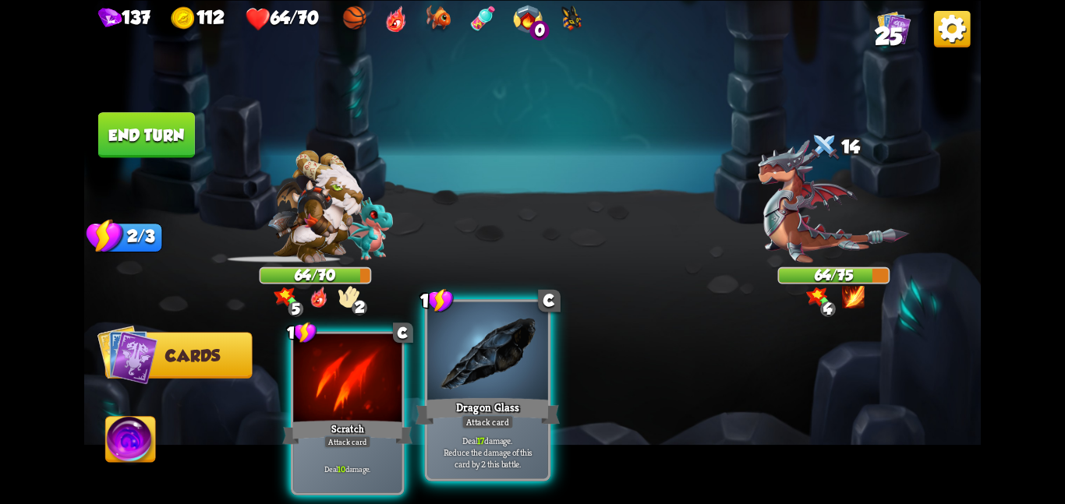
click at [476, 394] on div at bounding box center [487, 352] width 121 height 101
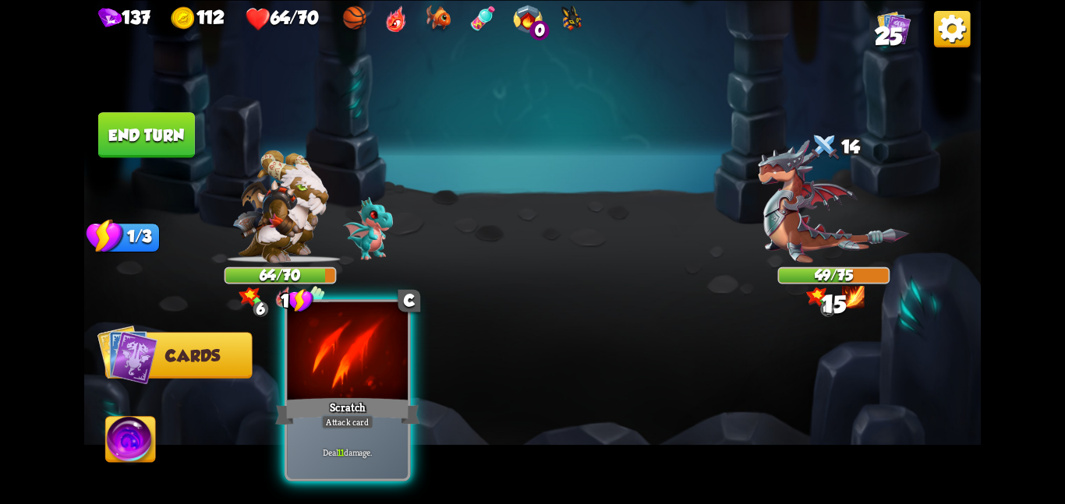
click at [385, 390] on div at bounding box center [347, 352] width 121 height 101
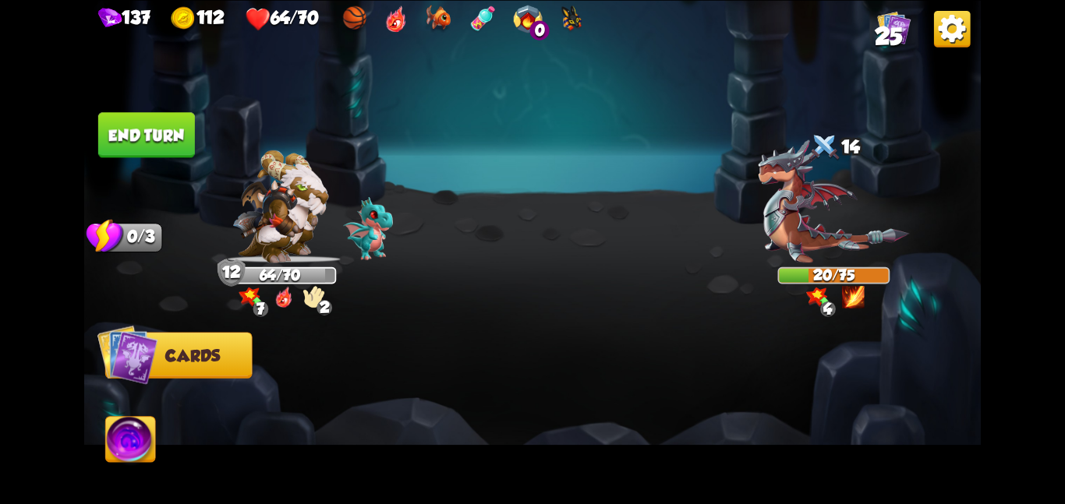
click at [118, 130] on button "End turn" at bounding box center [146, 134] width 97 height 45
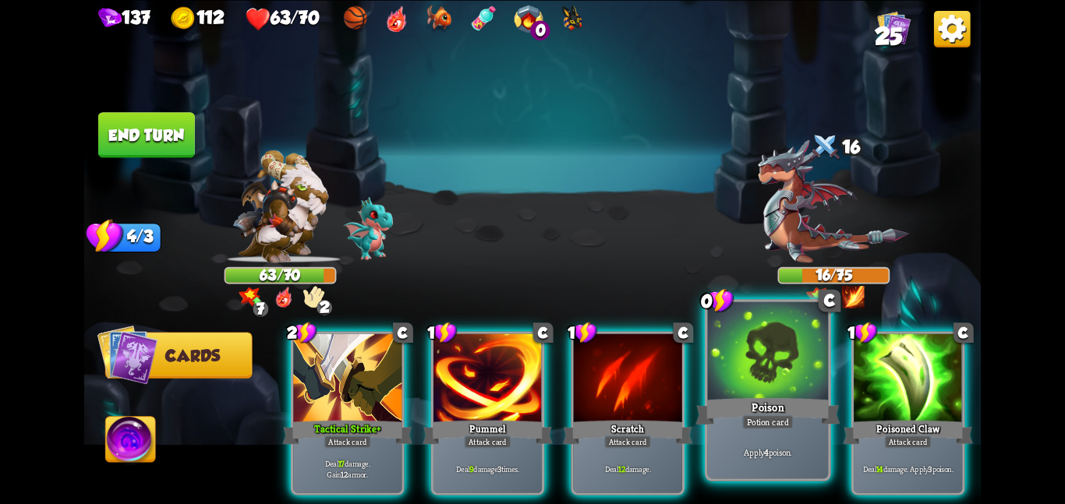
scroll to position [0, 148]
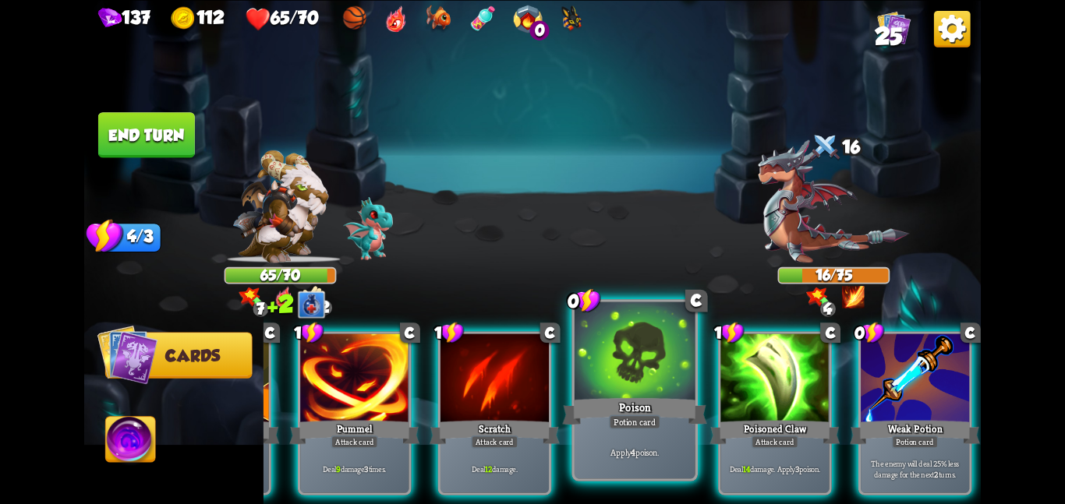
click at [648, 374] on div at bounding box center [634, 352] width 121 height 101
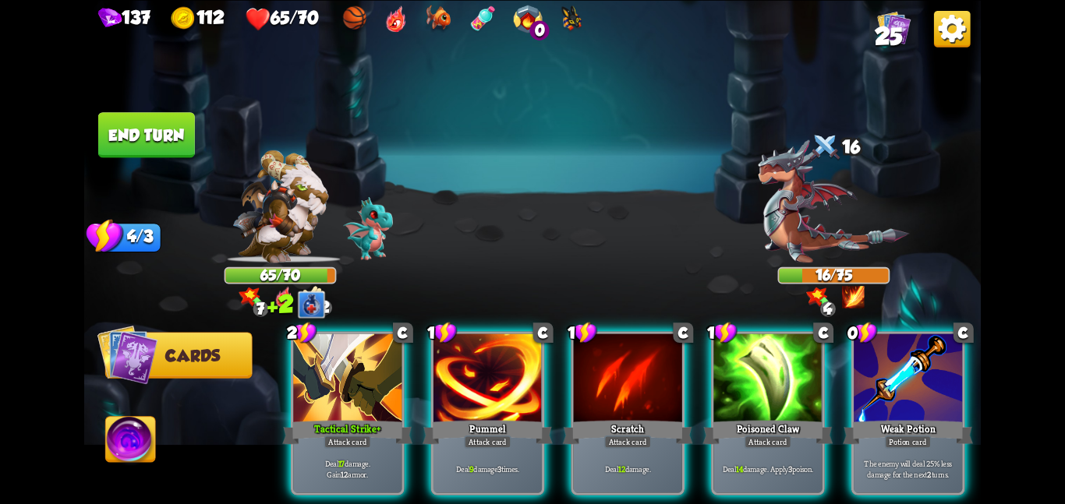
click at [648, 374] on div at bounding box center [628, 379] width 108 height 91
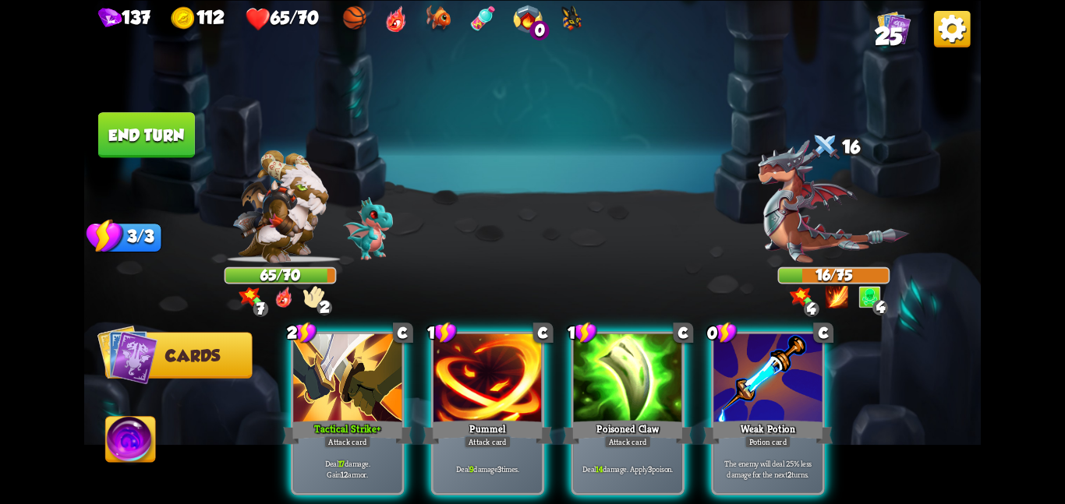
click at [648, 374] on div at bounding box center [628, 379] width 108 height 91
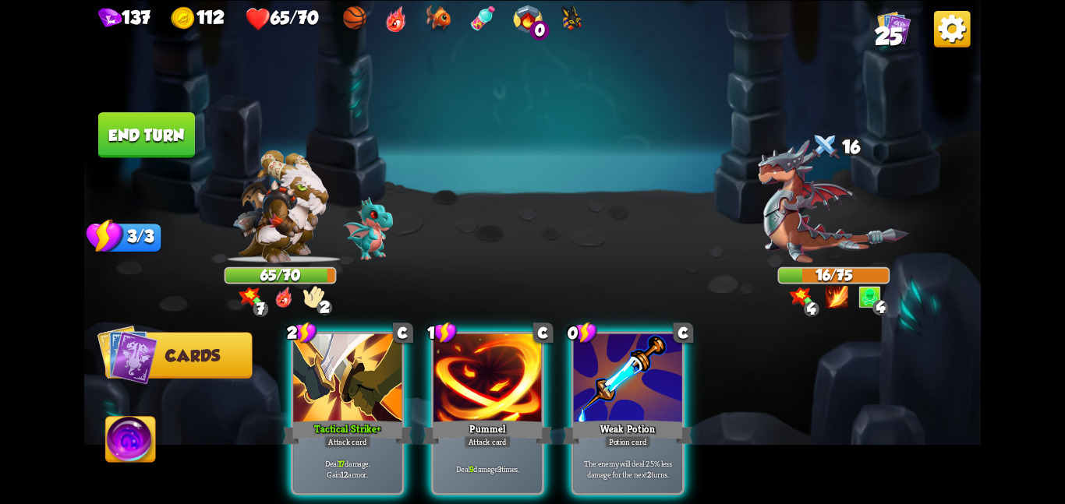
click at [648, 374] on div at bounding box center [628, 379] width 108 height 91
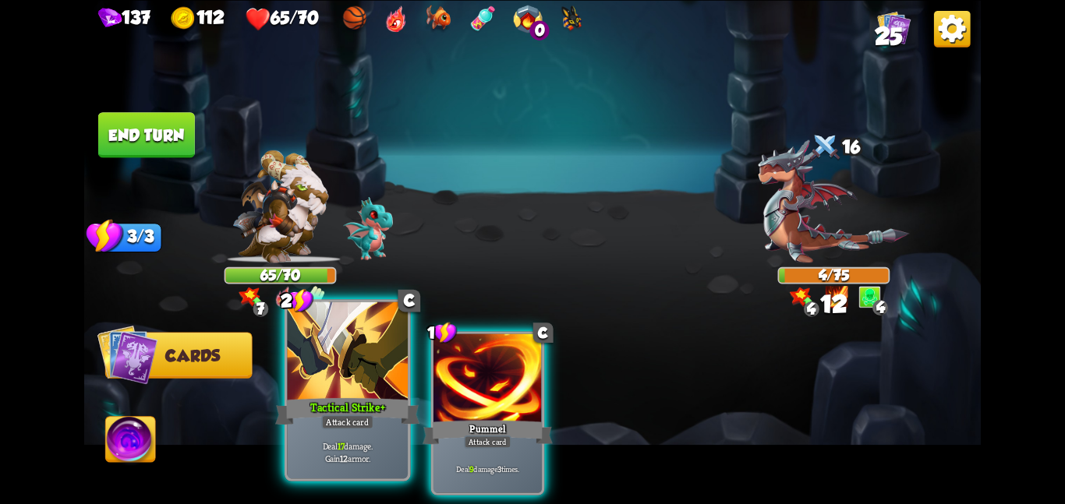
click at [312, 401] on div "Tactical Strike +" at bounding box center [347, 411] width 144 height 32
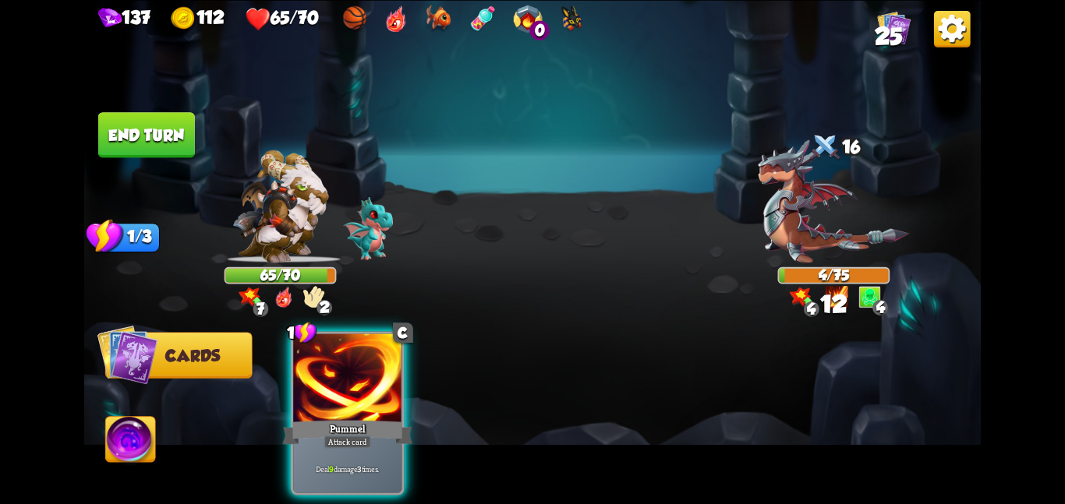
click at [312, 418] on div "Pummel" at bounding box center [347, 432] width 130 height 29
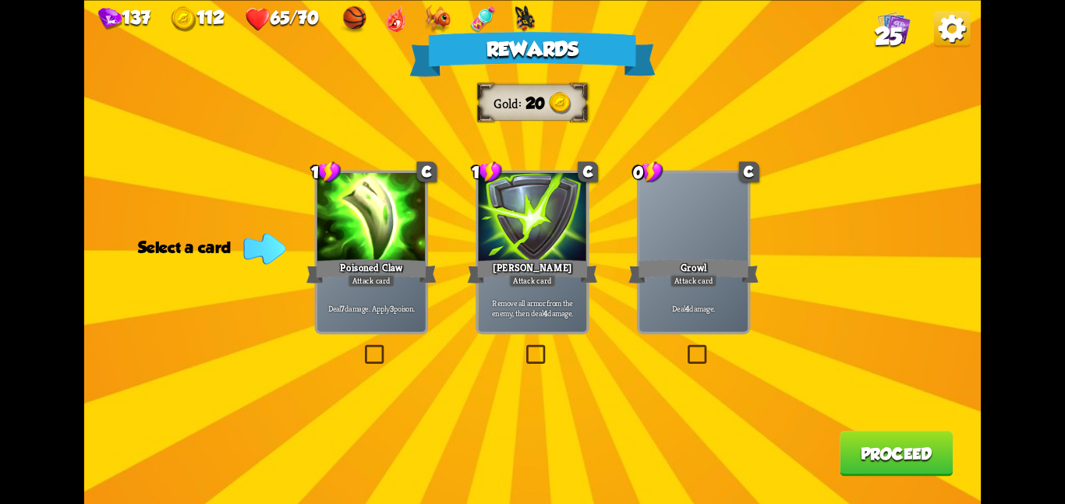
click at [370, 321] on div "Deal 7 damage. Apply 3 poison." at bounding box center [371, 308] width 108 height 48
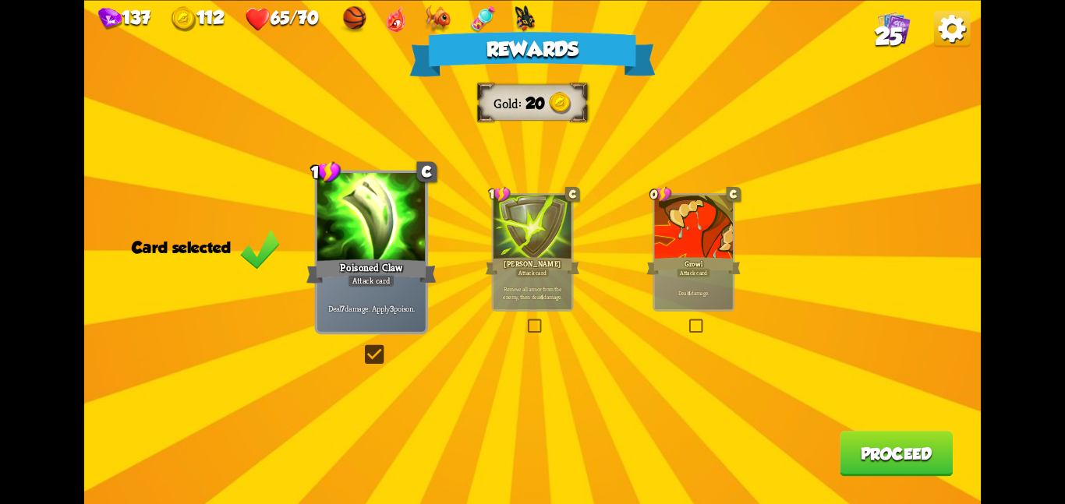
click at [917, 461] on button "Proceed" at bounding box center [895, 453] width 113 height 45
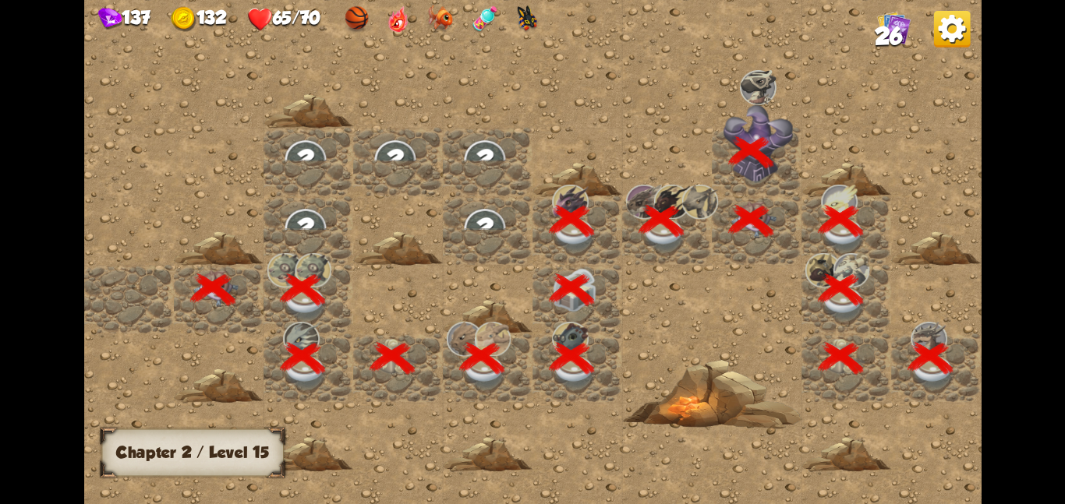
scroll to position [0, 299]
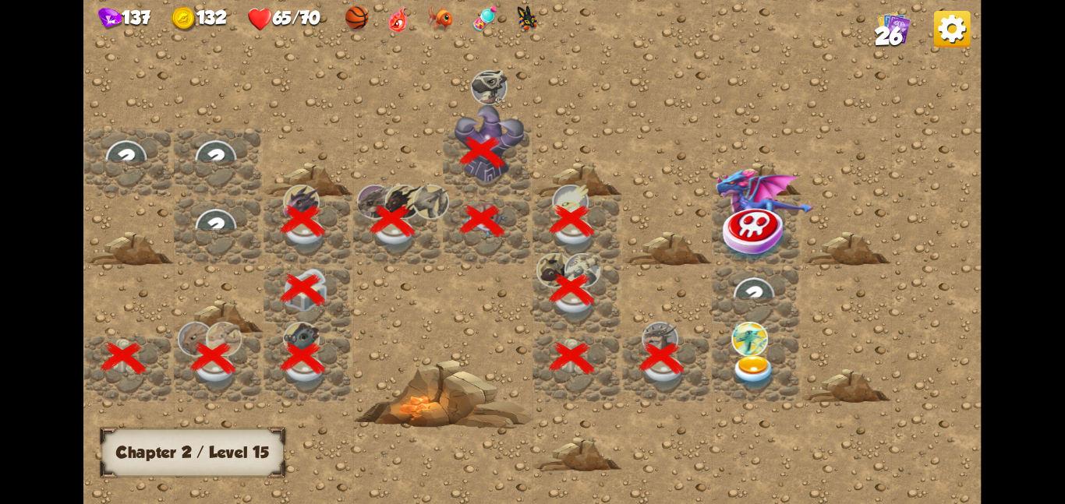
click at [804, 381] on div at bounding box center [846, 385] width 90 height 34
click at [781, 371] on div at bounding box center [757, 367] width 90 height 69
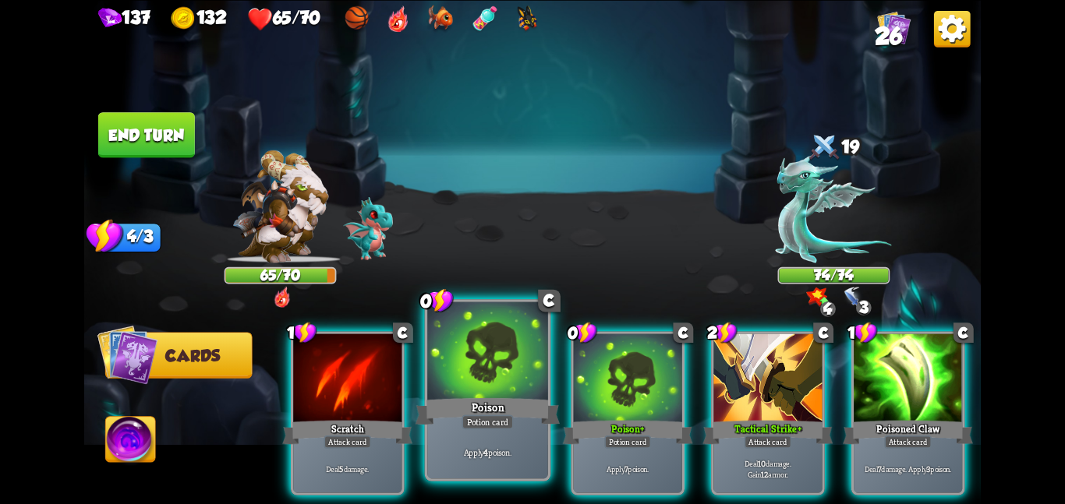
click at [534, 379] on div at bounding box center [487, 352] width 121 height 101
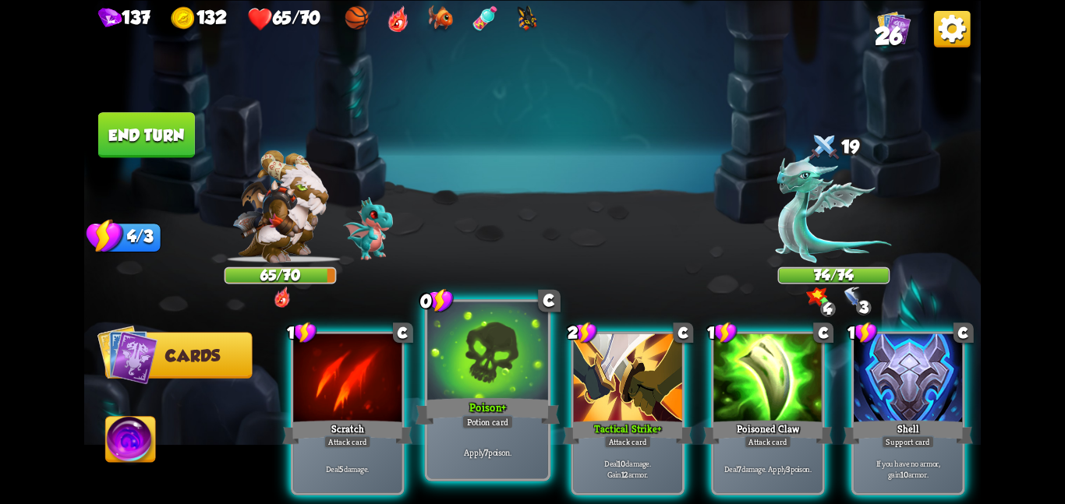
click at [534, 379] on div at bounding box center [487, 352] width 121 height 101
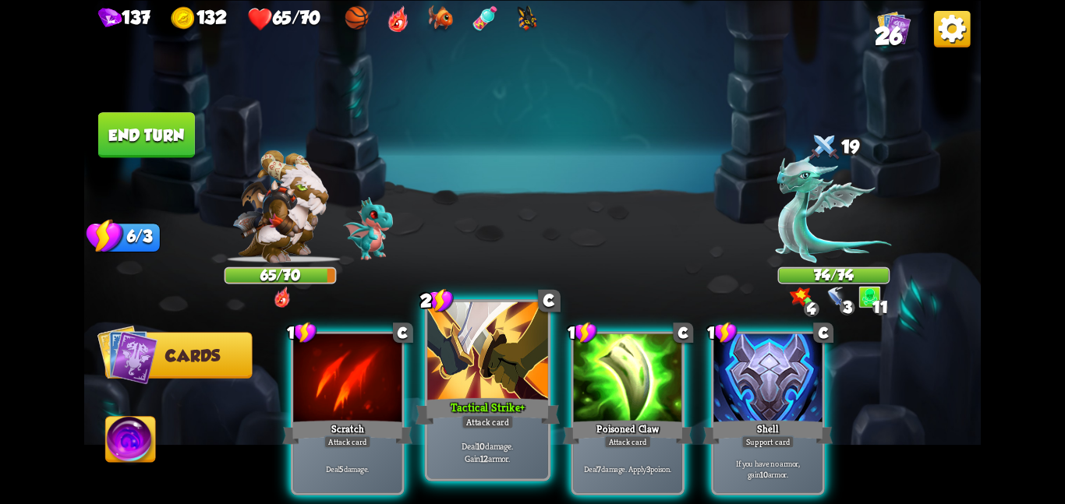
click at [496, 379] on div at bounding box center [487, 352] width 121 height 101
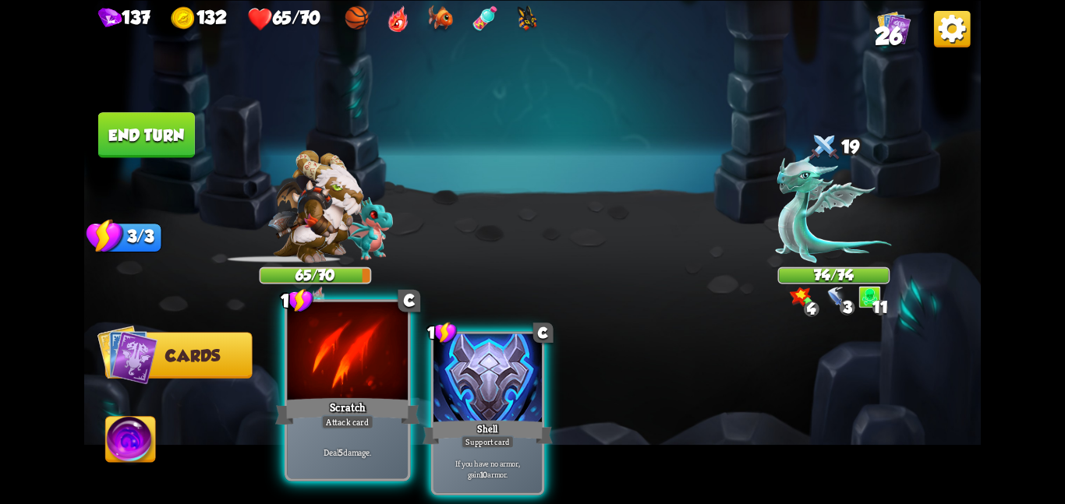
click at [350, 371] on div at bounding box center [347, 352] width 121 height 101
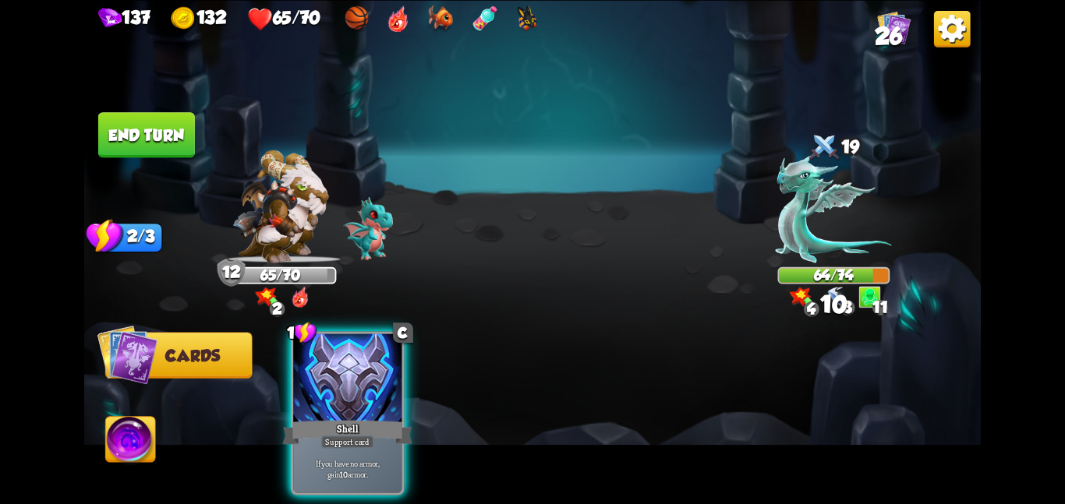
click at [144, 136] on button "End turn" at bounding box center [146, 134] width 97 height 45
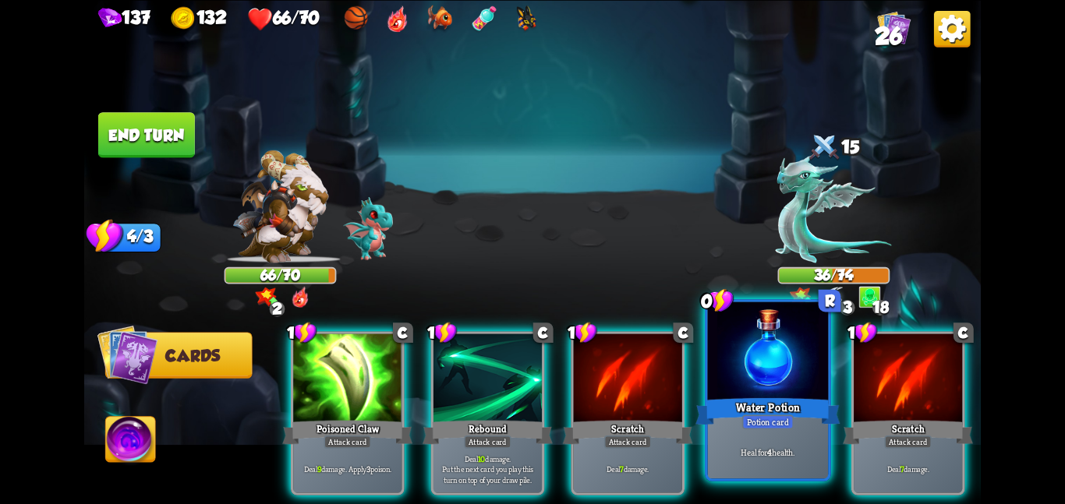
click at [729, 366] on div at bounding box center [768, 352] width 121 height 101
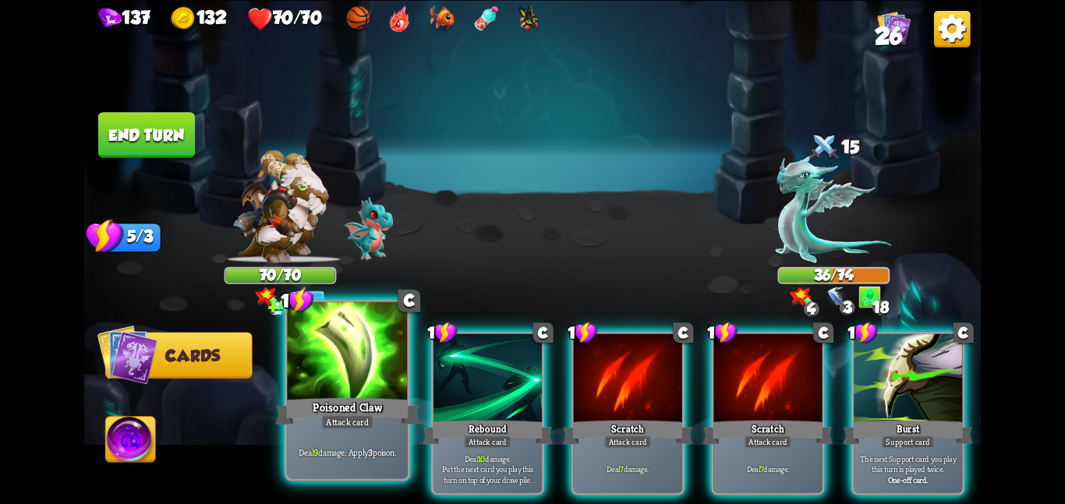
click at [369, 372] on div at bounding box center [347, 352] width 121 height 101
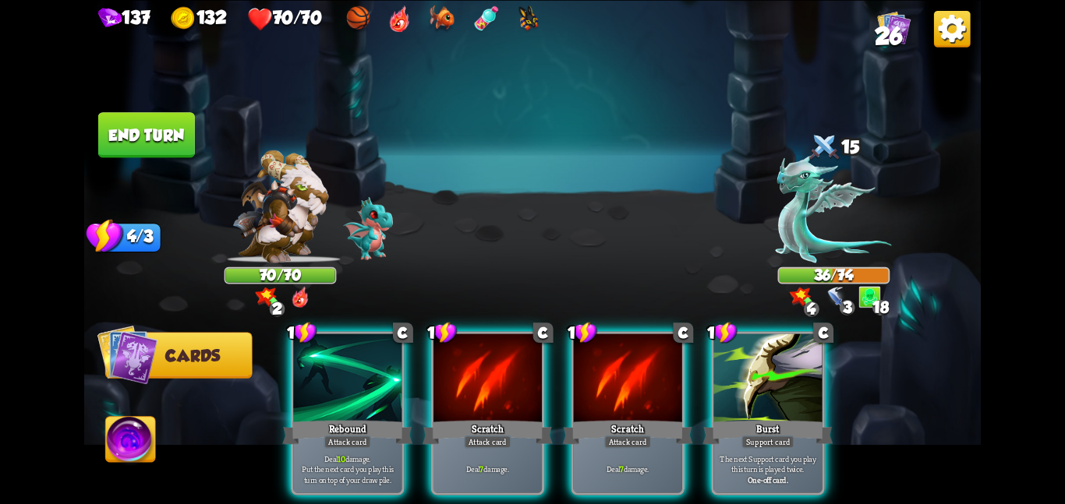
click at [369, 372] on div at bounding box center [347, 379] width 108 height 91
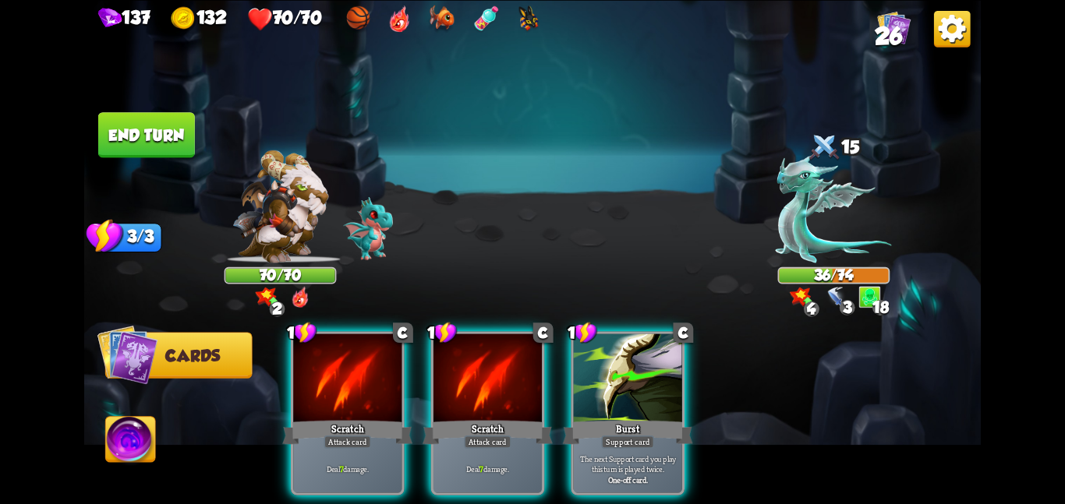
click at [369, 372] on div at bounding box center [347, 379] width 108 height 91
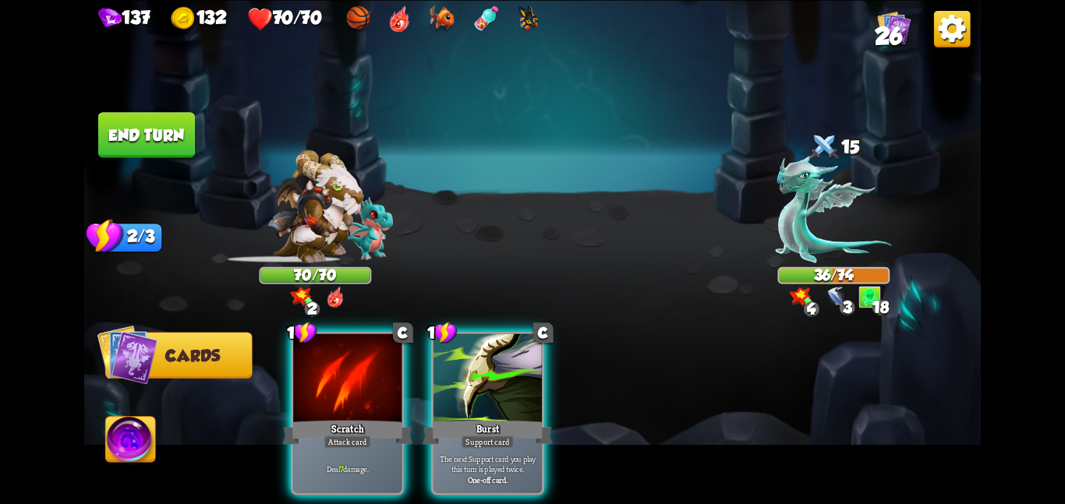
click at [369, 372] on div at bounding box center [347, 379] width 108 height 91
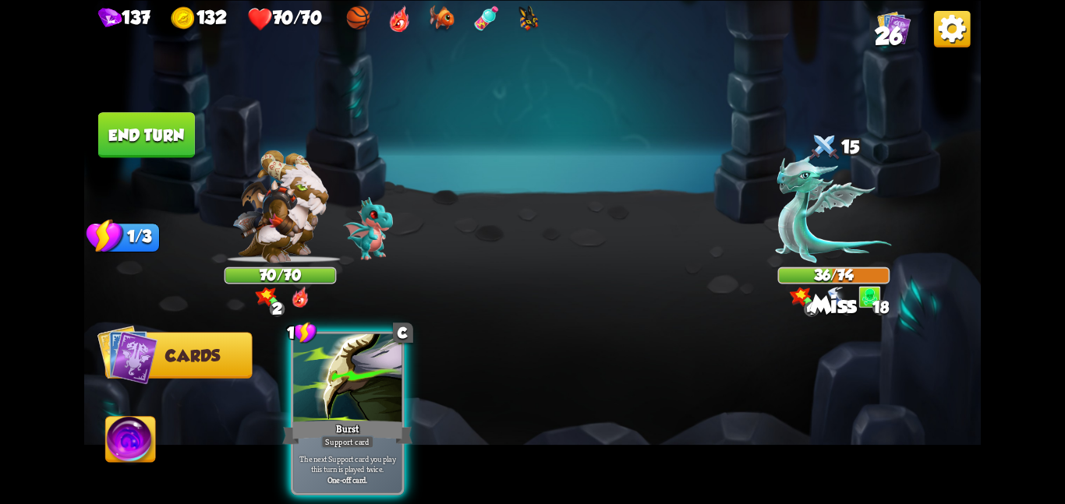
click at [369, 372] on div at bounding box center [347, 379] width 108 height 91
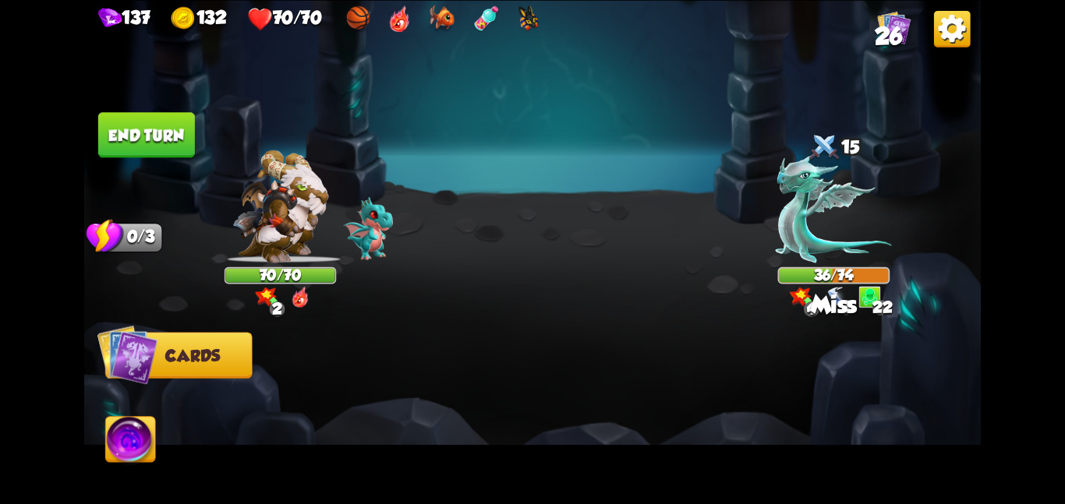
click at [144, 132] on button "End turn" at bounding box center [146, 134] width 97 height 45
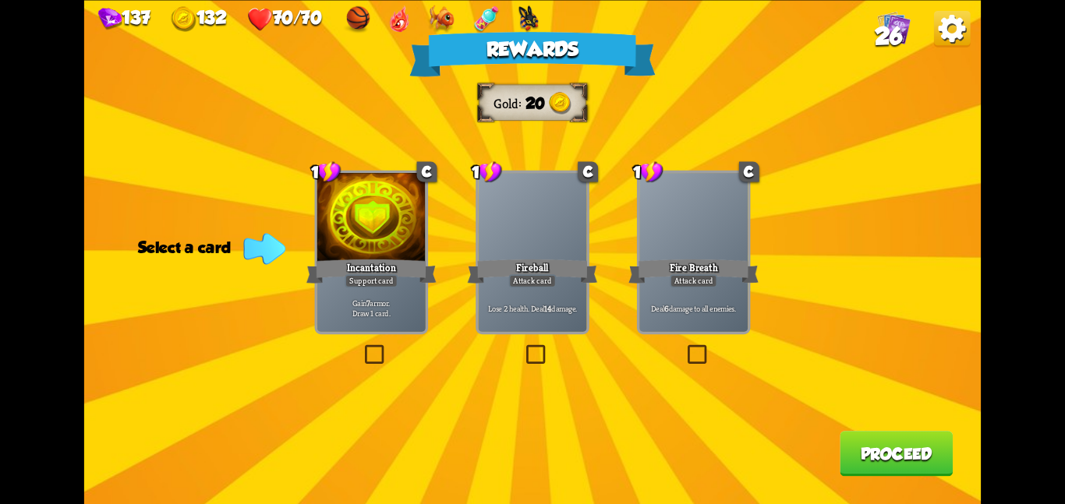
click at [393, 269] on div "Incantation" at bounding box center [371, 270] width 130 height 29
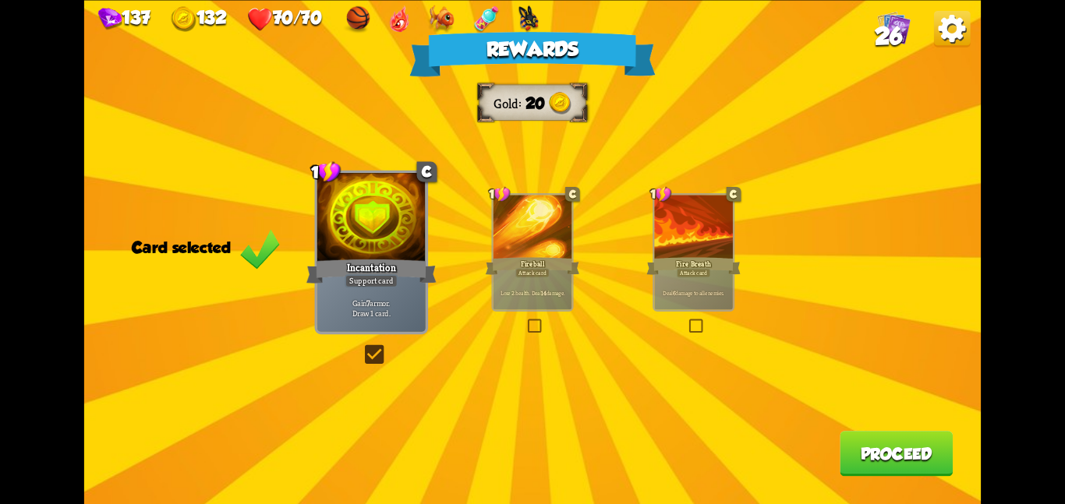
click at [902, 455] on button "Proceed" at bounding box center [895, 453] width 113 height 45
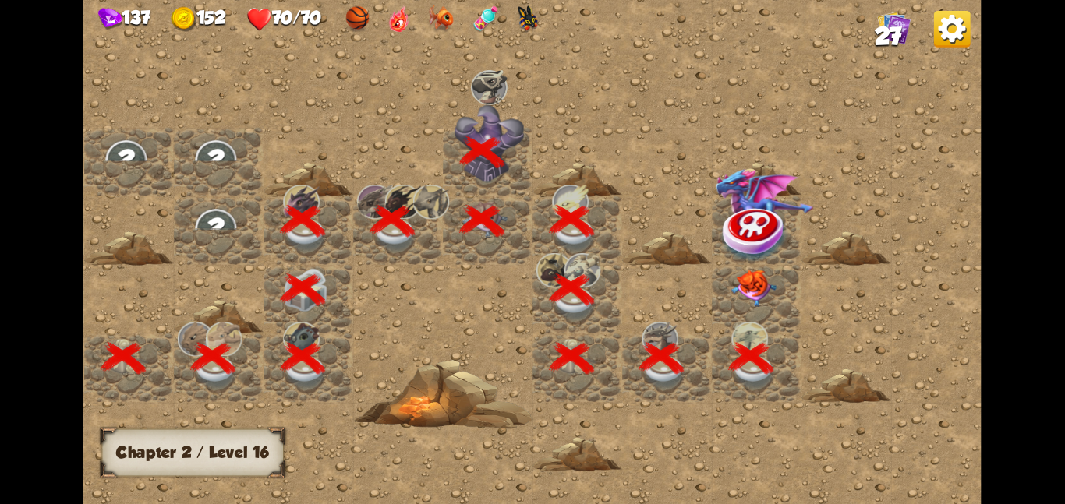
click at [769, 312] on div at bounding box center [757, 298] width 90 height 69
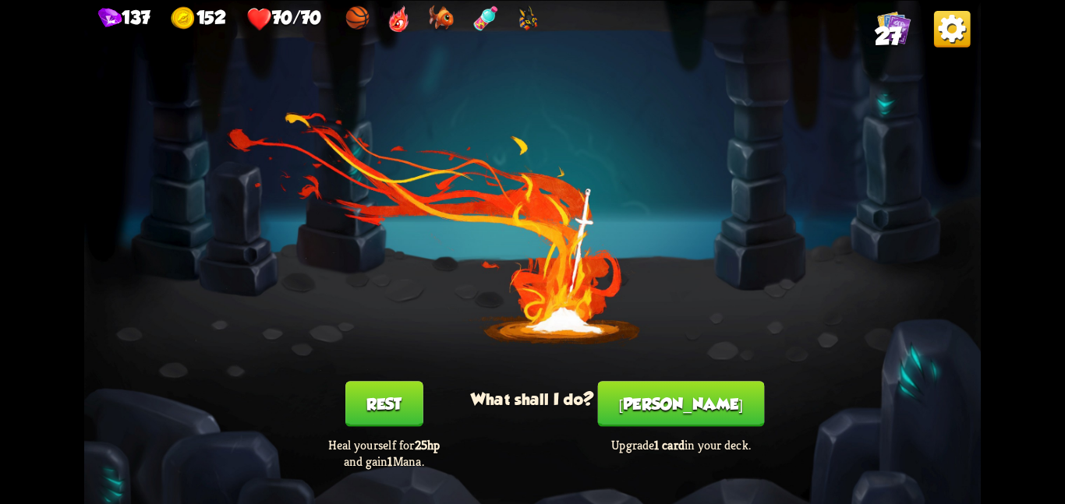
click at [698, 397] on button "[PERSON_NAME]" at bounding box center [681, 403] width 167 height 45
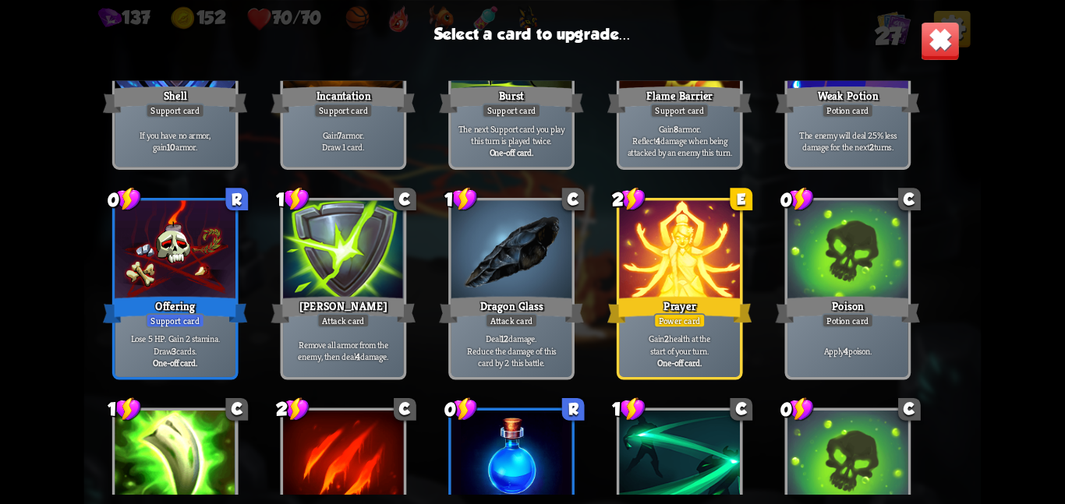
scroll to position [0, 0]
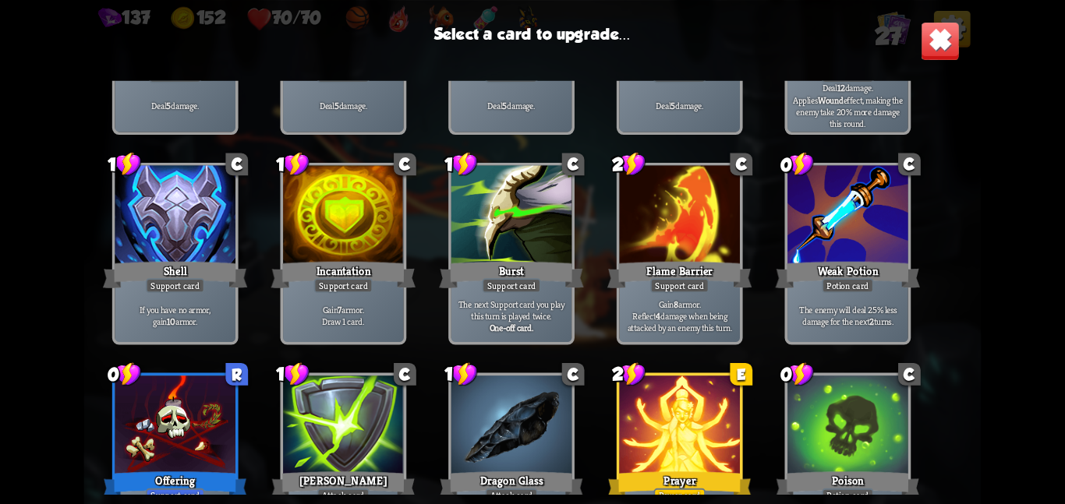
click at [710, 468] on div "Prayer" at bounding box center [679, 484] width 144 height 32
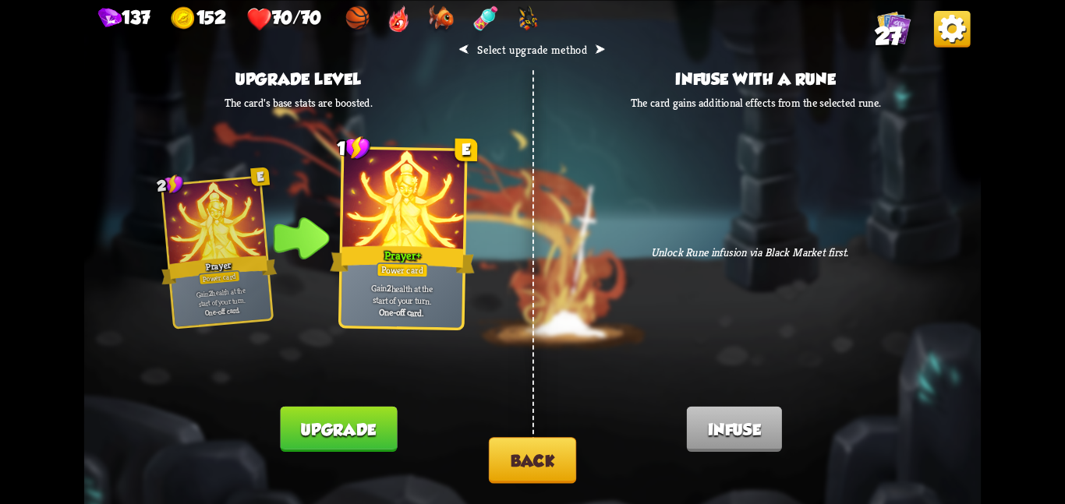
click at [379, 409] on button "Upgrade" at bounding box center [339, 428] width 117 height 45
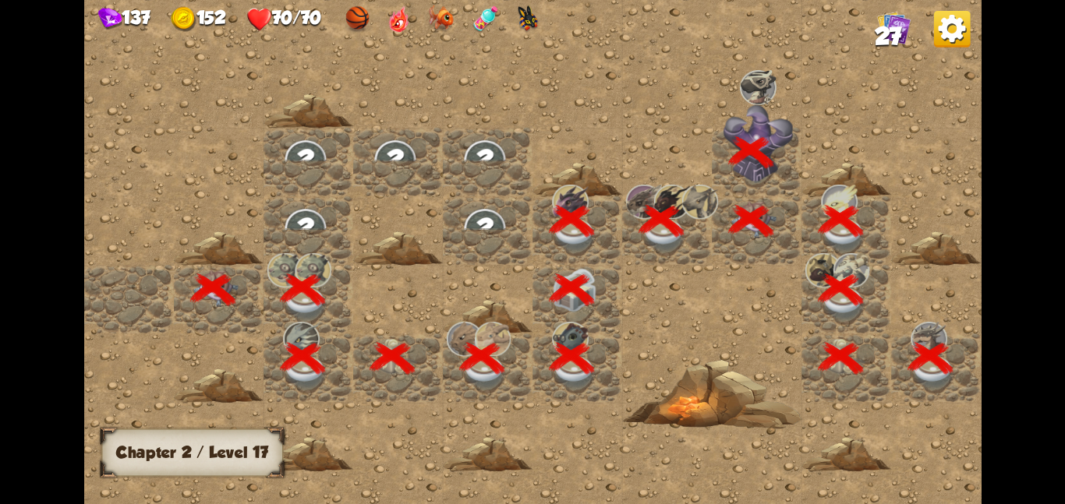
scroll to position [0, 299]
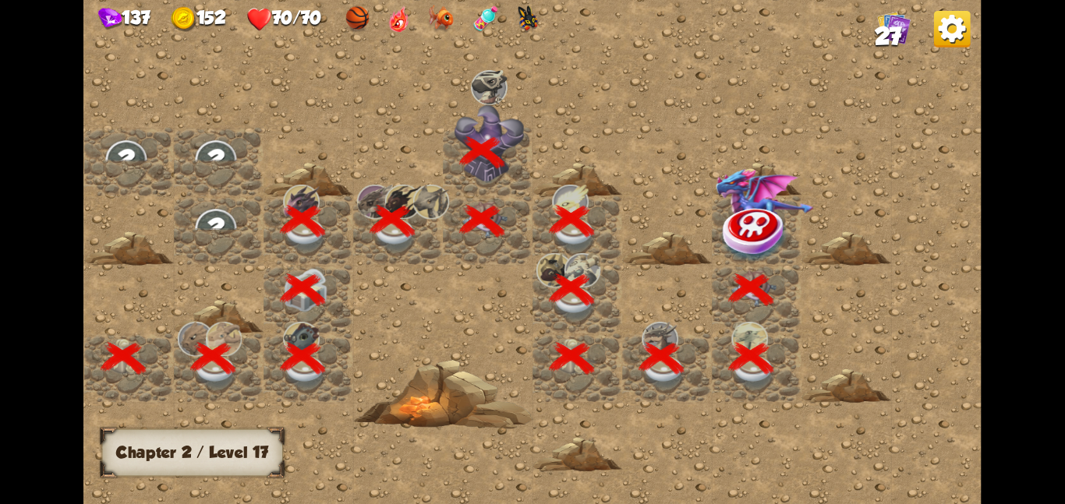
click at [760, 205] on img at bounding box center [755, 233] width 67 height 58
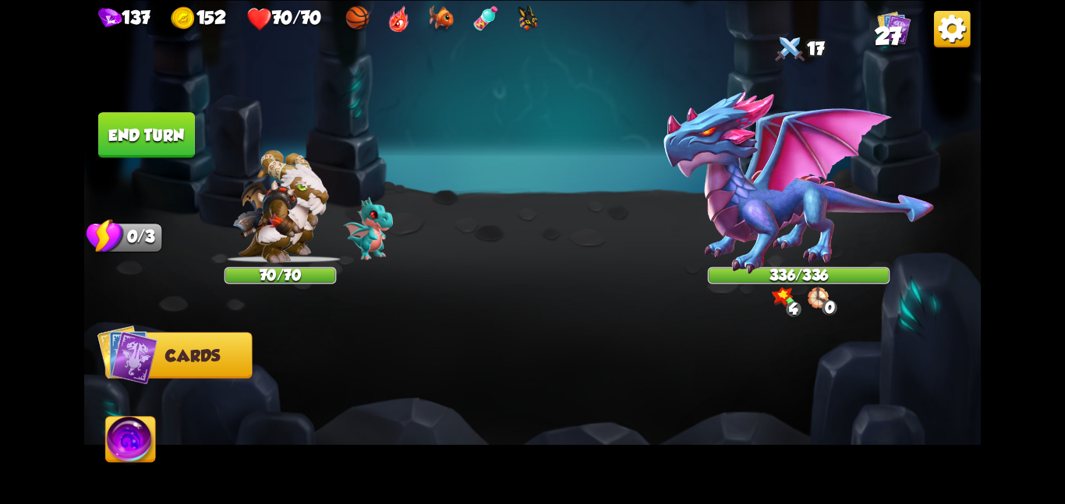
click at [758, 207] on img at bounding box center [798, 182] width 273 height 185
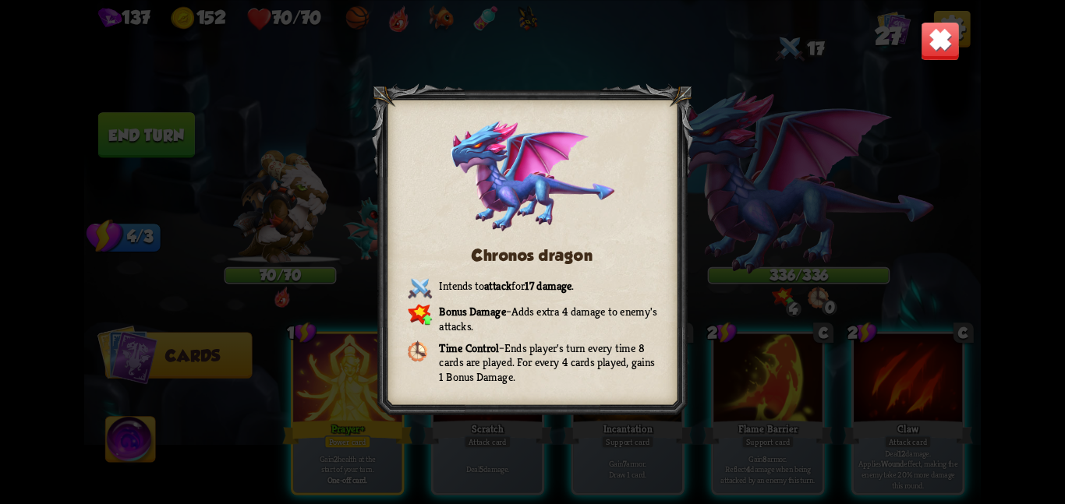
click at [758, 207] on div "Chronos dragon Intends to attack for 17 damage . Bonus Damage – Adds extra 4 da…" at bounding box center [532, 252] width 896 height 504
click at [927, 35] on img at bounding box center [939, 40] width 39 height 39
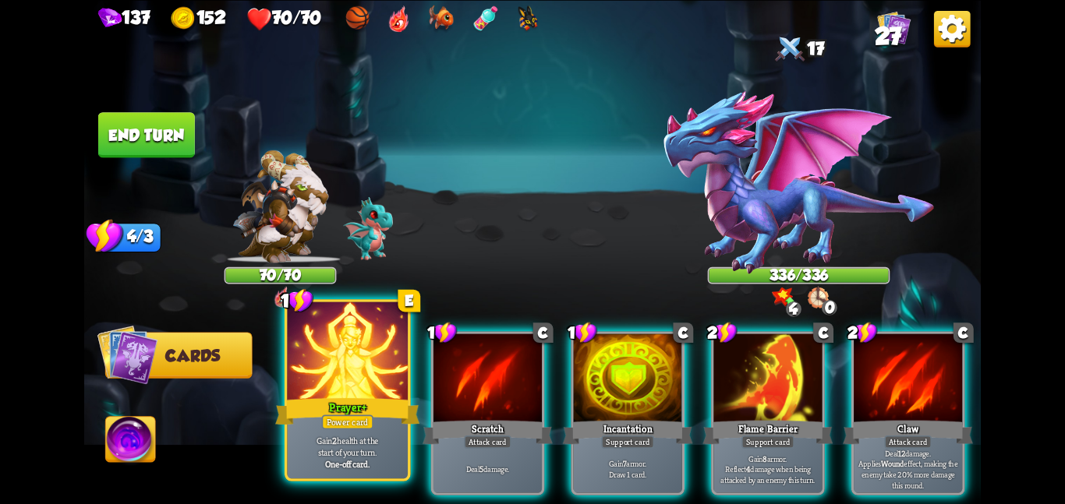
click at [367, 363] on div at bounding box center [347, 352] width 121 height 101
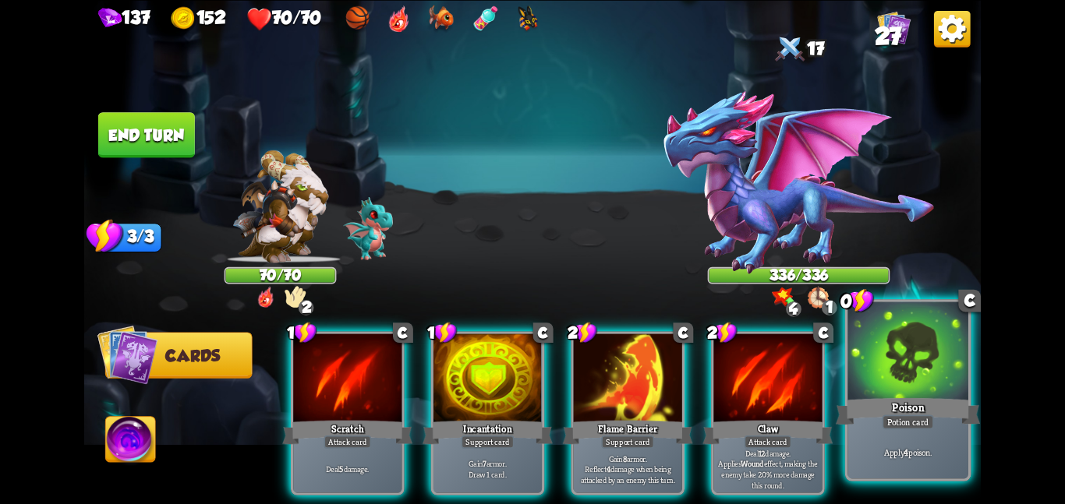
click at [867, 341] on div at bounding box center [907, 352] width 121 height 101
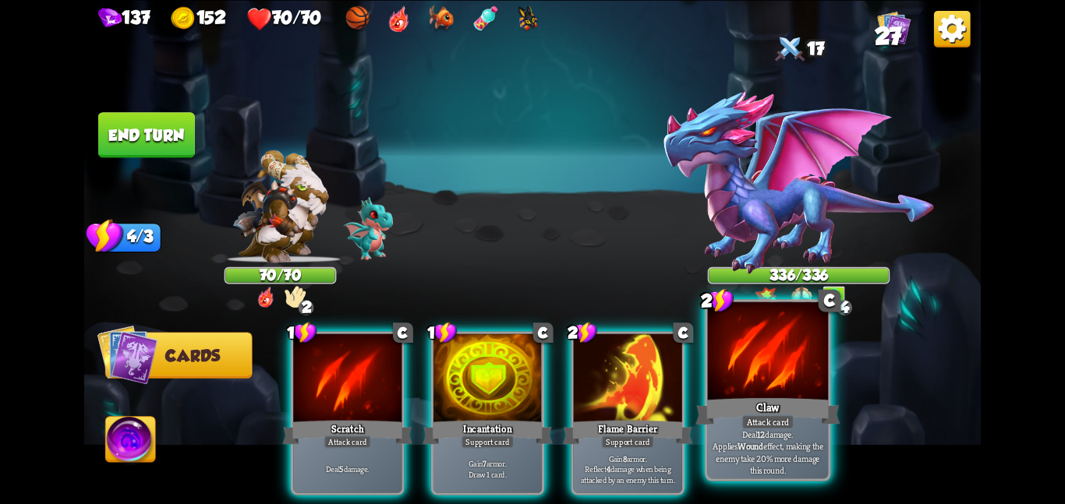
click at [738, 366] on div at bounding box center [768, 352] width 121 height 101
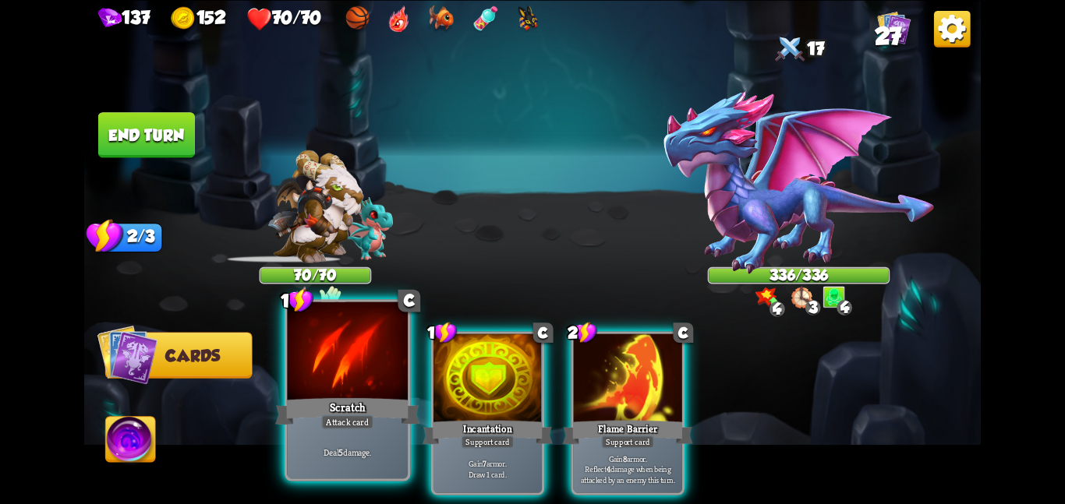
click at [359, 383] on div at bounding box center [347, 352] width 121 height 101
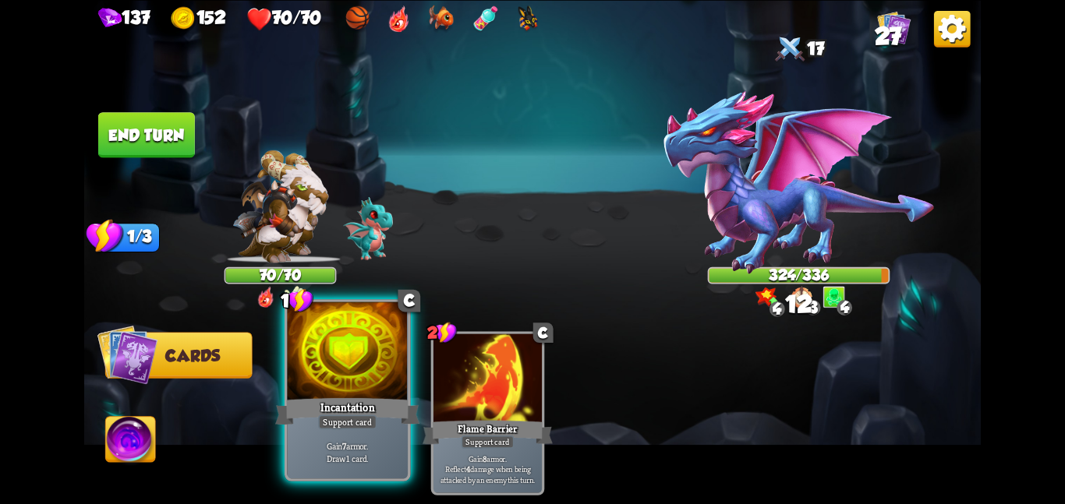
click at [391, 382] on div at bounding box center [347, 352] width 121 height 101
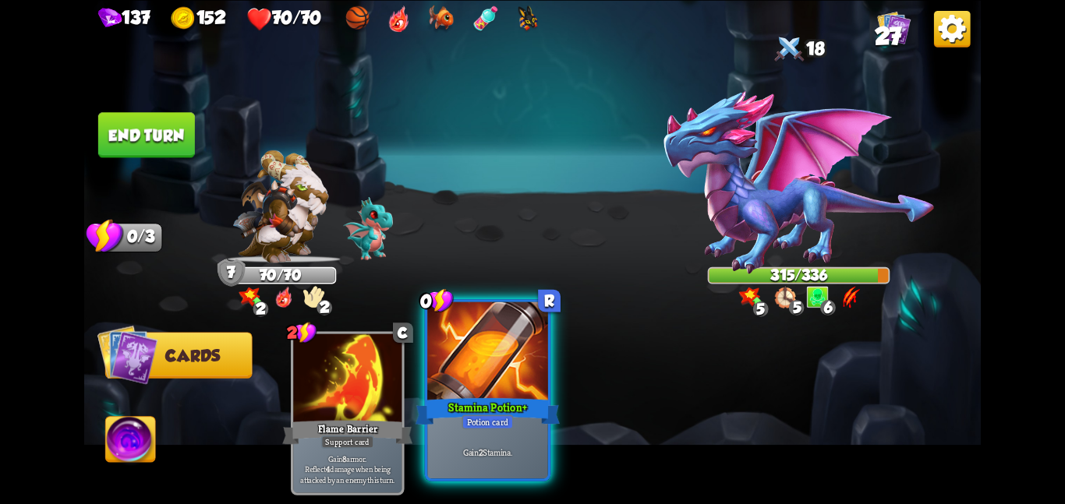
click at [506, 422] on div "Potion card" at bounding box center [486, 422] width 51 height 15
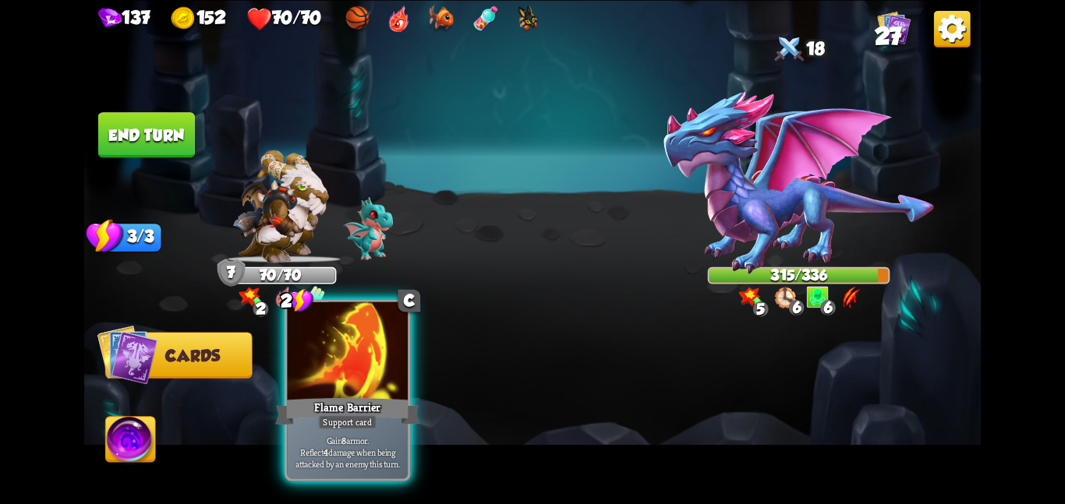
click at [390, 383] on div at bounding box center [347, 352] width 121 height 101
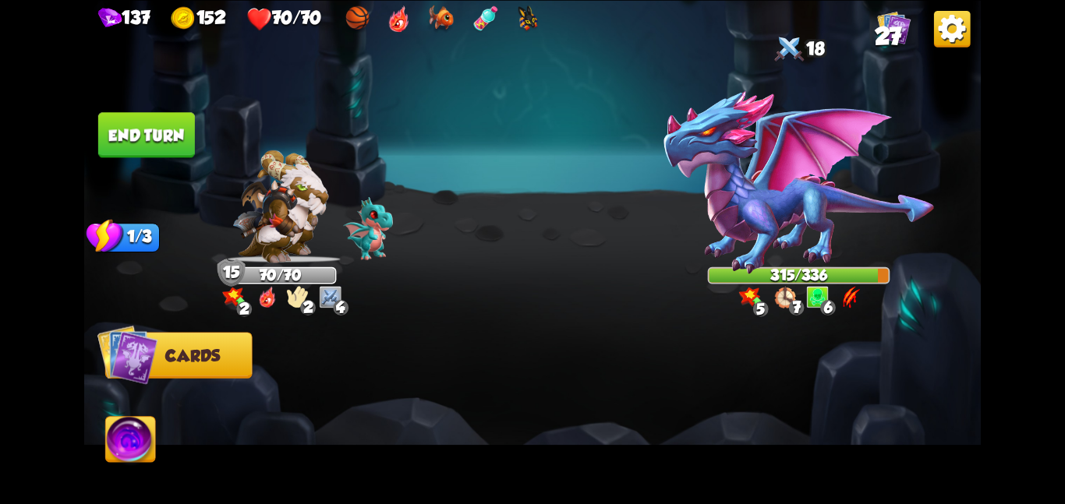
click at [145, 138] on button "End turn" at bounding box center [146, 134] width 97 height 45
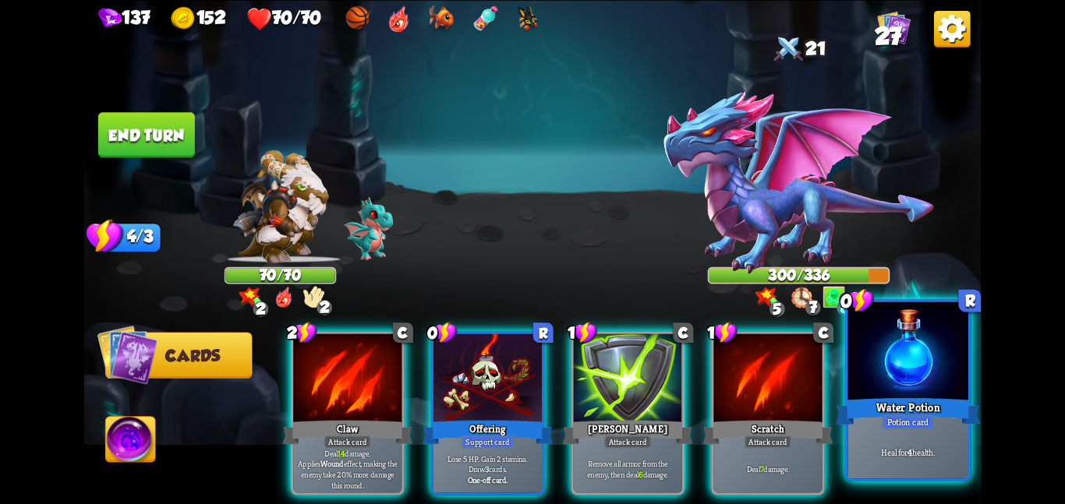
scroll to position [0, 148]
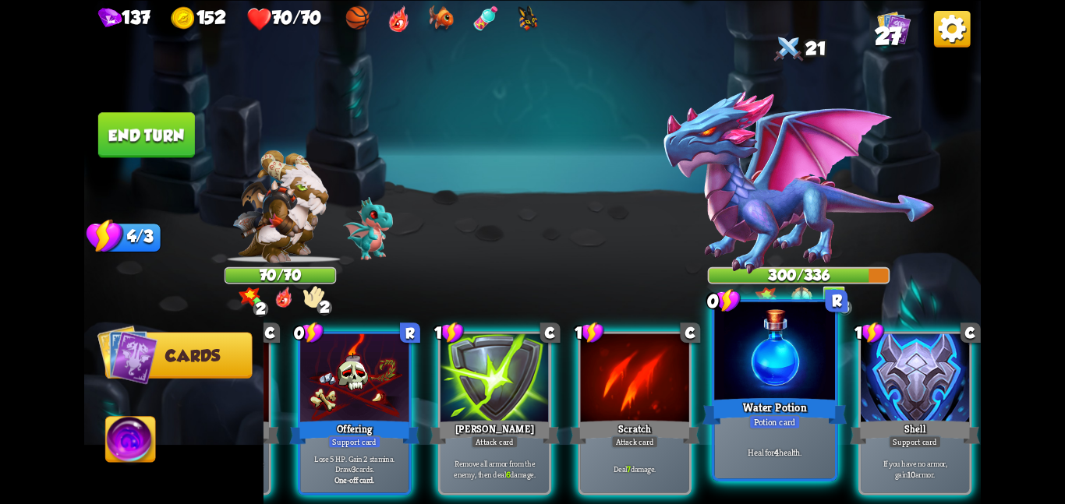
click at [810, 401] on div "Water Potion" at bounding box center [774, 411] width 144 height 32
